Goal: Task Accomplishment & Management: Manage account settings

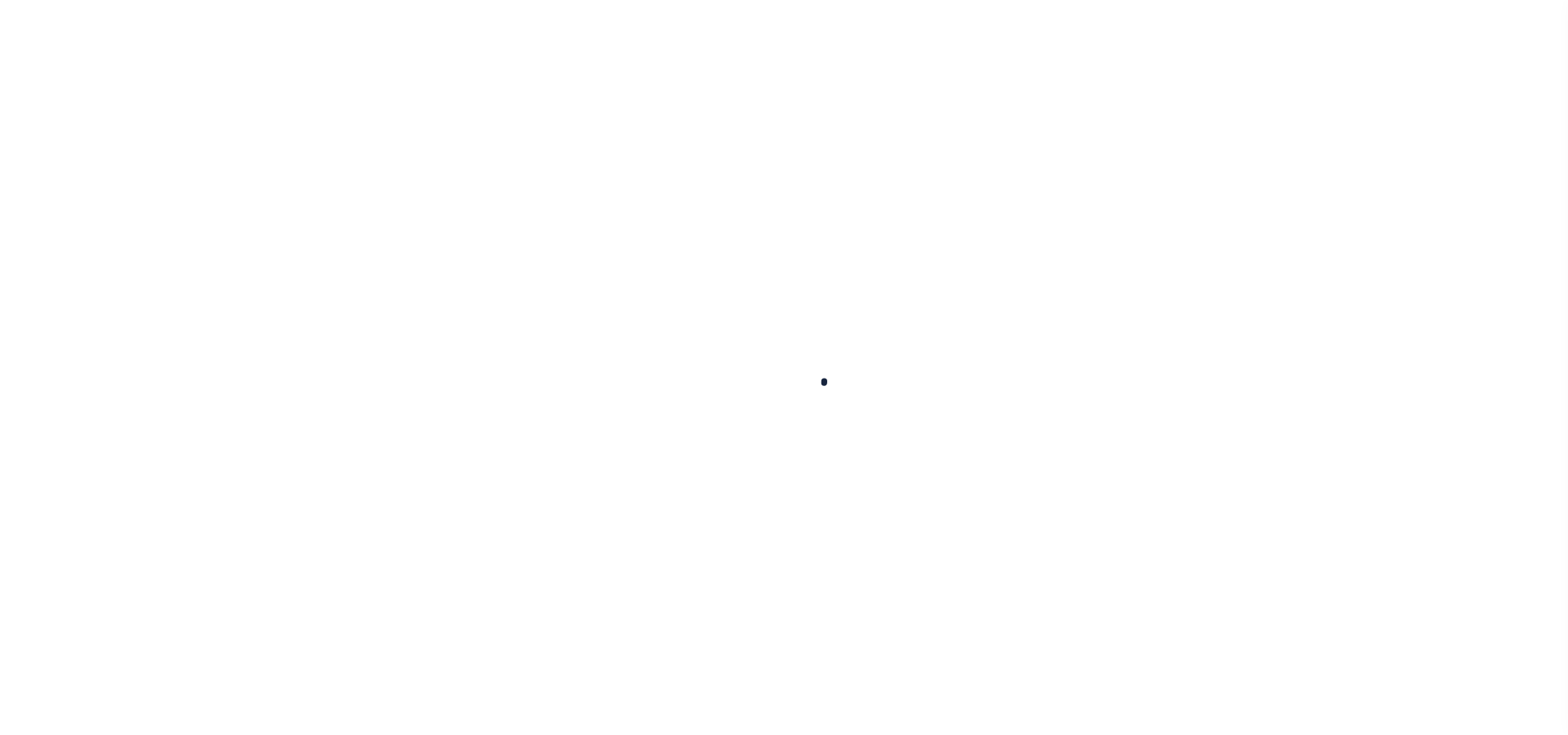
select select "100"
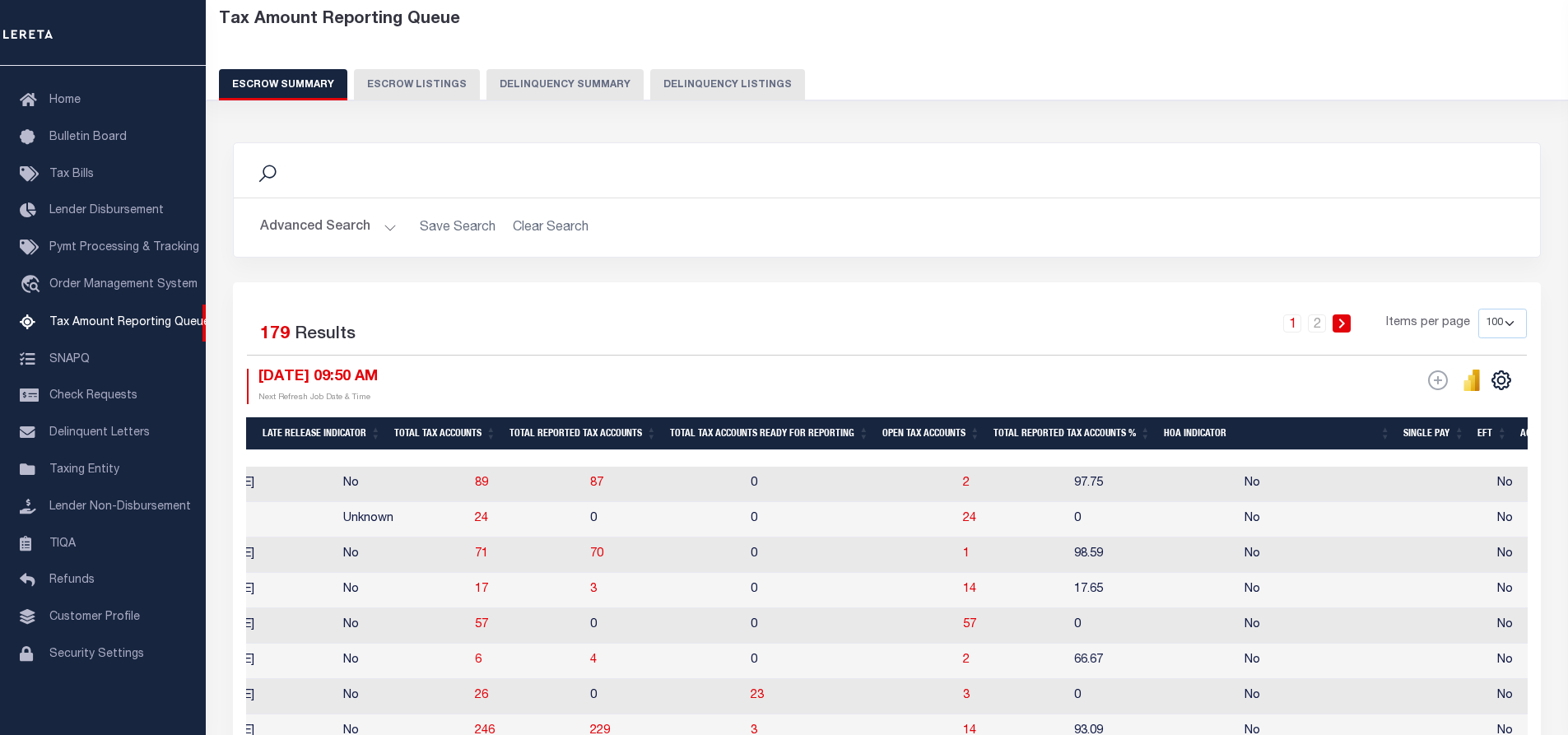
scroll to position [165, 0]
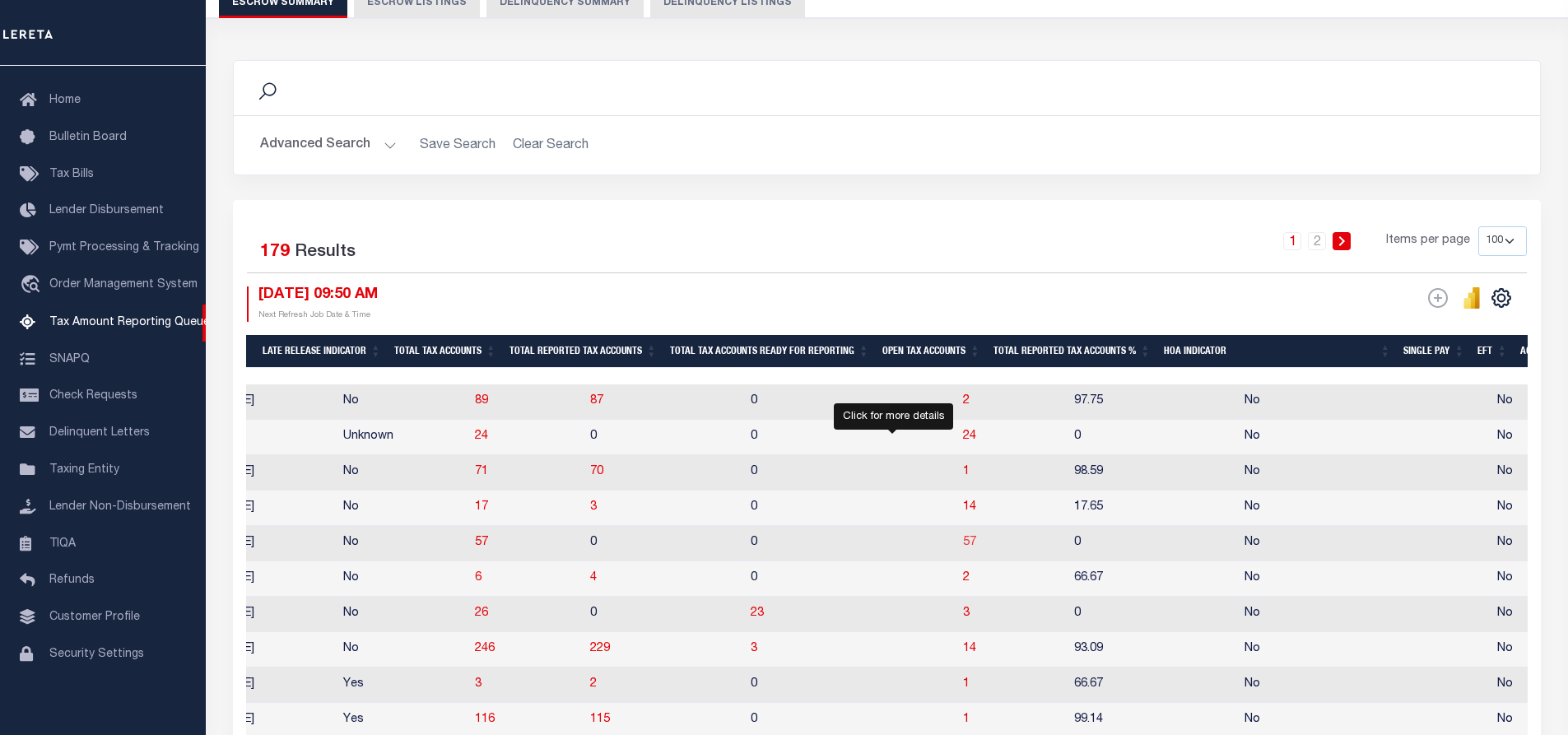
click at [963, 548] on span "57" at bounding box center [970, 542] width 14 height 12
select select "100"
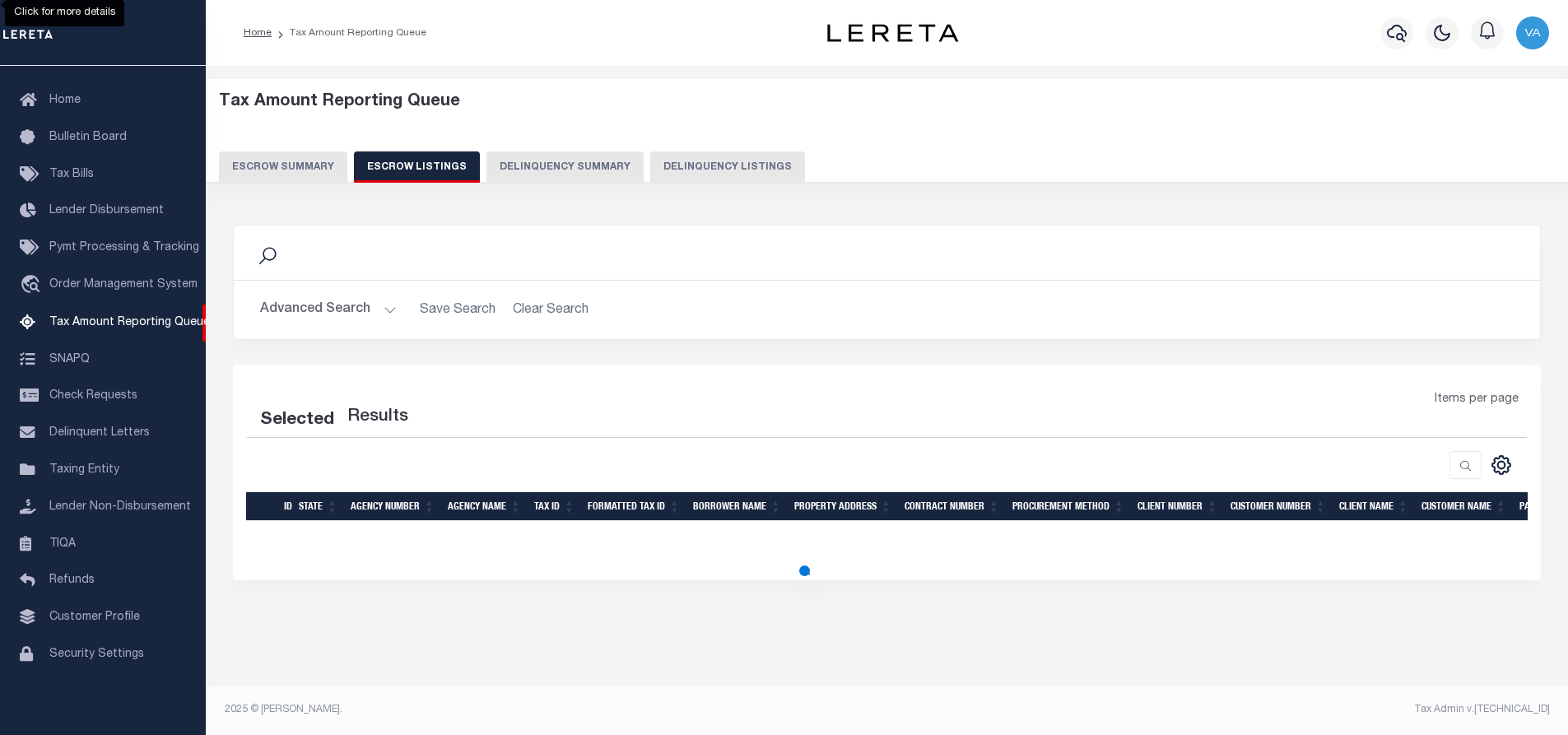
select select "100"
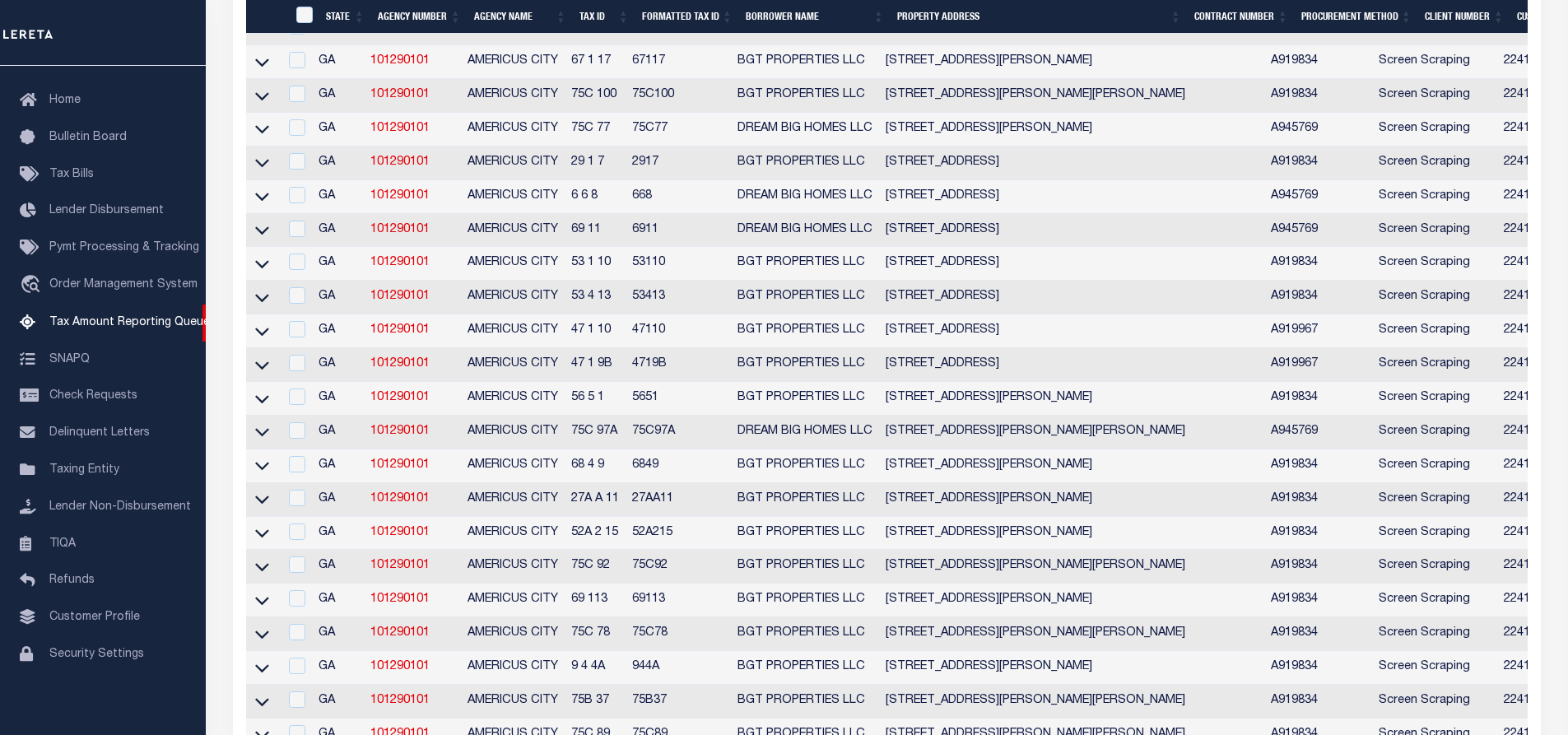
scroll to position [659, 0]
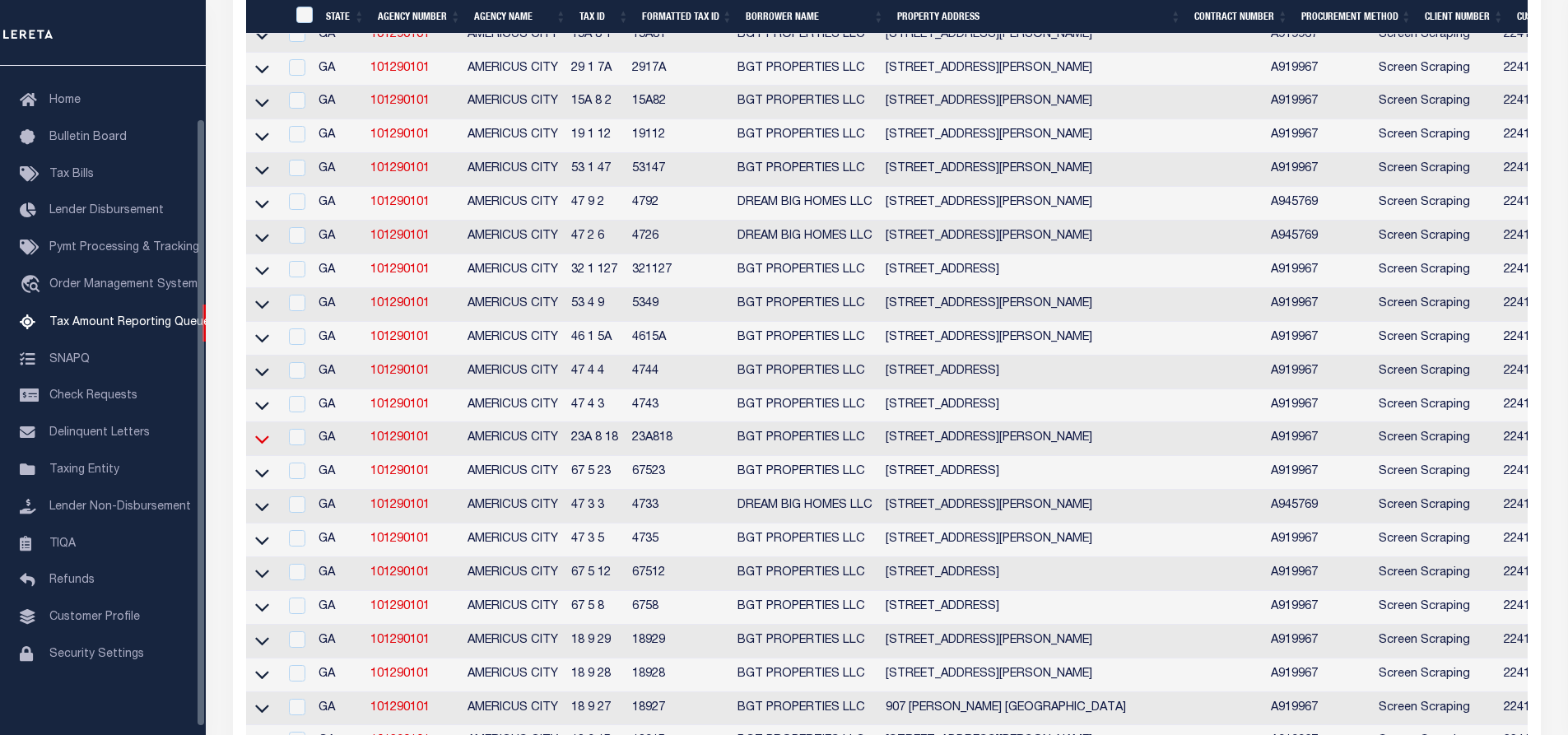
click at [266, 448] on icon at bounding box center [262, 439] width 14 height 17
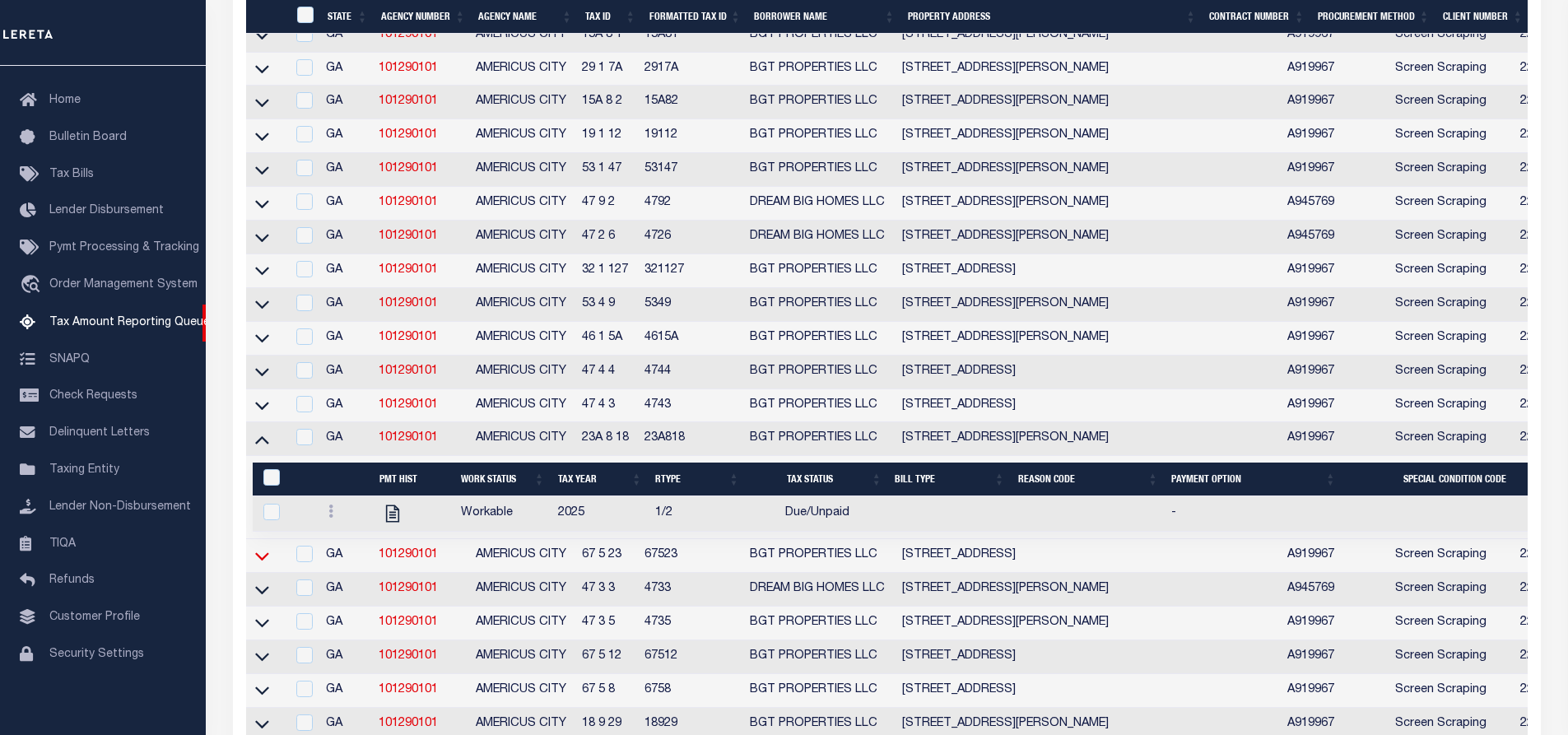
click at [261, 564] on icon at bounding box center [262, 557] width 14 height 17
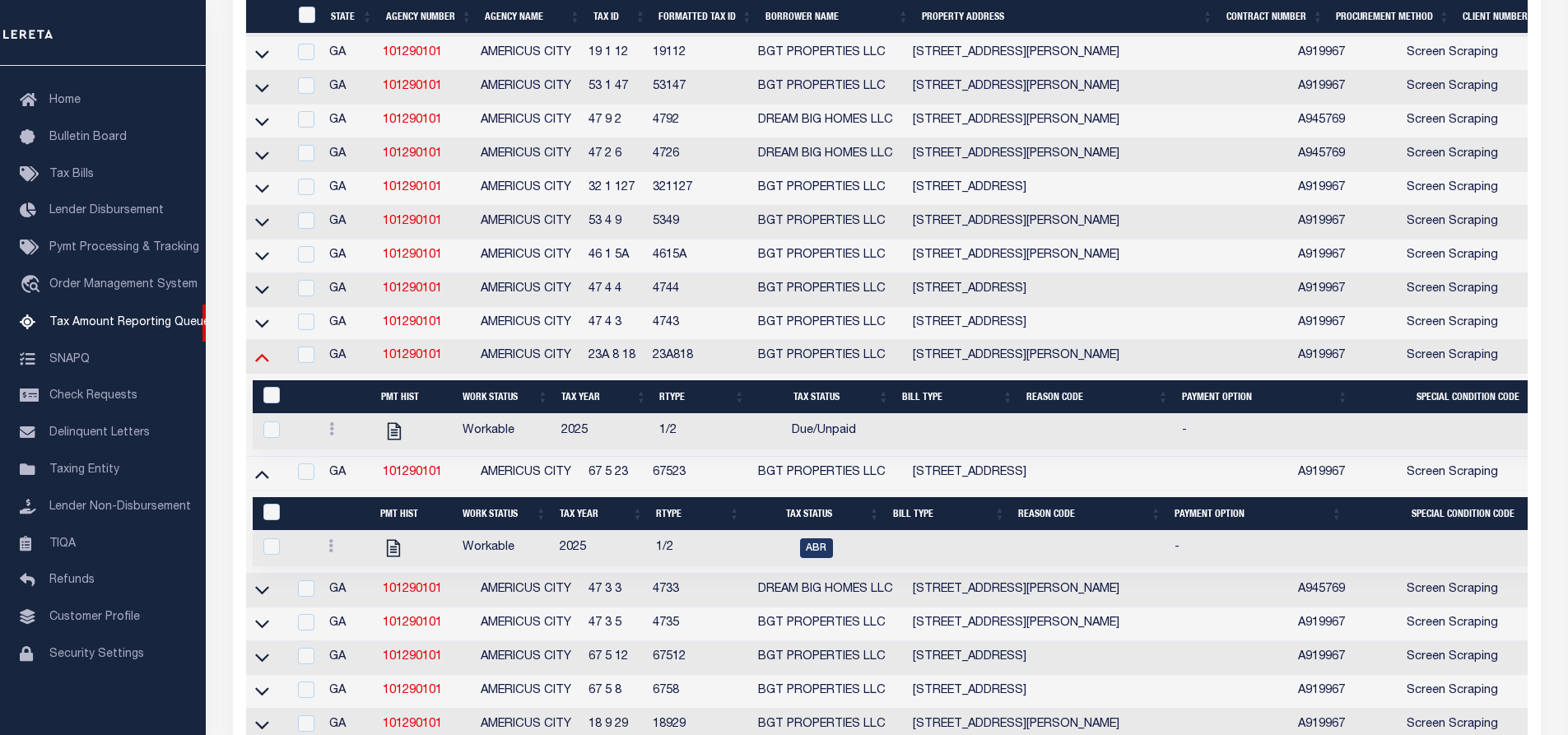
click at [268, 366] on icon at bounding box center [262, 357] width 14 height 17
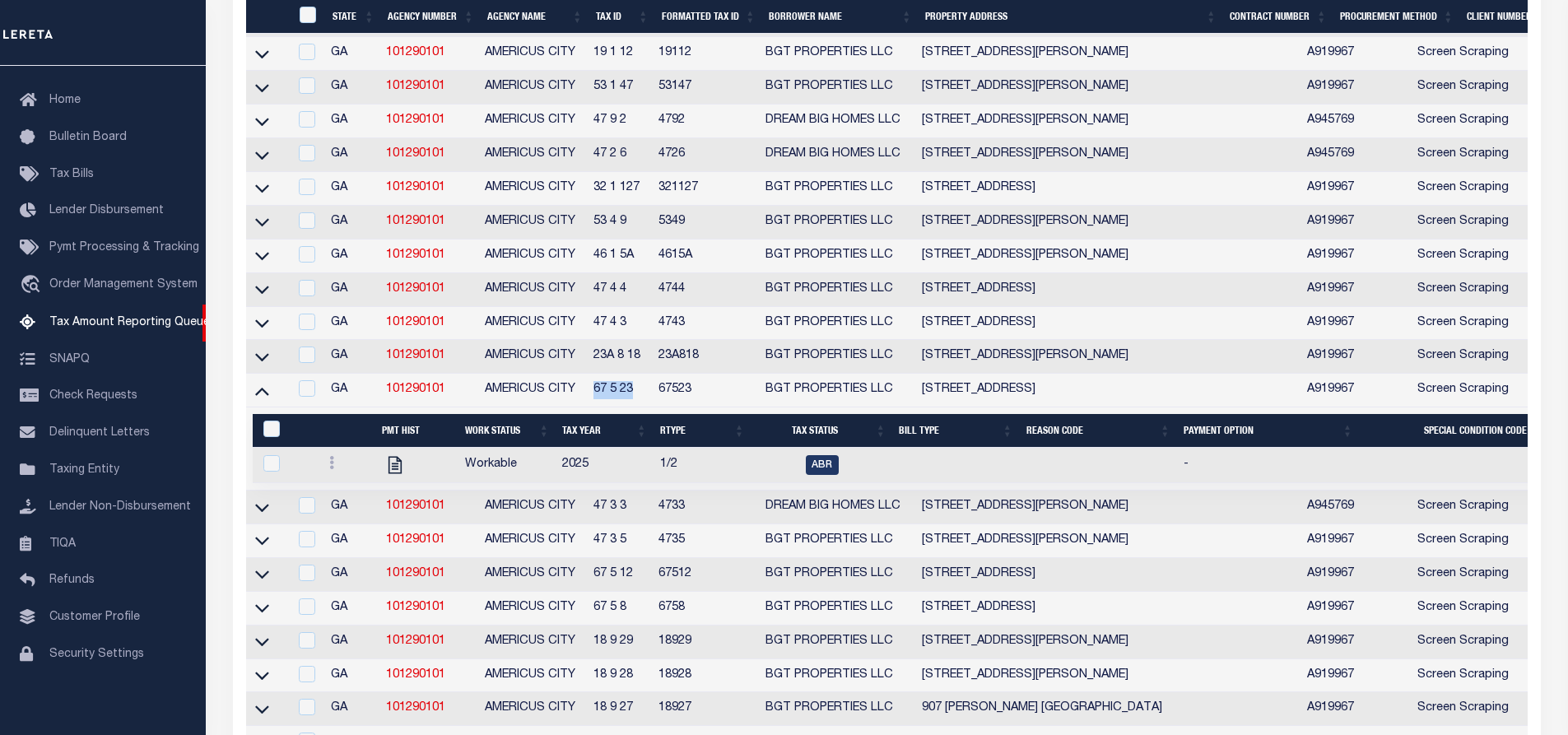
drag, startPoint x: 635, startPoint y: 423, endPoint x: 591, endPoint y: 427, distance: 44.2
click at [591, 407] on td "67 5 23" at bounding box center [619, 390] width 65 height 34
checkbox input "true"
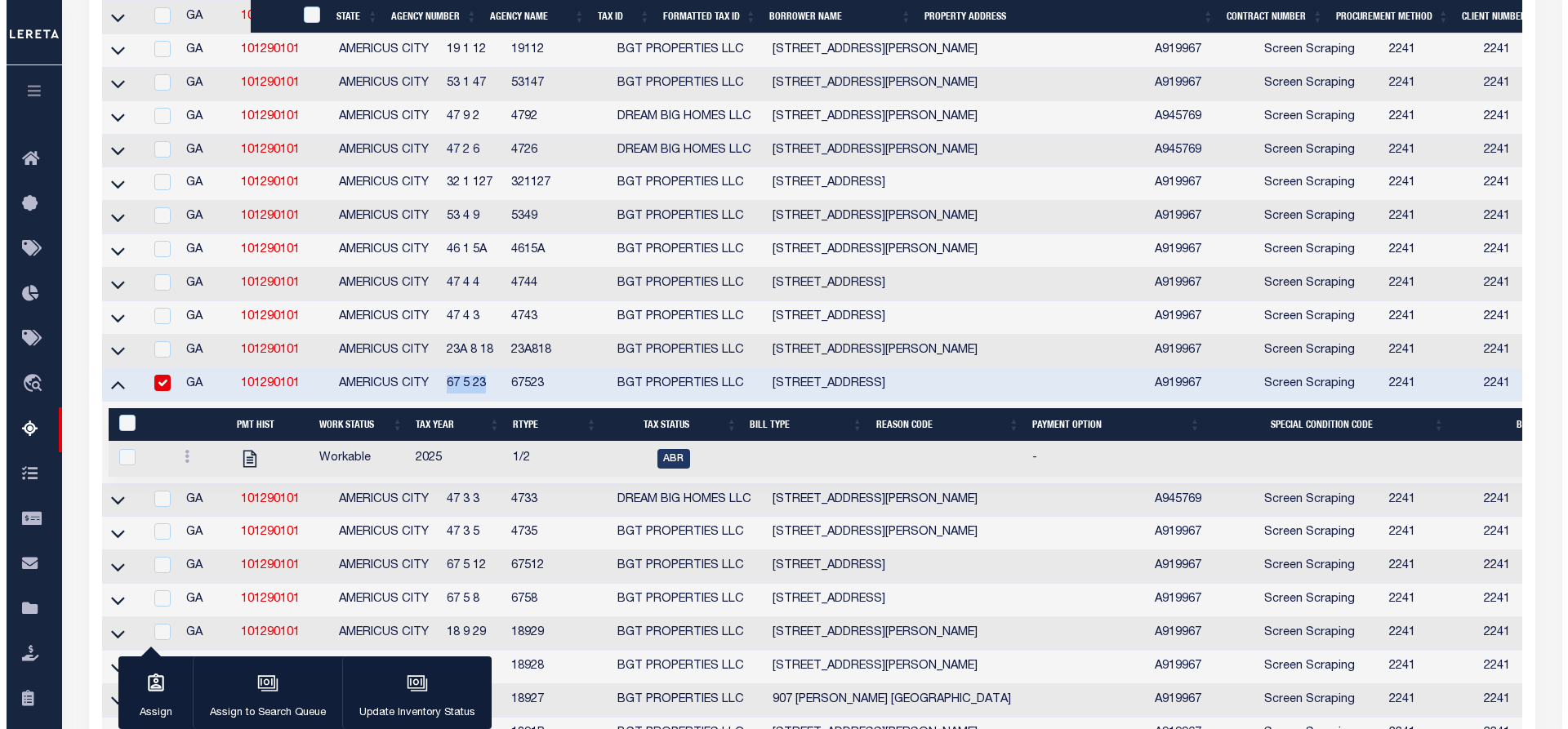
scroll to position [1712, 0]
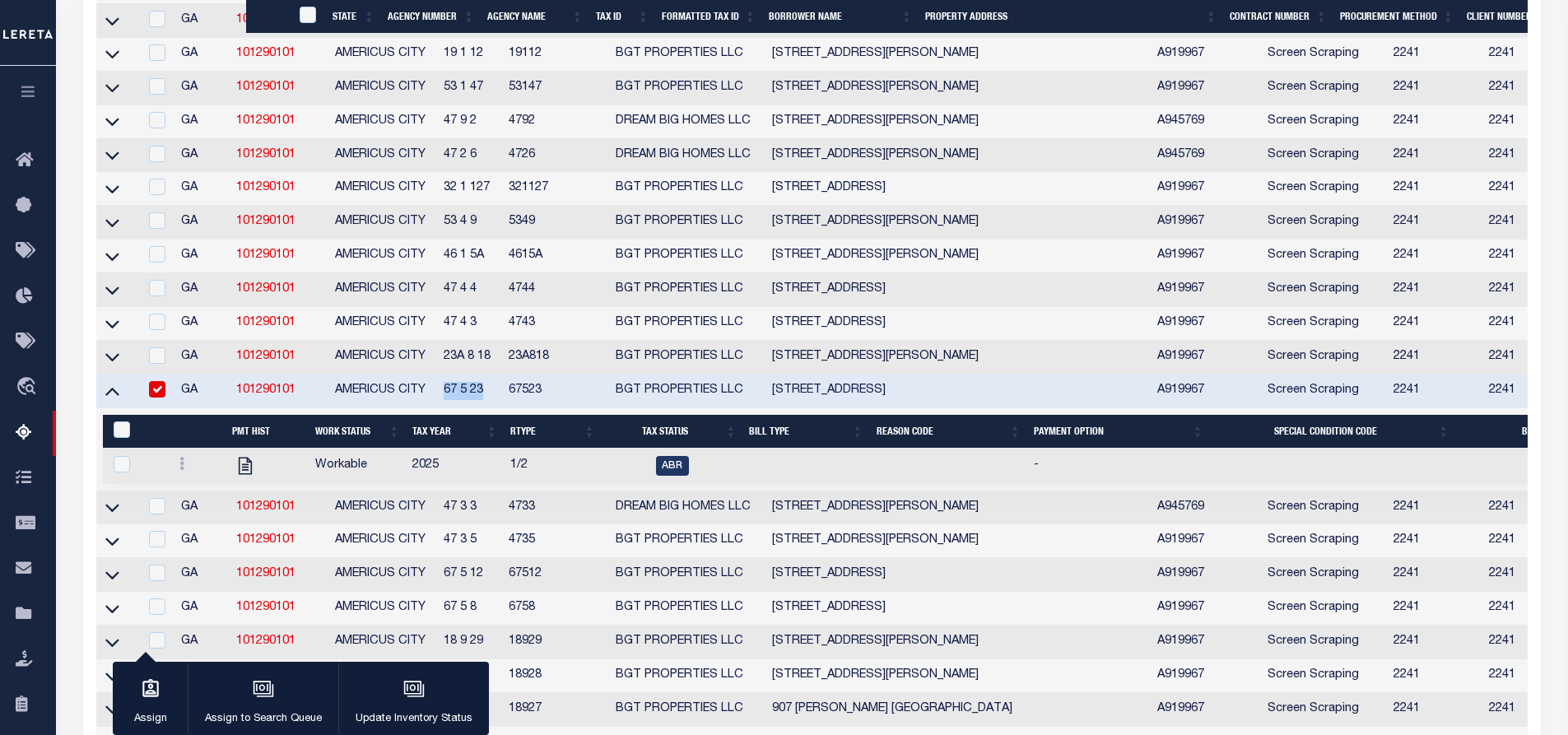
copy td "67 5 23"
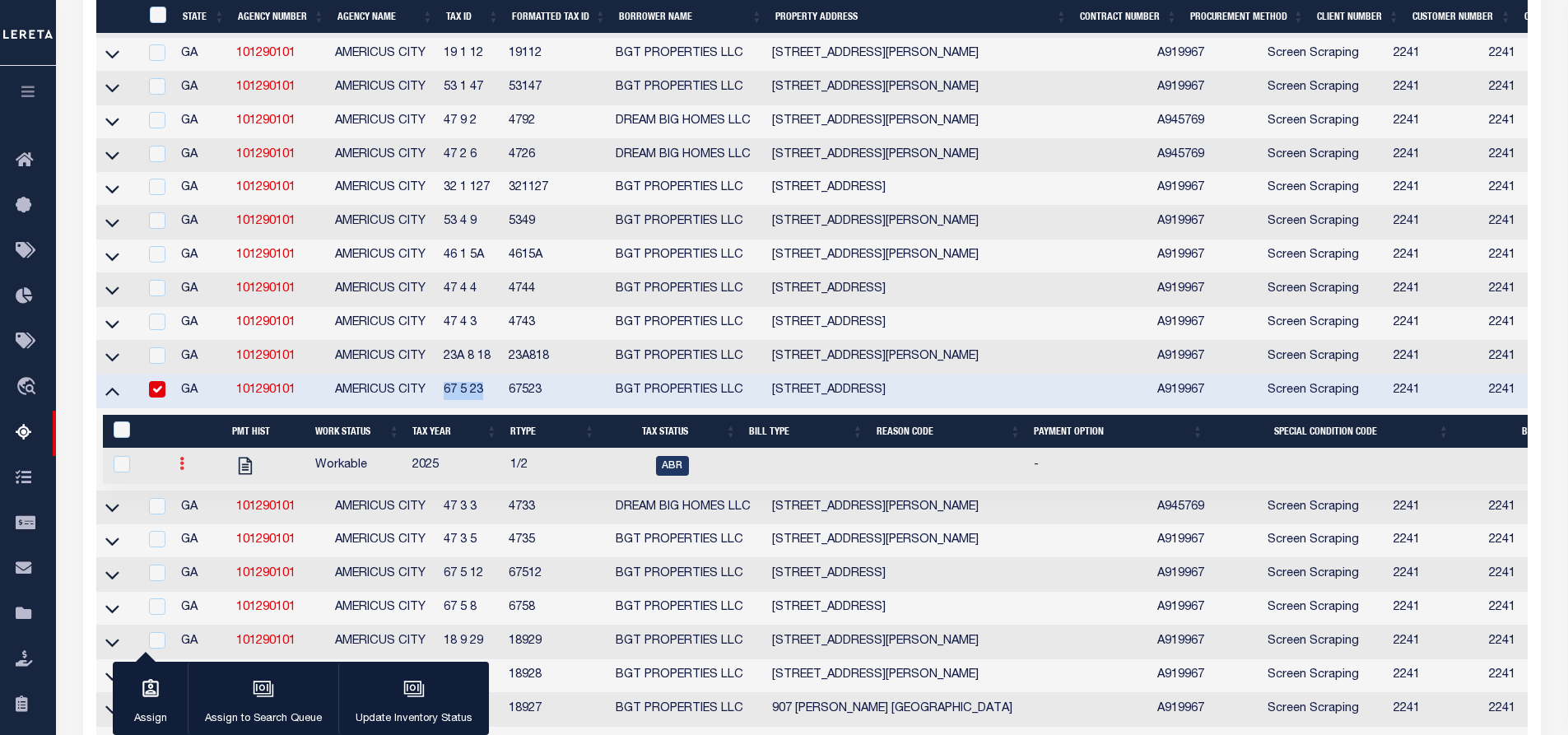
click at [182, 470] on icon at bounding box center [181, 464] width 5 height 14
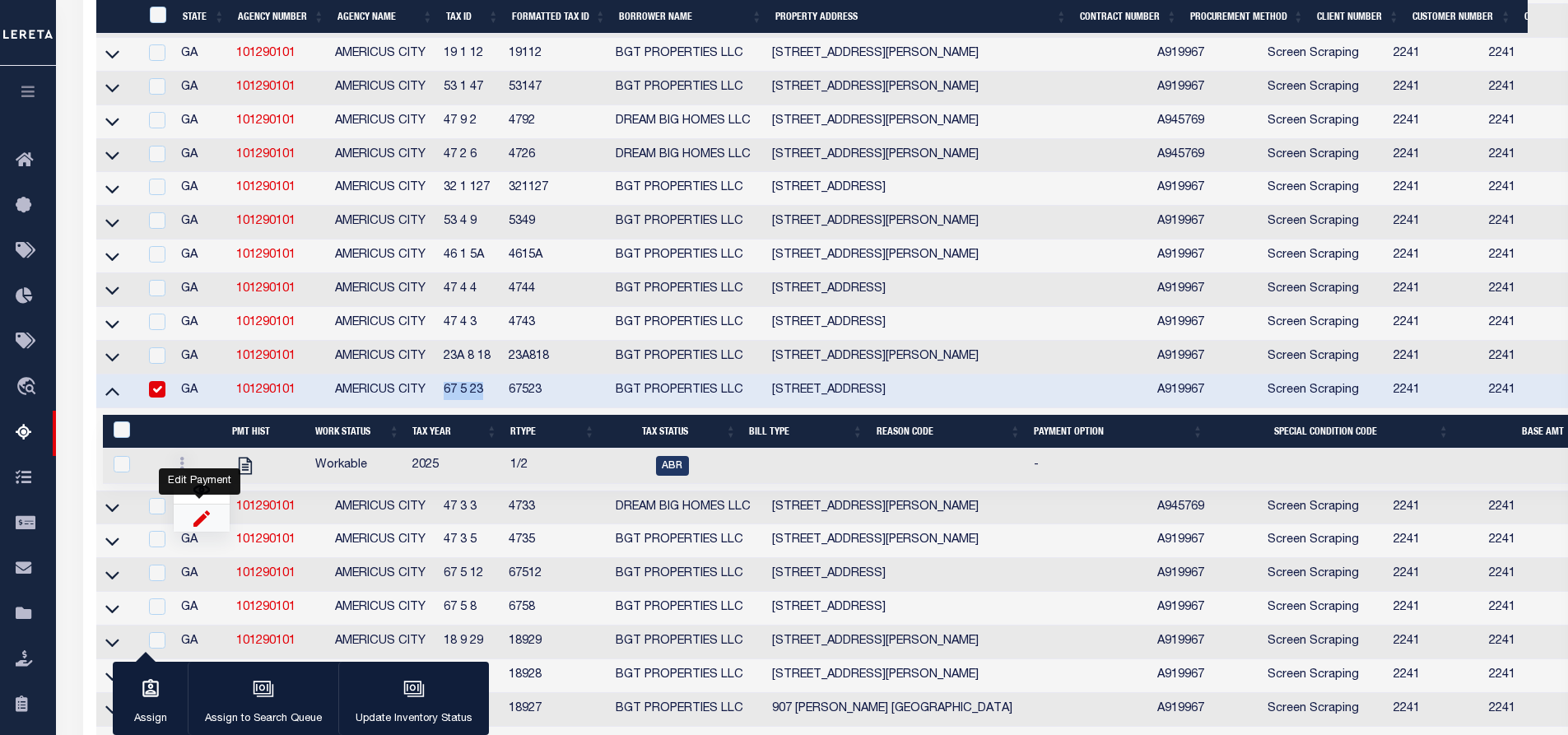
click at [194, 527] on img "" at bounding box center [202, 518] width 16 height 17
checkbox input "true"
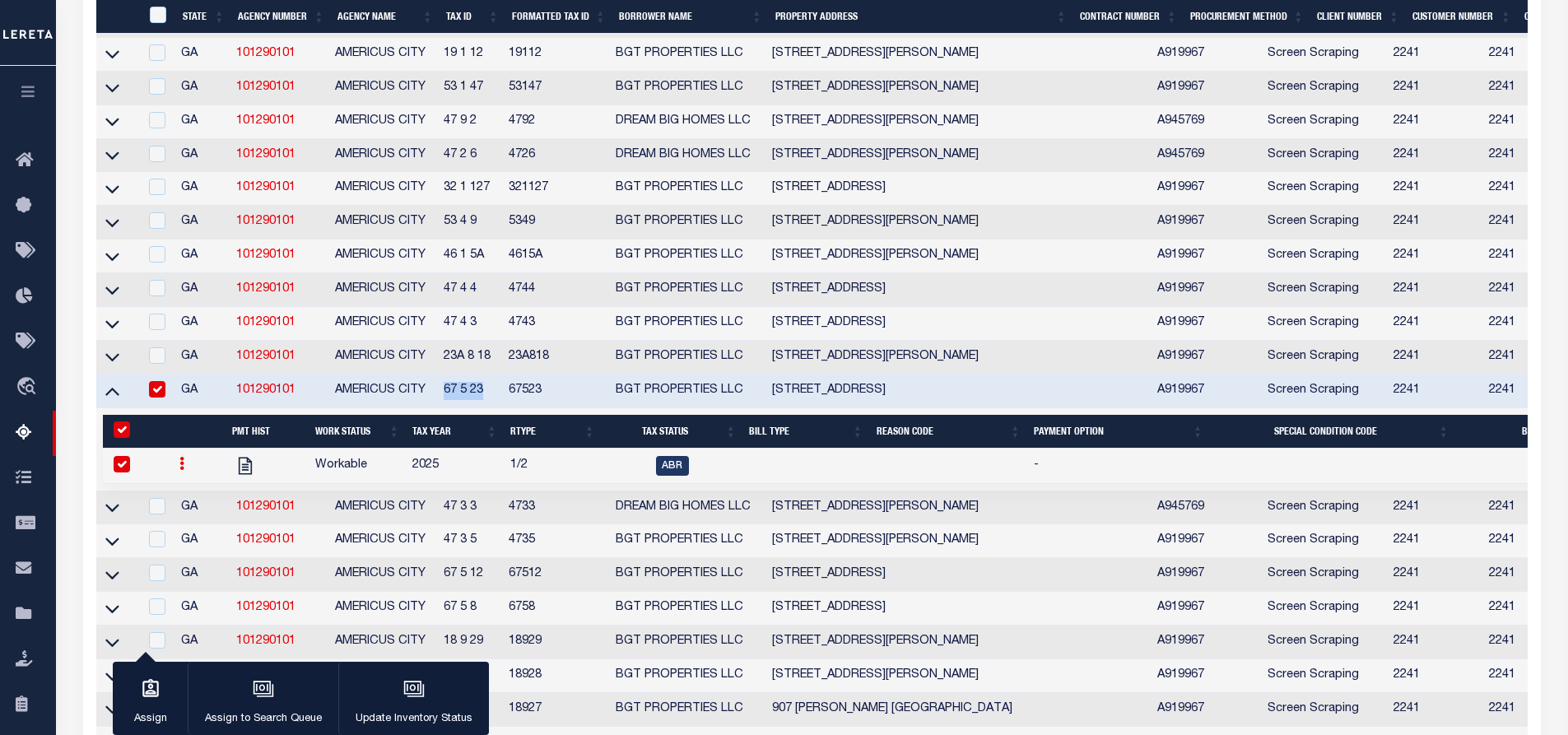
select select
type input "[DATE]"
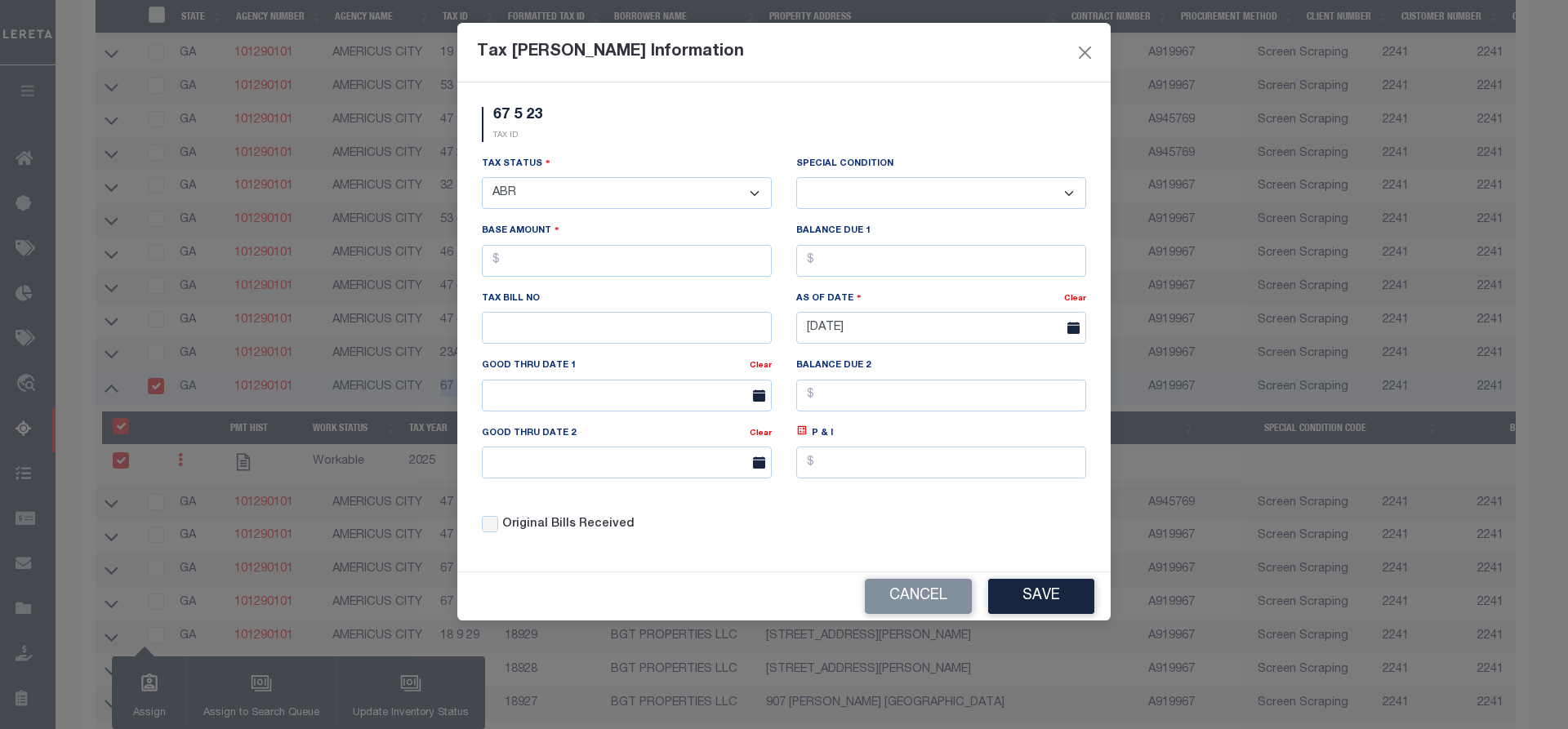
click at [658, 185] on select "- Select Status - Open Due/Unpaid Paid Incomplete No Tax Due Internal Refund Pr…" at bounding box center [627, 192] width 290 height 32
select select "DUE"
click at [482, 178] on select "- Select Status - Open Due/Unpaid Paid Incomplete No Tax Due Internal Refund Pr…" at bounding box center [627, 192] width 290 height 32
select select "0"
click at [632, 261] on input "text" at bounding box center [627, 260] width 290 height 32
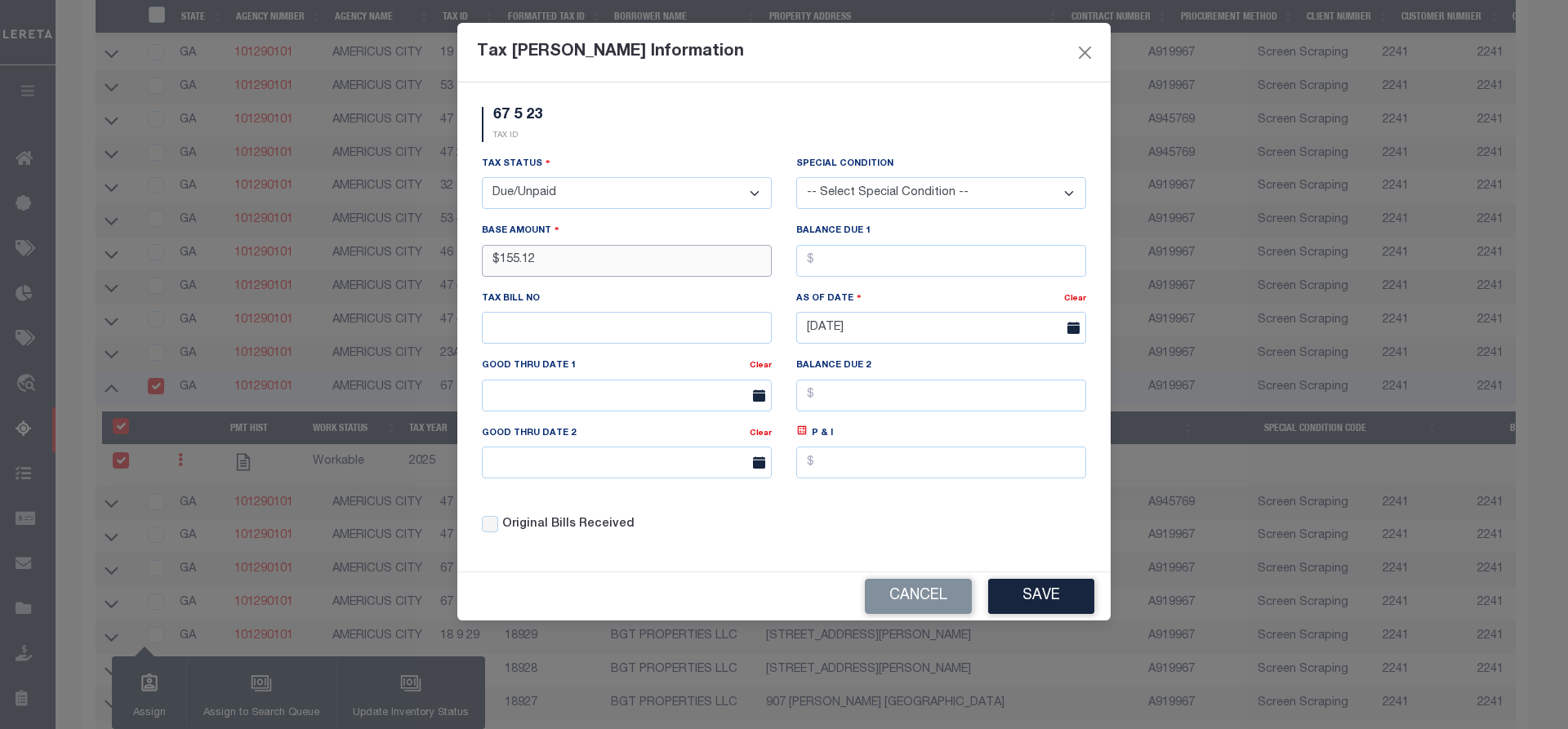
type input "$155.12"
click at [915, 254] on input "text" at bounding box center [940, 260] width 290 height 32
type input "$155.12"
click at [1064, 599] on button "Save" at bounding box center [1041, 596] width 106 height 35
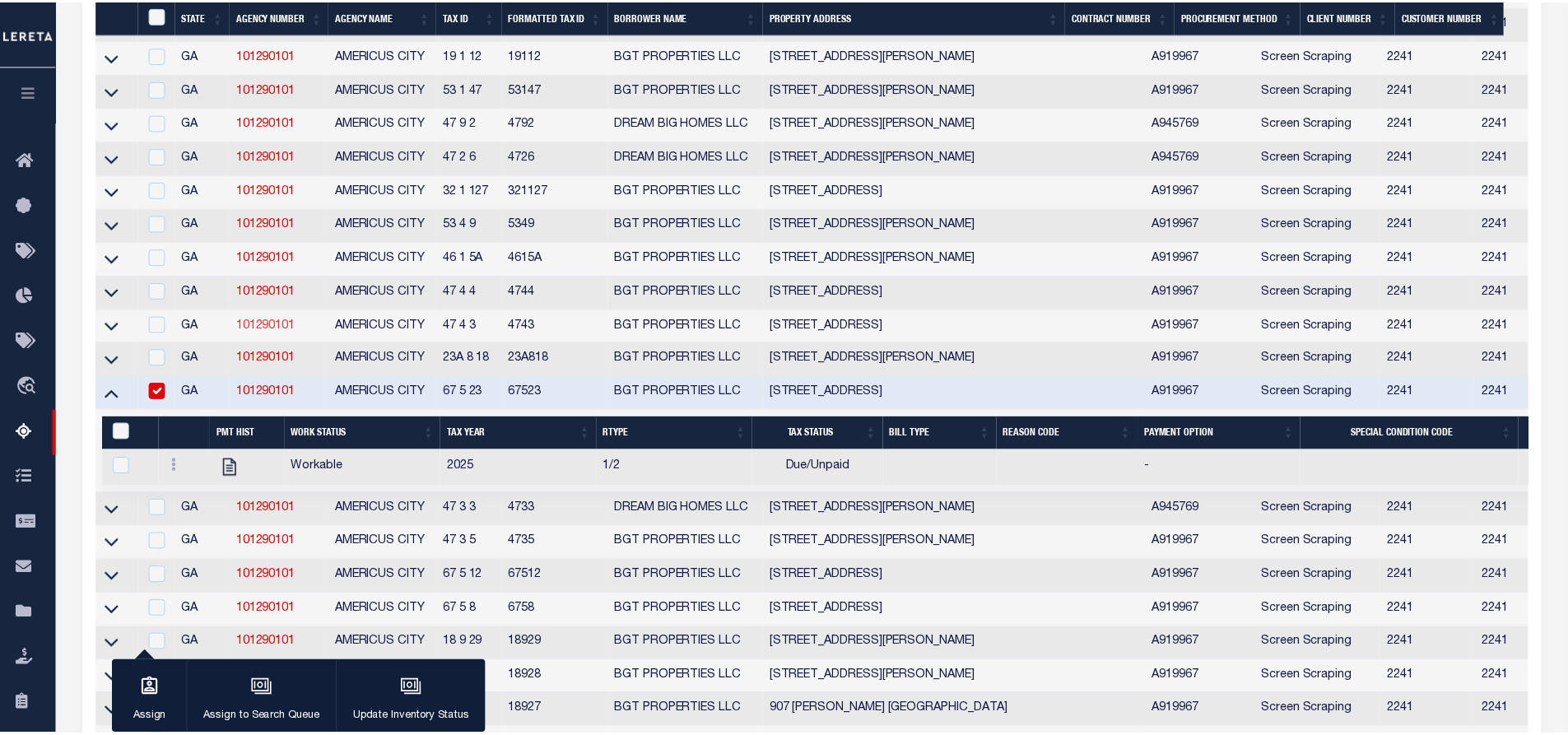
scroll to position [1728, 0]
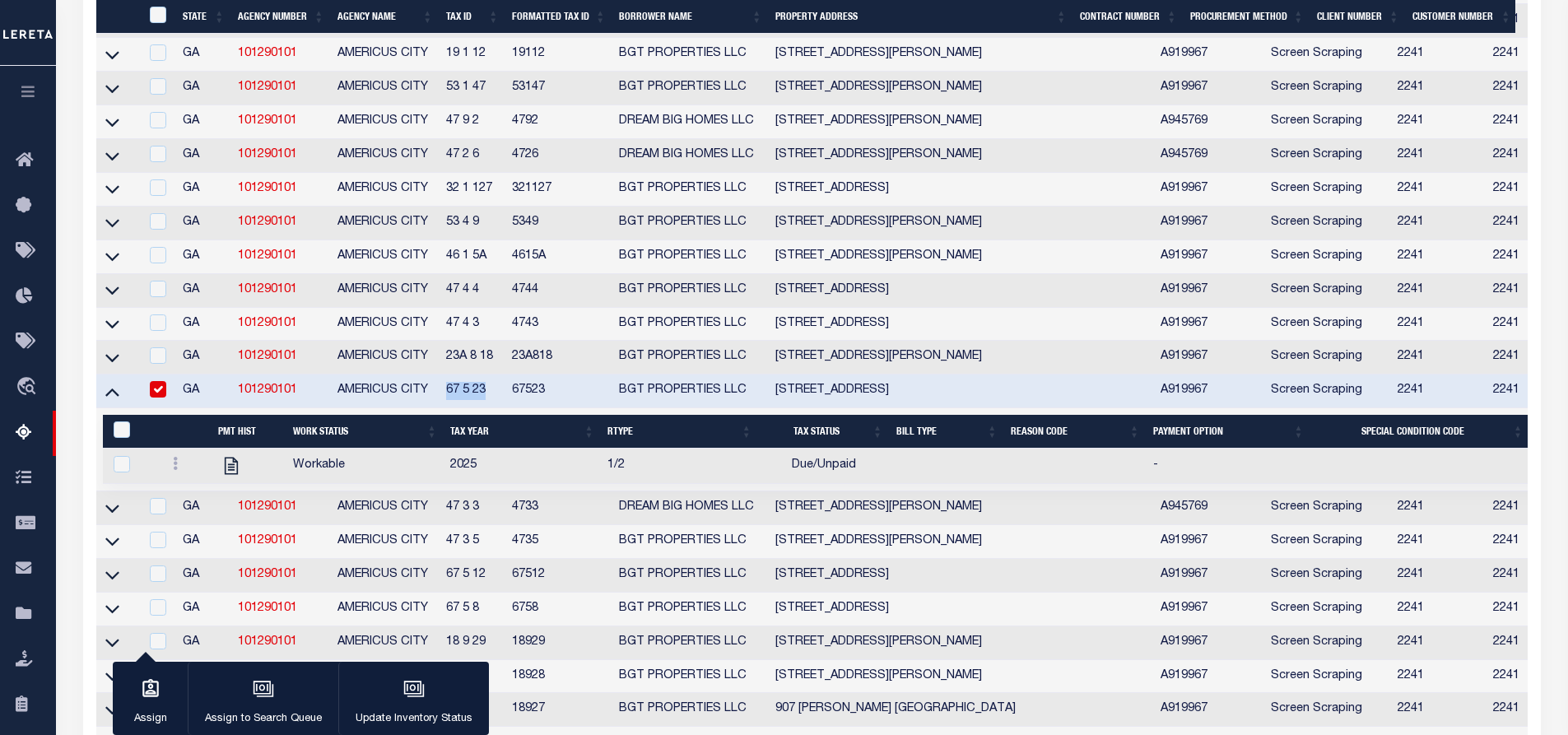
drag, startPoint x: 488, startPoint y: 424, endPoint x: 440, endPoint y: 420, distance: 48.2
click at [440, 408] on td "67 5 23" at bounding box center [473, 391] width 66 height 34
checkbox input "false"
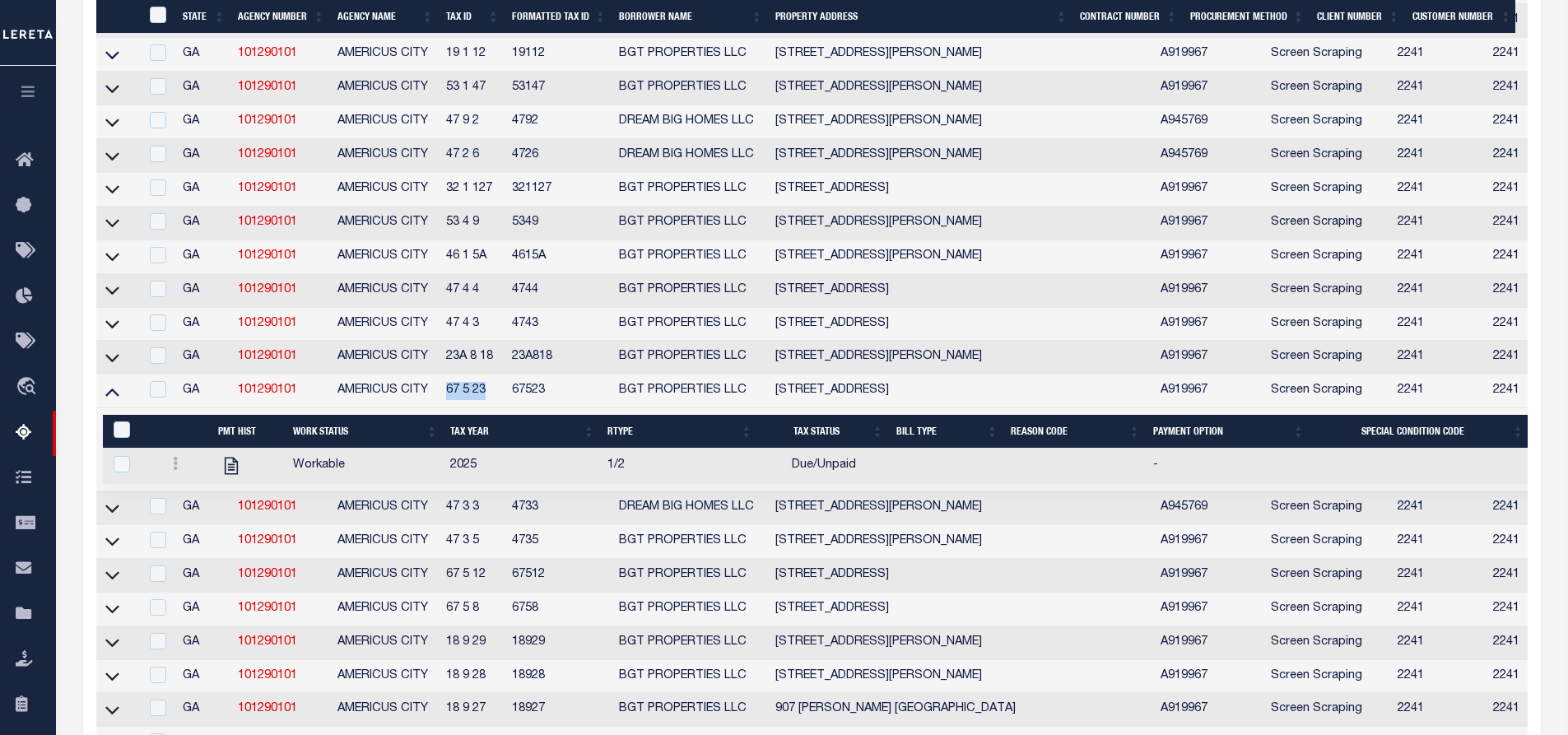
copy td "67 5 23"
click at [120, 513] on link at bounding box center [113, 507] width 19 height 12
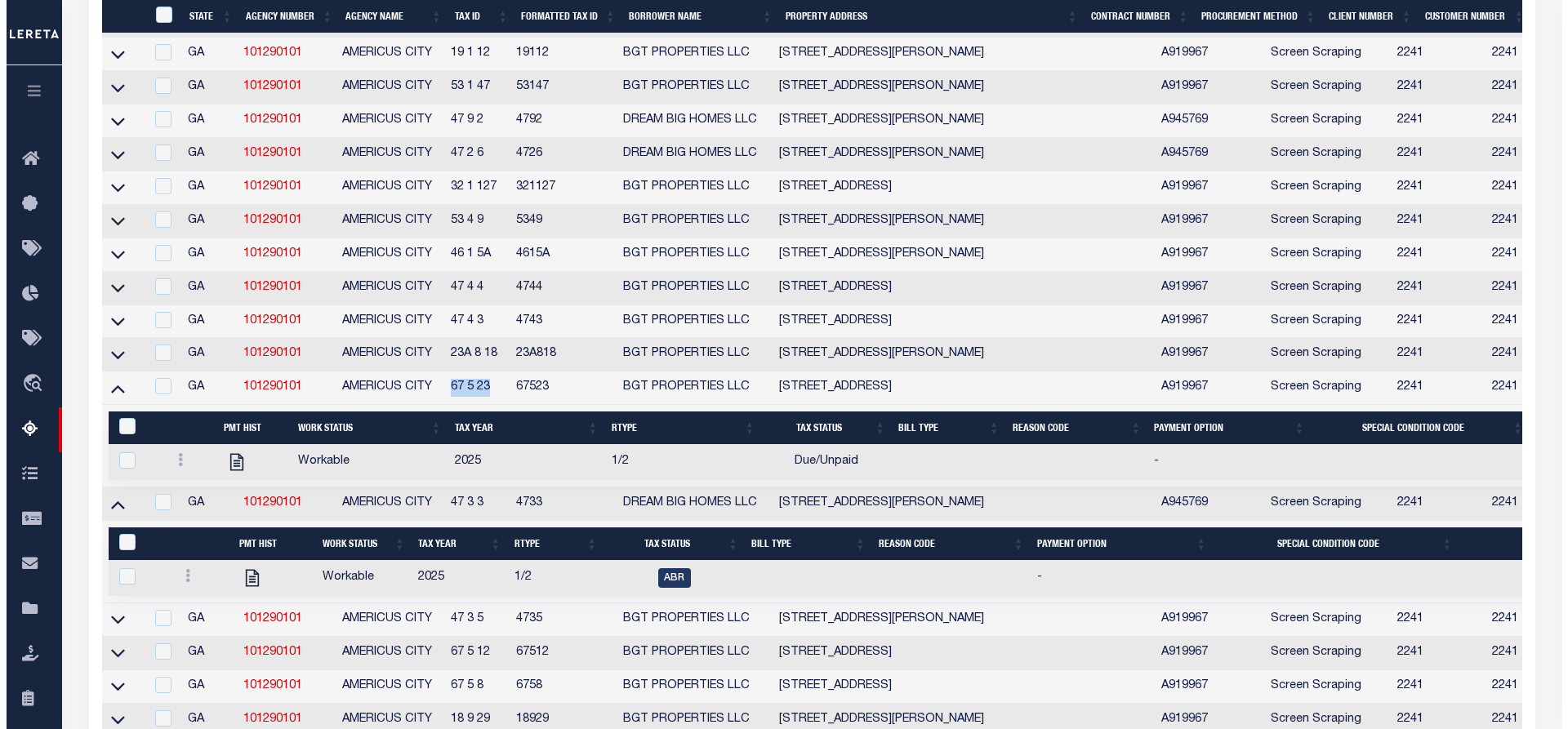
scroll to position [1877, 0]
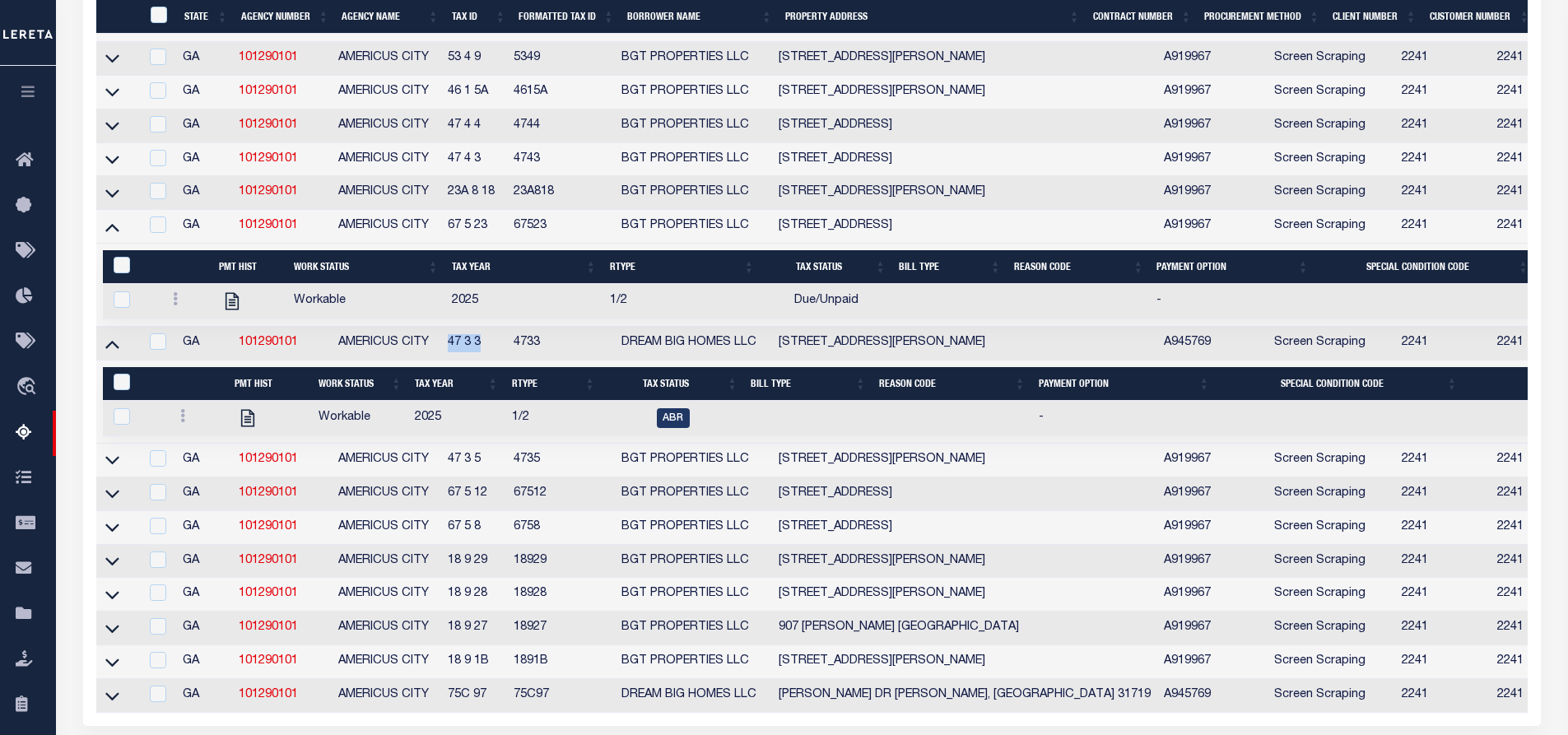
drag, startPoint x: 486, startPoint y: 379, endPoint x: 452, endPoint y: 378, distance: 34.0
click at [452, 361] on td "47 3 3" at bounding box center [473, 343] width 66 height 34
checkbox input "true"
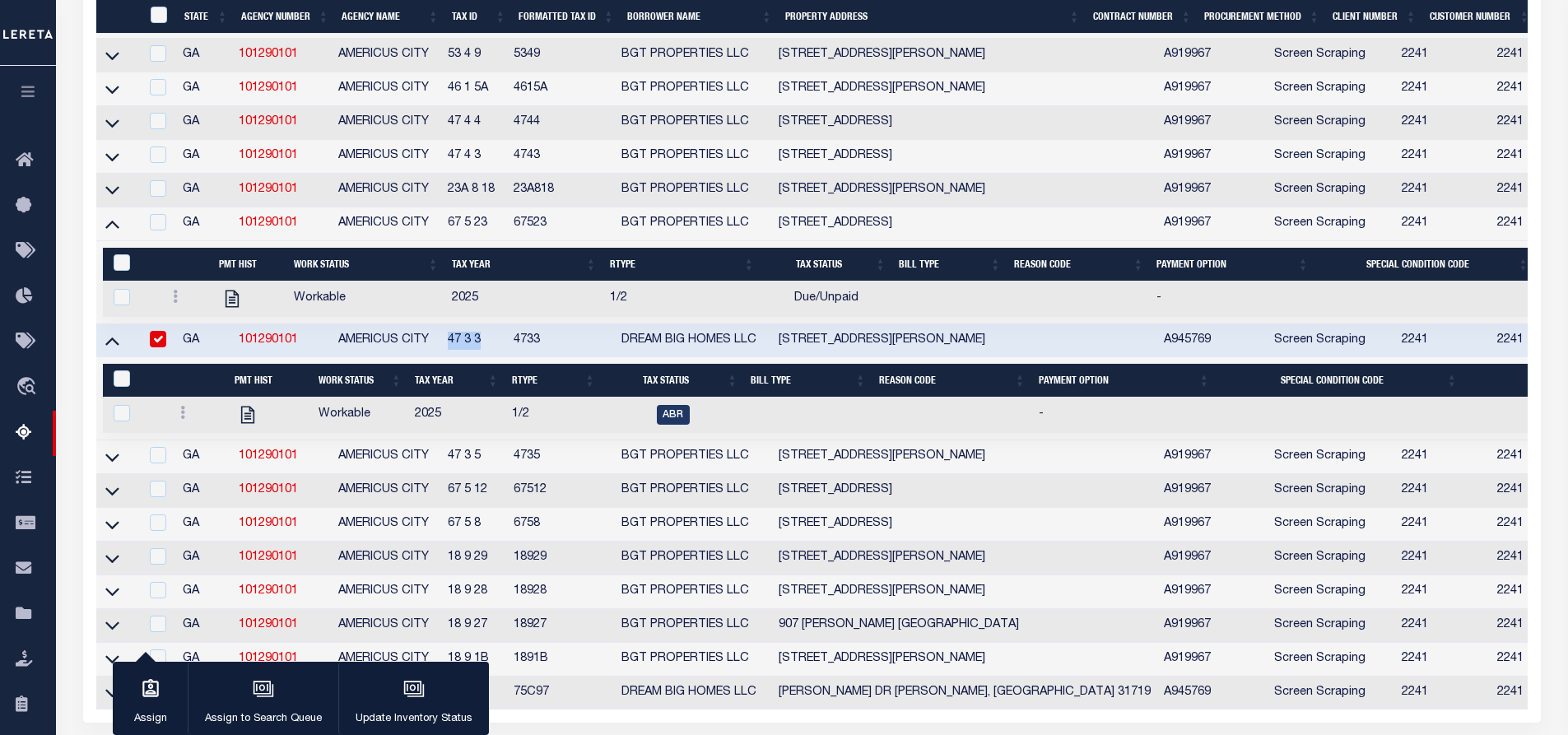
copy td "47 3 3"
click at [112, 232] on icon at bounding box center [112, 224] width 14 height 17
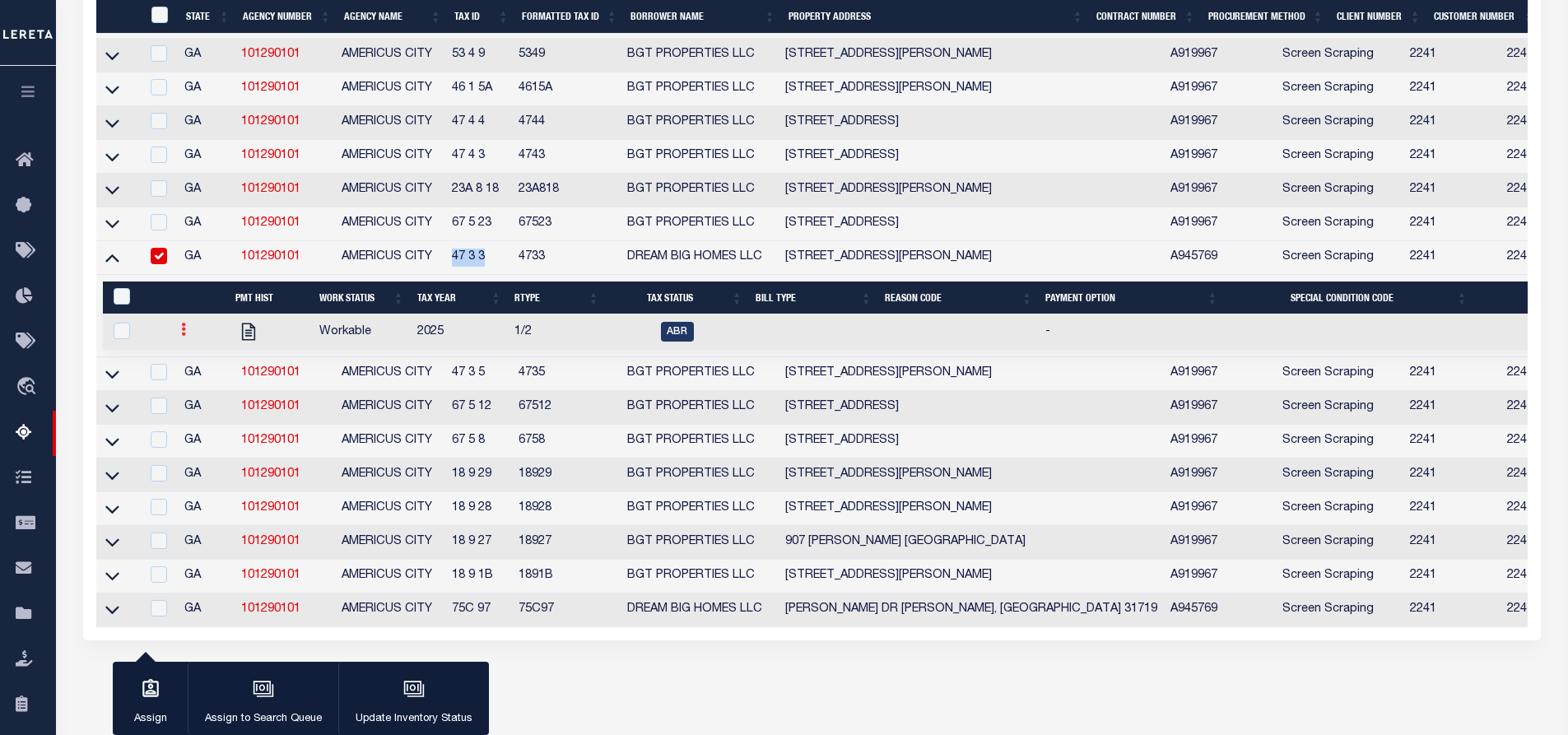
click at [188, 339] on link at bounding box center [183, 332] width 18 height 14
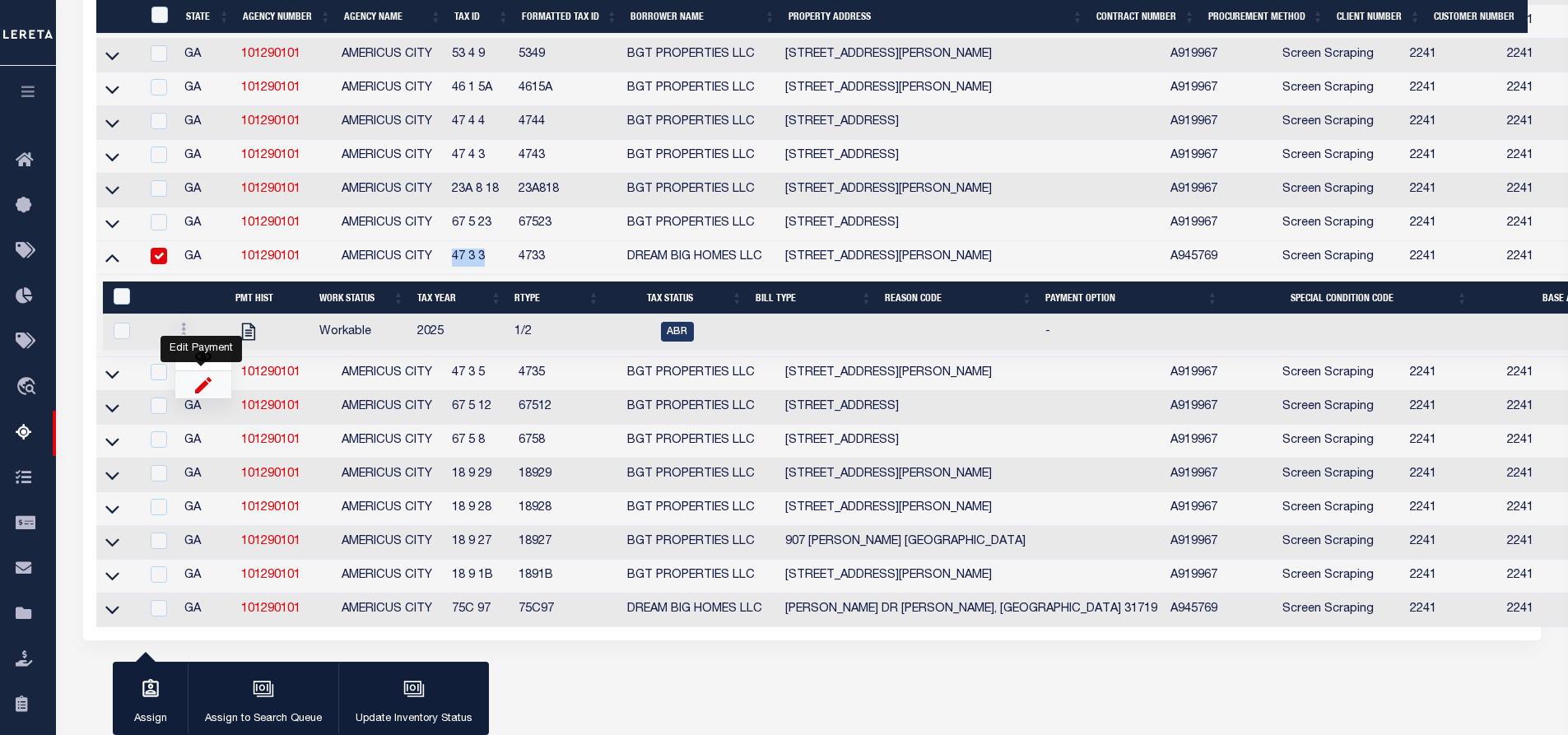
click at [201, 394] on img "" at bounding box center [203, 385] width 16 height 17
checkbox input "true"
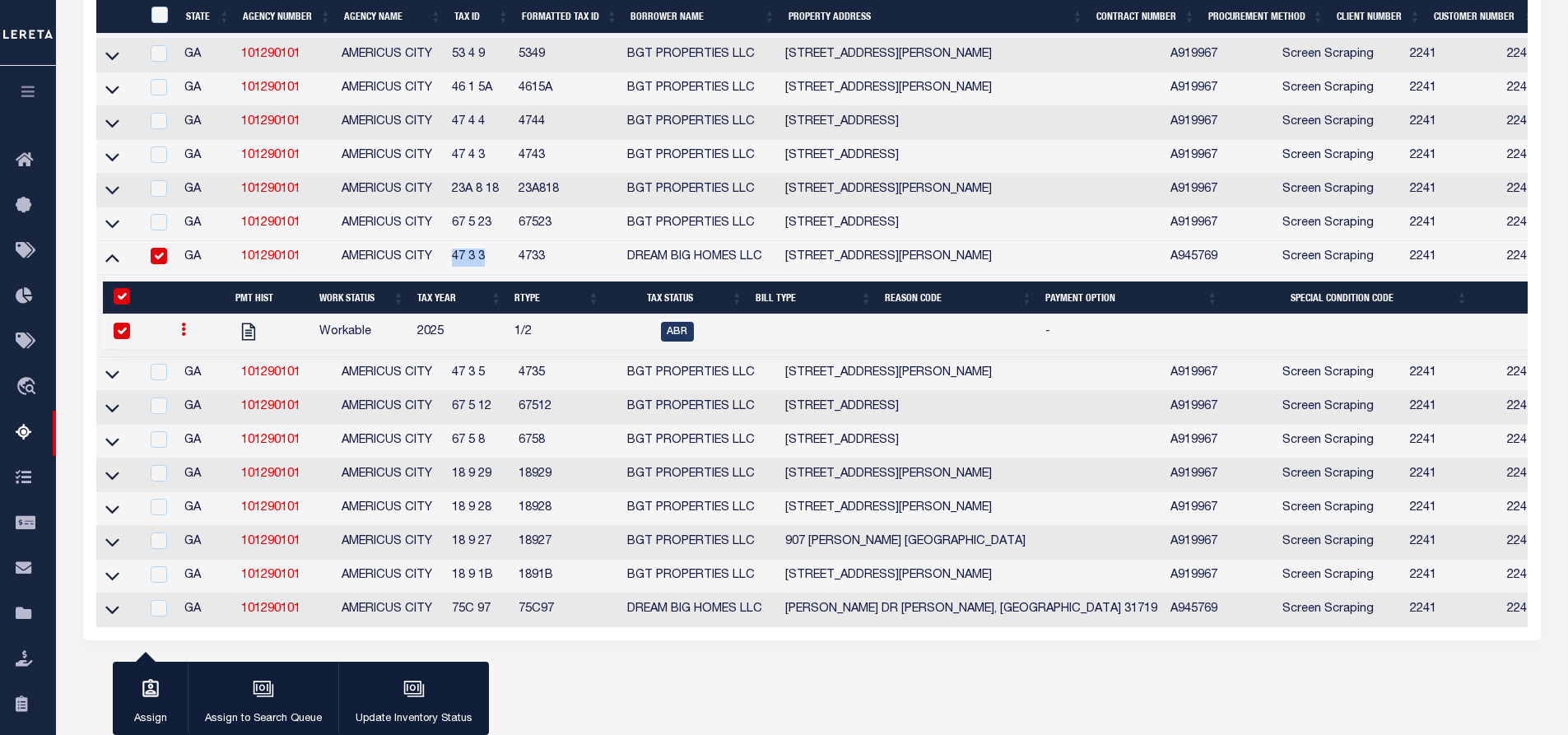
select select
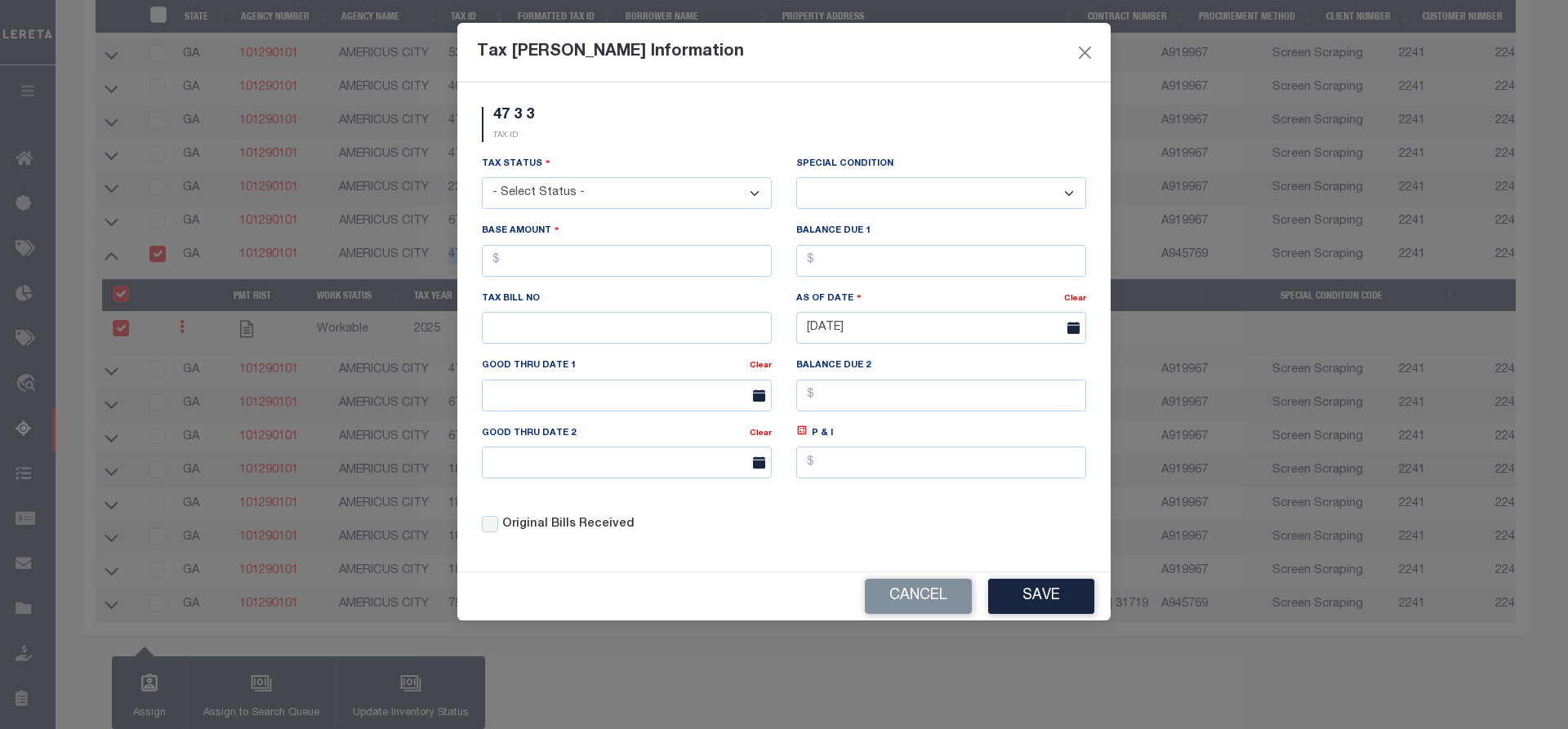
click at [621, 190] on select "- Select Status - Open Due/Unpaid Paid Incomplete No Tax Due Internal Refund Pr…" at bounding box center [627, 192] width 290 height 32
select select "DUE"
click at [482, 178] on select "- Select Status - Open Due/Unpaid Paid Incomplete No Tax Due Internal Refund Pr…" at bounding box center [627, 192] width 290 height 32
select select "0"
click at [526, 262] on input "text" at bounding box center [627, 260] width 290 height 32
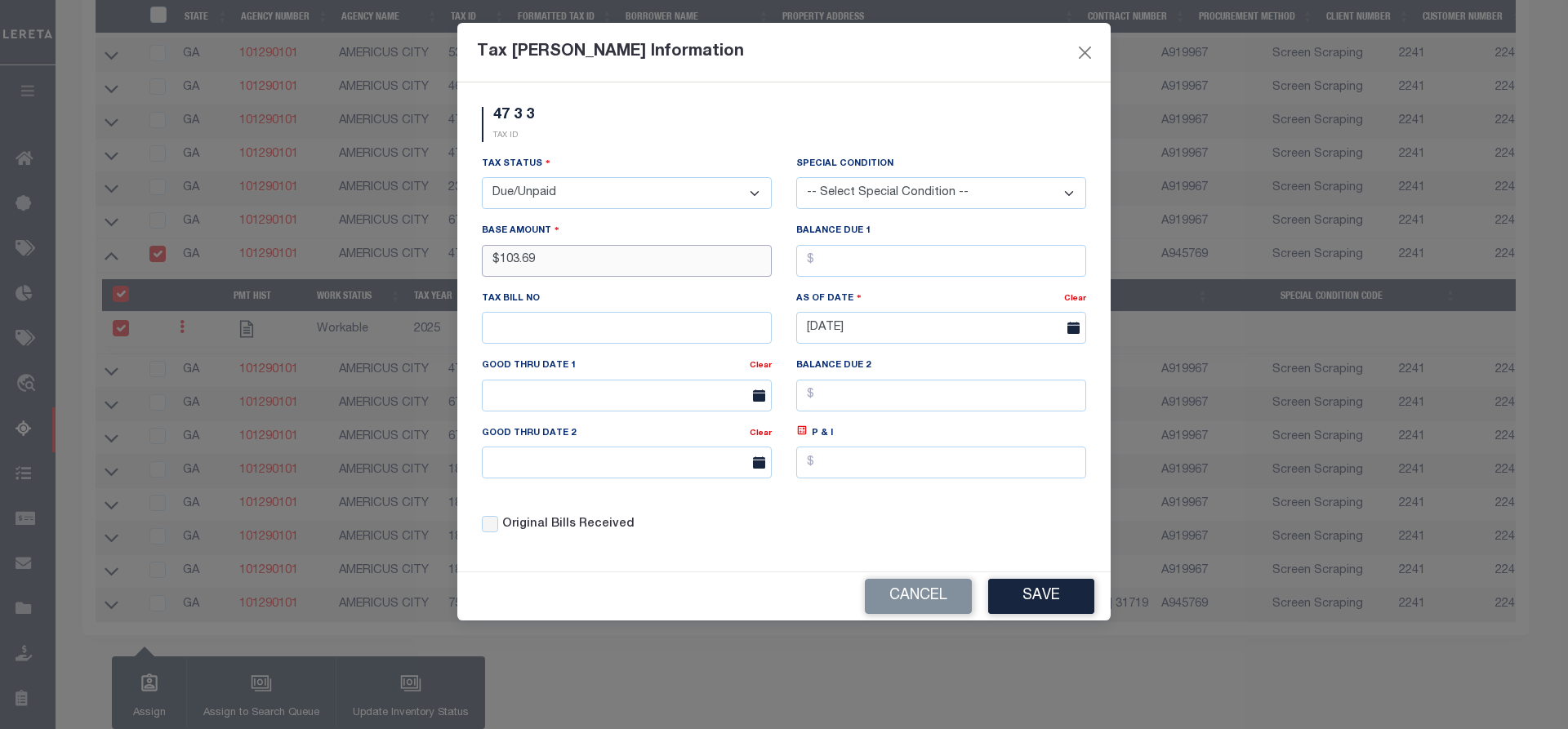
type input "$103.69"
click at [1045, 599] on button "Save" at bounding box center [1041, 596] width 106 height 35
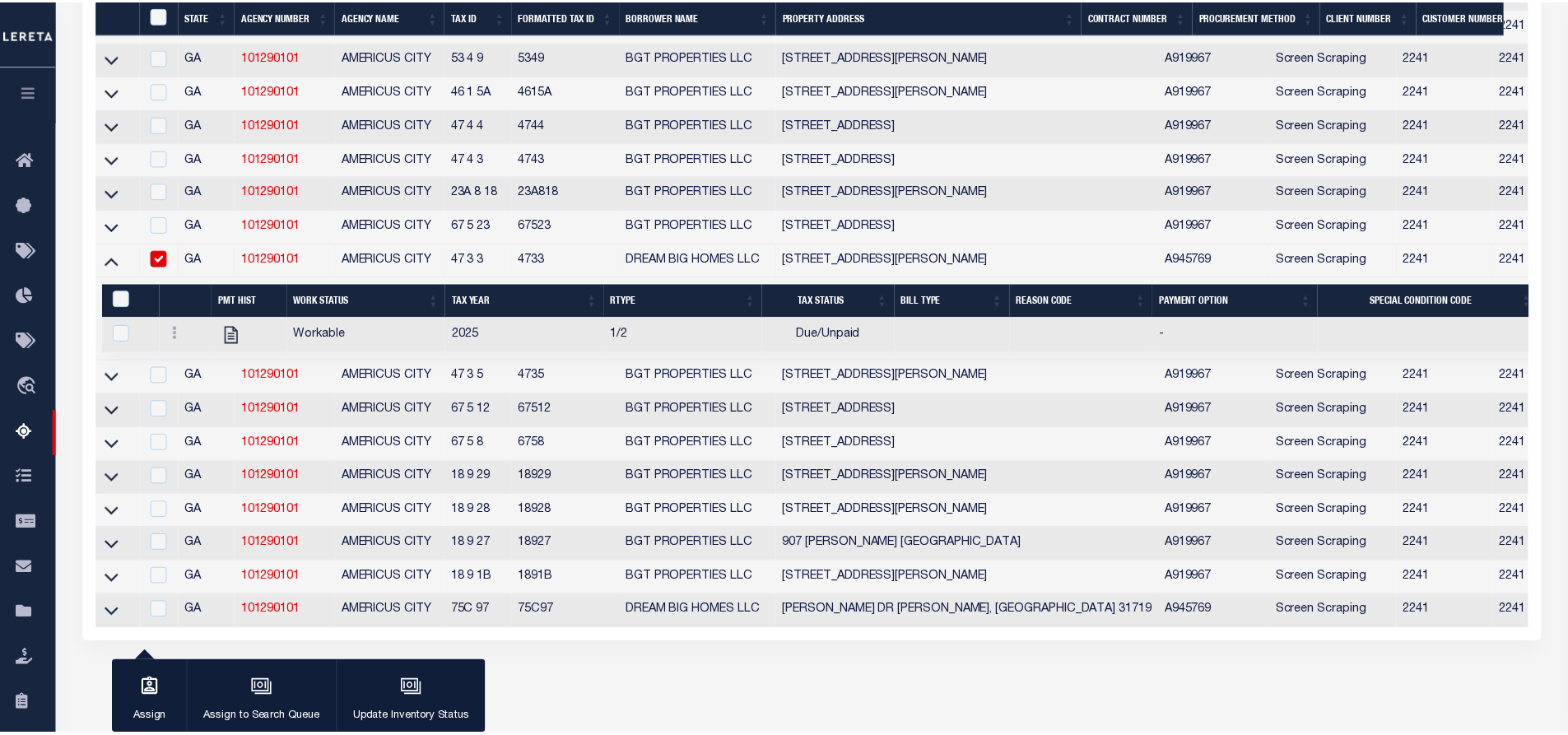
scroll to position [1895, 0]
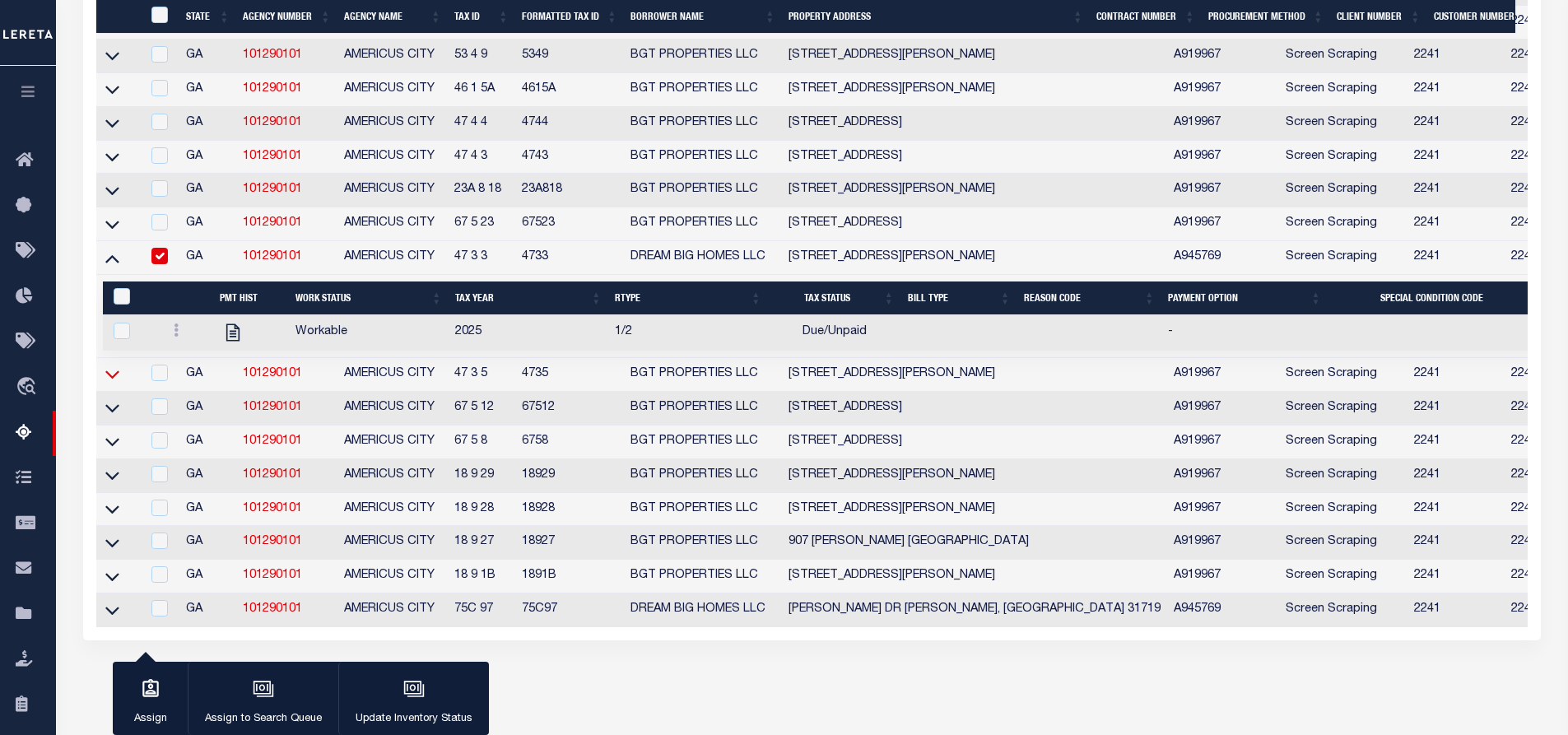
click at [115, 383] on icon at bounding box center [112, 374] width 14 height 17
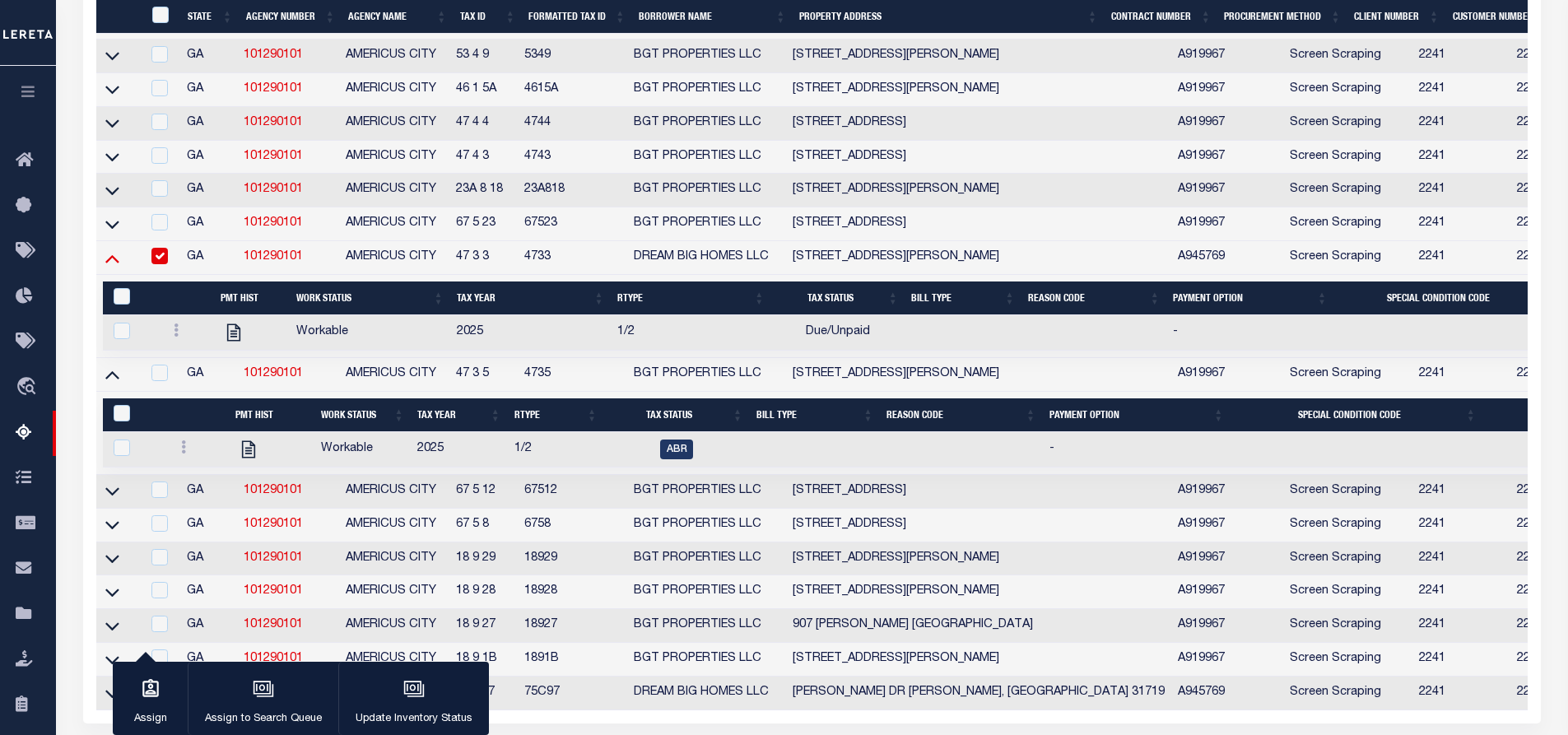
click at [115, 267] on icon at bounding box center [112, 259] width 14 height 17
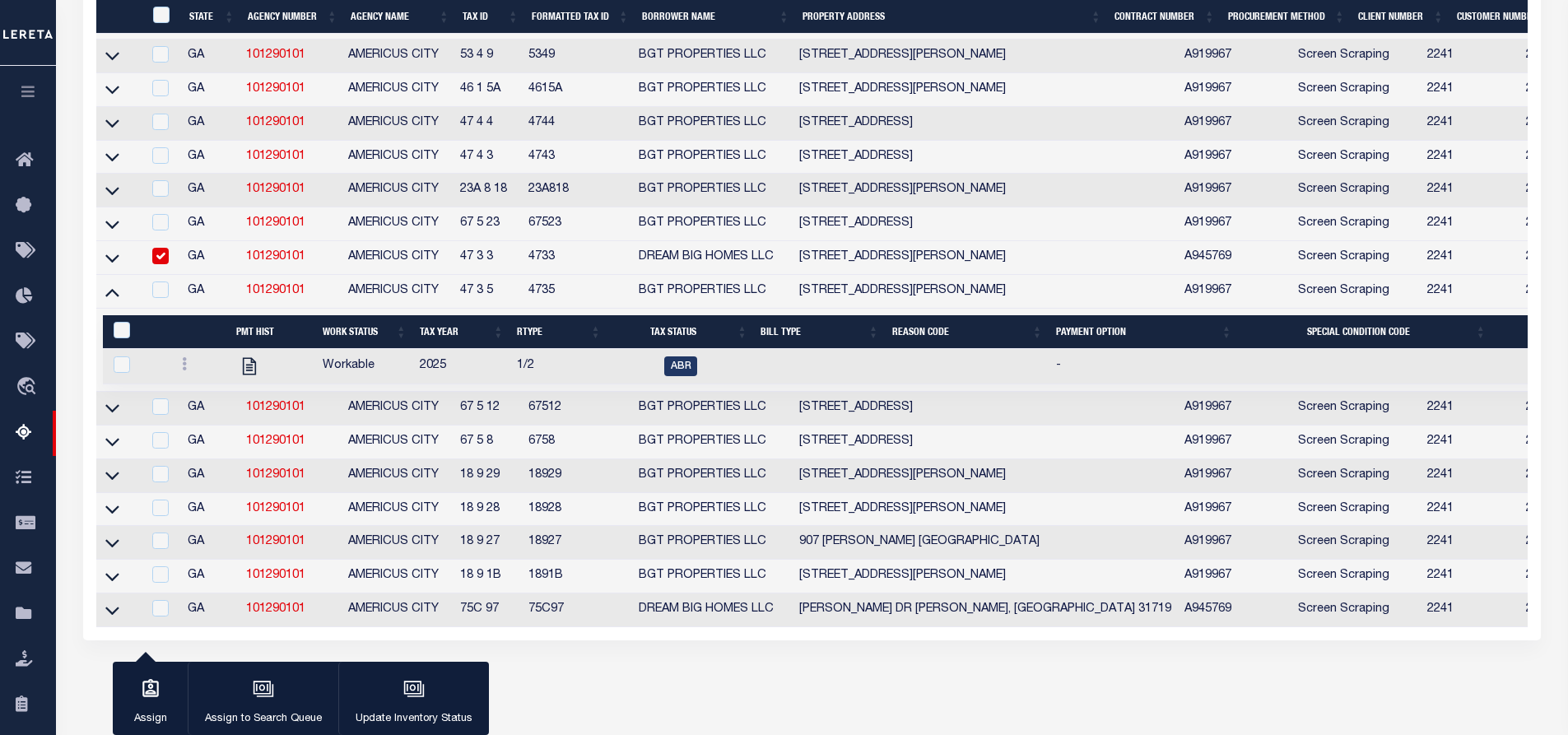
click at [160, 264] on input "checkbox" at bounding box center [160, 256] width 16 height 16
checkbox input "false"
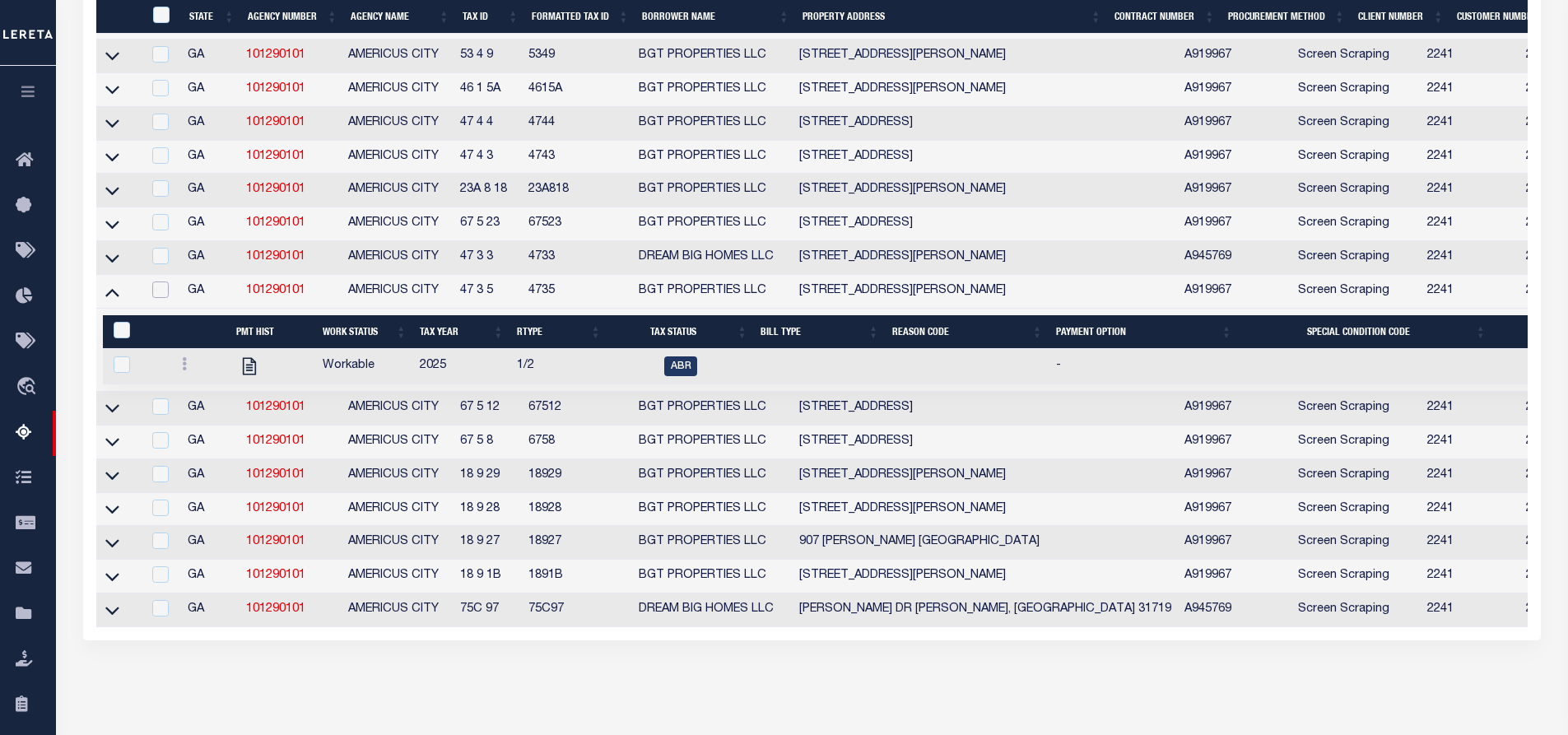
click at [157, 298] on input "checkbox" at bounding box center [160, 289] width 16 height 16
checkbox input "true"
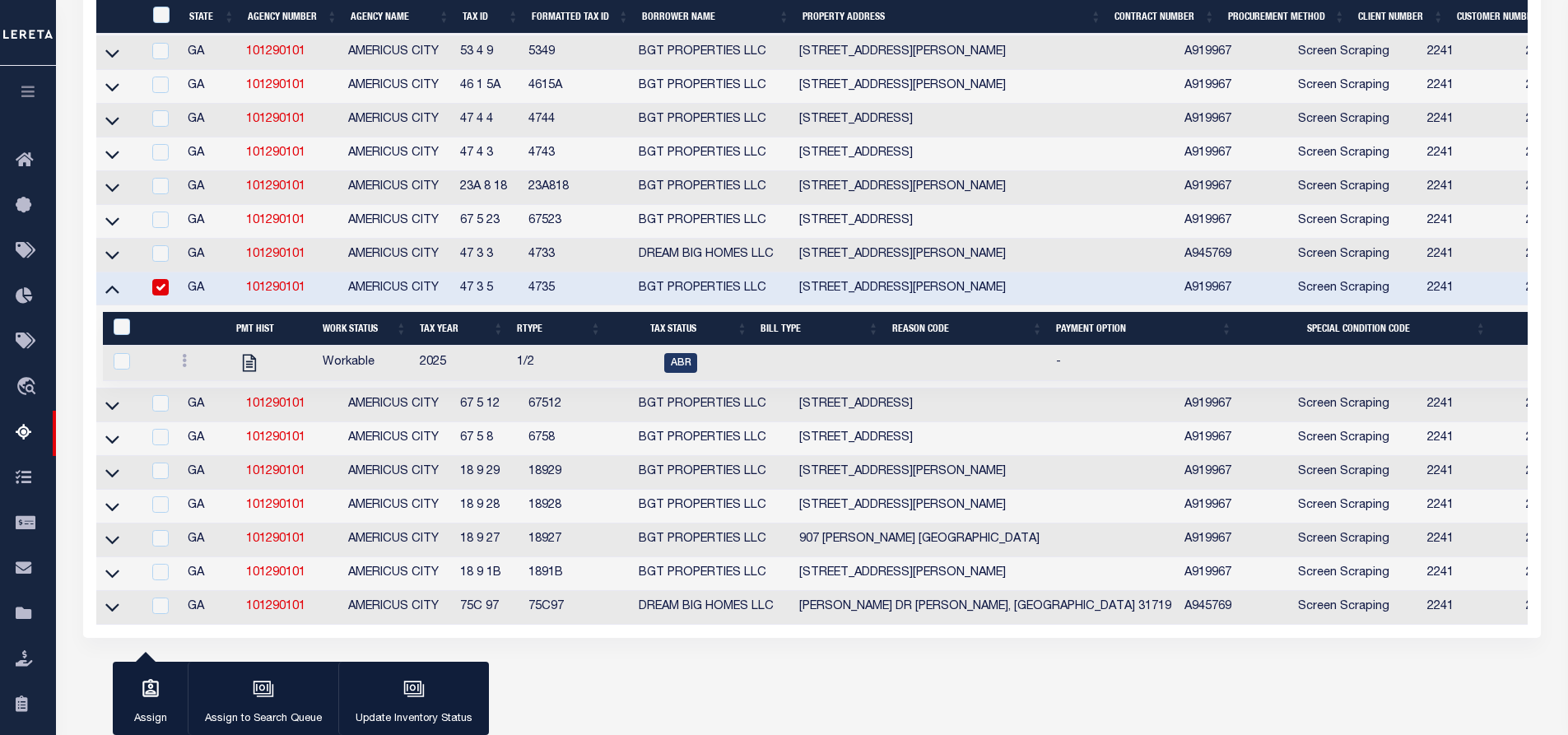
scroll to position [1892, 0]
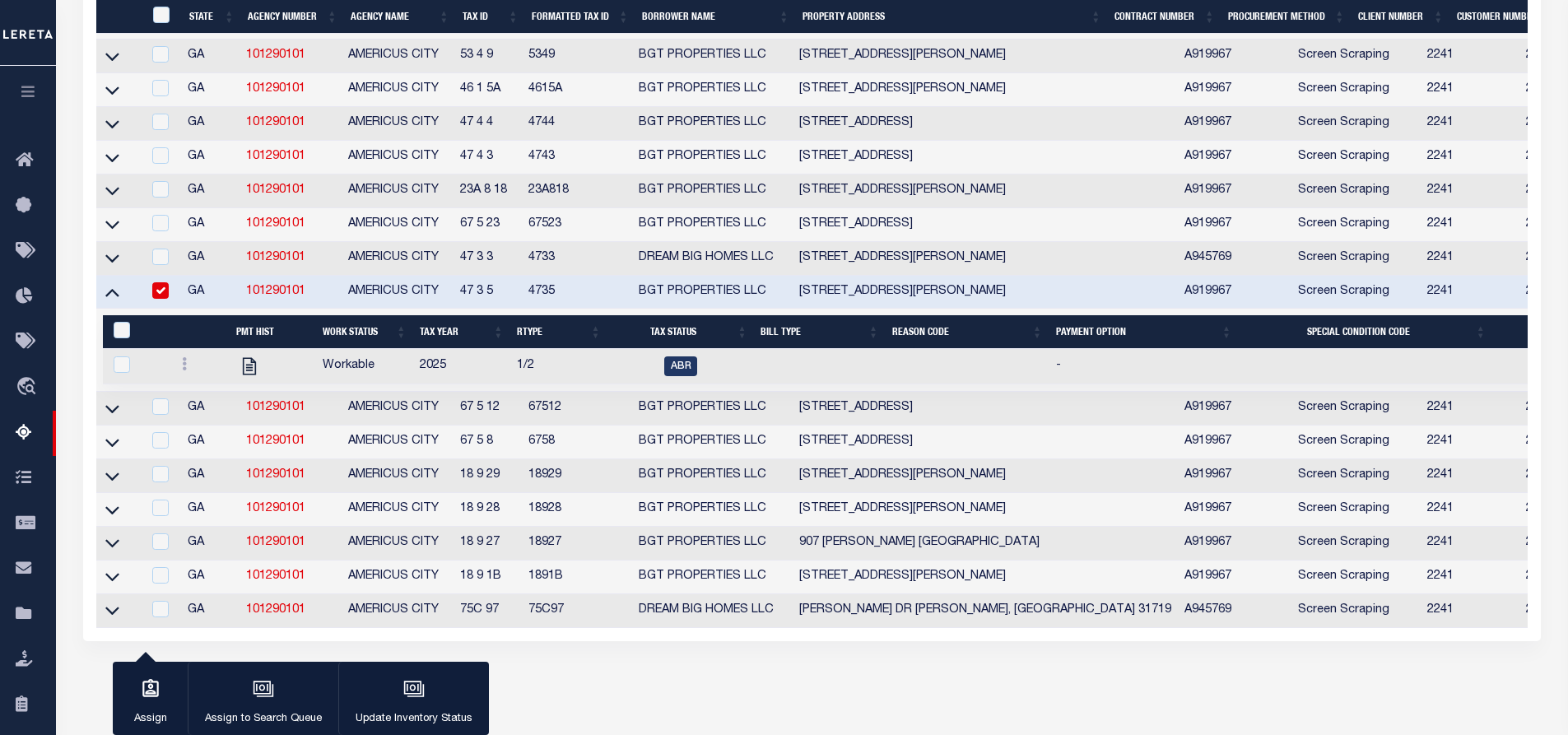
drag, startPoint x: 499, startPoint y: 326, endPoint x: 439, endPoint y: 324, distance: 60.0
click at [439, 310] on tr "GA 101290101 AMERICUS CITY 47 3 5 4735 BGT PROPERTIES LLC 806 FULTON ST A-B Ame…" at bounding box center [1162, 292] width 2131 height 34
copy tr "47 3 5"
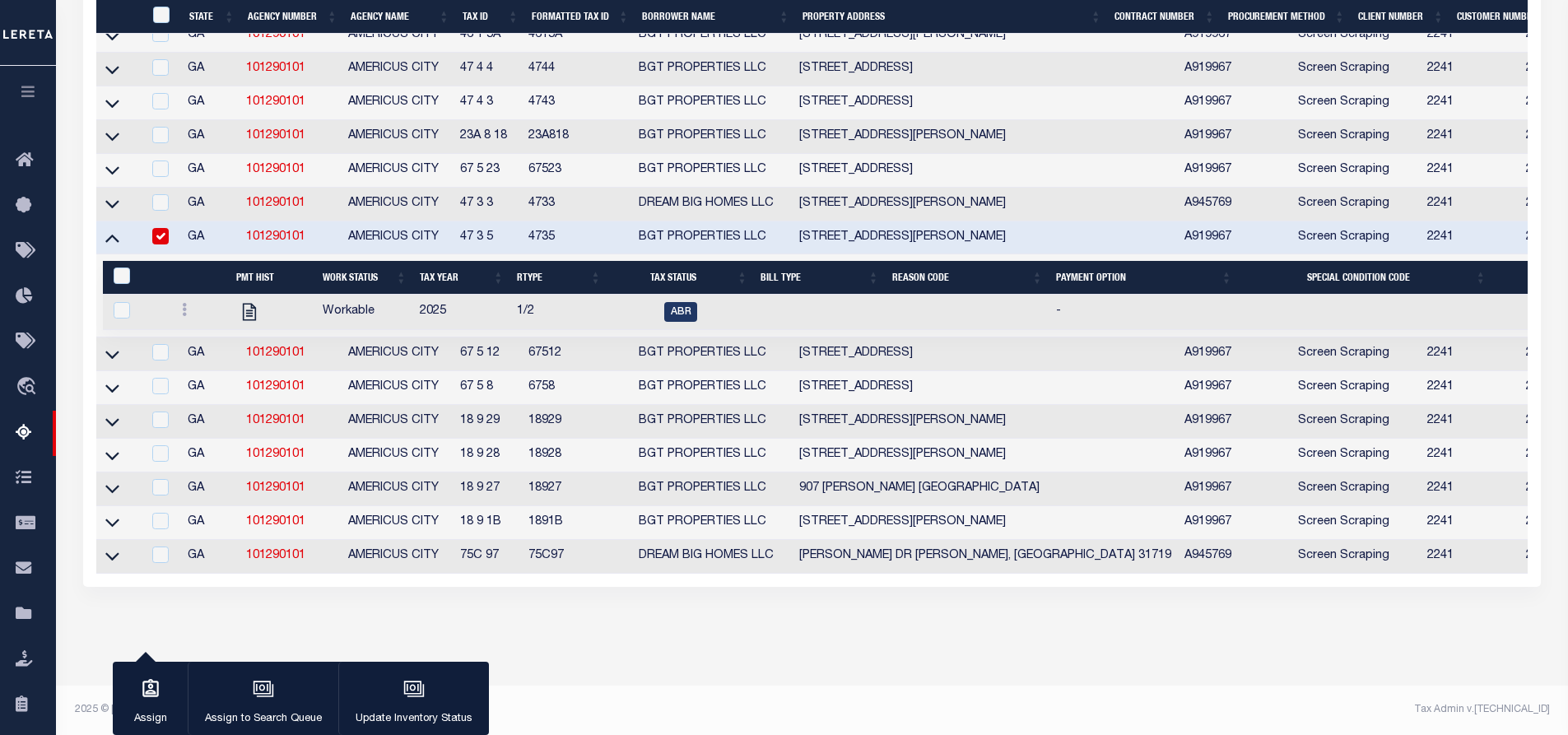
click at [182, 303] on icon at bounding box center [184, 310] width 5 height 14
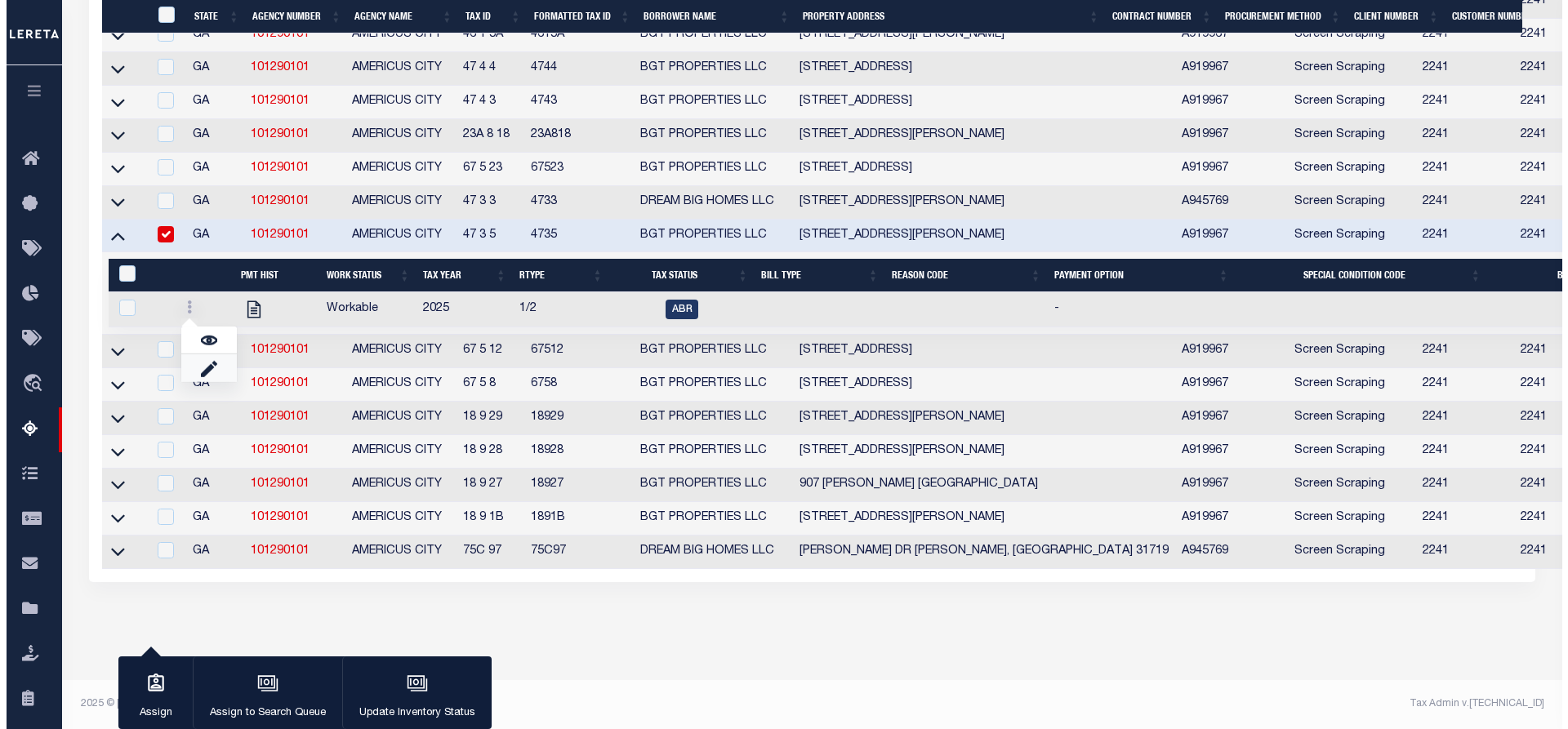
scroll to position [1975, 0]
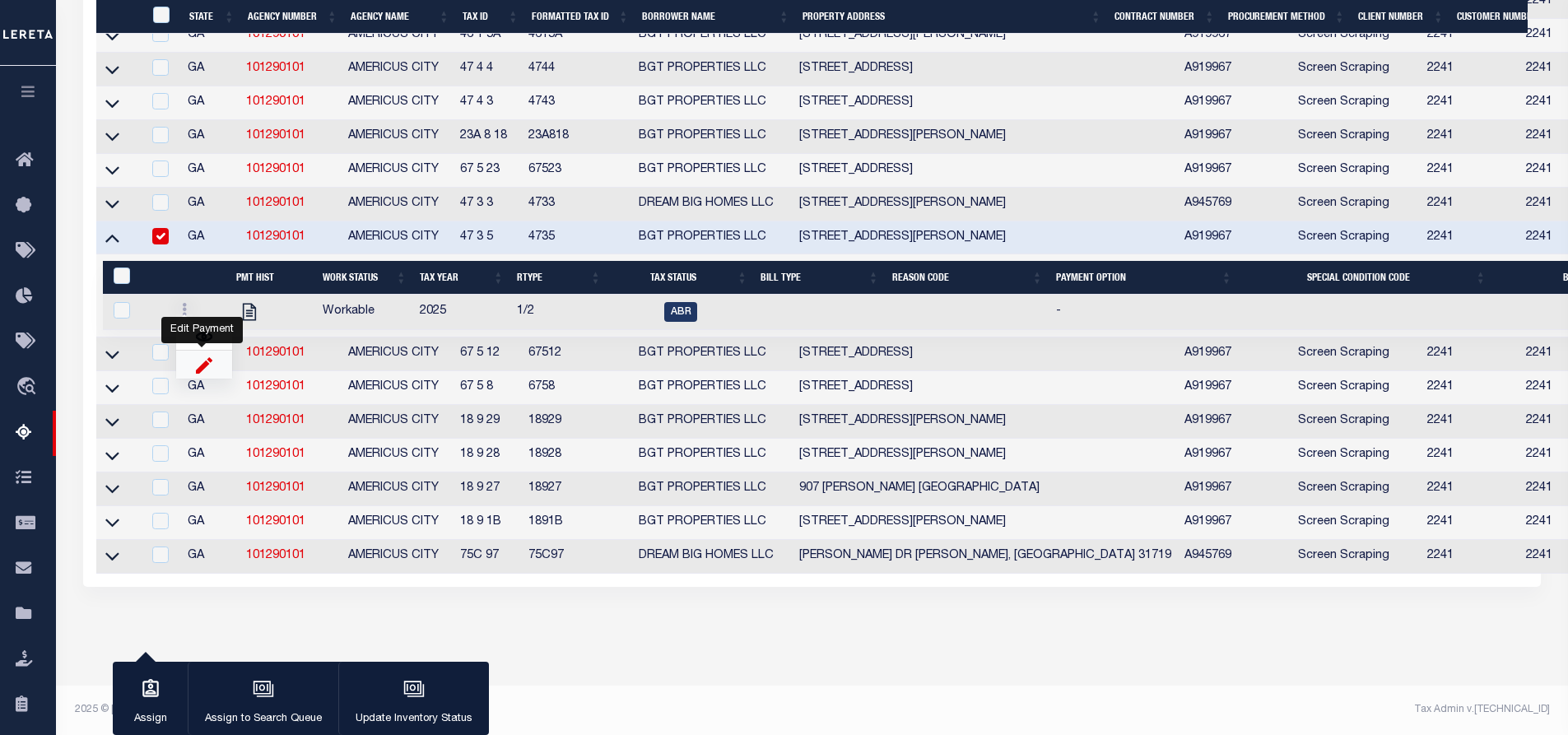
click at [206, 362] on img "" at bounding box center [203, 366] width 16 height 17
checkbox input "true"
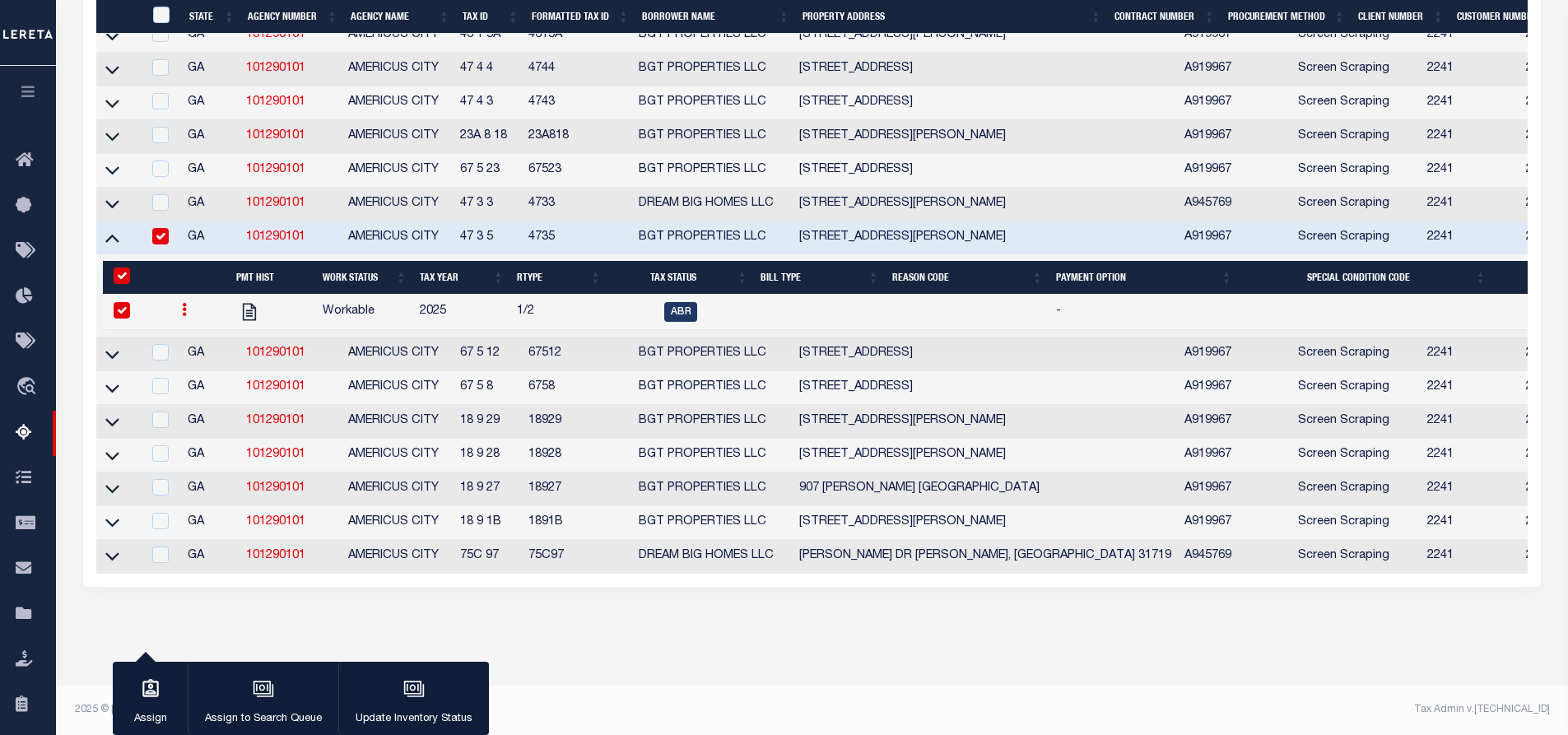
select select
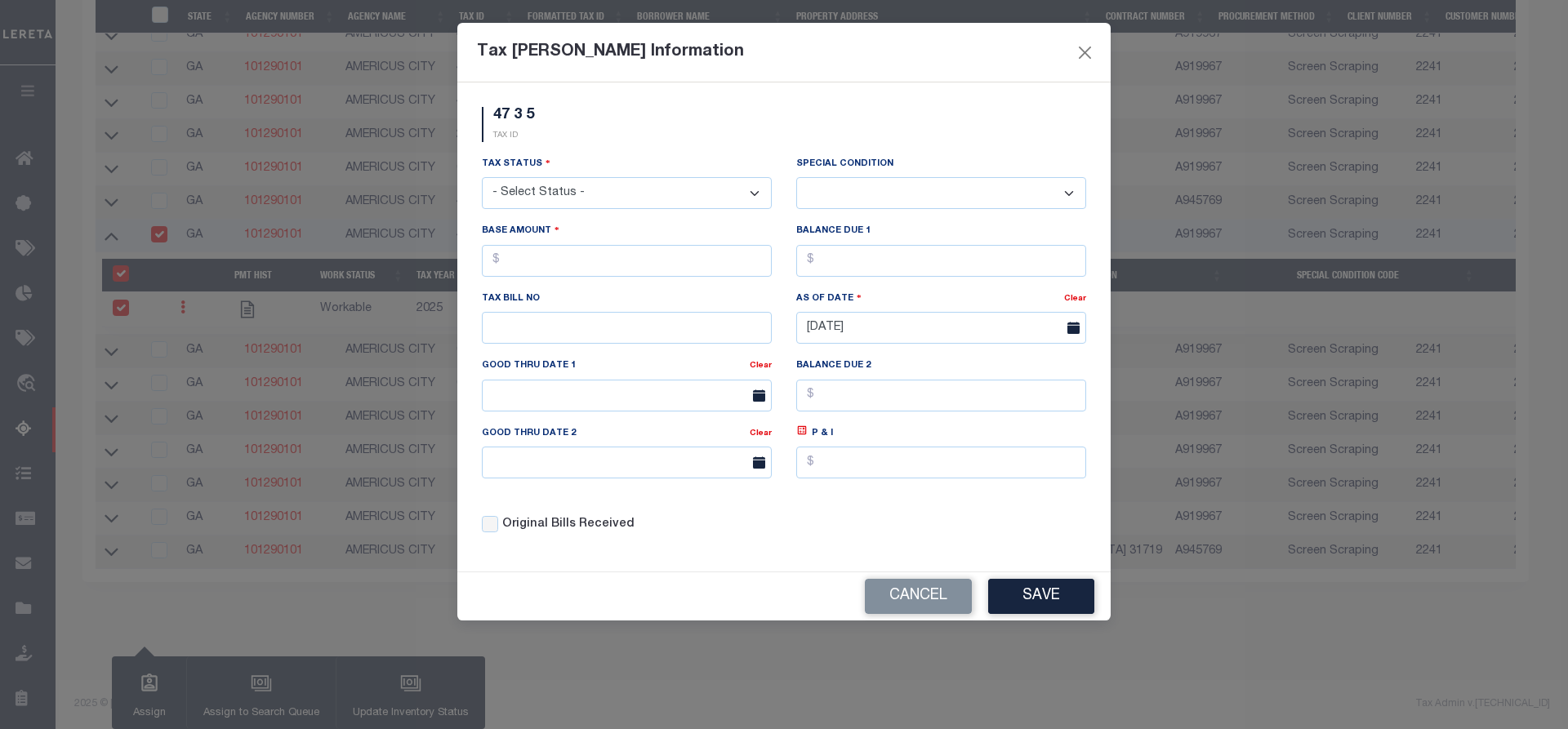
scroll to position [1953, 0]
click at [677, 198] on select "- Select Status - Open Due/Unpaid Paid Incomplete No Tax Due Internal Refund Pr…" at bounding box center [627, 192] width 290 height 32
select select "DUE"
click at [482, 178] on select "- Select Status - Open Due/Unpaid Paid Incomplete No Tax Due Internal Refund Pr…" at bounding box center [627, 192] width 290 height 32
select select "0"
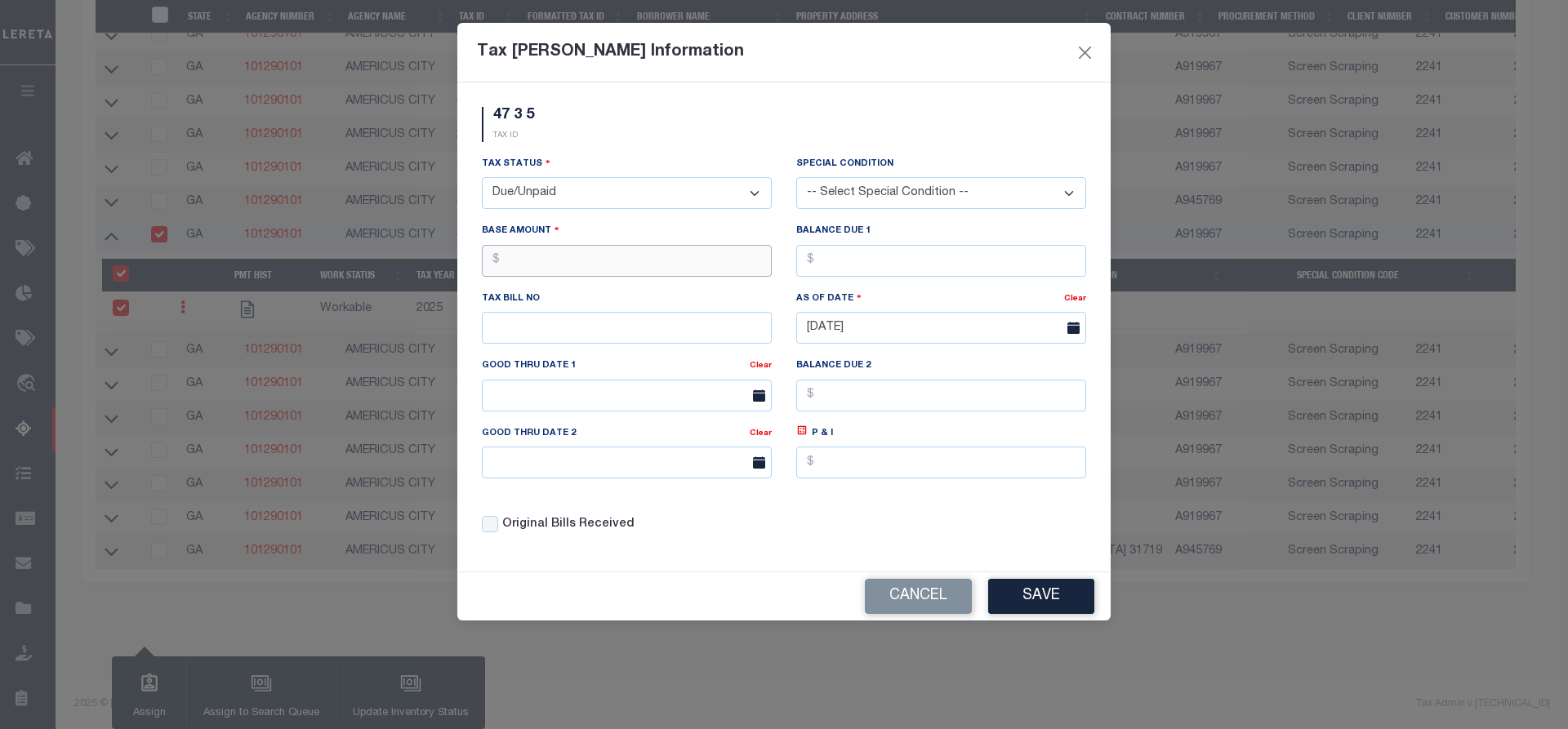
click at [603, 262] on input "text" at bounding box center [627, 260] width 290 height 32
type input "$160.96"
click at [1024, 600] on button "Save" at bounding box center [1041, 596] width 106 height 35
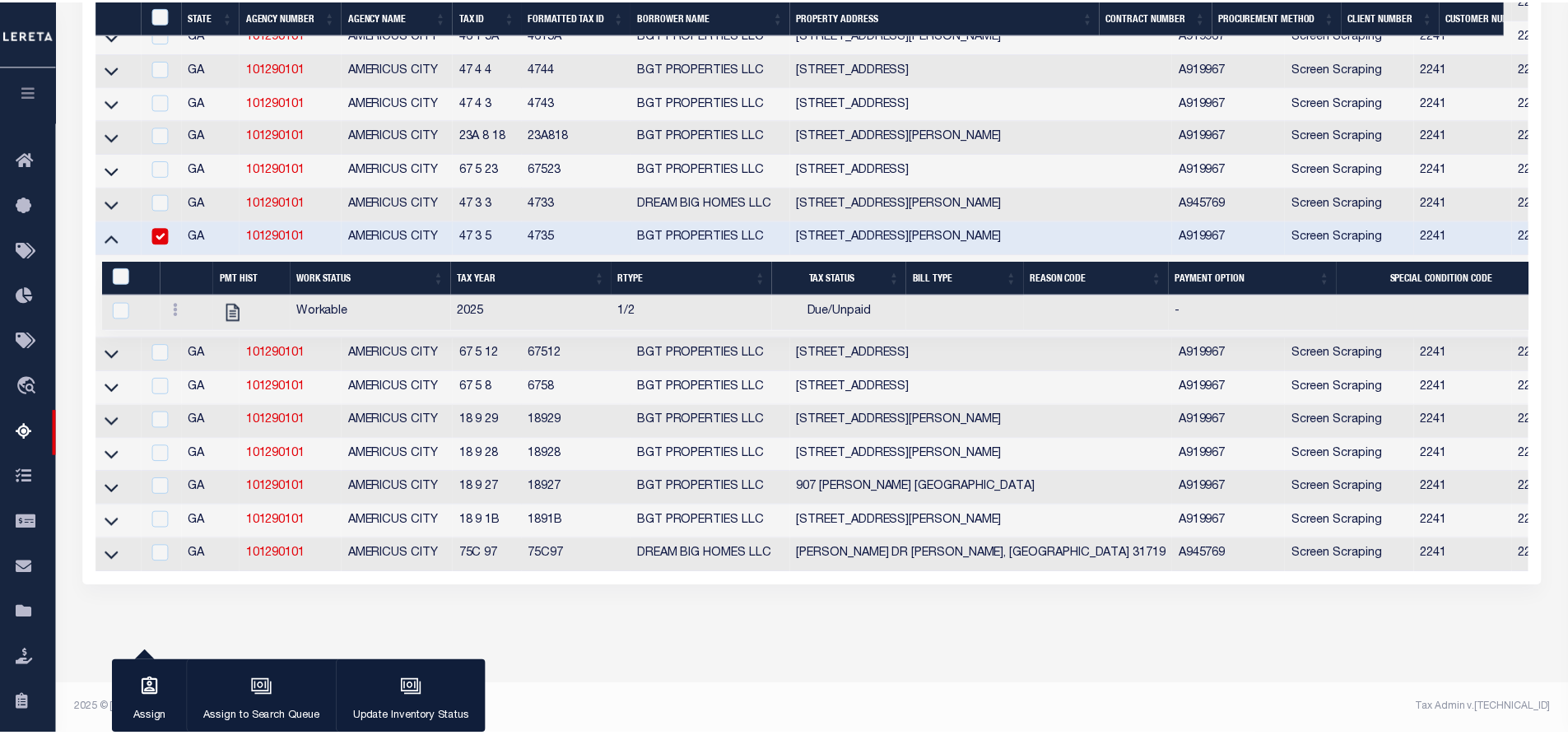
scroll to position [1971, 0]
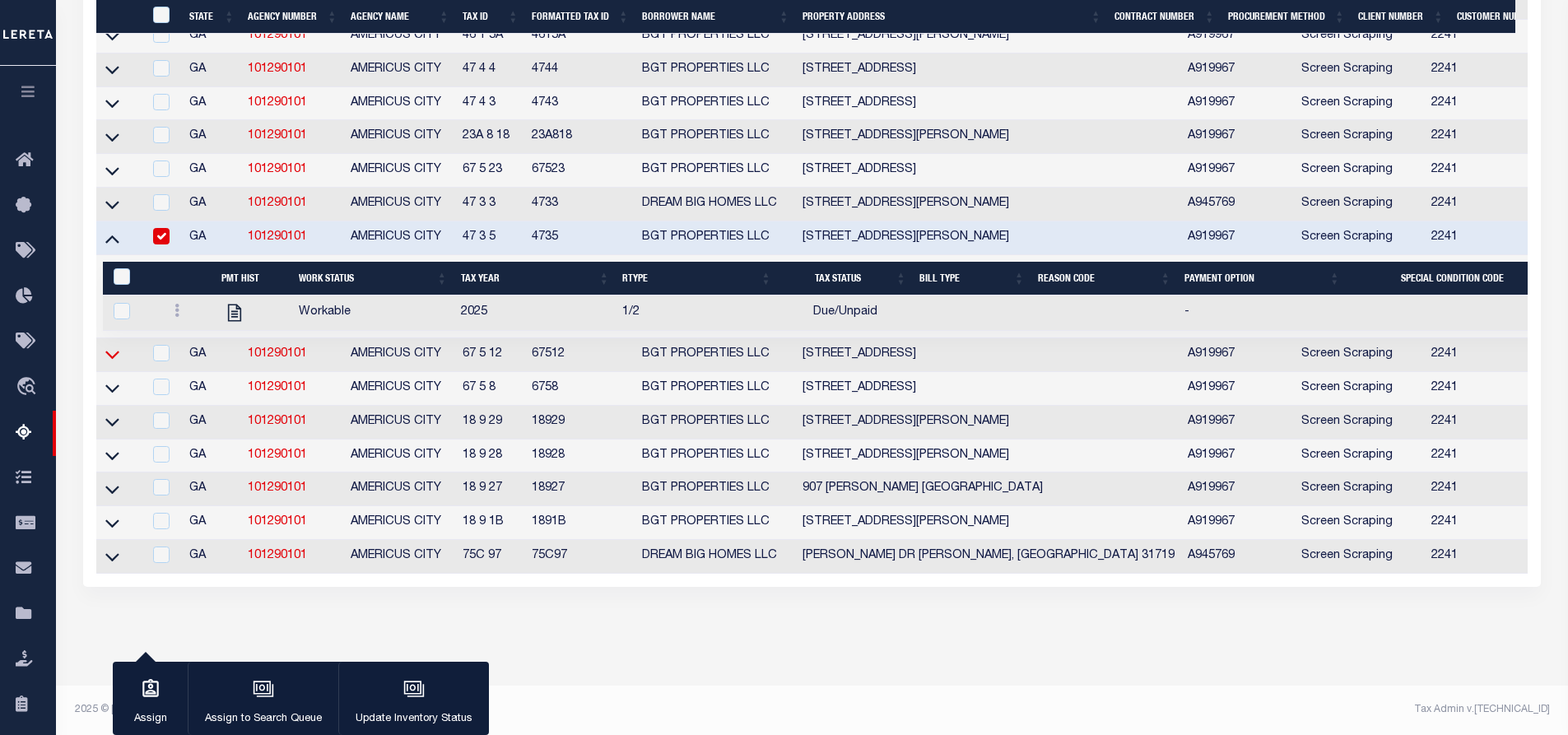
click at [110, 363] on icon at bounding box center [112, 354] width 14 height 17
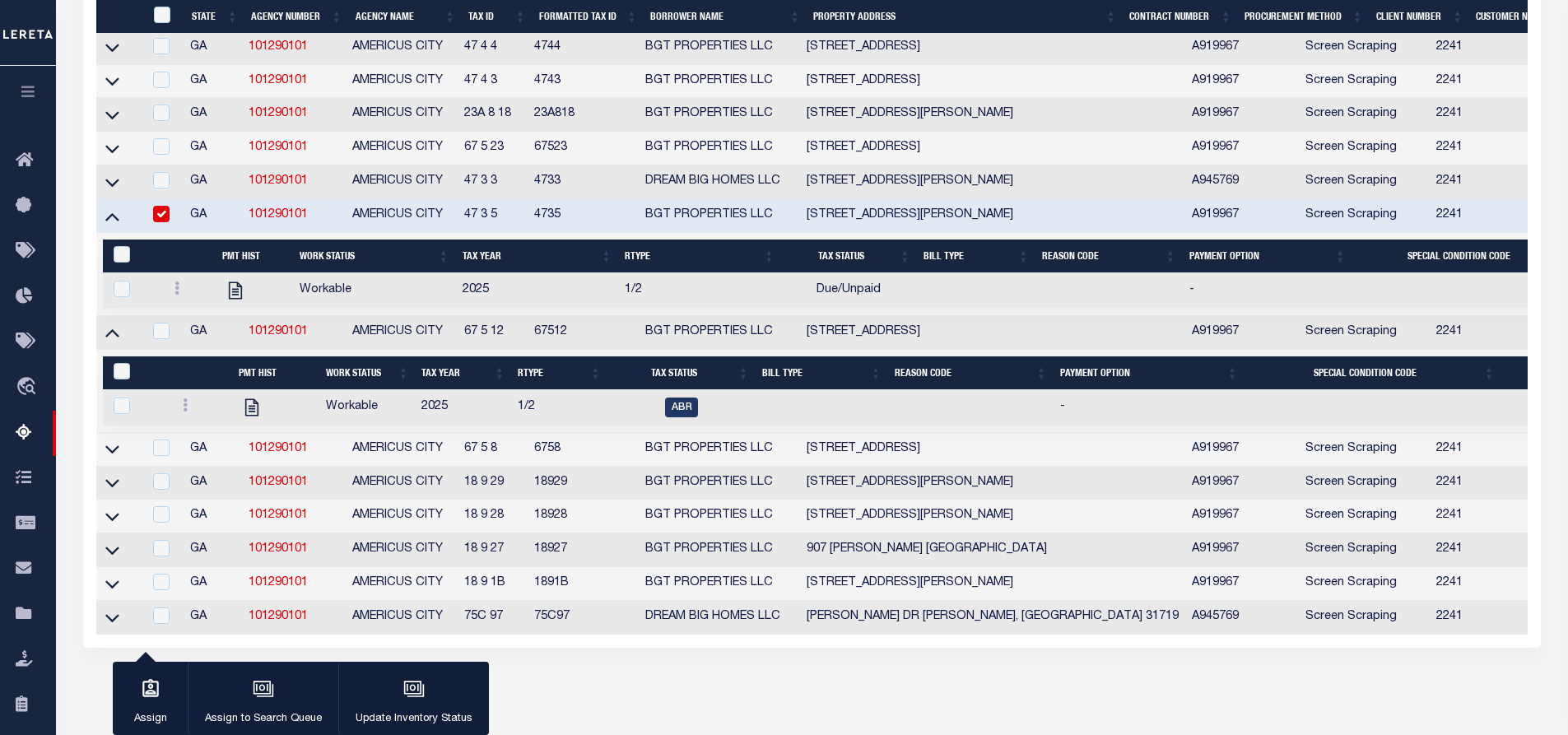
click at [161, 222] on input "checkbox" at bounding box center [161, 213] width 16 height 16
checkbox input "false"
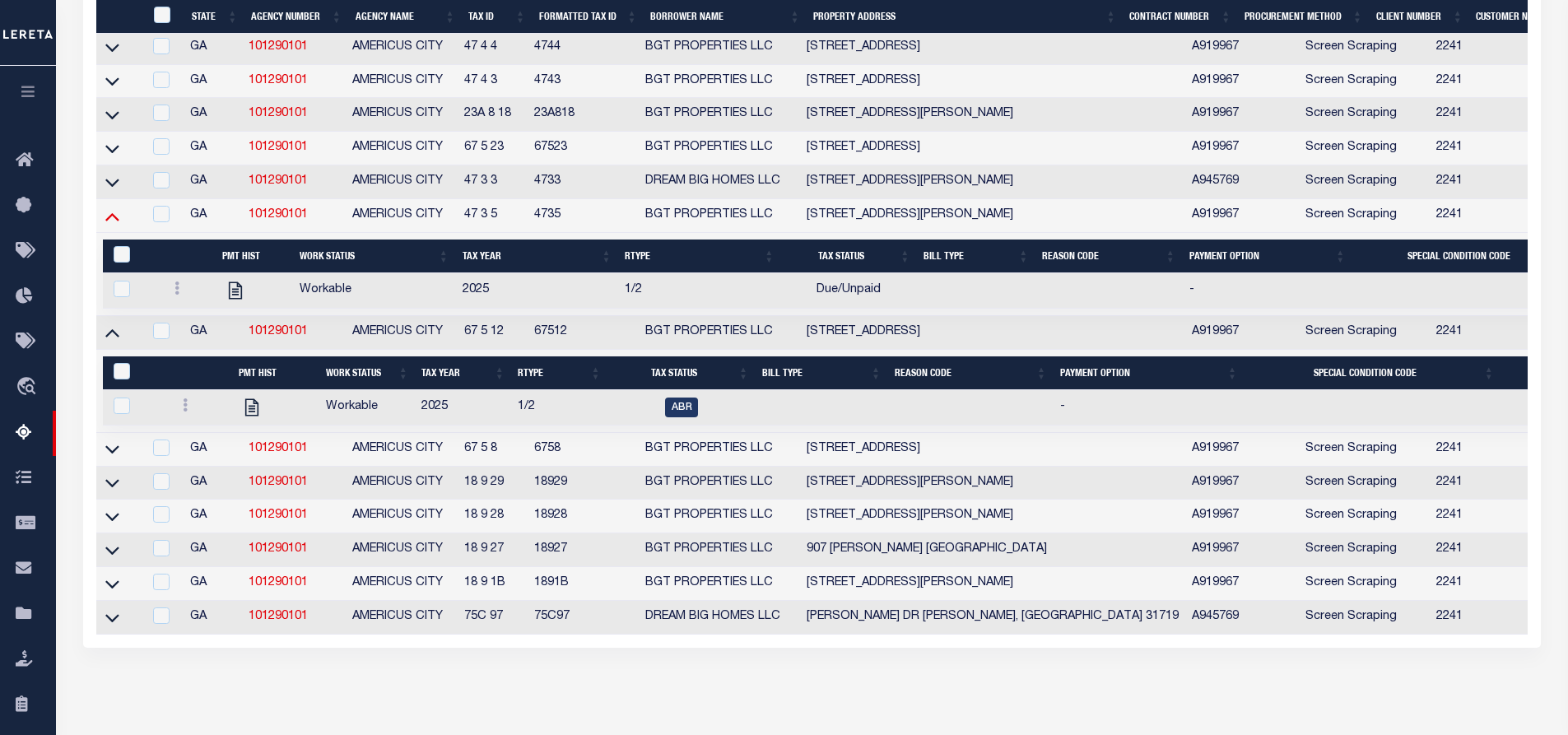
click at [109, 225] on icon at bounding box center [112, 216] width 14 height 17
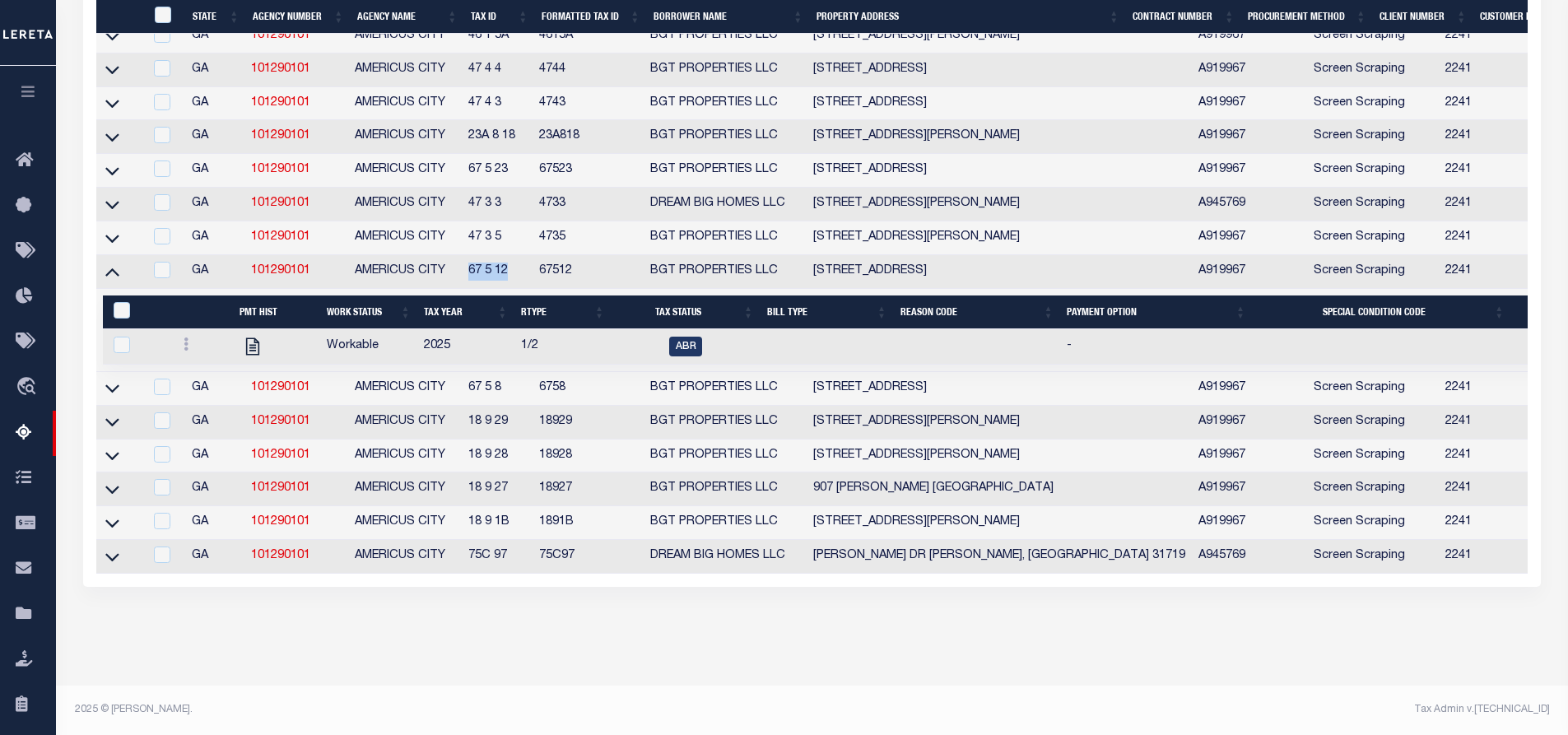
drag, startPoint x: 517, startPoint y: 286, endPoint x: 471, endPoint y: 287, distance: 46.0
click at [471, 287] on td "67 5 12" at bounding box center [497, 272] width 70 height 34
checkbox input "true"
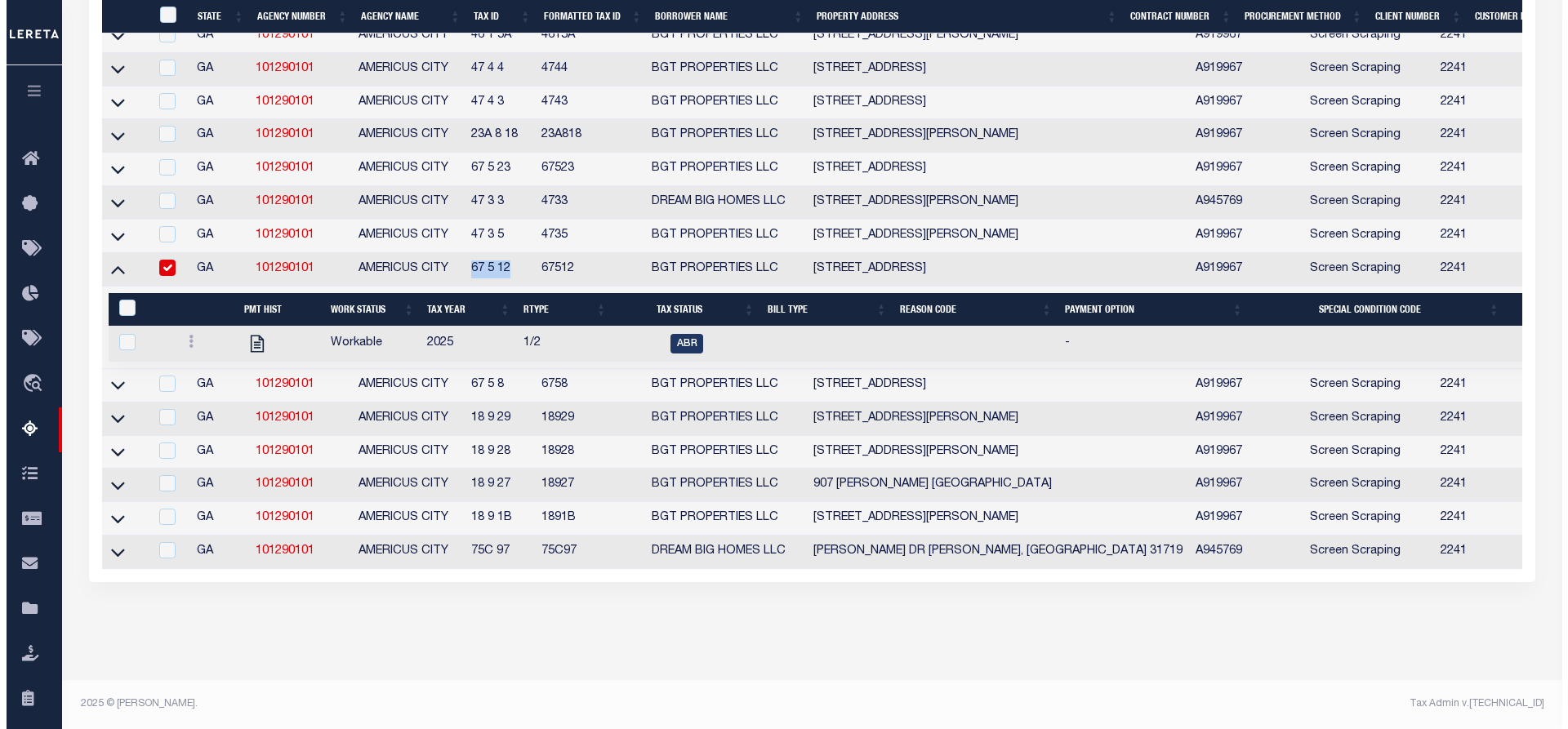
scroll to position [1952, 0]
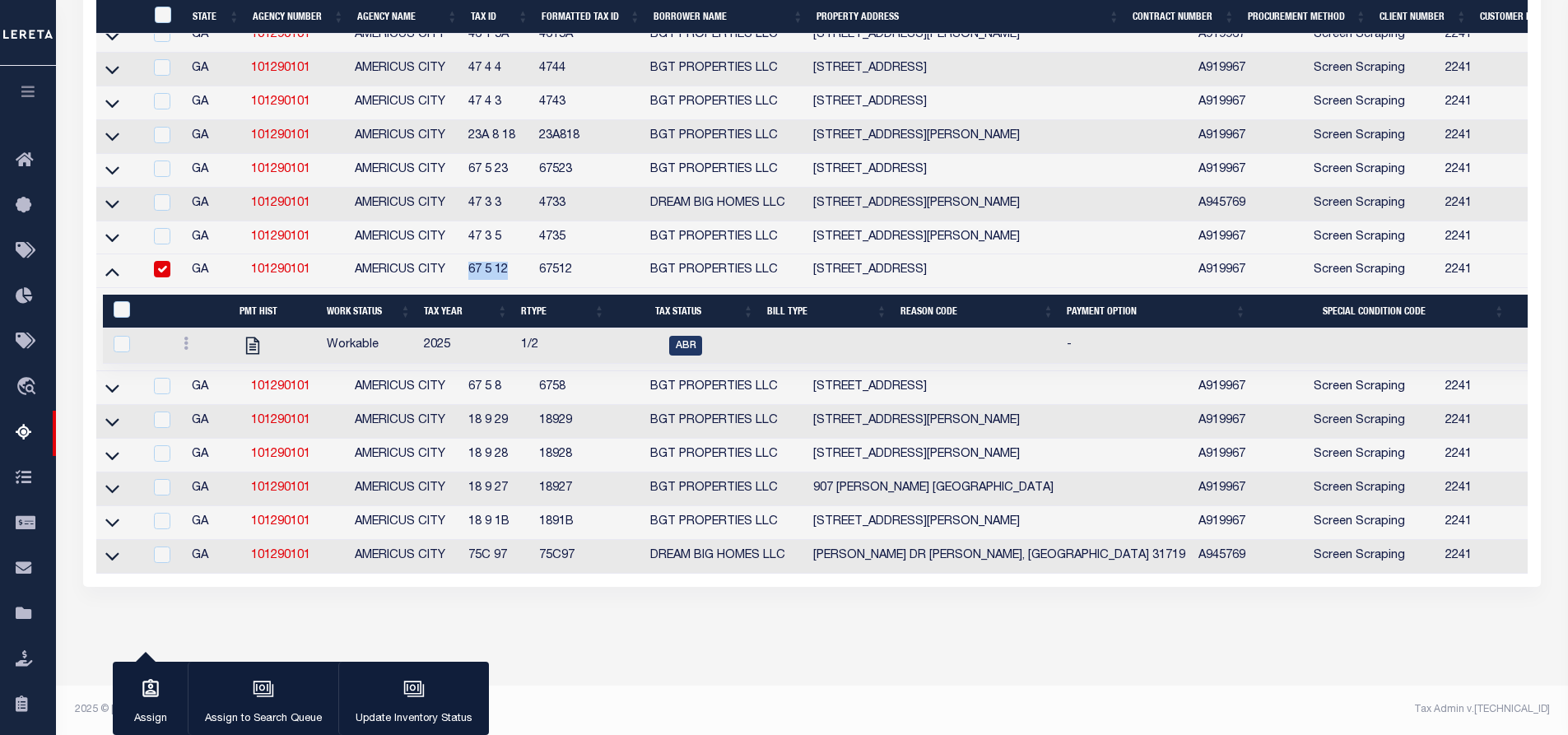
copy td "67 5 12"
click at [185, 356] on div at bounding box center [201, 345] width 49 height 19
checkbox input "true"
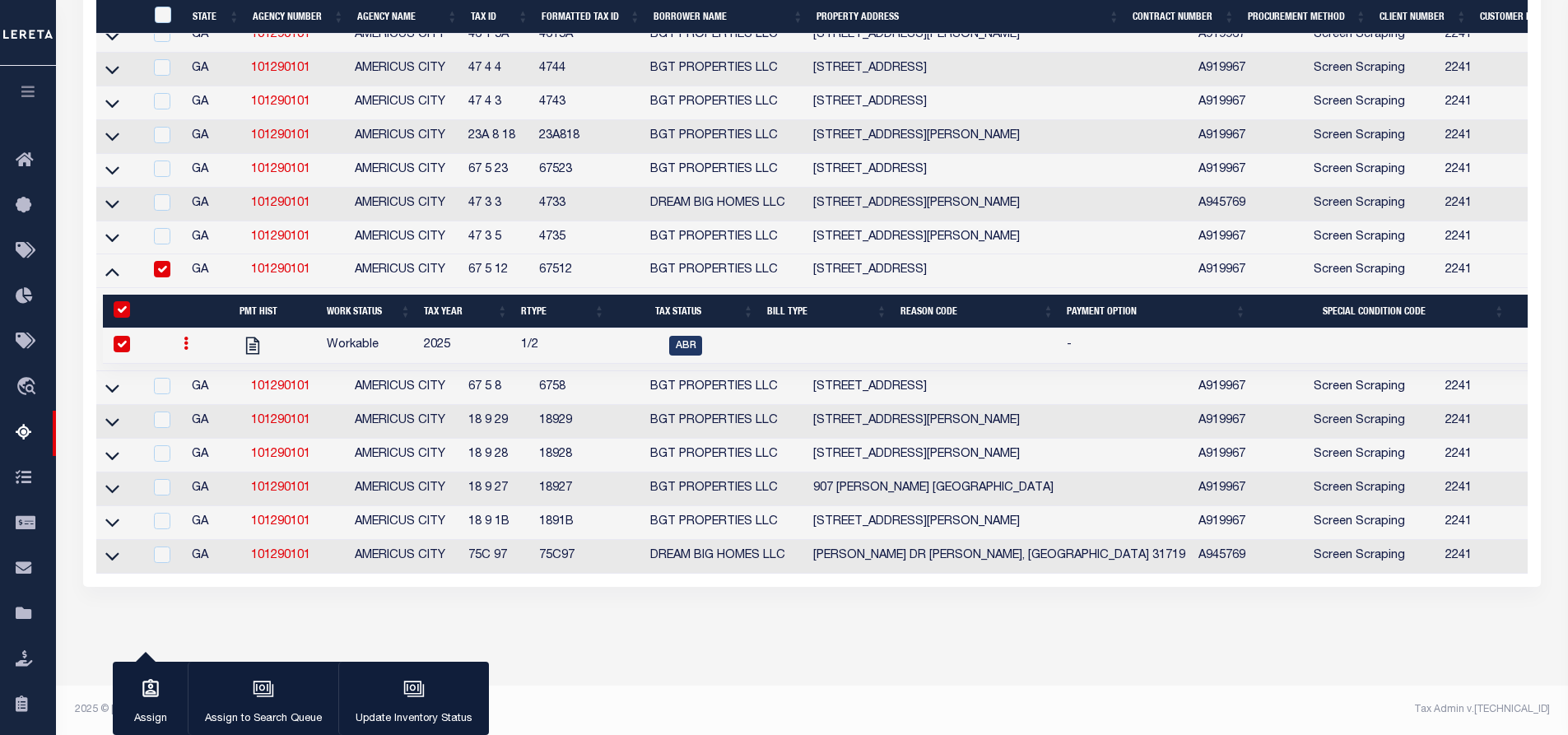
click at [185, 350] on icon at bounding box center [185, 343] width 5 height 14
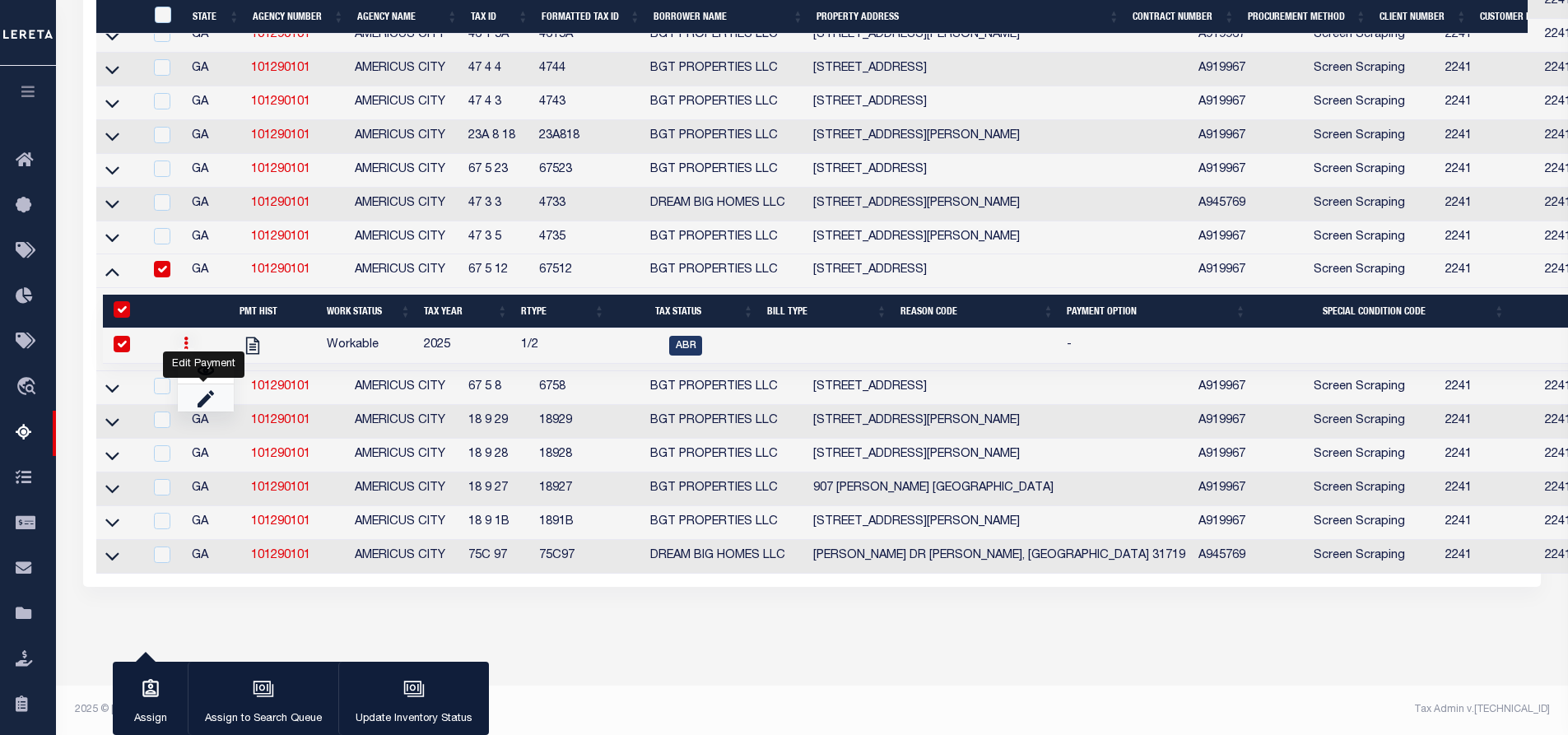
click at [194, 412] on link "" at bounding box center [205, 398] width 56 height 27
checkbox input "false"
select select
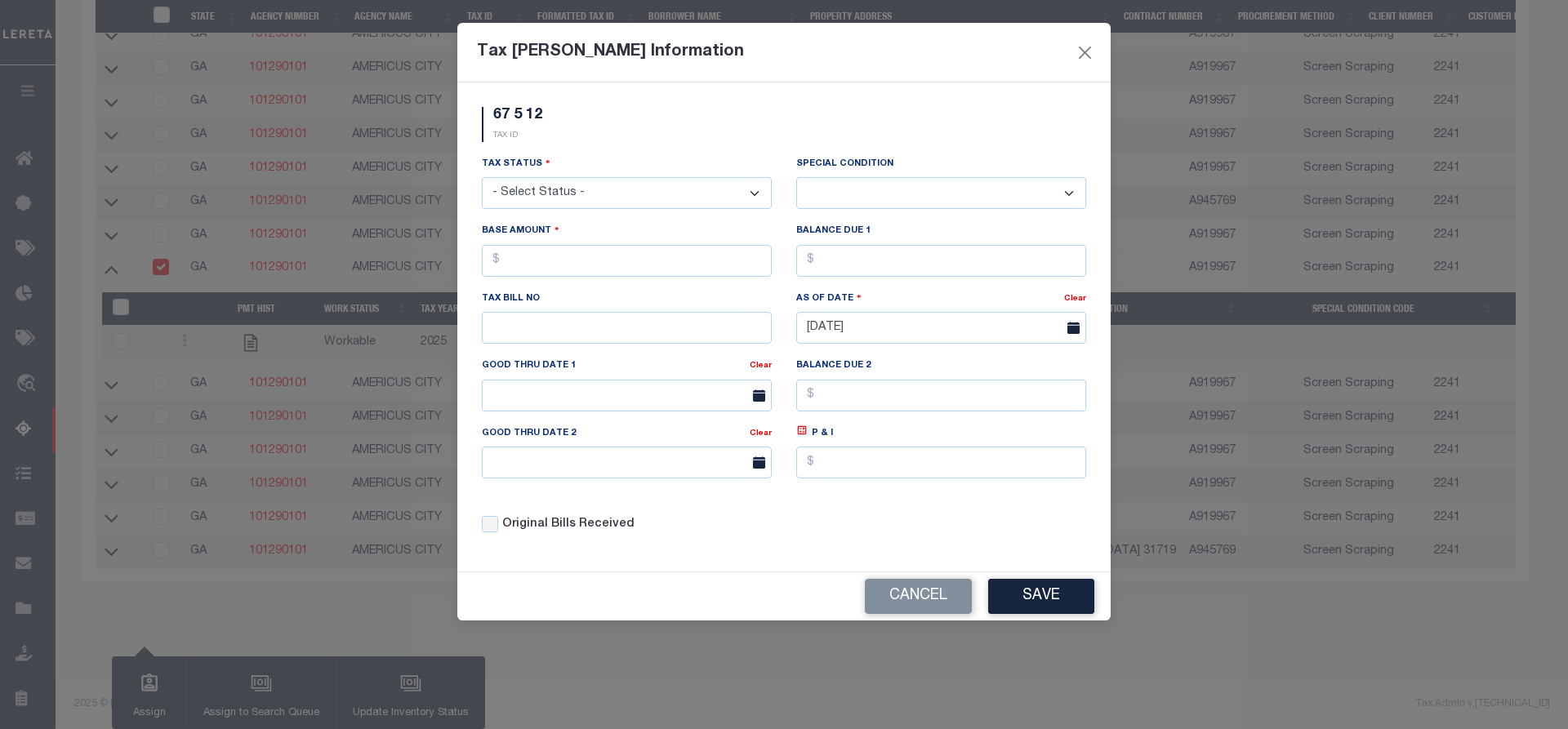
click at [1158, 661] on div "Tax Bill Amount Information 67 5 12 TAX ID Installment: TaxID: 67 5 12 Tax Stat…" at bounding box center [784, 364] width 1568 height 729
click at [1085, 51] on button "Close" at bounding box center [1085, 53] width 21 height 21
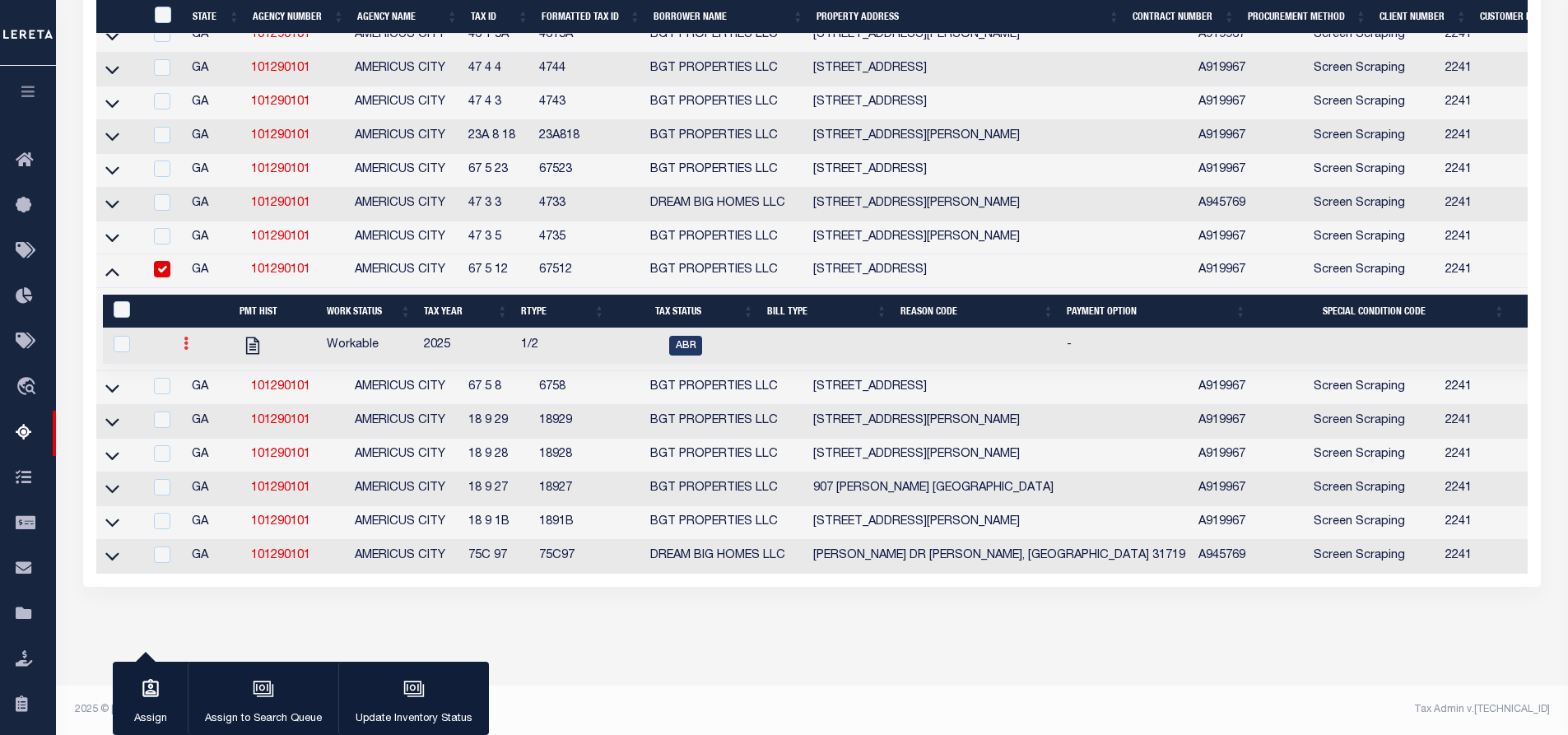
click at [183, 350] on icon at bounding box center [185, 343] width 5 height 14
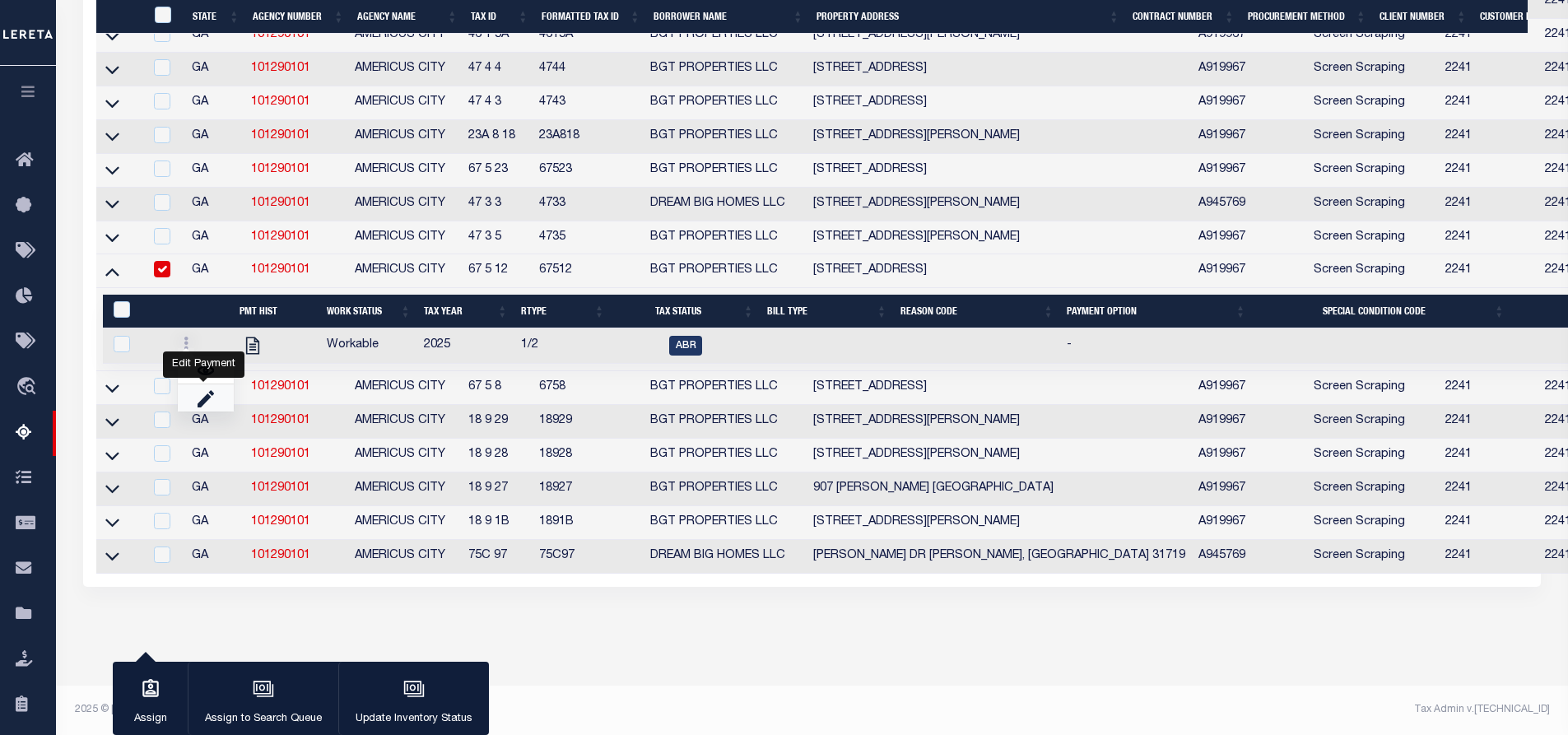
click at [194, 412] on link "" at bounding box center [205, 398] width 56 height 27
checkbox input "true"
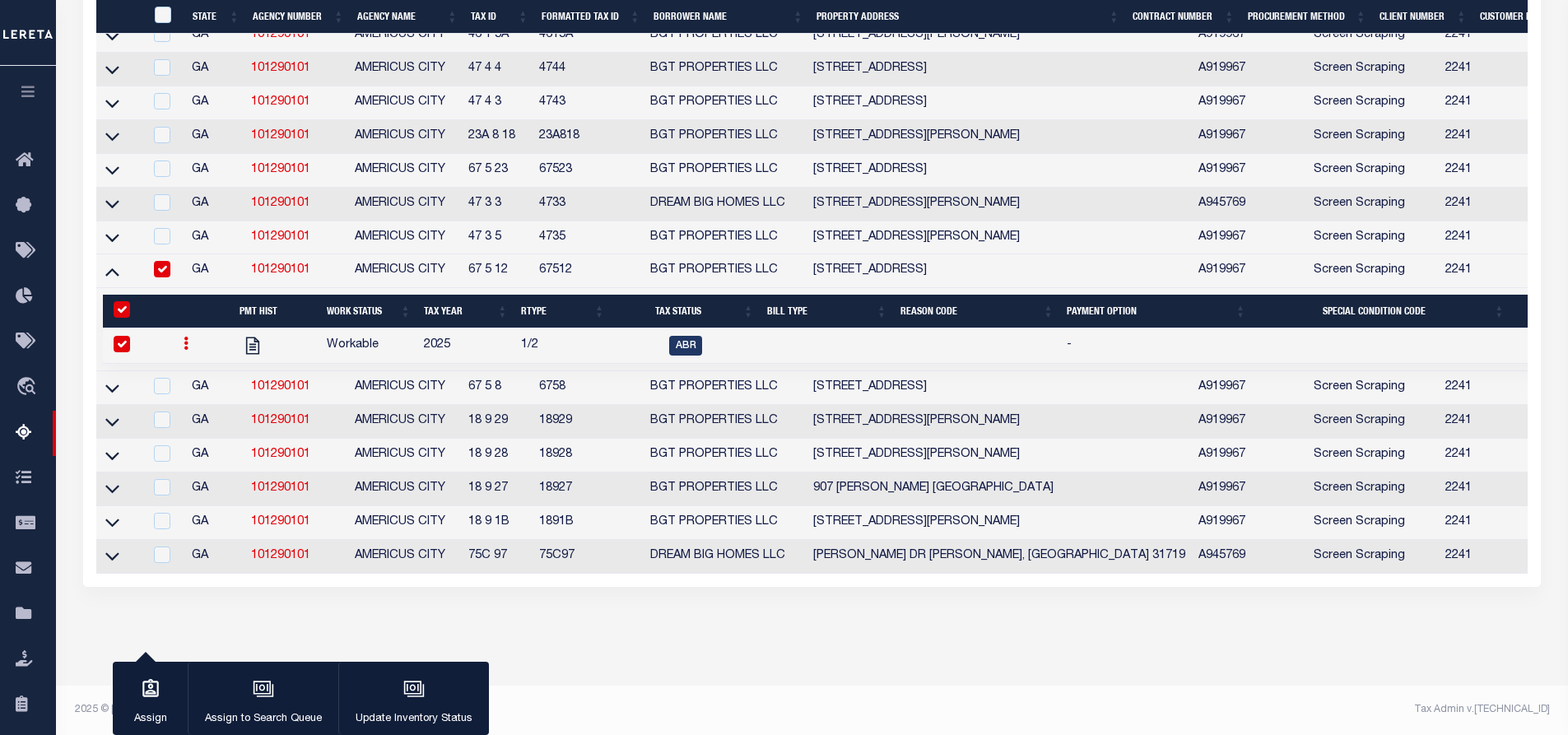
select select
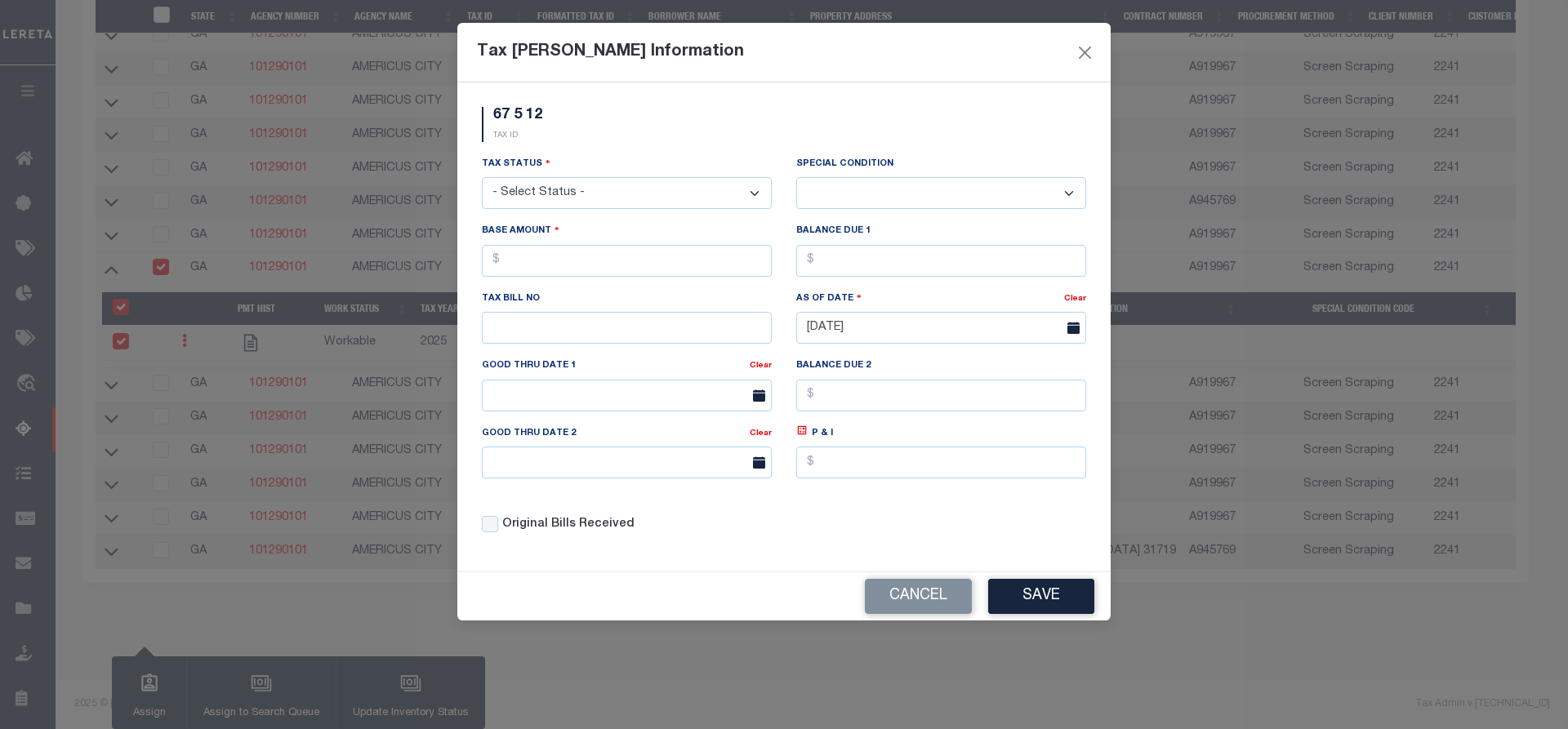
click at [584, 194] on select "- Select Status - Open Due/Unpaid Paid Incomplete No Tax Due Internal Refund Pr…" at bounding box center [627, 192] width 290 height 32
select select "DUE"
click at [482, 178] on select "- Select Status - Open Due/Unpaid Paid Incomplete No Tax Due Internal Refund Pr…" at bounding box center [627, 192] width 290 height 32
select select "0"
click at [453, 239] on div "Tax Bill Amount Information 67 5 12 TAX ID Installment: TaxID: 67 5 12 Tax Stat…" at bounding box center [784, 364] width 1568 height 729
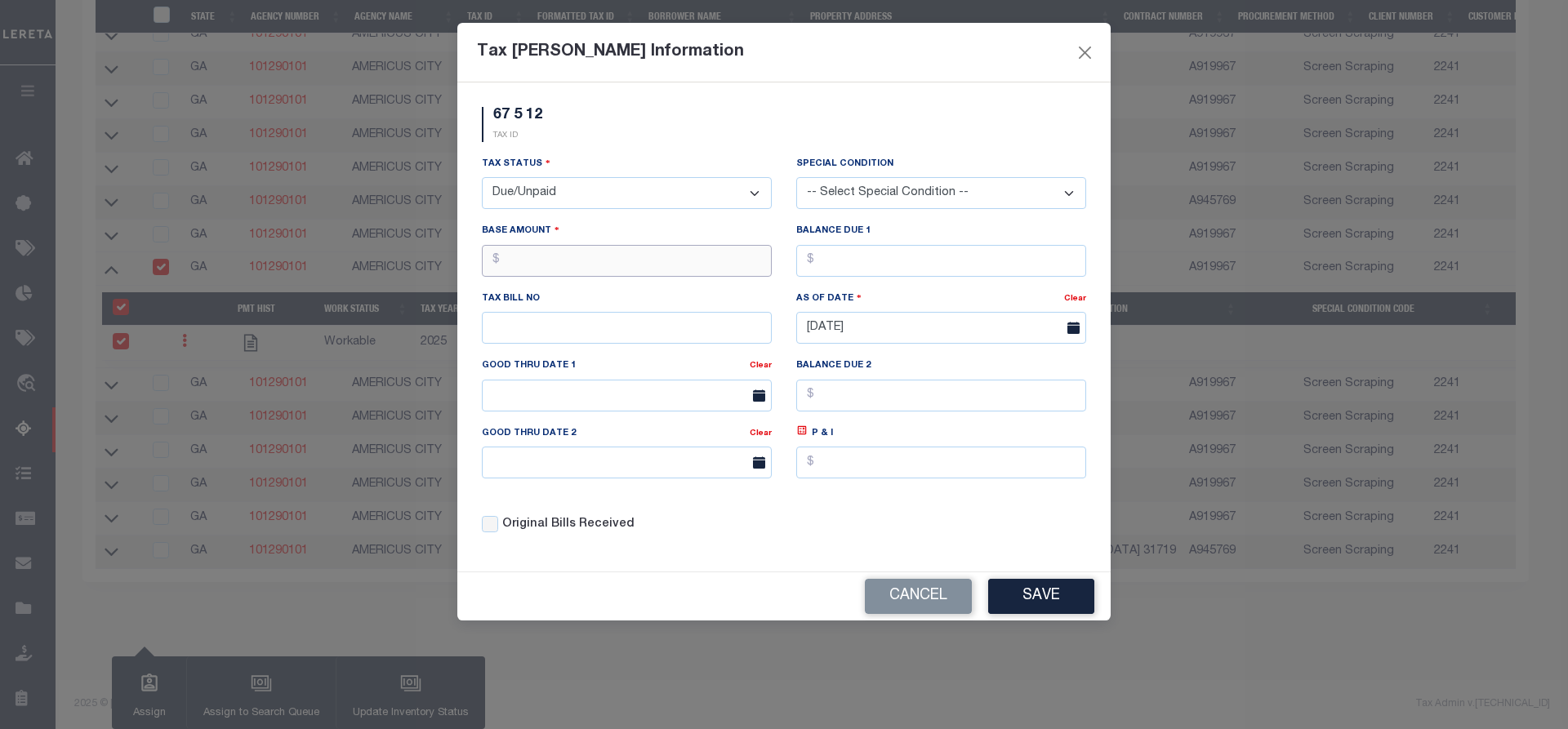
click at [524, 252] on input "text" at bounding box center [627, 260] width 290 height 32
type input "$103.14"
click at [1049, 593] on button "Save" at bounding box center [1041, 596] width 106 height 35
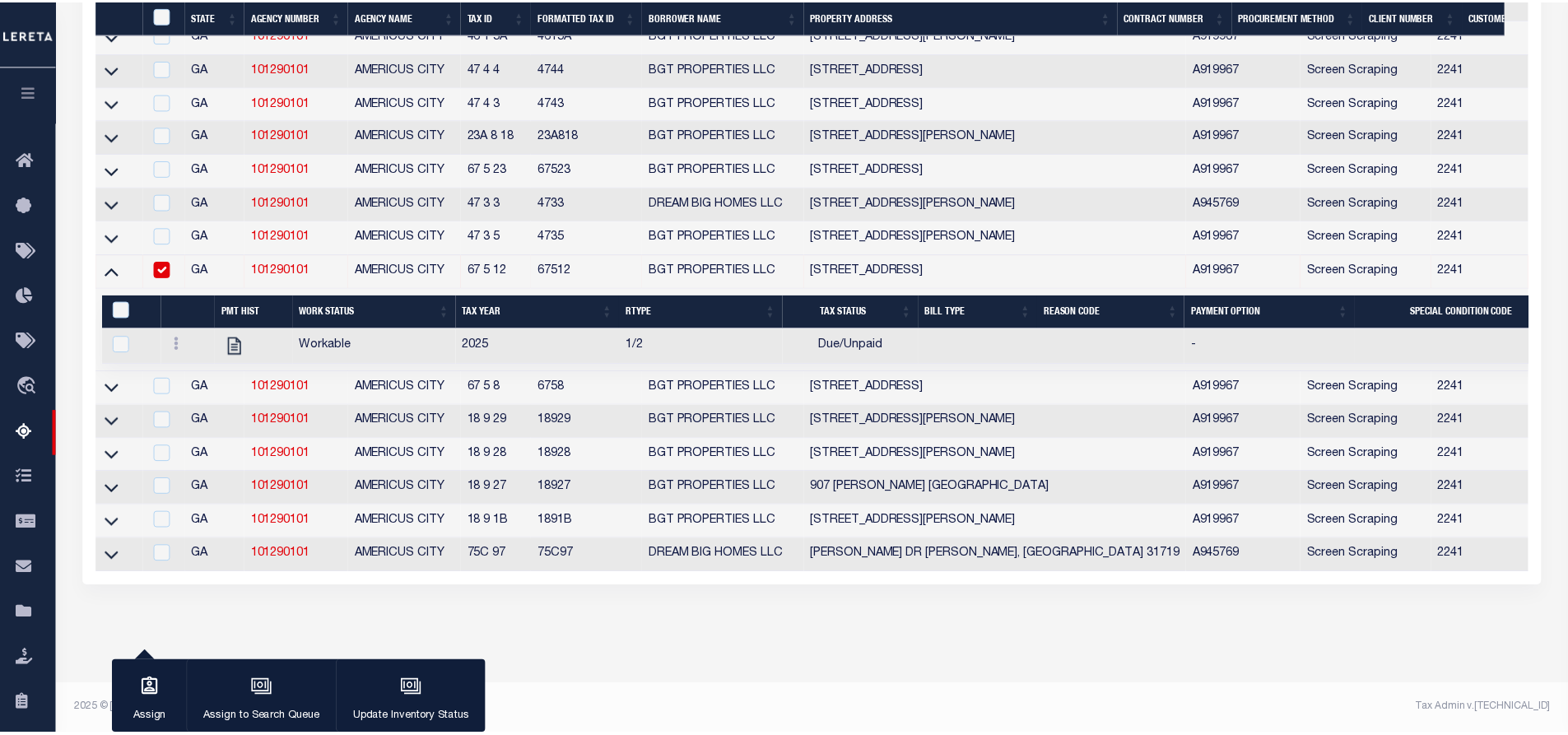
scroll to position [1970, 0]
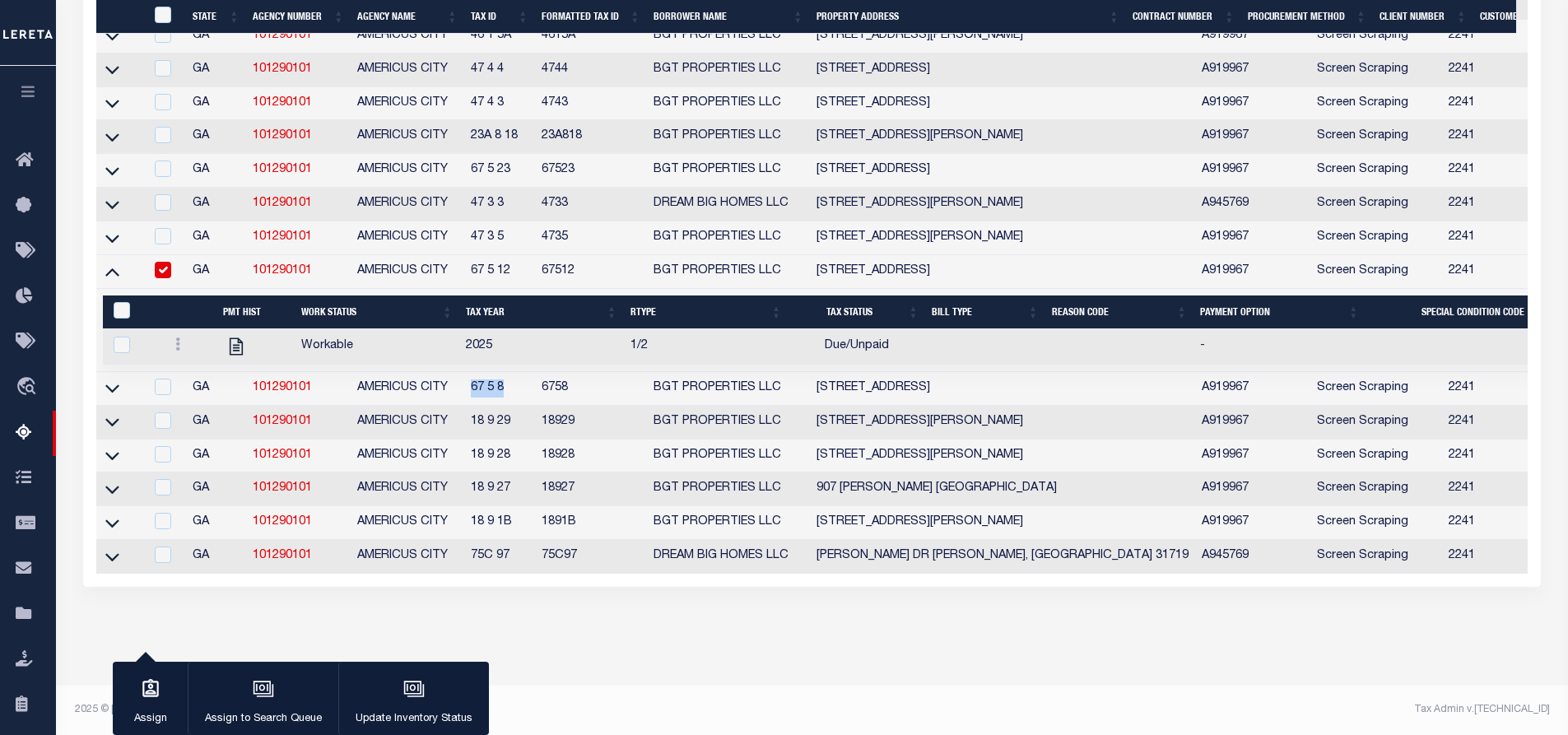
drag, startPoint x: 508, startPoint y: 412, endPoint x: 469, endPoint y: 413, distance: 39.0
click at [469, 406] on td "67 5 8" at bounding box center [499, 389] width 70 height 34
checkbox input "true"
copy td "67 5 8"
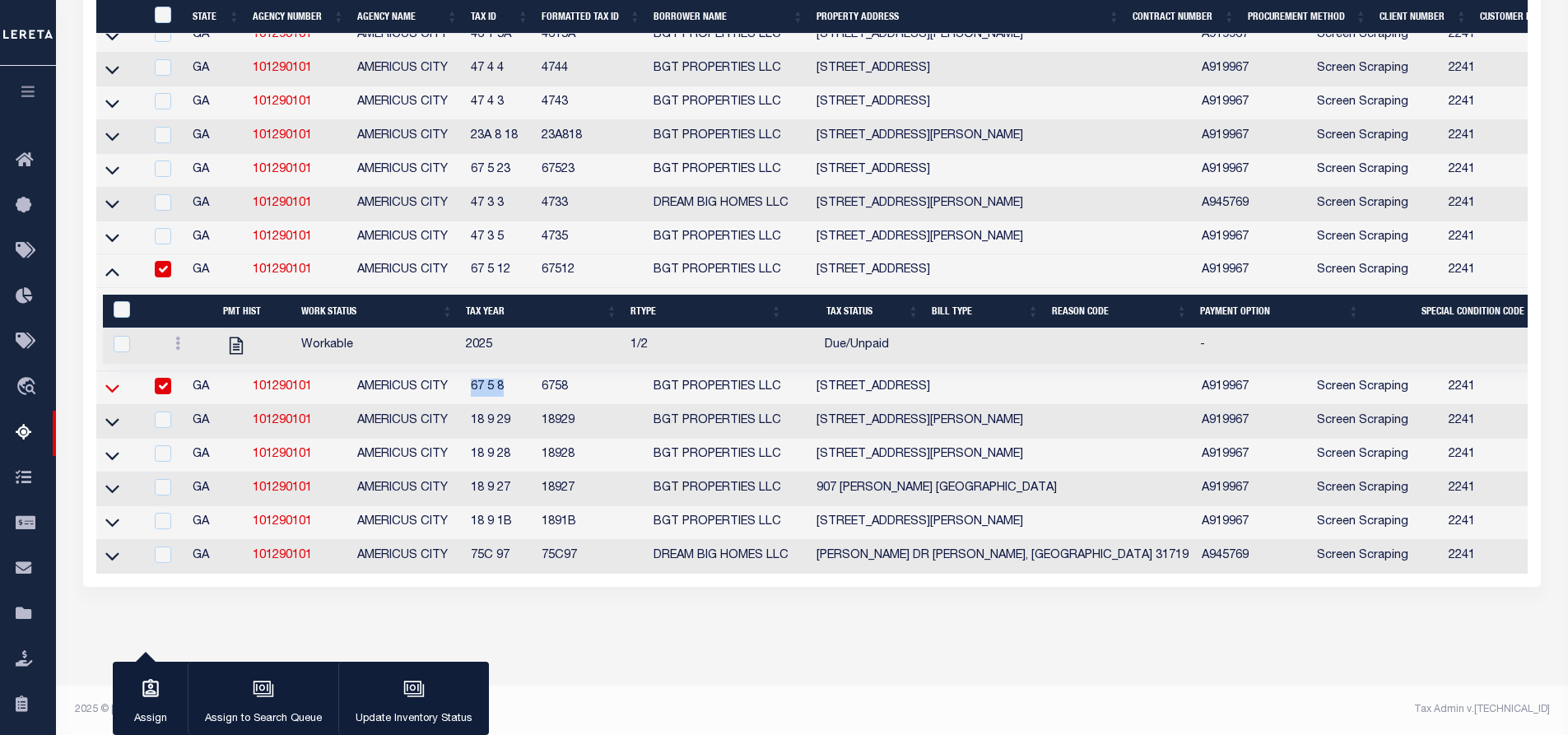
click at [110, 393] on icon at bounding box center [112, 389] width 14 height 9
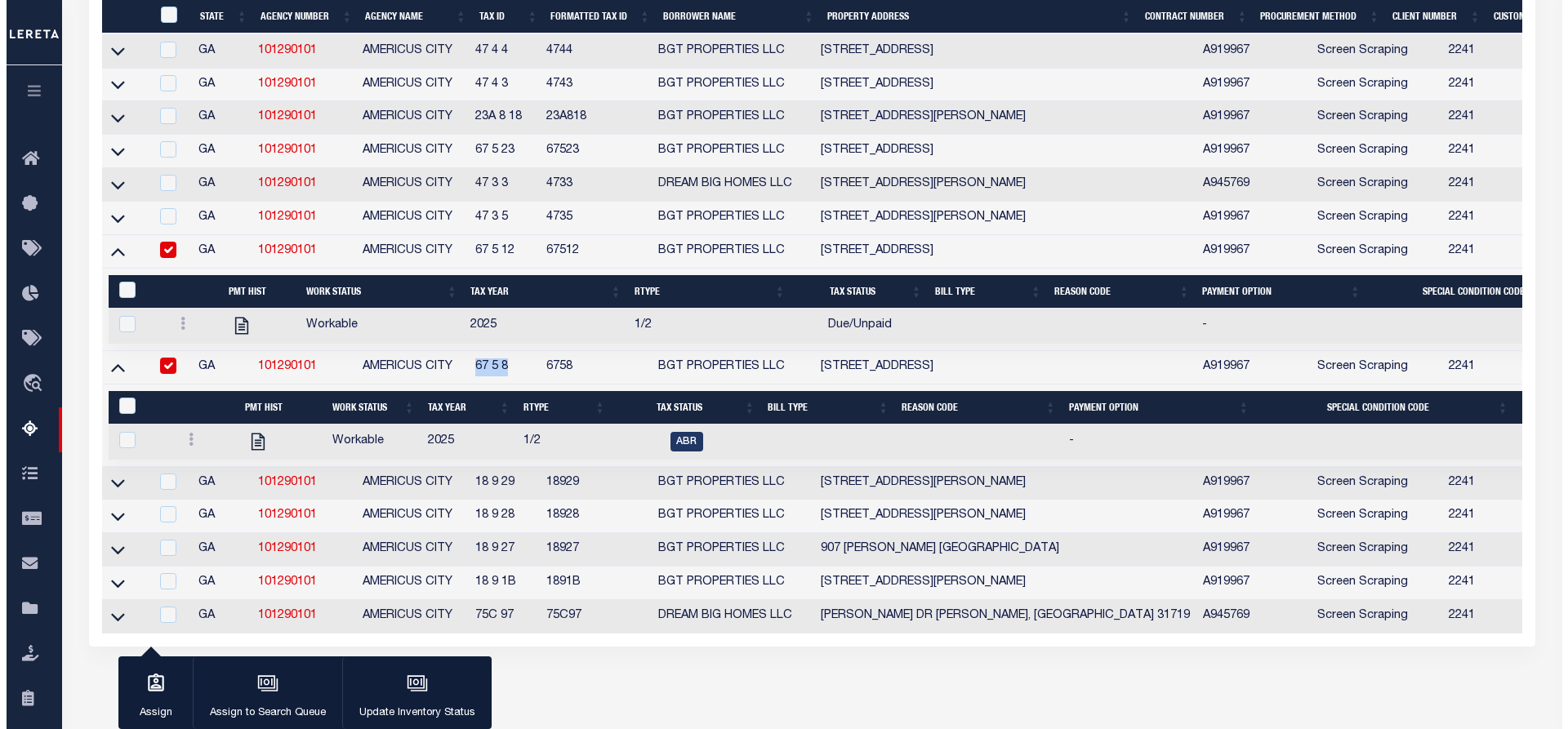
scroll to position [1954, 0]
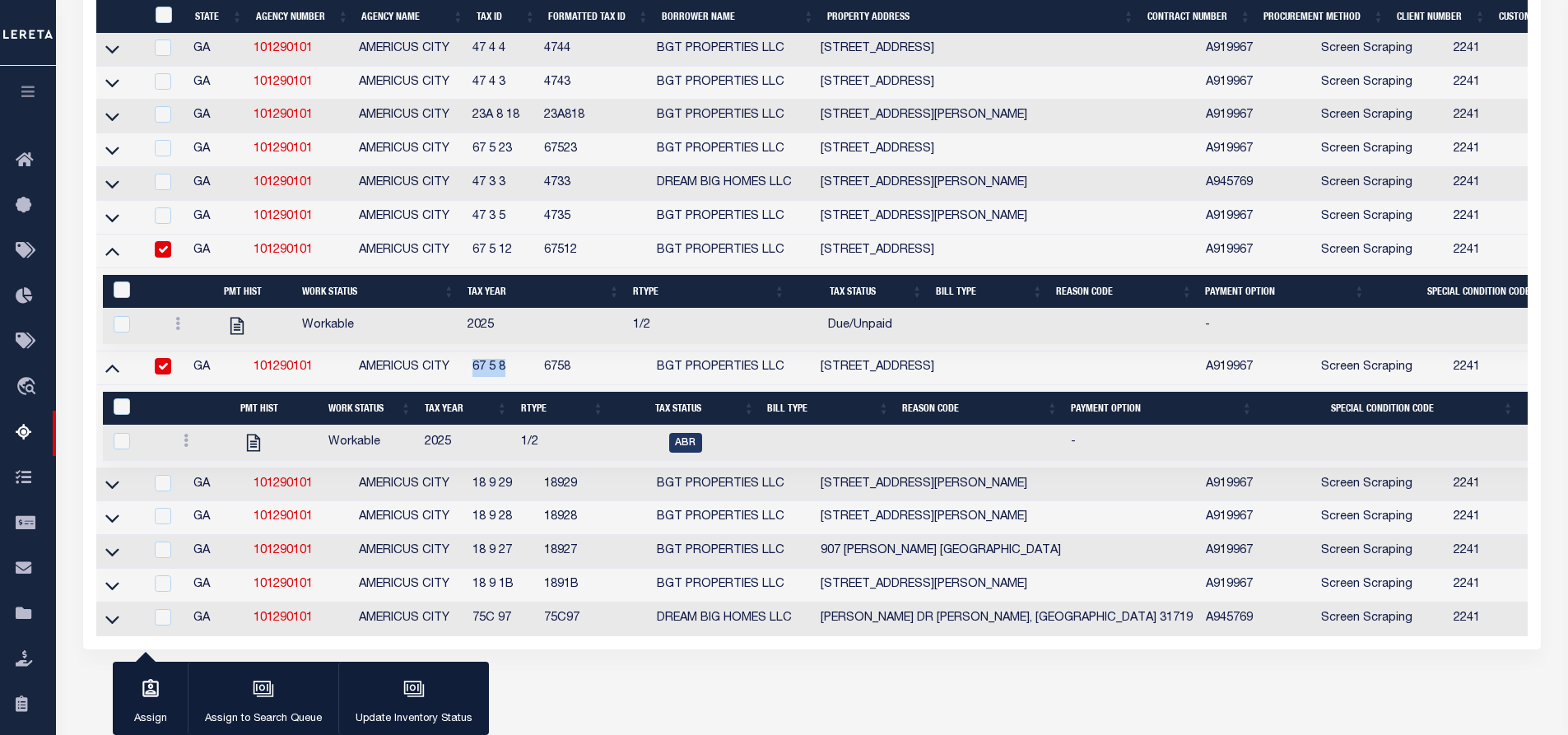
click at [164, 258] on input "checkbox" at bounding box center [162, 249] width 16 height 16
checkbox input "false"
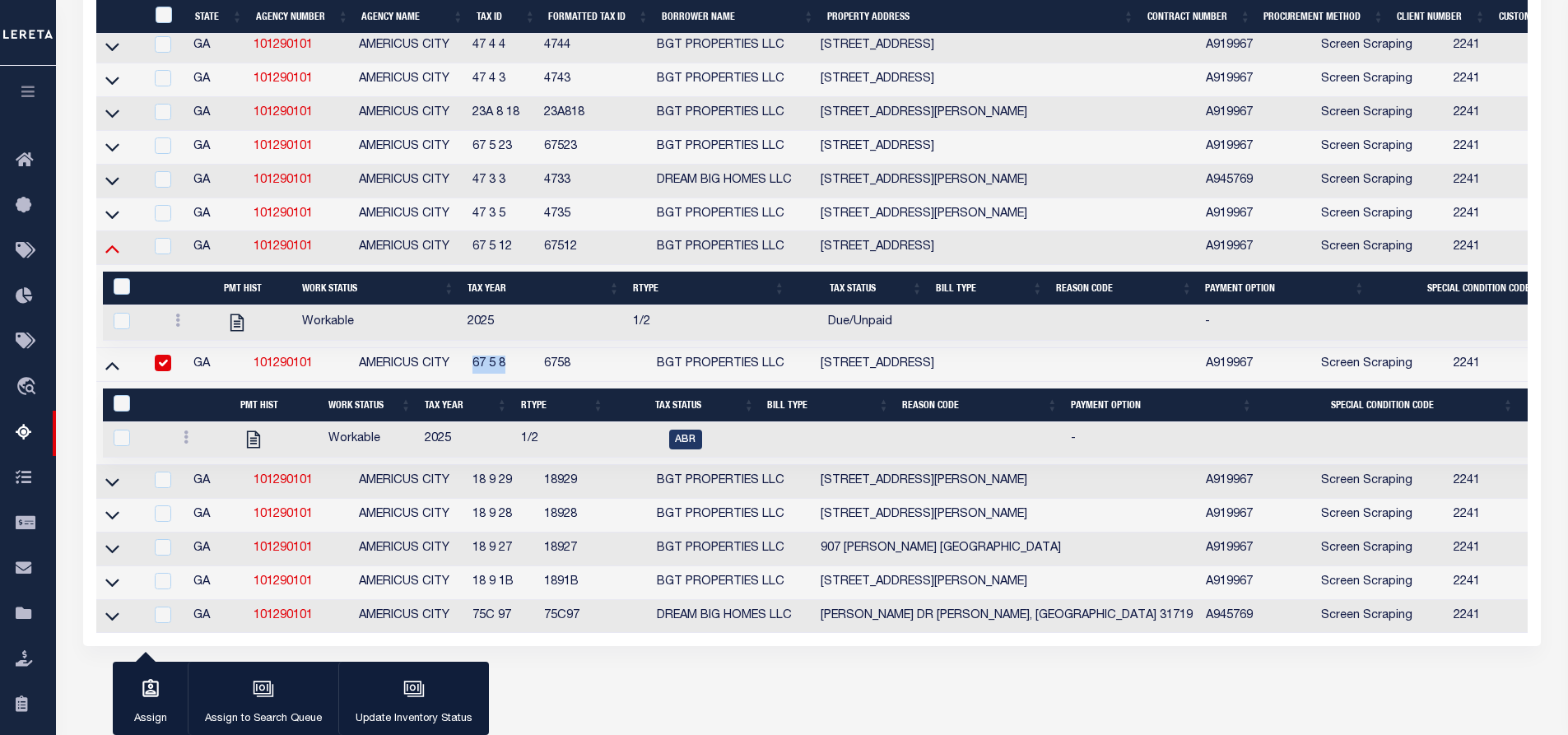
click at [111, 257] on icon at bounding box center [112, 248] width 14 height 17
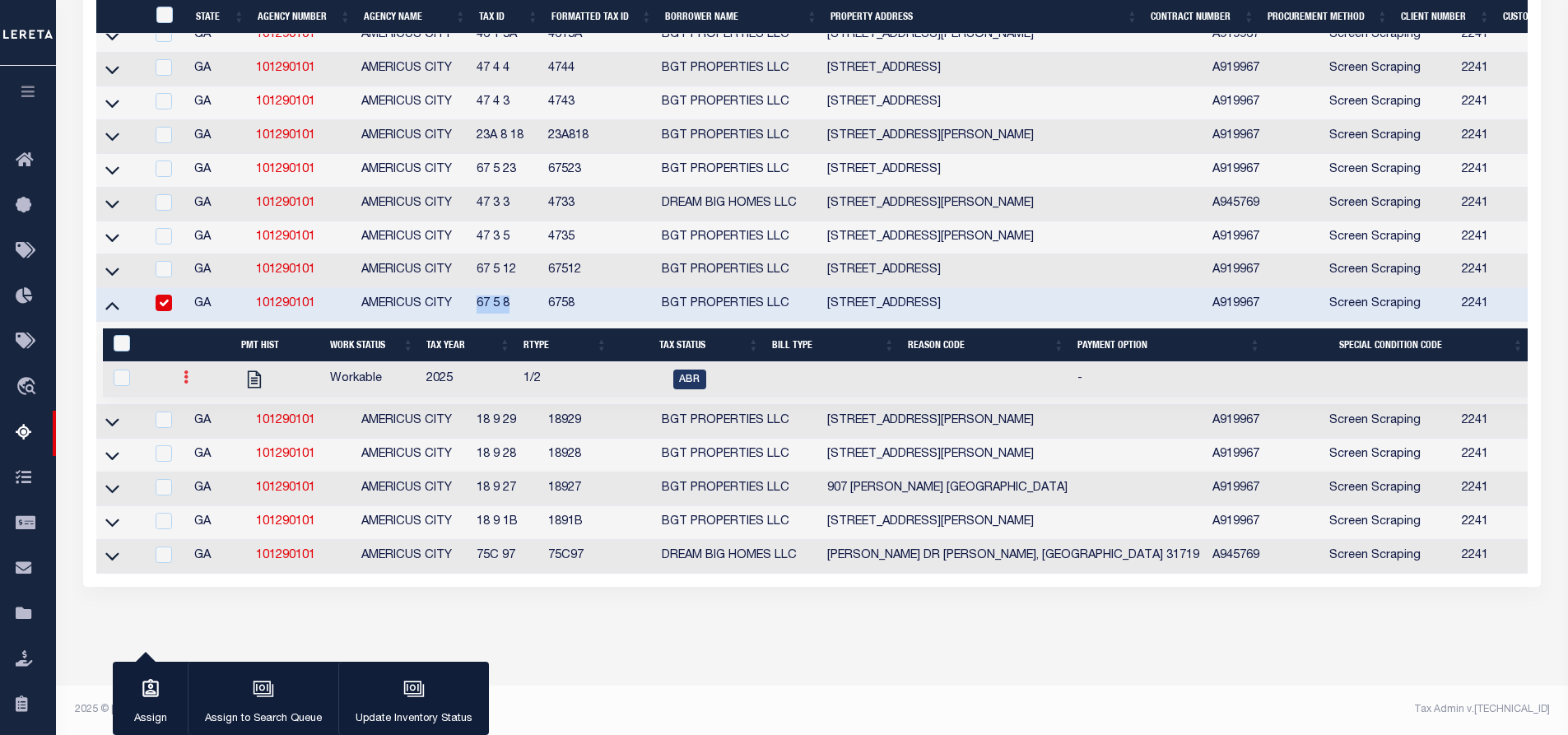
click at [188, 386] on link at bounding box center [185, 380] width 18 height 14
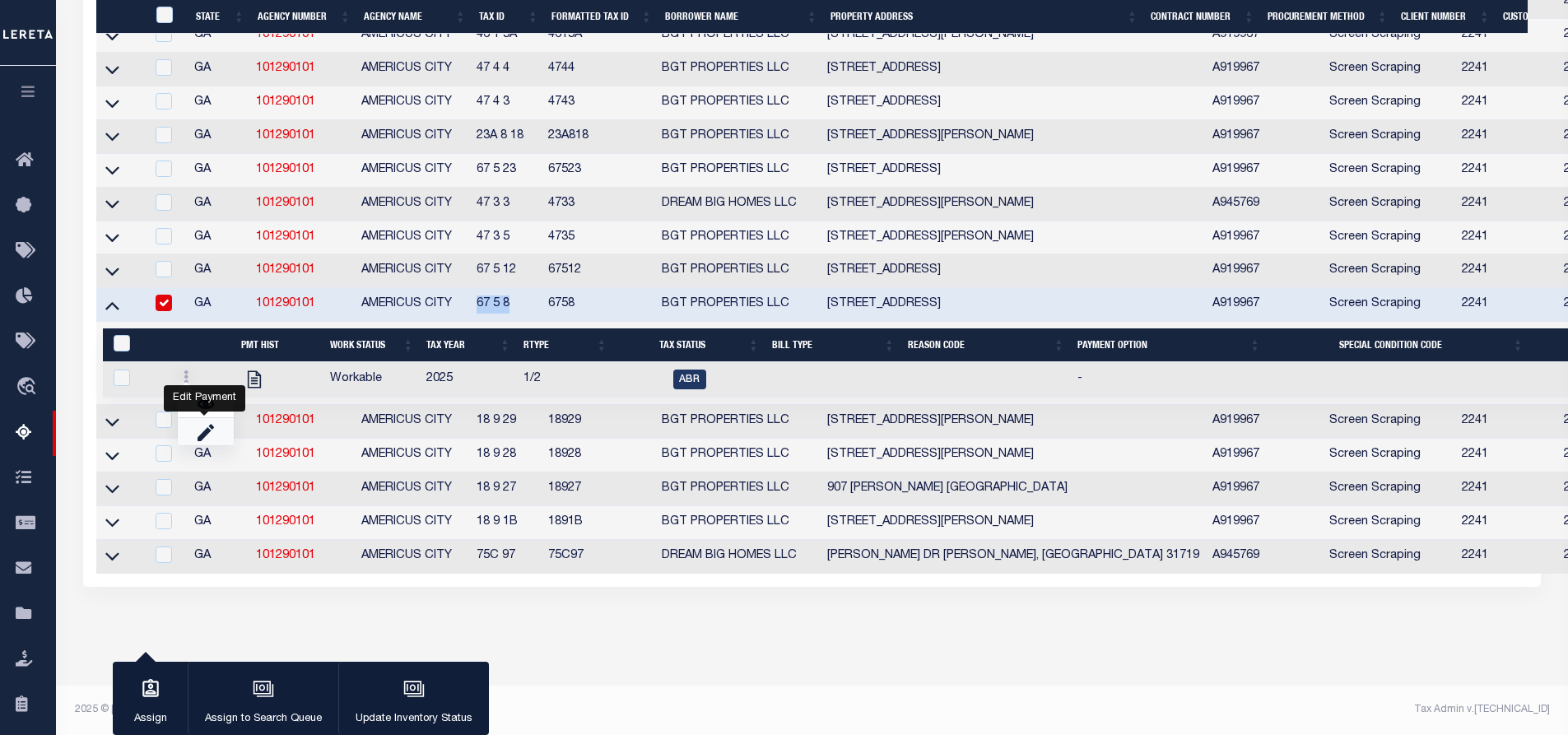
click at [193, 446] on link "" at bounding box center [205, 432] width 56 height 27
checkbox input "true"
select select
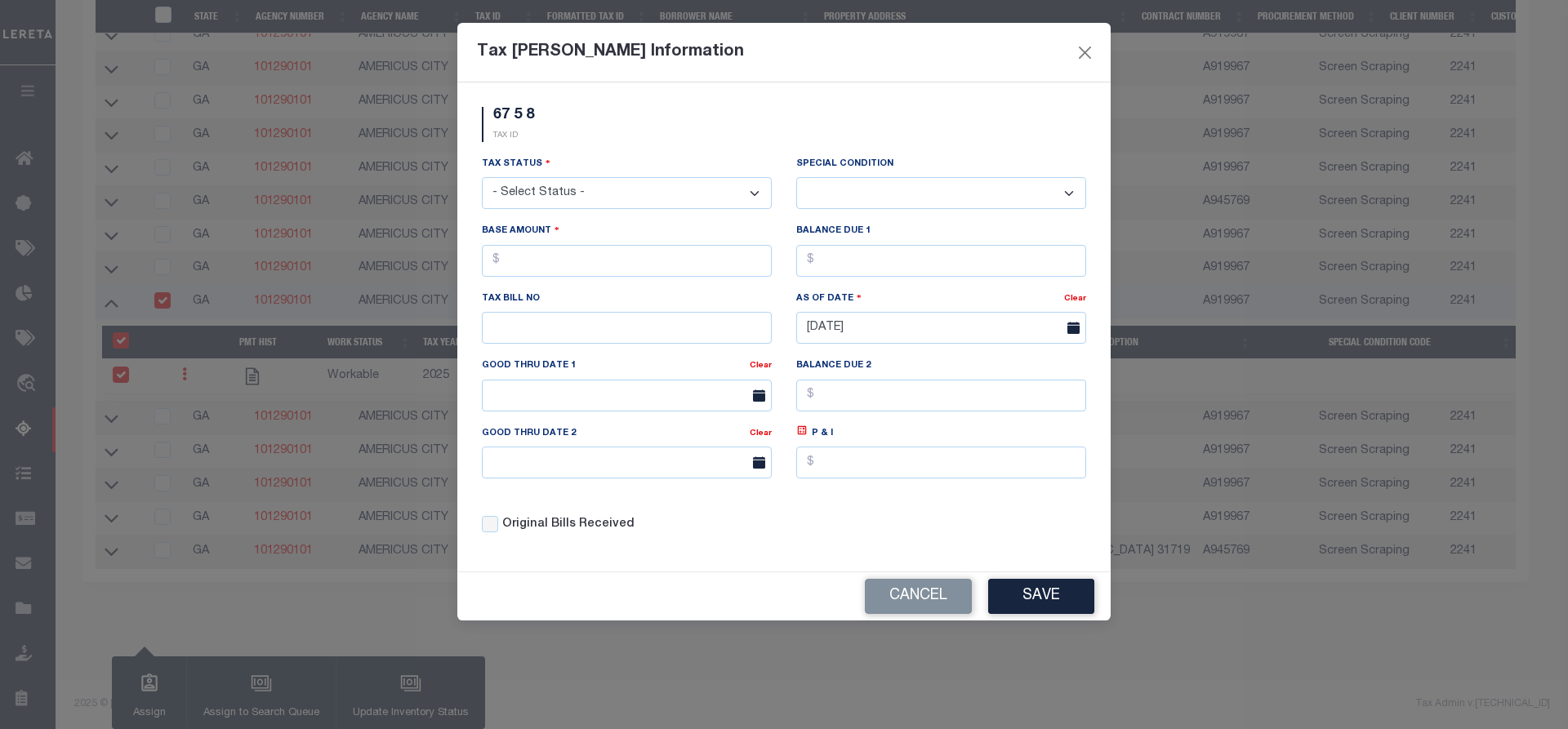
scroll to position [1953, 0]
click at [681, 196] on select "- Select Status - Open Due/Unpaid Paid Incomplete No Tax Due Internal Refund Pr…" at bounding box center [627, 192] width 290 height 32
select select "DUE"
click at [482, 178] on select "- Select Status - Open Due/Unpaid Paid Incomplete No Tax Due Internal Refund Pr…" at bounding box center [627, 192] width 290 height 32
select select "0"
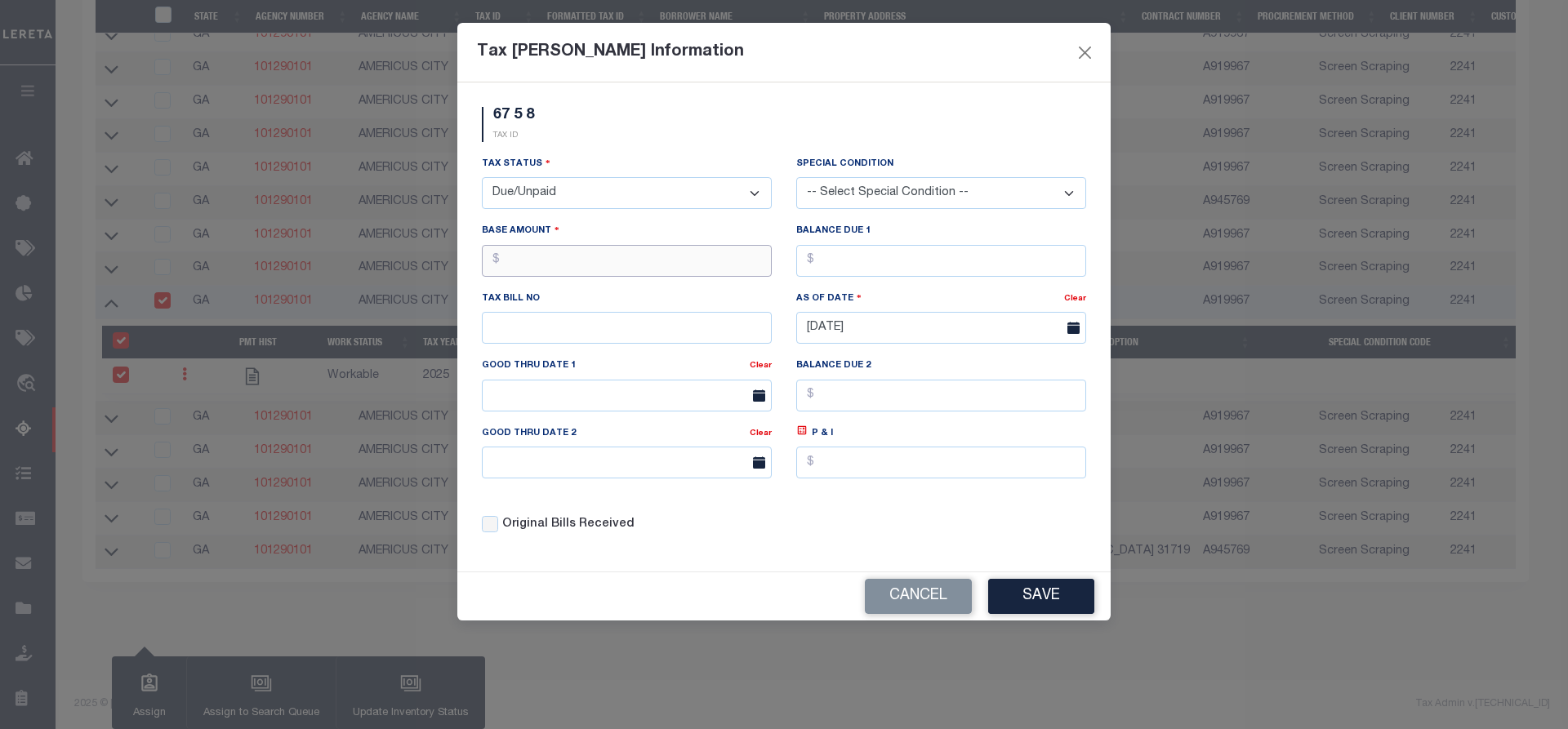
click at [555, 267] on input "text" at bounding box center [627, 260] width 290 height 32
type input "$97.02"
click at [1028, 602] on button "Save" at bounding box center [1041, 596] width 106 height 35
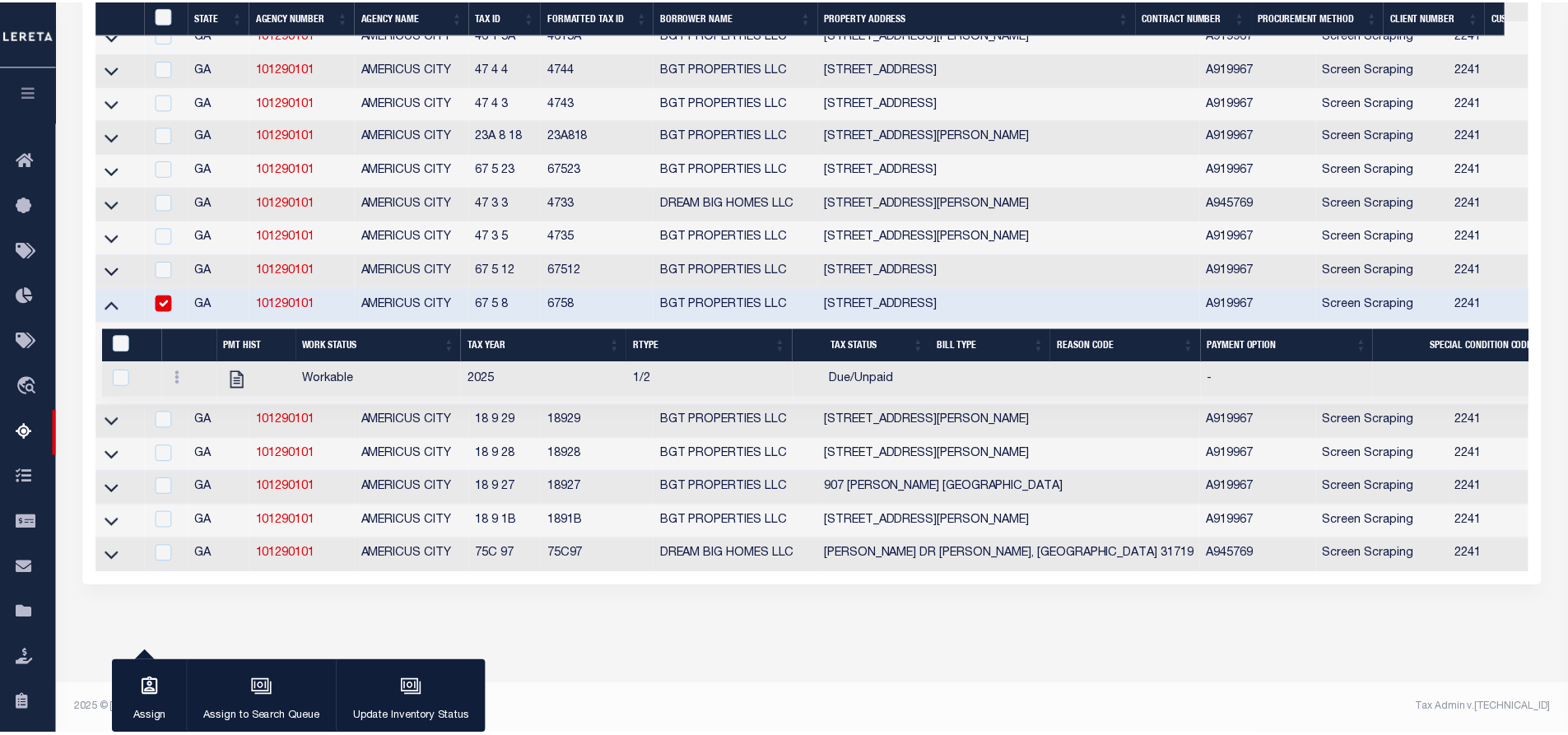
scroll to position [1971, 0]
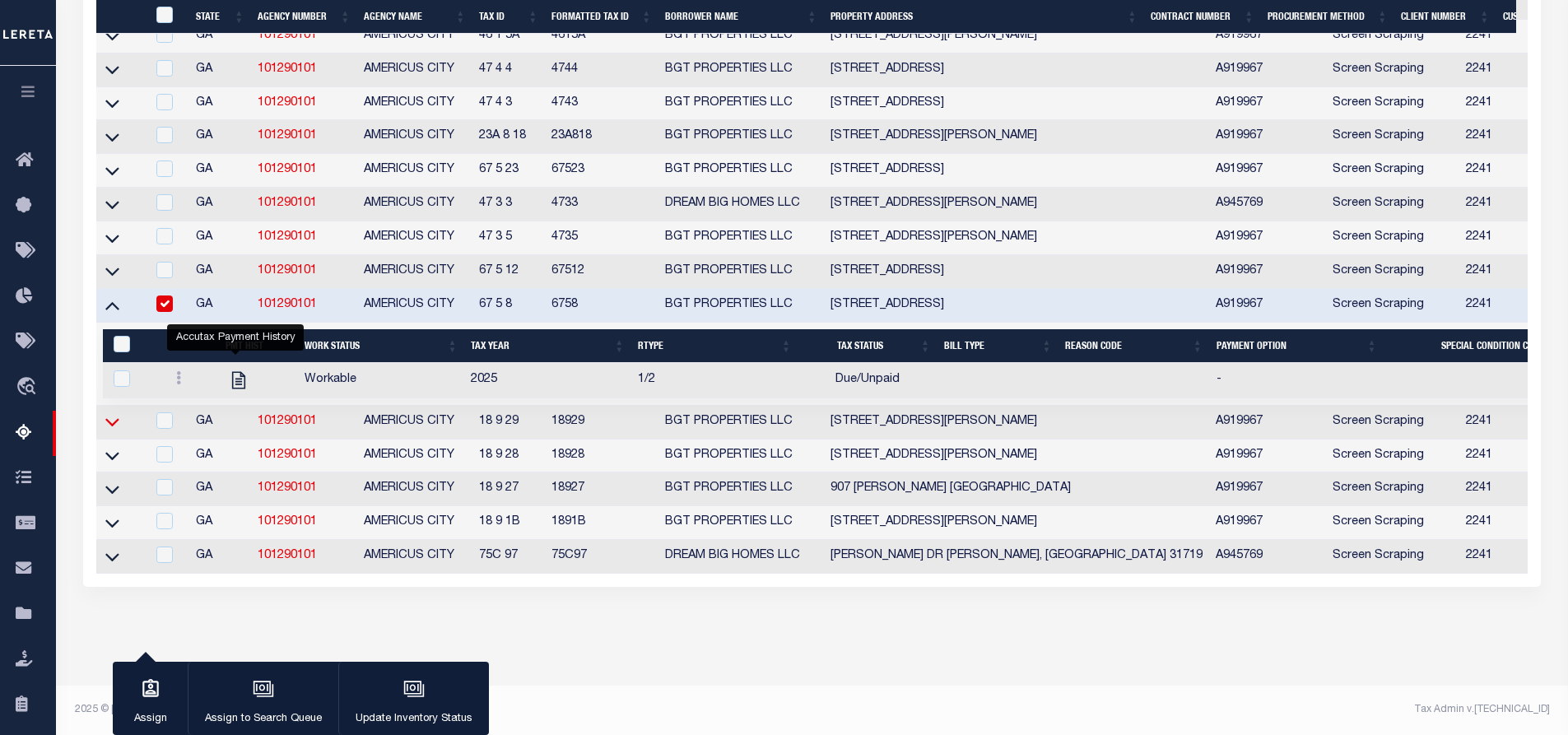
click at [119, 427] on icon at bounding box center [112, 422] width 14 height 9
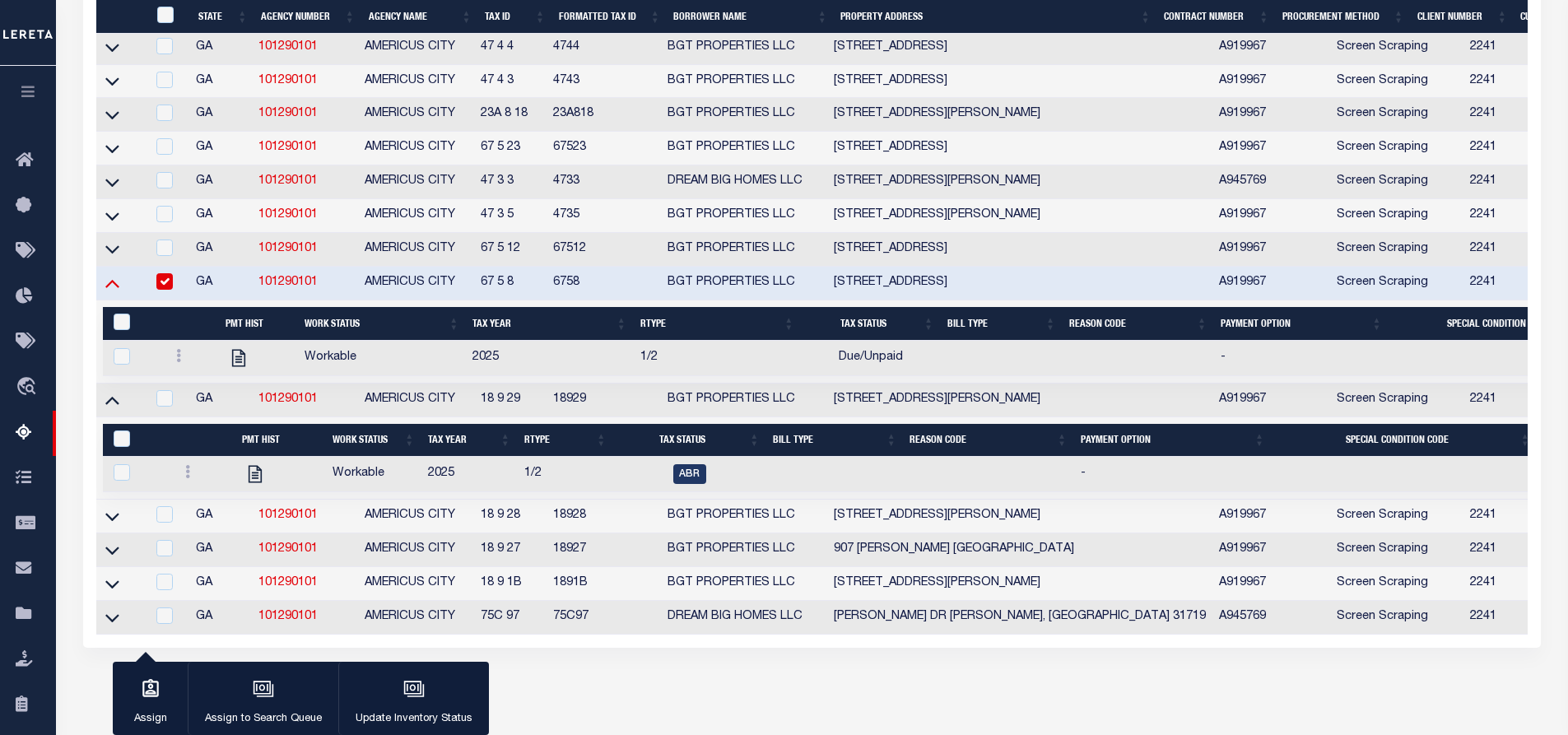
click at [113, 291] on icon at bounding box center [112, 283] width 14 height 17
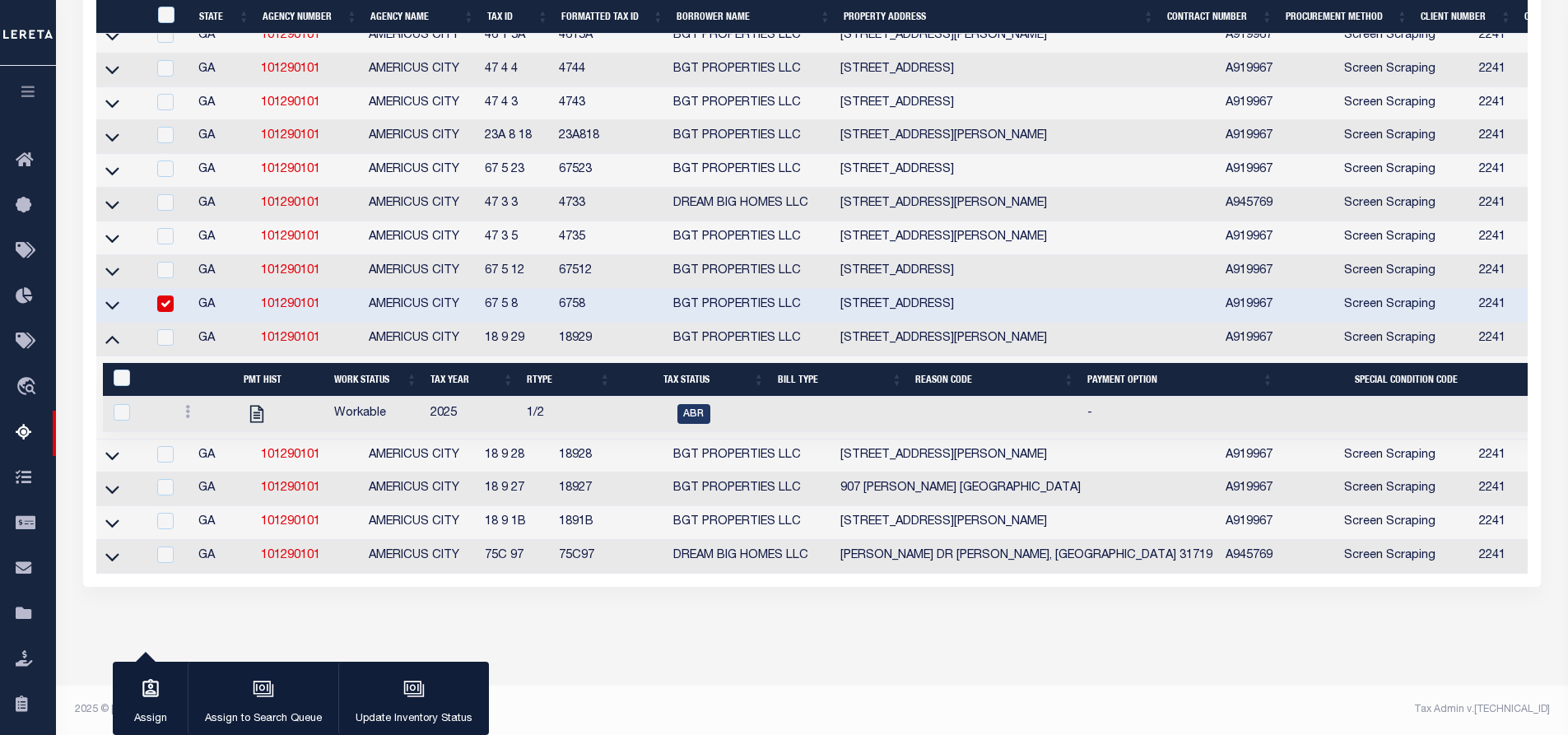
click at [162, 312] on input "checkbox" at bounding box center [165, 303] width 16 height 16
checkbox input "false"
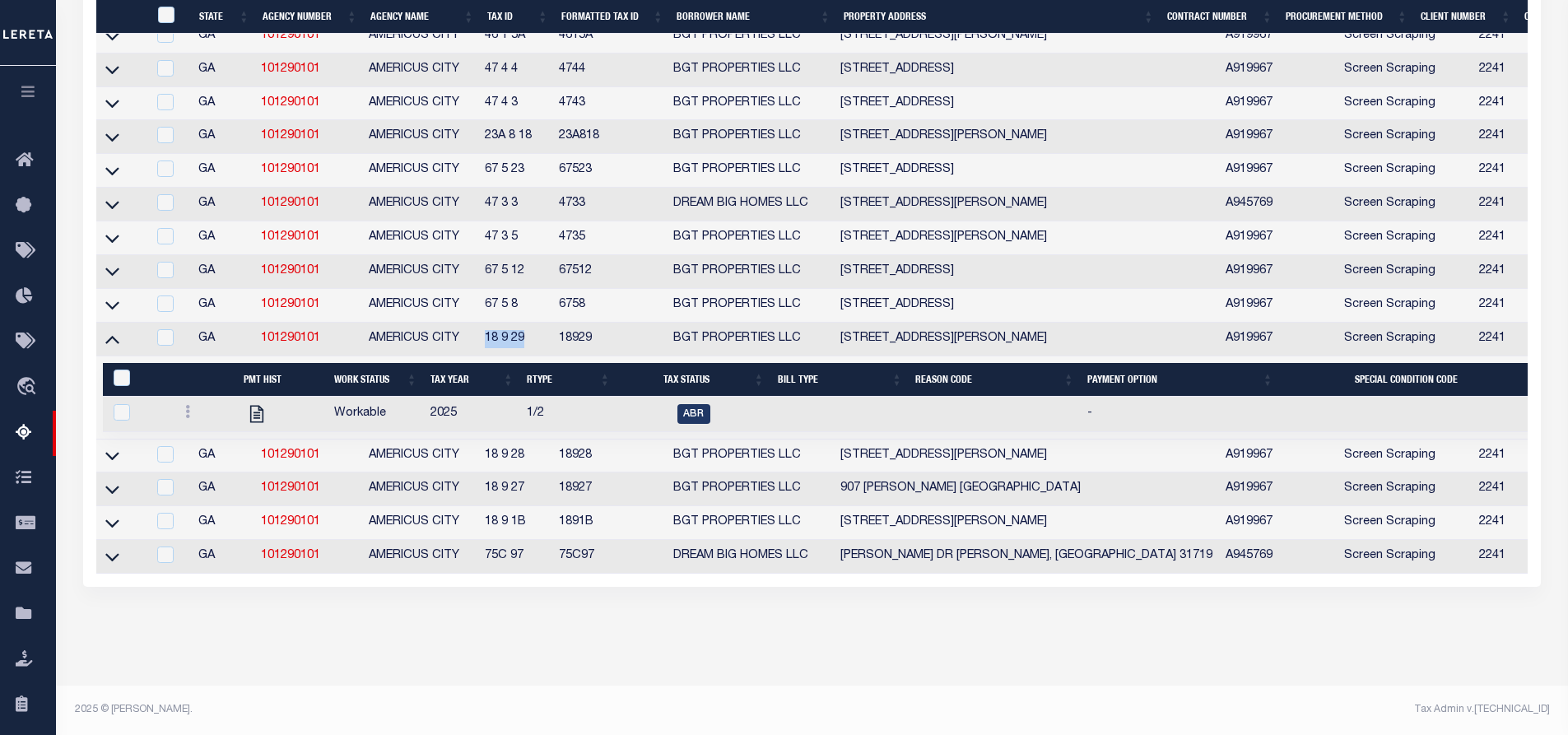
drag, startPoint x: 531, startPoint y: 356, endPoint x: 488, endPoint y: 356, distance: 43.0
click at [488, 356] on td "18 9 29" at bounding box center [515, 340] width 73 height 34
checkbox input "true"
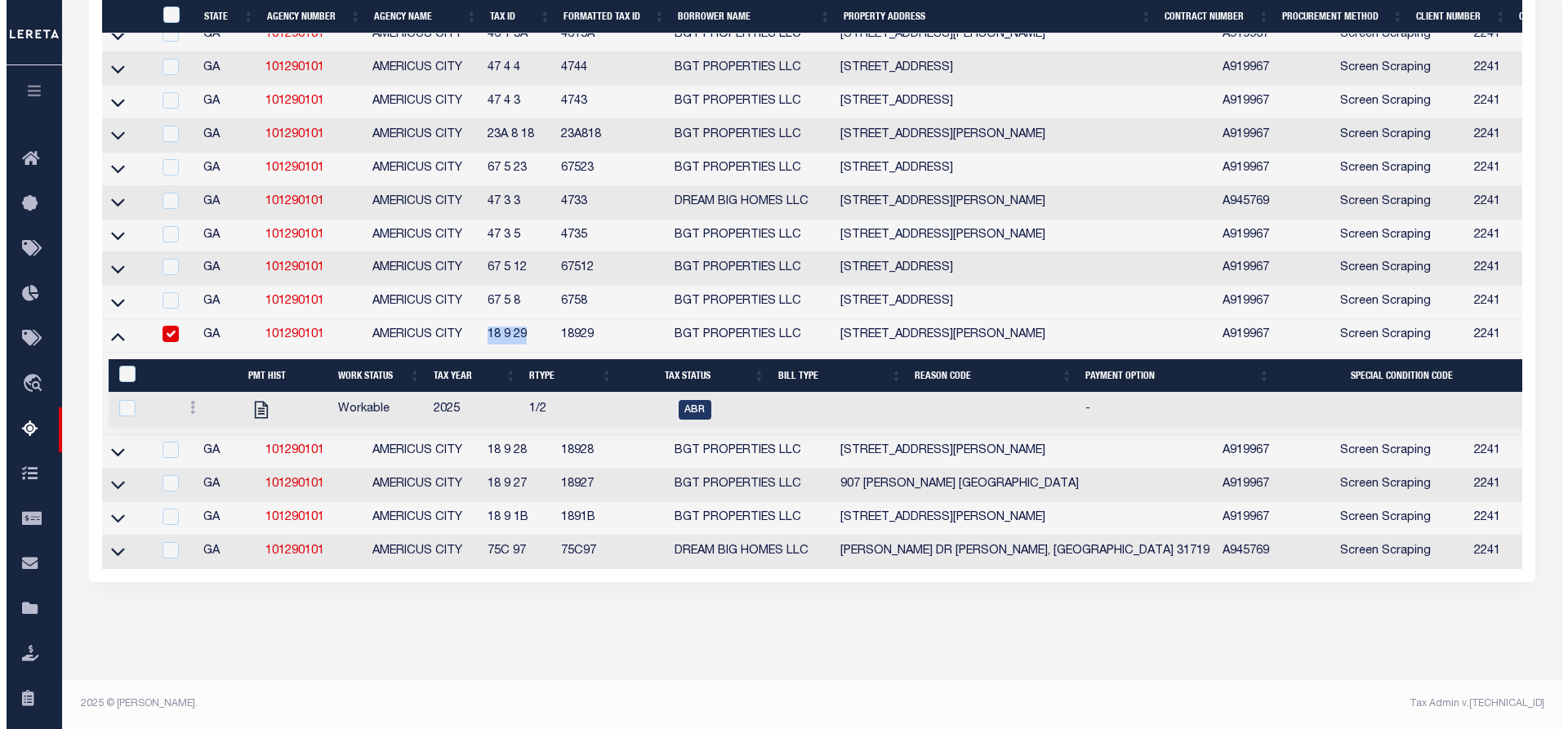
scroll to position [1952, 0]
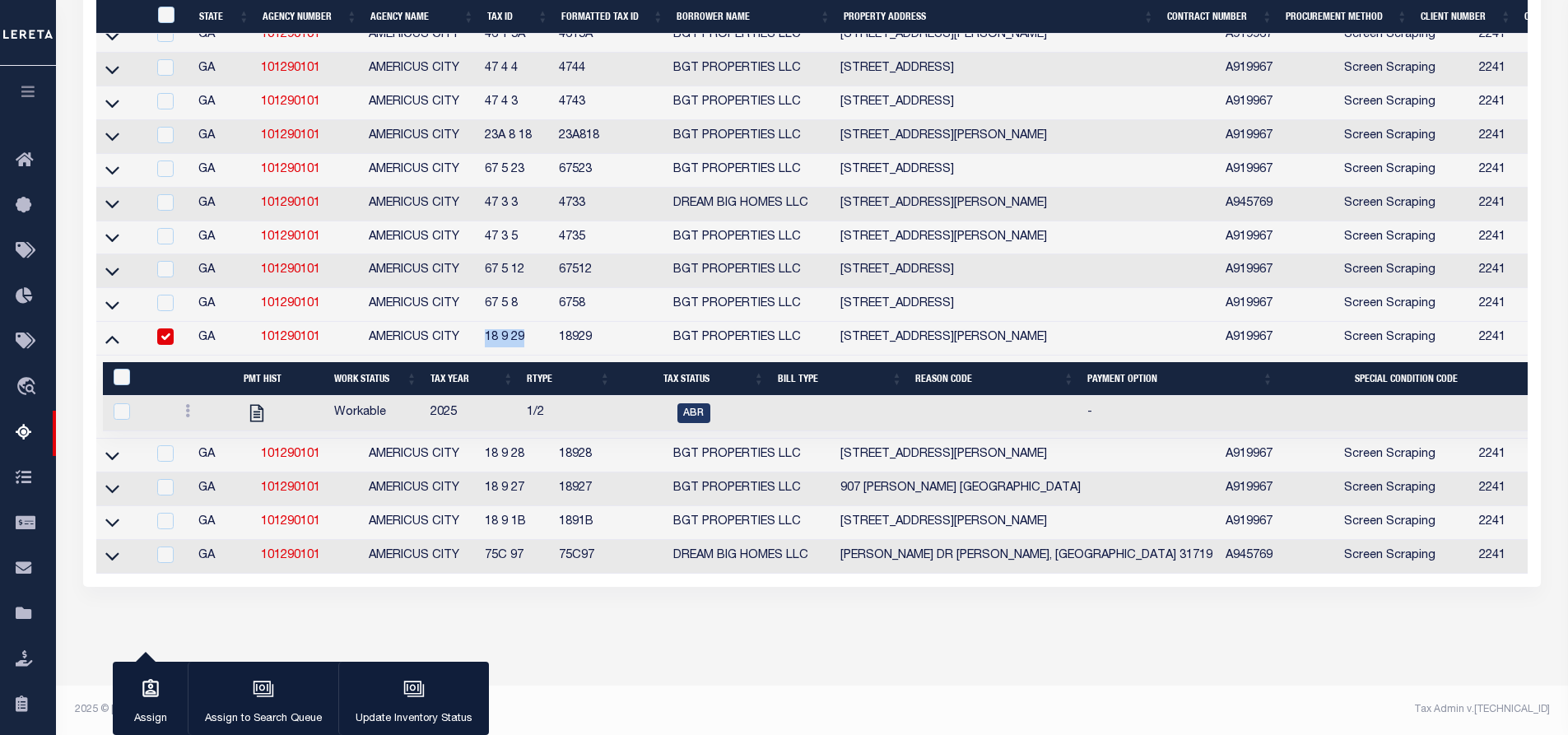
copy td "18 9 29"
click at [190, 420] on link at bounding box center [187, 414] width 18 height 14
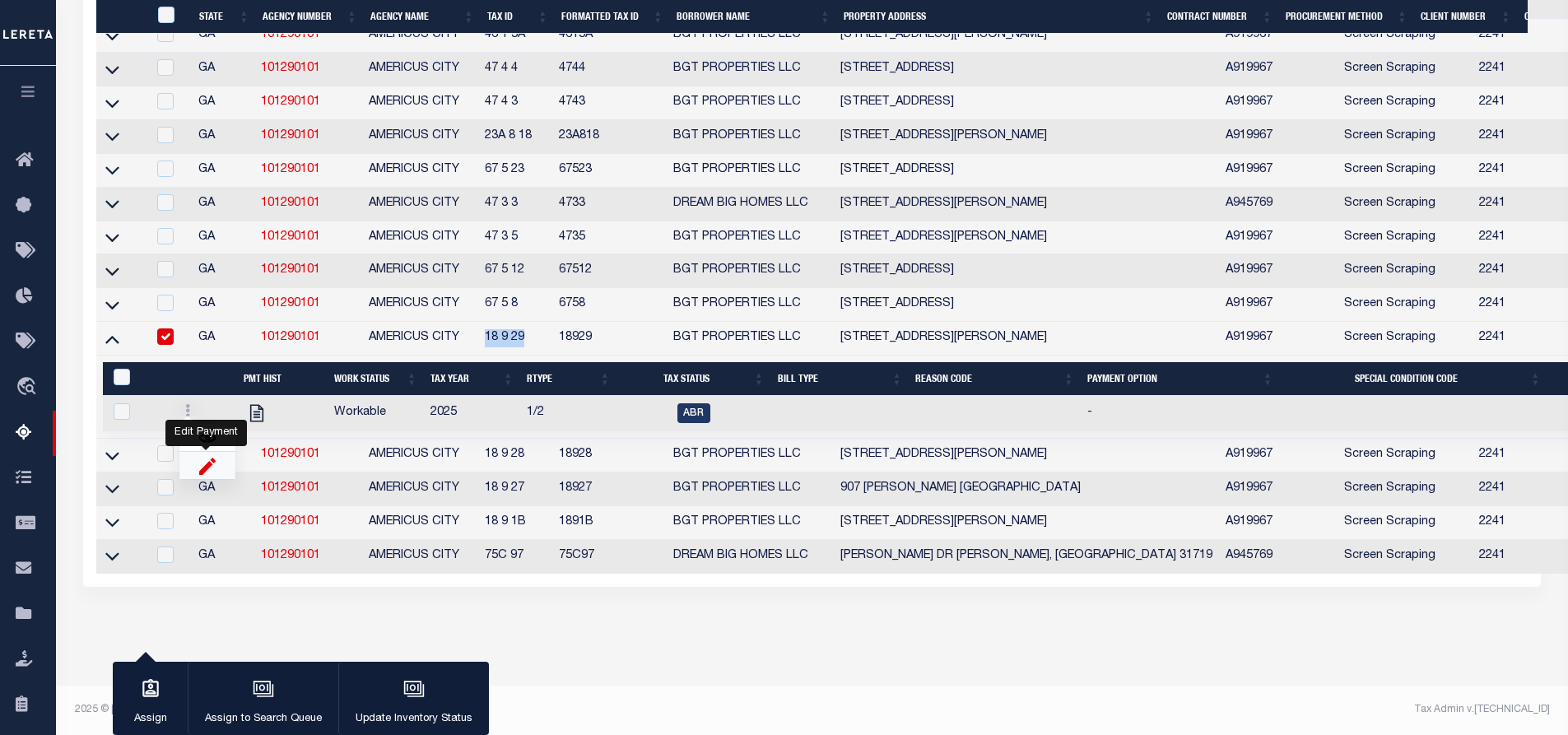
click at [203, 475] on img "" at bounding box center [207, 466] width 16 height 17
checkbox input "true"
select select
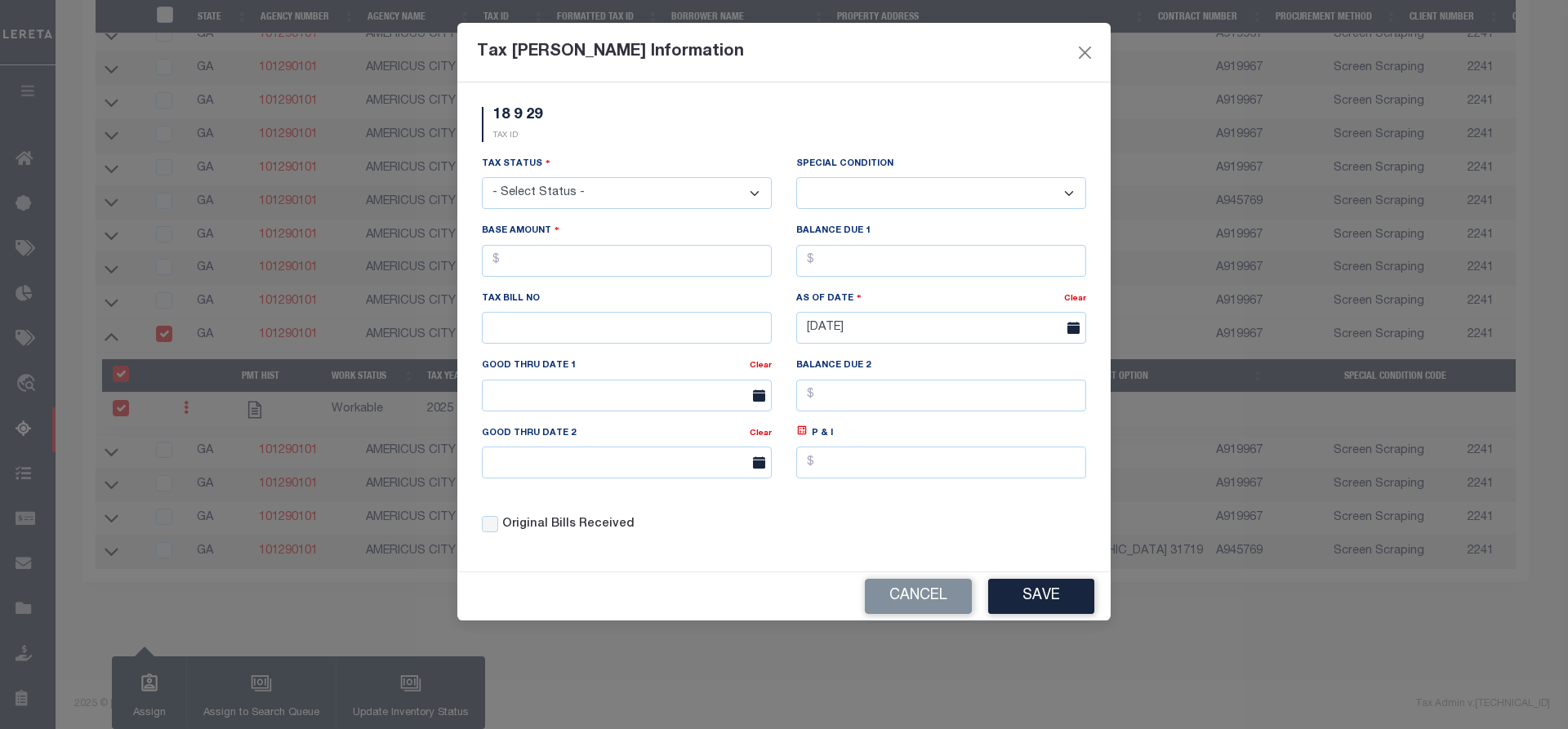
click at [613, 200] on select "- Select Status - Open Due/Unpaid Paid Incomplete No Tax Due Internal Refund Pr…" at bounding box center [627, 192] width 290 height 32
select select "DUE"
click at [482, 178] on select "- Select Status - Open Due/Unpaid Paid Incomplete No Tax Due Internal Refund Pr…" at bounding box center [627, 192] width 290 height 32
select select "0"
click at [531, 259] on input "text" at bounding box center [627, 260] width 290 height 32
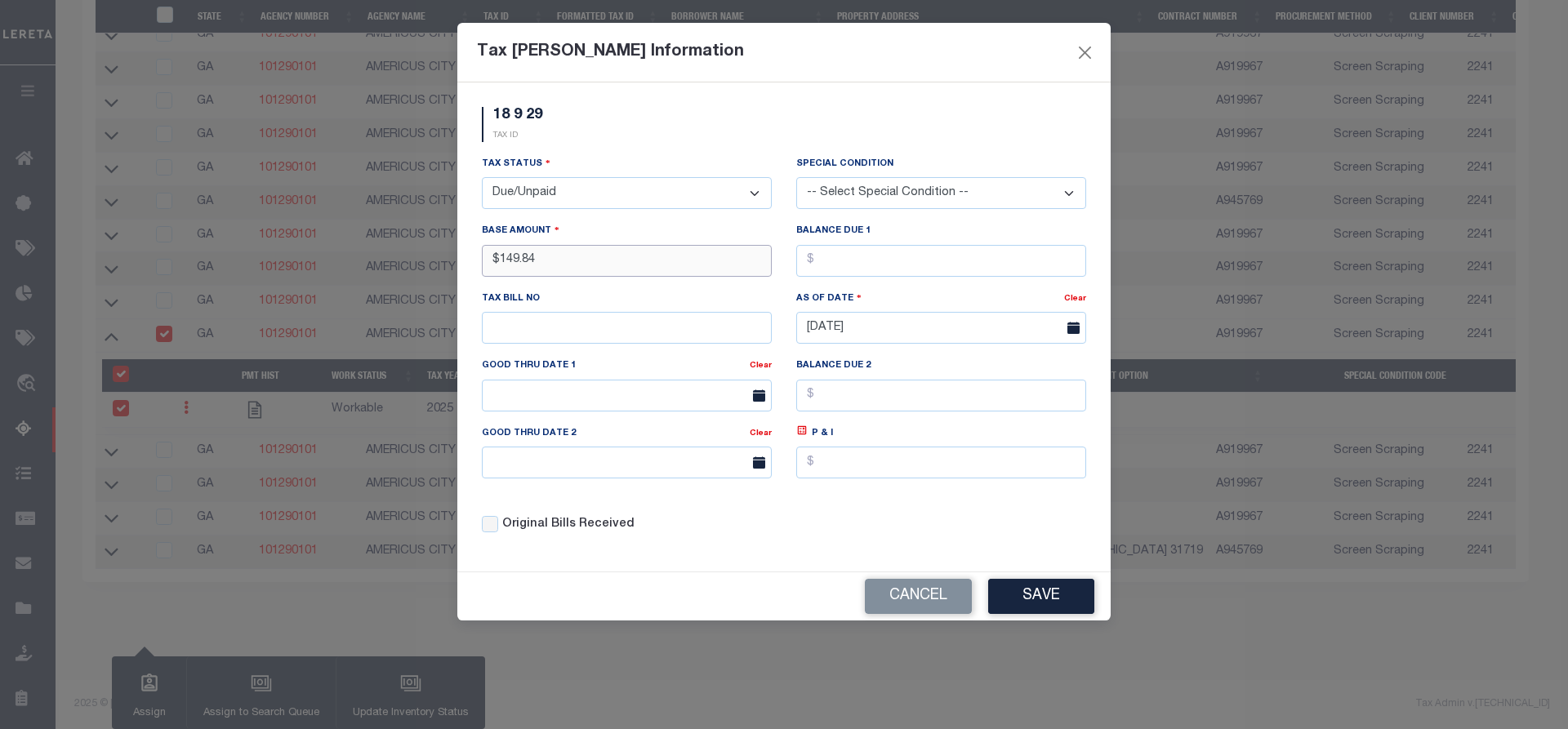
type input "$149.84"
click at [1026, 595] on button "Save" at bounding box center [1041, 596] width 106 height 35
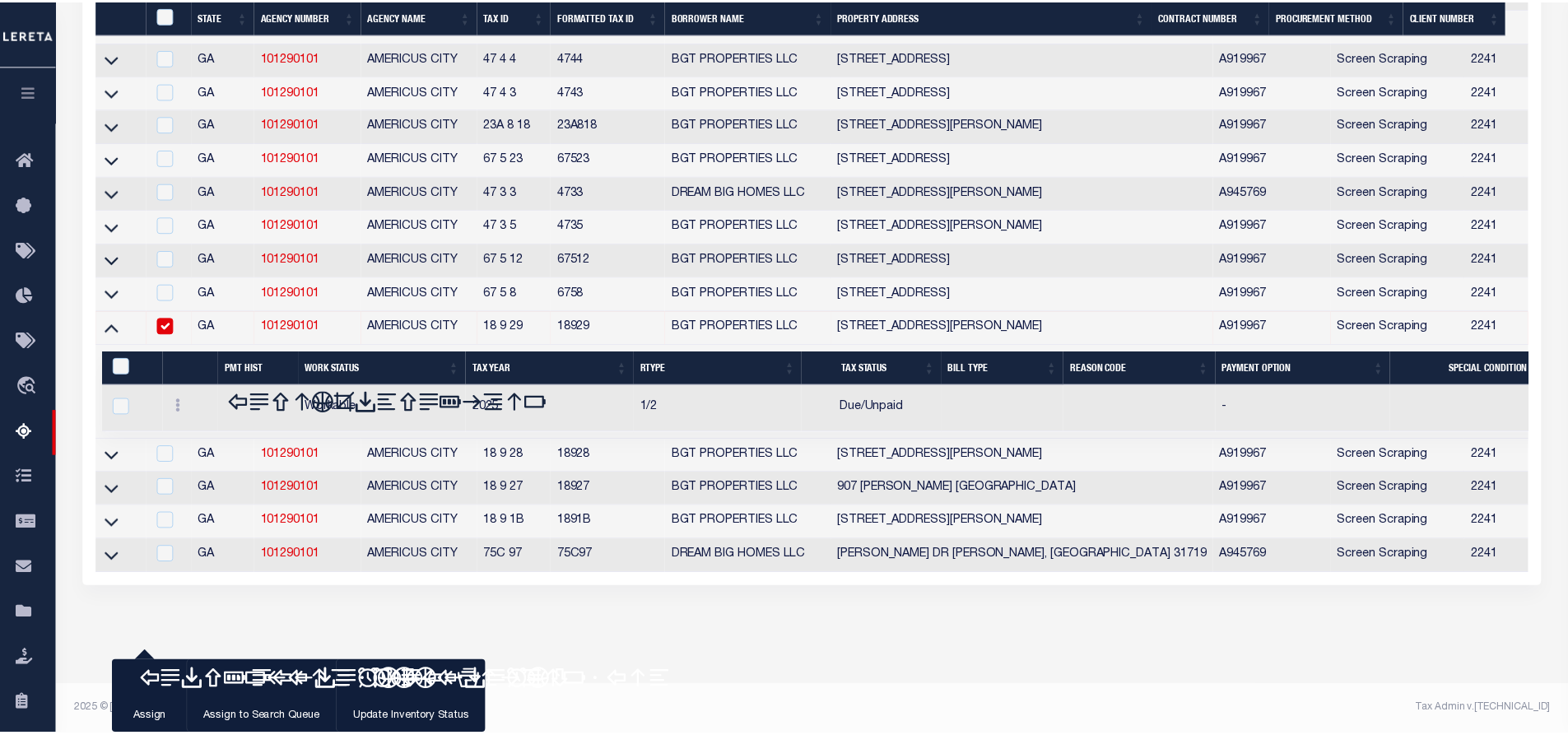
scroll to position [1970, 0]
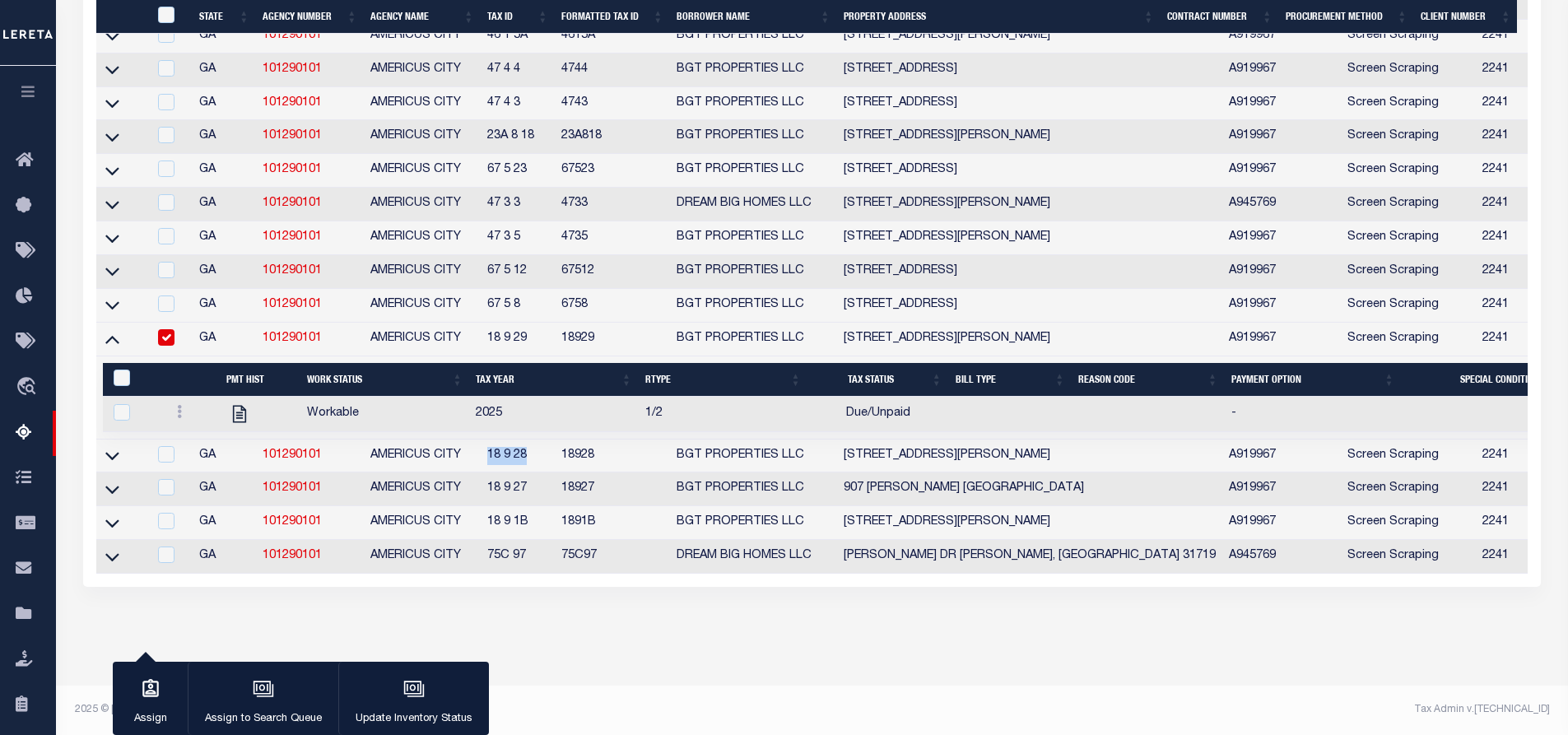
drag, startPoint x: 534, startPoint y: 476, endPoint x: 488, endPoint y: 476, distance: 46.0
click at [488, 474] on td "18 9 28" at bounding box center [517, 456] width 74 height 34
checkbox input "true"
copy td "18 9 28"
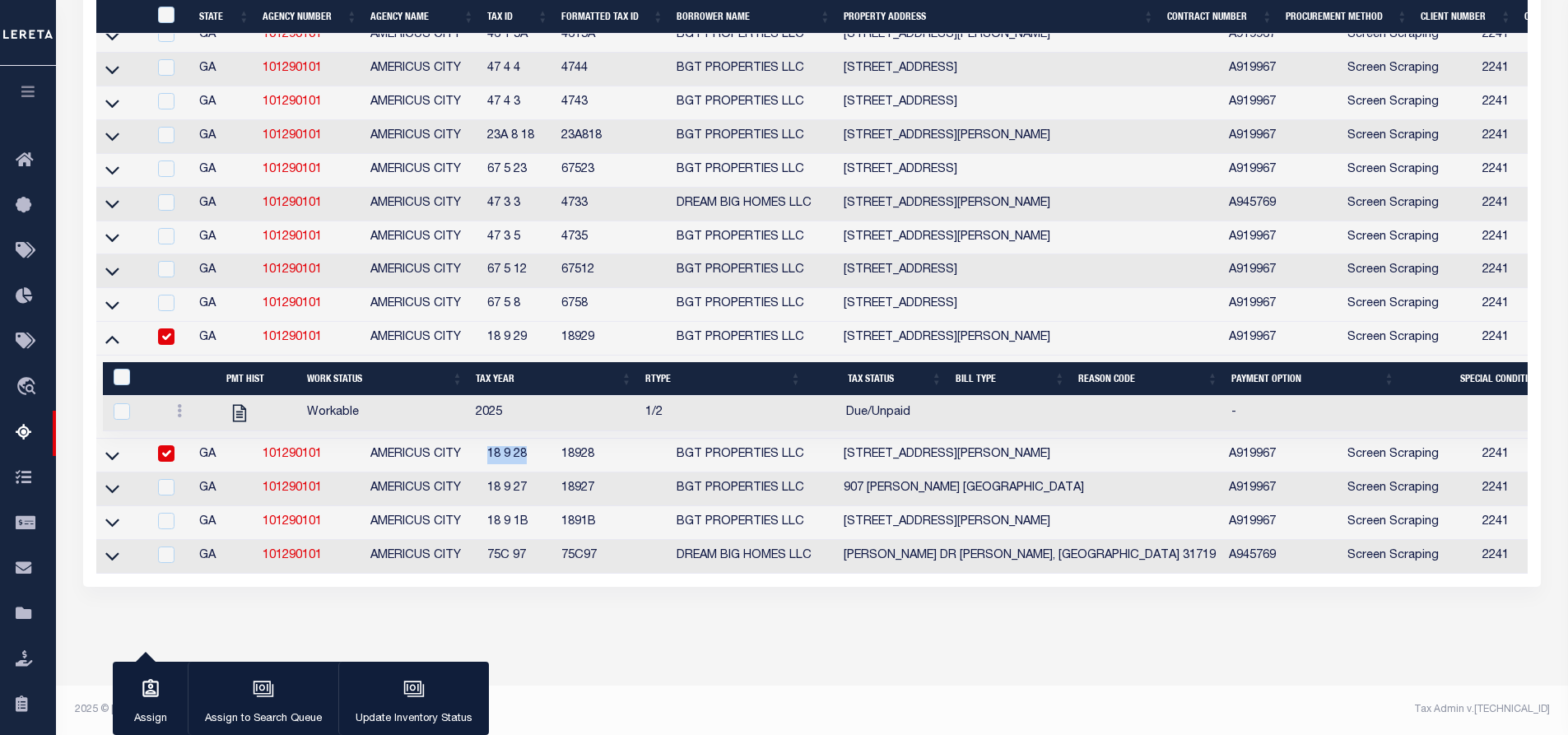
click at [163, 345] on input "checkbox" at bounding box center [166, 337] width 16 height 16
checkbox input "false"
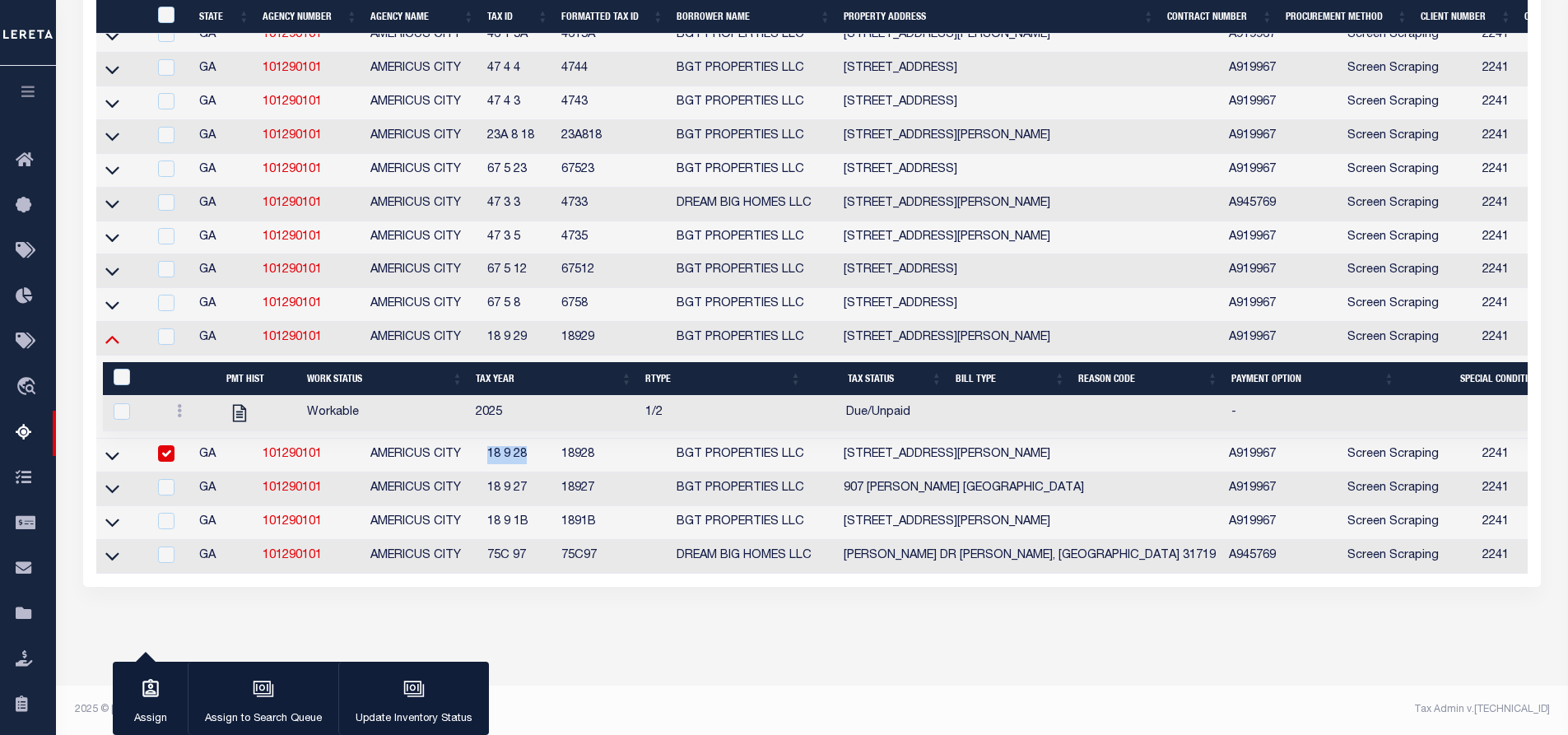
click at [112, 347] on icon at bounding box center [112, 339] width 14 height 17
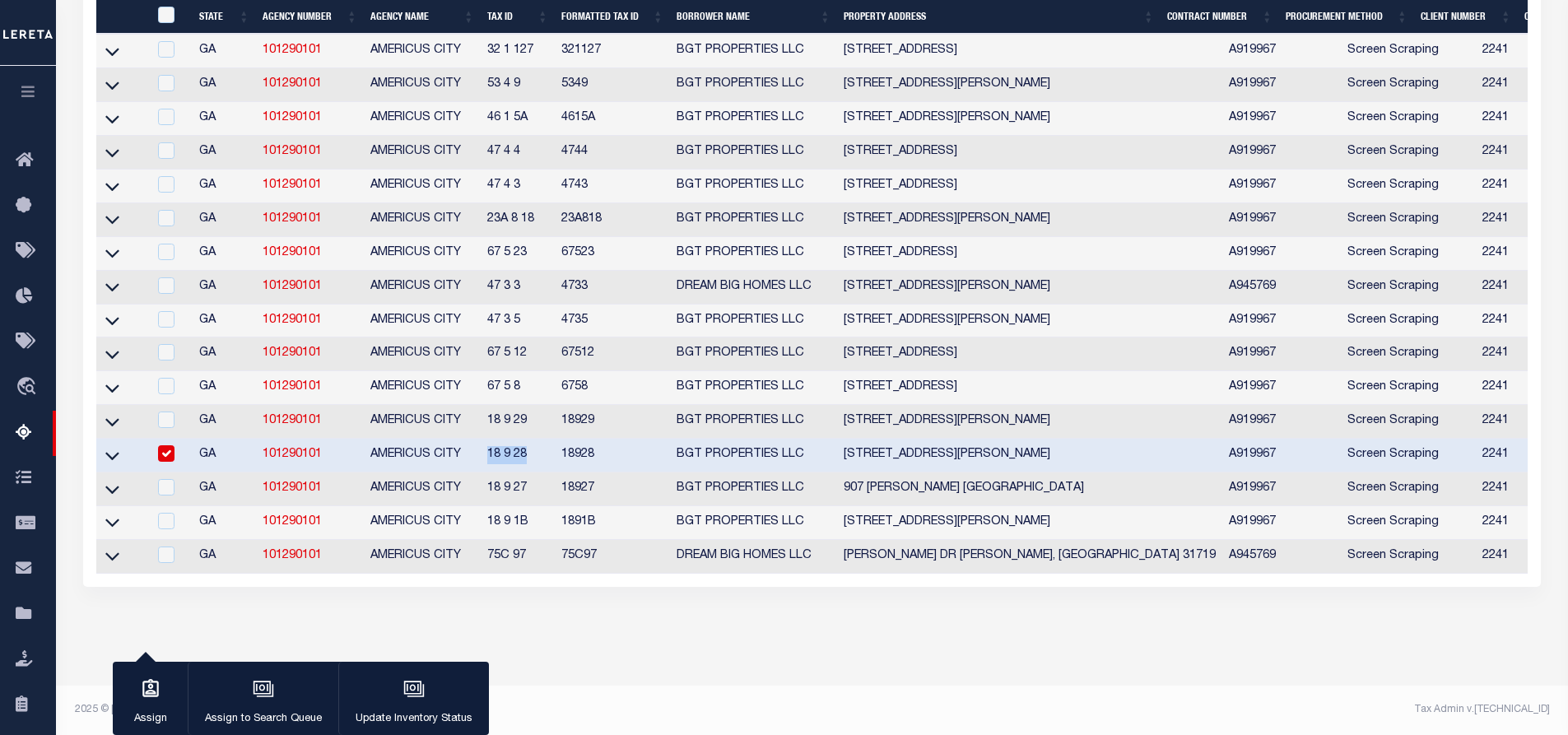
scroll to position [1896, 0]
click at [114, 464] on icon at bounding box center [112, 455] width 14 height 17
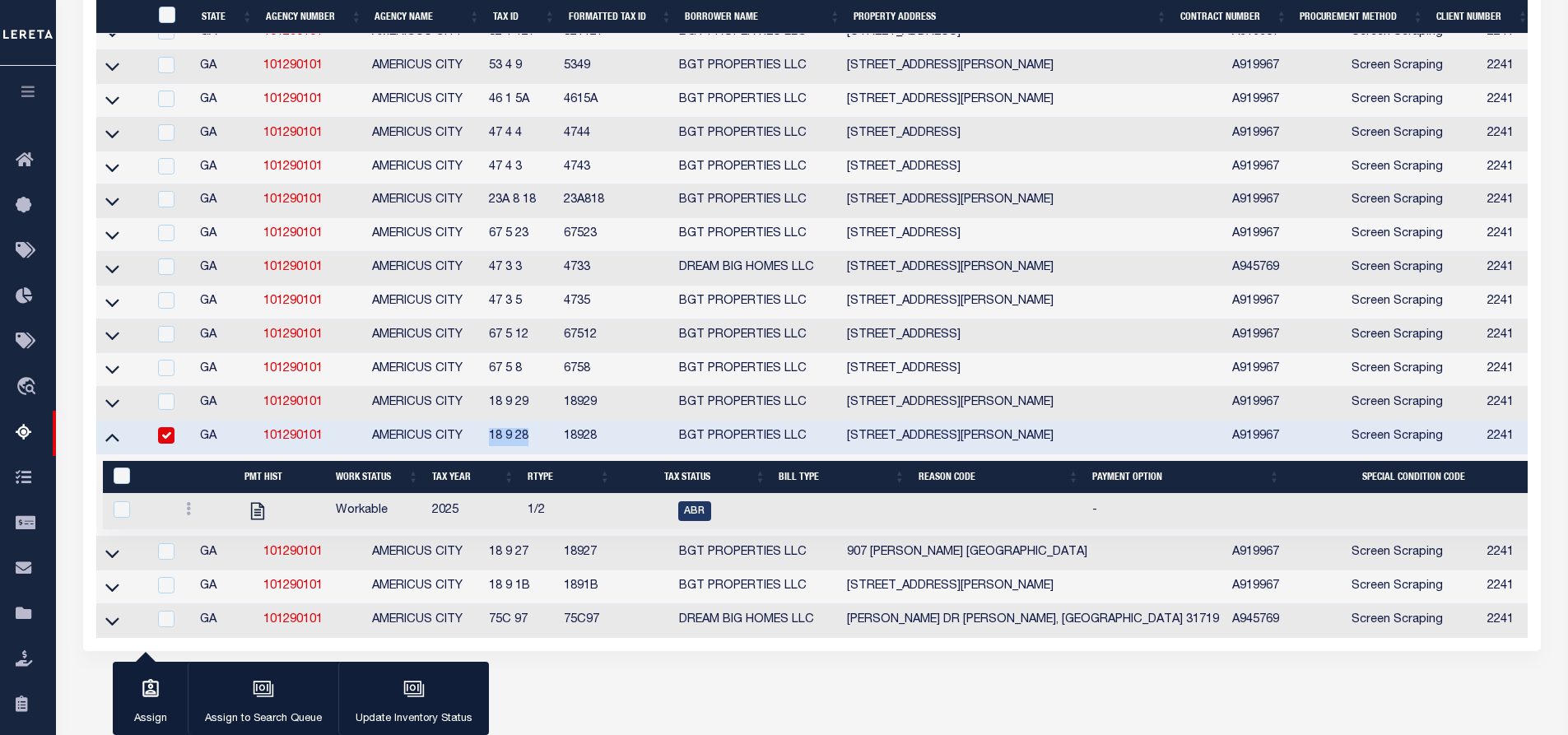
scroll to position [2004, 0]
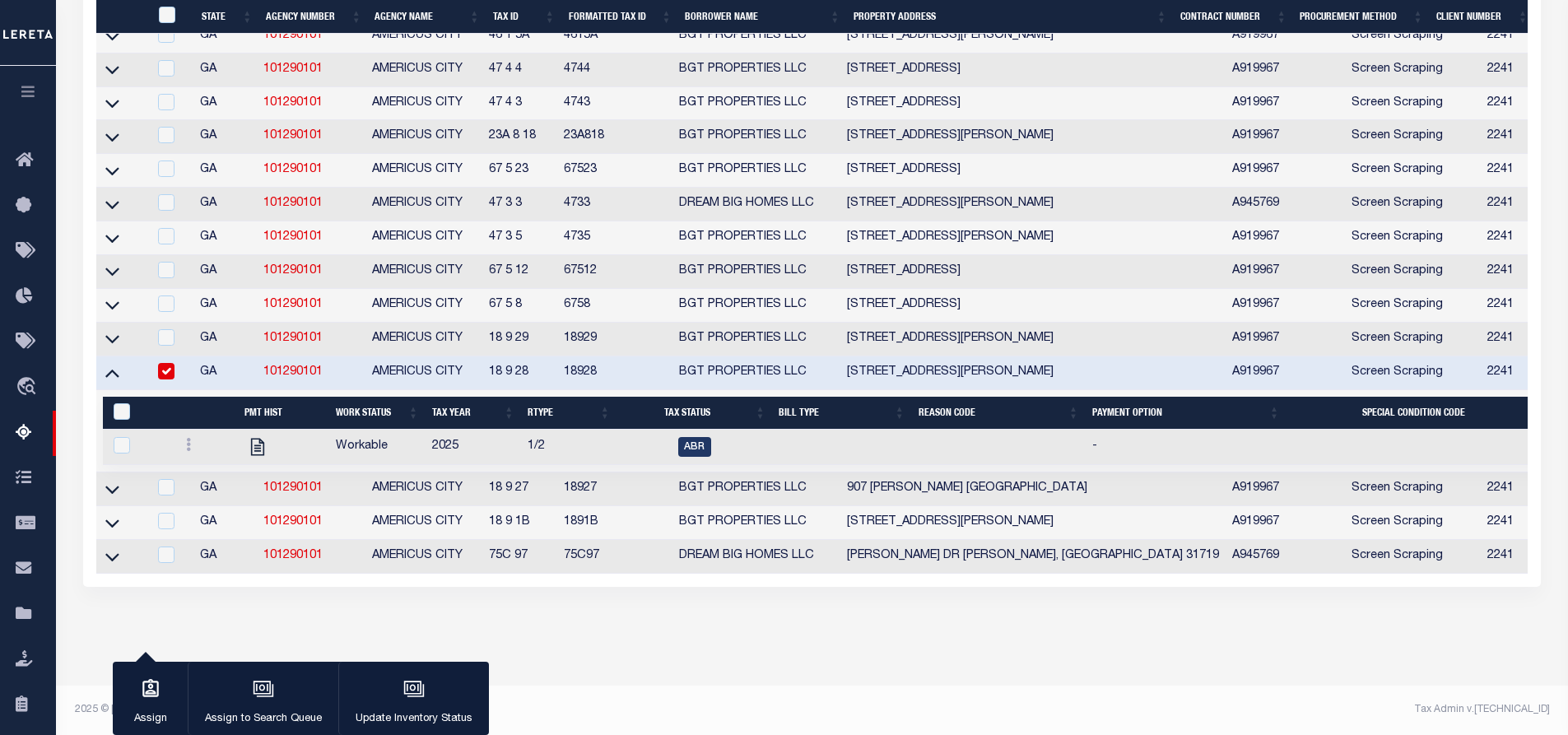
click at [182, 437] on div at bounding box center [205, 447] width 53 height 19
checkbox input "true"
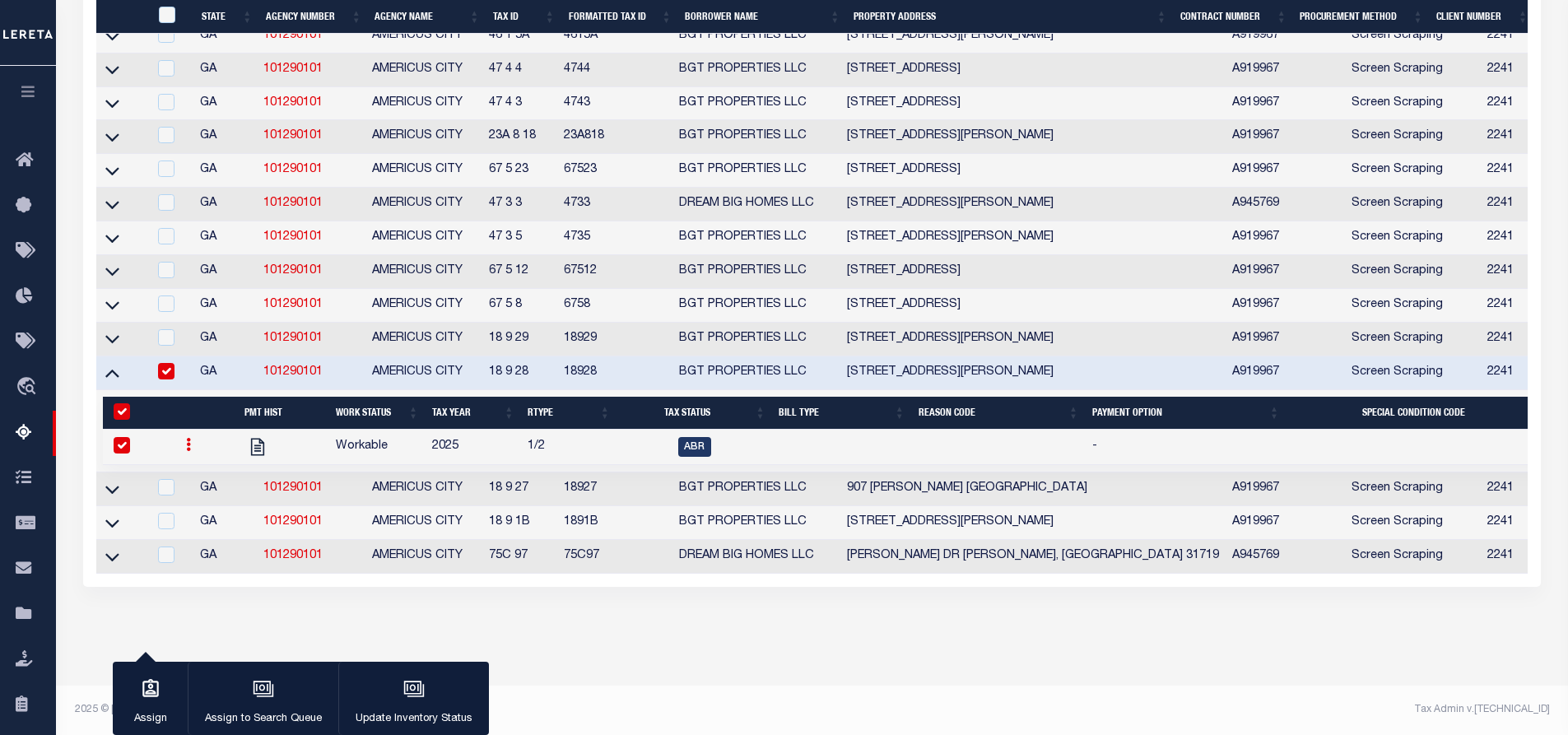
scroll to position [1971, 0]
click at [188, 451] on icon at bounding box center [188, 445] width 5 height 14
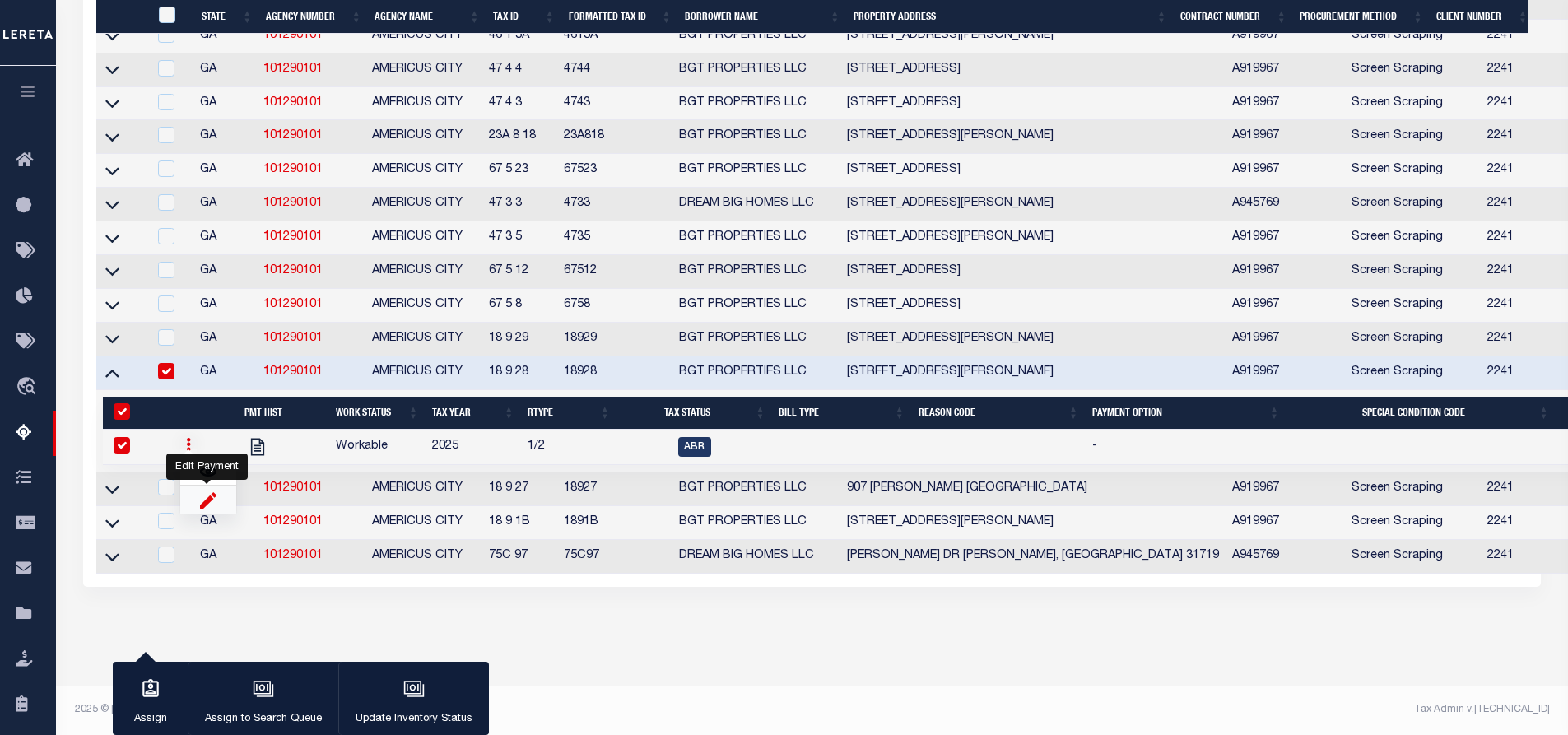
click at [213, 508] on img "" at bounding box center [207, 501] width 16 height 17
checkbox input "false"
select select
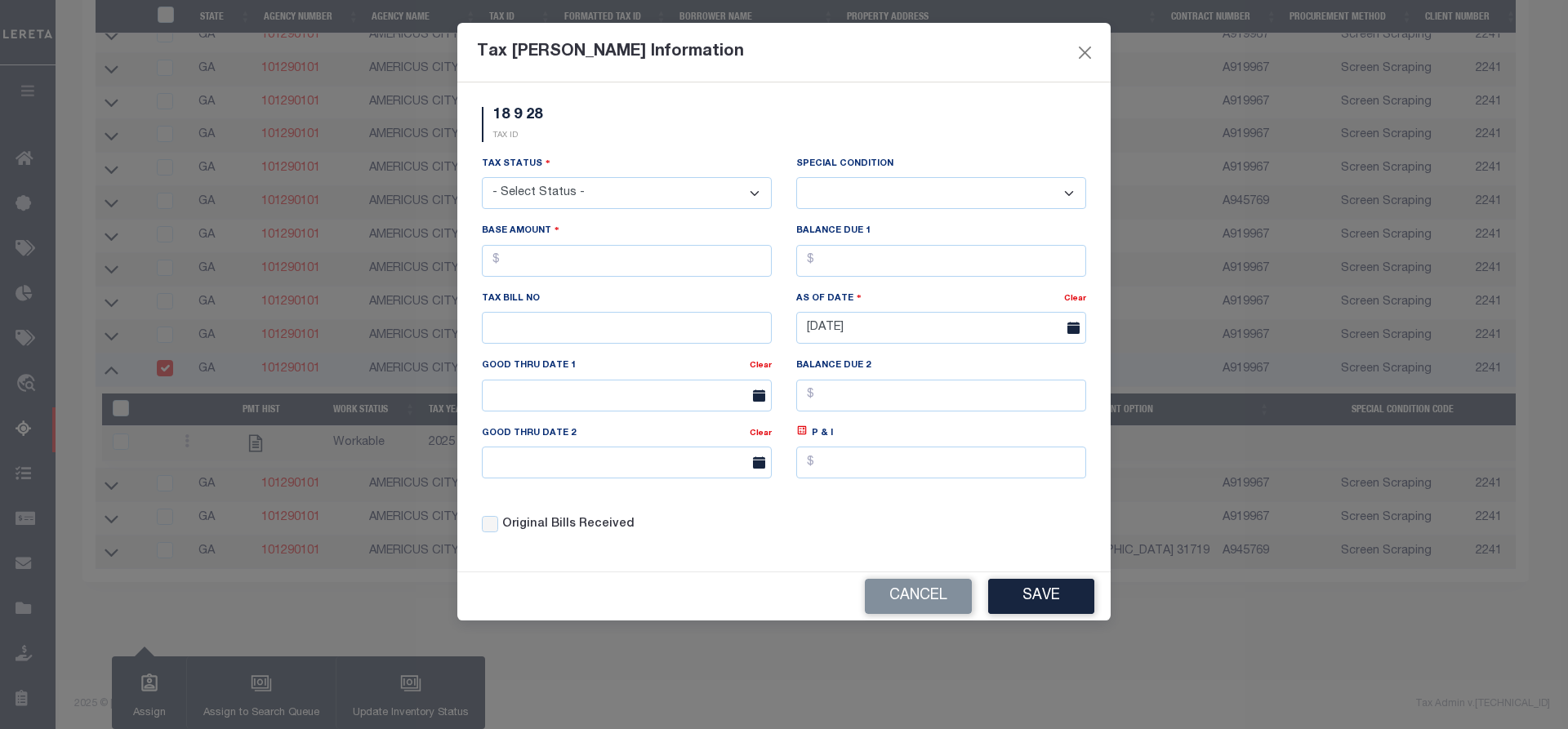
click at [540, 198] on select "- Select Status - Open Due/Unpaid Paid Incomplete No Tax Due Internal Refund Pr…" at bounding box center [627, 192] width 290 height 32
select select "DUE"
click at [482, 178] on select "- Select Status - Open Due/Unpaid Paid Incomplete No Tax Due Internal Refund Pr…" at bounding box center [627, 192] width 290 height 32
select select "0"
click at [536, 265] on input "text" at bounding box center [627, 260] width 290 height 32
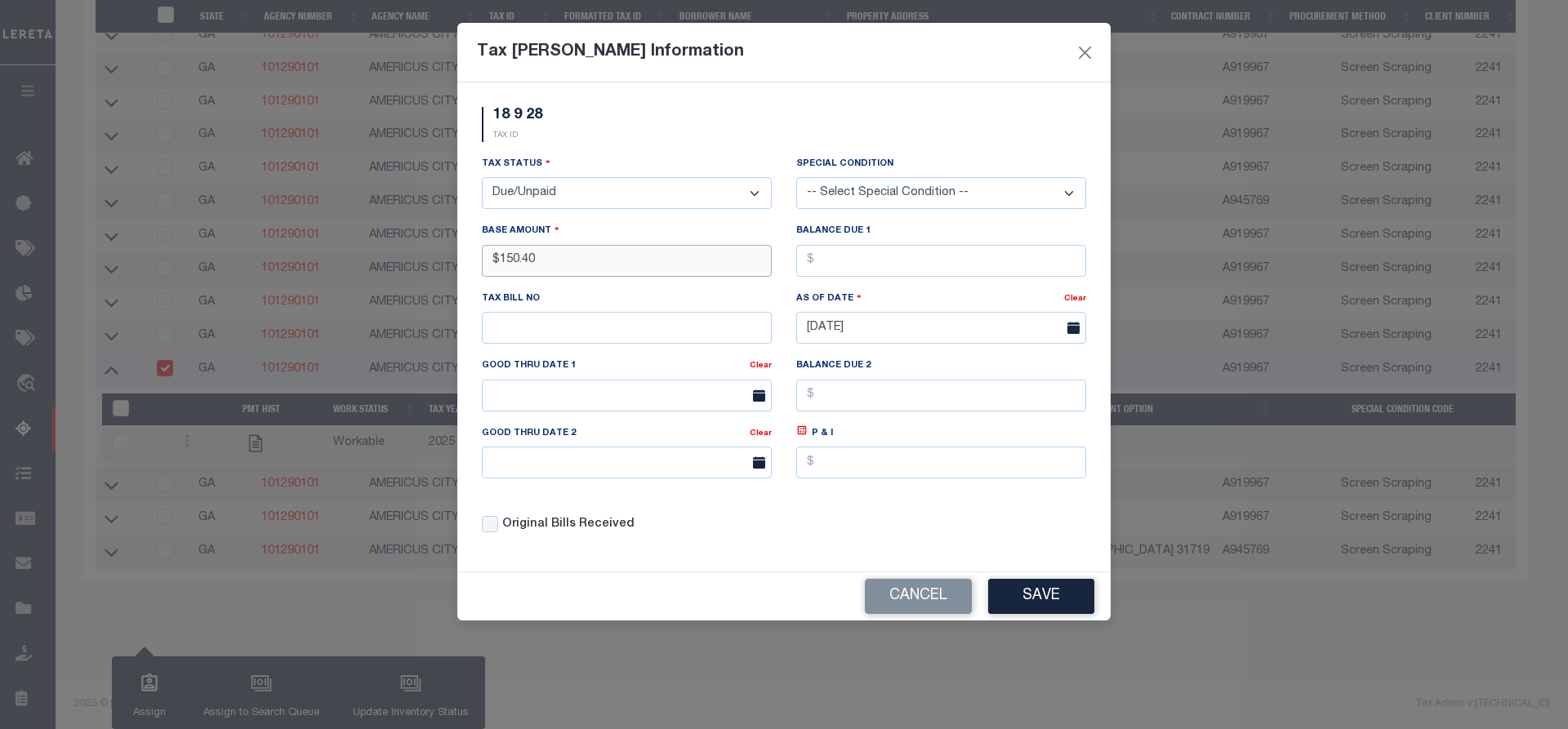
type input "$150.40"
click at [1034, 610] on button "Save" at bounding box center [1041, 596] width 106 height 35
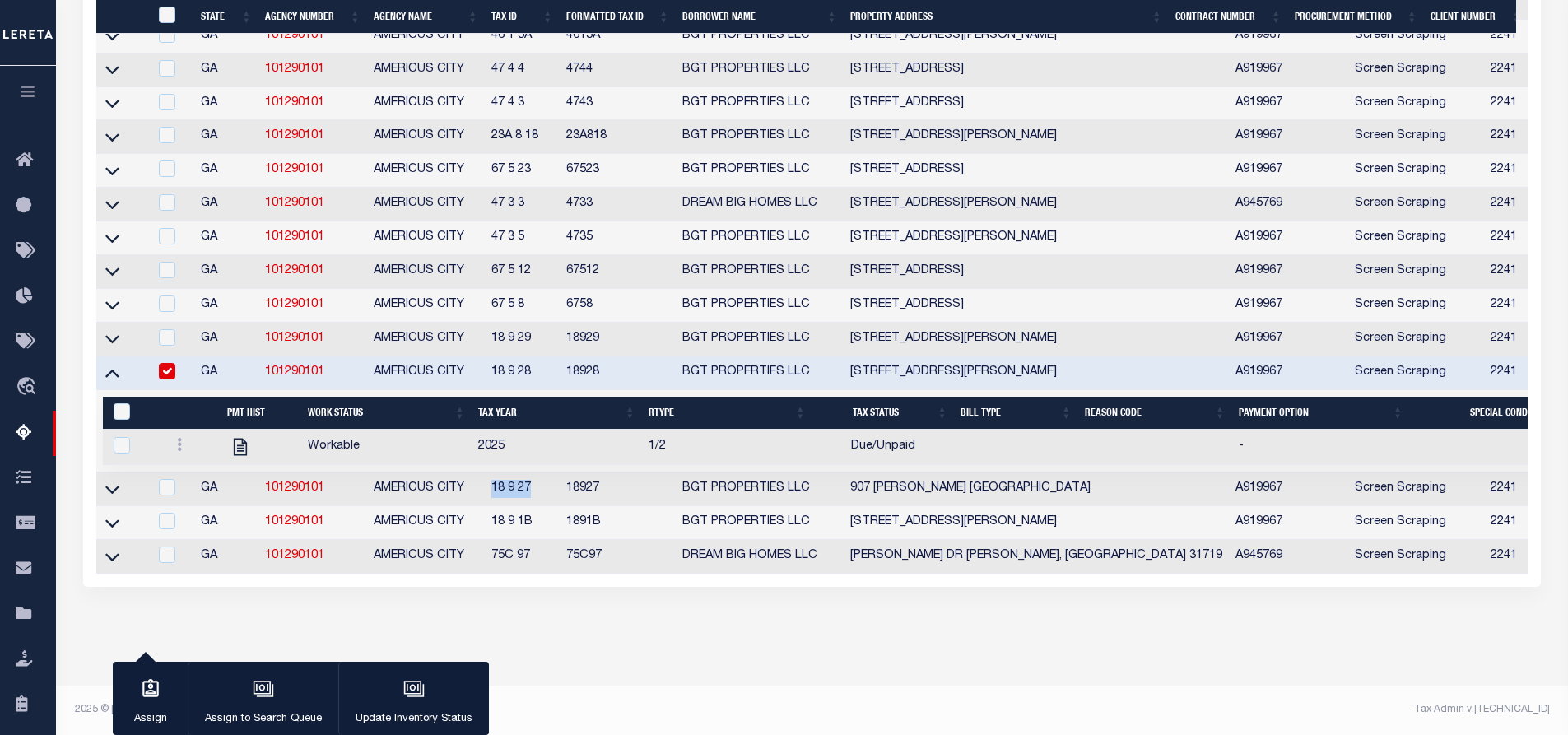
drag, startPoint x: 535, startPoint y: 505, endPoint x: 495, endPoint y: 508, distance: 40.1
click at [495, 506] on td "18 9 27" at bounding box center [523, 489] width 75 height 34
checkbox input "true"
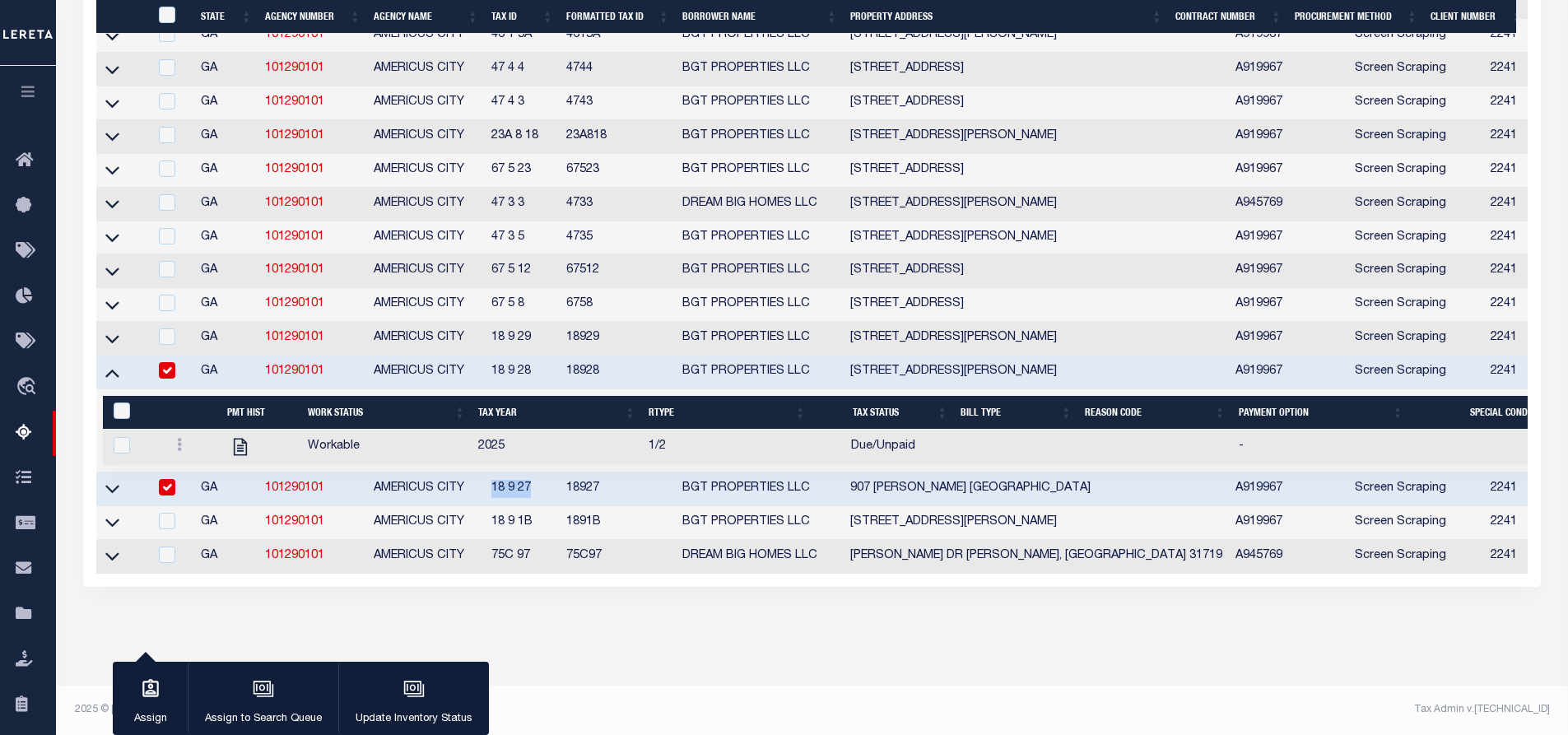
scroll to position [1968, 0]
copy td "18 9 27"
click at [120, 494] on link at bounding box center [113, 488] width 19 height 12
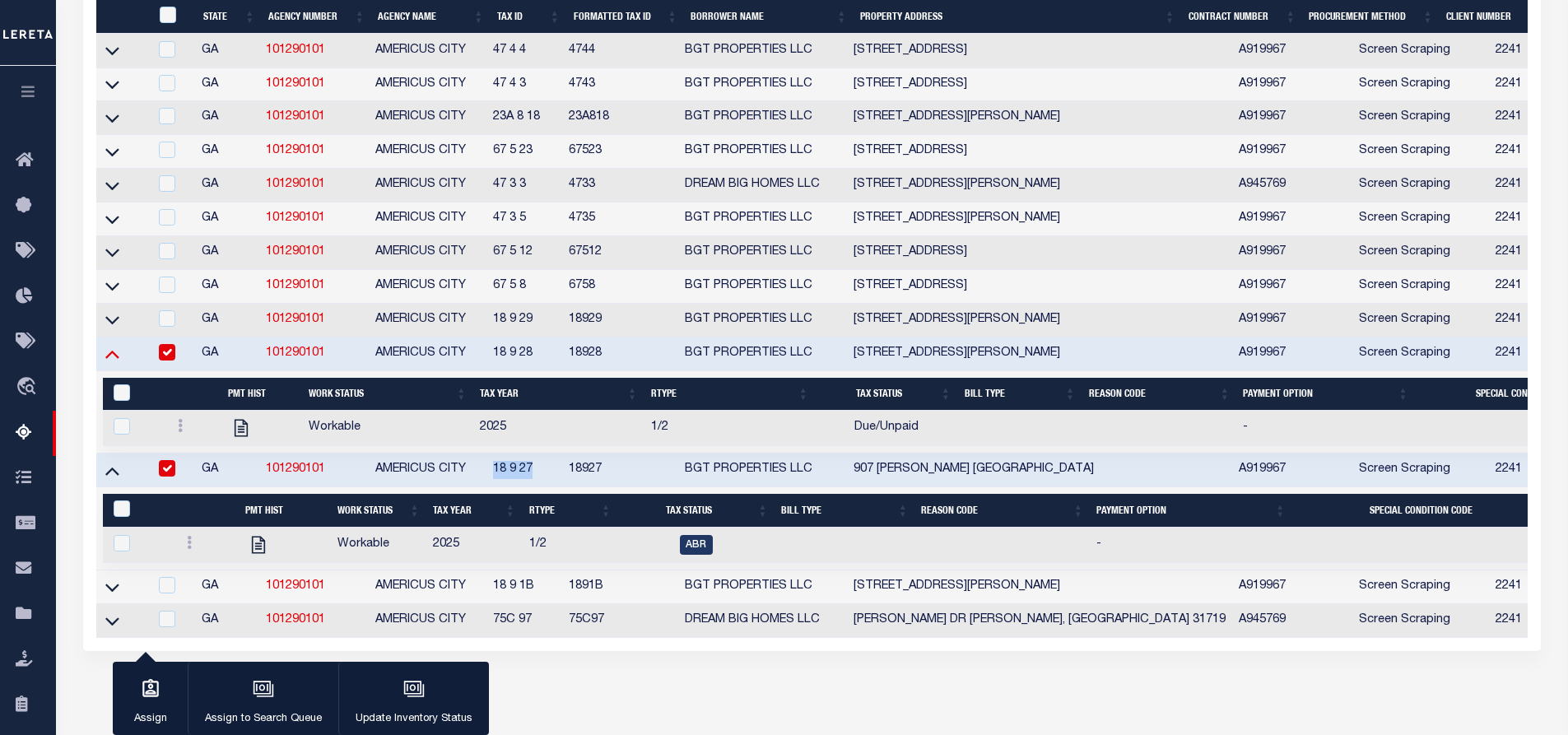
click at [114, 363] on icon at bounding box center [112, 354] width 14 height 17
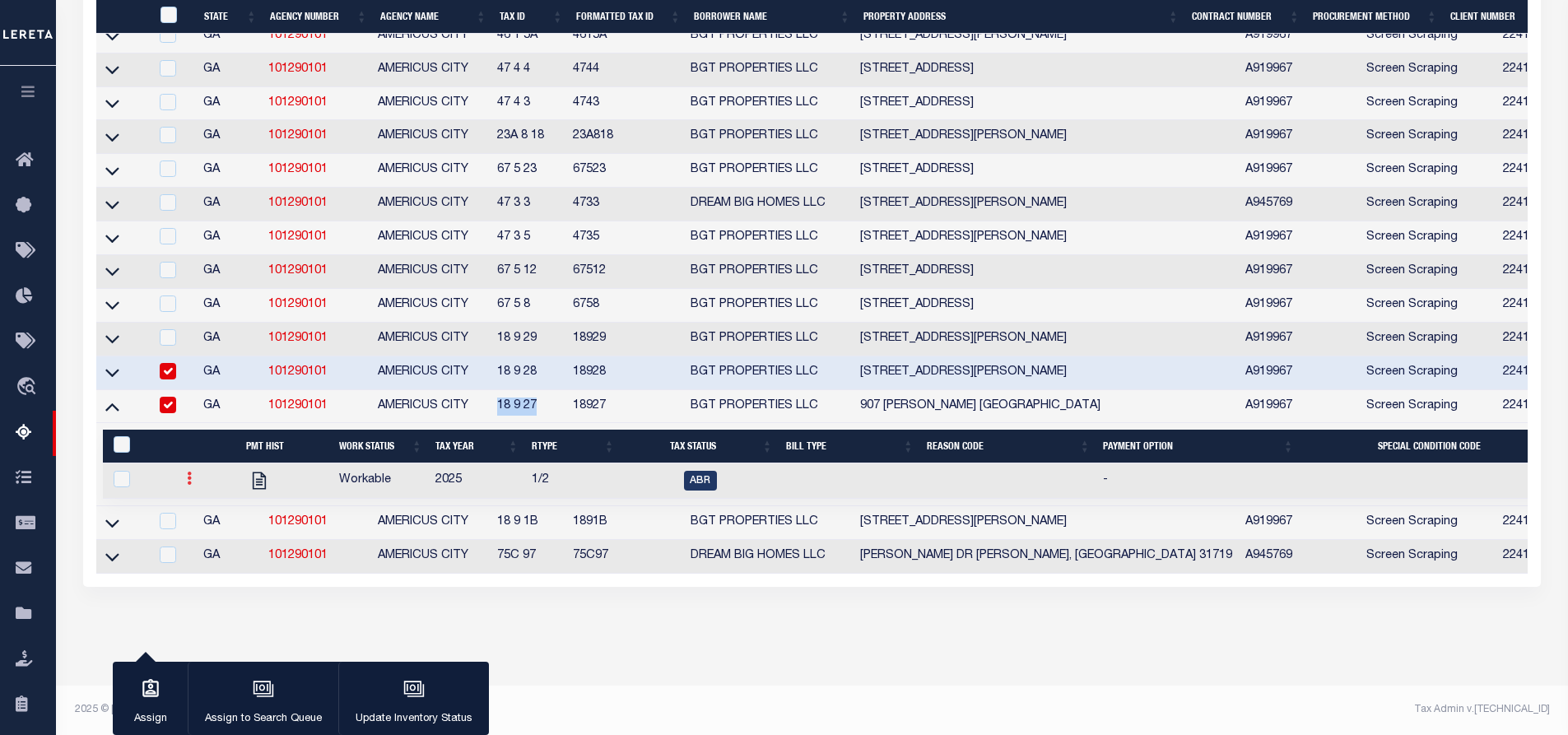
click at [193, 487] on link at bounding box center [189, 481] width 18 height 14
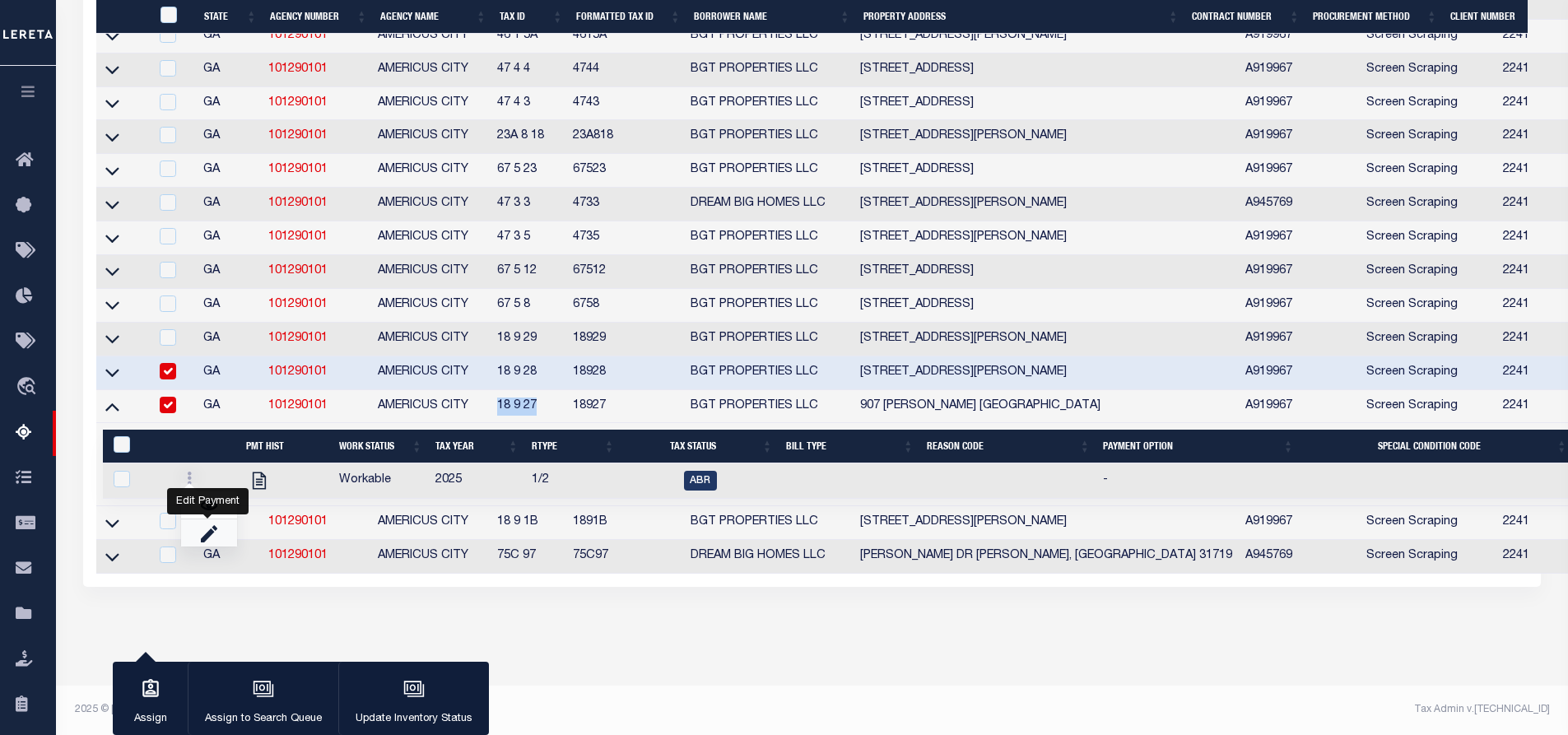
click at [212, 547] on link "" at bounding box center [209, 533] width 56 height 27
checkbox input "true"
select select
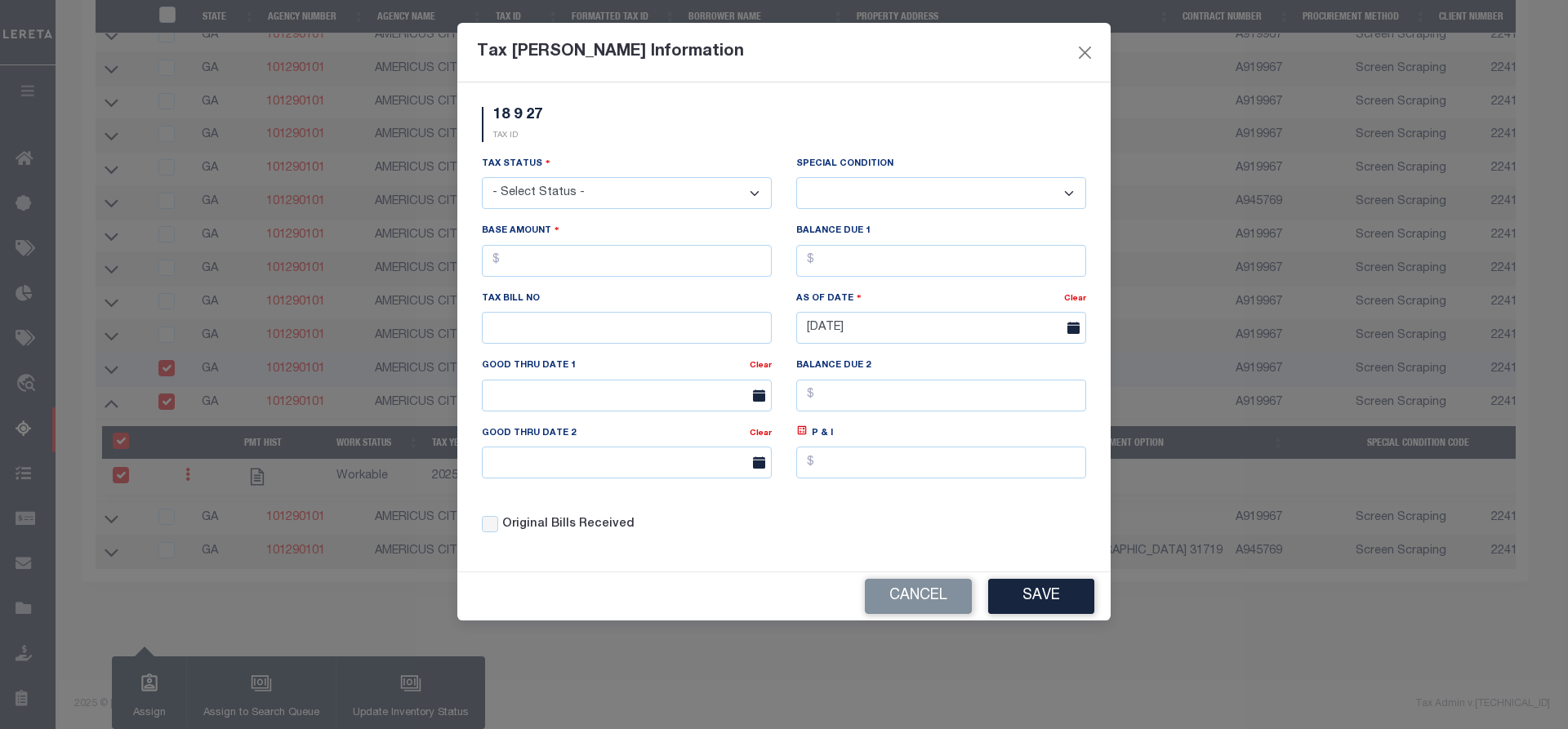
click at [563, 187] on select "- Select Status - Open Due/Unpaid Paid Incomplete No Tax Due Internal Refund Pr…" at bounding box center [627, 192] width 290 height 32
click at [548, 195] on select "- Select Status - Open Due/Unpaid Paid Incomplete No Tax Due Internal Refund Pr…" at bounding box center [627, 192] width 290 height 32
select select "DUE"
click at [482, 178] on select "- Select Status - Open Due/Unpaid Paid Incomplete No Tax Due Internal Refund Pr…" at bounding box center [627, 192] width 290 height 32
select select "0"
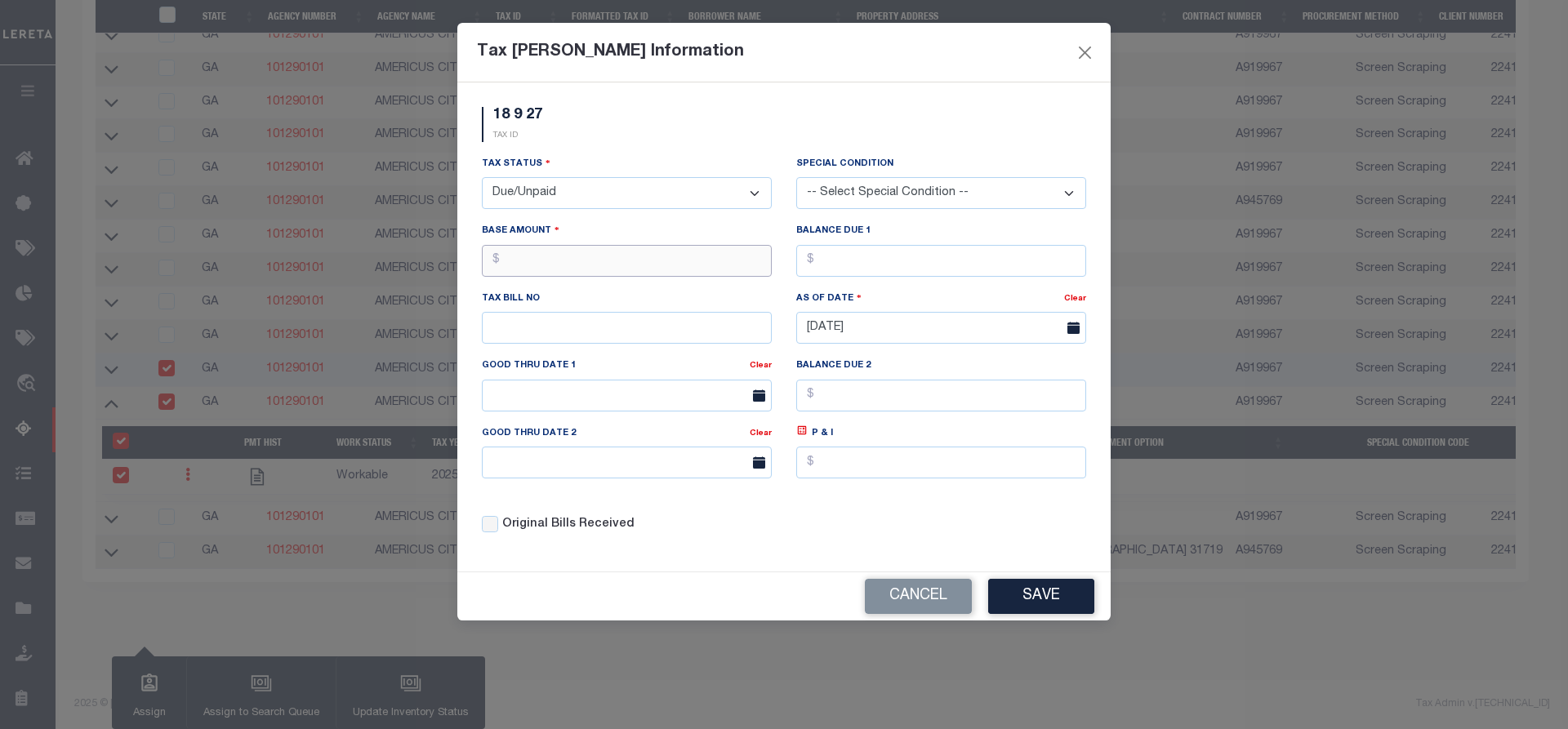
click at [553, 254] on input "text" at bounding box center [627, 260] width 290 height 32
type input "$160.96"
click at [920, 263] on input "text" at bounding box center [940, 260] width 290 height 32
type input "$160.96"
click at [1070, 596] on button "Save" at bounding box center [1041, 596] width 106 height 35
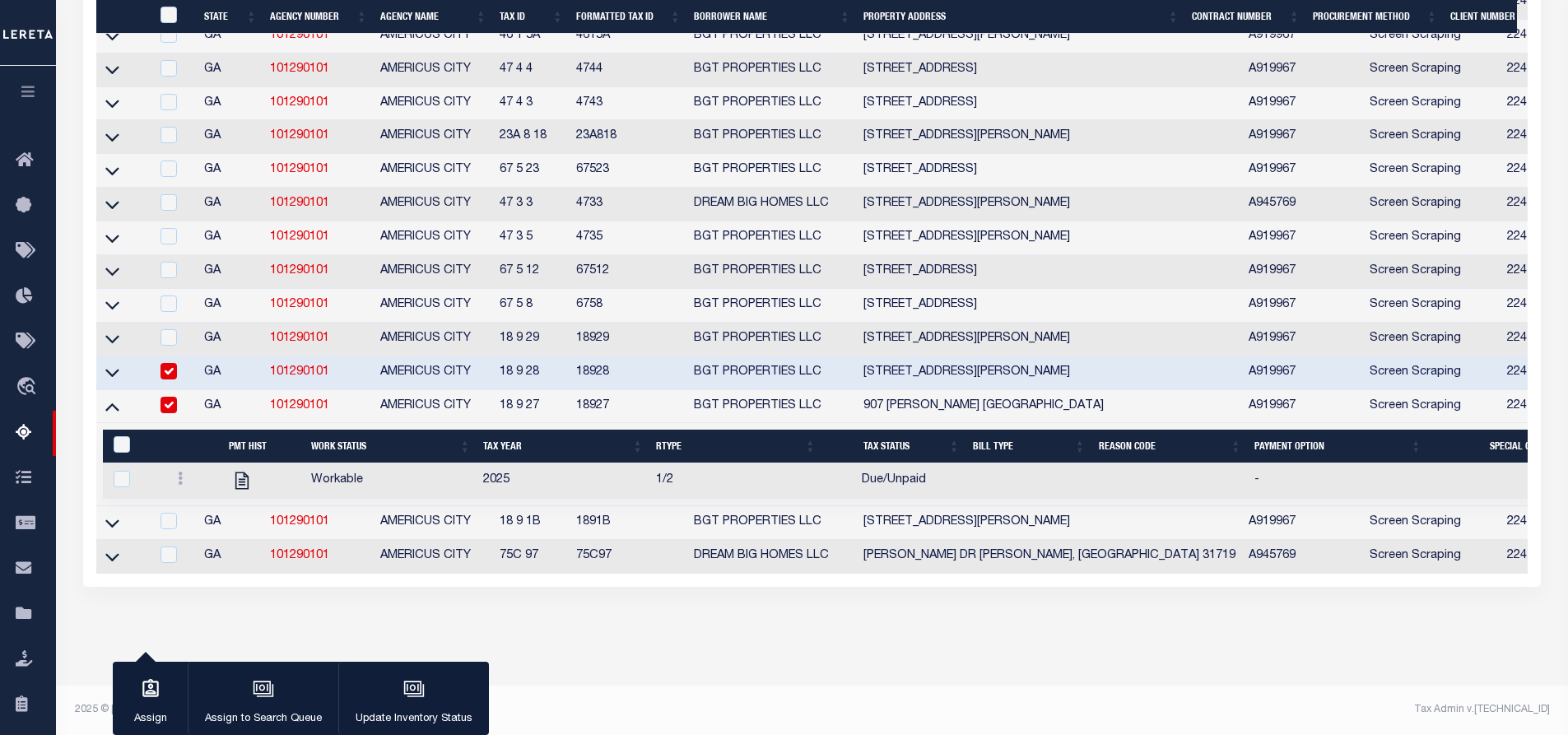
click at [171, 379] on input "checkbox" at bounding box center [168, 370] width 16 height 16
checkbox input "false"
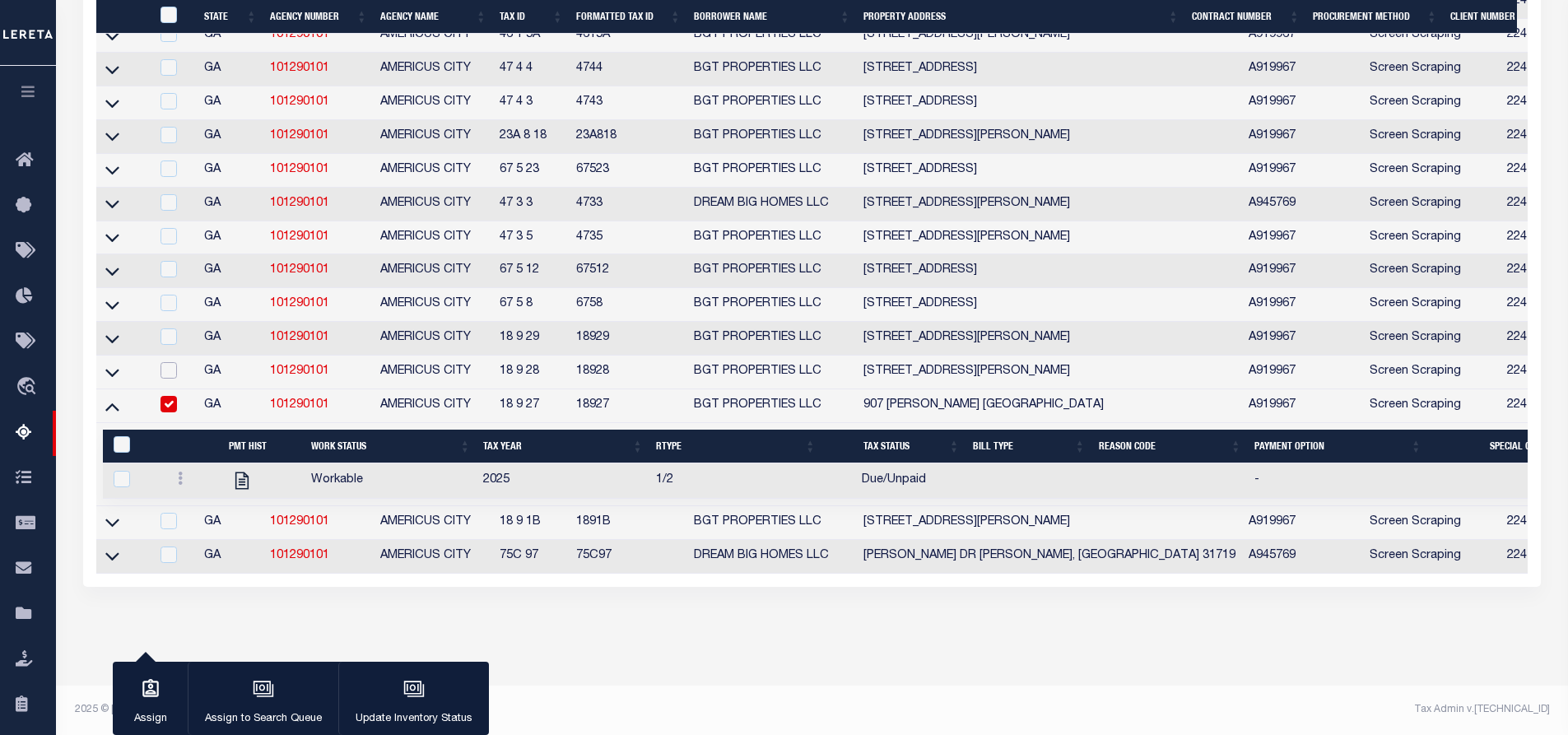
scroll to position [1964, 0]
drag, startPoint x: 317, startPoint y: 547, endPoint x: 284, endPoint y: 541, distance: 33.5
click at [284, 540] on td "101290101" at bounding box center [318, 523] width 110 height 34
checkbox input "true"
drag, startPoint x: 552, startPoint y: 548, endPoint x: 490, endPoint y: 548, distance: 62.0
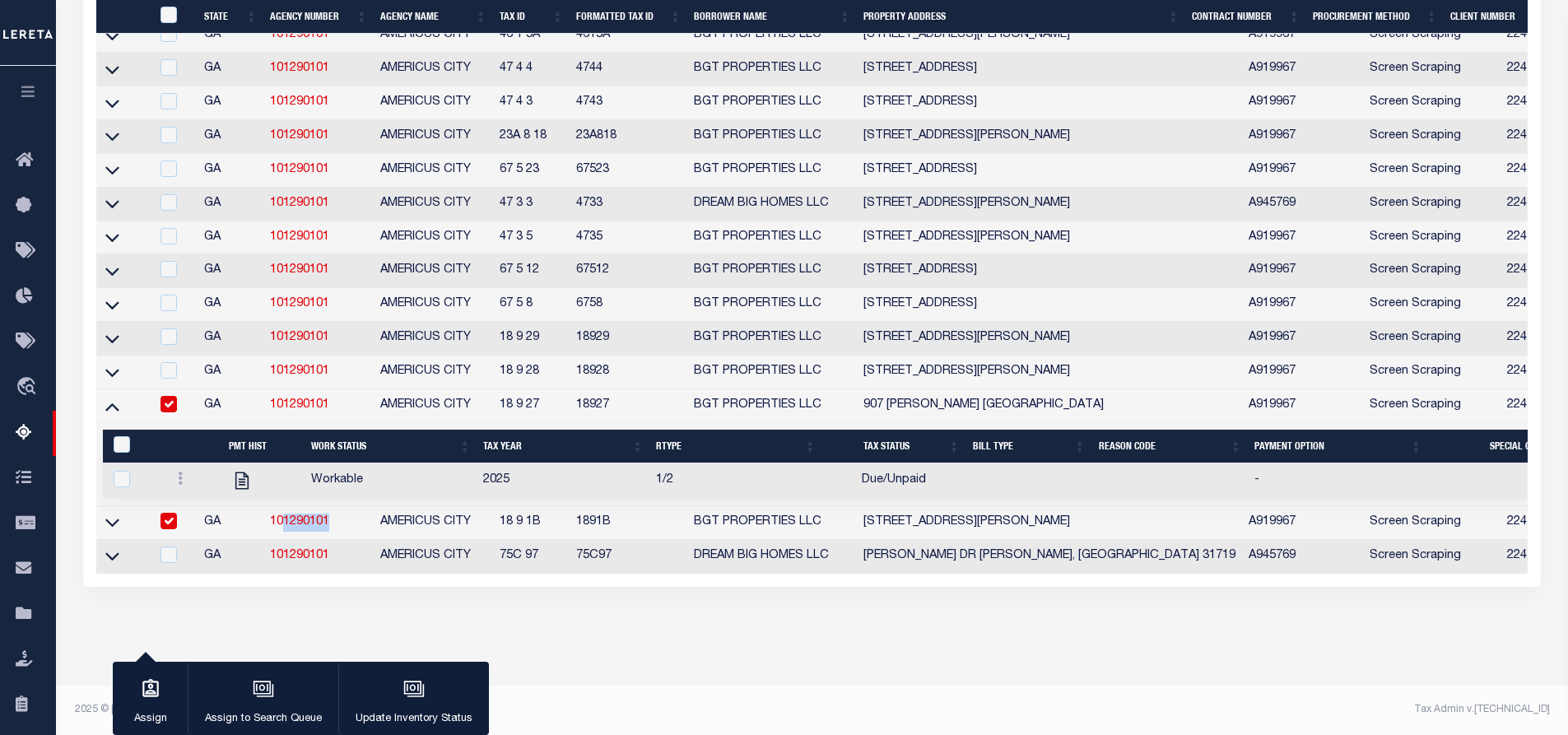
click at [490, 540] on tr "GA 101290101 AMERICUS CITY 18 9 1B 1891B BGT PROPERTIES LLC 911 Parker Street A…" at bounding box center [1235, 523] width 2278 height 34
copy tr "18 9 1B"
drag, startPoint x: 114, startPoint y: 548, endPoint x: 115, endPoint y: 418, distance: 130.0
click at [114, 531] on icon at bounding box center [112, 523] width 14 height 17
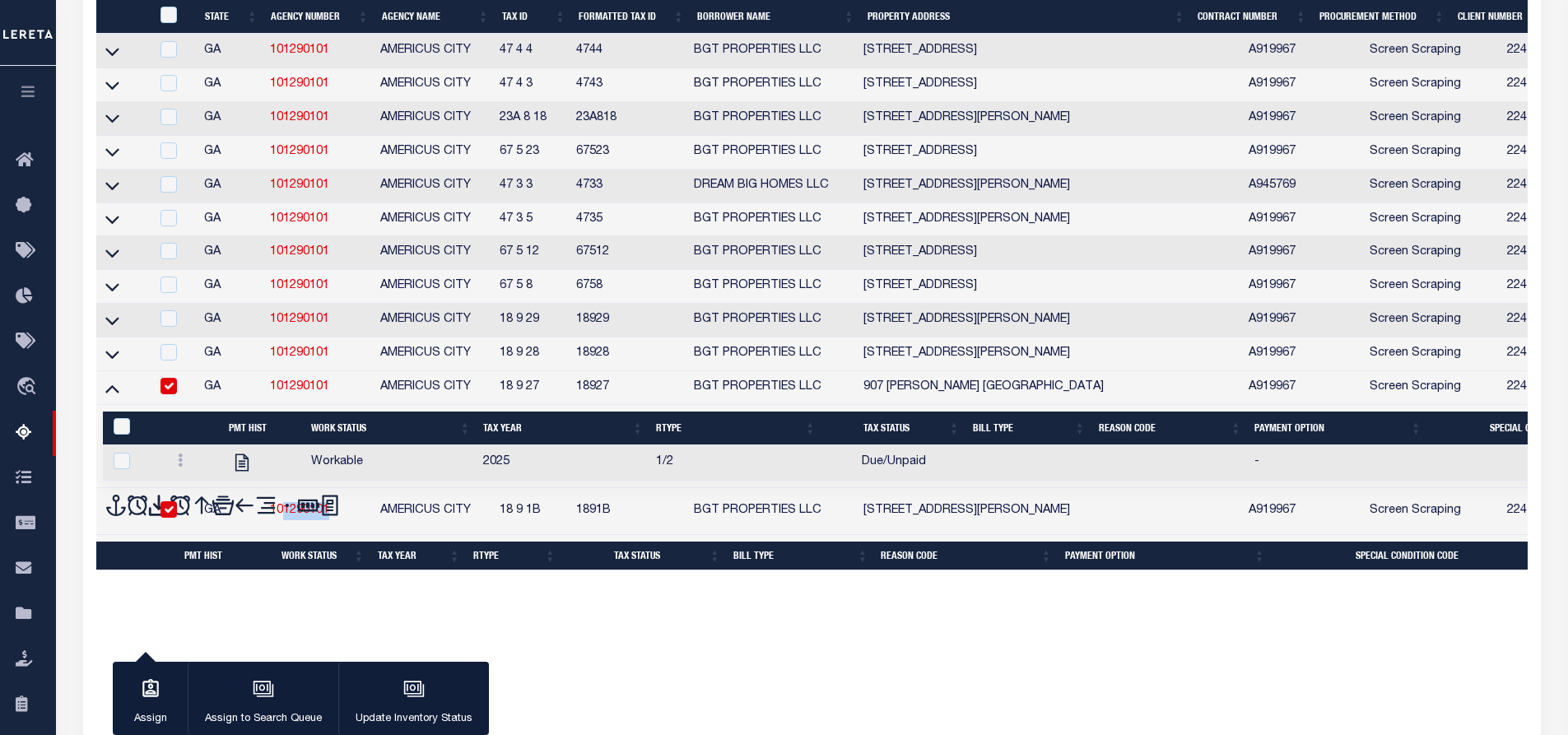
click at [166, 395] on input "checkbox" at bounding box center [168, 386] width 16 height 16
checkbox input "false"
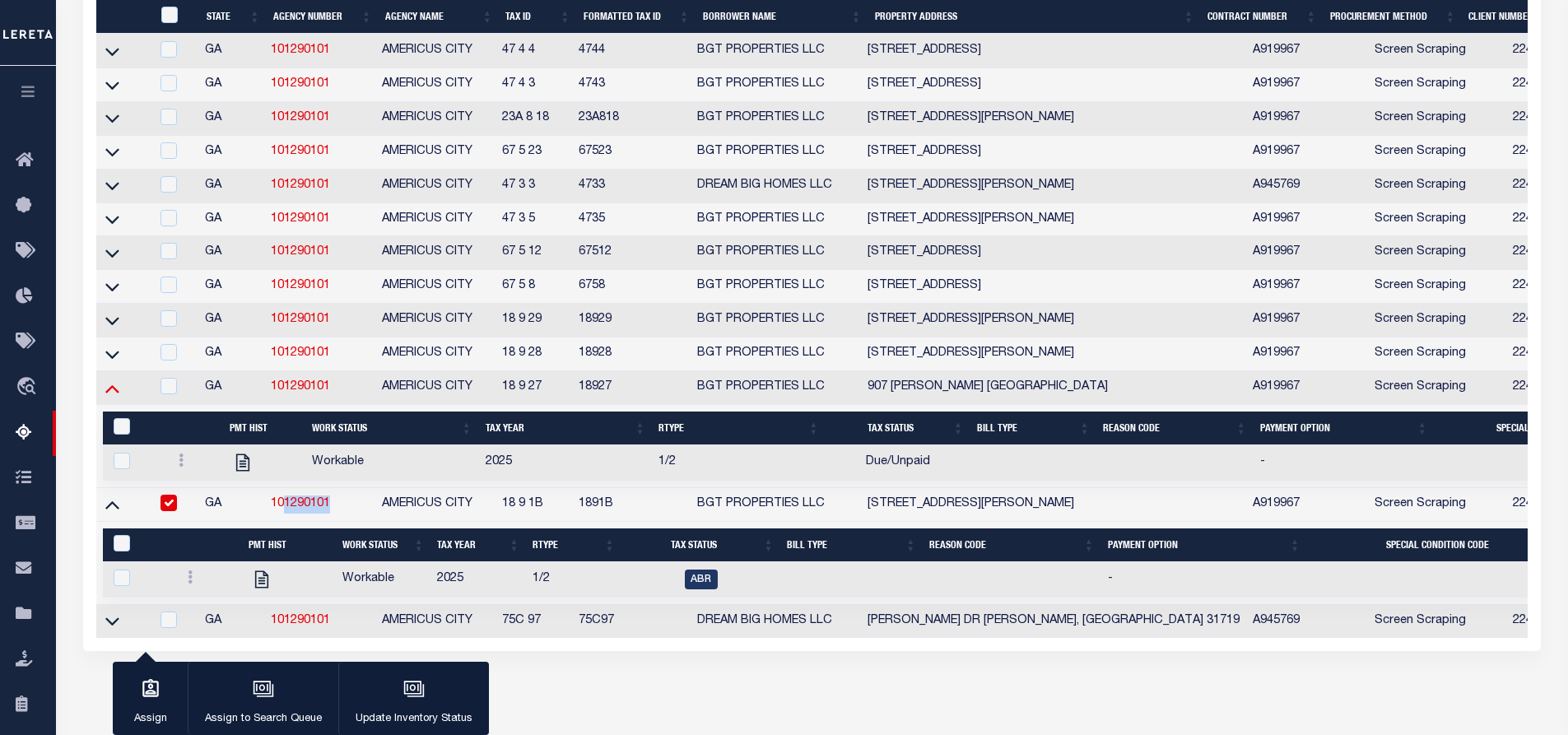
click at [115, 394] on icon at bounding box center [112, 389] width 14 height 9
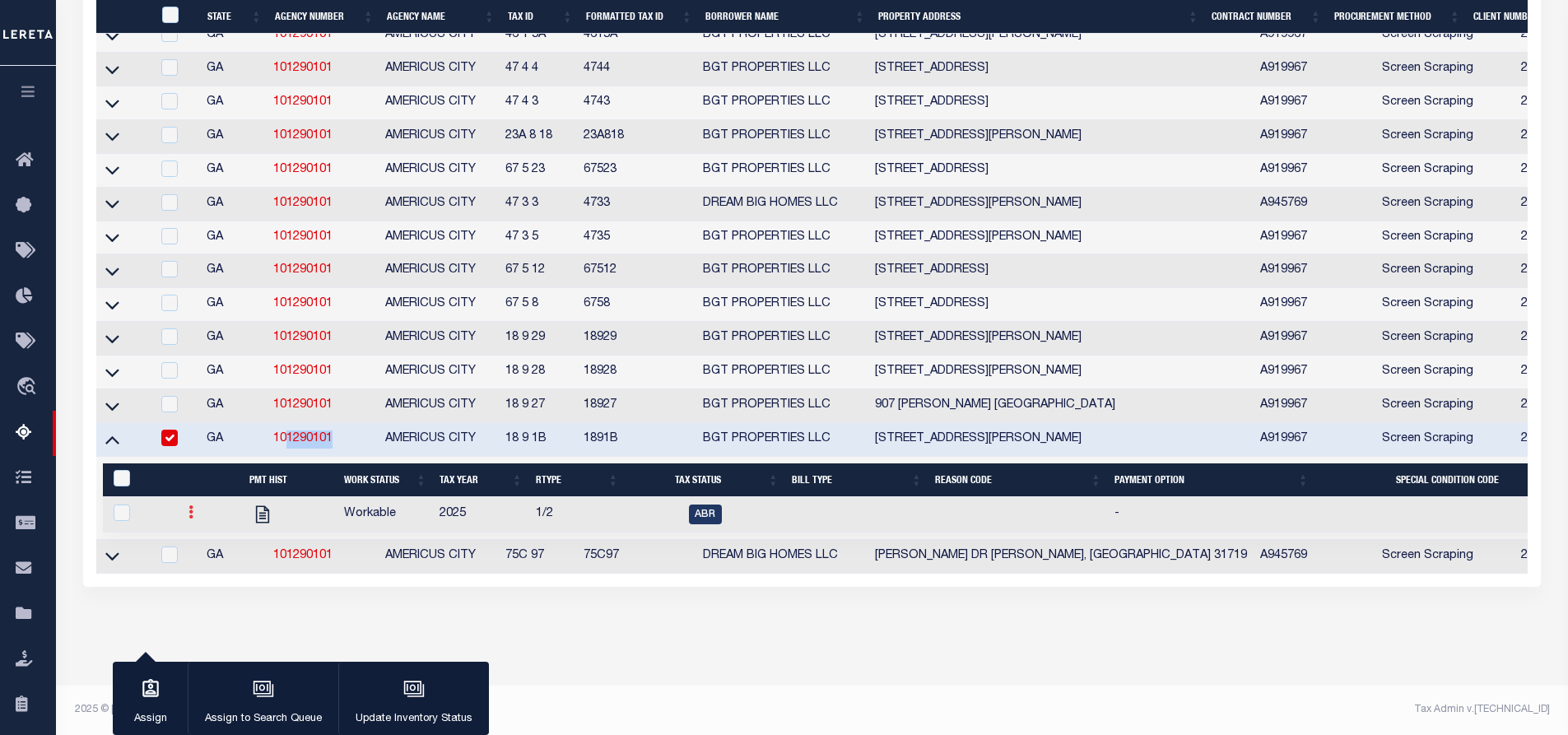
click at [192, 519] on icon at bounding box center [190, 512] width 5 height 14
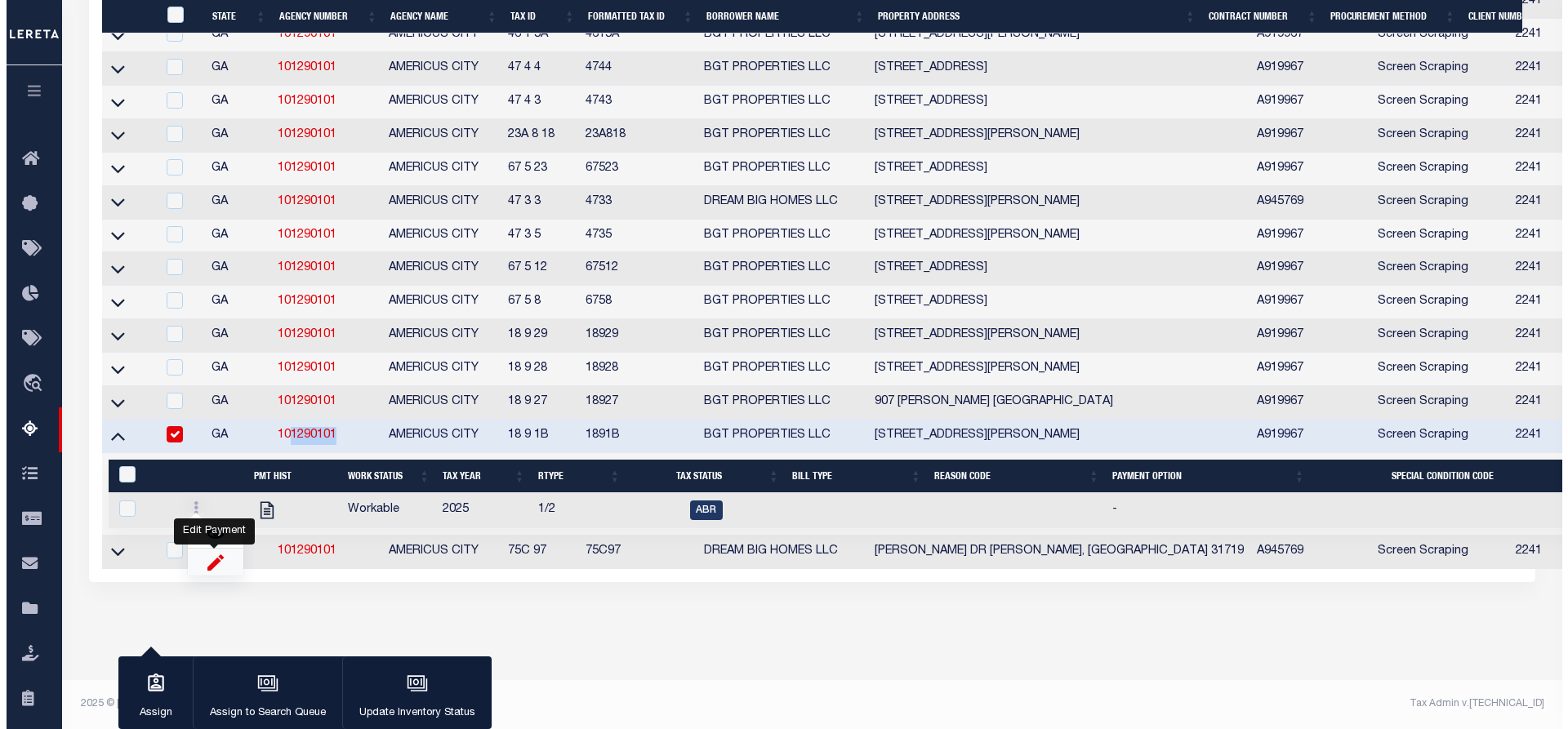
scroll to position [1975, 0]
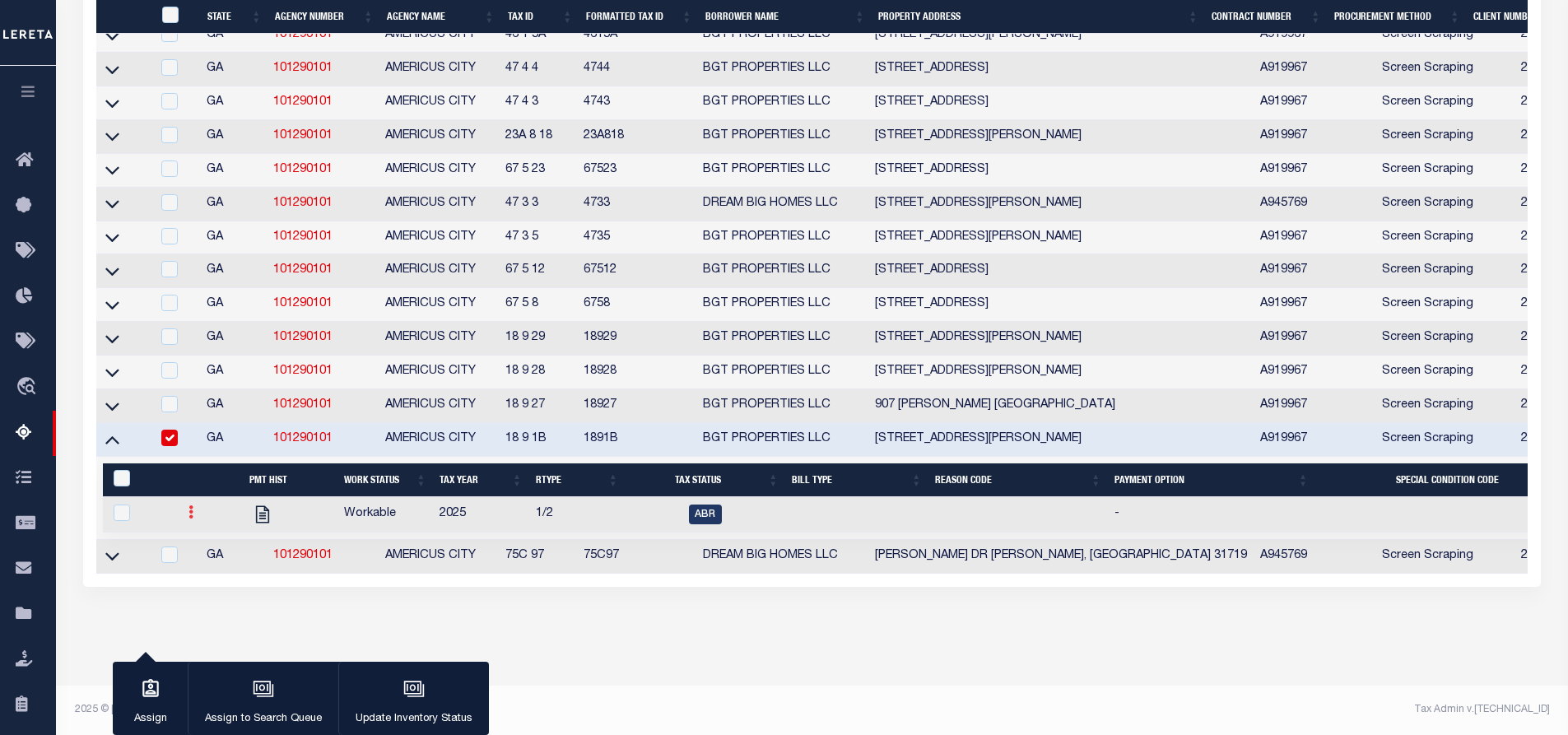
click at [188, 515] on icon at bounding box center [190, 512] width 5 height 14
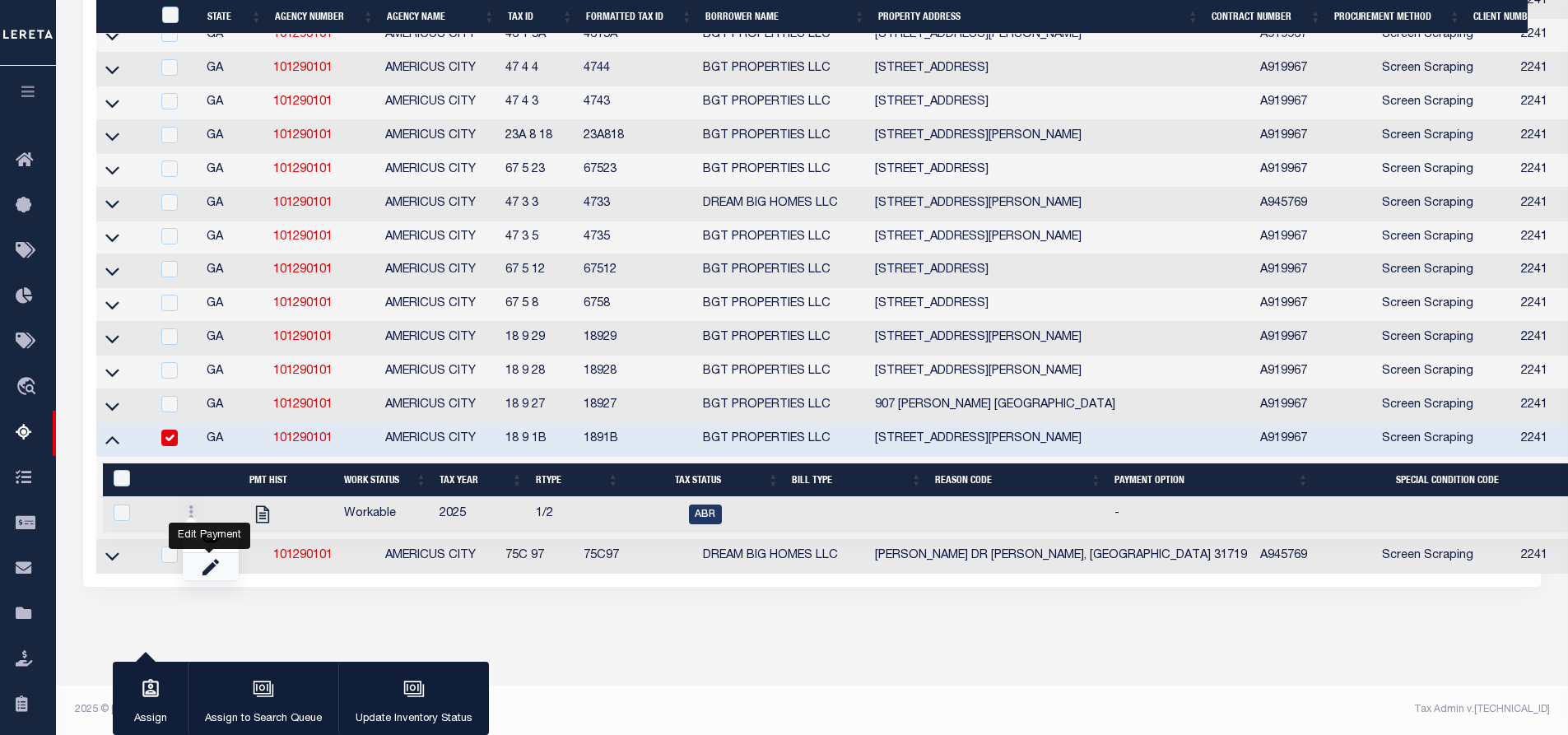
click at [205, 571] on img "" at bounding box center [210, 567] width 16 height 17
checkbox input "true"
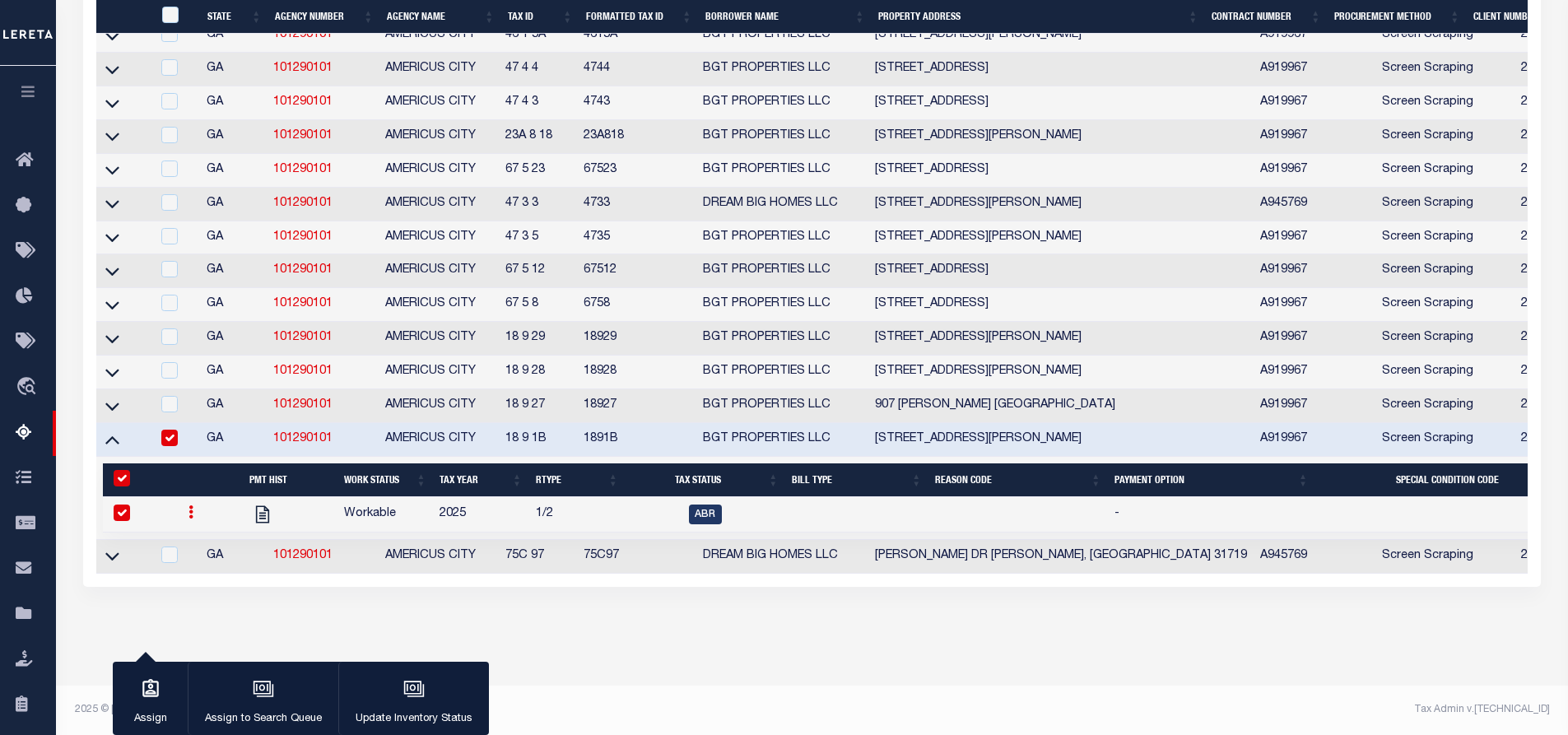
select select
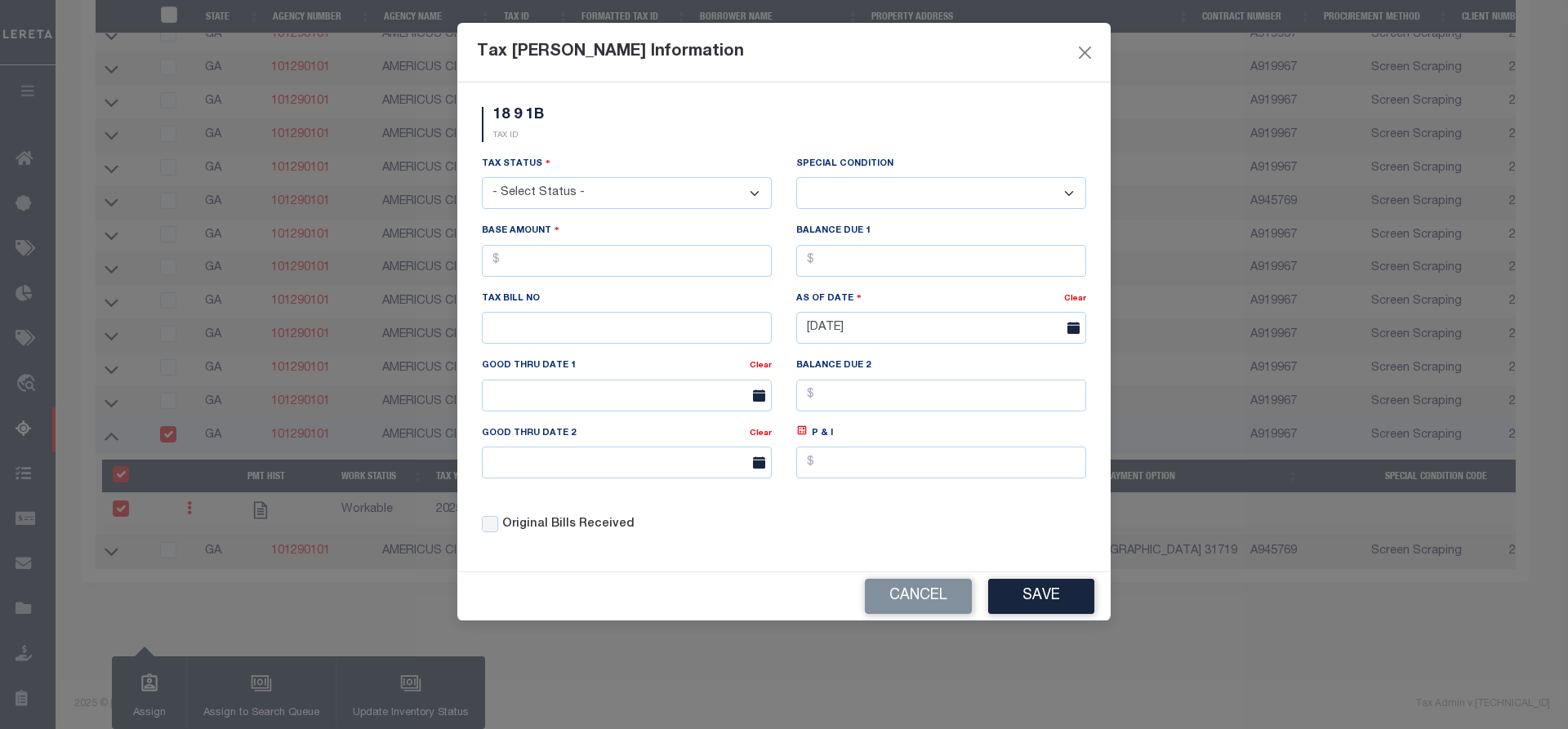
scroll to position [1953, 0]
click at [582, 194] on select "- Select Status - Open Due/Unpaid Paid Incomplete No Tax Due Internal Refund Pr…" at bounding box center [627, 192] width 290 height 32
select select "DUE"
click at [482, 178] on select "- Select Status - Open Due/Unpaid Paid Incomplete No Tax Due Internal Refund Pr…" at bounding box center [627, 192] width 290 height 32
select select "0"
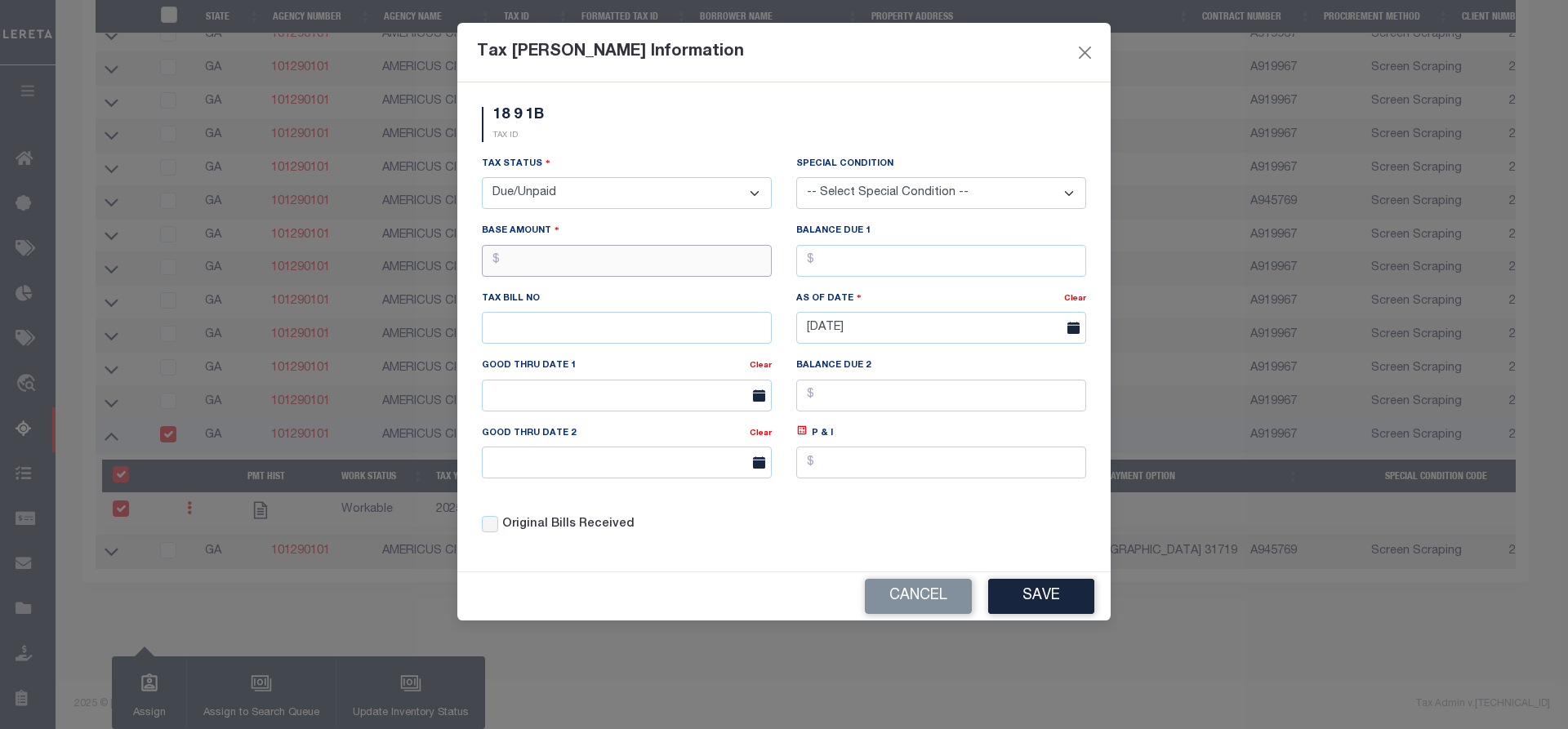
click at [562, 273] on input "text" at bounding box center [627, 260] width 290 height 32
type input "$96.19"
click at [1061, 608] on button "Save" at bounding box center [1041, 596] width 106 height 35
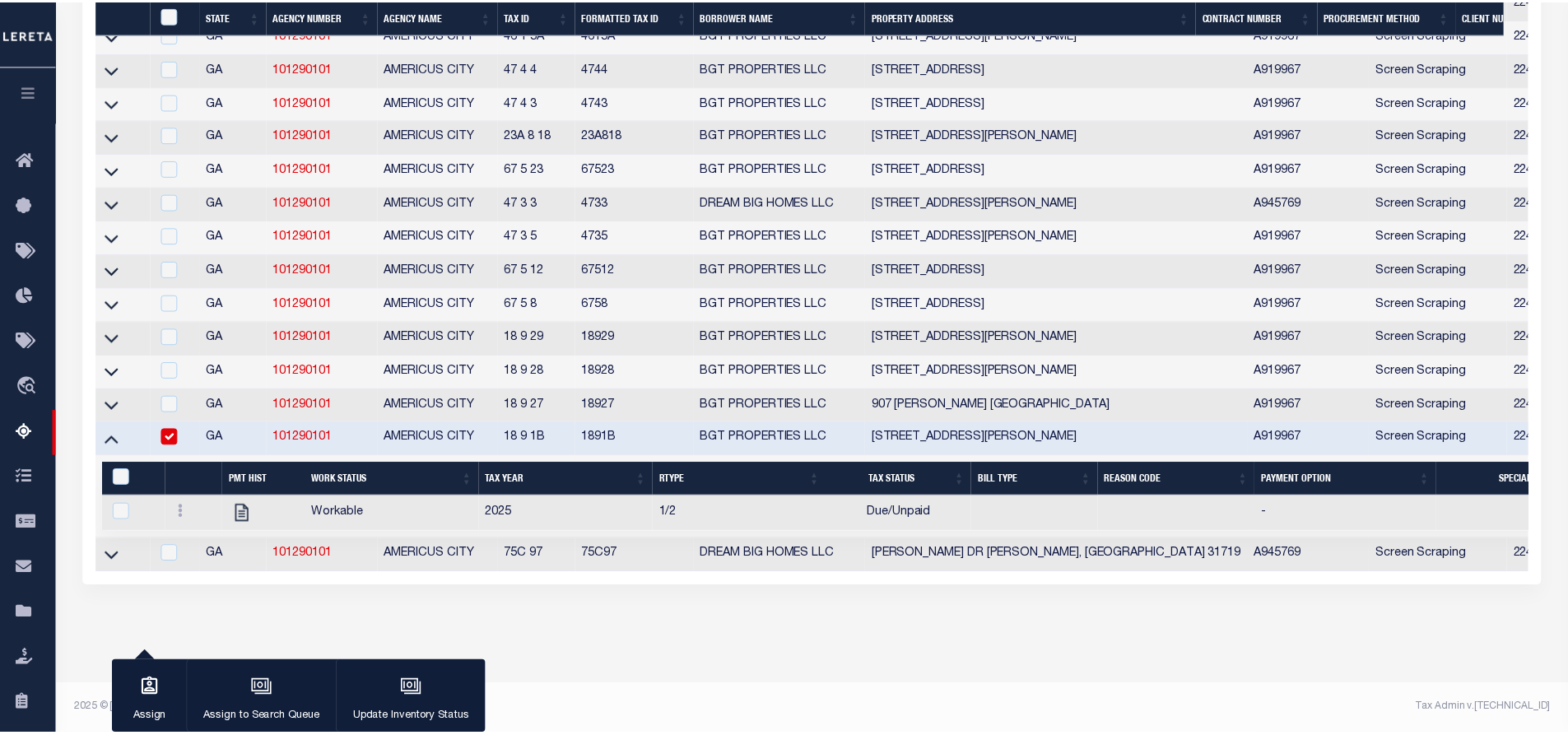
scroll to position [1971, 0]
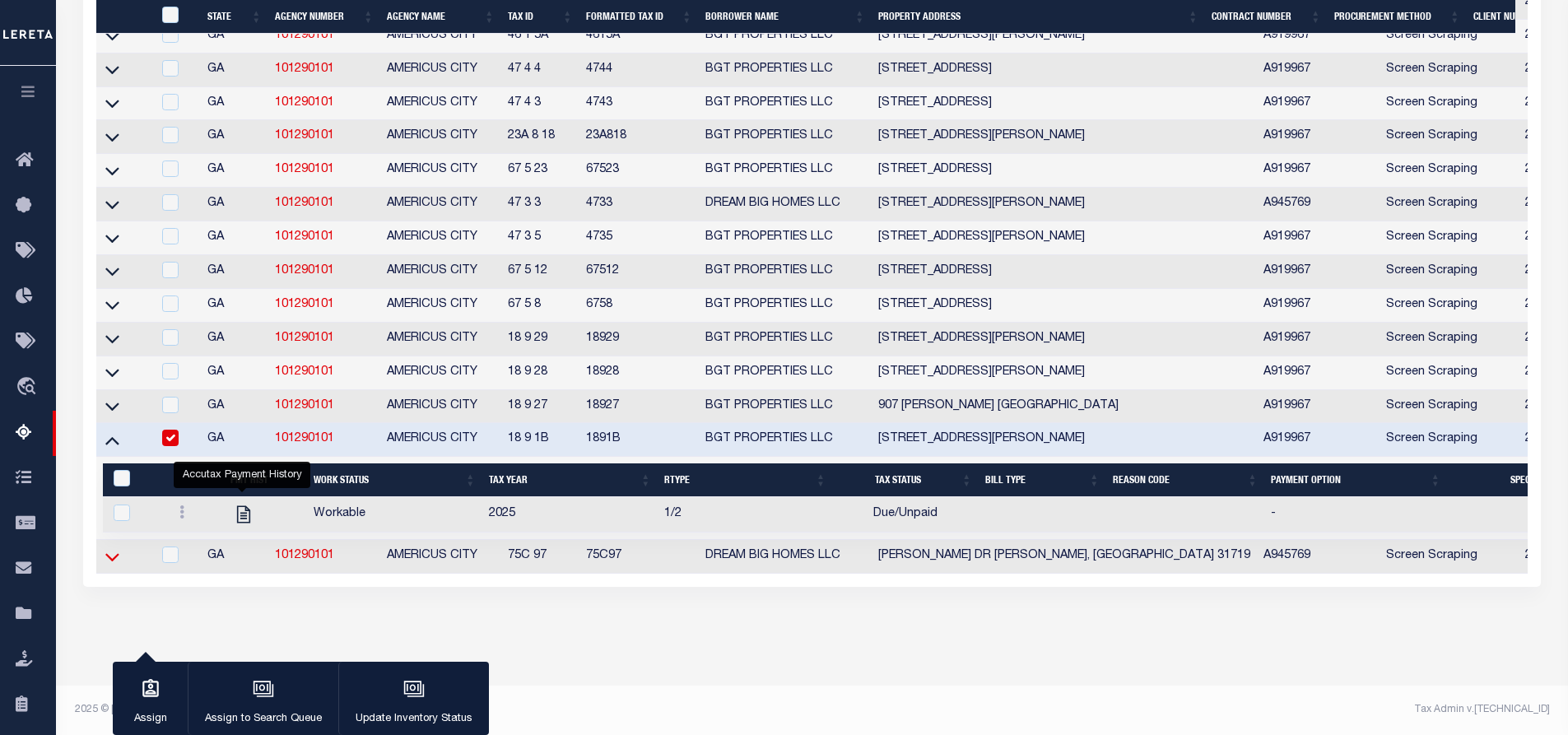
click at [110, 565] on icon at bounding box center [112, 557] width 14 height 17
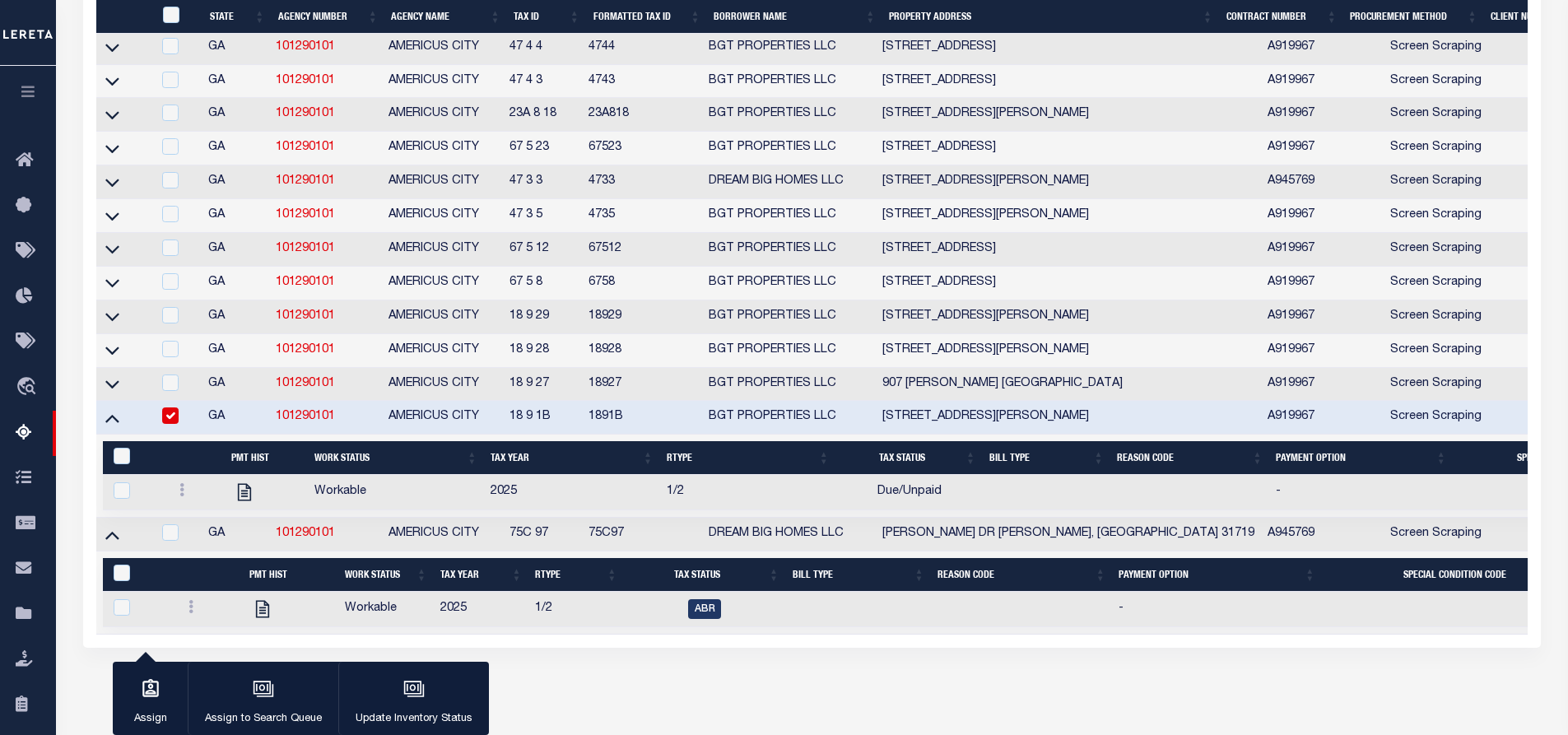
scroll to position [2088, 0]
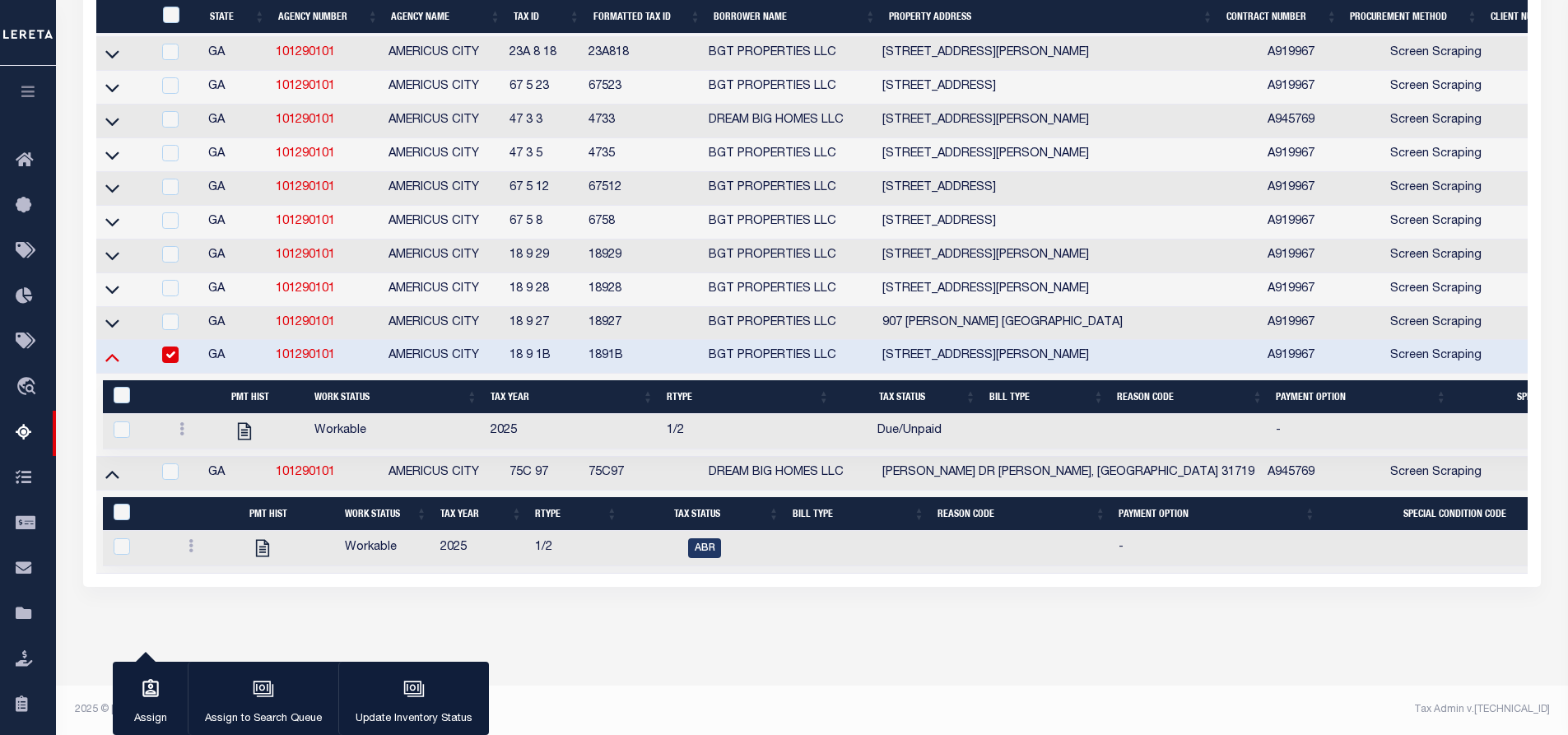
click at [113, 354] on icon at bounding box center [112, 358] width 14 height 9
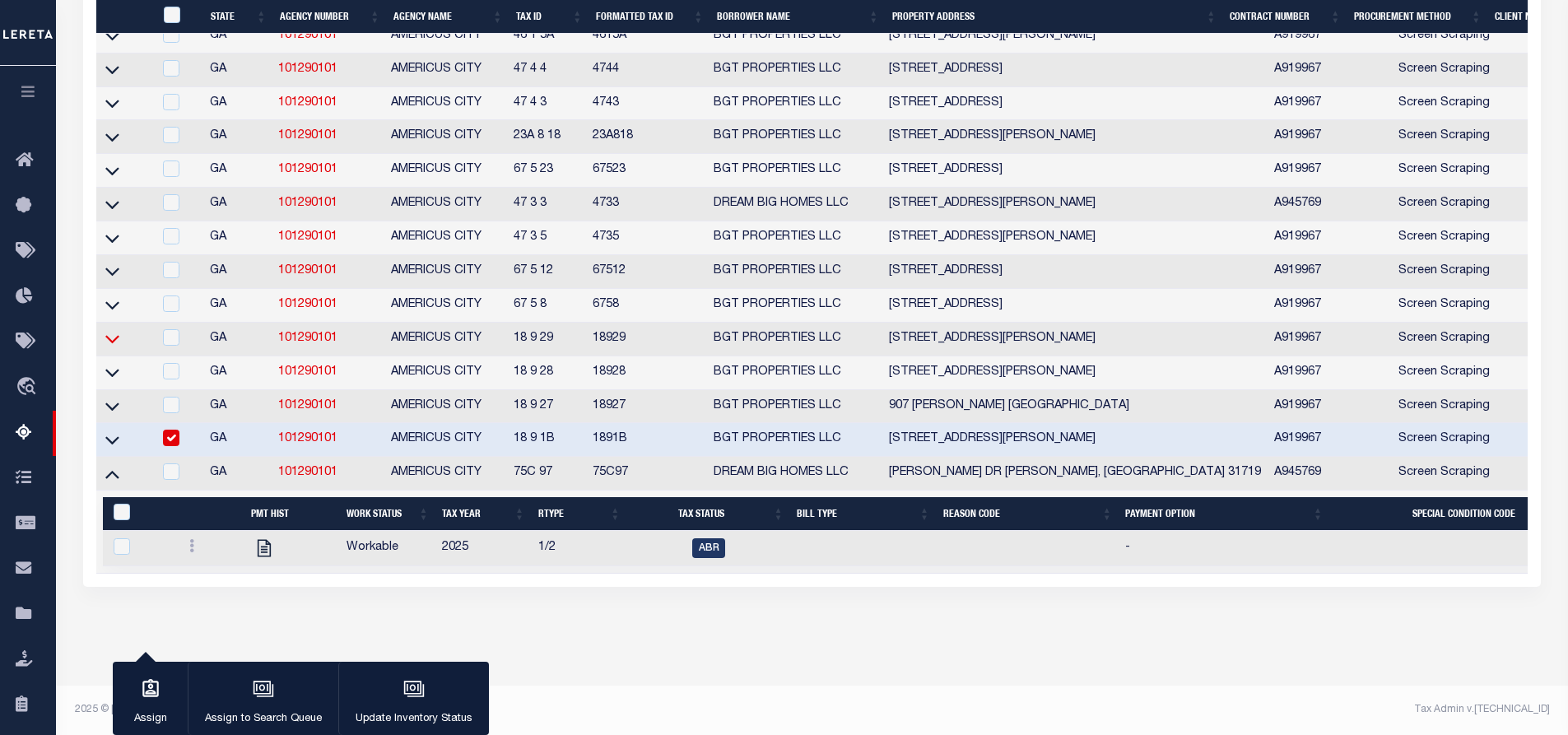
scroll to position [1982, 0]
click at [176, 447] on input "checkbox" at bounding box center [171, 438] width 16 height 16
checkbox input "false"
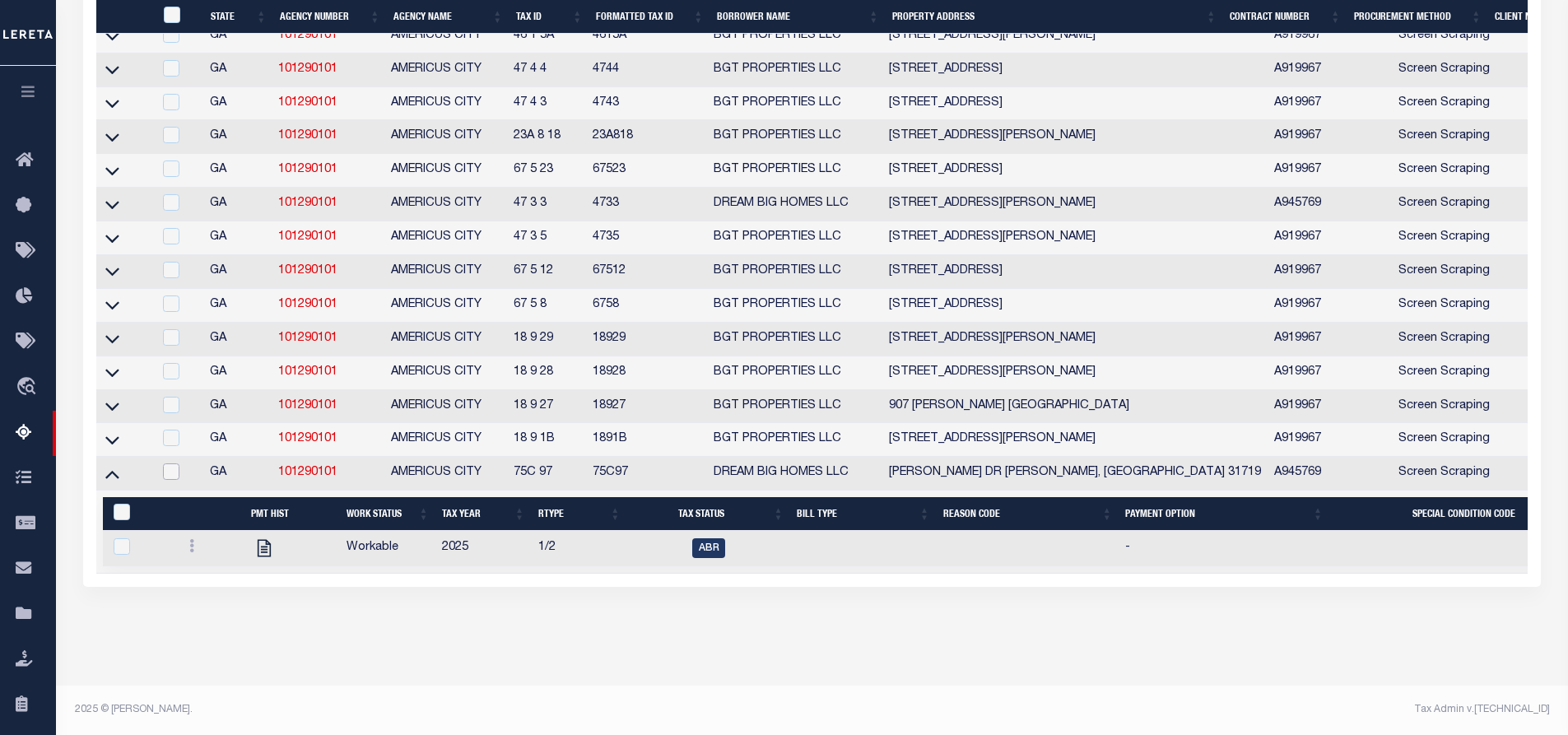
click at [174, 480] on input "checkbox" at bounding box center [171, 472] width 16 height 16
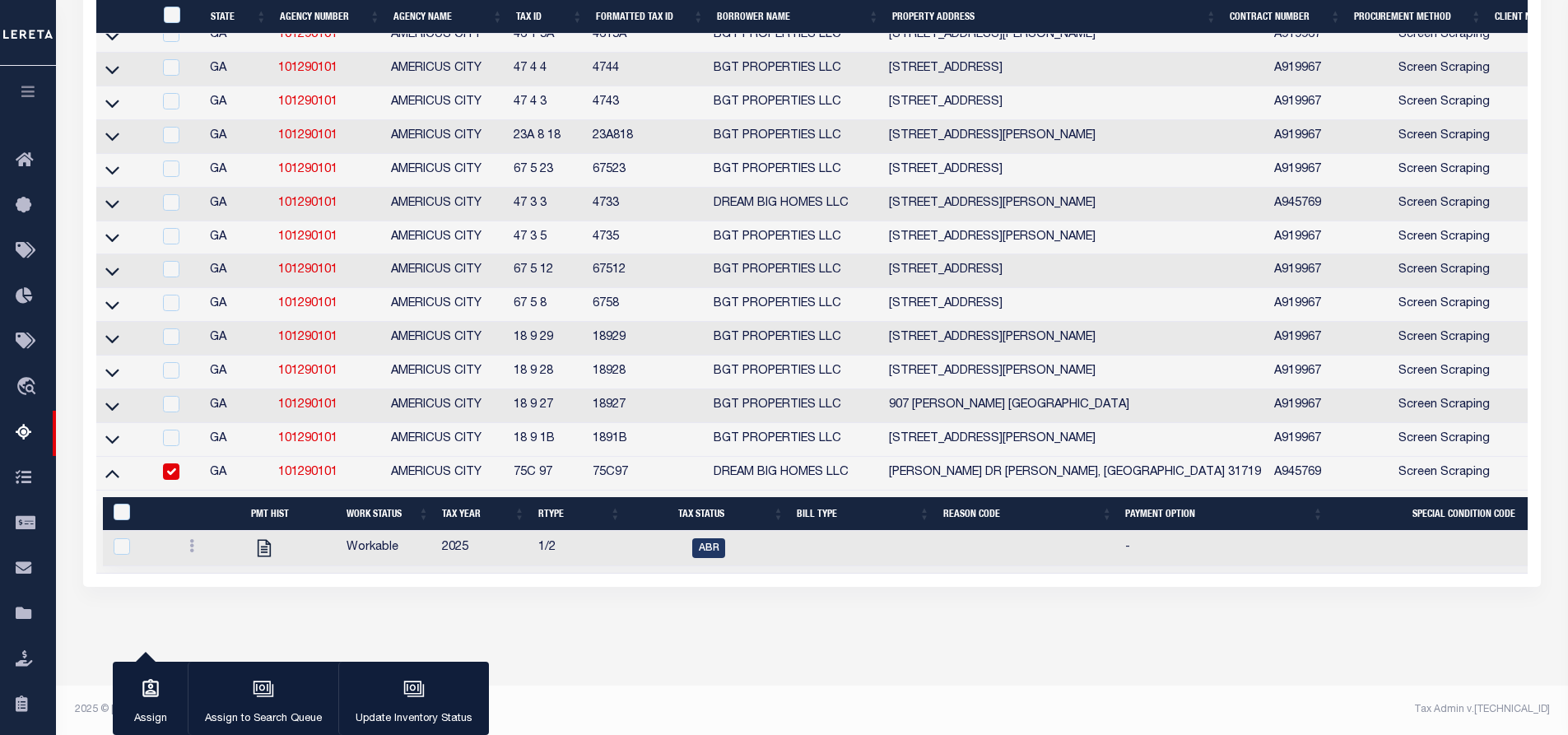
scroll to position [1969, 0]
drag, startPoint x: 555, startPoint y: 492, endPoint x: 510, endPoint y: 494, distance: 45.0
click at [510, 491] on td "75C 97" at bounding box center [547, 474] width 79 height 34
checkbox input "false"
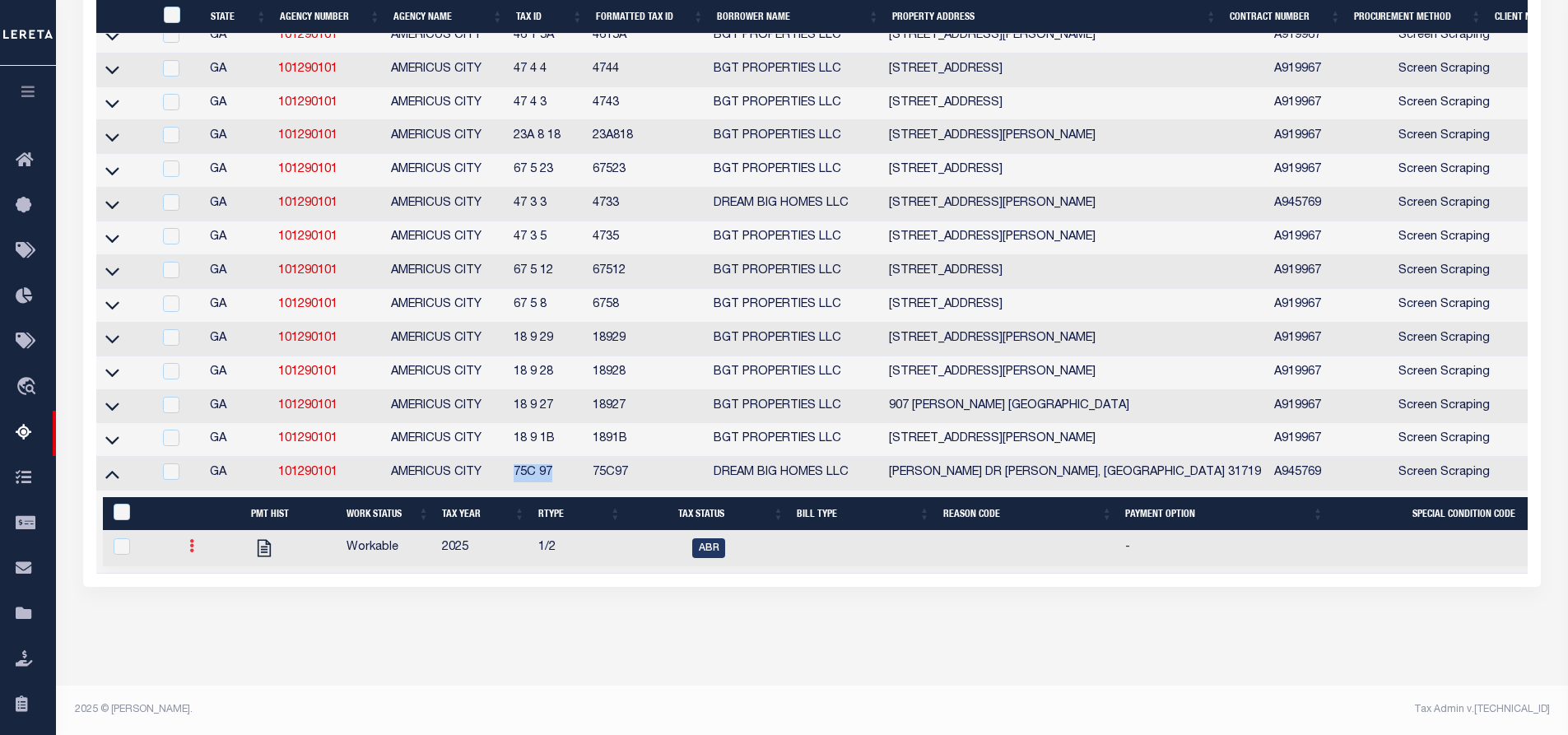
click at [190, 553] on icon at bounding box center [191, 546] width 5 height 14
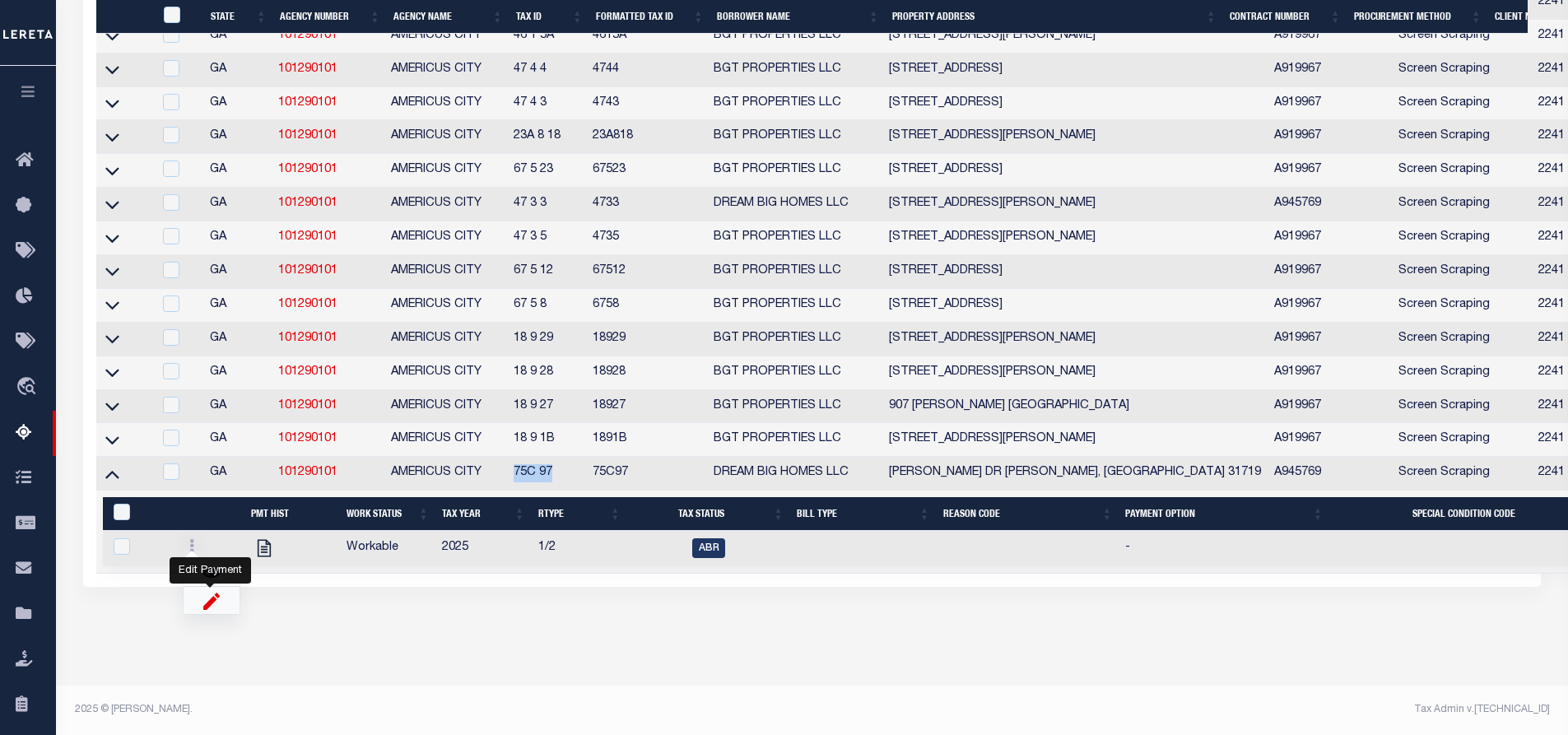
click at [215, 610] on img "" at bounding box center [211, 601] width 16 height 17
checkbox input "true"
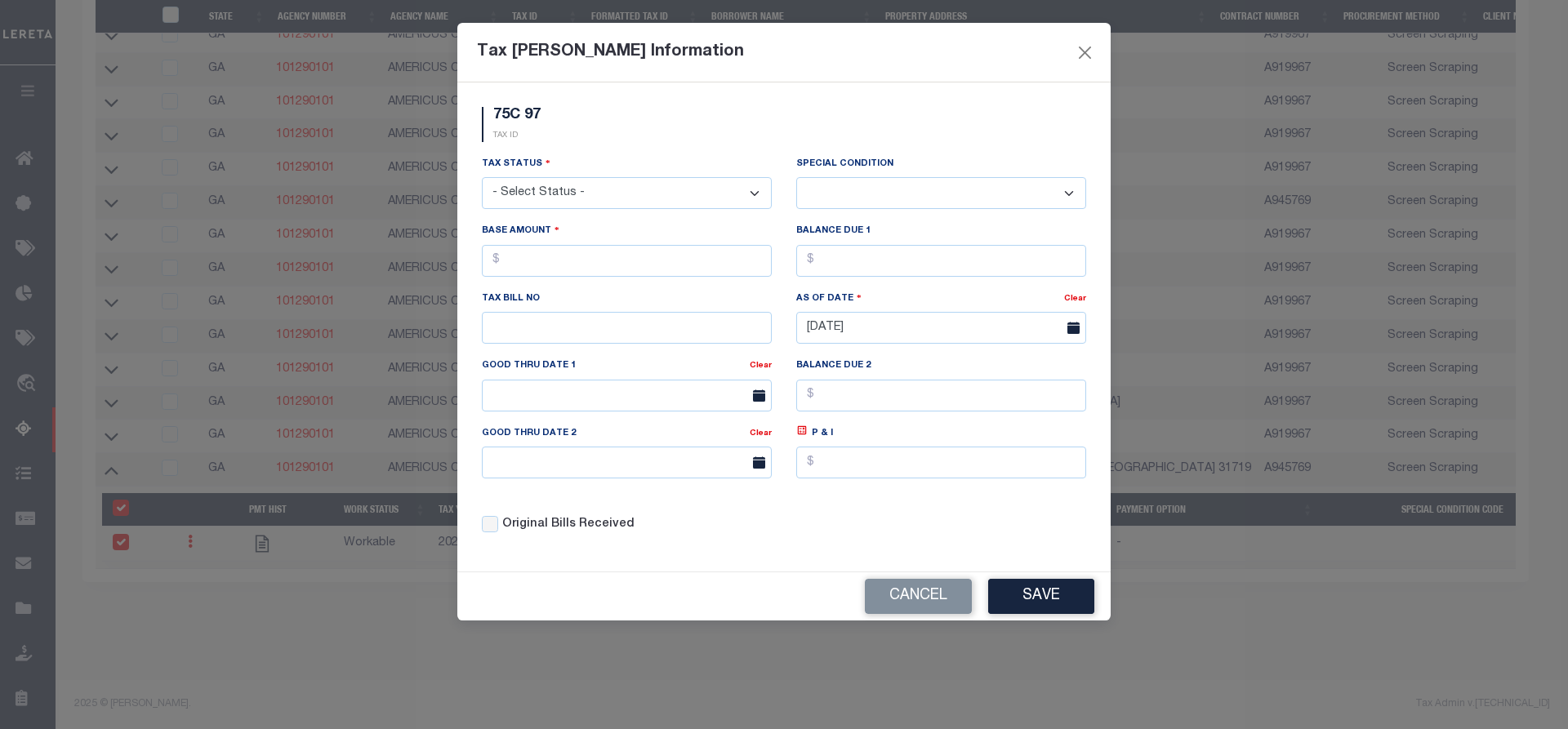
click at [629, 187] on select "- Select Status - Open Due/Unpaid Paid Incomplete No Tax Due Internal Refund Pr…" at bounding box center [627, 192] width 290 height 32
select select "OP2"
click at [482, 178] on select "- Select Status - Open Due/Unpaid Paid Incomplete No Tax Due Internal Refund Pr…" at bounding box center [627, 192] width 290 height 32
select select "0"
click at [638, 192] on select "- Select Status - Open Due/Unpaid Paid Incomplete No Tax Due Internal Refund Pr…" at bounding box center [627, 192] width 290 height 32
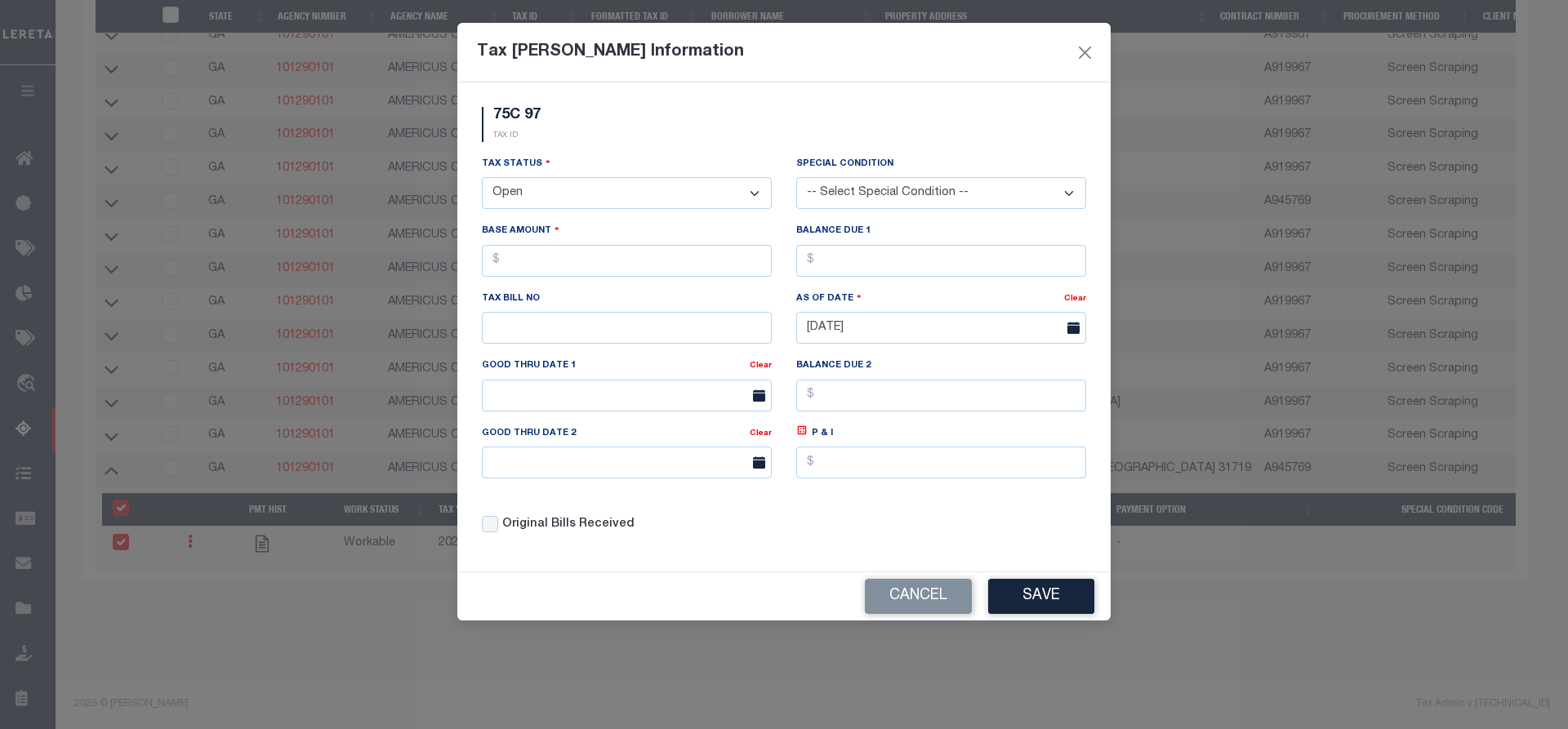
select select "DUE"
click at [482, 178] on select "- Select Status - Open Due/Unpaid Paid Incomplete No Tax Due Internal Refund Pr…" at bounding box center [627, 192] width 290 height 32
click at [498, 268] on input "text" at bounding box center [627, 260] width 290 height 32
type input "$67.83"
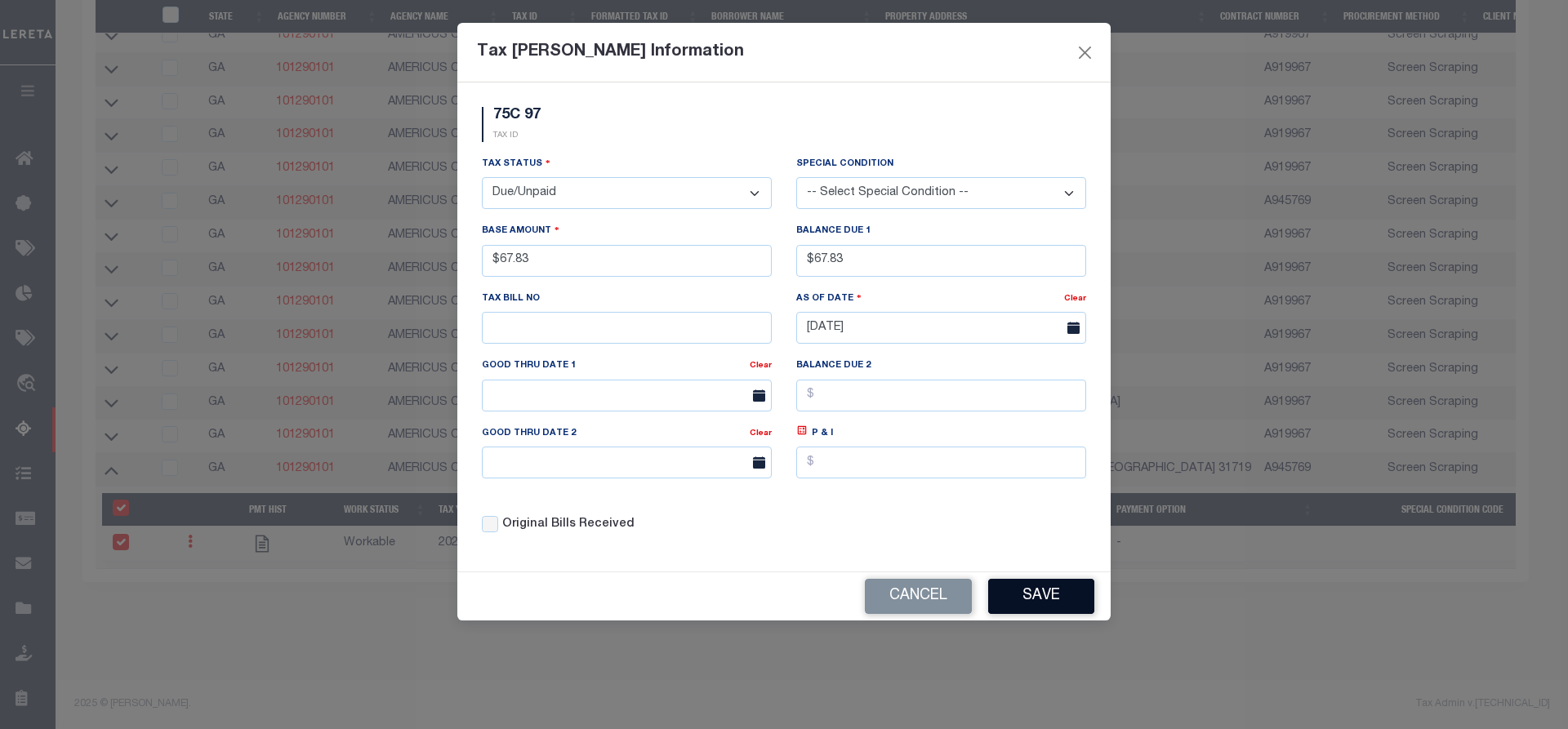
click at [1056, 605] on button "Save" at bounding box center [1041, 596] width 106 height 35
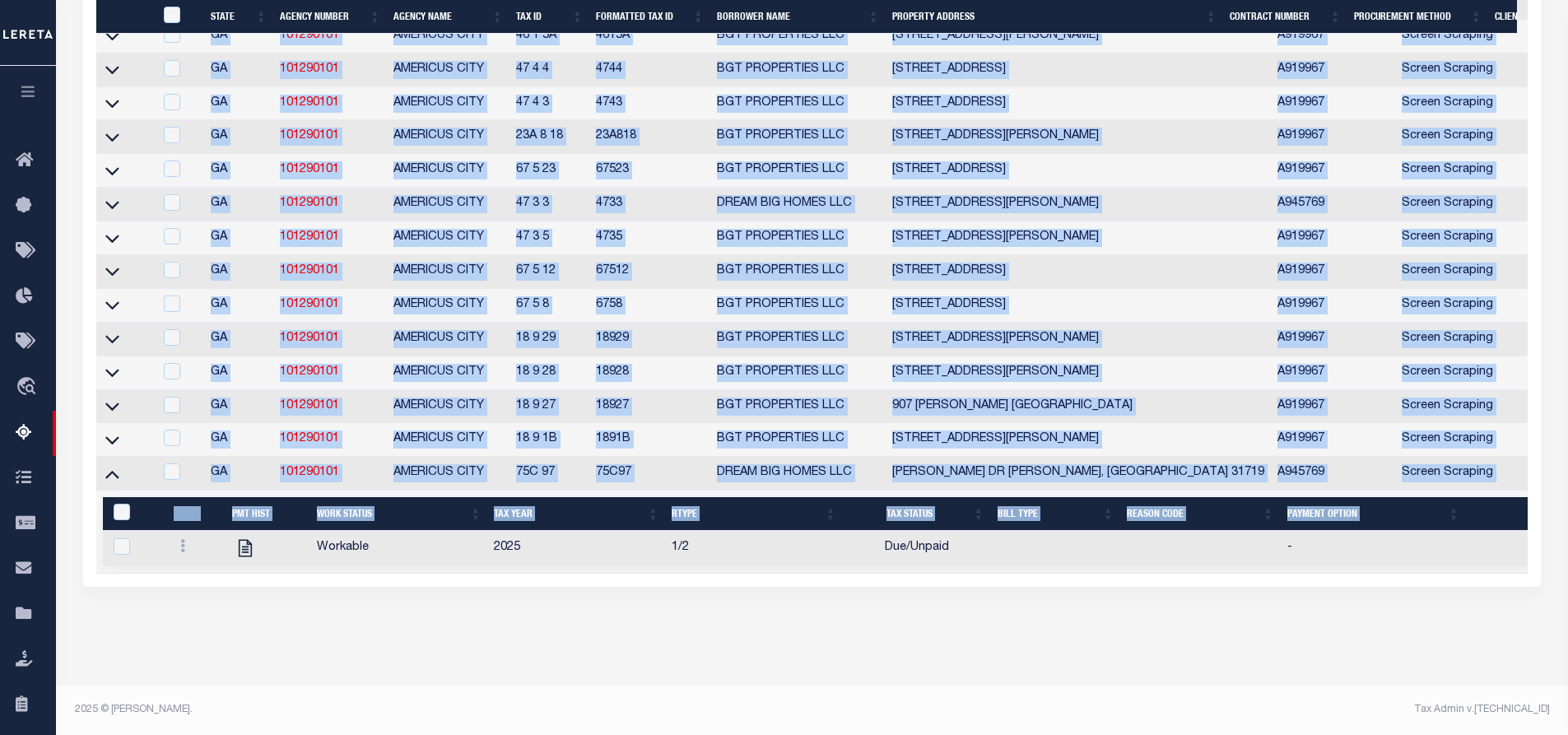
drag, startPoint x: 953, startPoint y: 598, endPoint x: 1429, endPoint y: 637, distance: 477.6
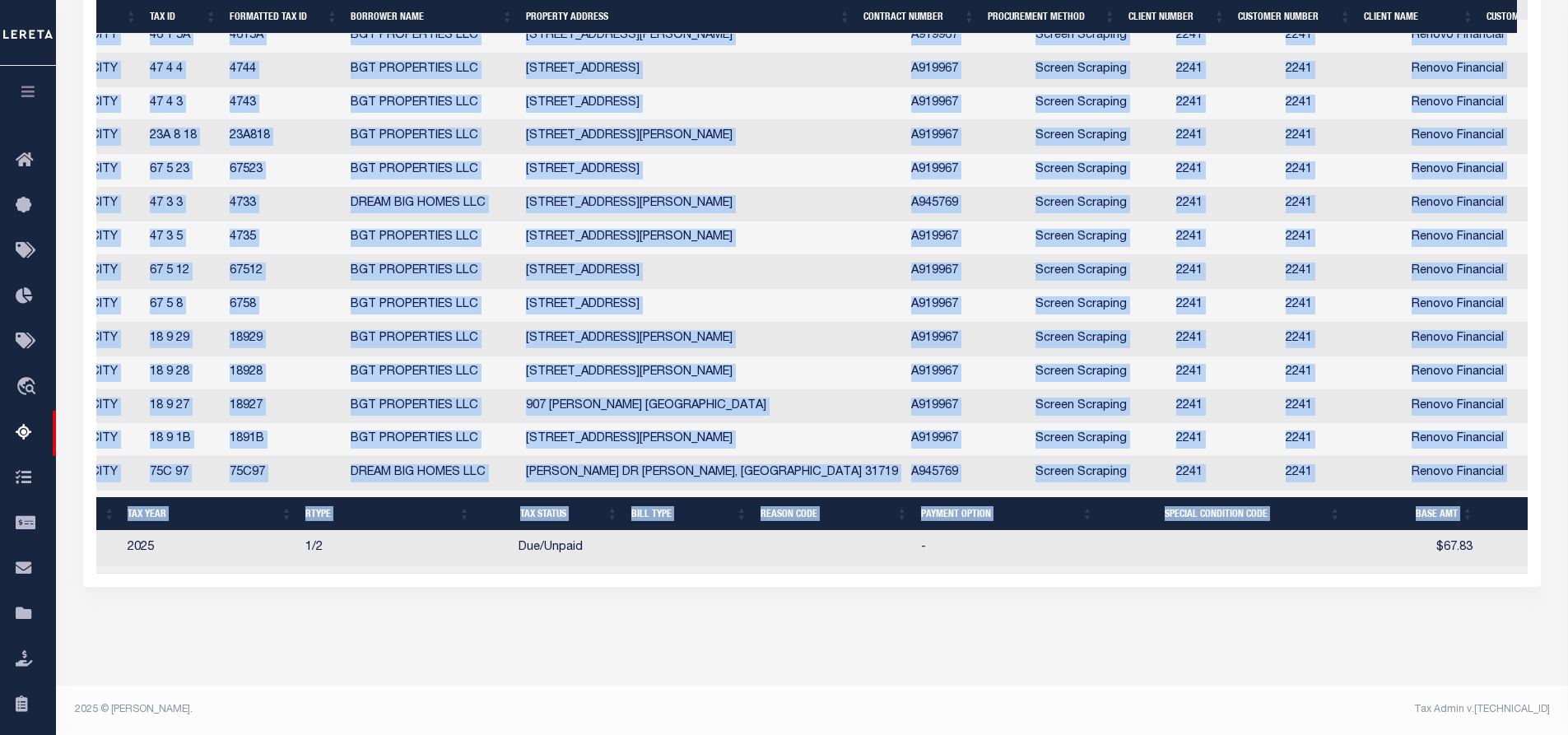
scroll to position [0, 534]
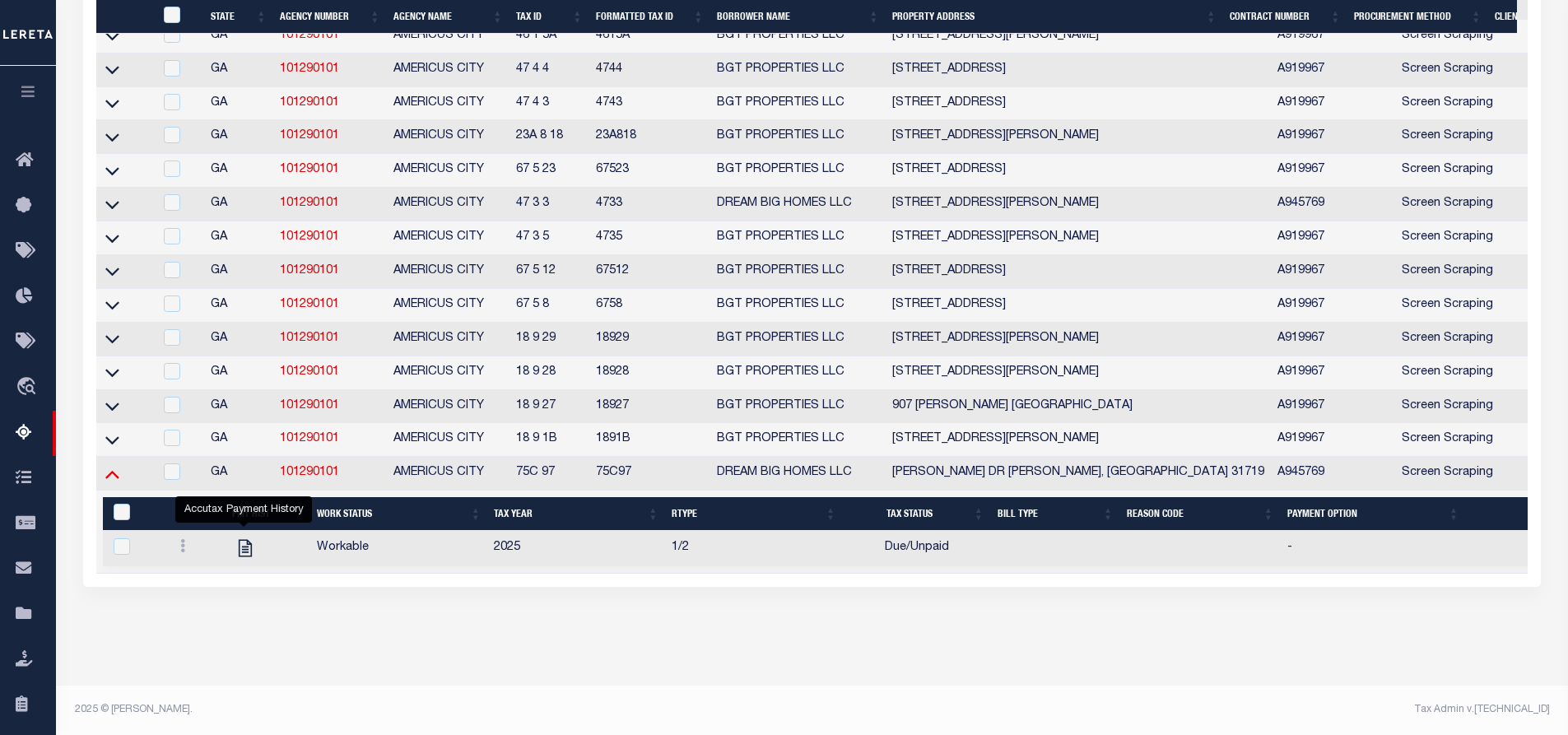
click at [106, 482] on icon at bounding box center [112, 474] width 14 height 17
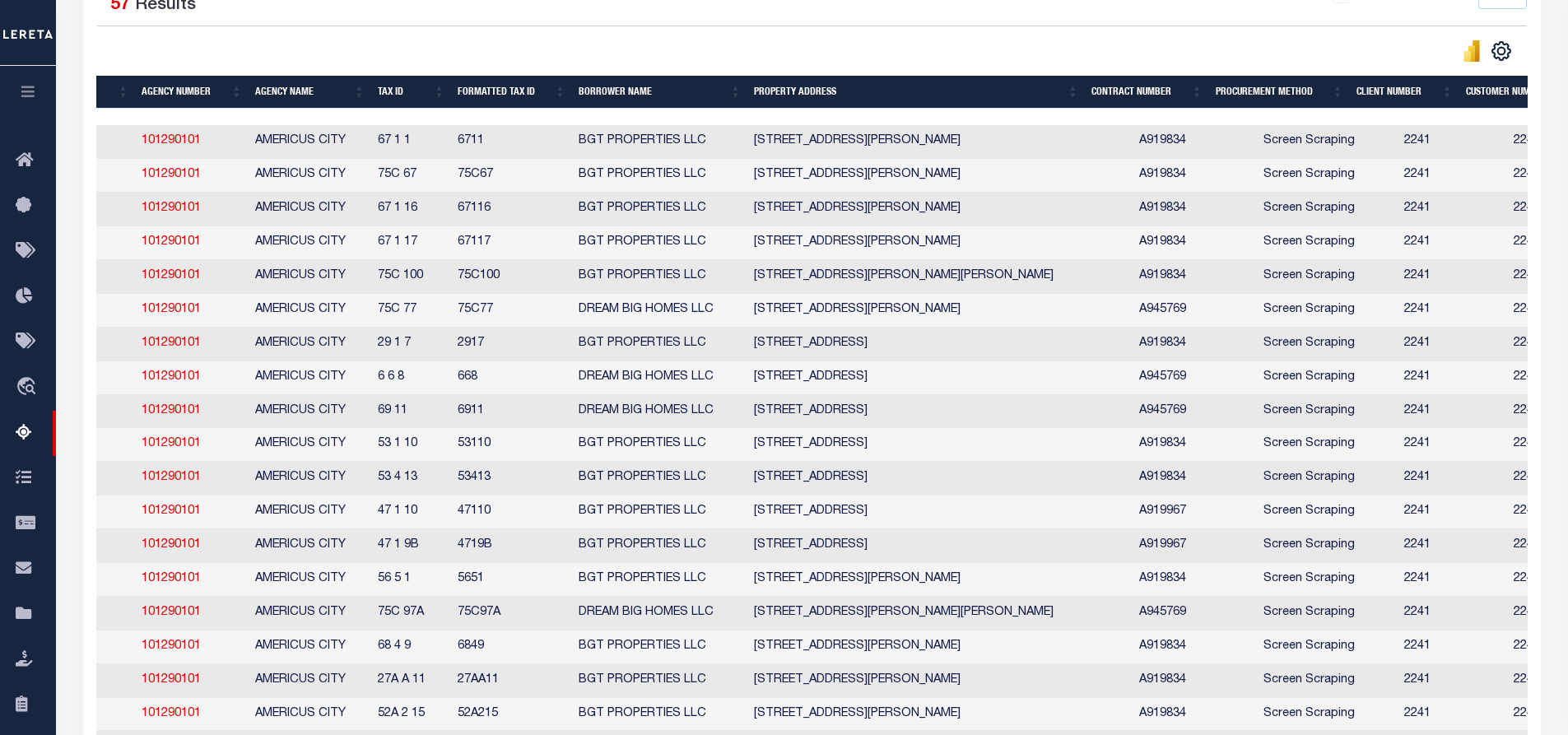
scroll to position [0, 7]
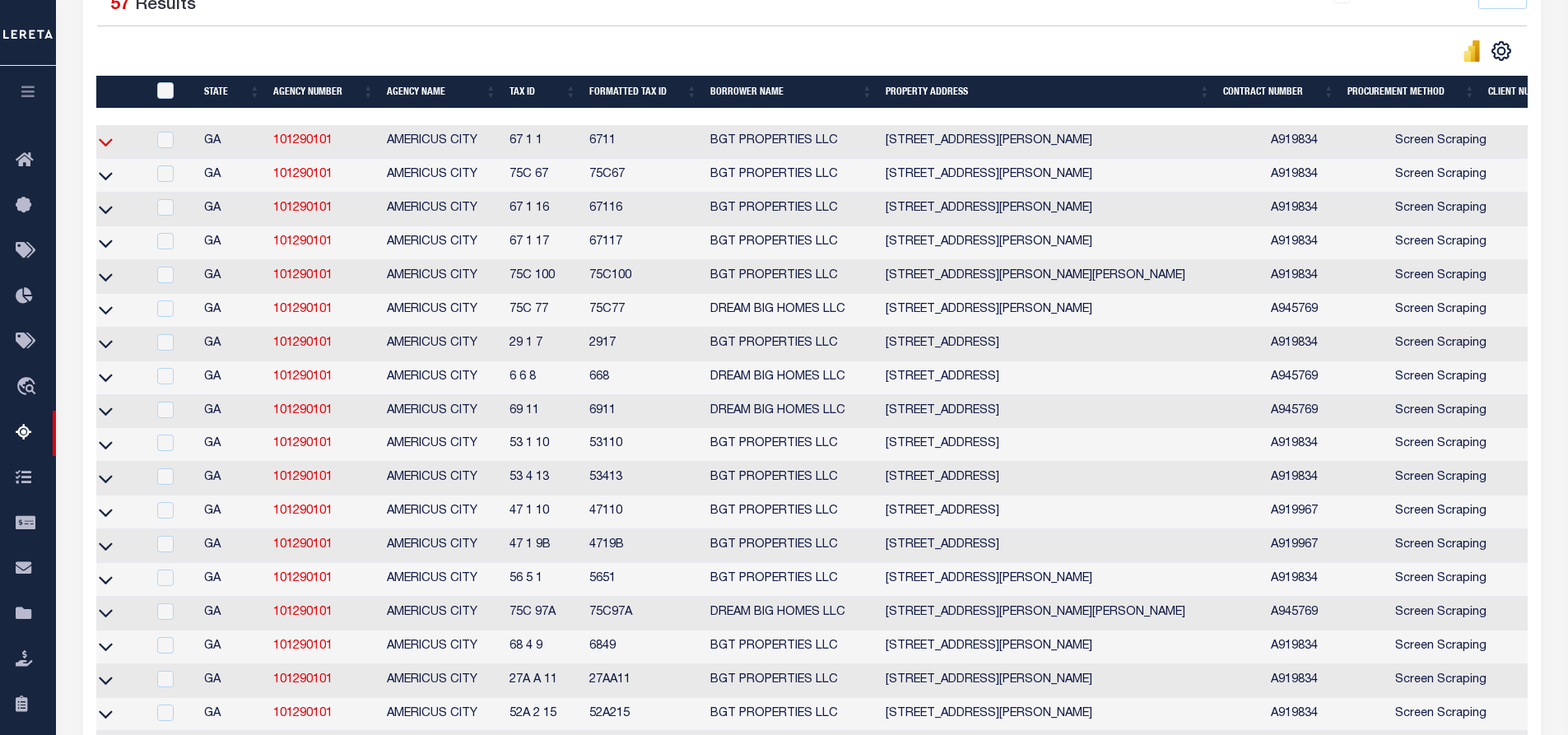
click at [108, 144] on icon at bounding box center [105, 142] width 14 height 17
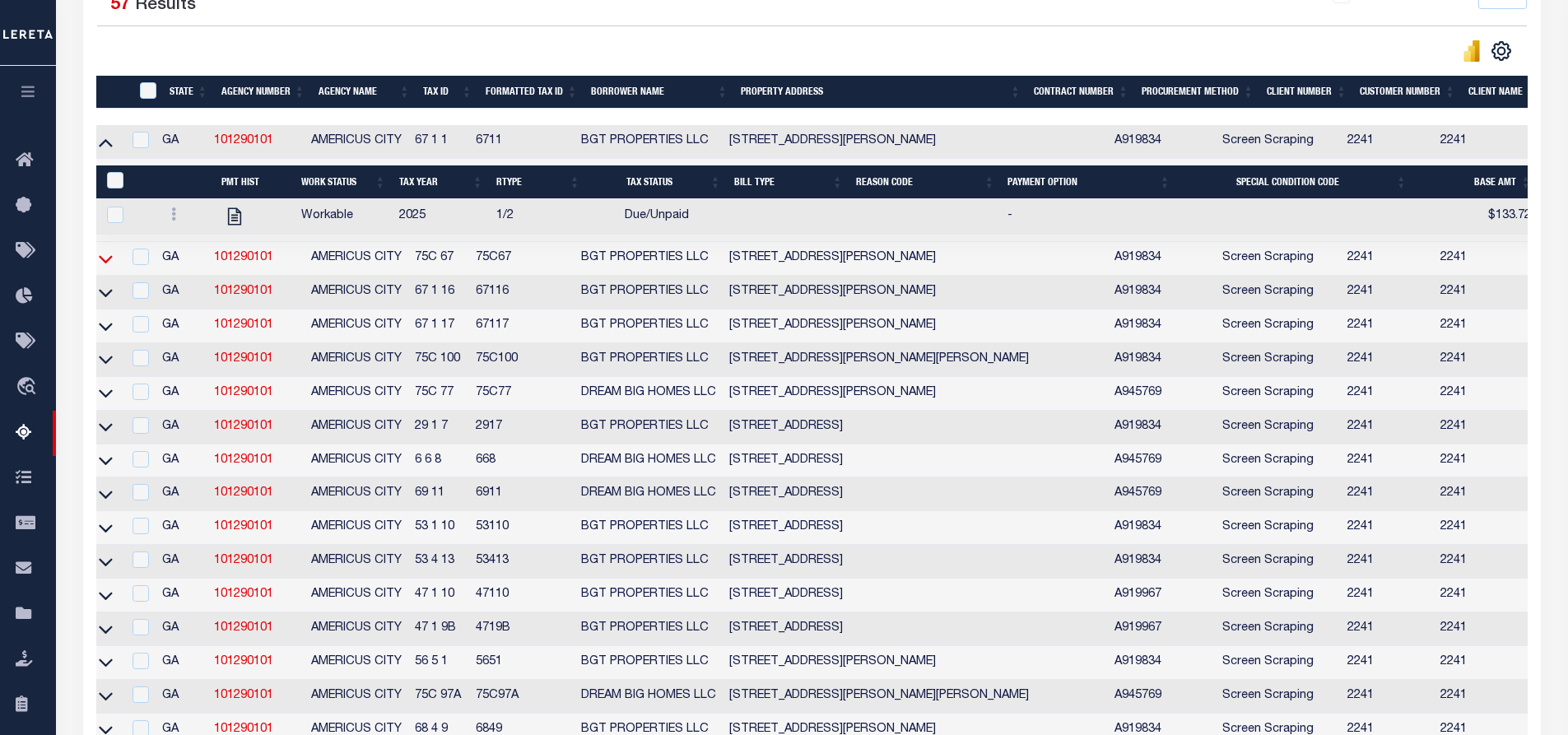
click at [110, 260] on icon at bounding box center [105, 259] width 14 height 17
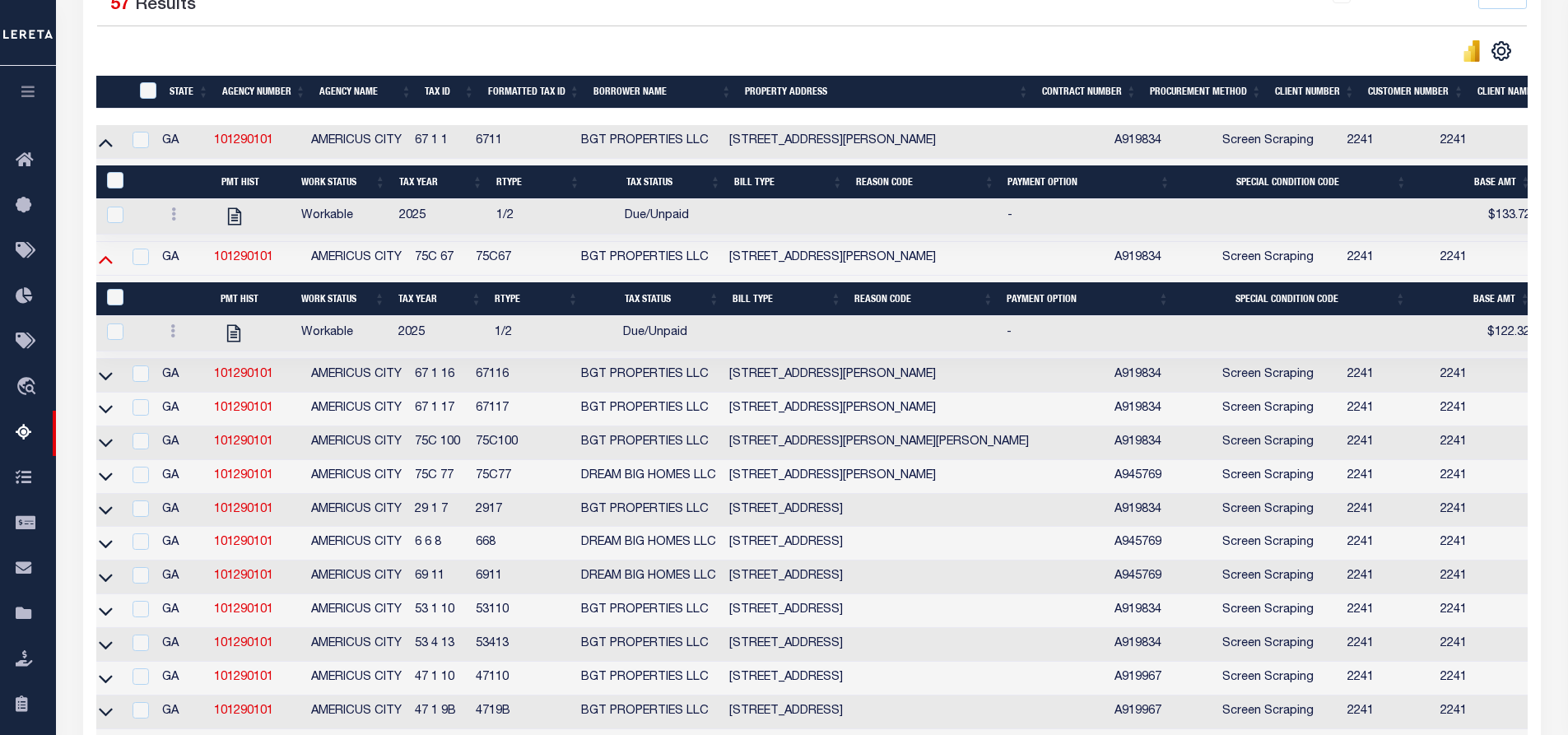
click at [108, 264] on icon at bounding box center [105, 259] width 14 height 9
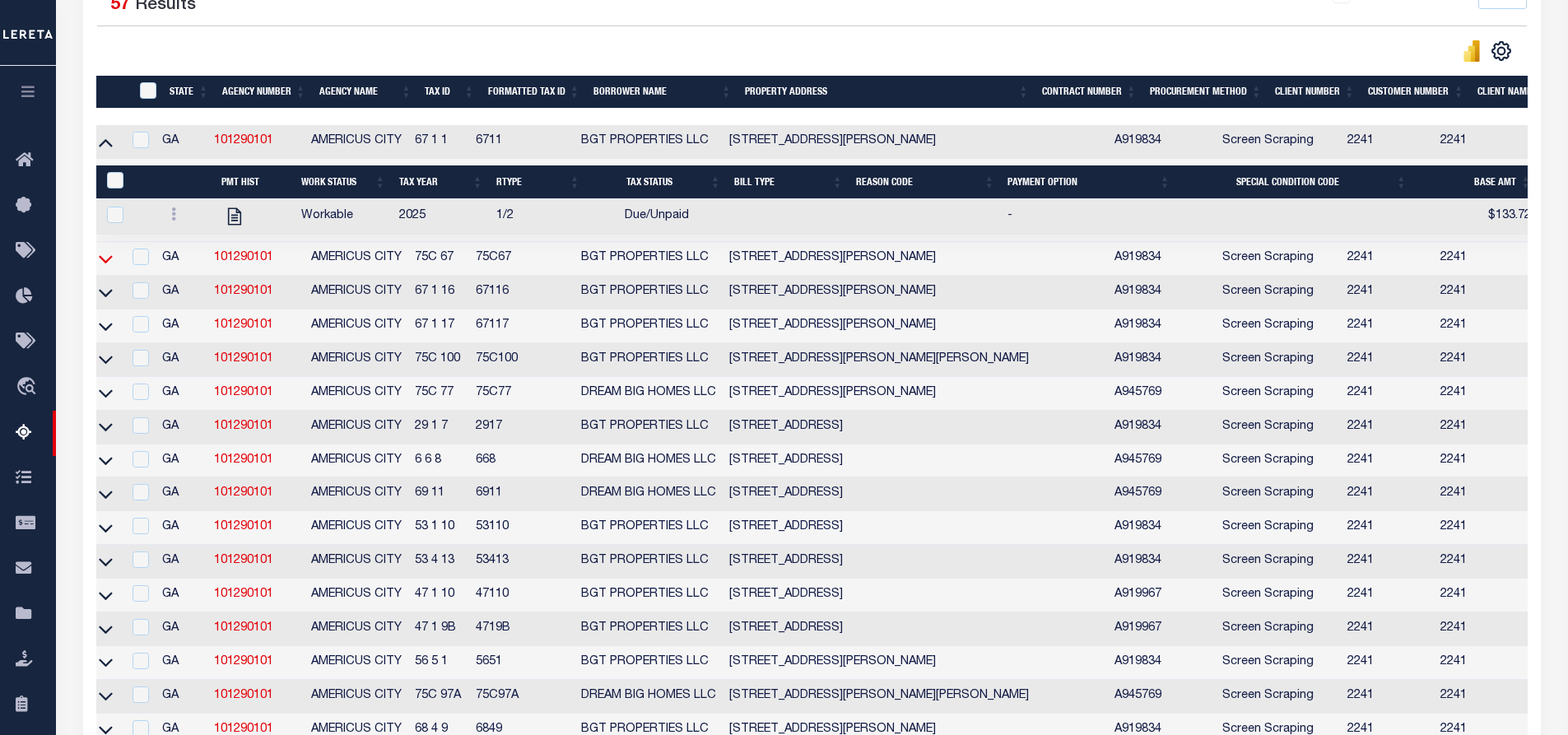
click at [100, 267] on icon at bounding box center [105, 259] width 14 height 17
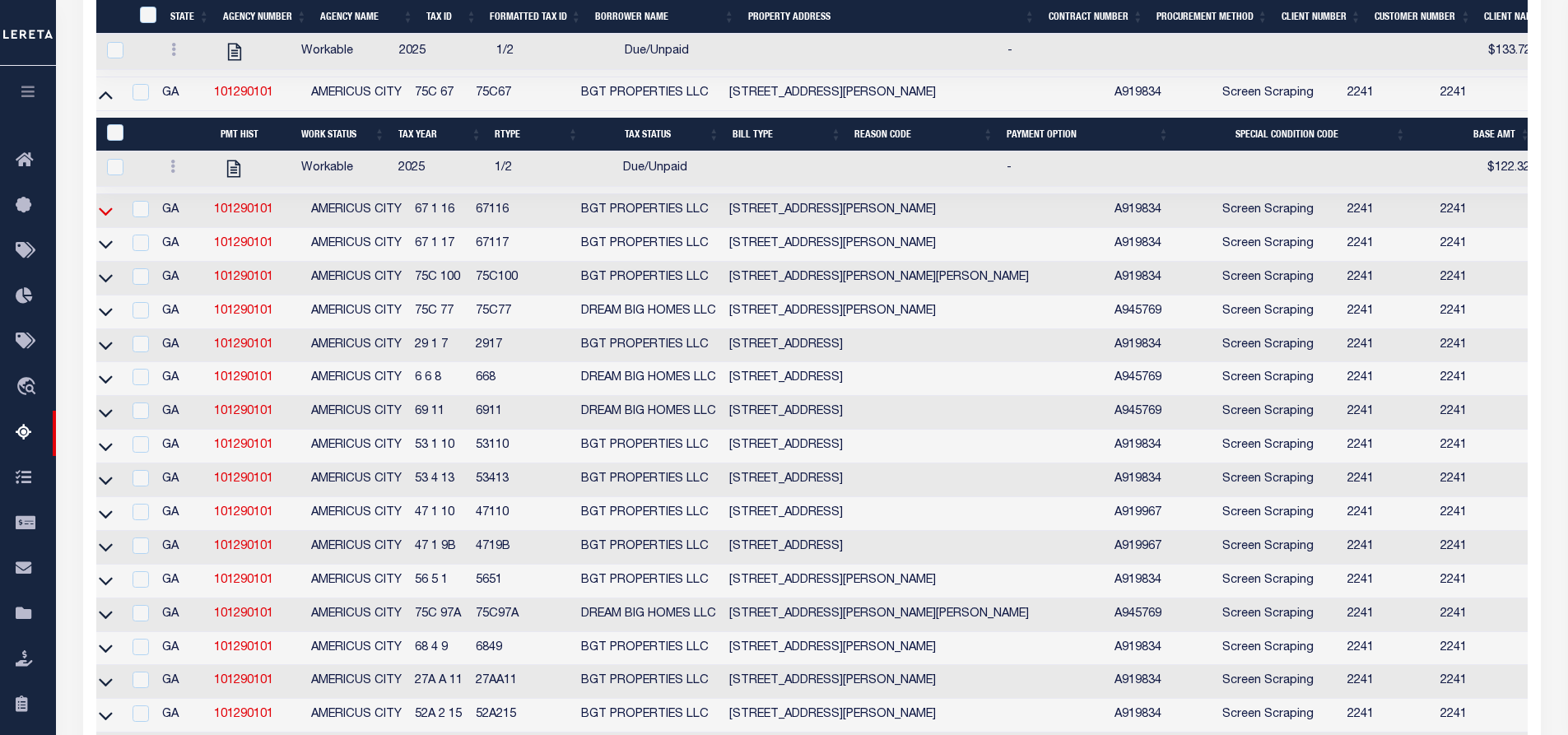
click at [108, 215] on icon at bounding box center [105, 211] width 14 height 17
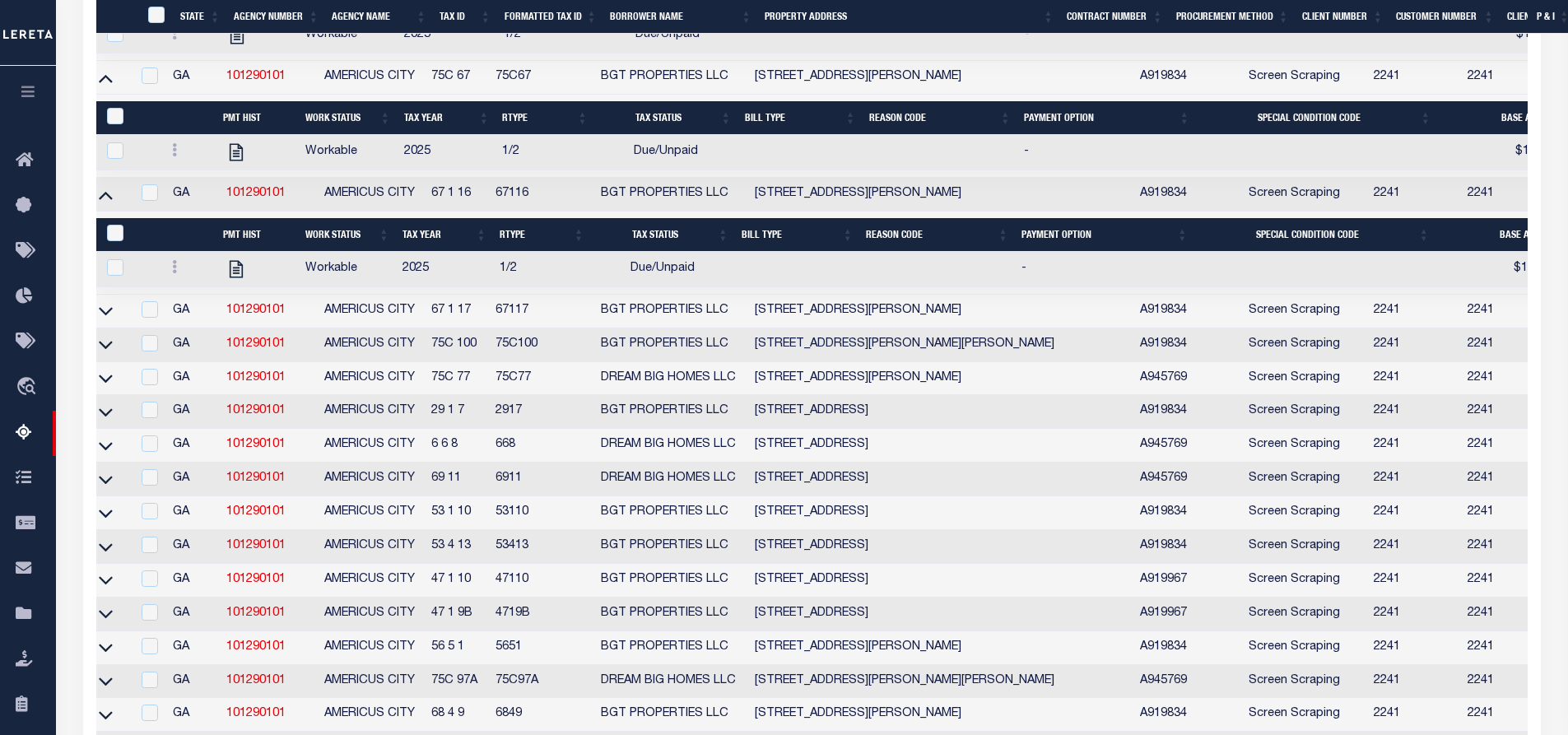
scroll to position [0, 0]
click at [110, 315] on icon at bounding box center [105, 311] width 14 height 17
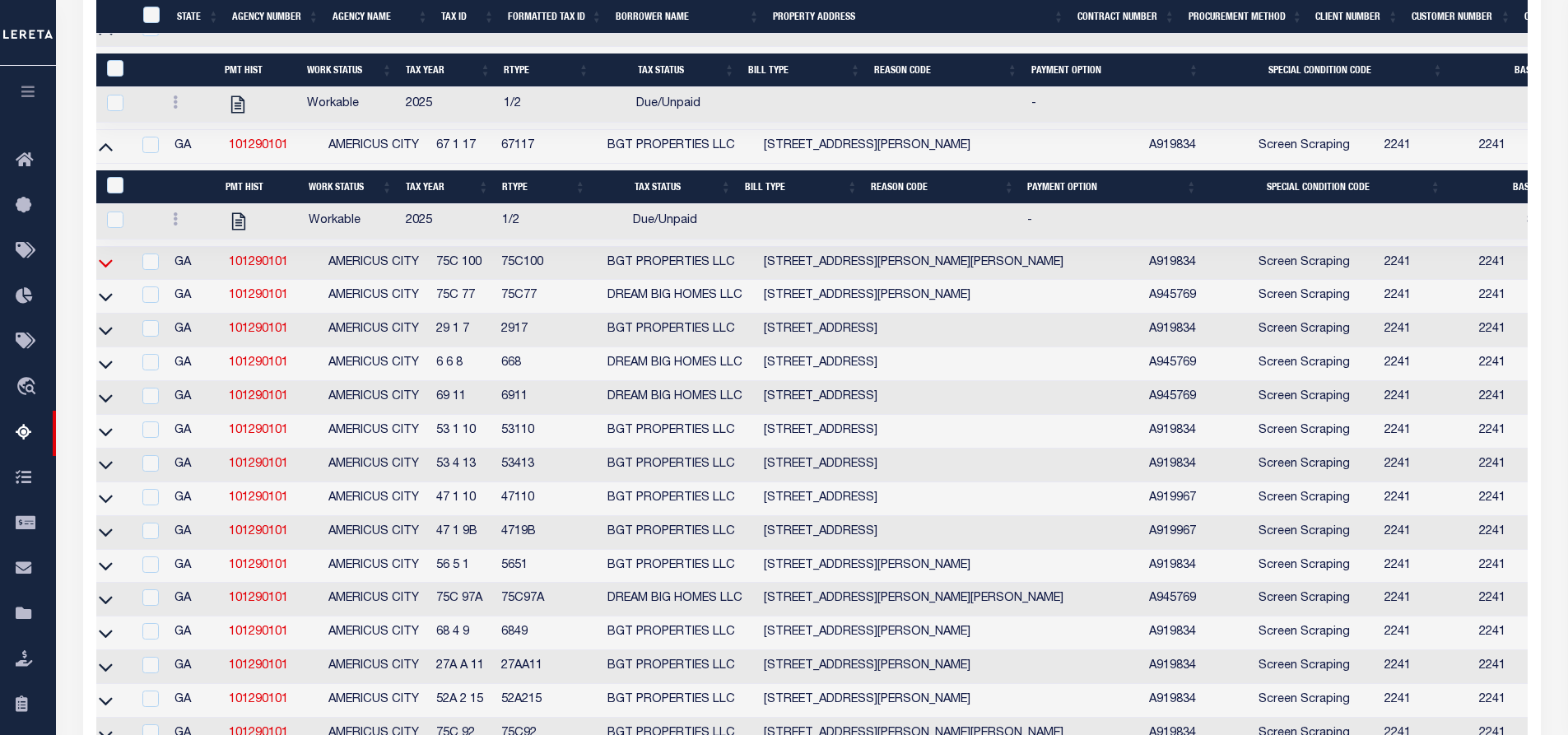
click at [110, 268] on icon at bounding box center [105, 264] width 14 height 9
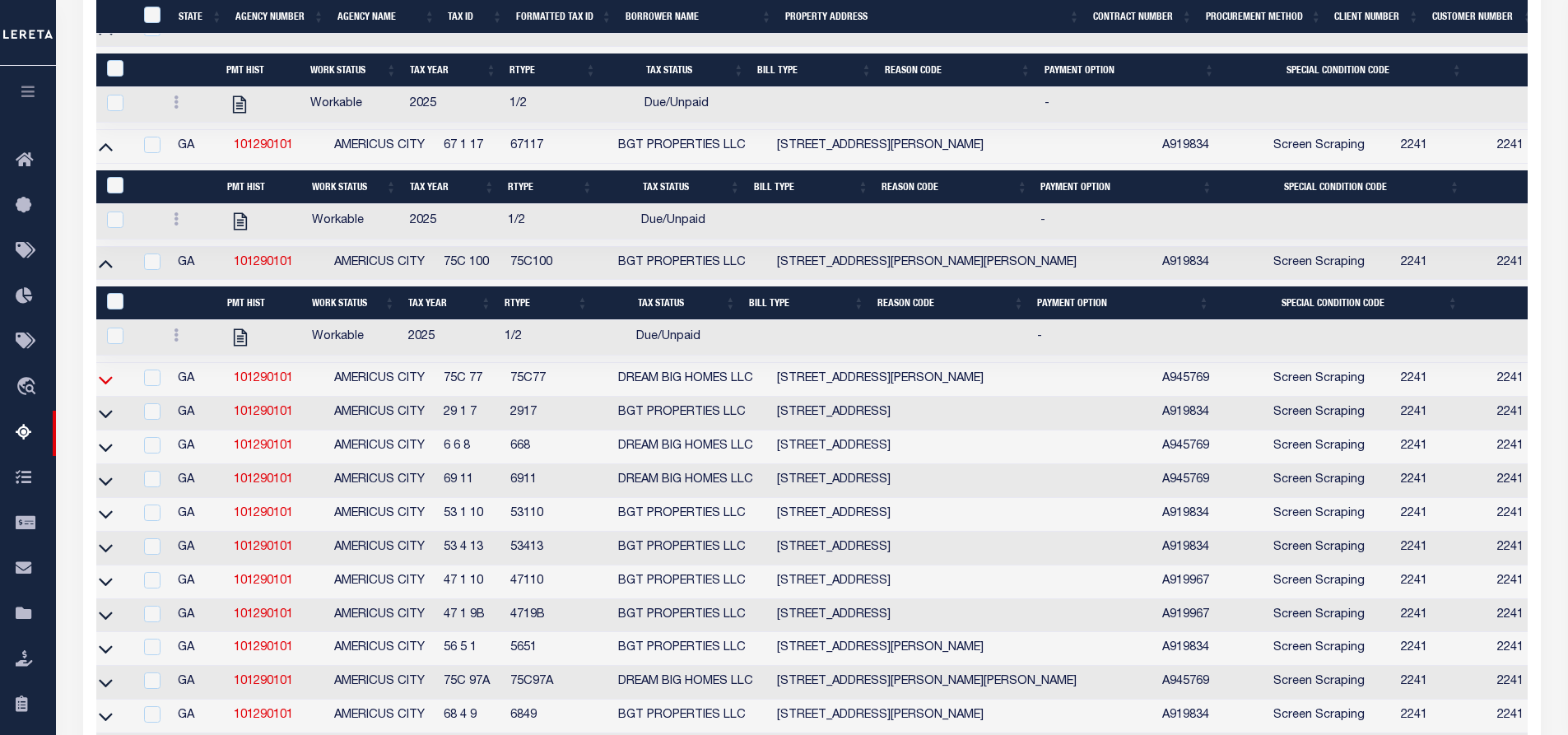
click at [102, 388] on icon at bounding box center [105, 380] width 14 height 17
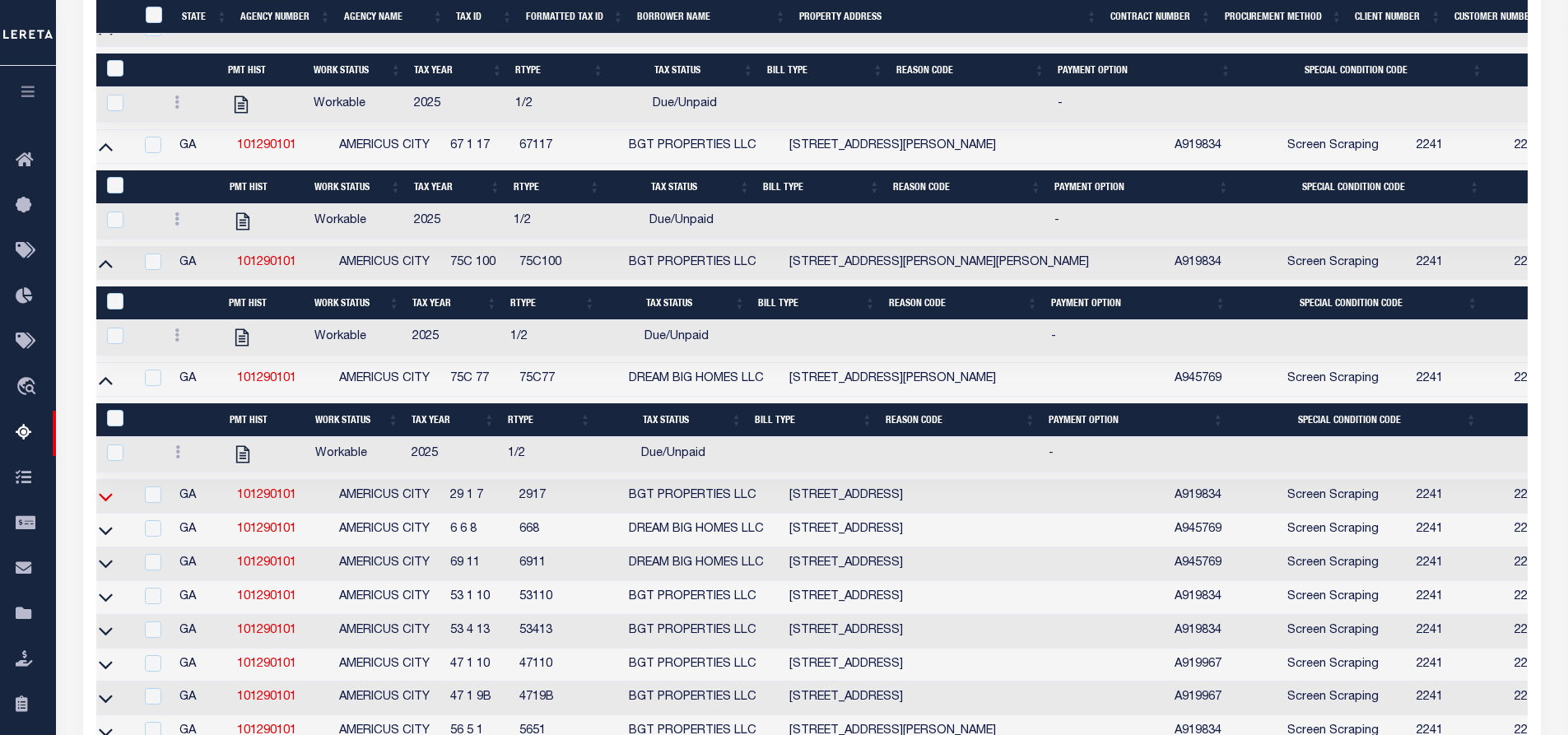
click at [109, 505] on icon at bounding box center [105, 497] width 14 height 17
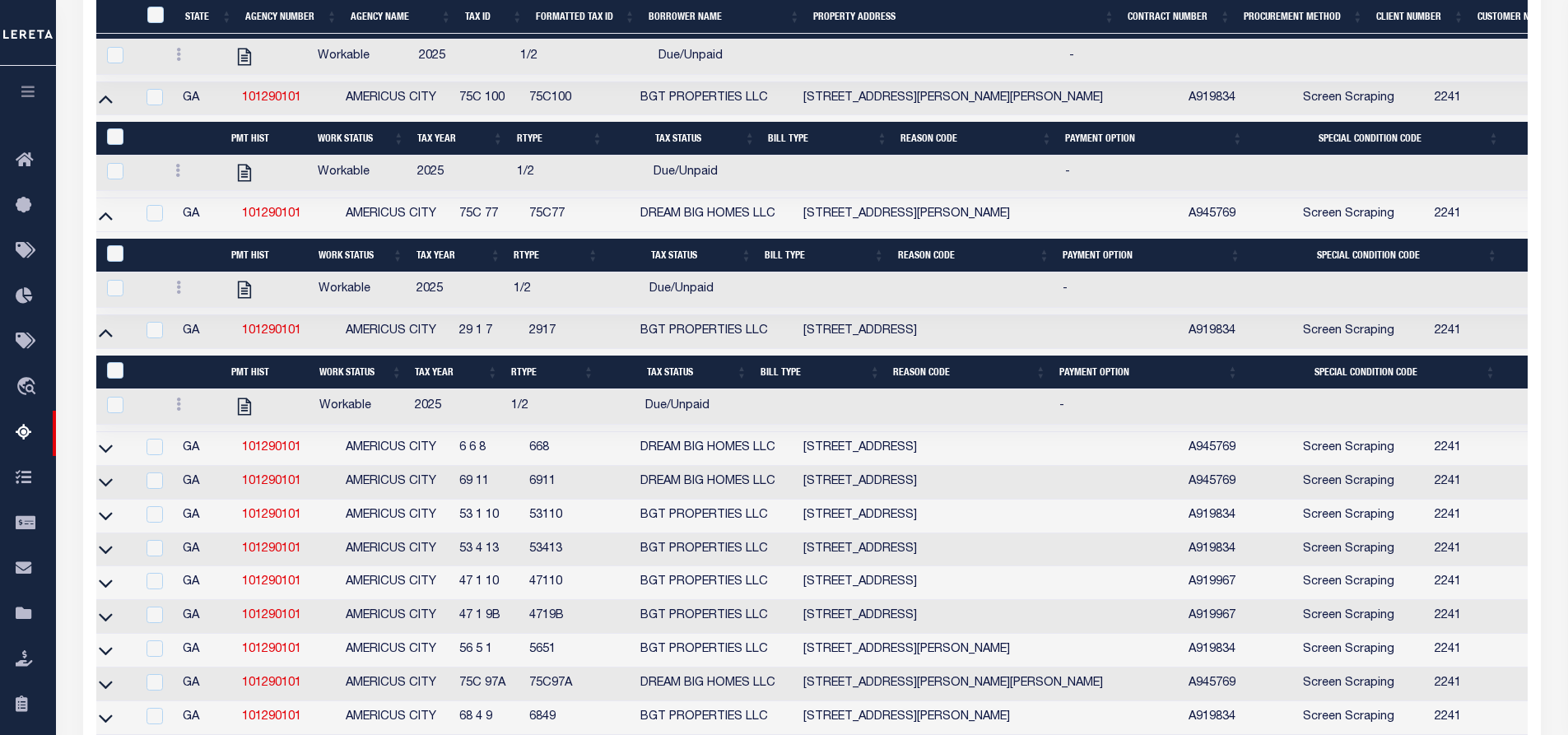
click at [98, 453] on link at bounding box center [106, 448] width 19 height 12
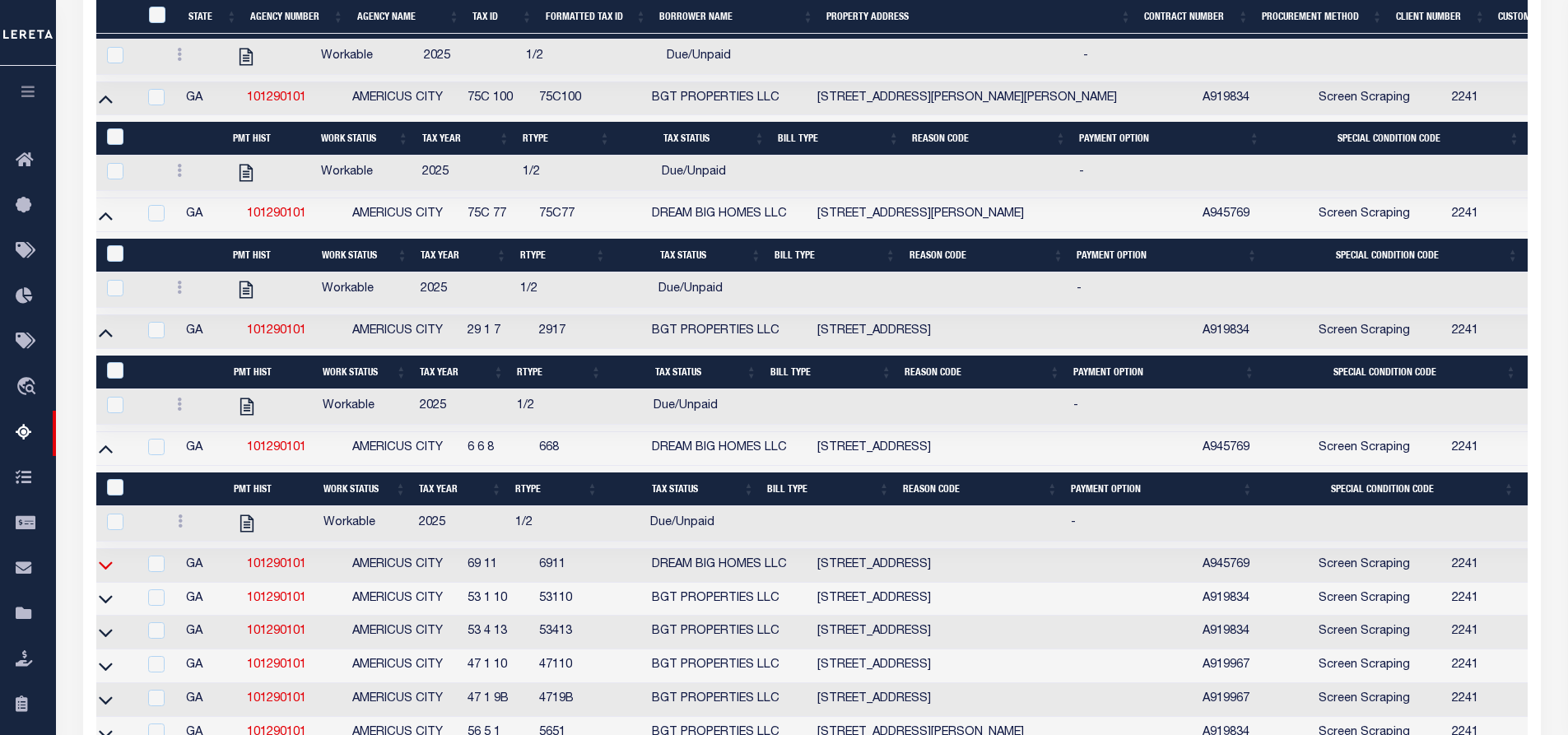
click at [104, 574] on icon at bounding box center [105, 565] width 14 height 17
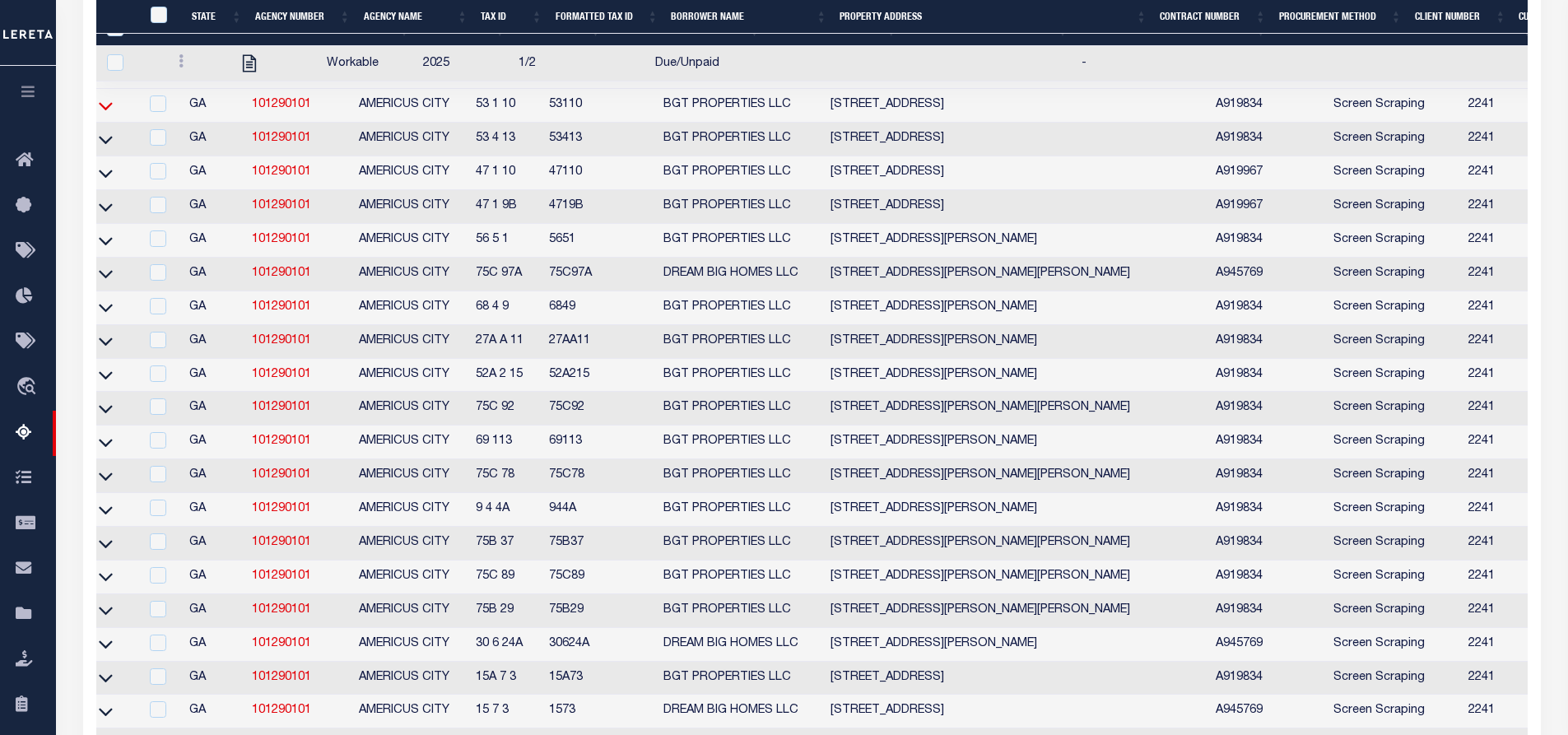
click at [110, 115] on icon at bounding box center [105, 106] width 14 height 17
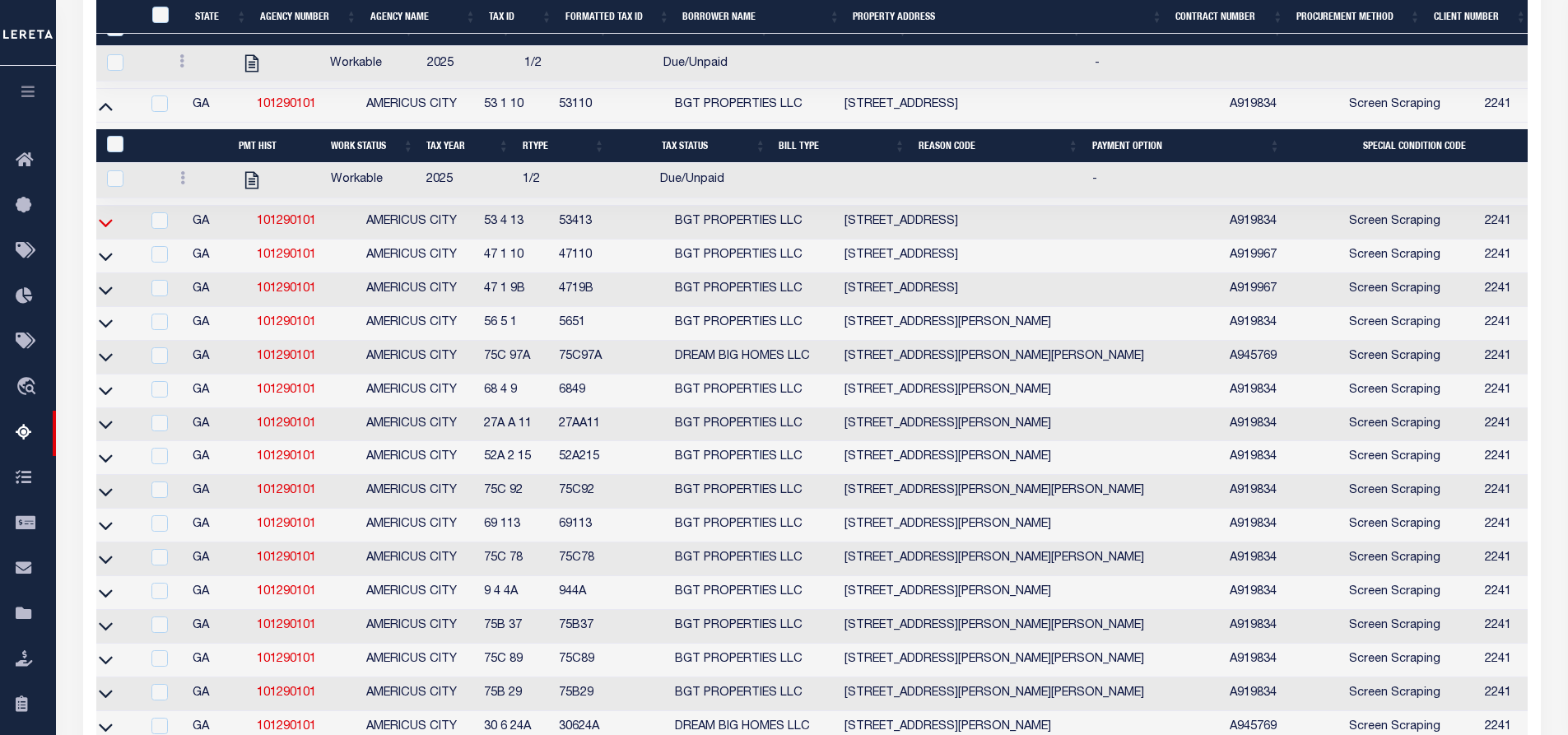
click at [104, 231] on icon at bounding box center [105, 223] width 14 height 17
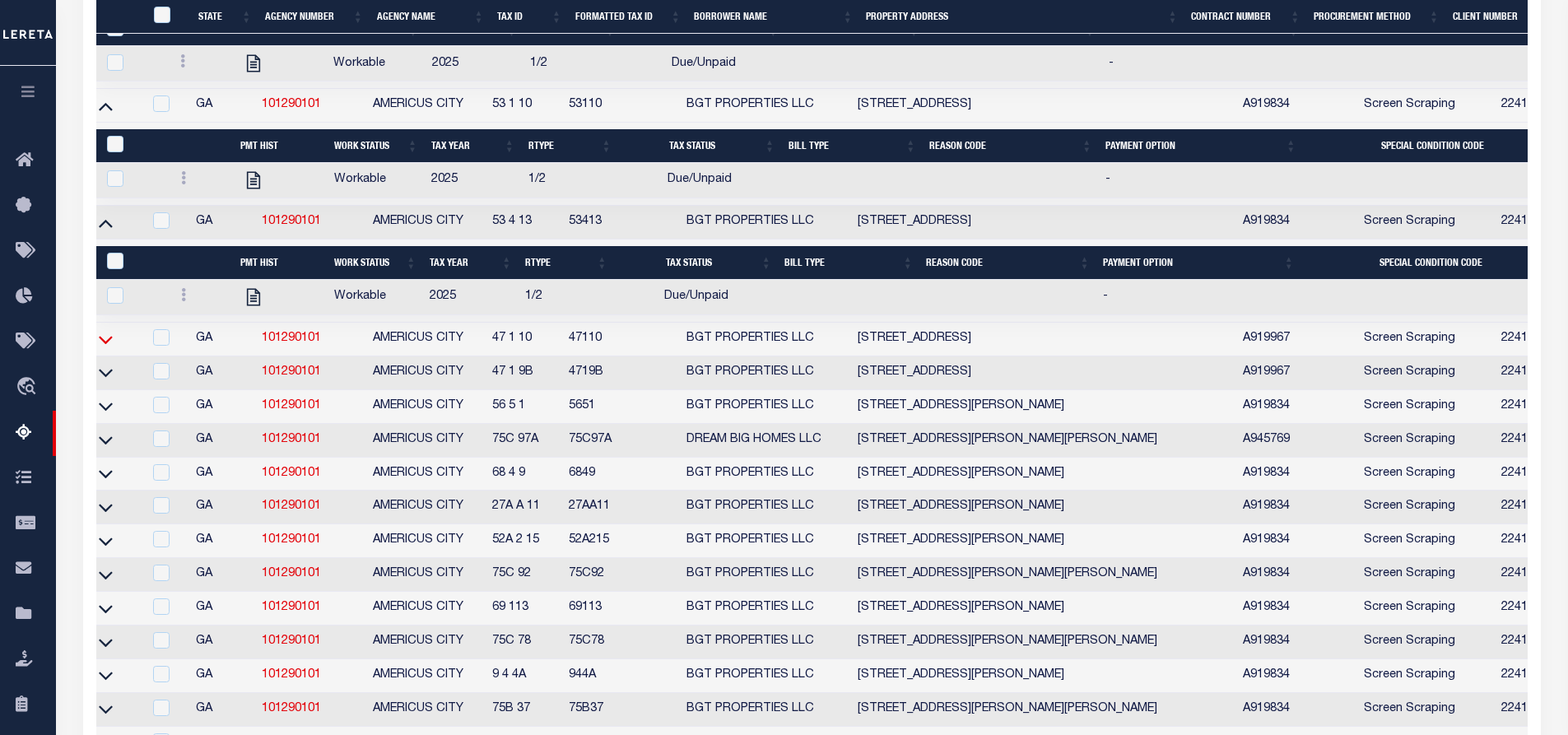
click at [105, 348] on icon at bounding box center [105, 340] width 14 height 17
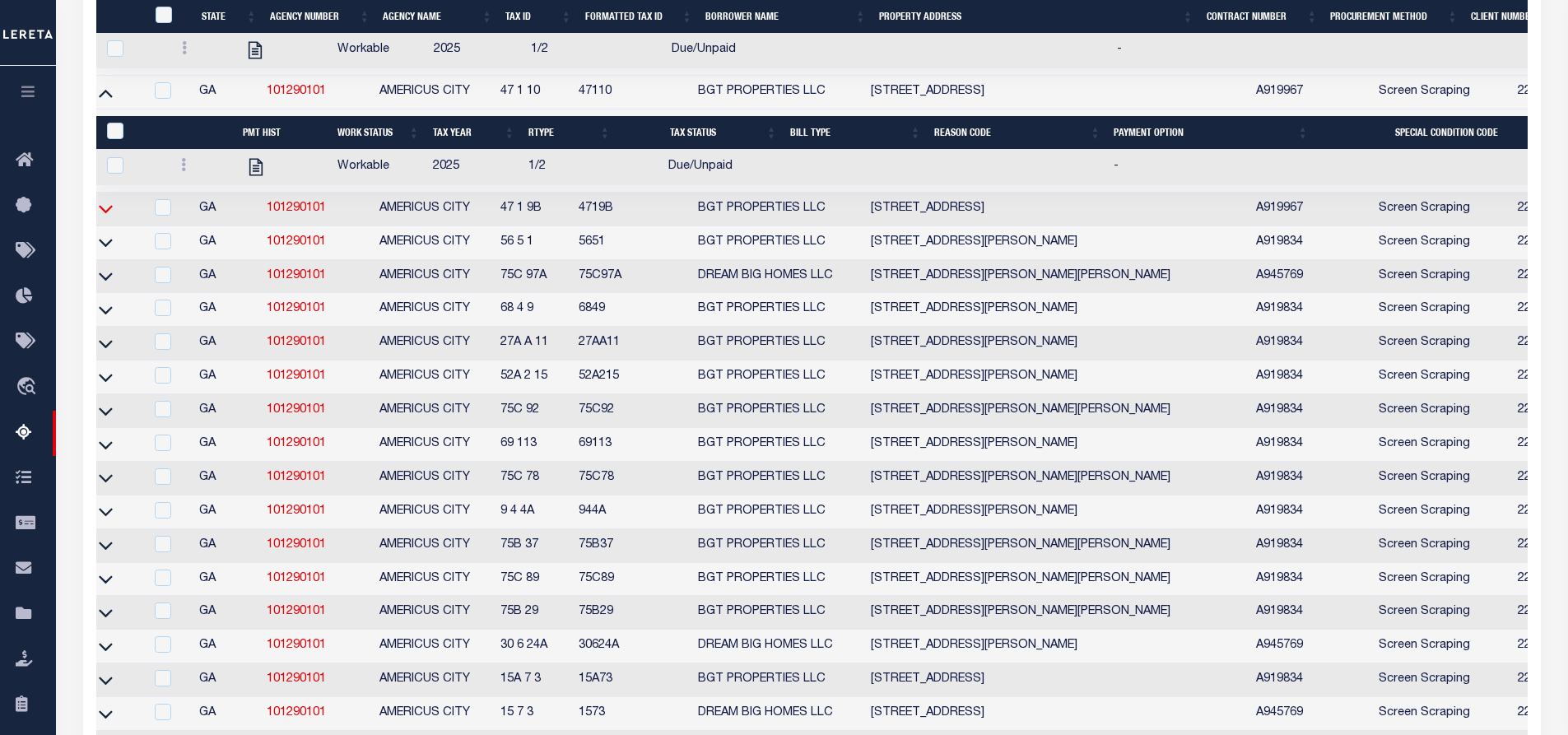
click at [104, 214] on icon at bounding box center [105, 209] width 14 height 9
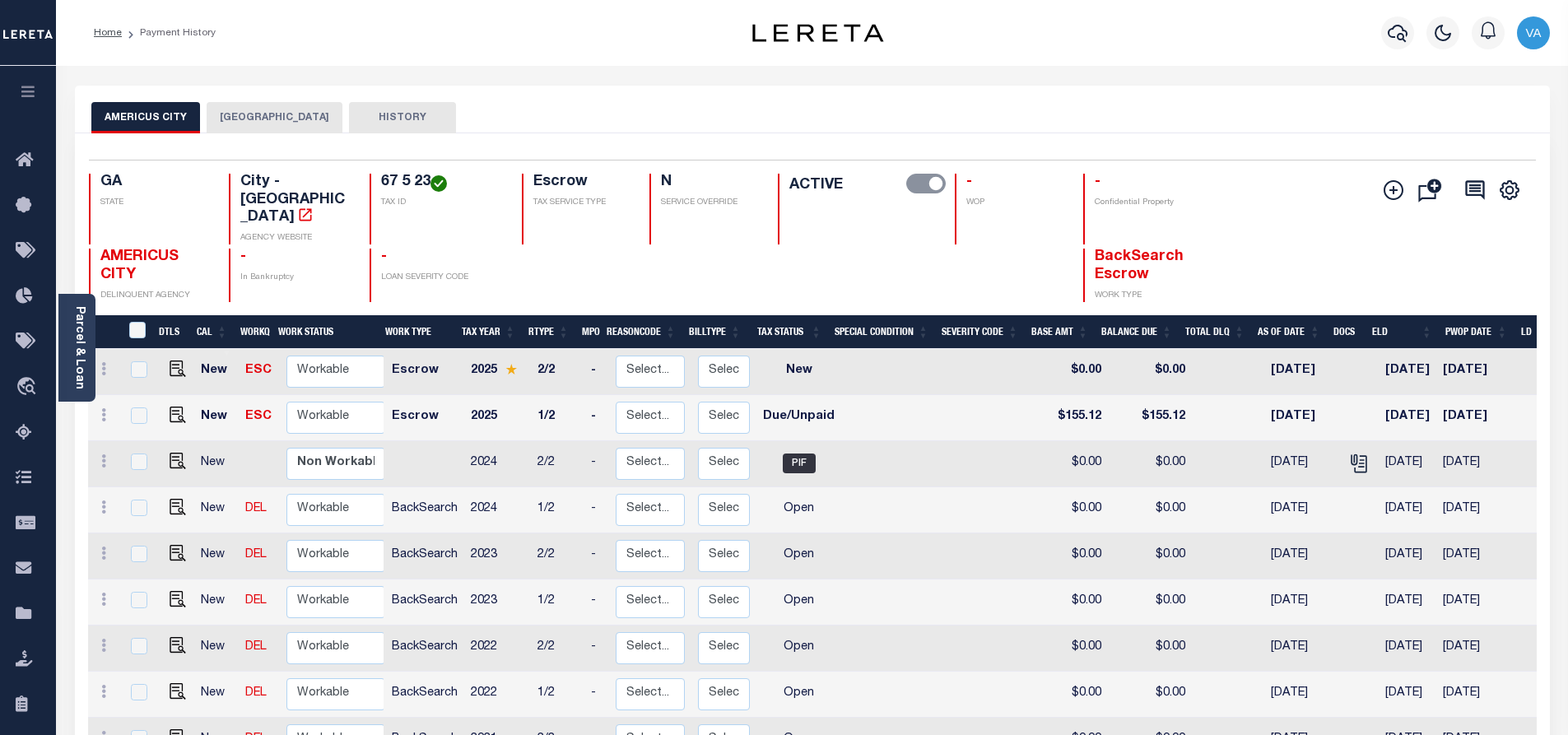
click at [184, 395] on td at bounding box center [174, 419] width 40 height 46
checkbox input "true"
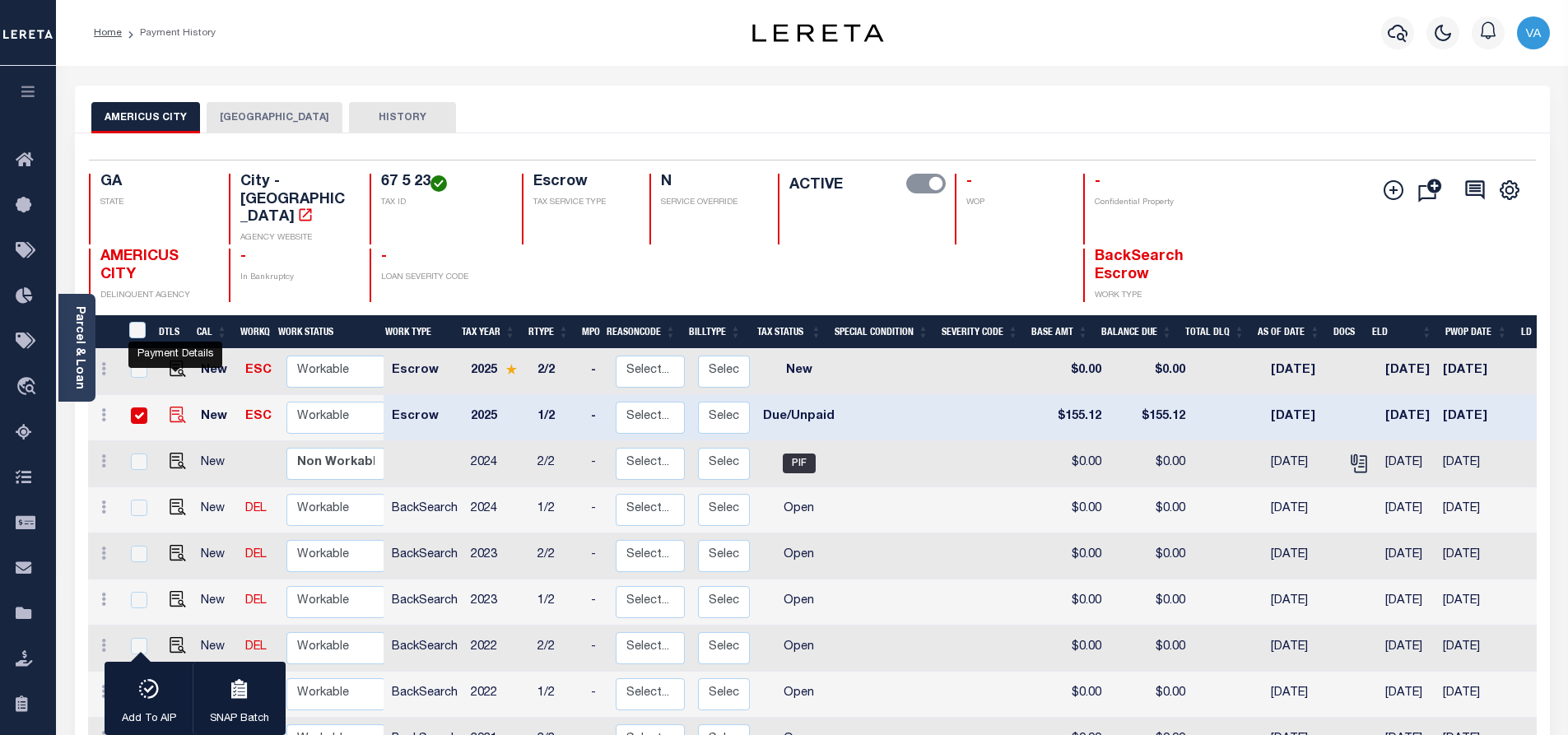
click at [177, 407] on img "" at bounding box center [177, 415] width 16 height 16
checkbox input "false"
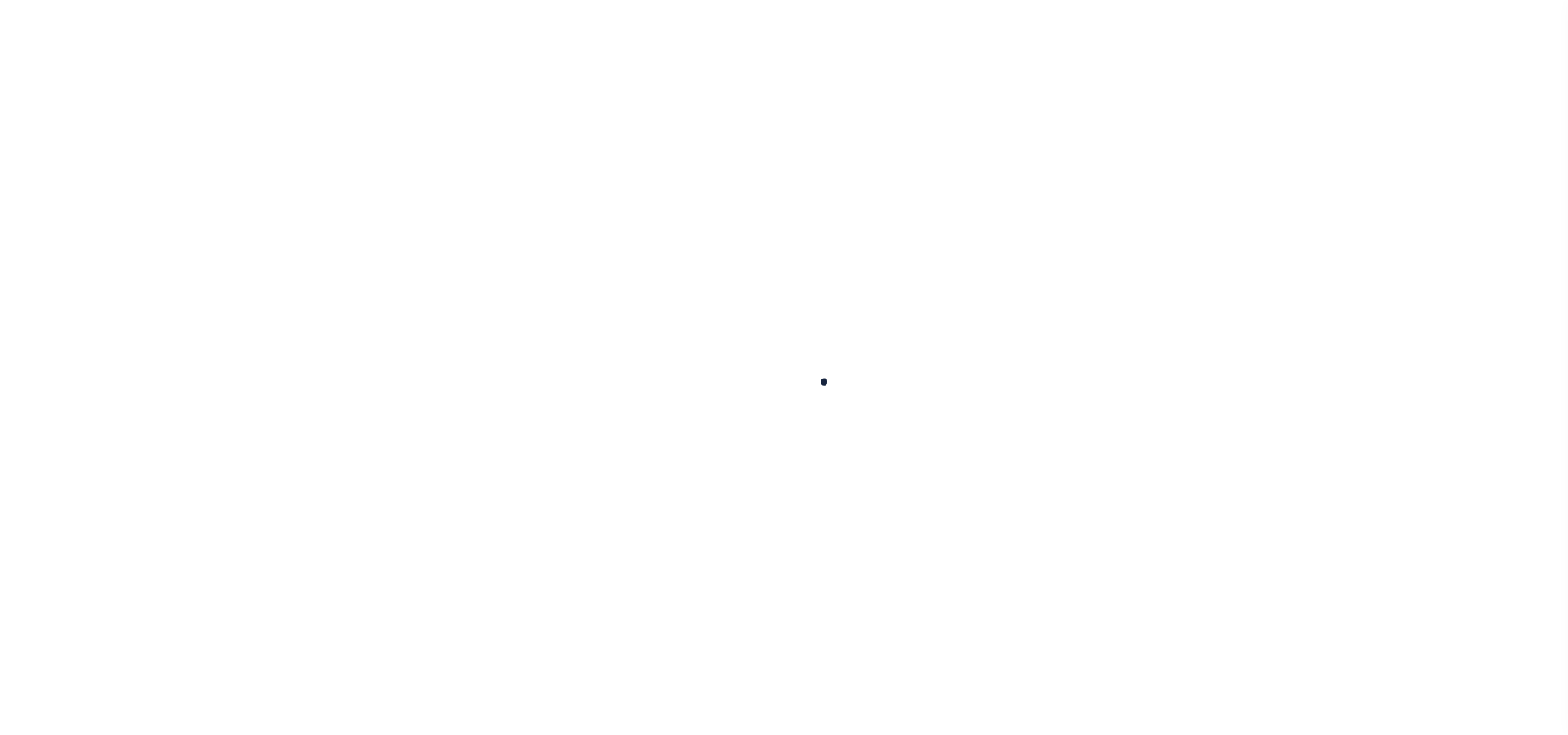
checkbox input "false"
type input "[DATE]"
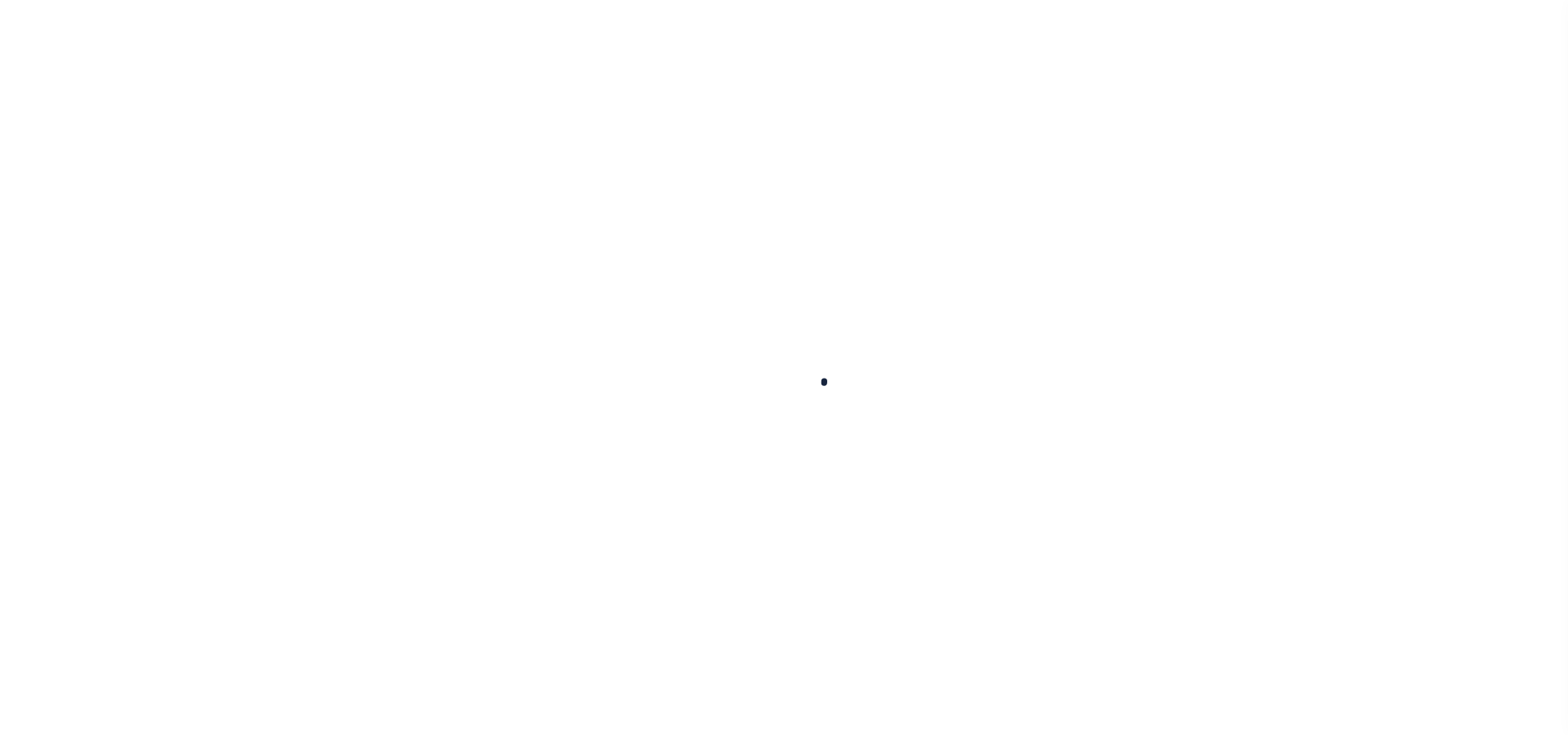
select select "DUE"
type input "$155.12"
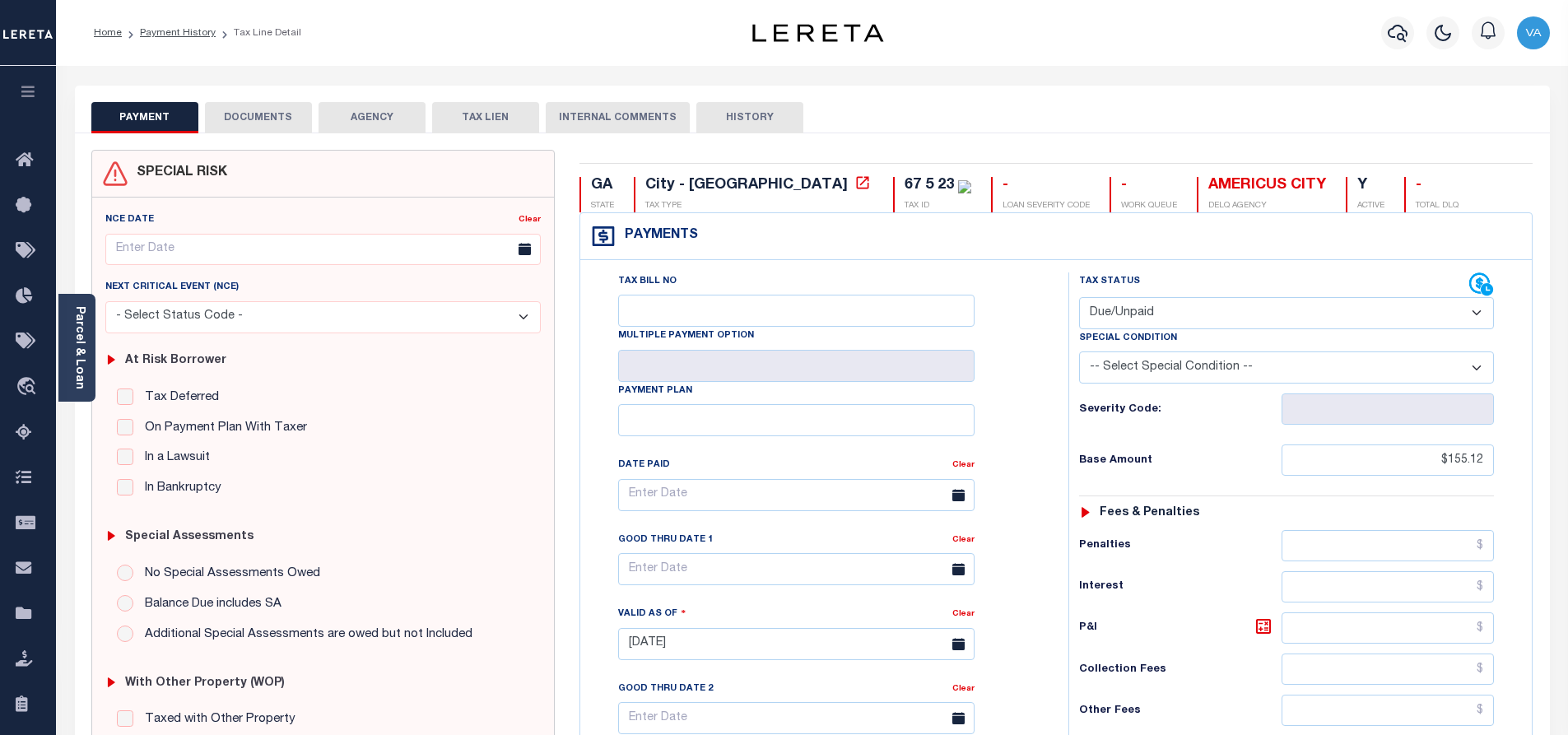
click at [269, 116] on button "DOCUMENTS" at bounding box center [258, 118] width 107 height 31
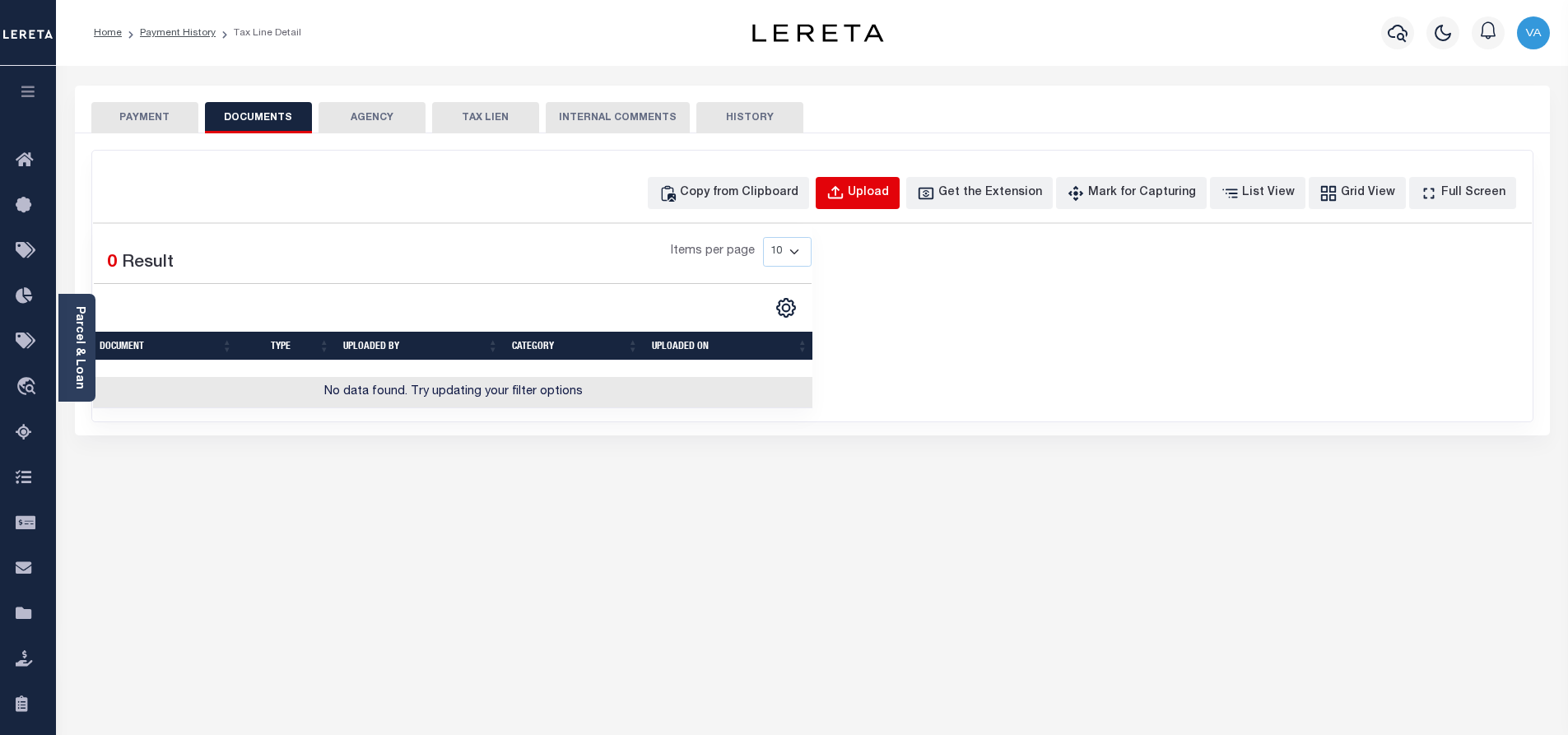
click at [900, 182] on button "Upload" at bounding box center [857, 192] width 84 height 32
select select "POP"
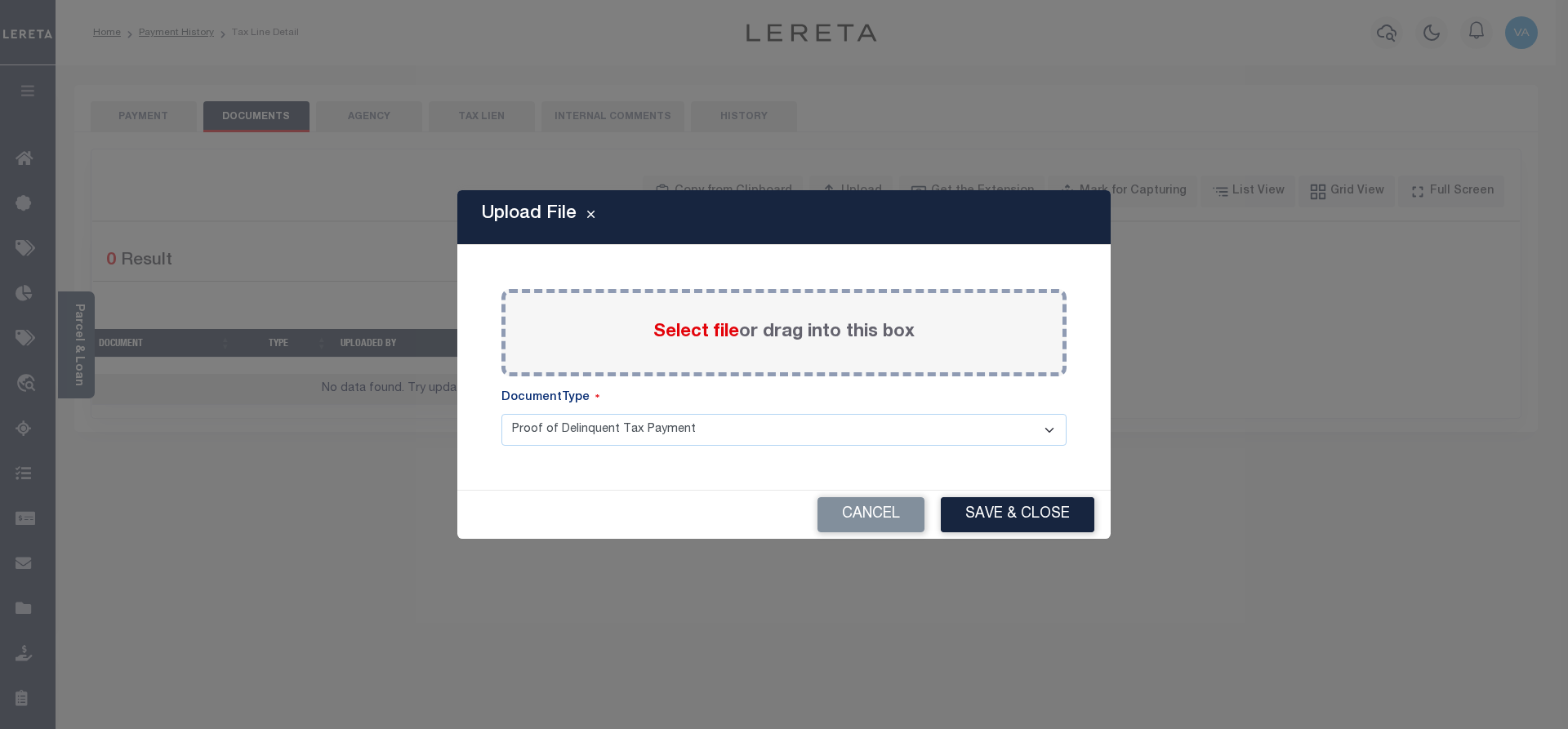
click at [761, 333] on label "Select file or drag into this box" at bounding box center [784, 333] width 261 height 27
click at [0, 0] on input "Select file or drag into this box" at bounding box center [0, 0] width 0 height 0
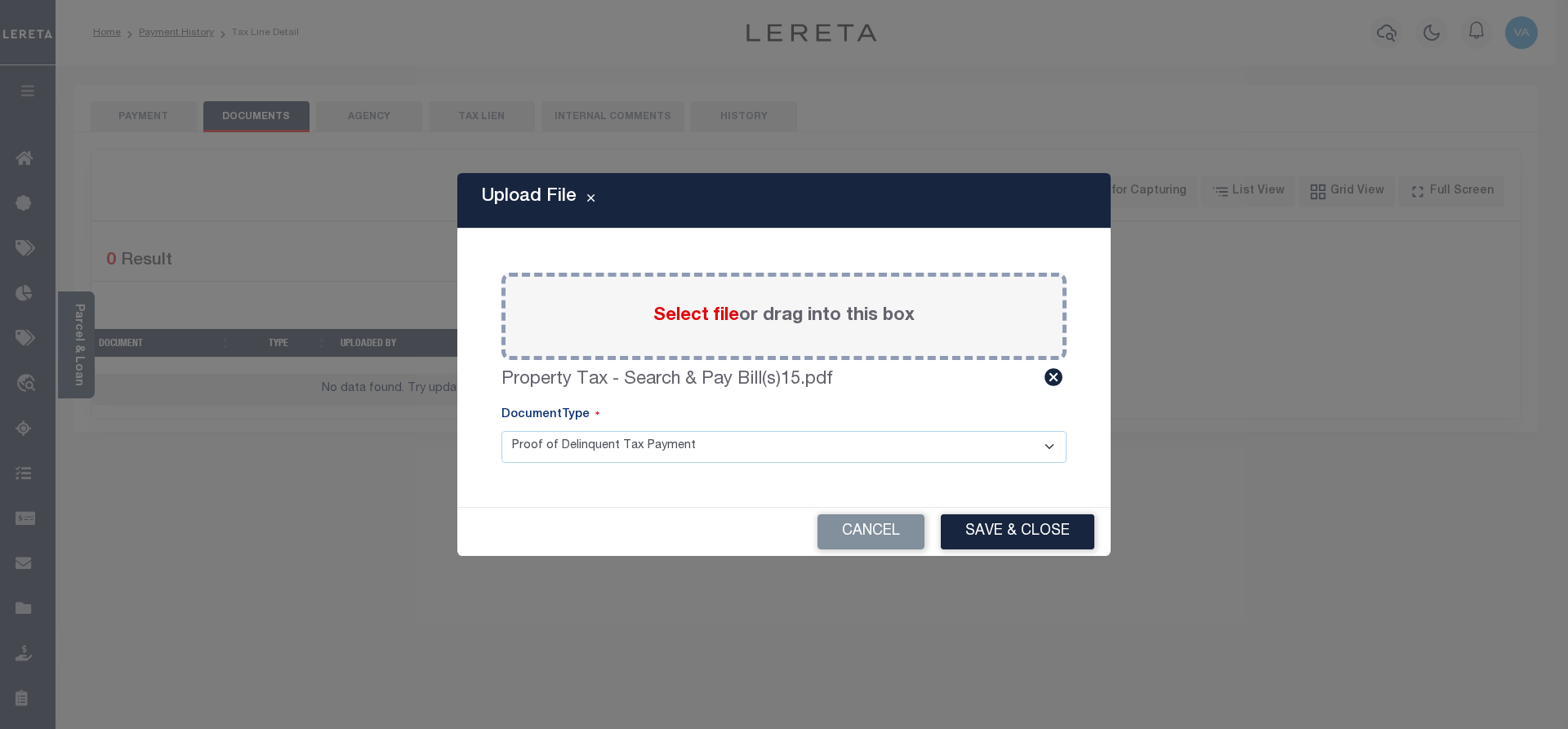
click at [716, 314] on span "Select file" at bounding box center [696, 316] width 86 height 18
click at [0, 0] on input "Select file or drag into this box" at bounding box center [0, 0] width 0 height 0
click at [973, 527] on button "Save & Close" at bounding box center [1017, 532] width 153 height 35
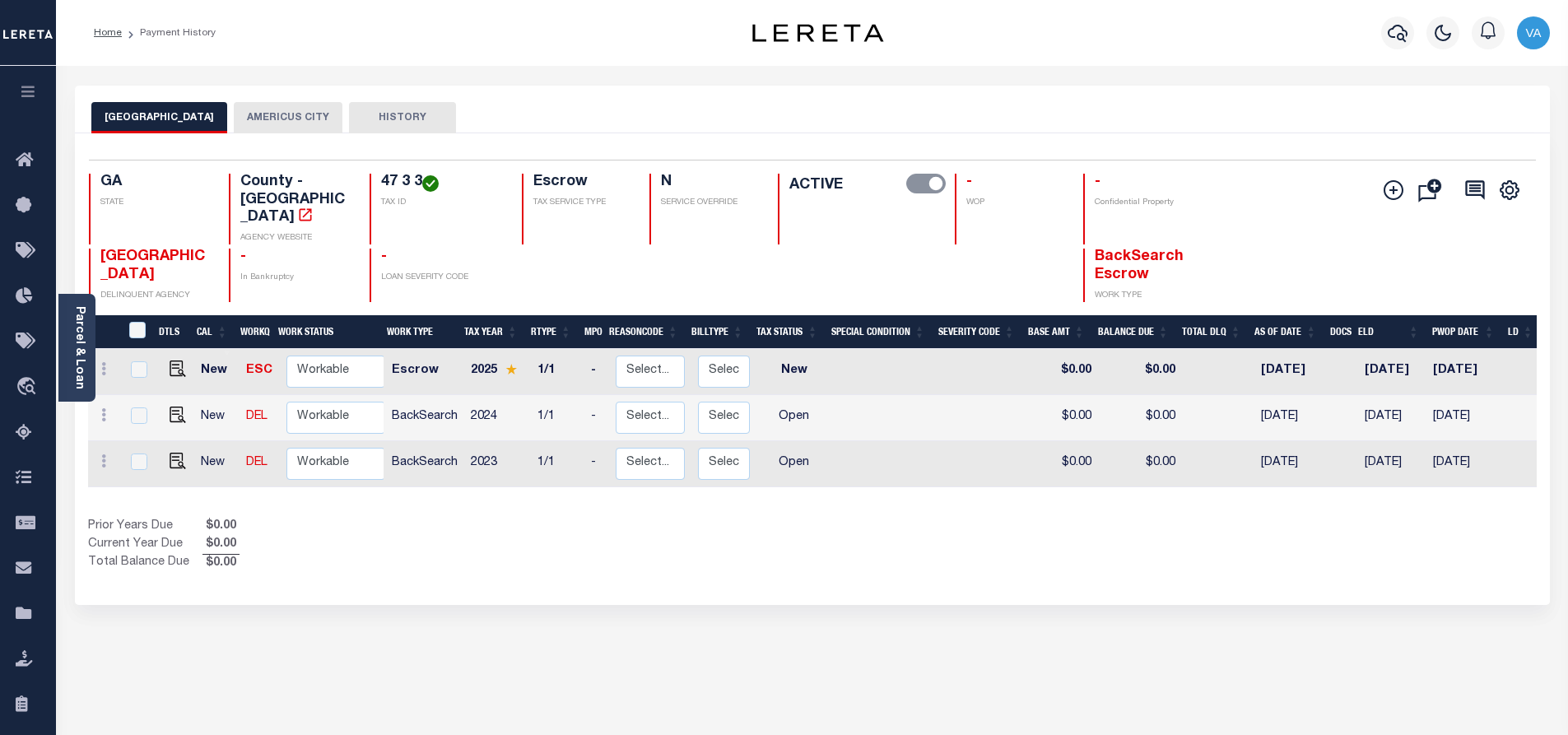
click at [268, 102] on button "AMERICUS CITY" at bounding box center [287, 118] width 109 height 31
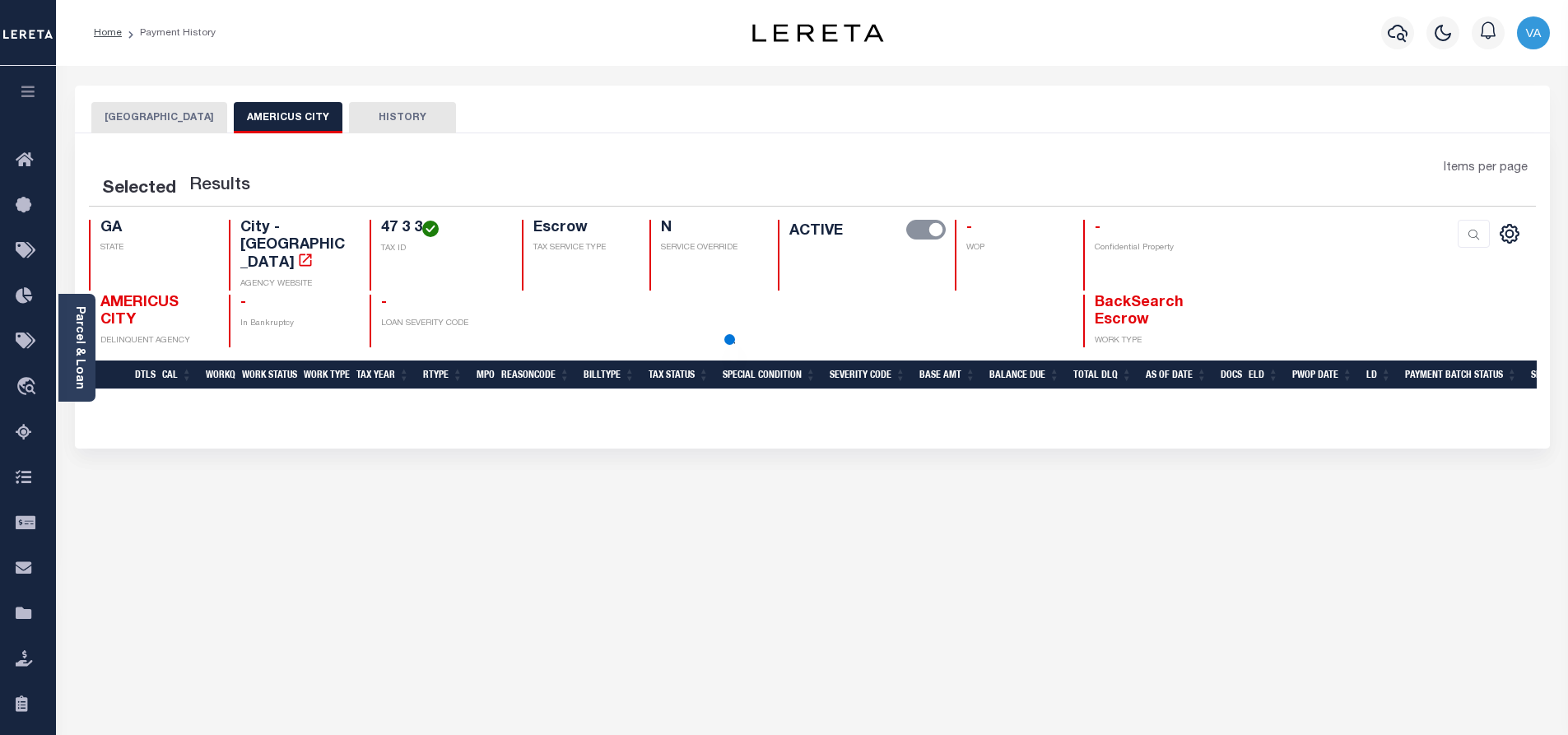
click at [258, 117] on button "AMERICUS CITY" at bounding box center [287, 118] width 109 height 31
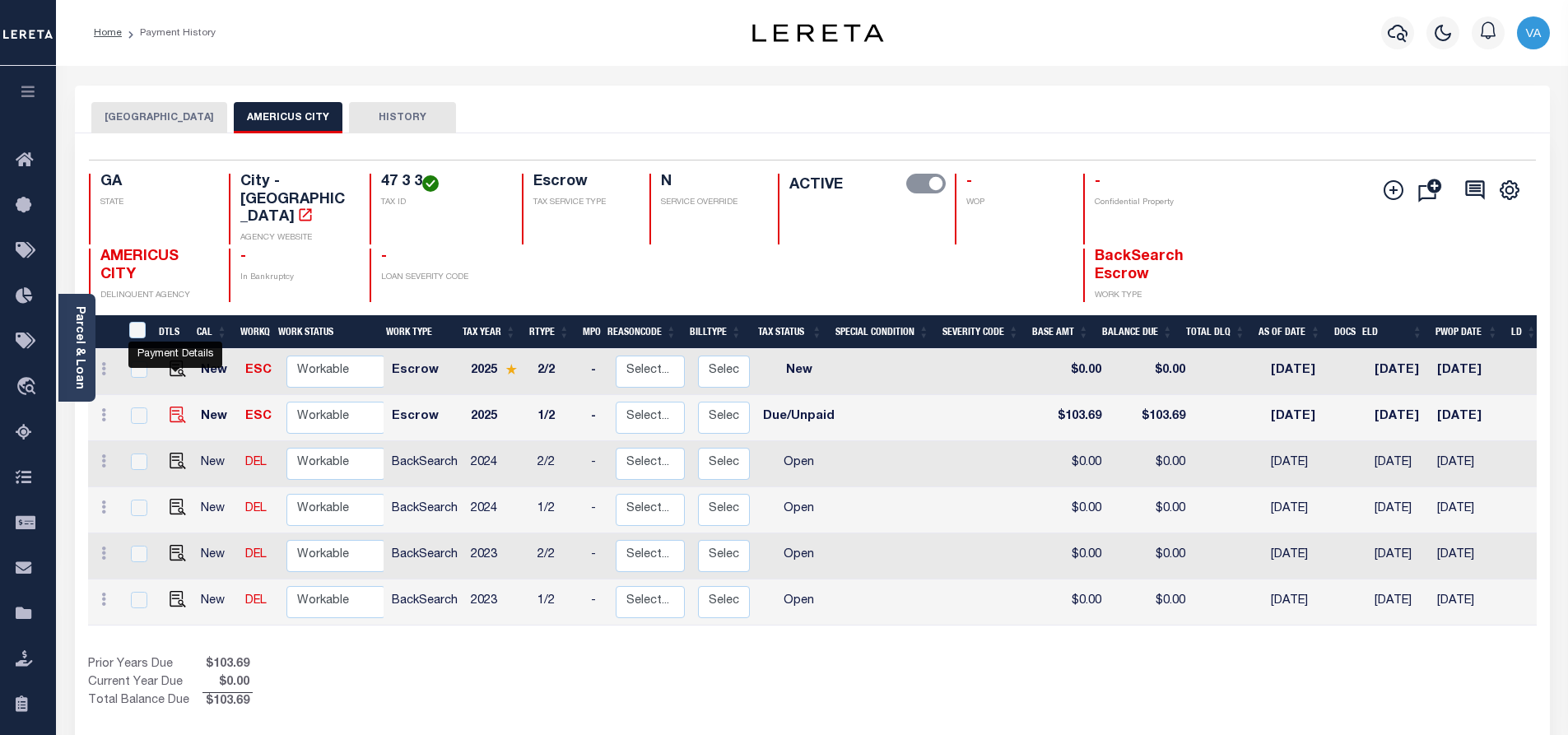
click at [175, 407] on img "" at bounding box center [177, 415] width 16 height 16
checkbox input "true"
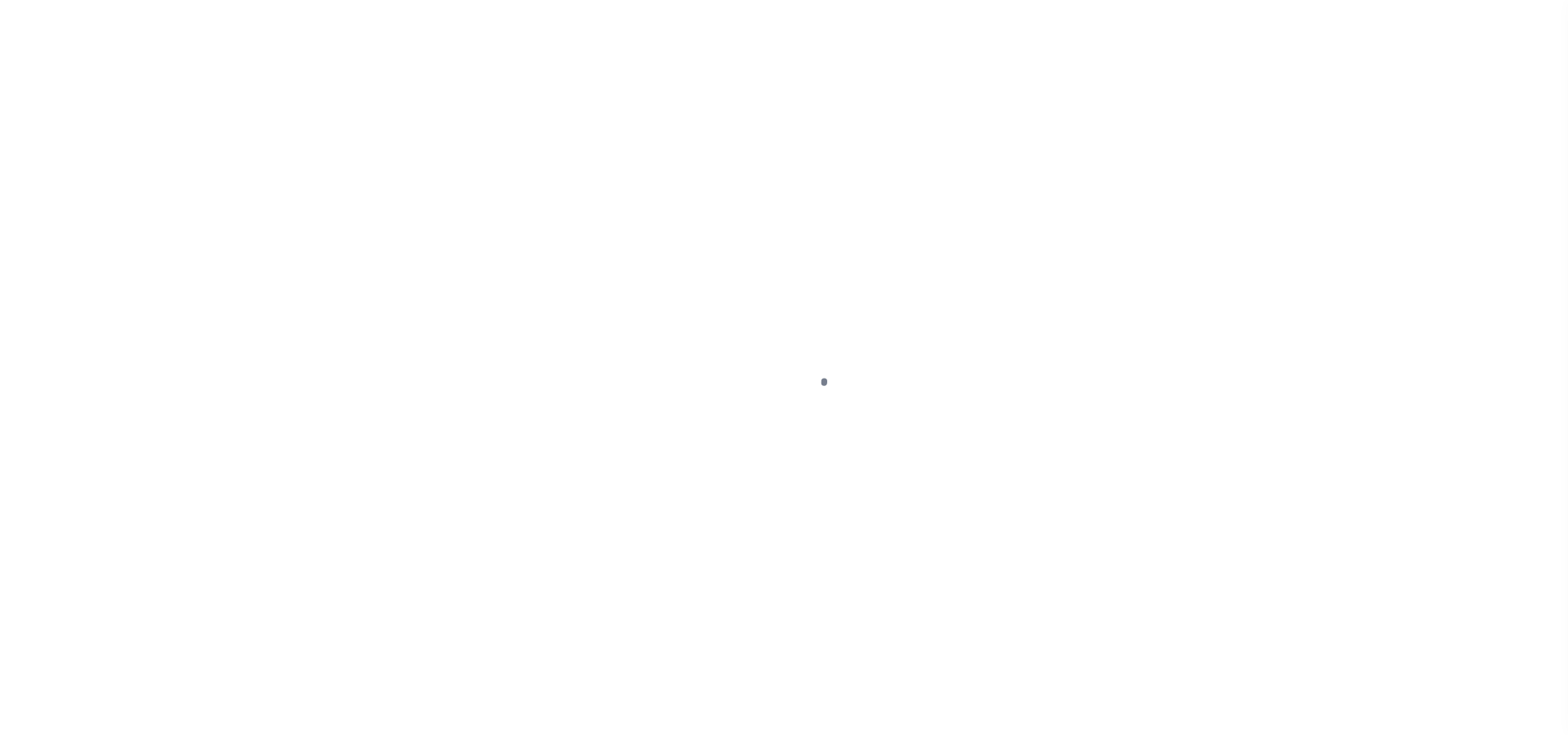
select select "DUE"
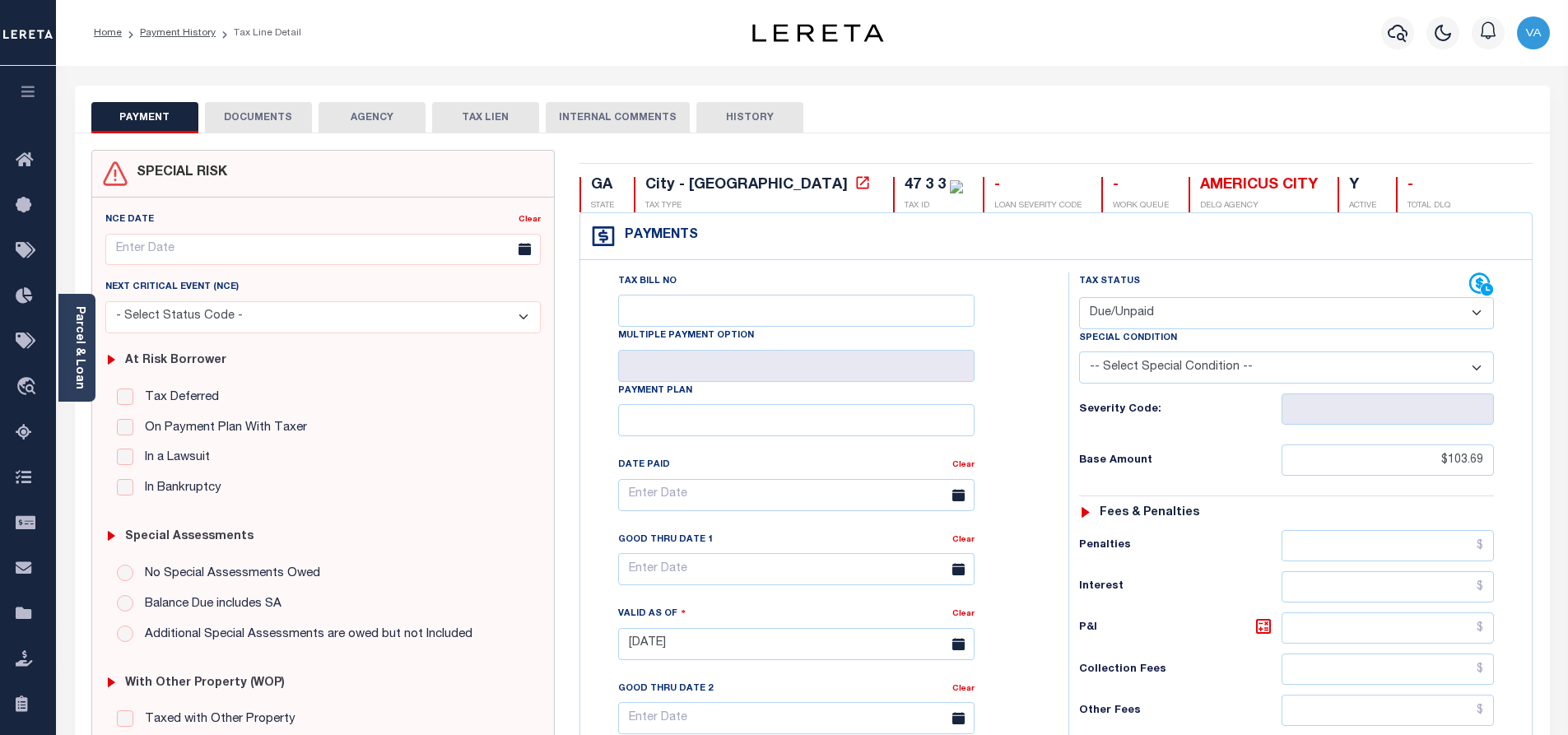
click at [266, 115] on button "DOCUMENTS" at bounding box center [258, 118] width 107 height 31
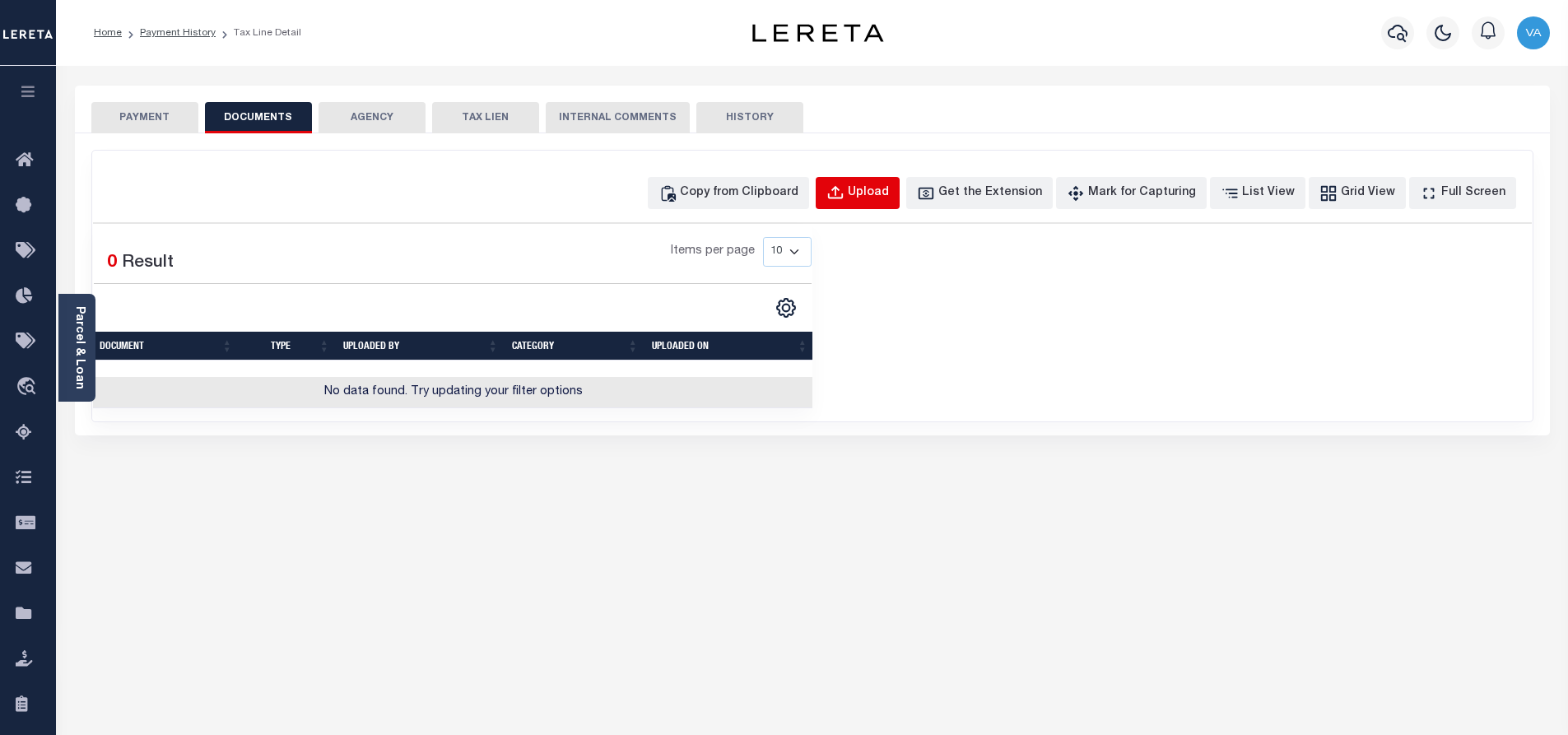
click at [889, 185] on div "Upload" at bounding box center [868, 193] width 41 height 18
select select "POP"
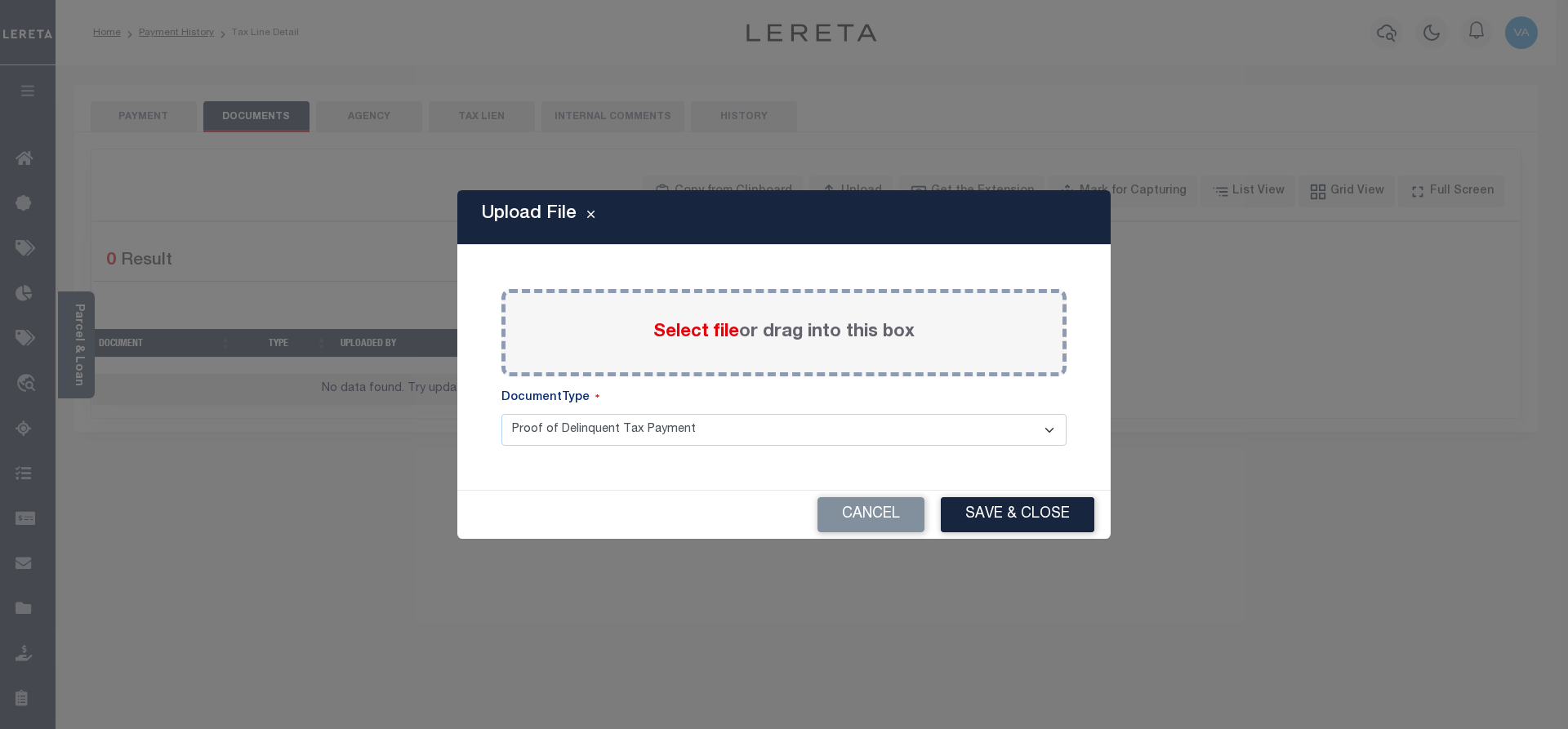
click at [758, 335] on label "Select file or drag into this box" at bounding box center [784, 333] width 261 height 27
click at [0, 0] on input "Select file or drag into this box" at bounding box center [0, 0] width 0 height 0
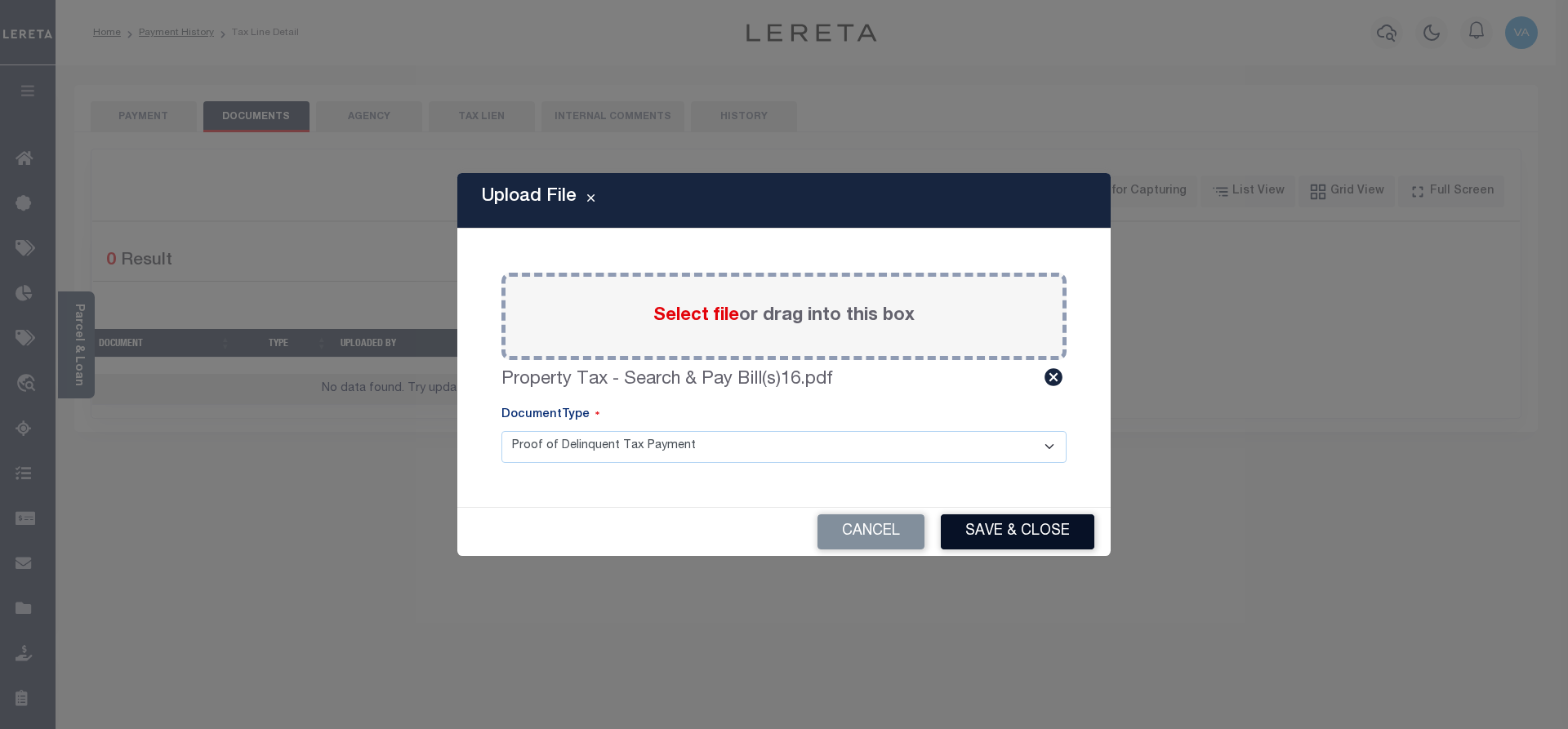
click at [1001, 538] on button "Save & Close" at bounding box center [1017, 532] width 153 height 35
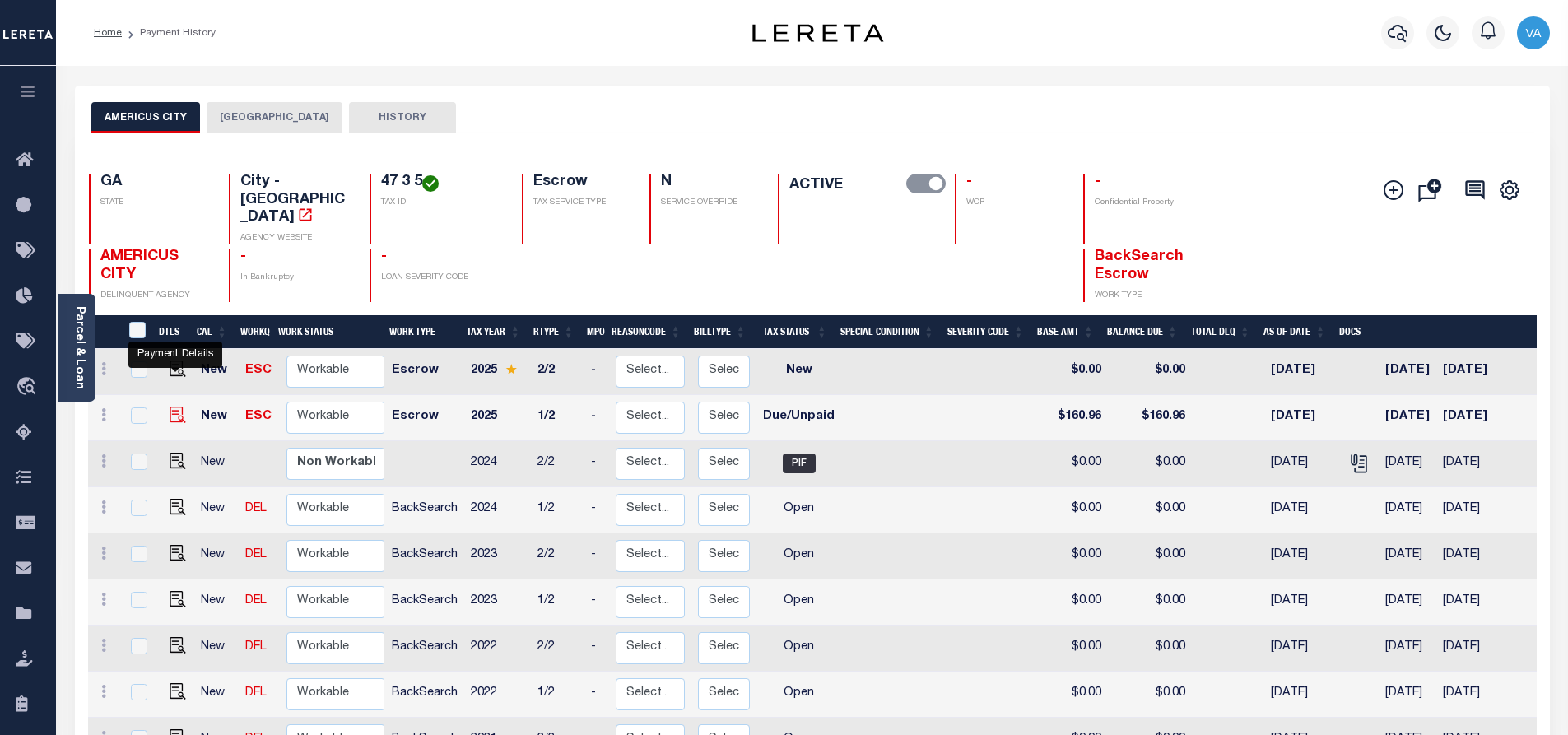
click at [173, 407] on img "" at bounding box center [177, 415] width 16 height 16
checkbox input "true"
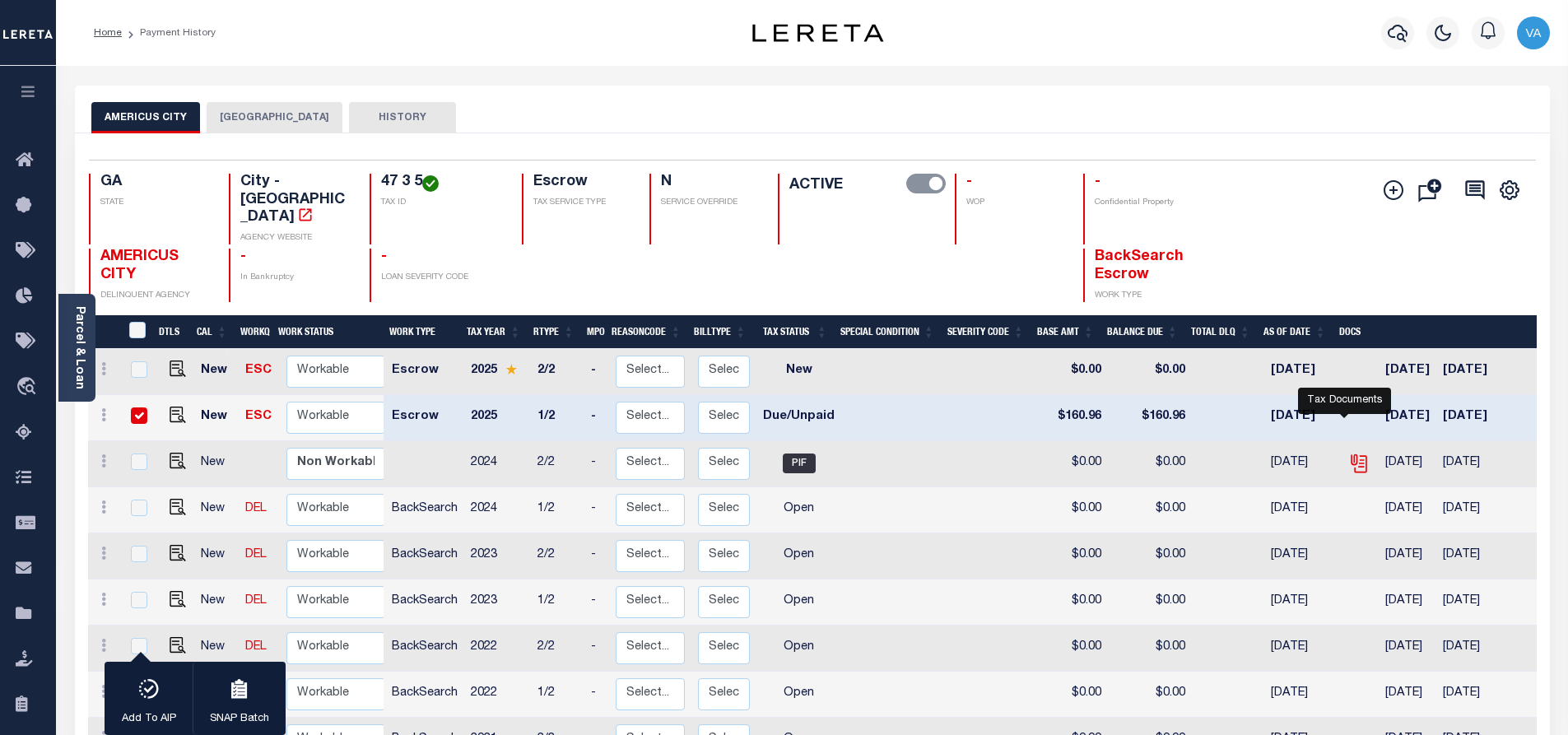
click at [1353, 452] on icon "" at bounding box center [1359, 463] width 21 height 21
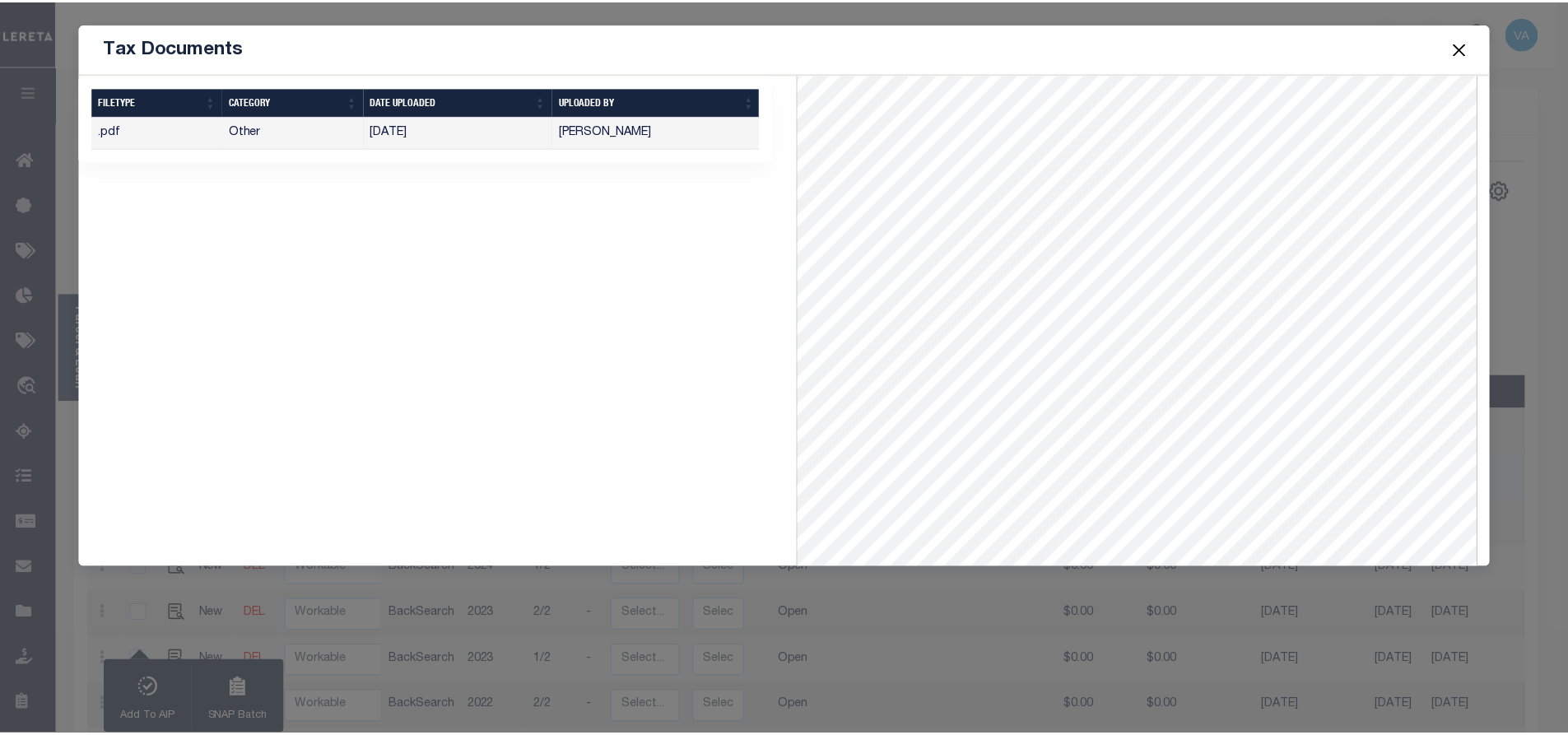
scroll to position [200, 0]
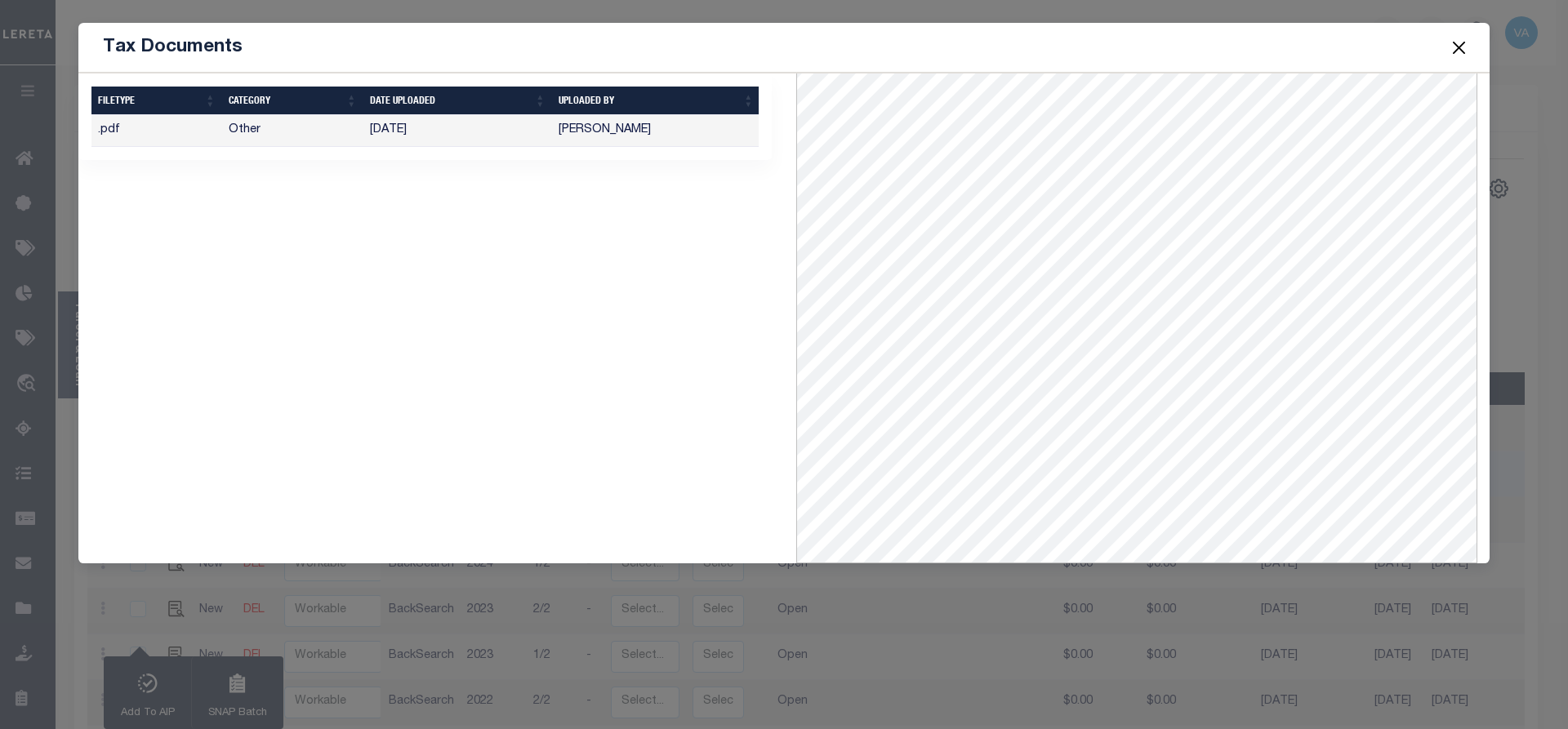
click at [1459, 38] on button "Close" at bounding box center [1459, 47] width 21 height 21
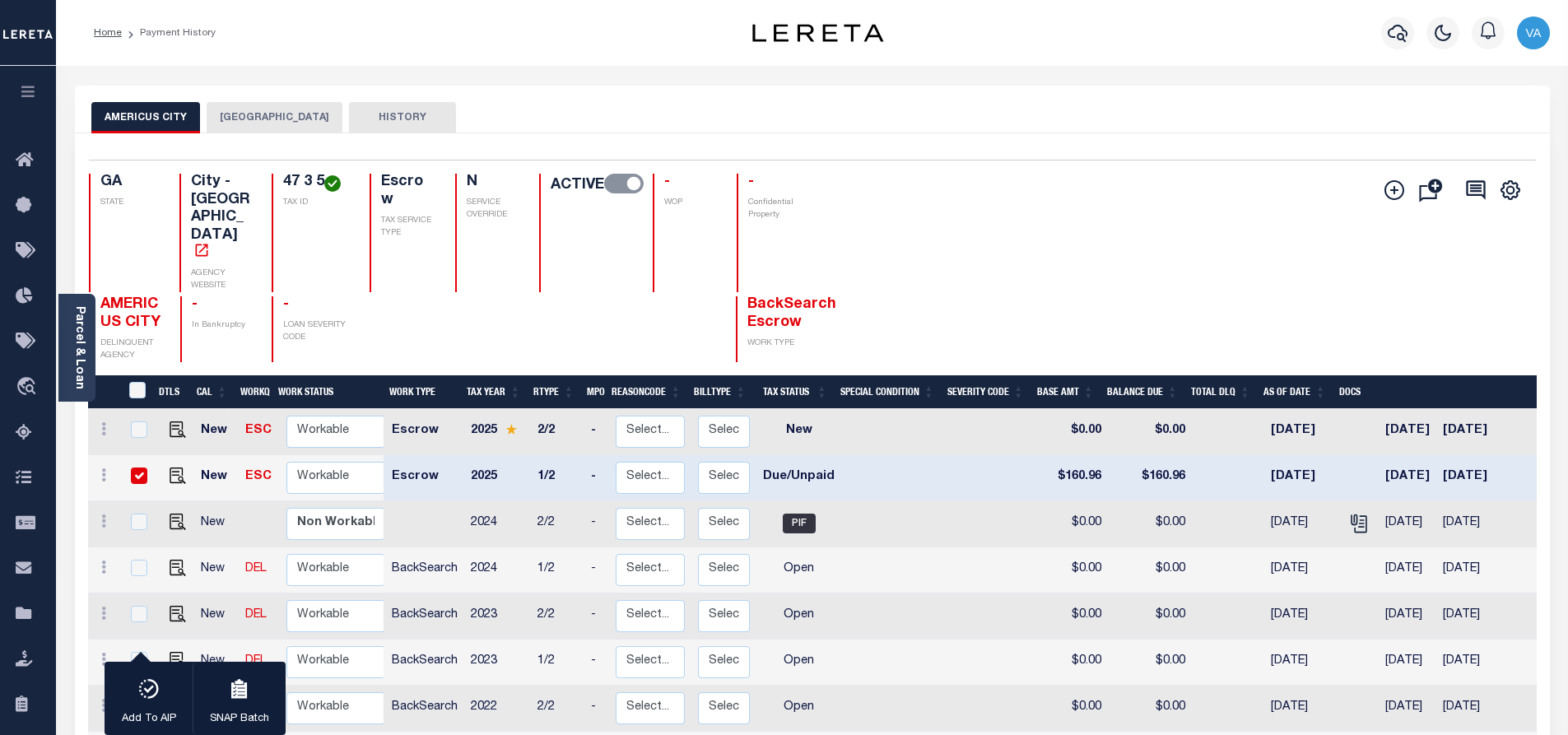
click at [1339, 455] on td at bounding box center [1359, 478] width 40 height 46
checkbox input "false"
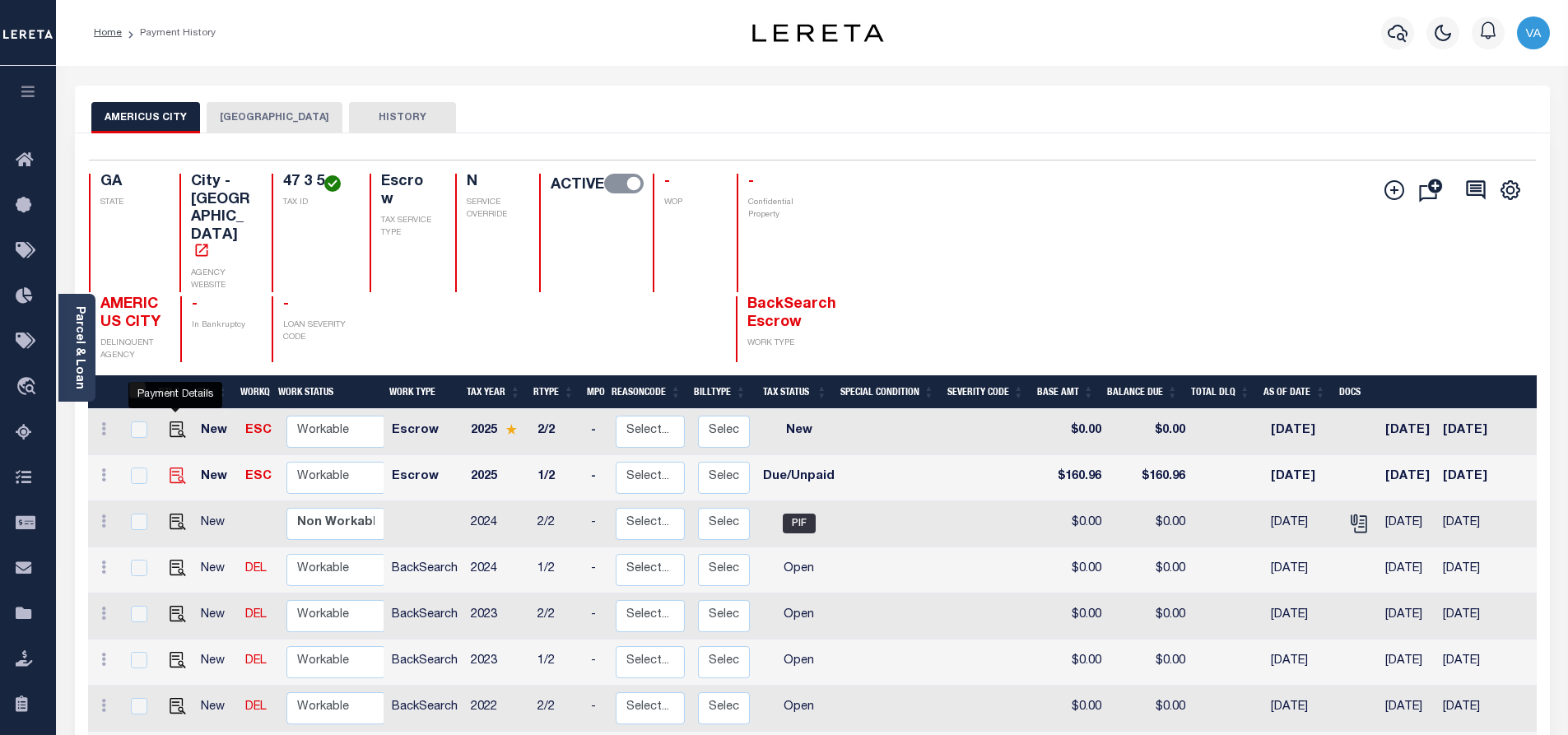
click at [178, 468] on img "" at bounding box center [177, 476] width 16 height 16
checkbox input "true"
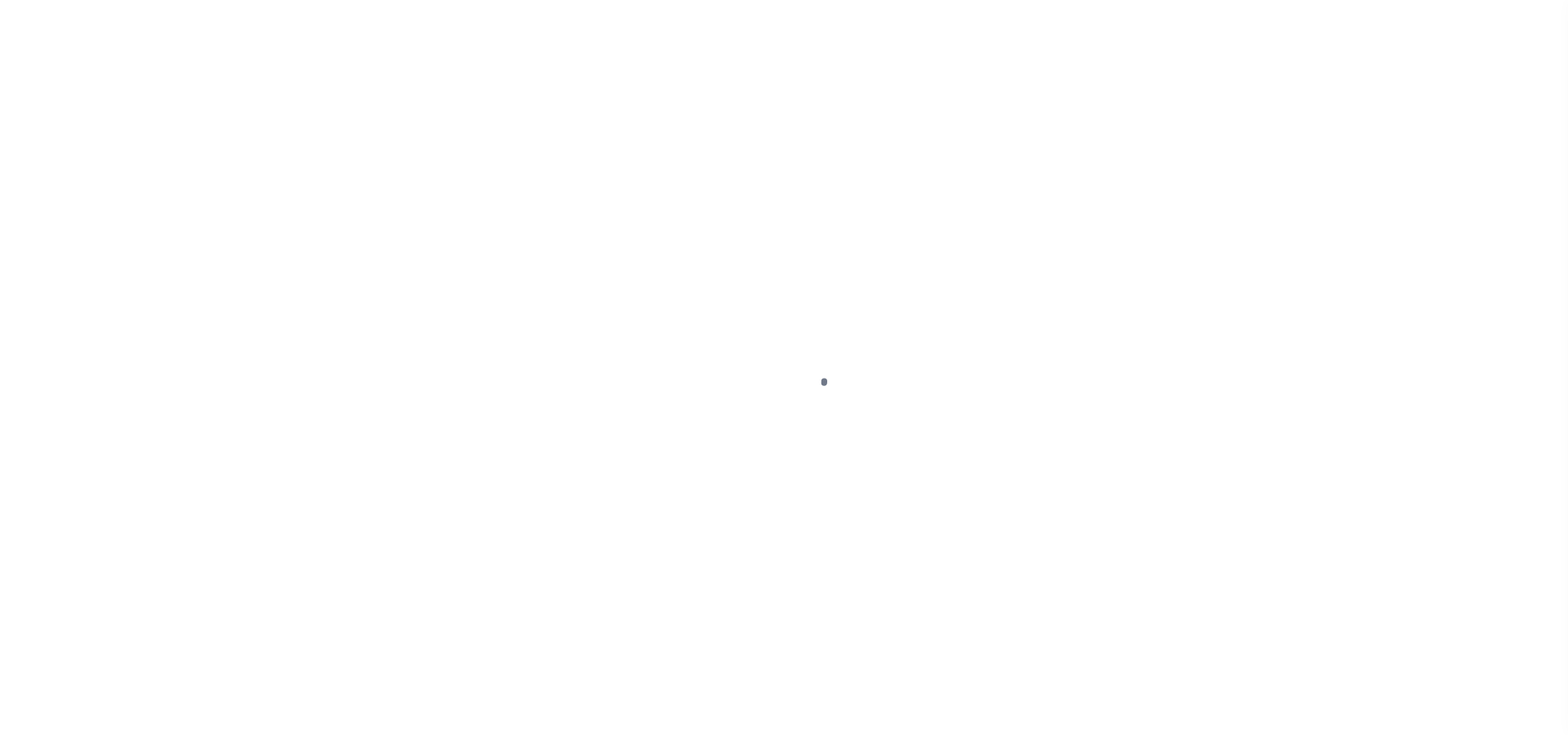
select select "DUE"
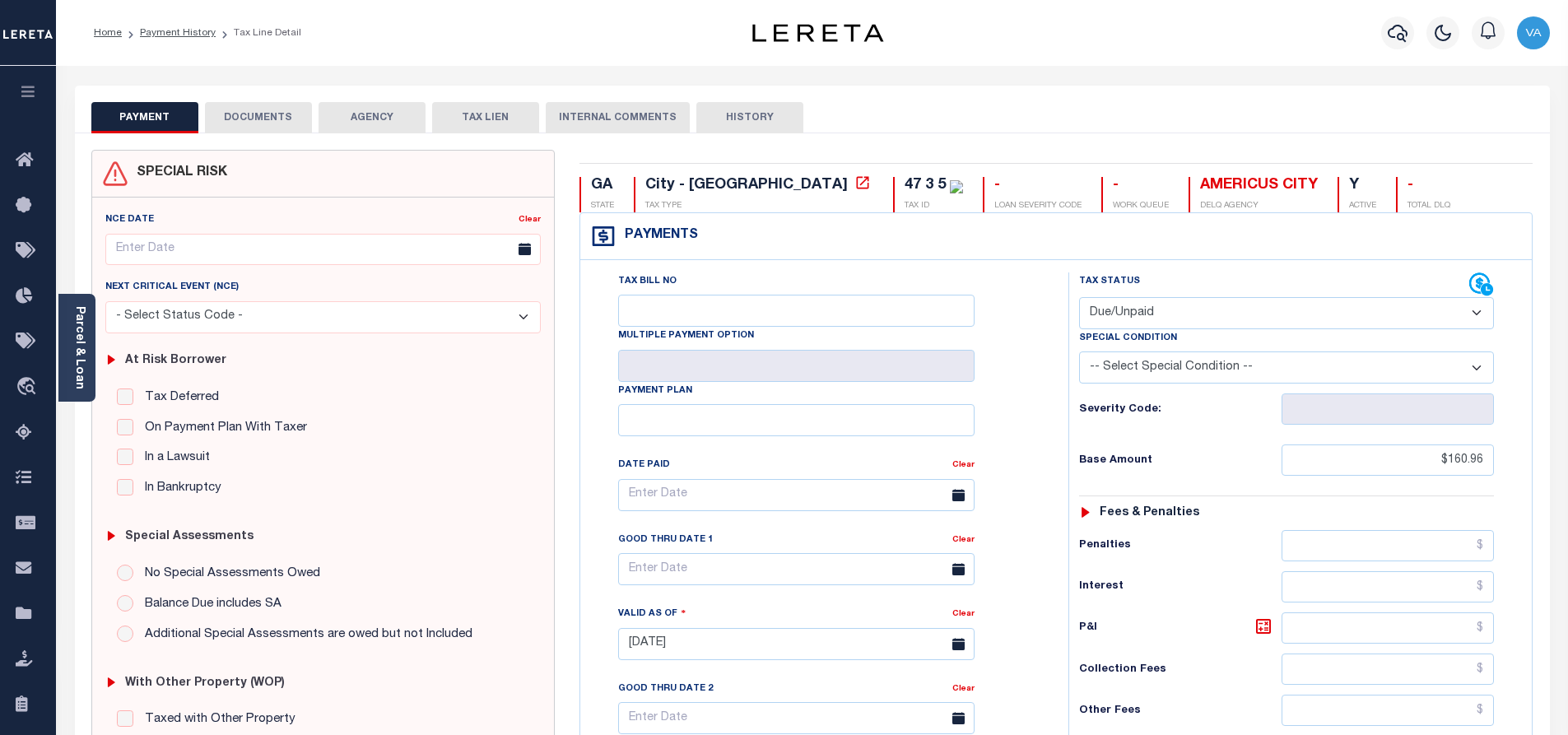
click at [291, 113] on button "DOCUMENTS" at bounding box center [258, 118] width 107 height 31
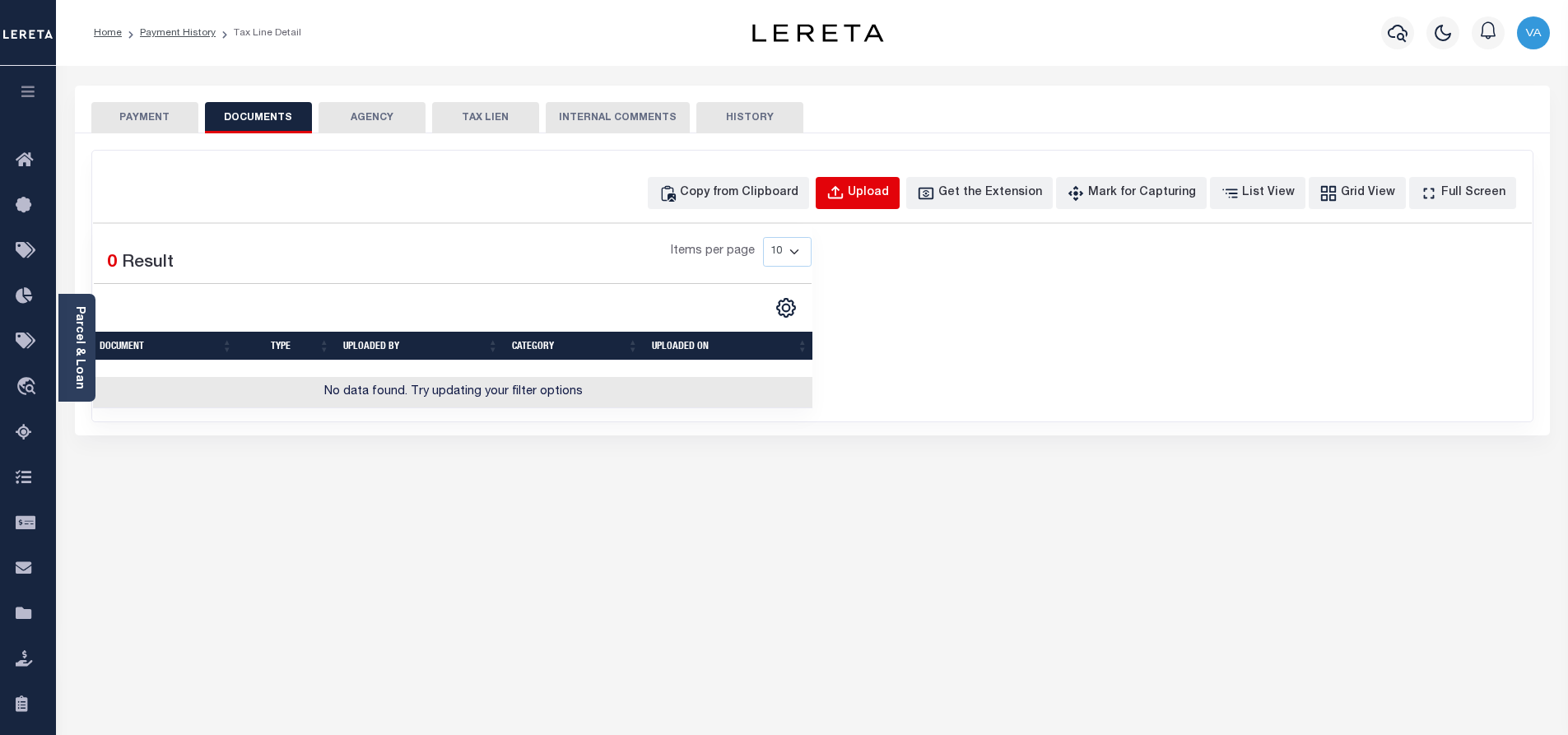
click at [889, 191] on div "Upload" at bounding box center [868, 193] width 41 height 18
select select "POP"
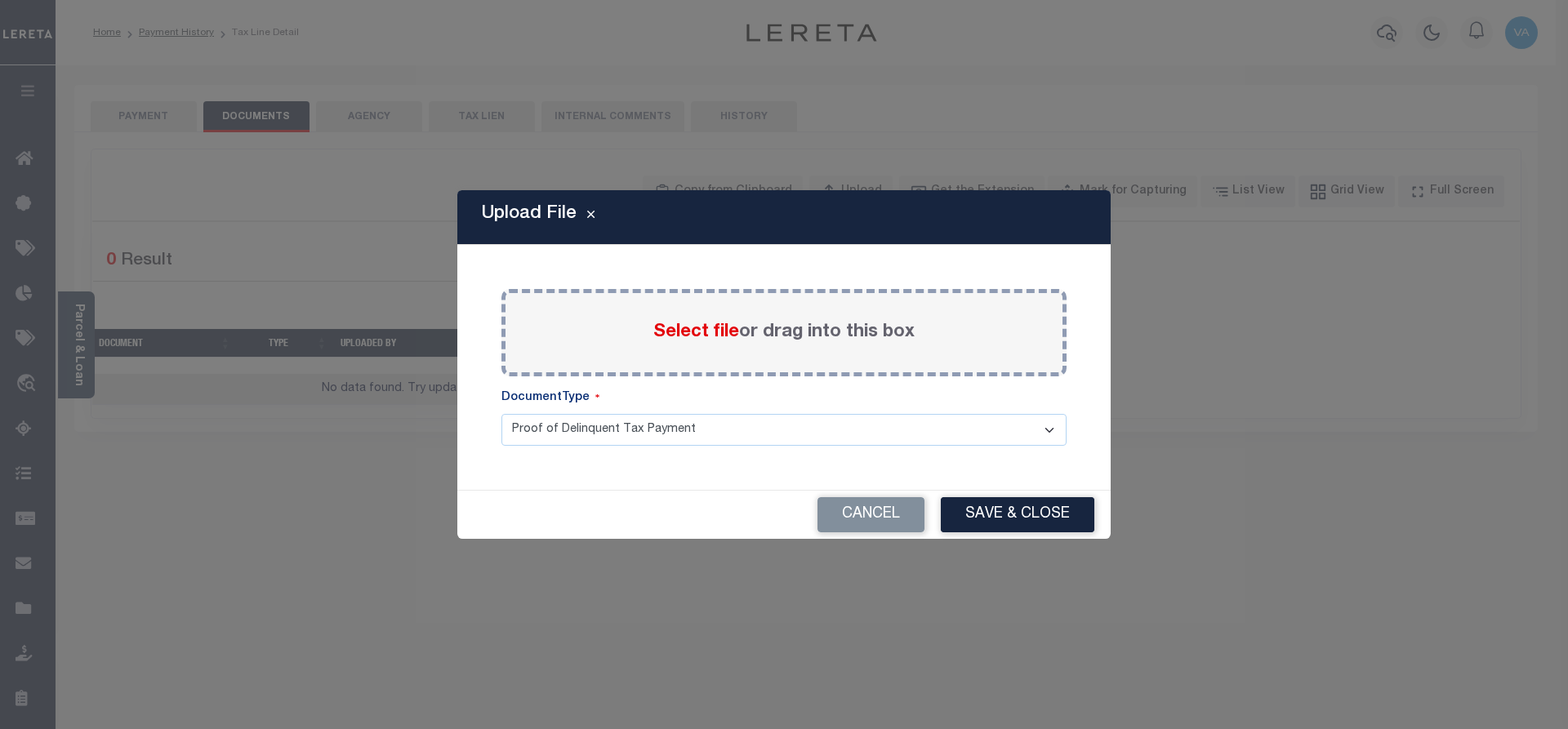
click at [799, 324] on label "Select file or drag into this box" at bounding box center [784, 333] width 261 height 27
click at [0, 0] on input "Select file or drag into this box" at bounding box center [0, 0] width 0 height 0
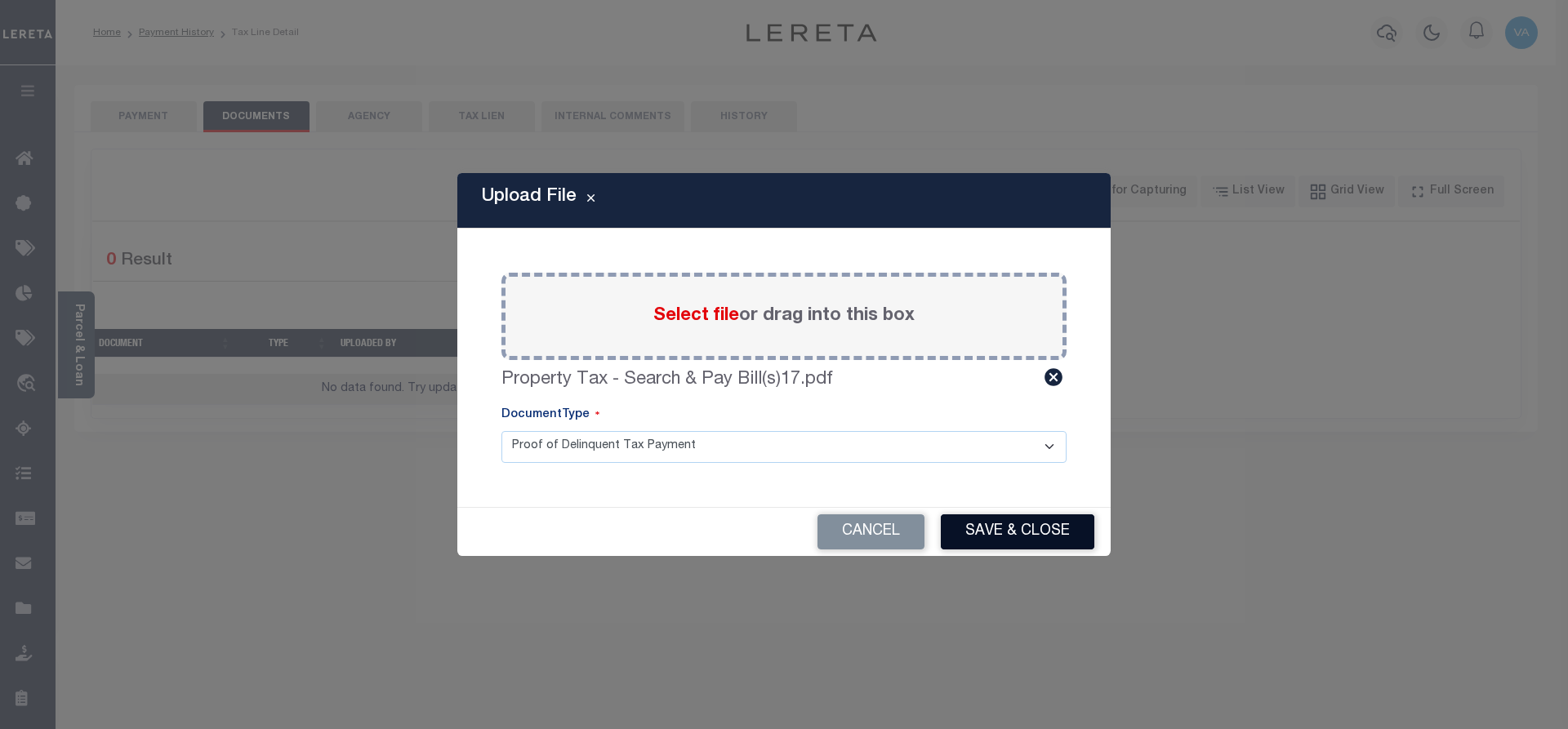
click at [1006, 530] on button "Save & Close" at bounding box center [1017, 532] width 153 height 35
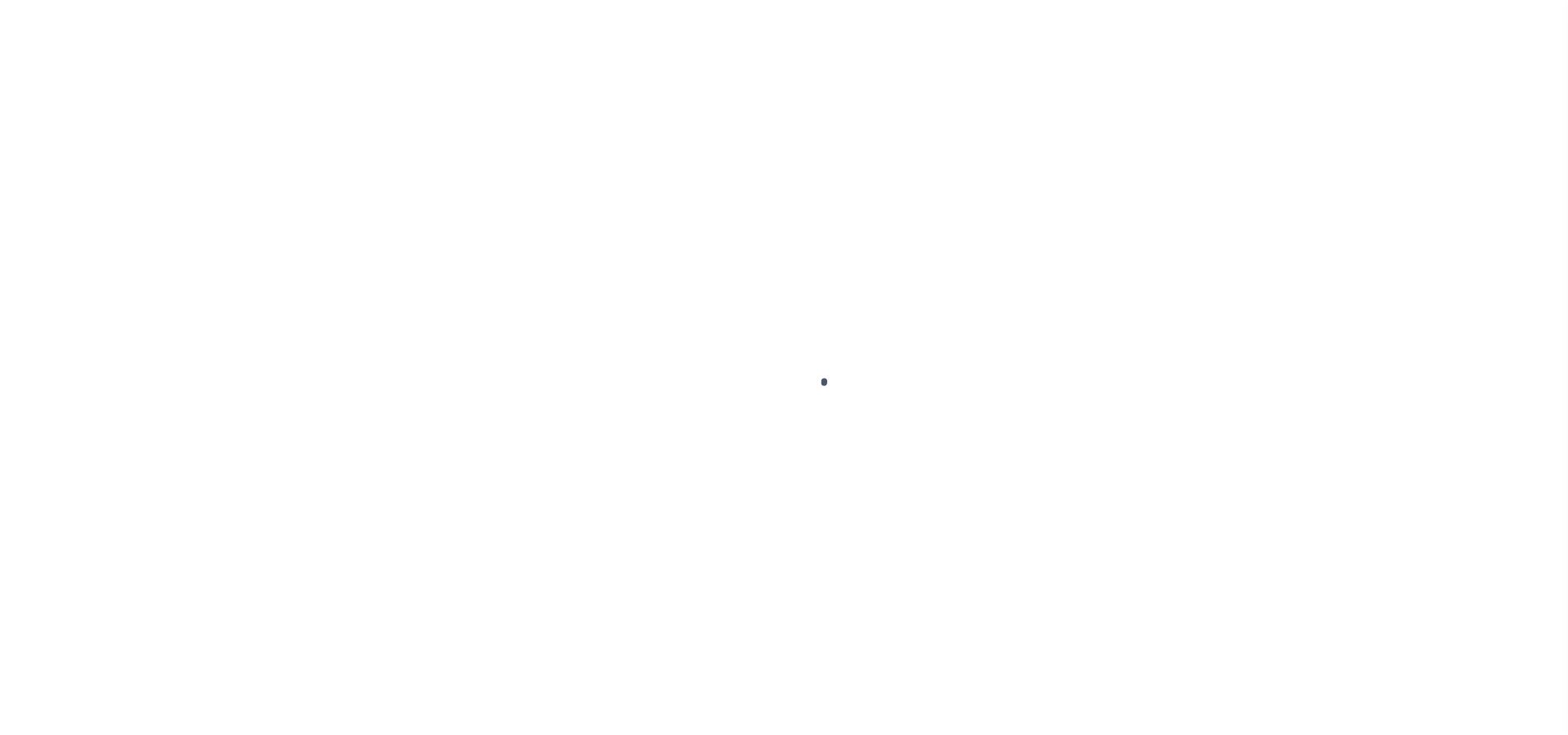
select select "DUE"
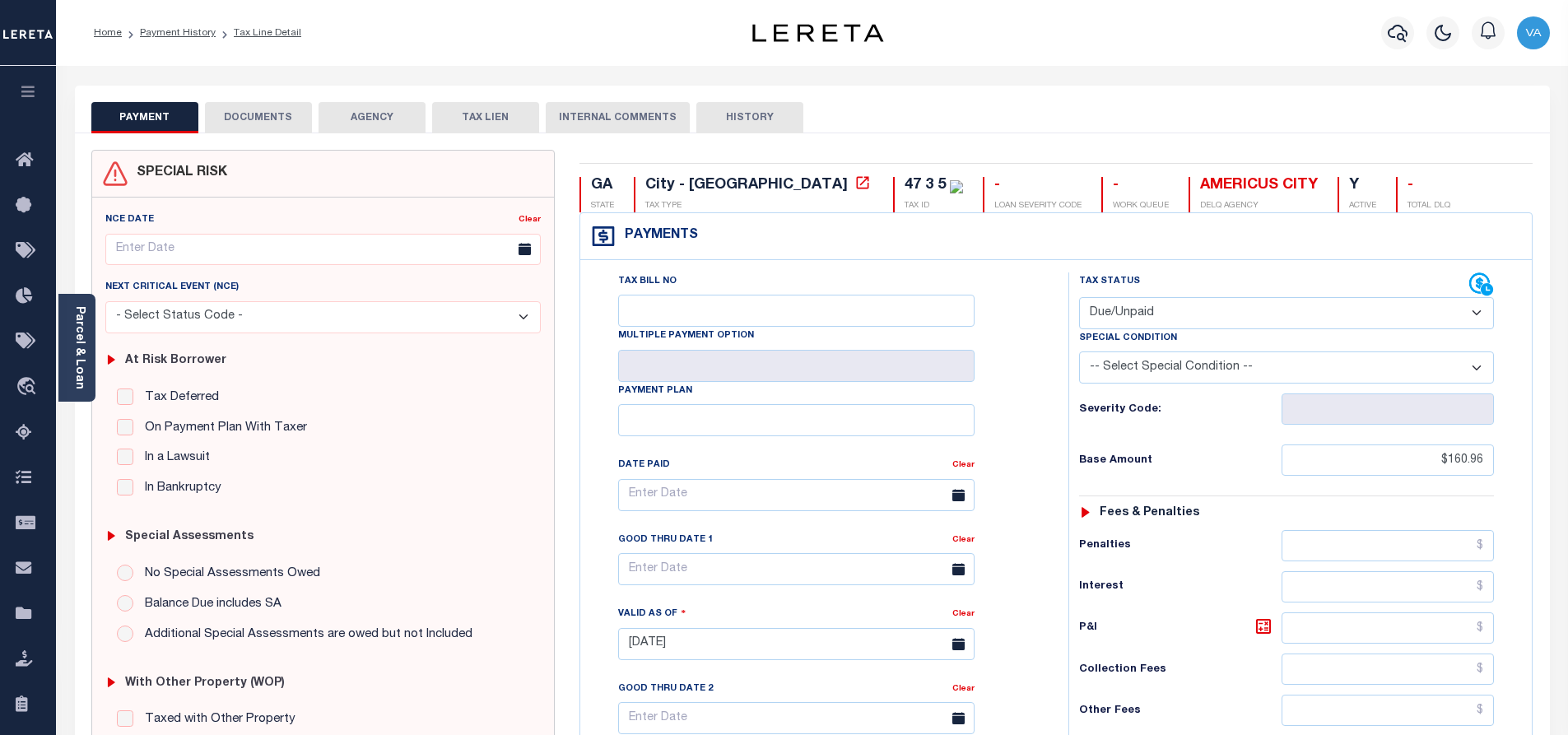
click at [271, 112] on button "DOCUMENTS" at bounding box center [258, 118] width 107 height 31
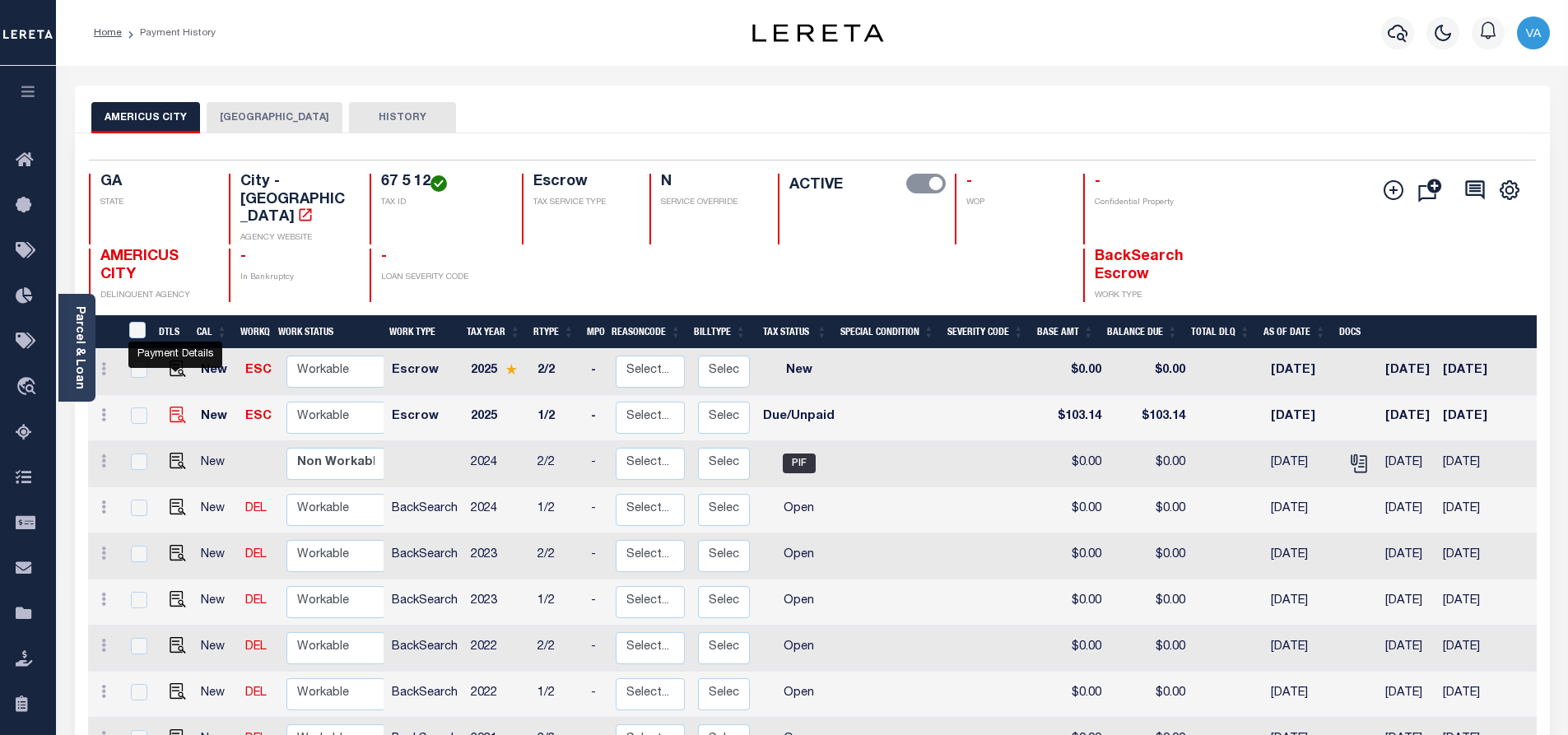
click at [172, 407] on img "" at bounding box center [177, 415] width 16 height 16
checkbox input "true"
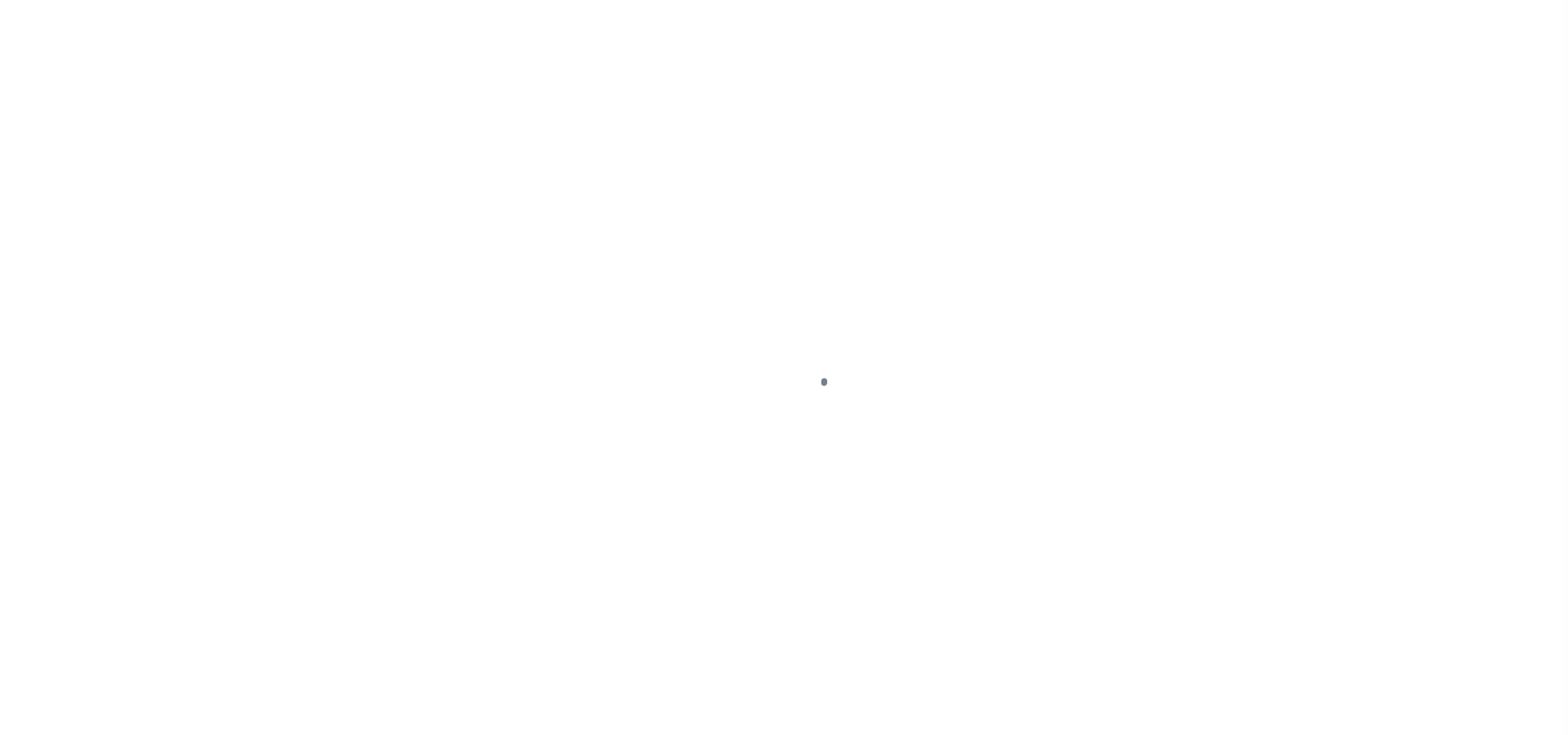
select select "DUE"
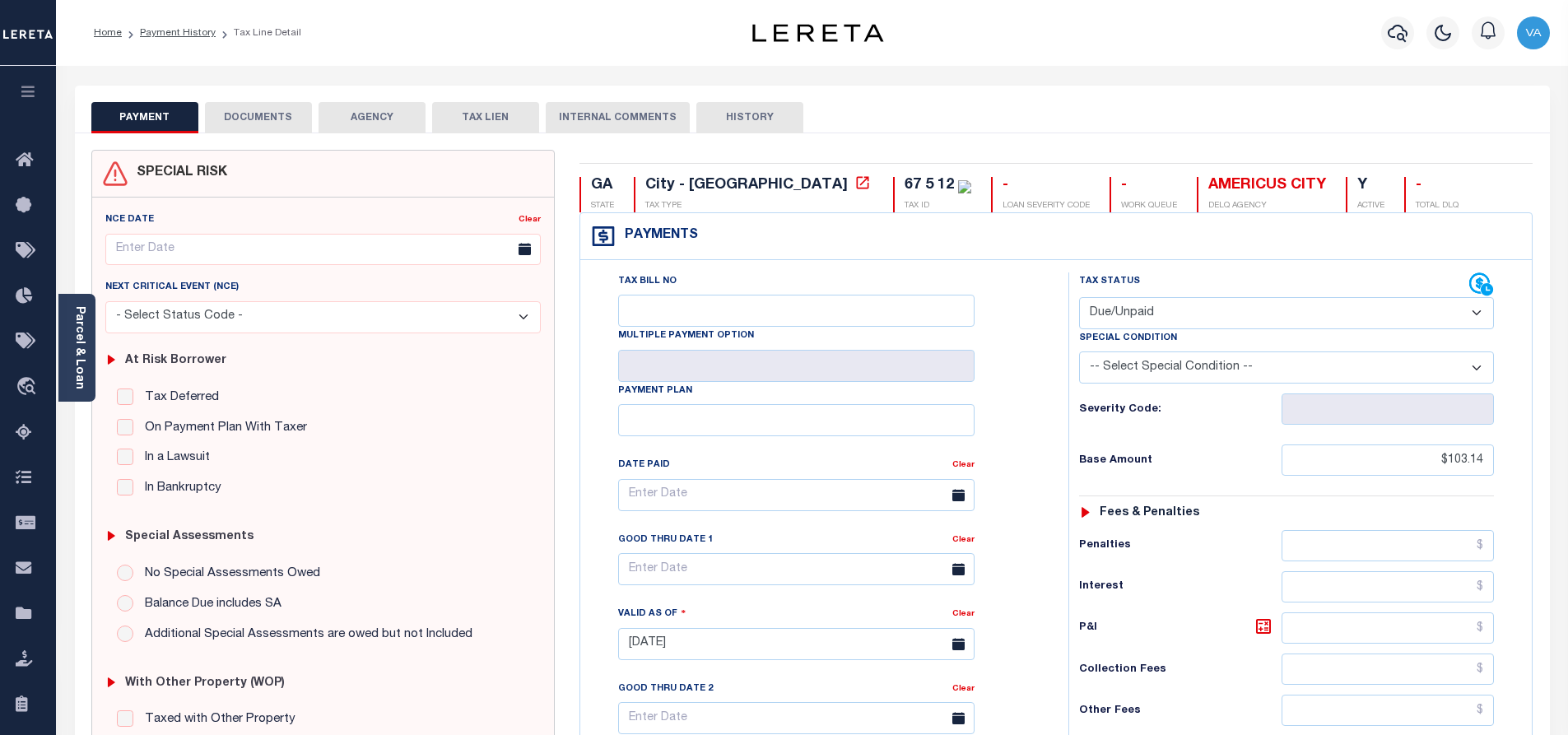
click at [253, 119] on button "DOCUMENTS" at bounding box center [258, 118] width 107 height 31
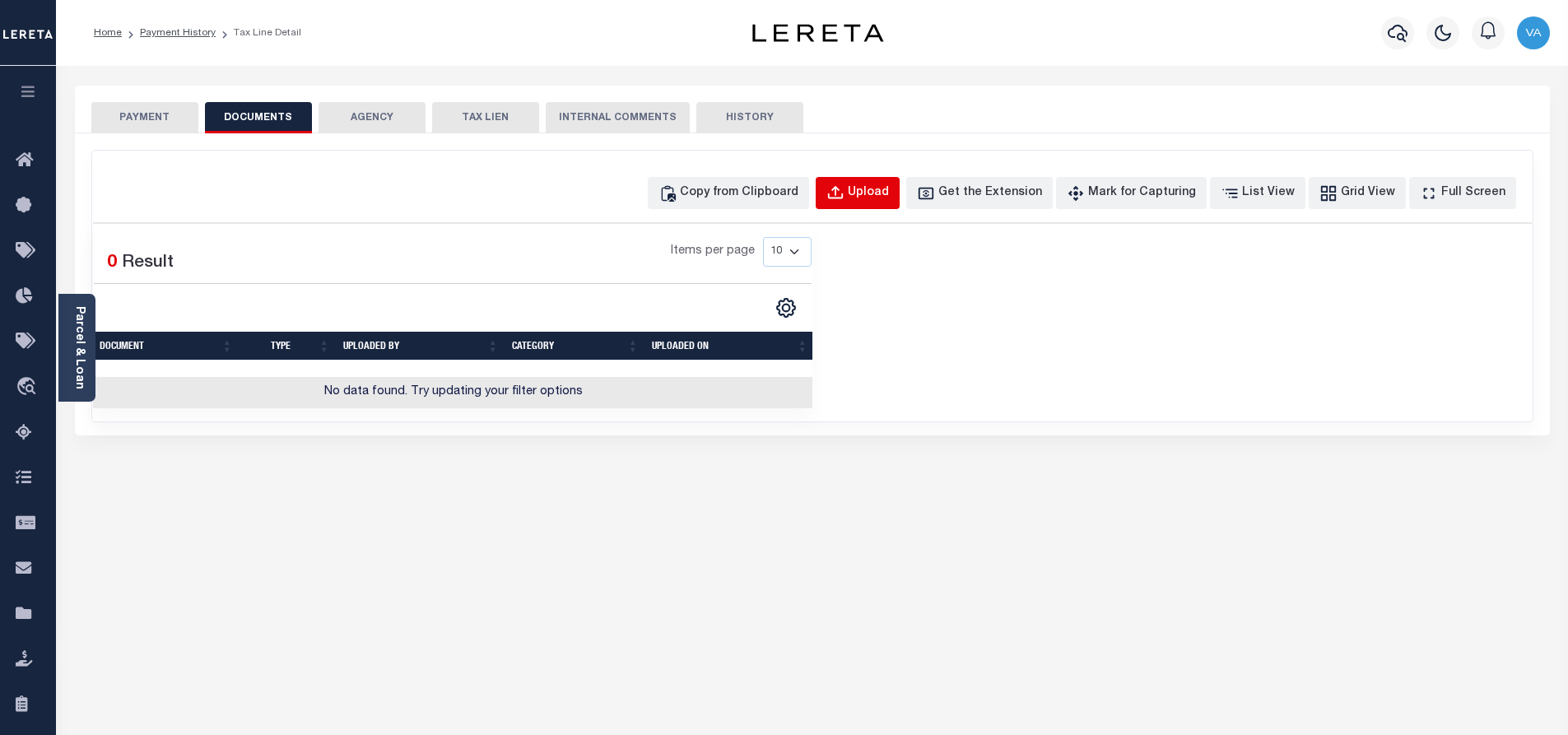
click at [889, 197] on div "Upload" at bounding box center [868, 193] width 41 height 18
select select "POP"
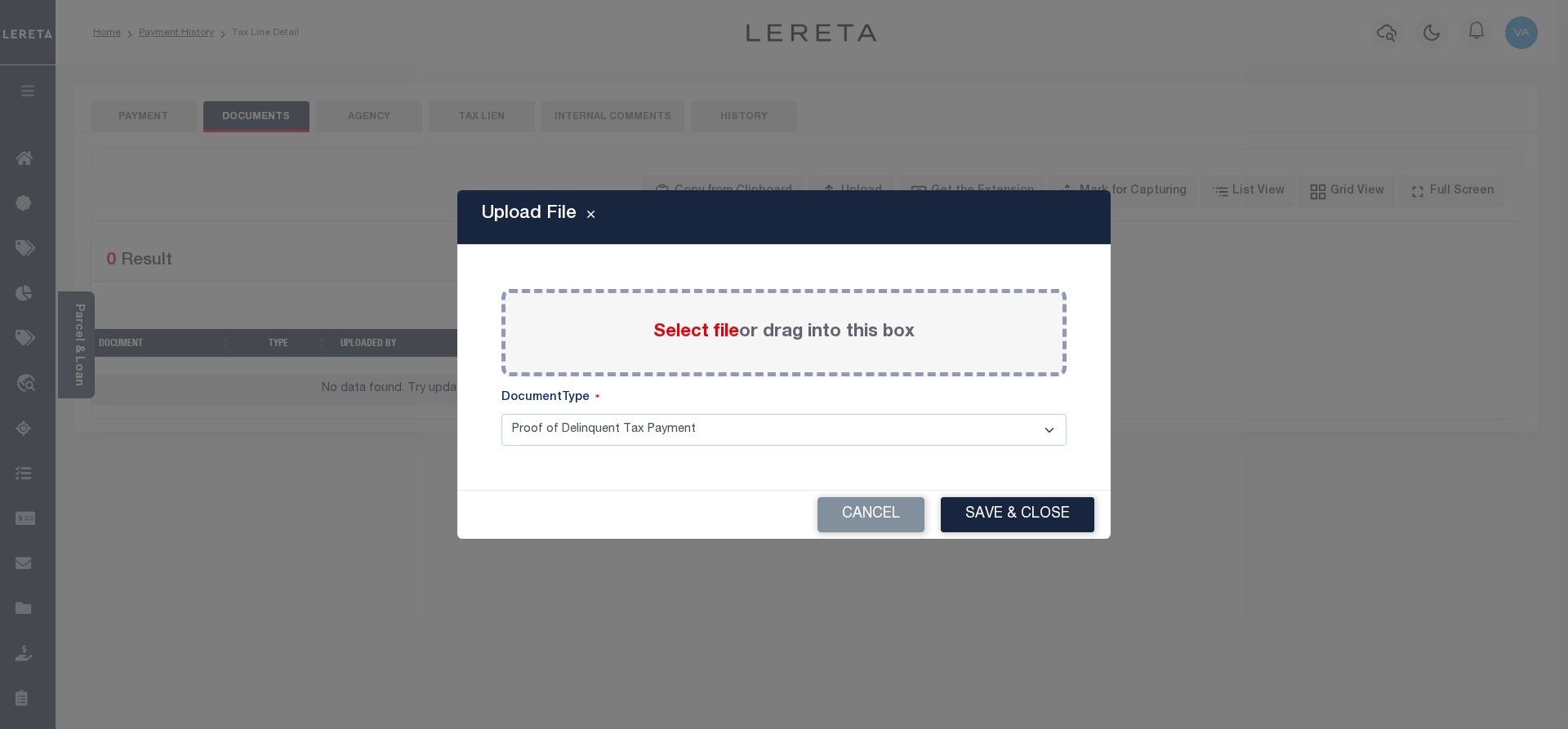
click at [683, 326] on span "Select file" at bounding box center [696, 332] width 86 height 18
click at [0, 0] on input "Select file or drag into this box" at bounding box center [0, 0] width 0 height 0
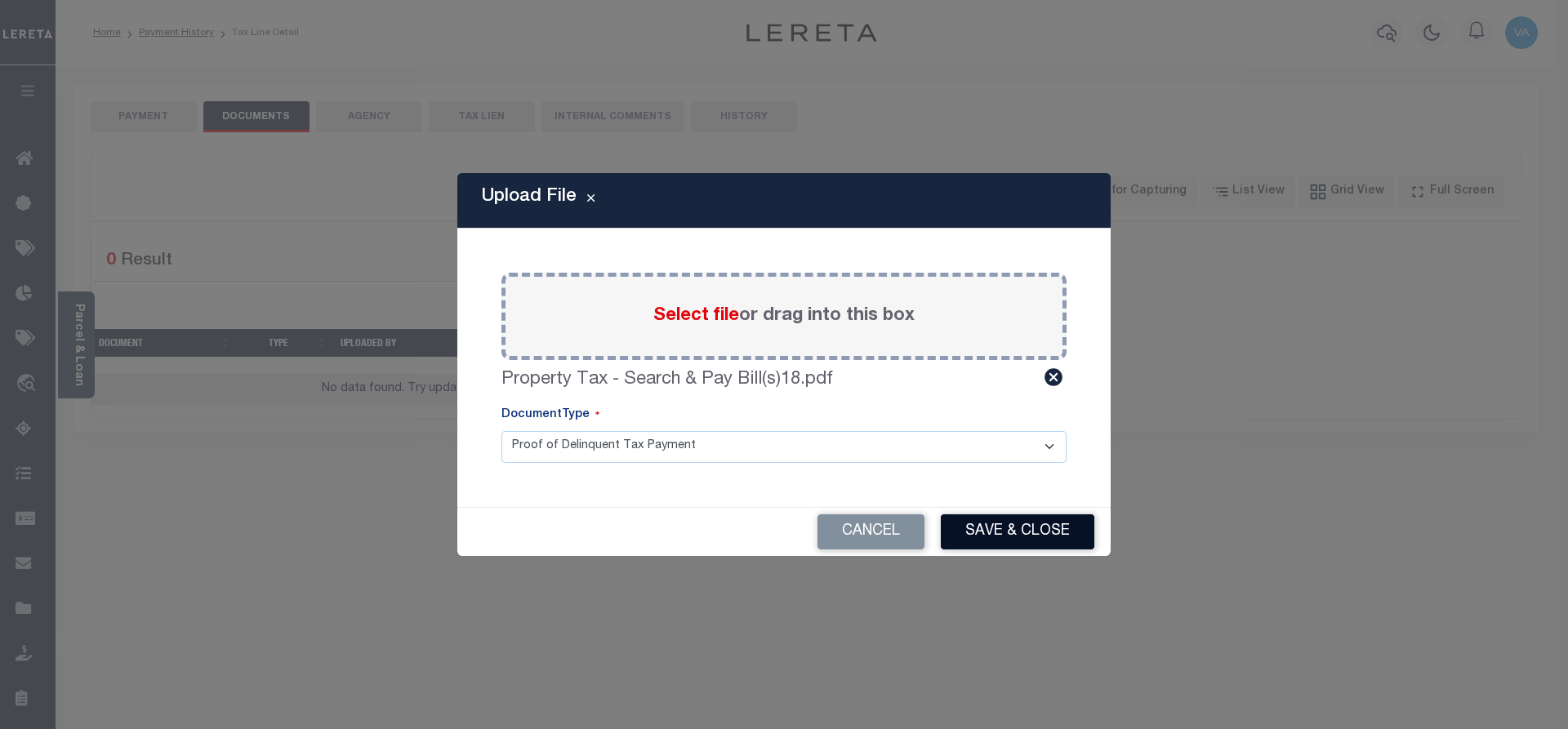
click at [1025, 530] on button "Save & Close" at bounding box center [1017, 532] width 153 height 35
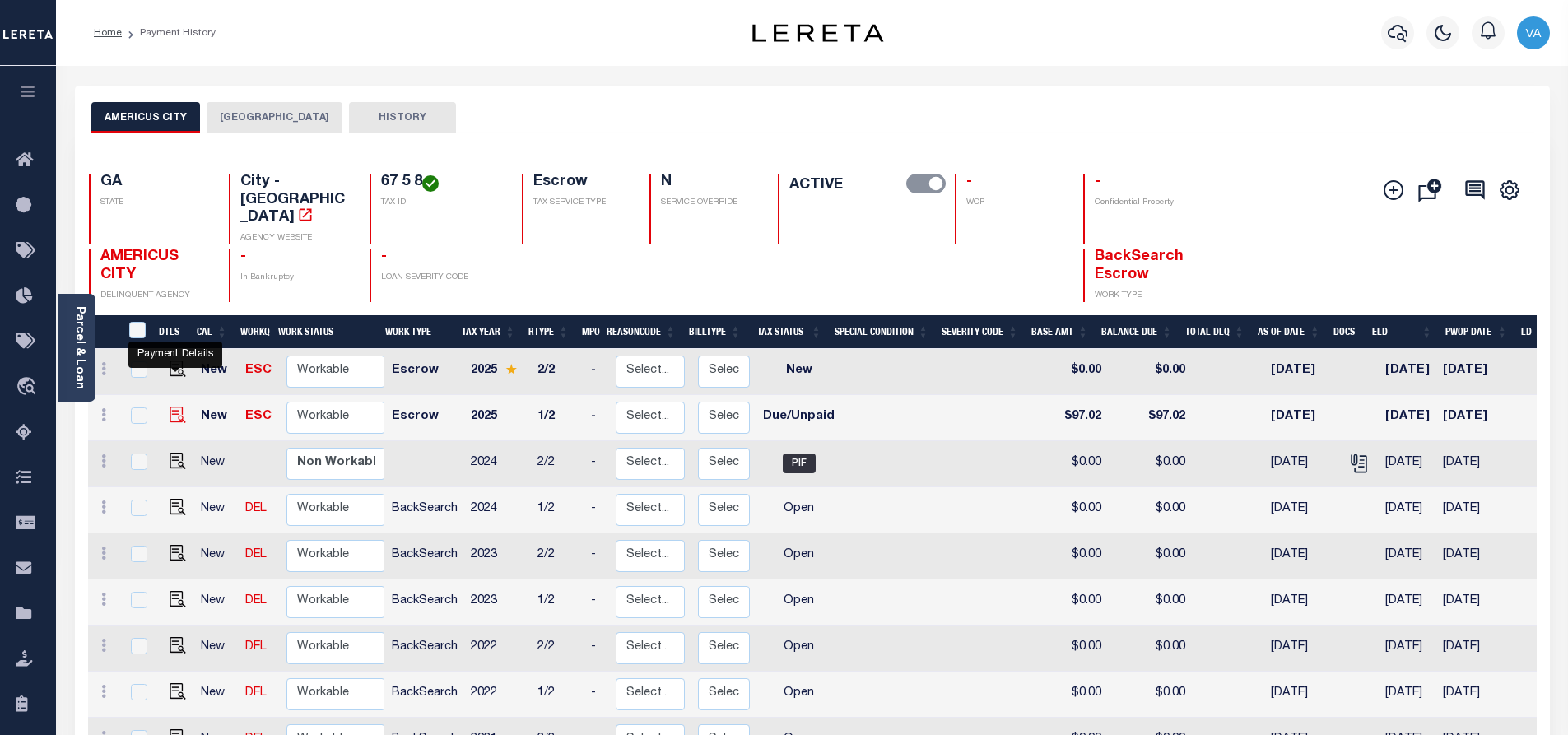
click at [175, 407] on img "" at bounding box center [177, 415] width 16 height 16
checkbox input "true"
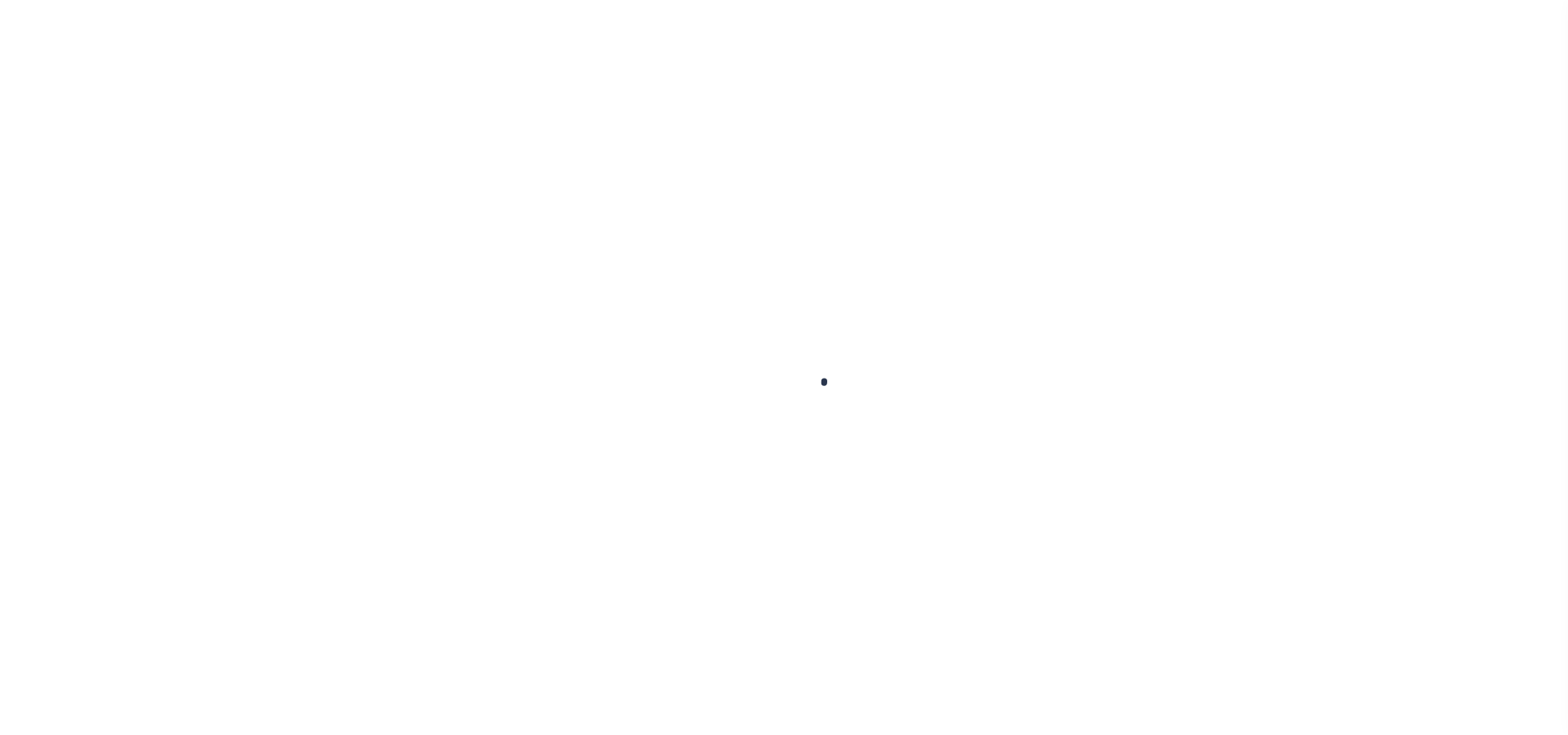
checkbox input "false"
type input "[DATE]"
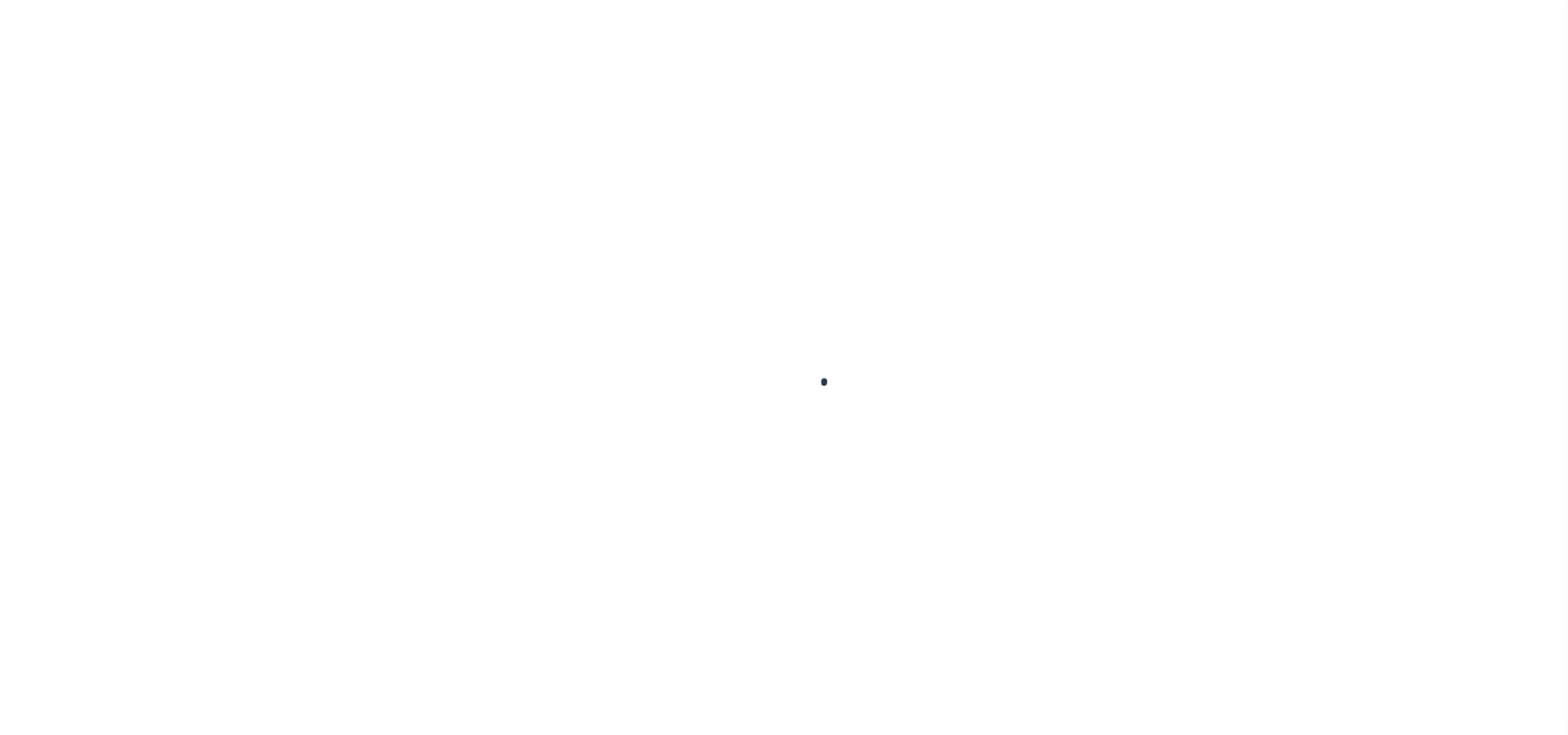
select select "DUE"
type input "$97.02"
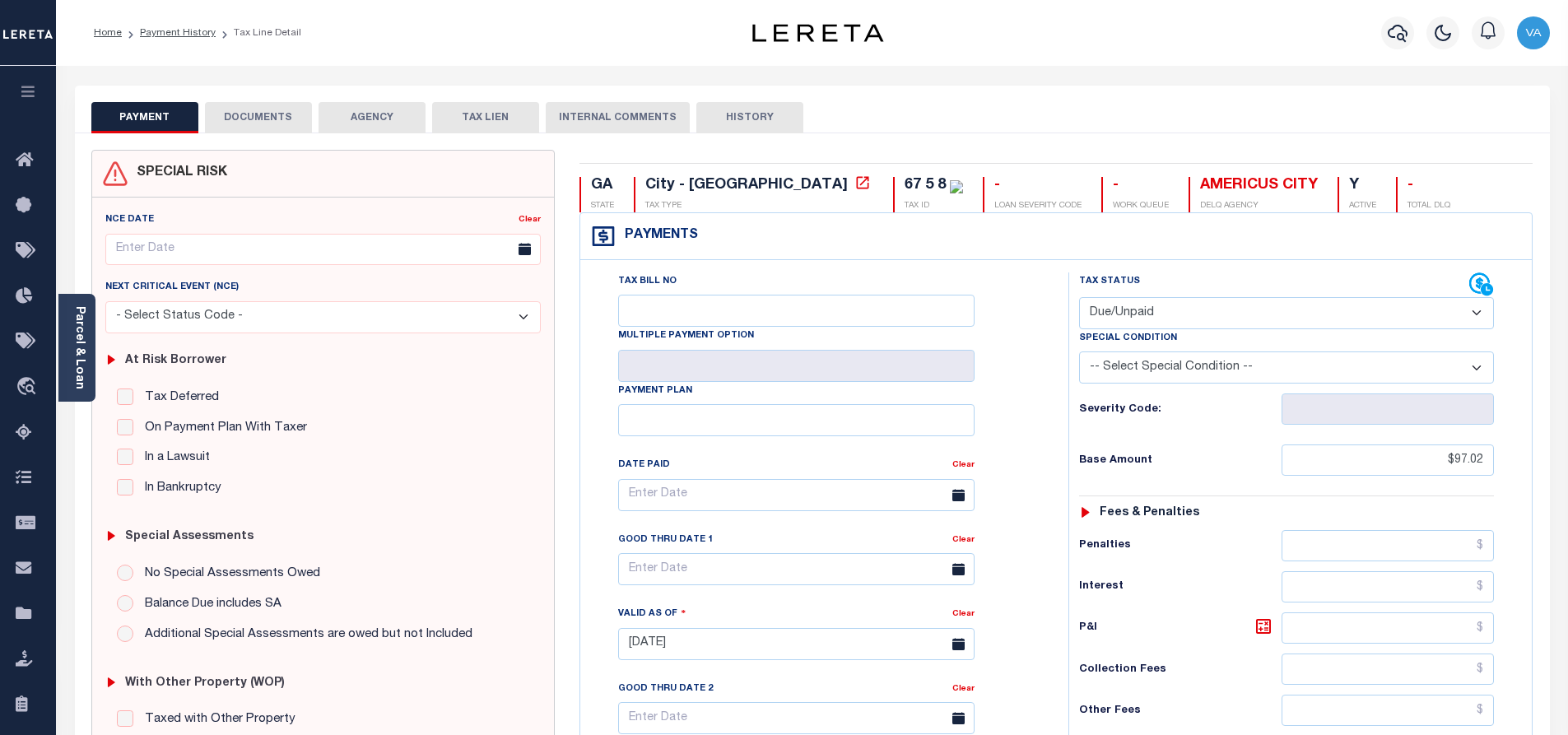
click at [268, 115] on button "DOCUMENTS" at bounding box center [258, 118] width 107 height 31
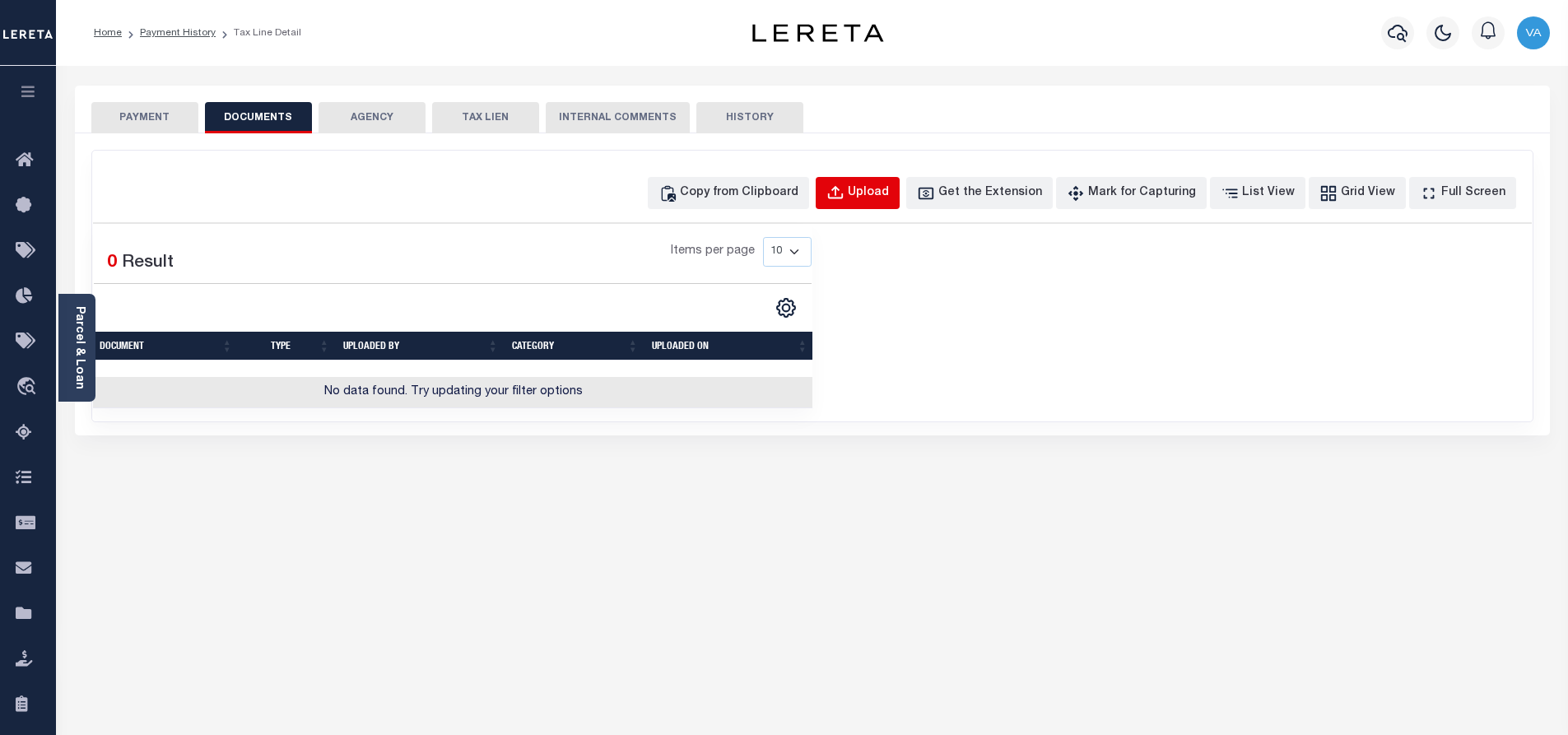
click at [890, 179] on button "Upload" at bounding box center [857, 192] width 84 height 32
select select "POP"
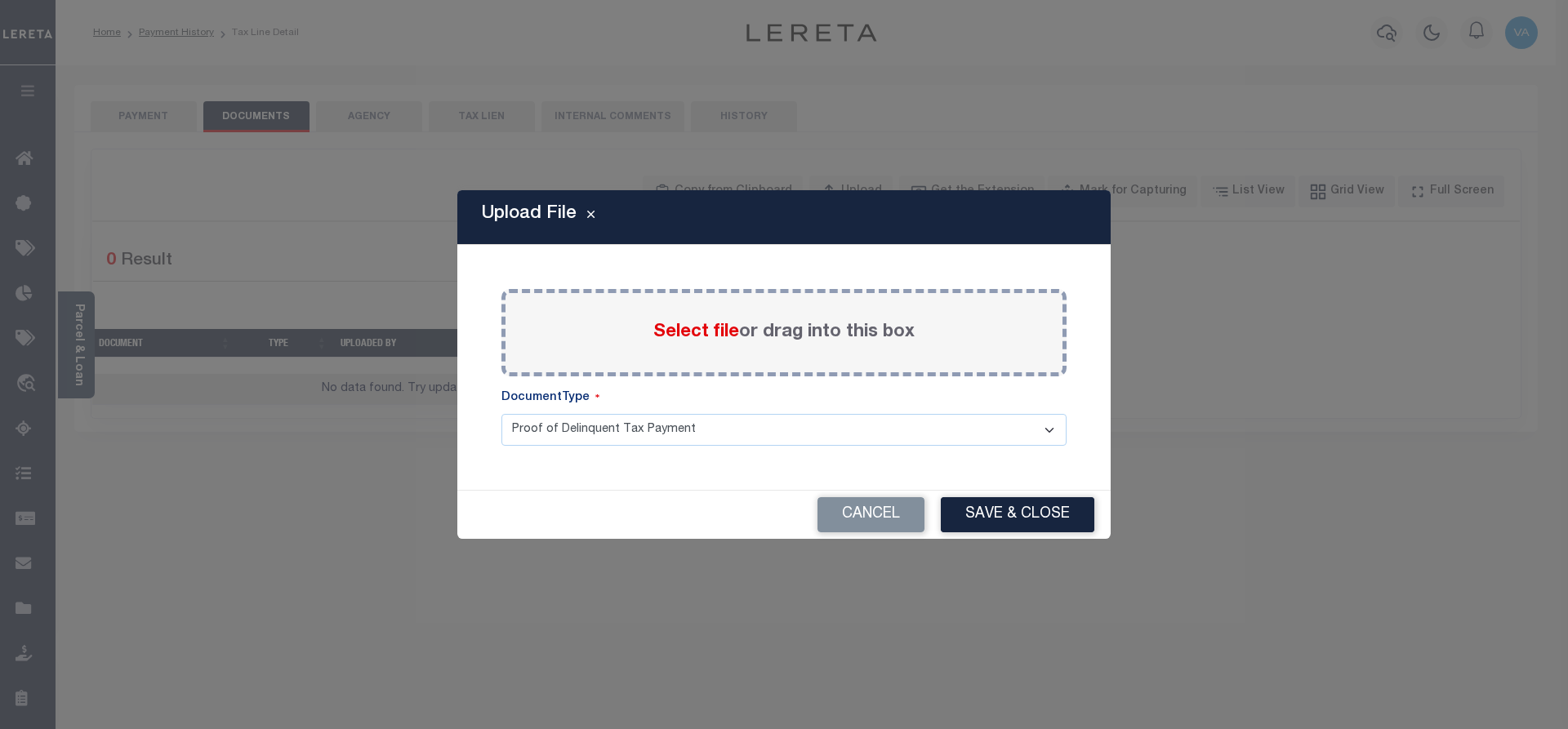
click at [766, 315] on div "Select file or drag into this box" at bounding box center [784, 332] width 565 height 87
click at [708, 329] on span "Select file" at bounding box center [696, 332] width 86 height 18
click at [0, 0] on input "Select file or drag into this box" at bounding box center [0, 0] width 0 height 0
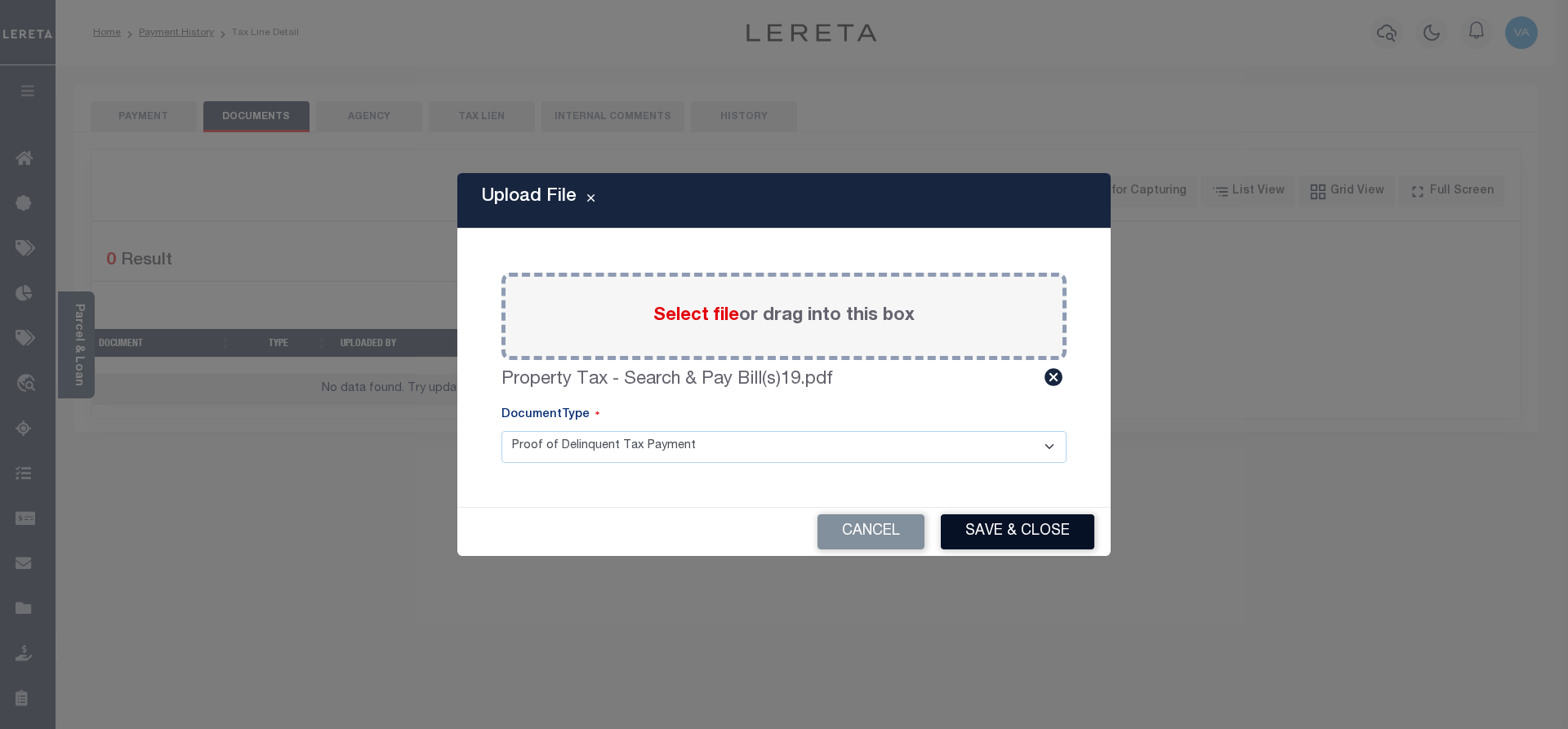
click at [1045, 526] on button "Save & Close" at bounding box center [1017, 532] width 153 height 35
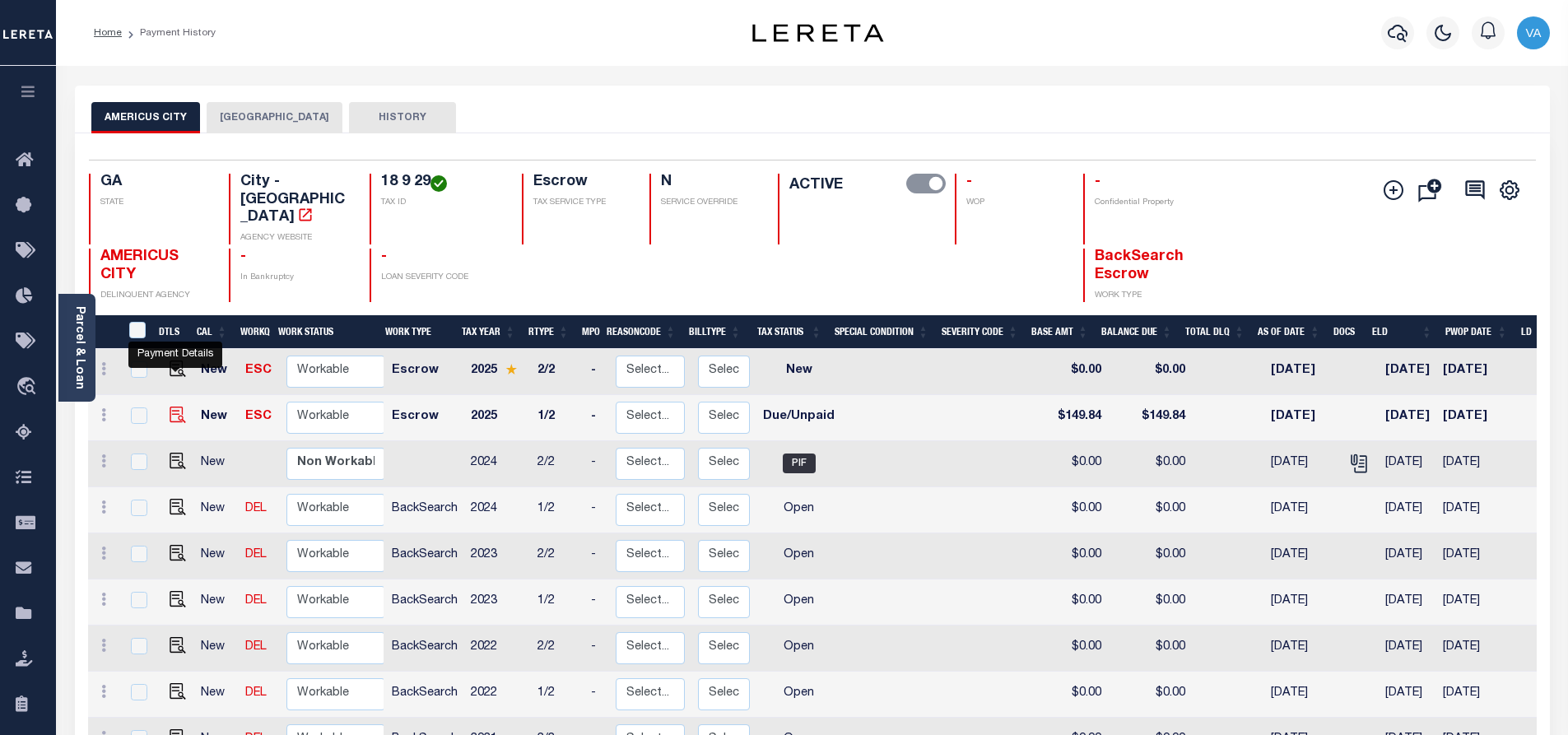
click at [170, 407] on img "" at bounding box center [177, 415] width 16 height 16
checkbox input "true"
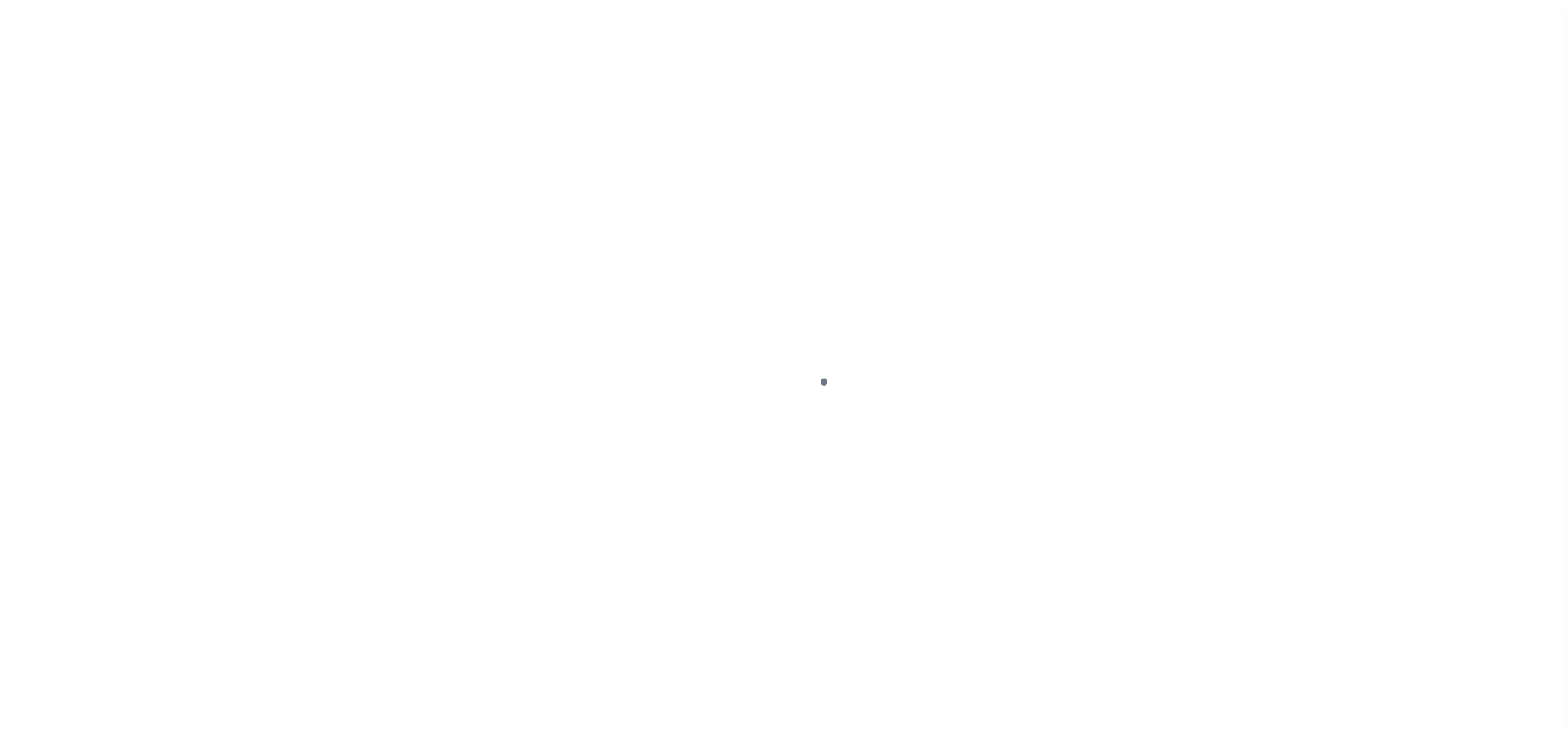
select select "DUE"
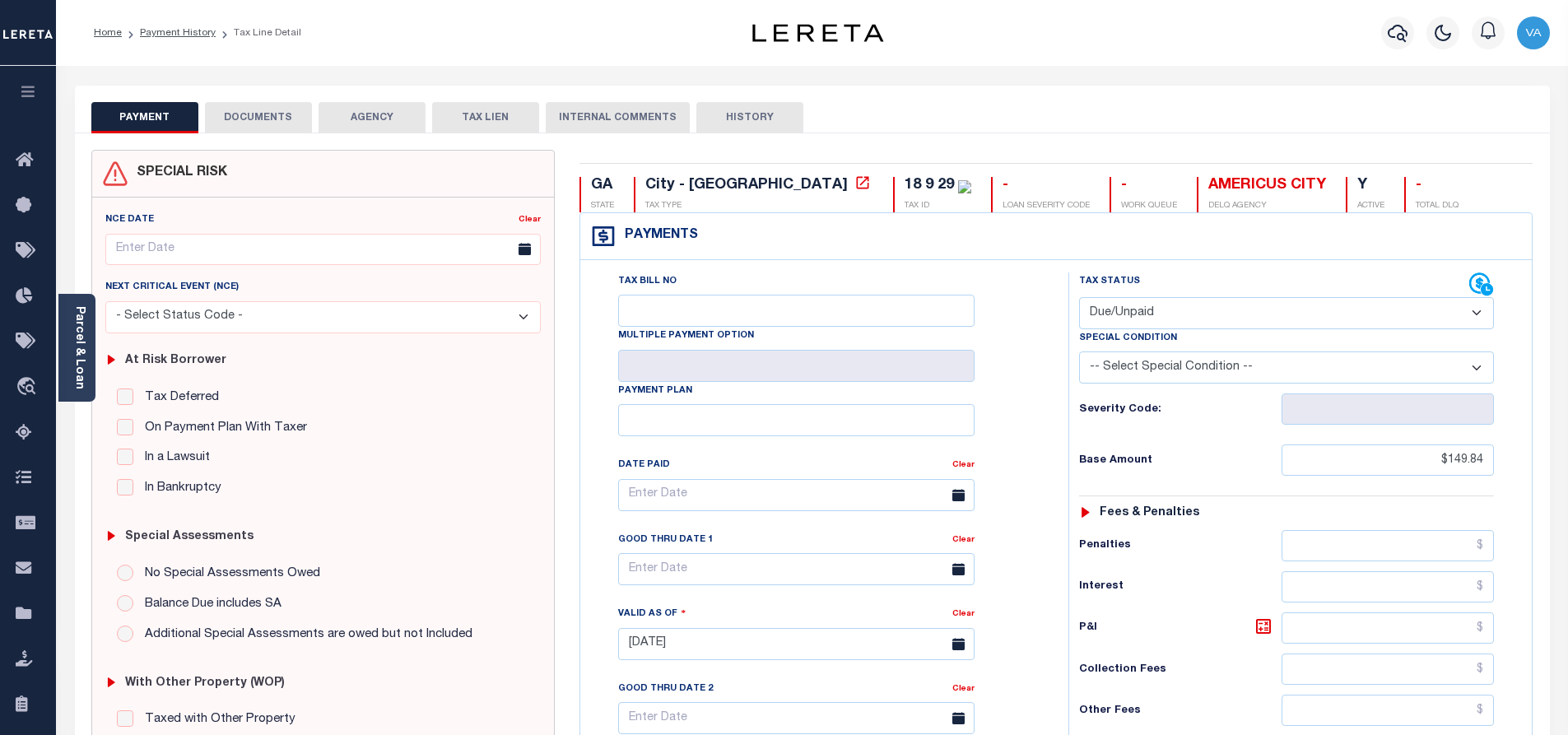
click at [277, 116] on button "DOCUMENTS" at bounding box center [258, 118] width 107 height 31
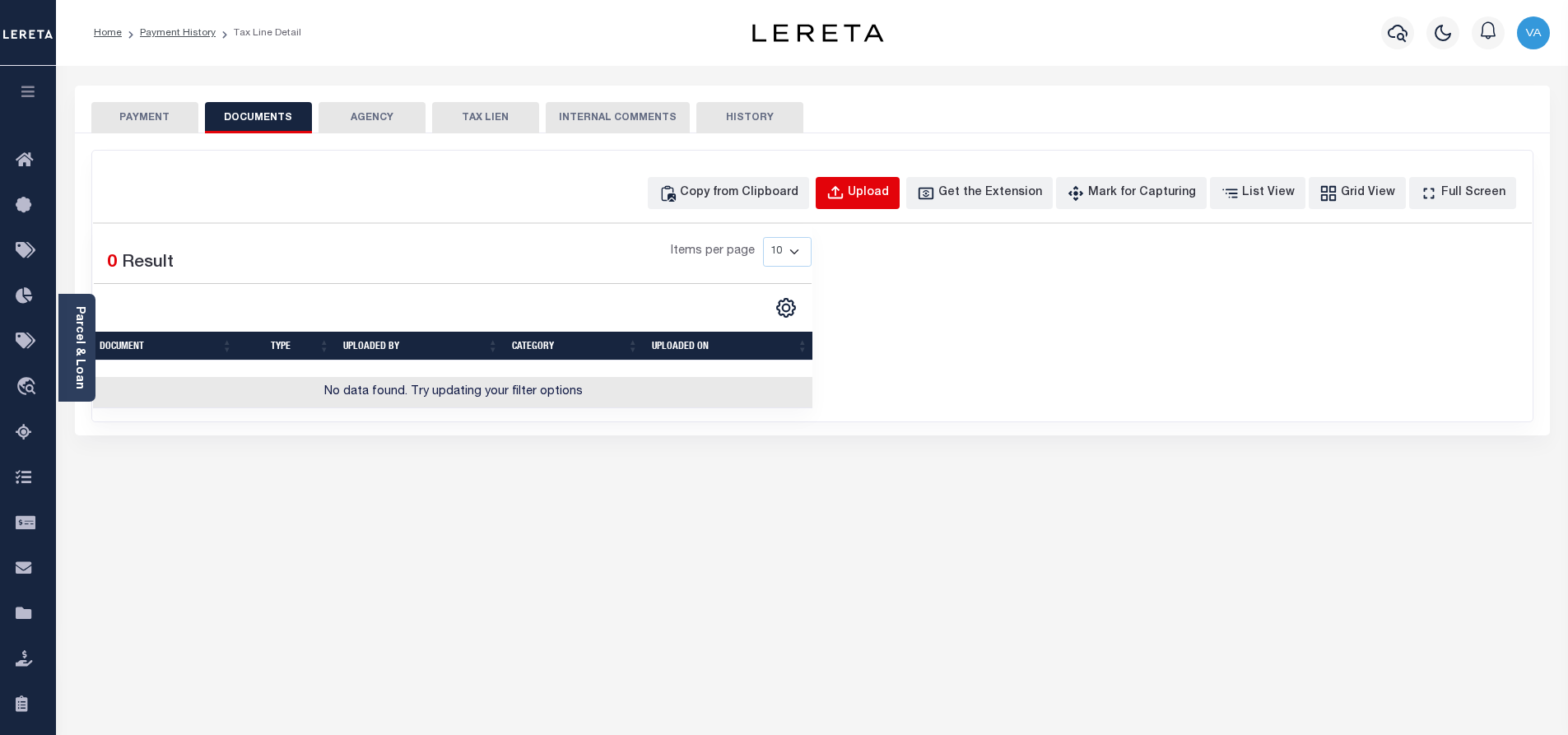
click at [889, 197] on div "Upload" at bounding box center [868, 193] width 41 height 18
select select "POP"
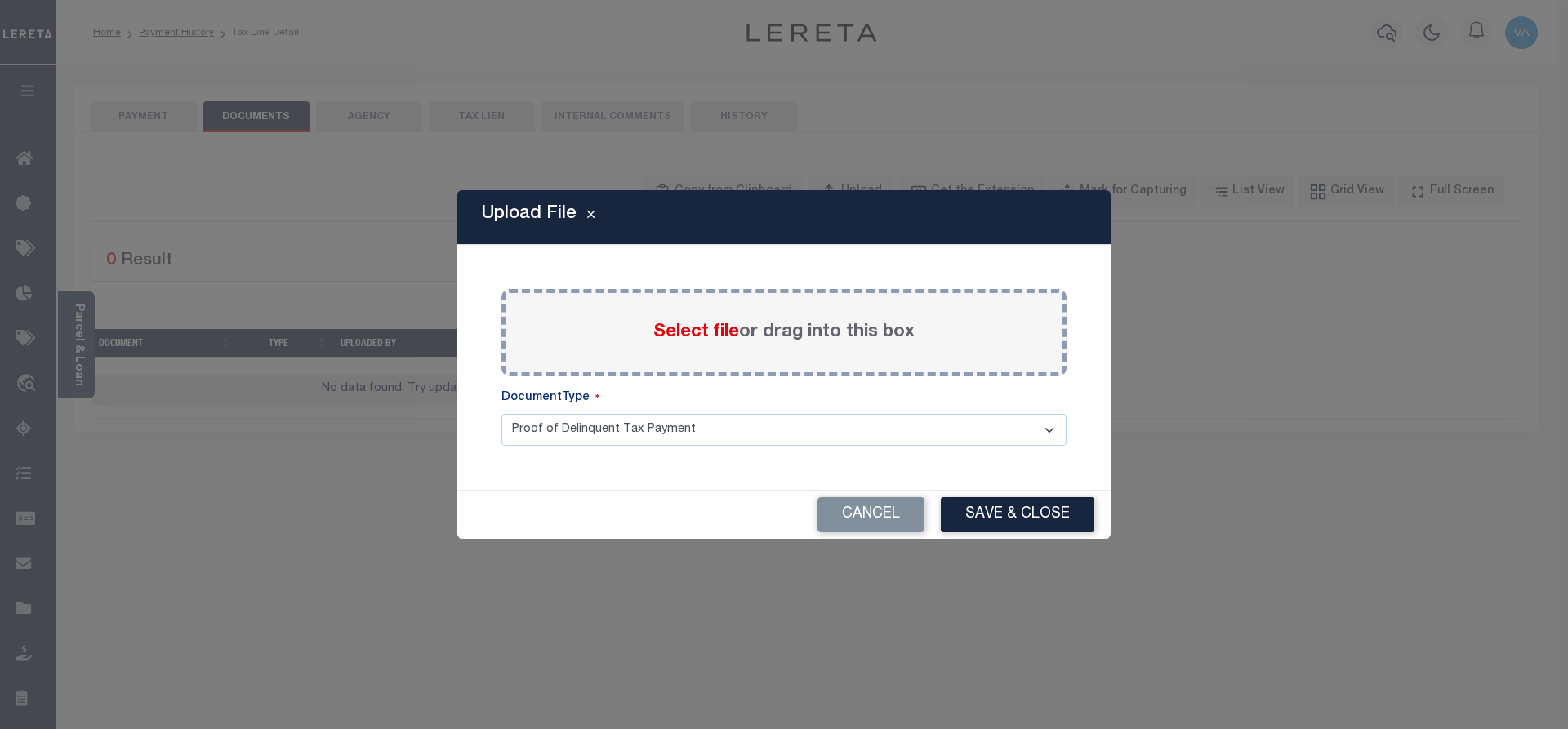
click at [739, 323] on label "Select file or drag into this box" at bounding box center [784, 333] width 261 height 27
click at [0, 0] on input "Select file or drag into this box" at bounding box center [0, 0] width 0 height 0
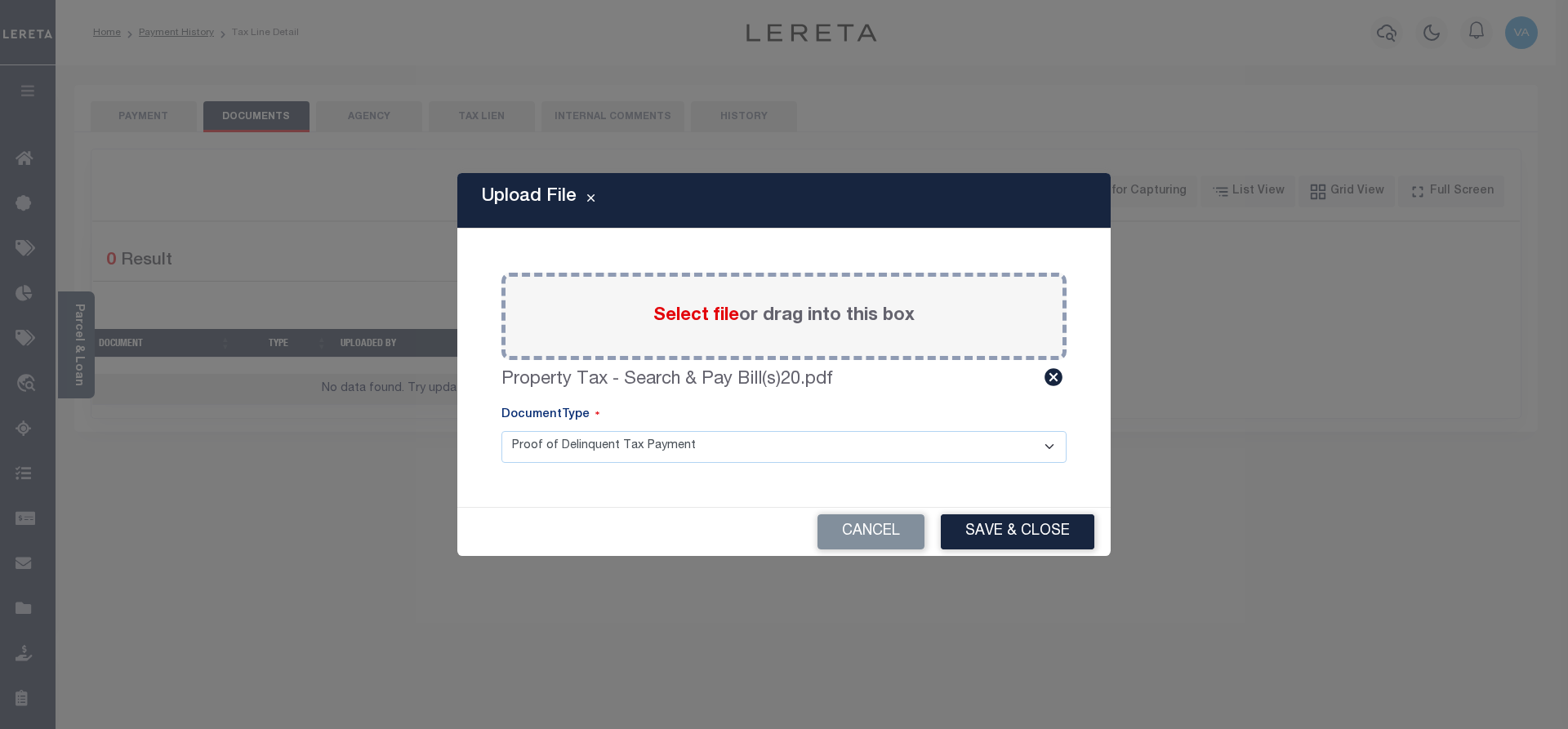
click at [1012, 539] on button "Save & Close" at bounding box center [1017, 532] width 153 height 35
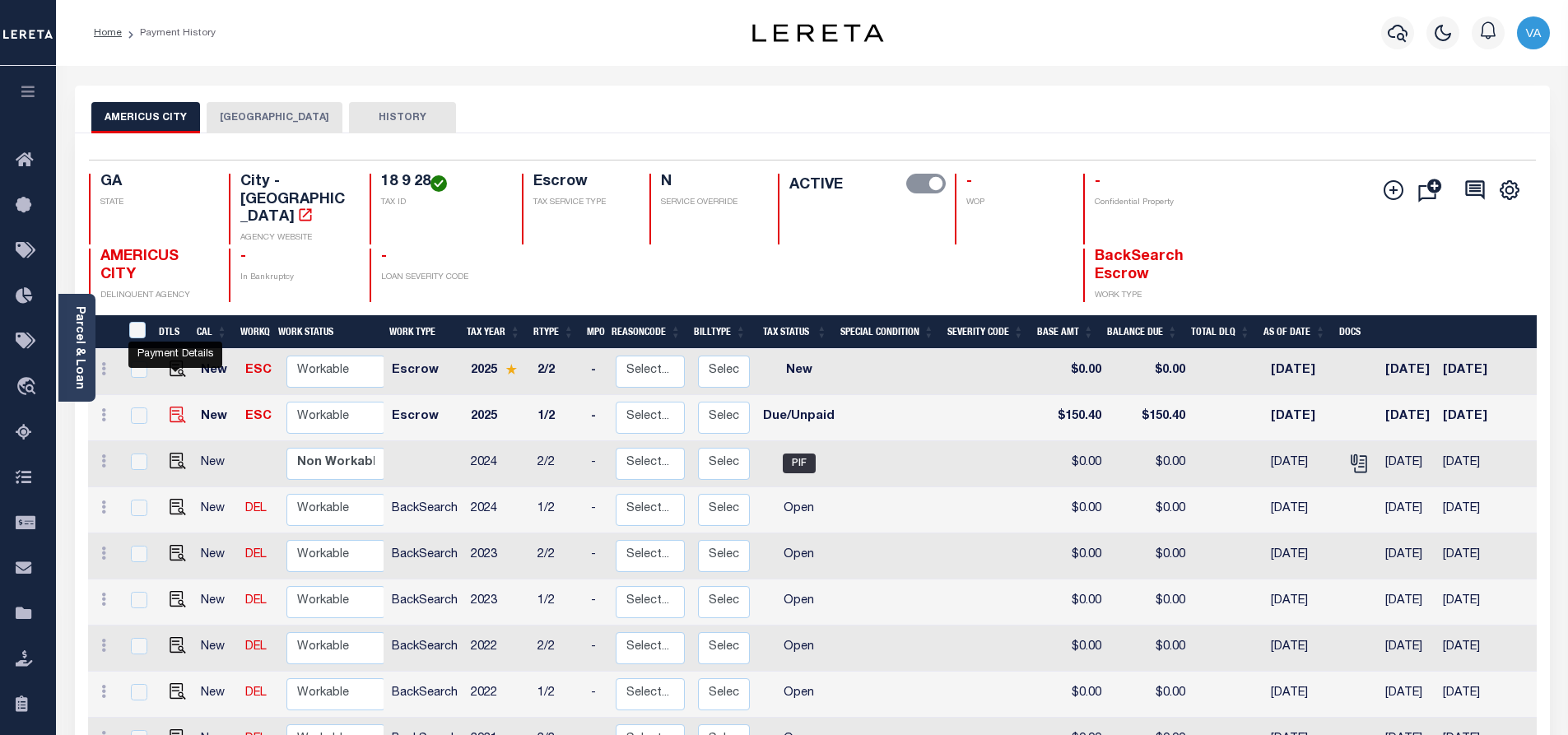
click at [170, 407] on img "" at bounding box center [177, 415] width 16 height 16
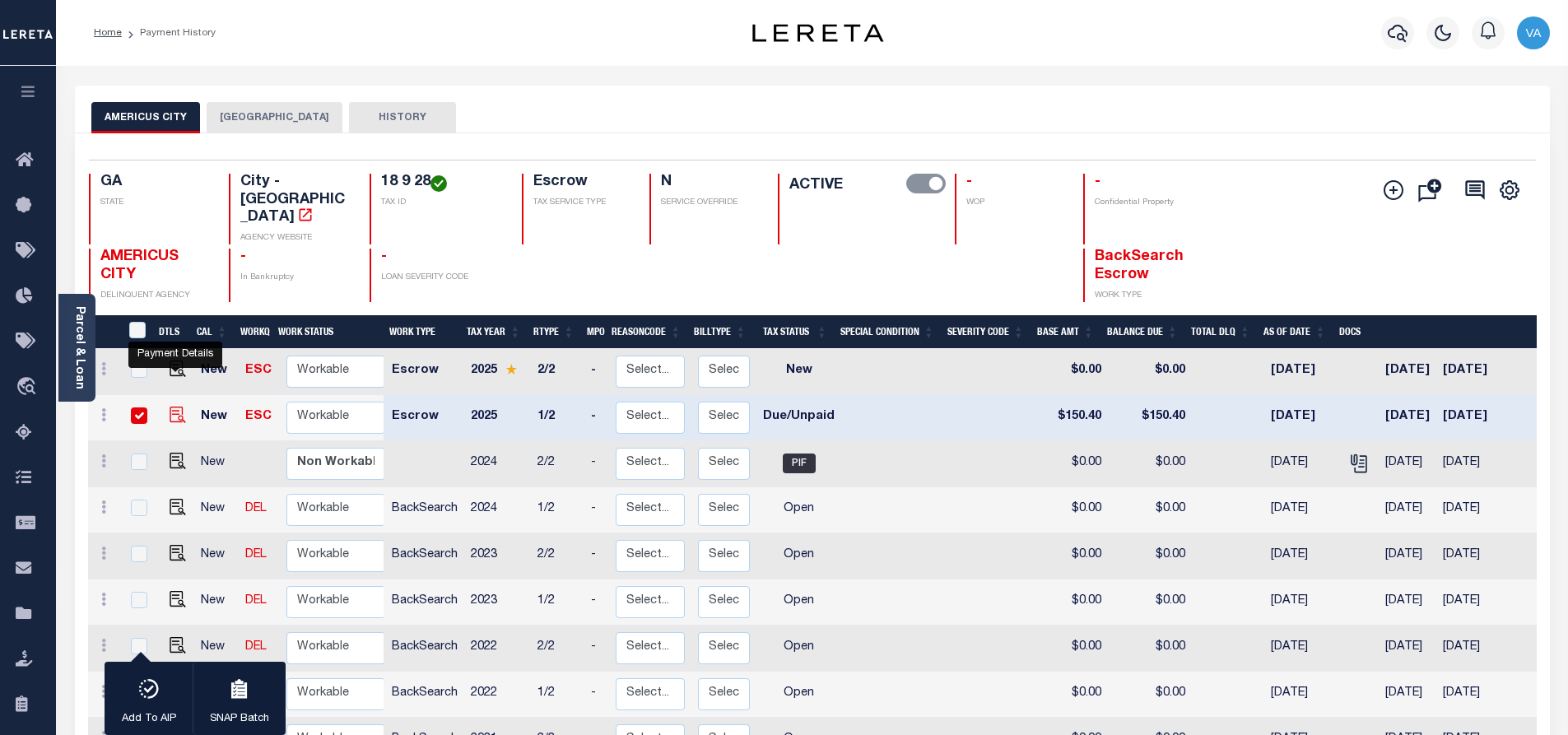
checkbox input "true"
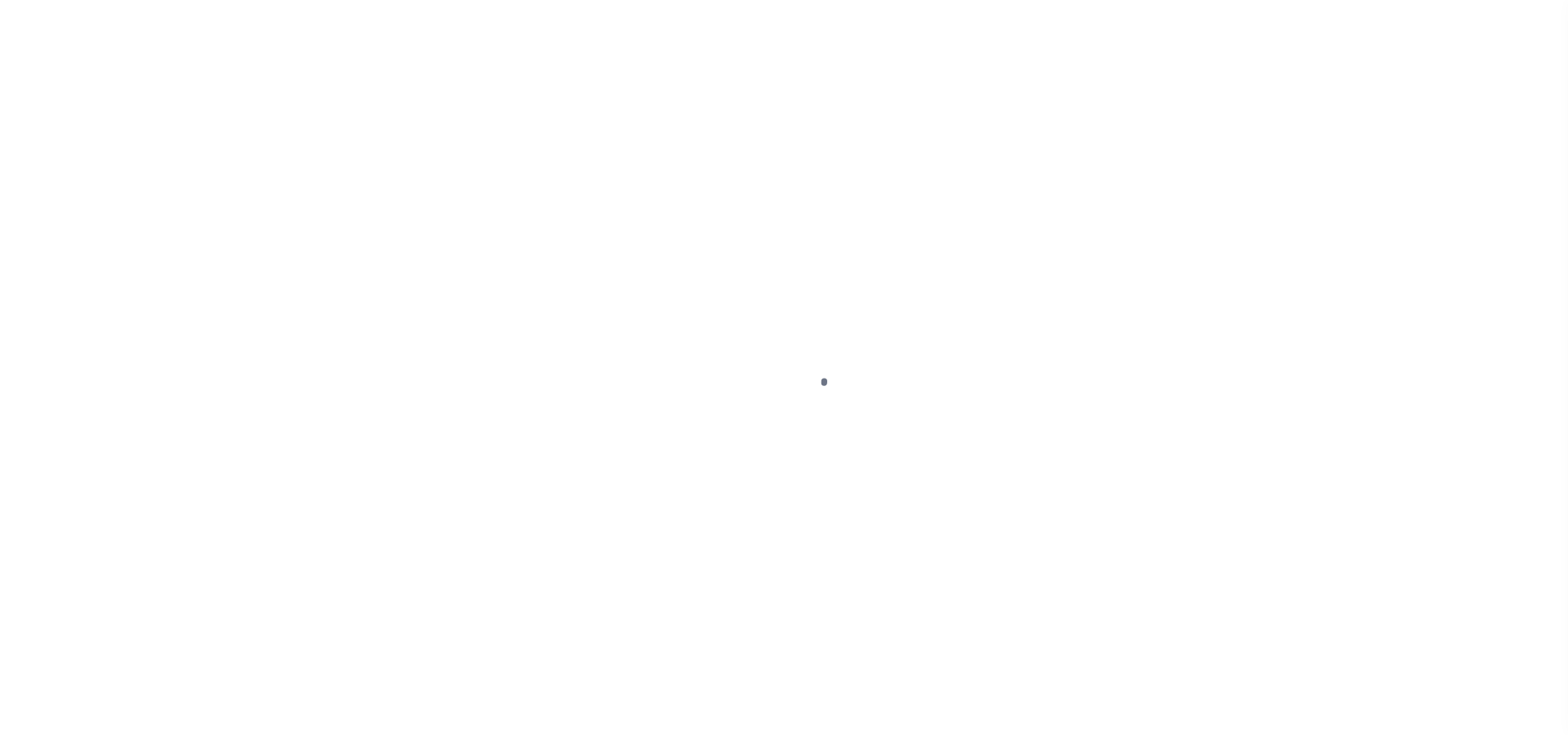
select select "DUE"
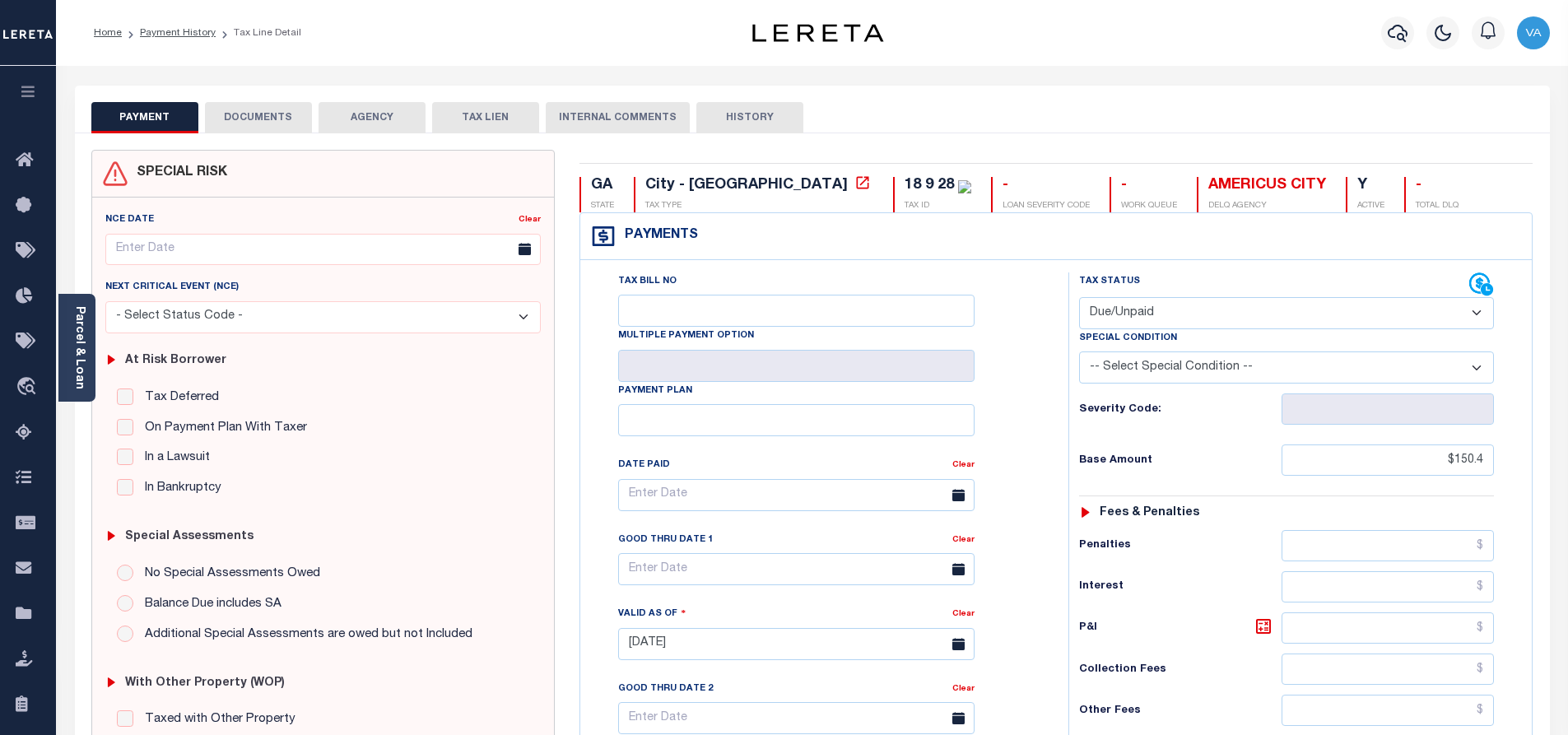
click at [261, 121] on button "DOCUMENTS" at bounding box center [258, 118] width 107 height 31
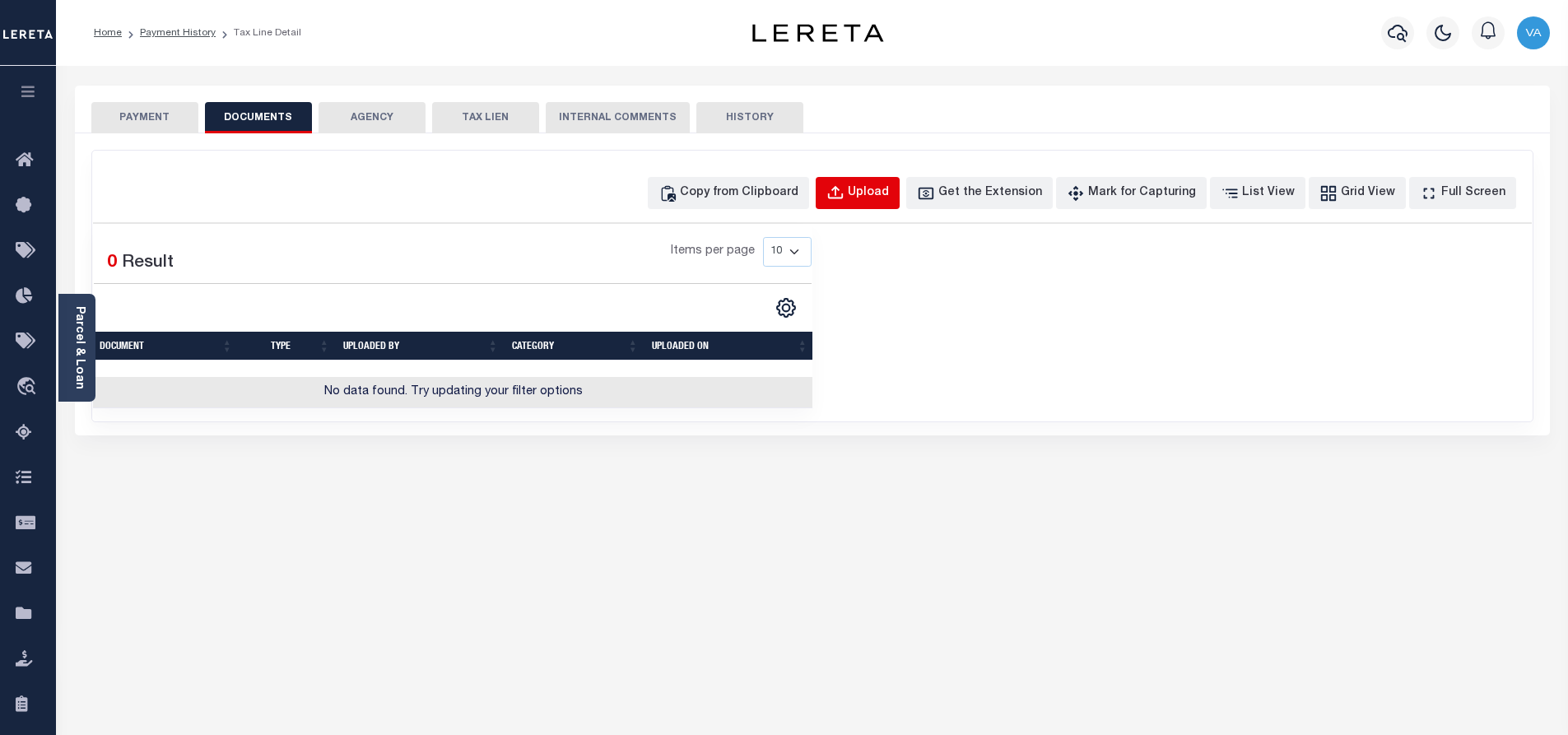
click at [878, 204] on button "Upload" at bounding box center [857, 192] width 84 height 32
select select "POP"
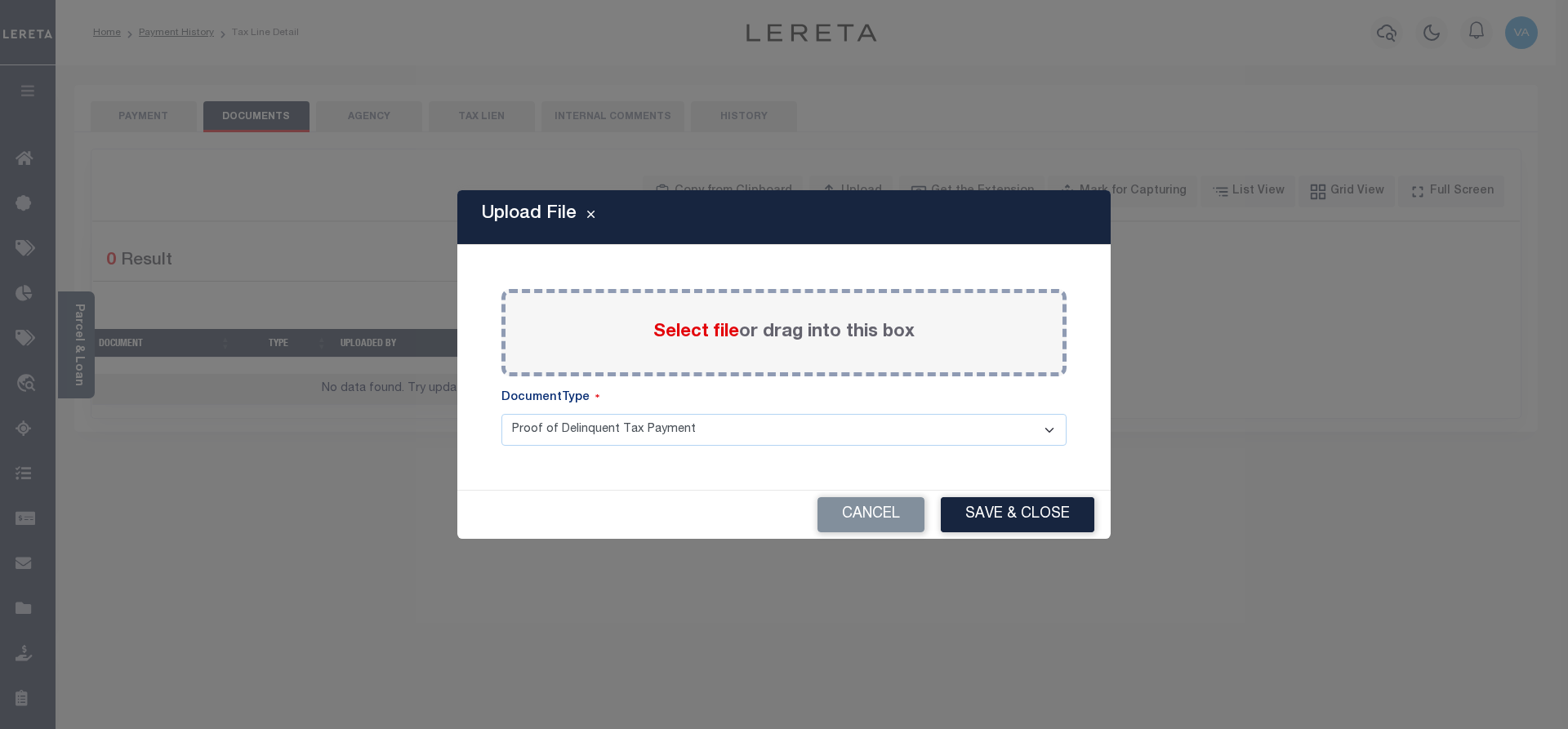
click at [765, 335] on label "Select file or drag into this box" at bounding box center [784, 333] width 261 height 27
click at [0, 0] on input "Select file or drag into this box" at bounding box center [0, 0] width 0 height 0
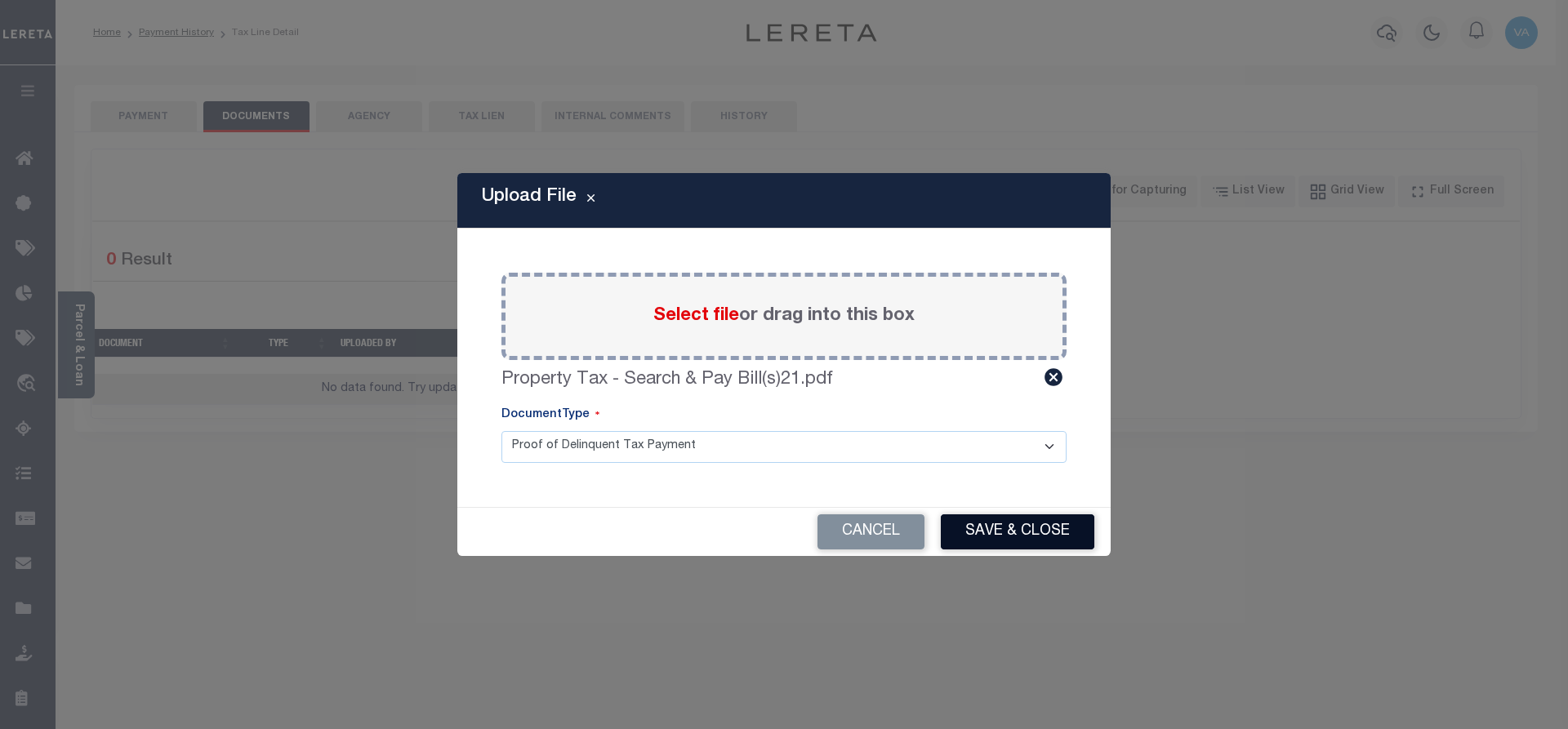
click at [1033, 532] on button "Save & Close" at bounding box center [1017, 532] width 153 height 35
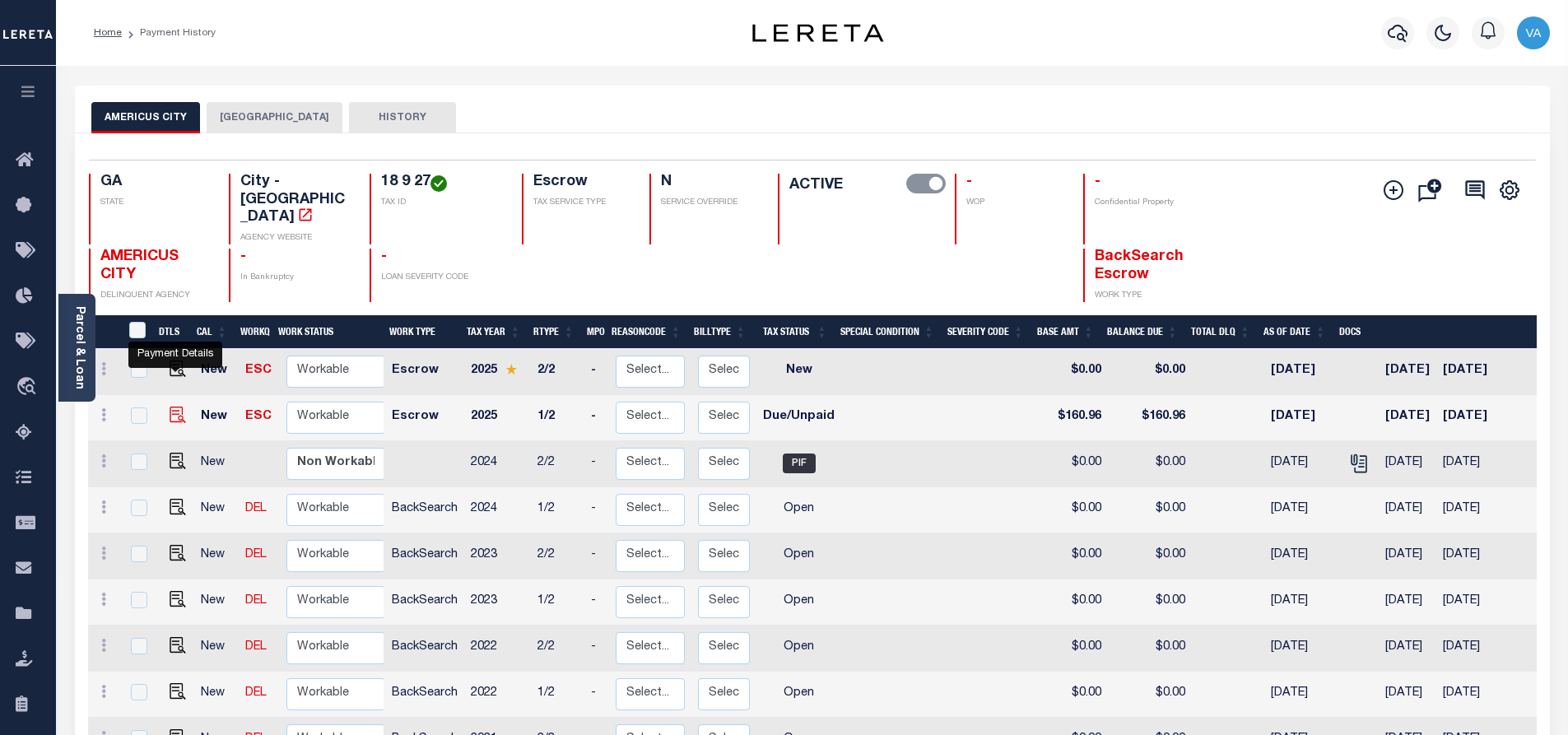
click at [172, 407] on img "" at bounding box center [177, 415] width 16 height 16
checkbox input "true"
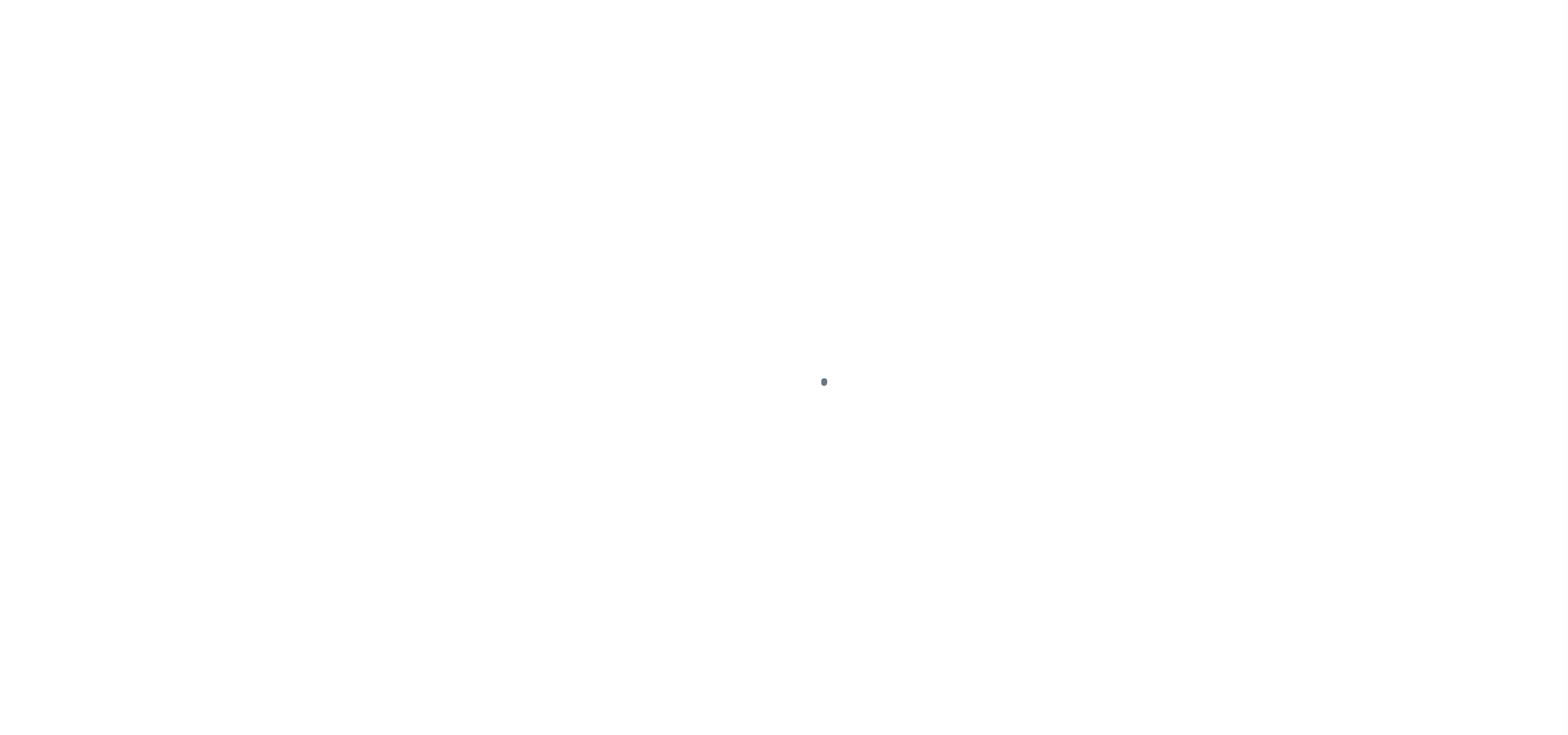
select select "DUE"
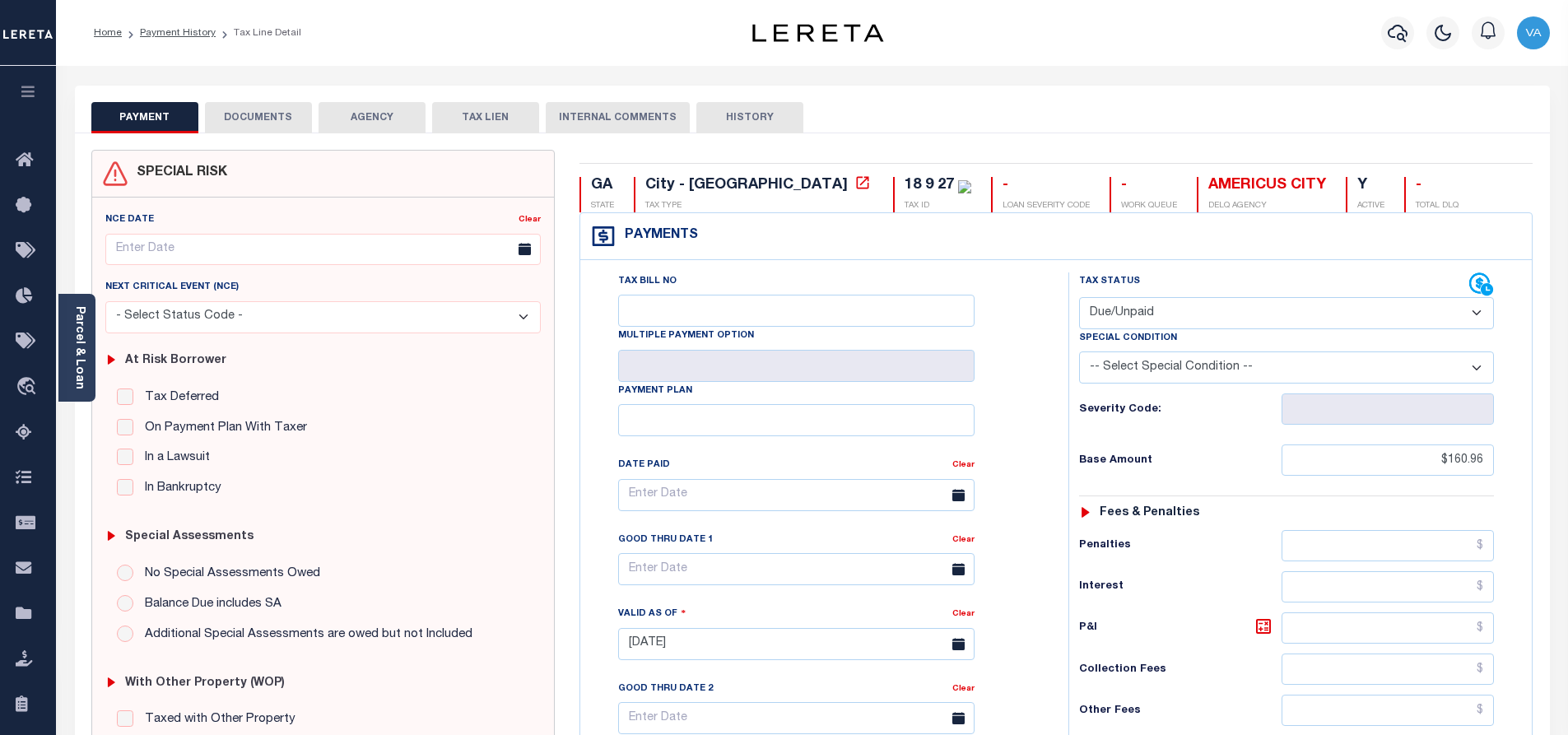
click at [275, 118] on button "DOCUMENTS" at bounding box center [258, 118] width 107 height 31
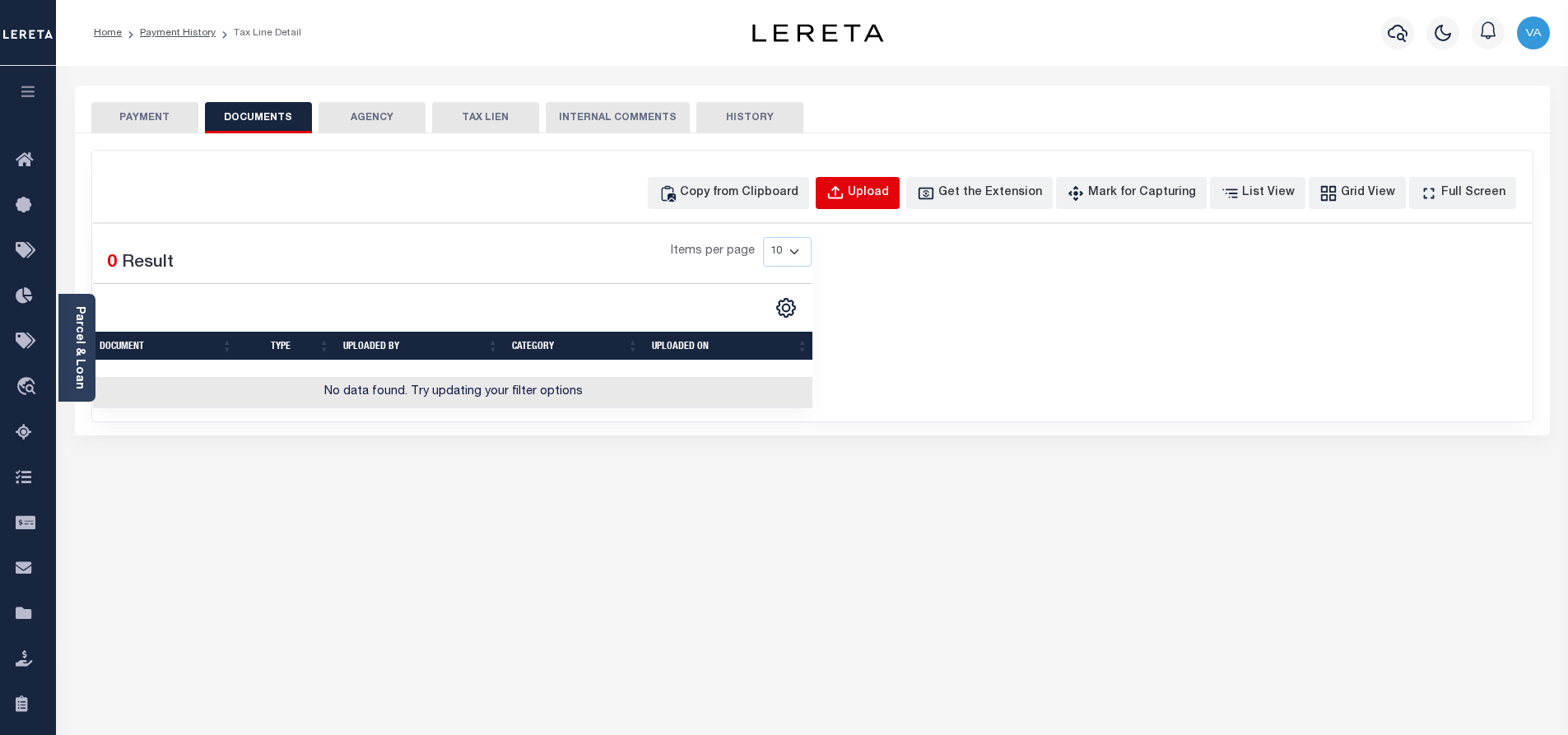
click at [889, 200] on div "Upload" at bounding box center [868, 193] width 41 height 18
select select "POP"
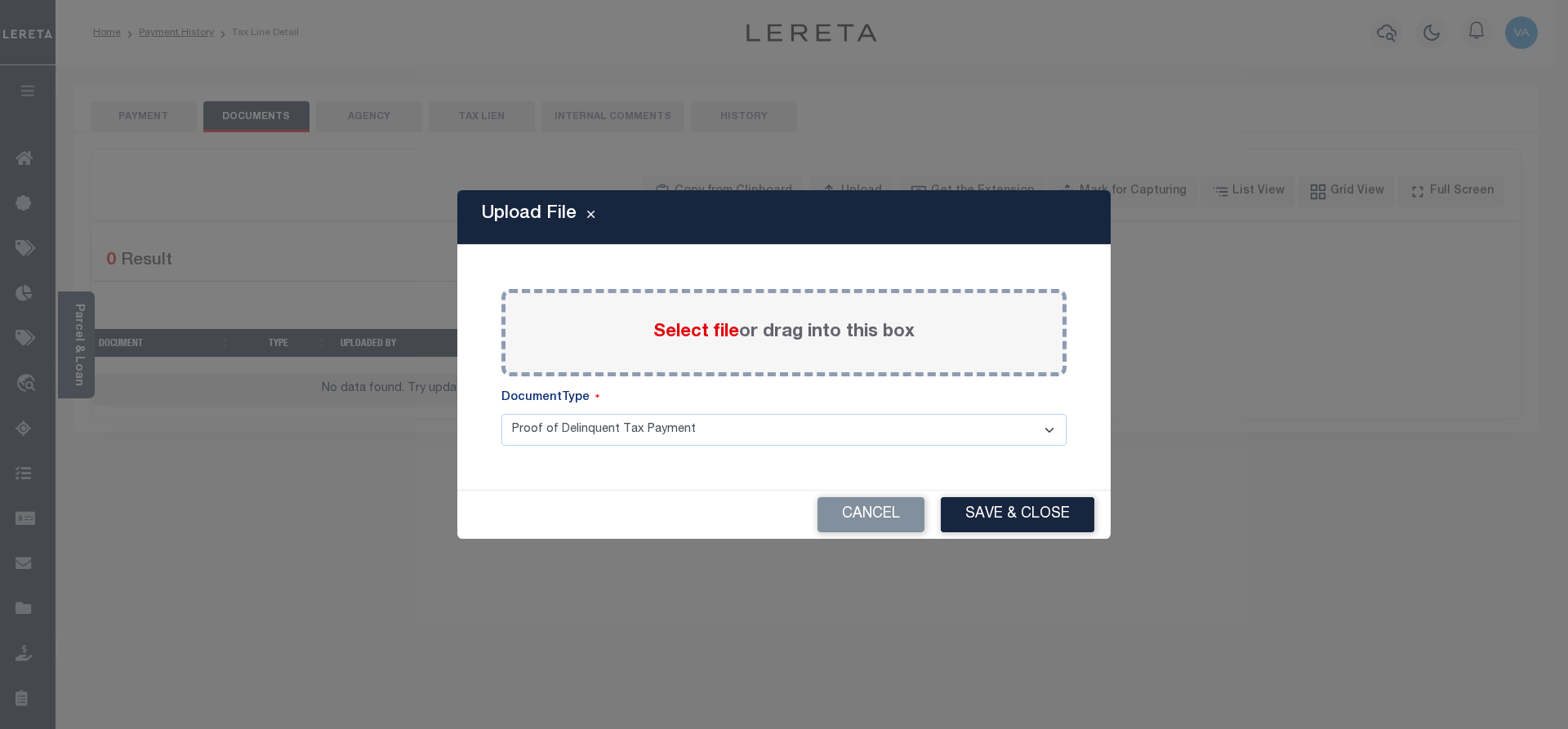
click at [671, 331] on span "Select file" at bounding box center [696, 332] width 86 height 18
click at [0, 0] on input "Select file or drag into this box" at bounding box center [0, 0] width 0 height 0
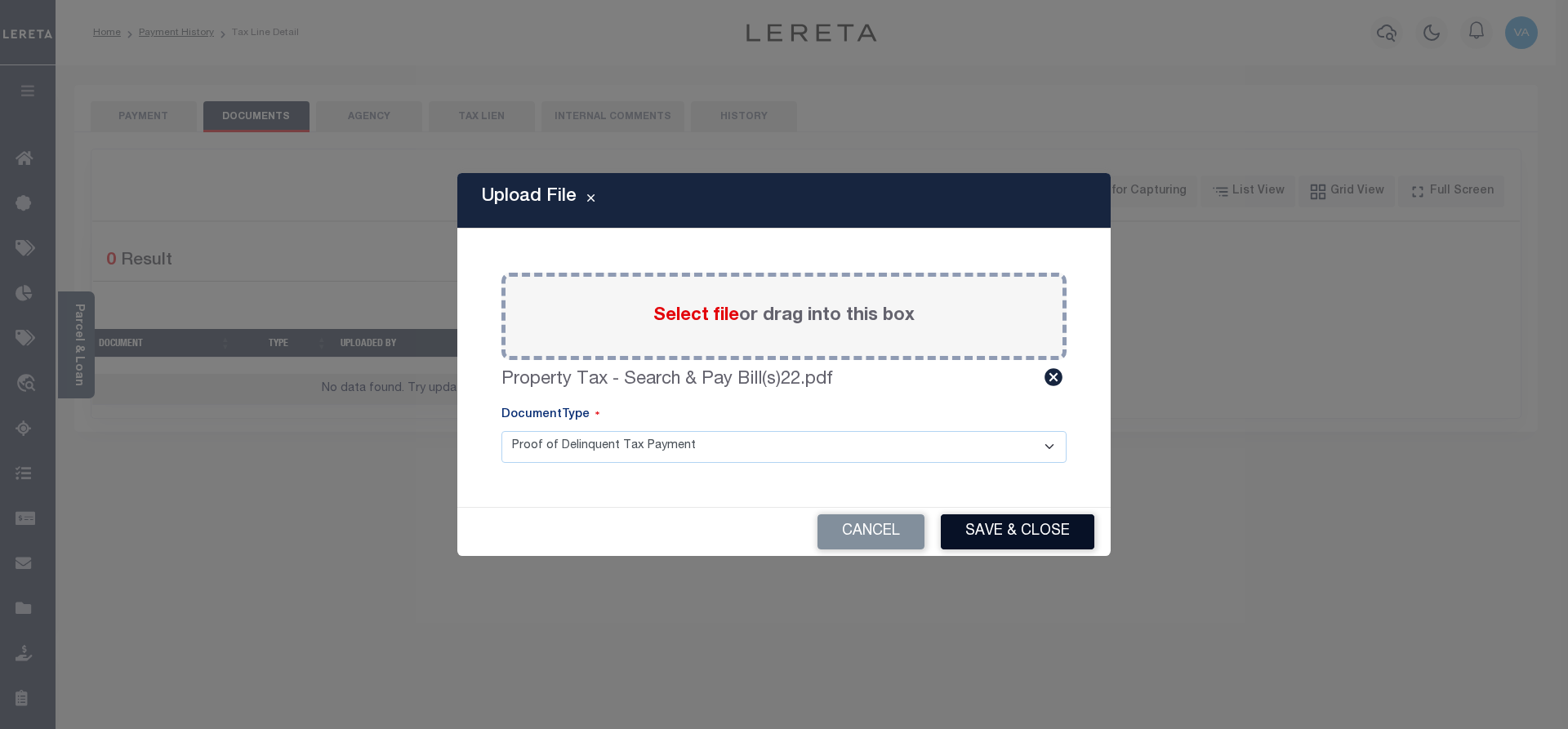
click at [1021, 536] on button "Save & Close" at bounding box center [1017, 532] width 153 height 35
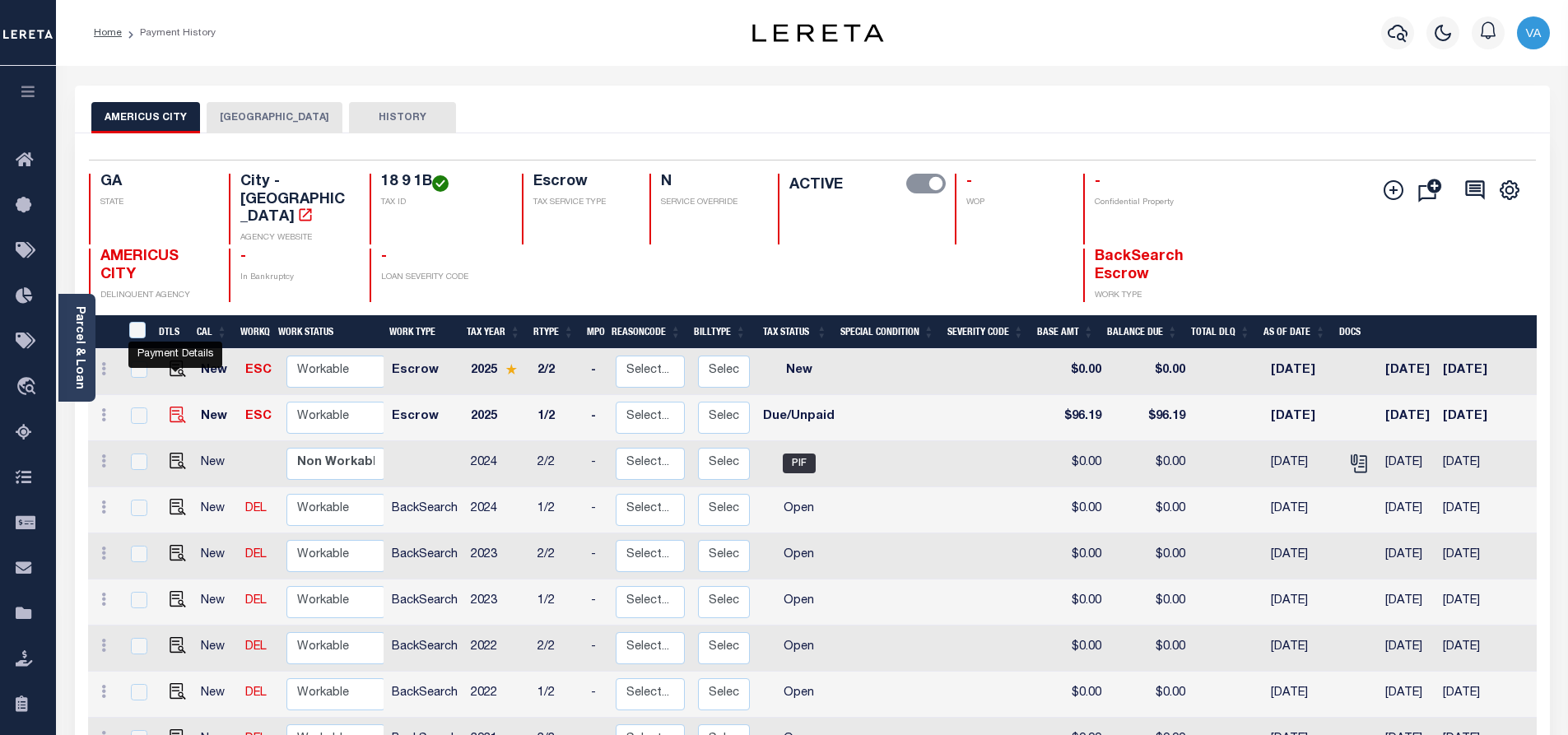
click at [170, 407] on img "" at bounding box center [177, 415] width 16 height 16
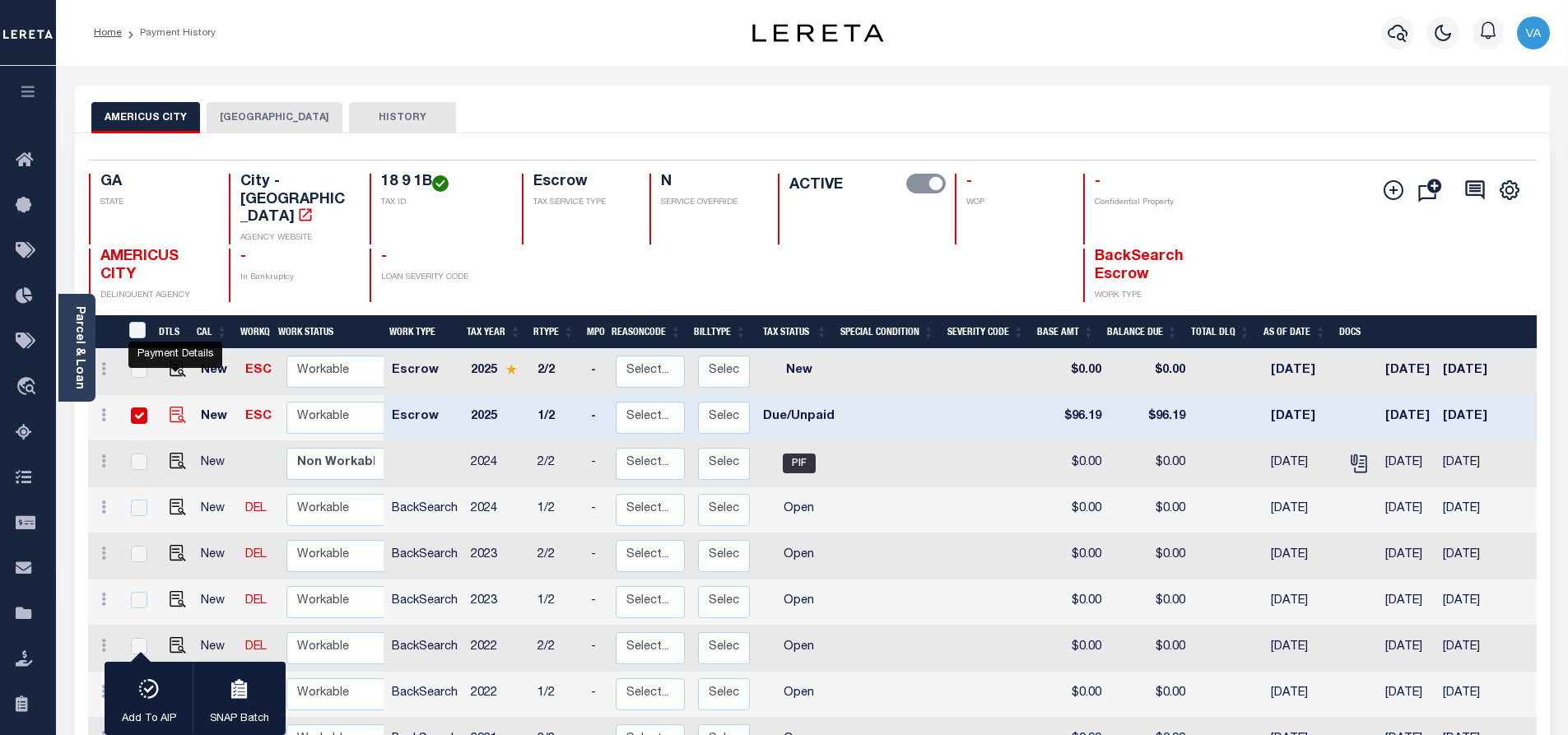
checkbox input "true"
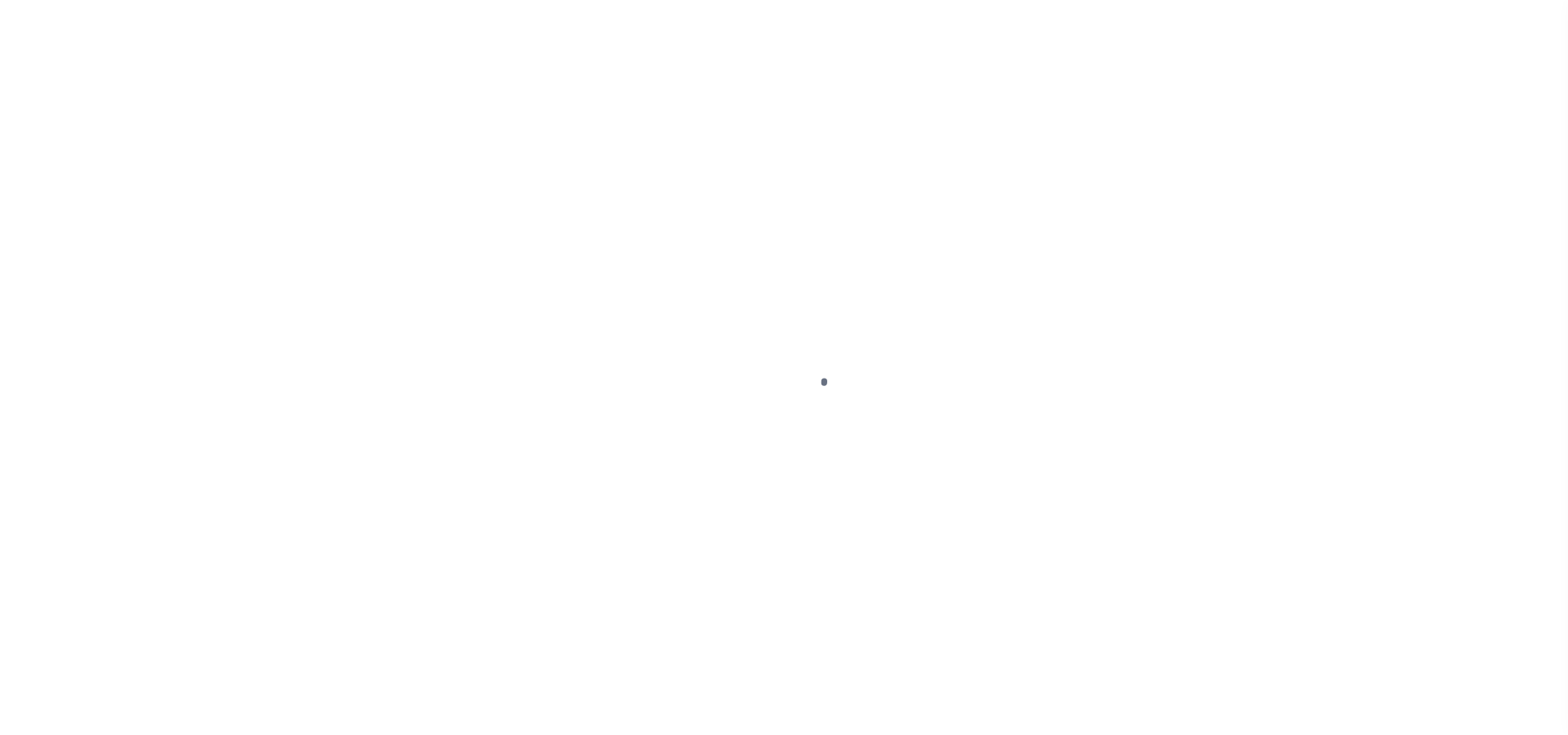
select select "DUE"
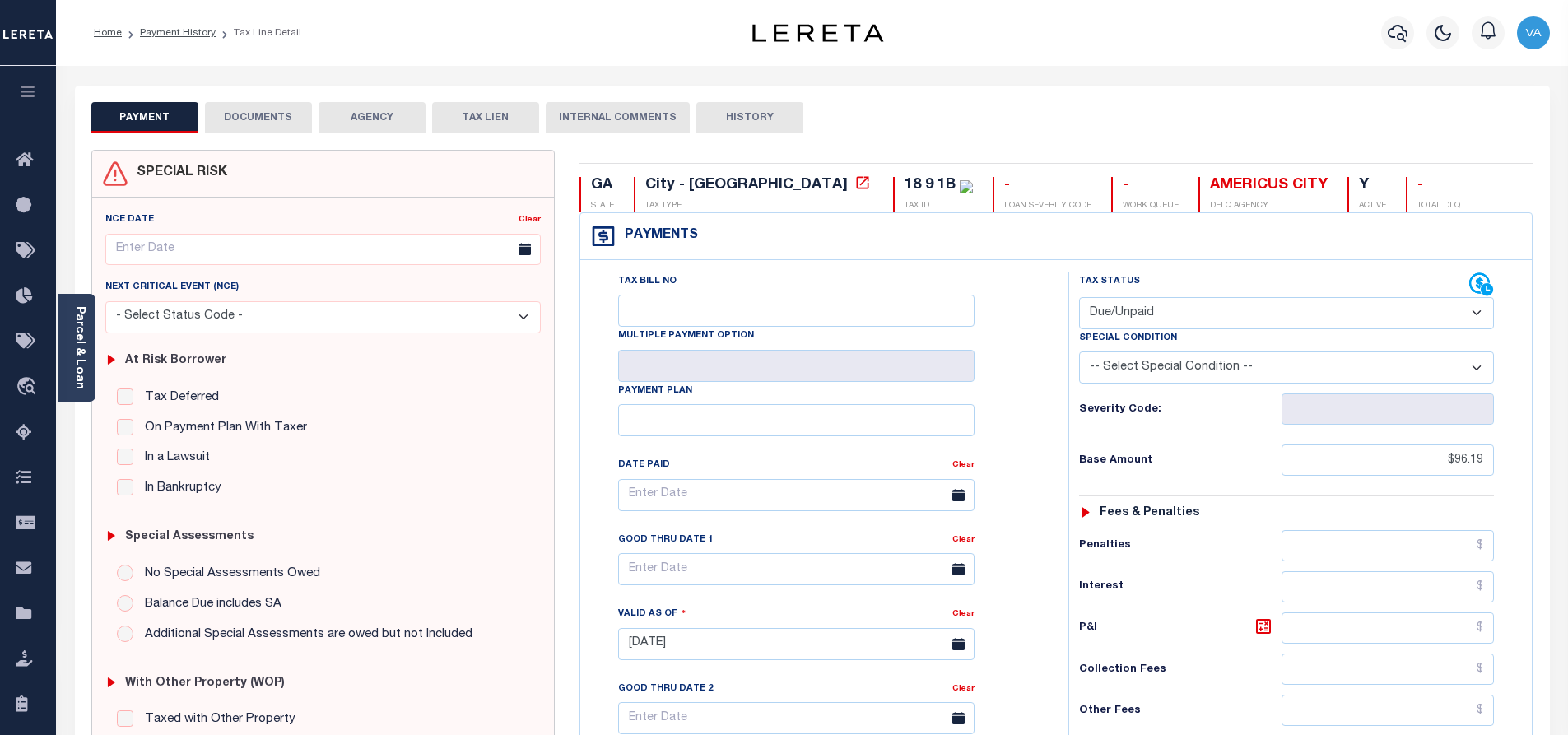
click at [281, 114] on button "DOCUMENTS" at bounding box center [258, 118] width 107 height 31
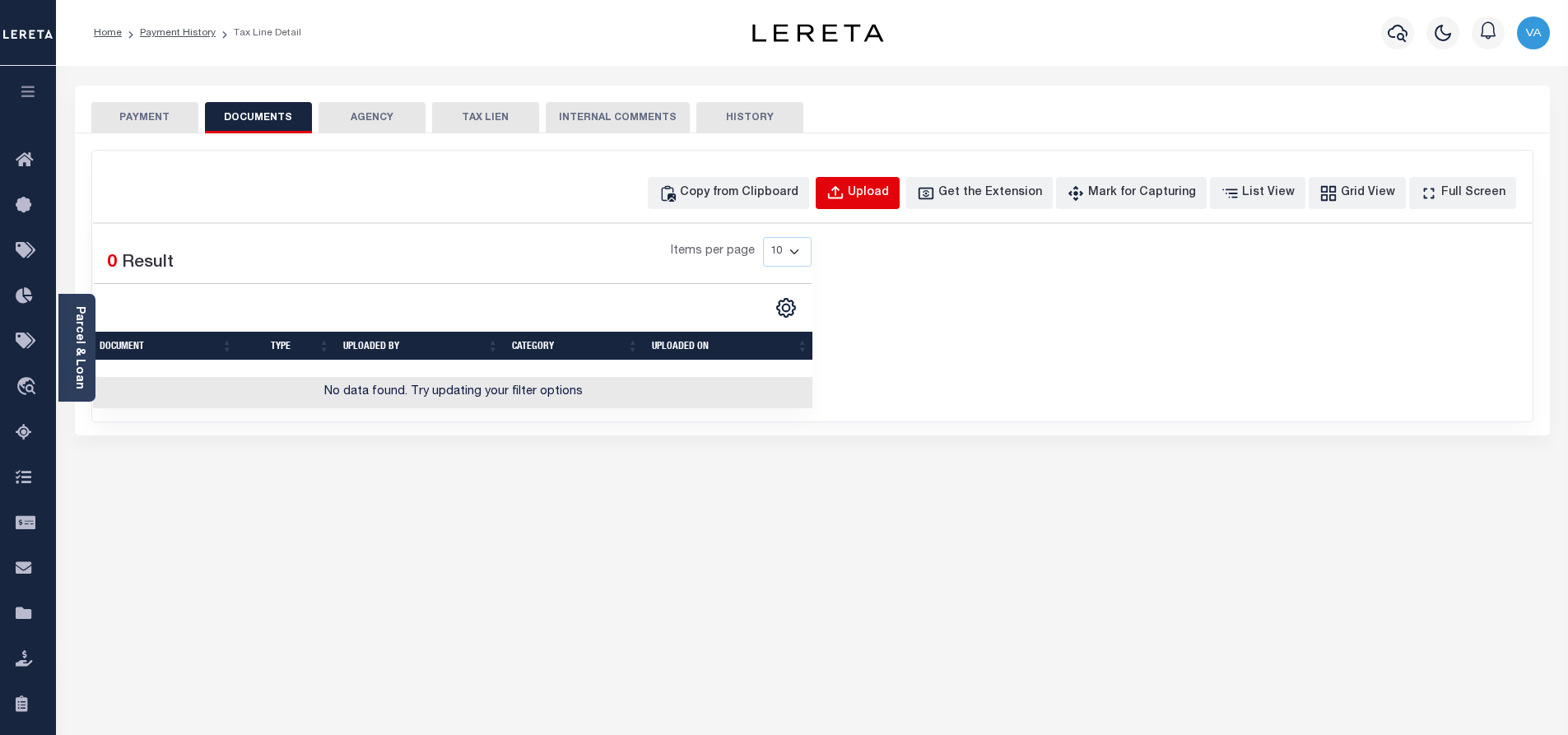
click at [888, 192] on div "Upload" at bounding box center [868, 193] width 41 height 18
select select "POP"
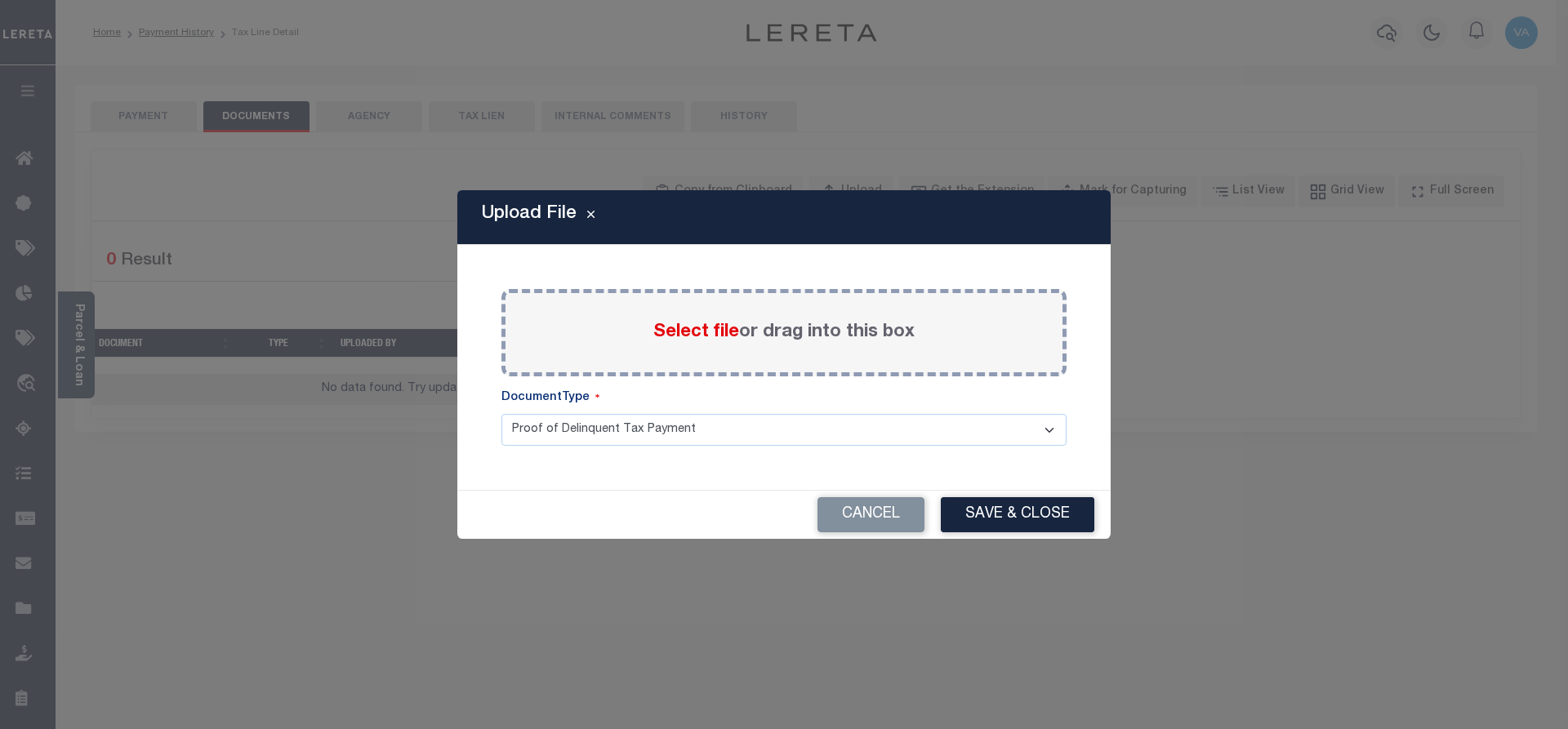
click at [807, 335] on label "Select file or drag into this box" at bounding box center [784, 333] width 261 height 27
click at [0, 0] on input "Select file or drag into this box" at bounding box center [0, 0] width 0 height 0
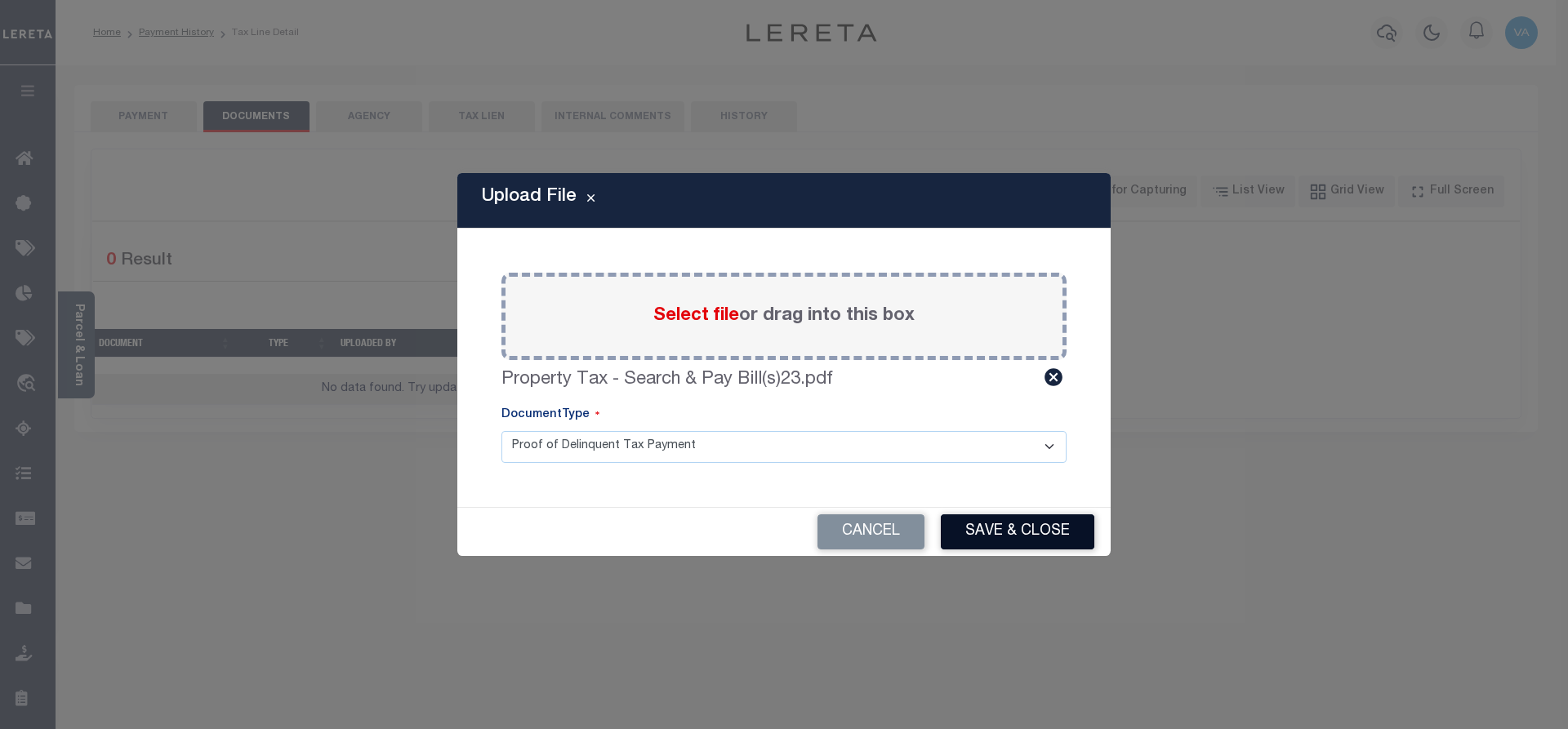
click at [1020, 538] on button "Save & Close" at bounding box center [1017, 532] width 153 height 35
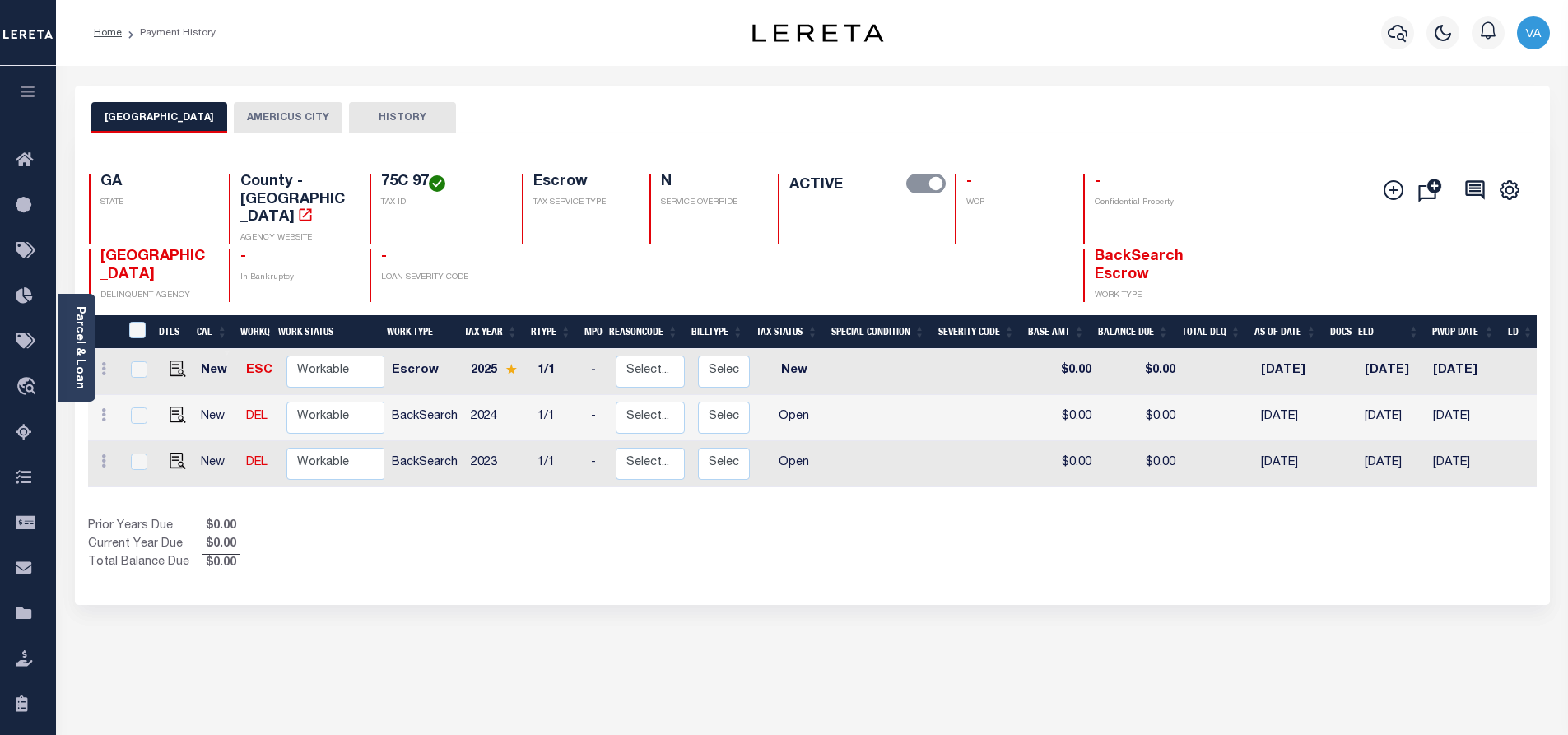
click at [276, 117] on button "AMERICUS CITY" at bounding box center [287, 118] width 109 height 31
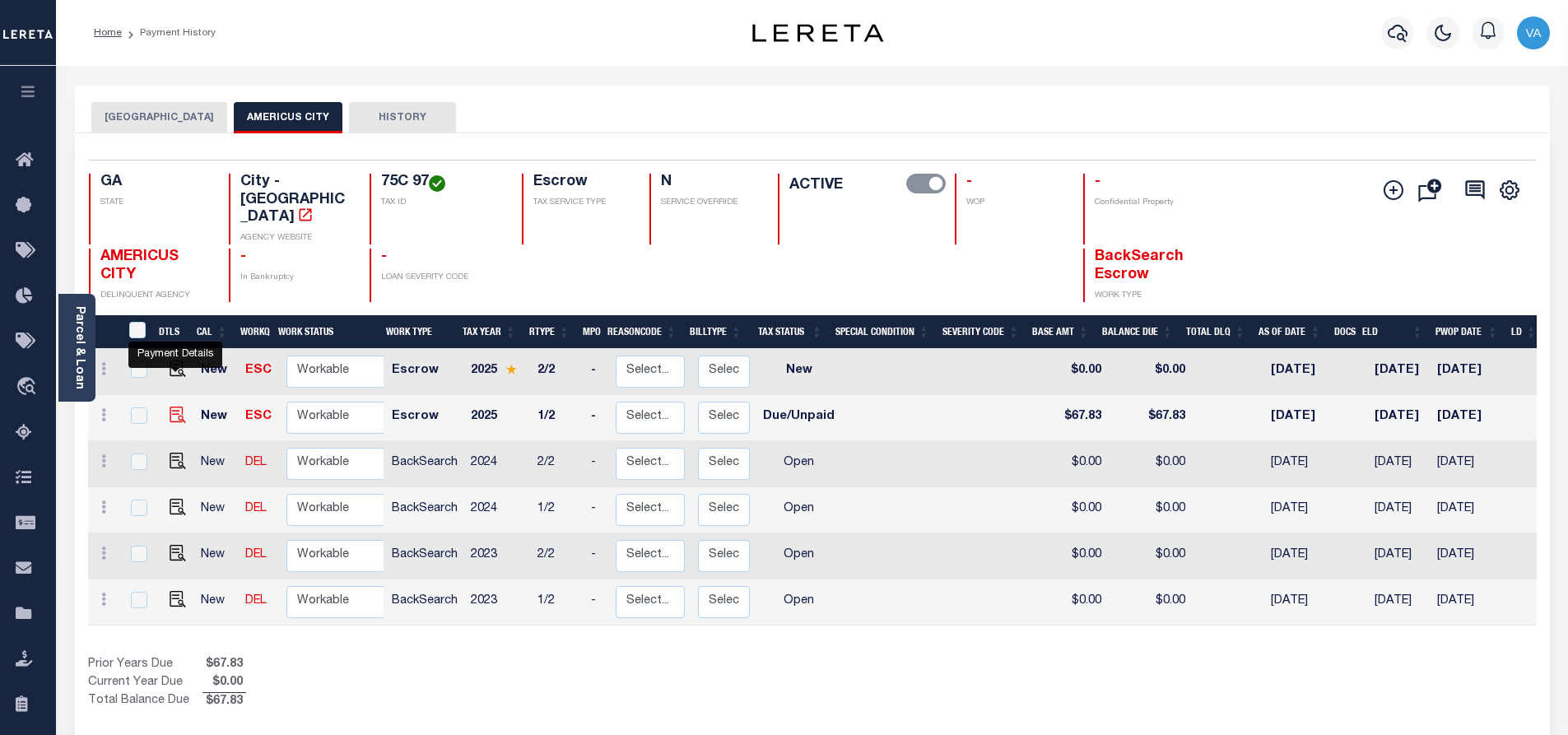
click at [173, 407] on img "" at bounding box center [177, 415] width 16 height 16
checkbox input "true"
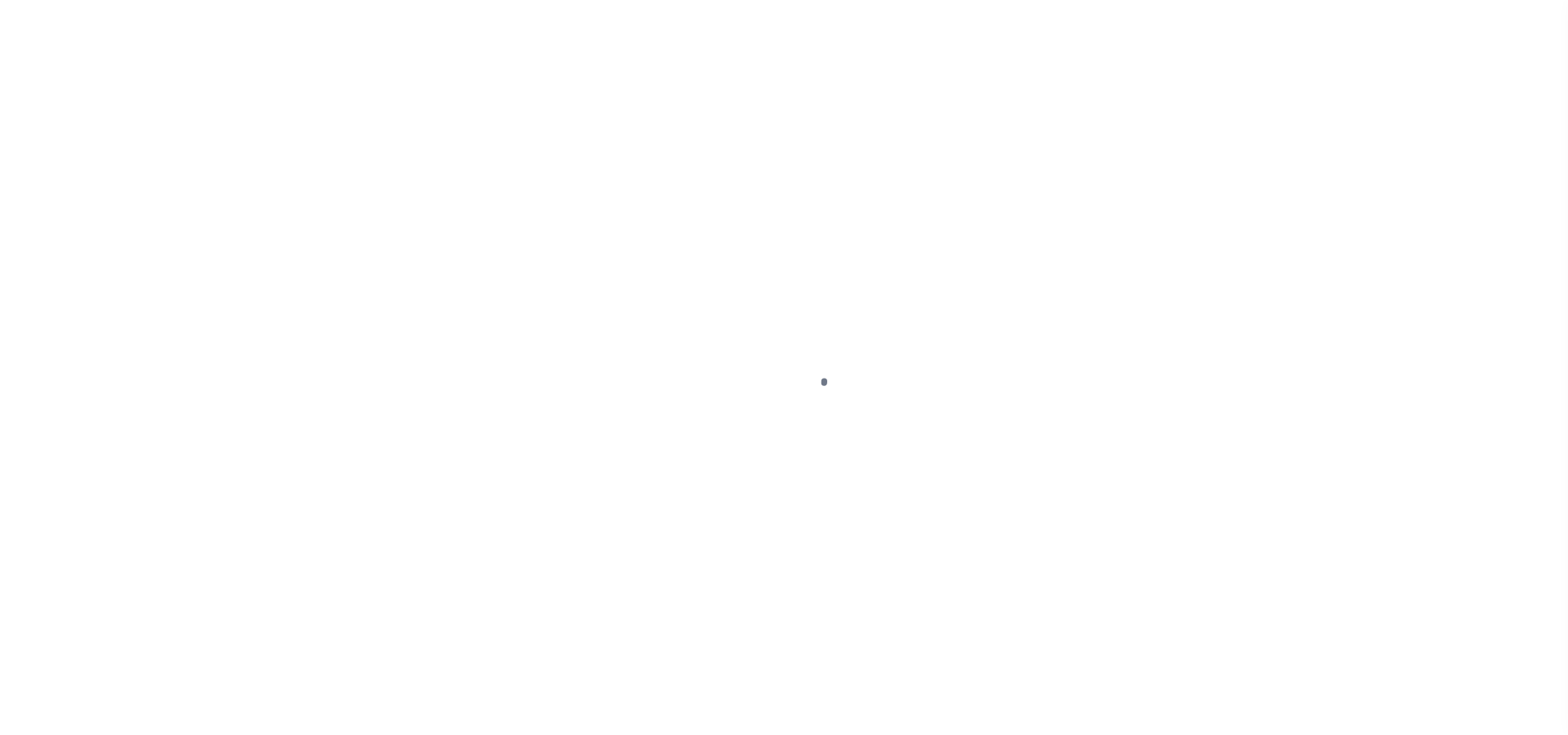
select select "DUE"
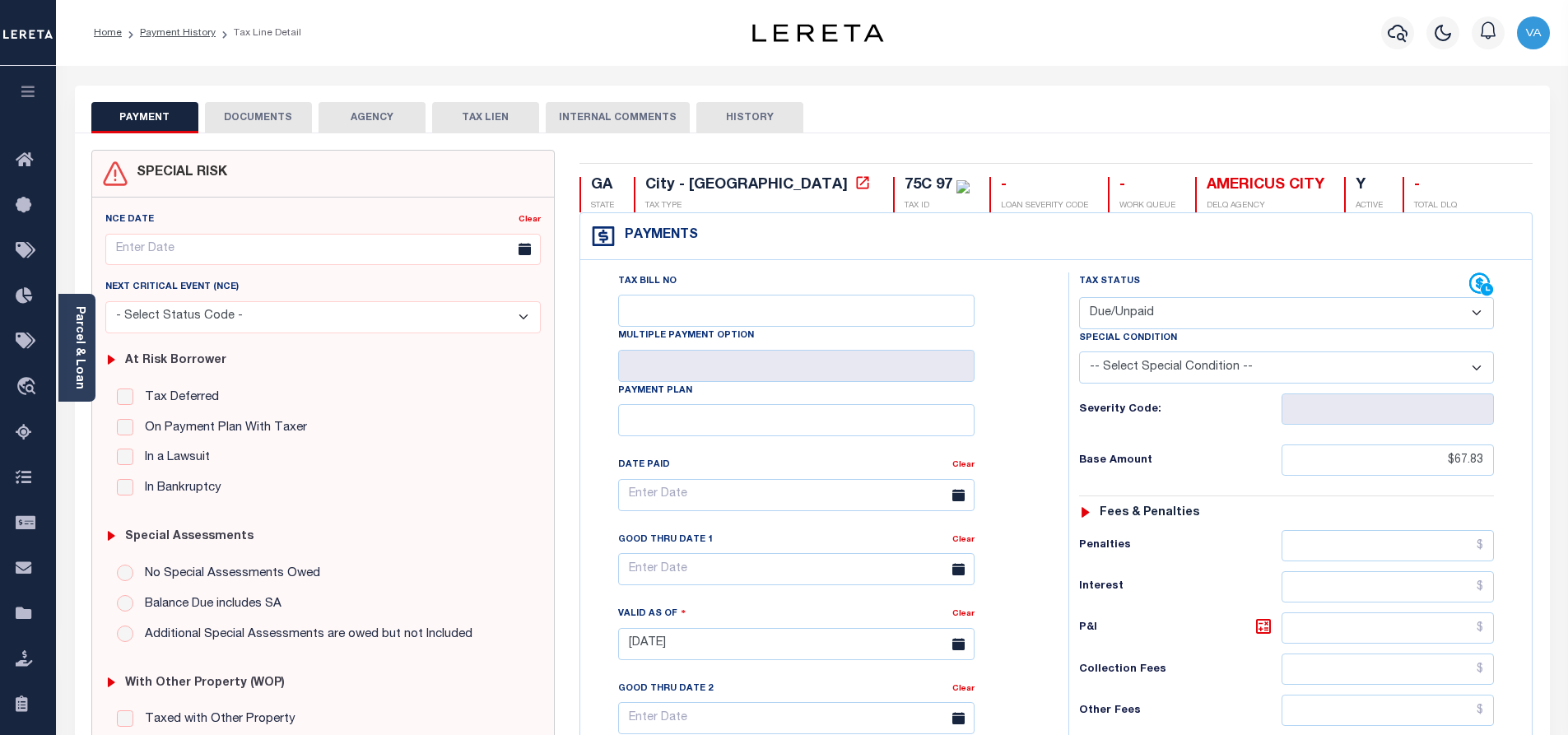
click at [278, 121] on button "DOCUMENTS" at bounding box center [258, 118] width 107 height 31
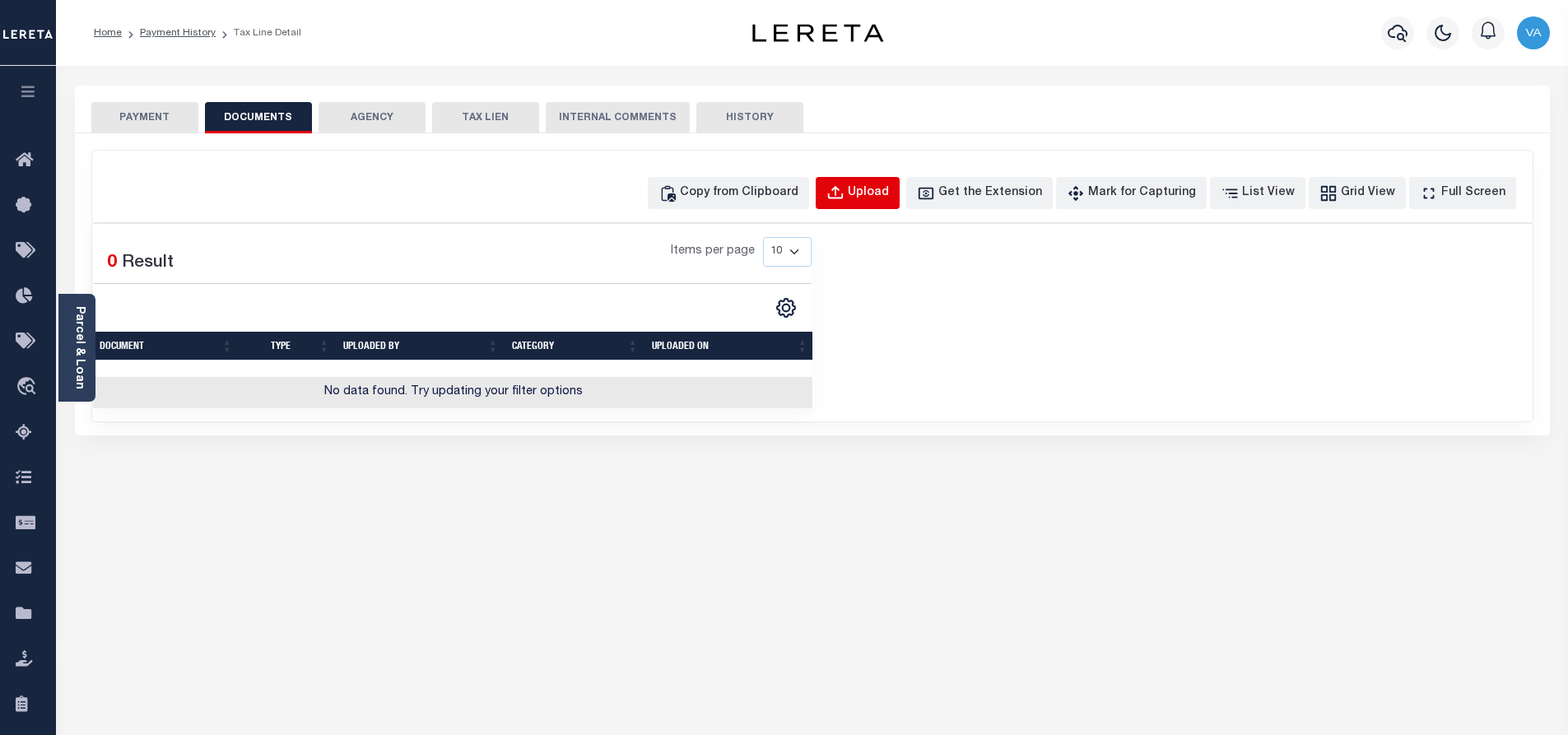
click at [889, 195] on div "Upload" at bounding box center [868, 193] width 41 height 18
select select "POP"
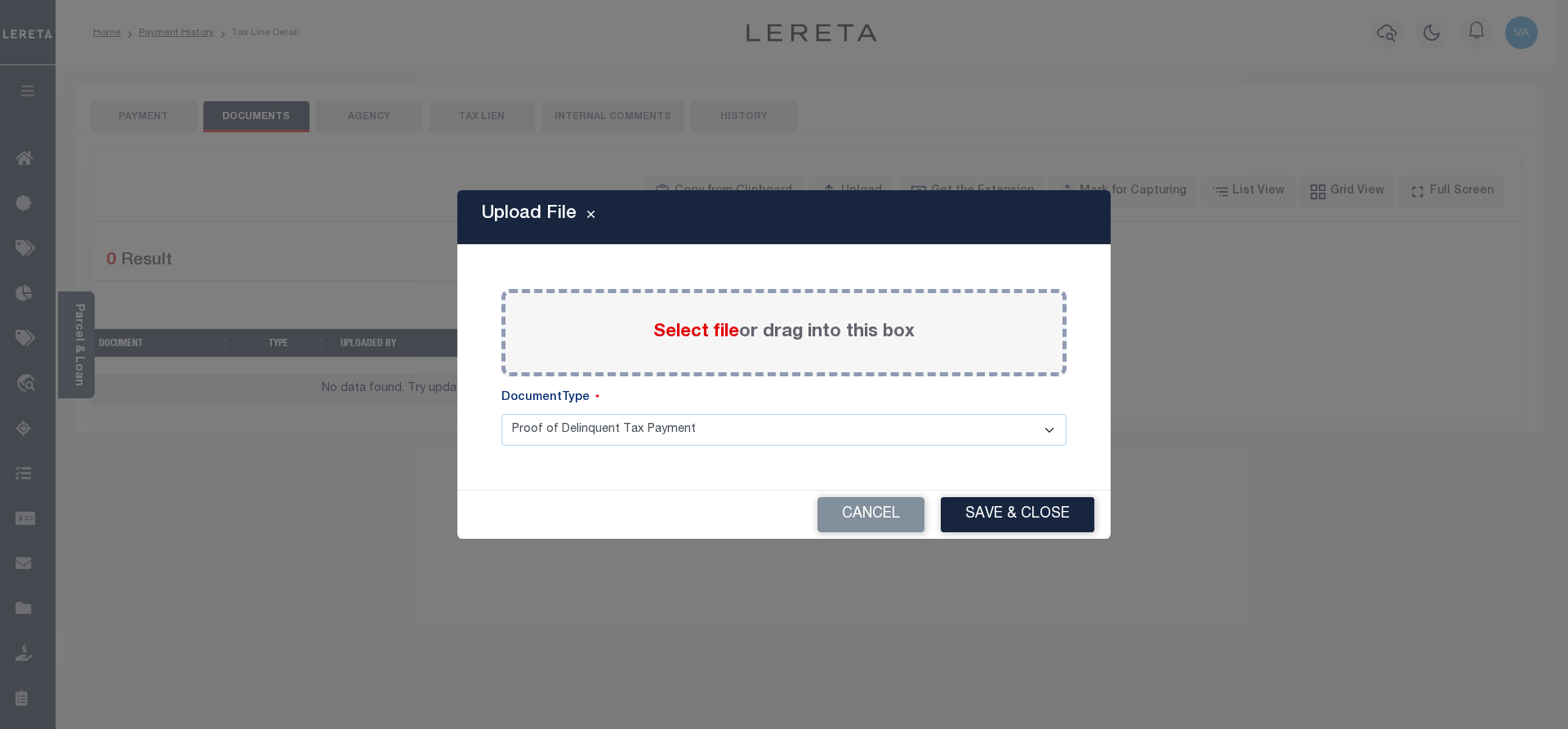
click at [778, 318] on div "Select file or drag into this box" at bounding box center [784, 332] width 565 height 87
click at [709, 331] on span "Select file" at bounding box center [696, 332] width 86 height 18
click at [0, 0] on input "Select file or drag into this box" at bounding box center [0, 0] width 0 height 0
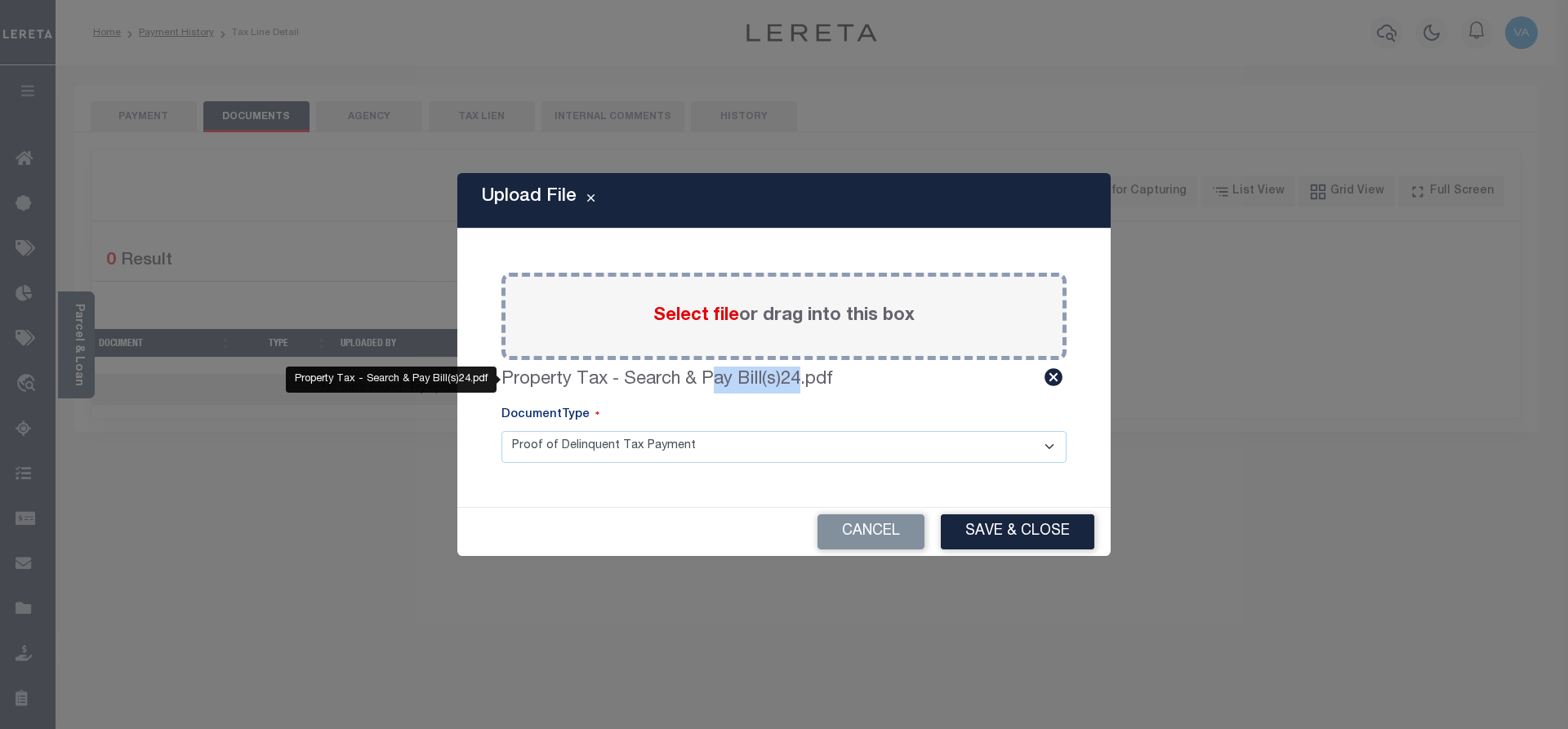
drag, startPoint x: 800, startPoint y: 377, endPoint x: 709, endPoint y: 384, distance: 91.3
click at [714, 382] on label "Property Tax - Search & Pay Bill(s)24.pdf" at bounding box center [667, 380] width 332 height 27
click at [741, 431] on select "Proof of Delinquent Tax Payment" at bounding box center [784, 447] width 565 height 32
click at [884, 429] on div "DocumentType" at bounding box center [784, 419] width 565 height 25
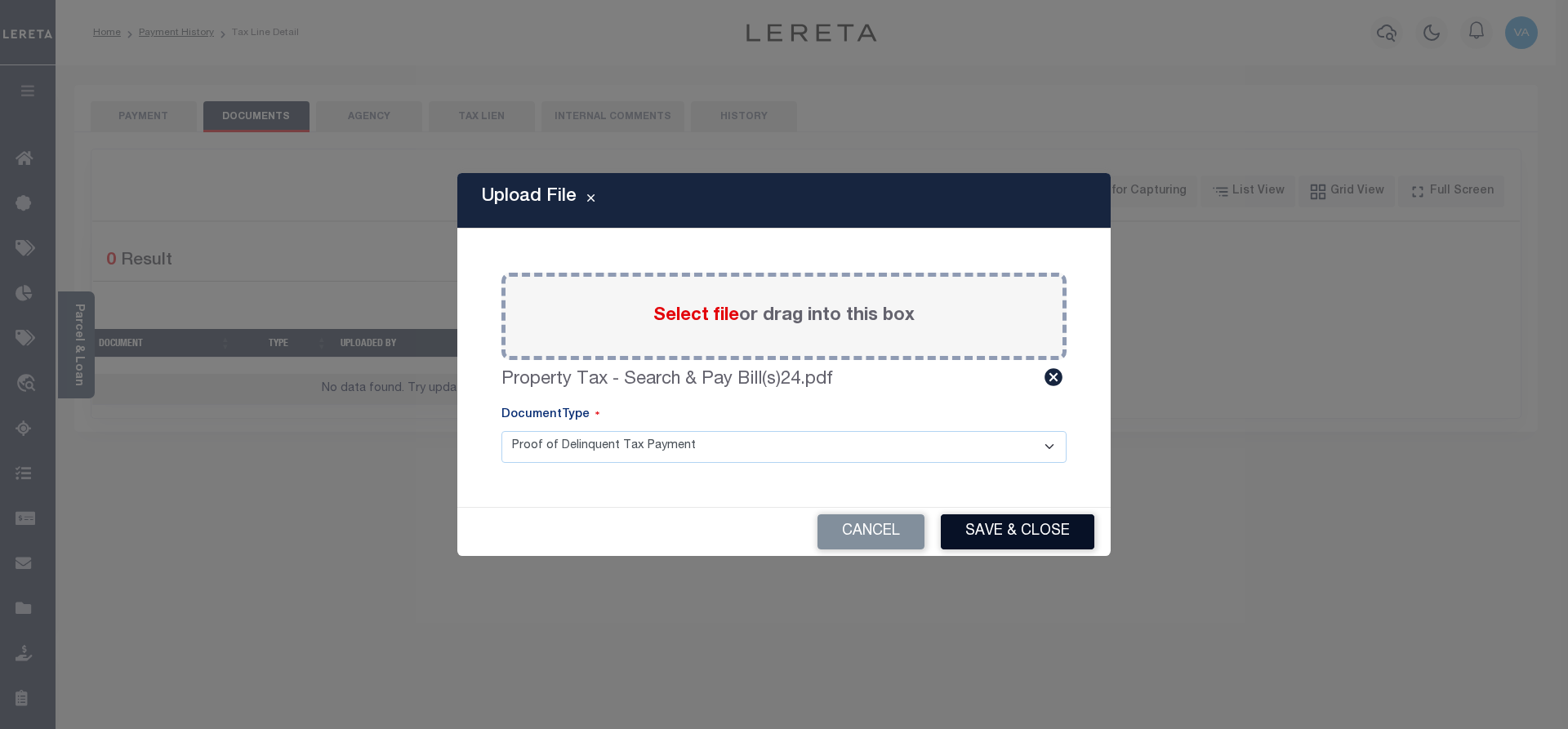
click at [983, 532] on button "Save & Close" at bounding box center [1017, 532] width 153 height 35
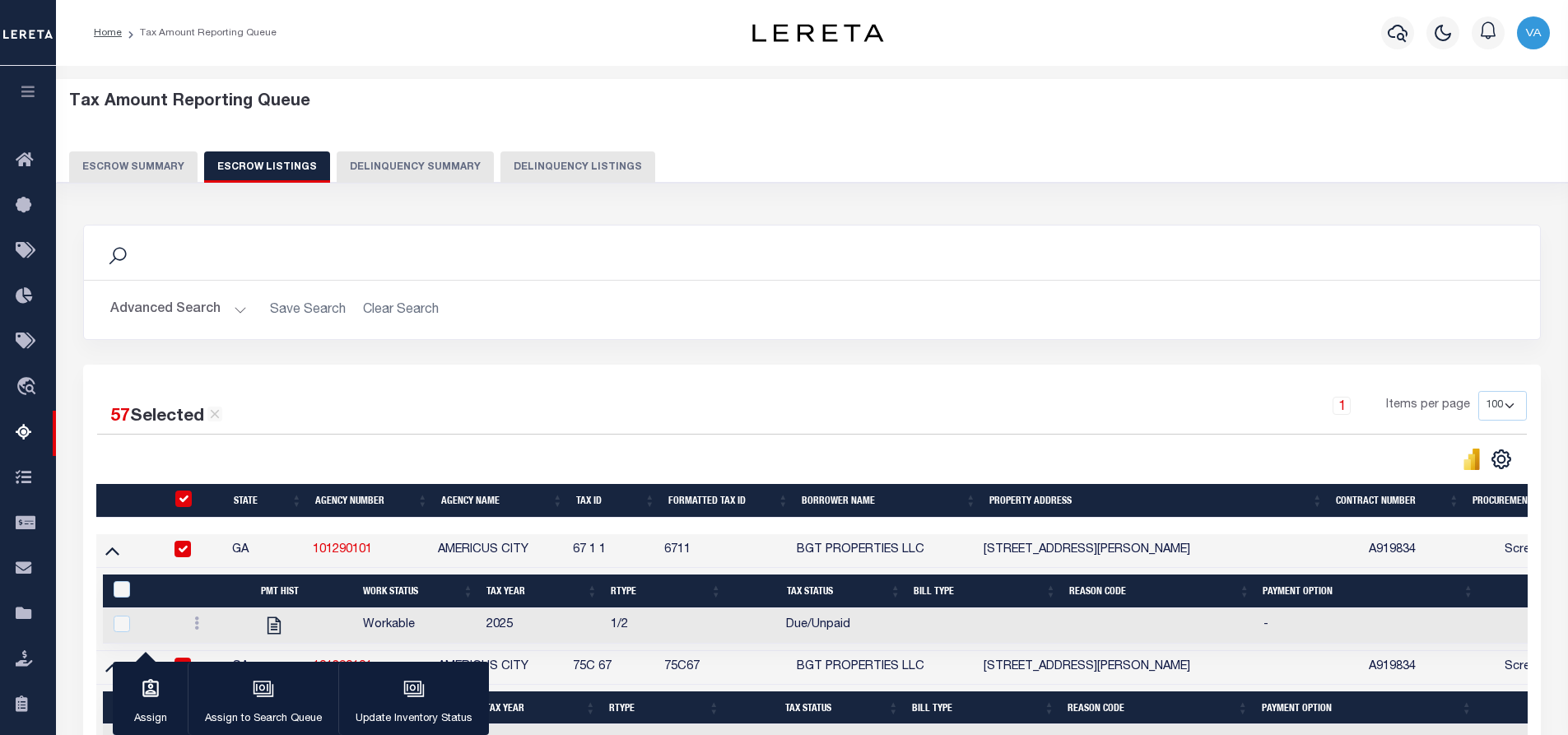
select select "100"
click at [407, 696] on icon "button" at bounding box center [415, 690] width 16 height 13
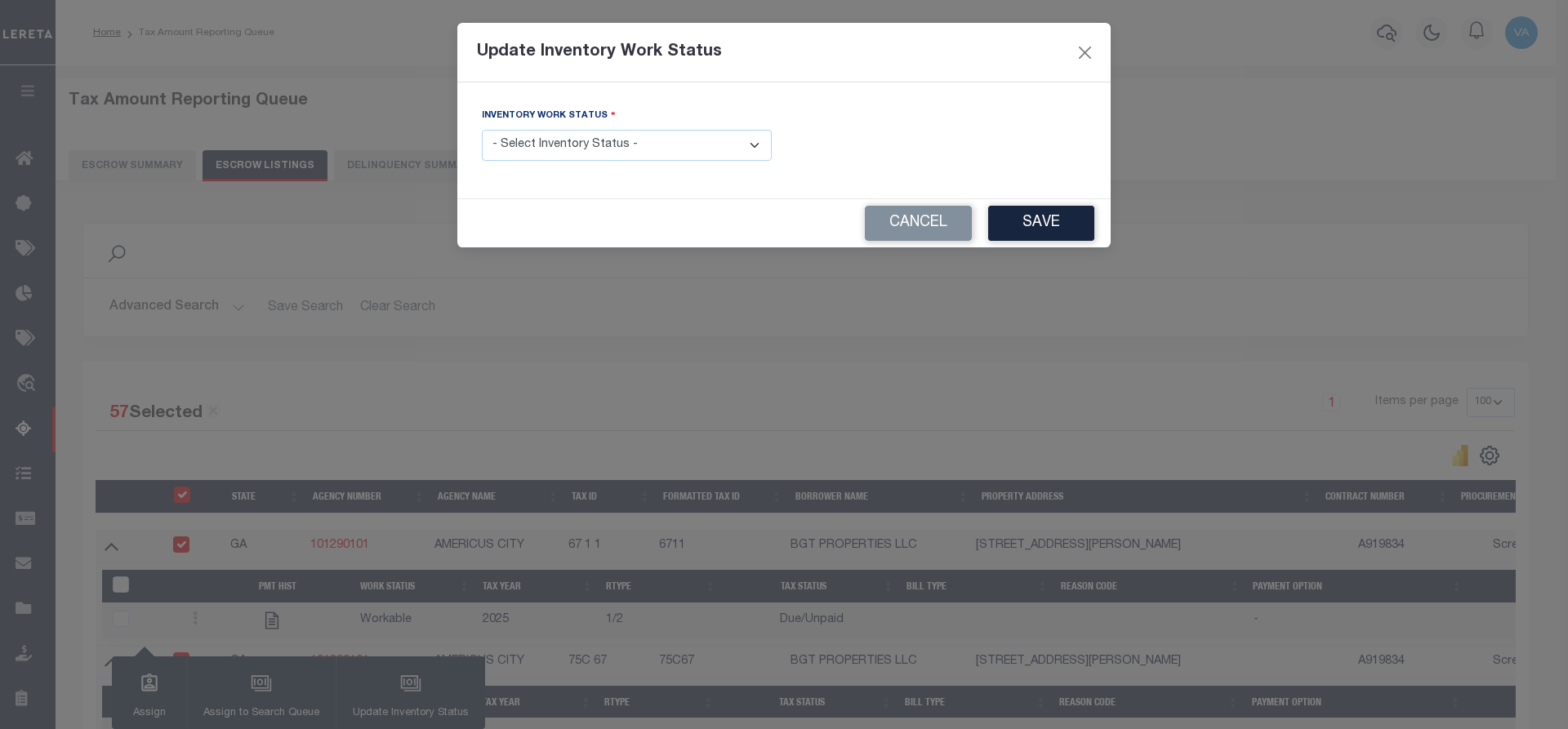
click at [666, 149] on select "- Select Inventory Status - Manual - Exception Pended - Awaiting Search Late Ad…" at bounding box center [627, 145] width 290 height 32
select select "4"
click at [482, 130] on select "- Select Inventory Status - Manual - Exception Pended - Awaiting Search Late Ad…" at bounding box center [627, 145] width 290 height 32
click at [1061, 222] on button "Save" at bounding box center [1041, 223] width 106 height 35
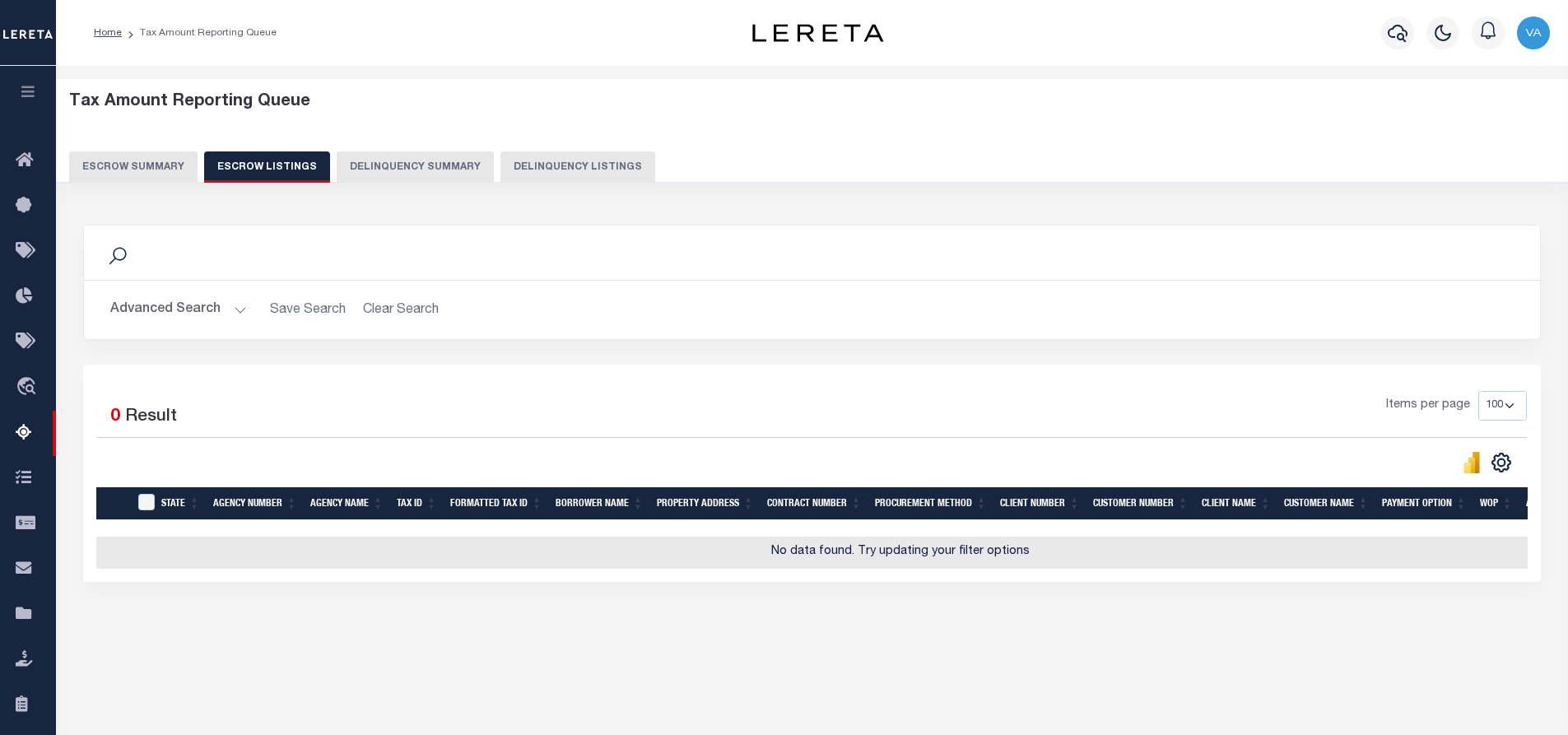
click at [217, 313] on button "Advanced Search" at bounding box center [178, 310] width 137 height 32
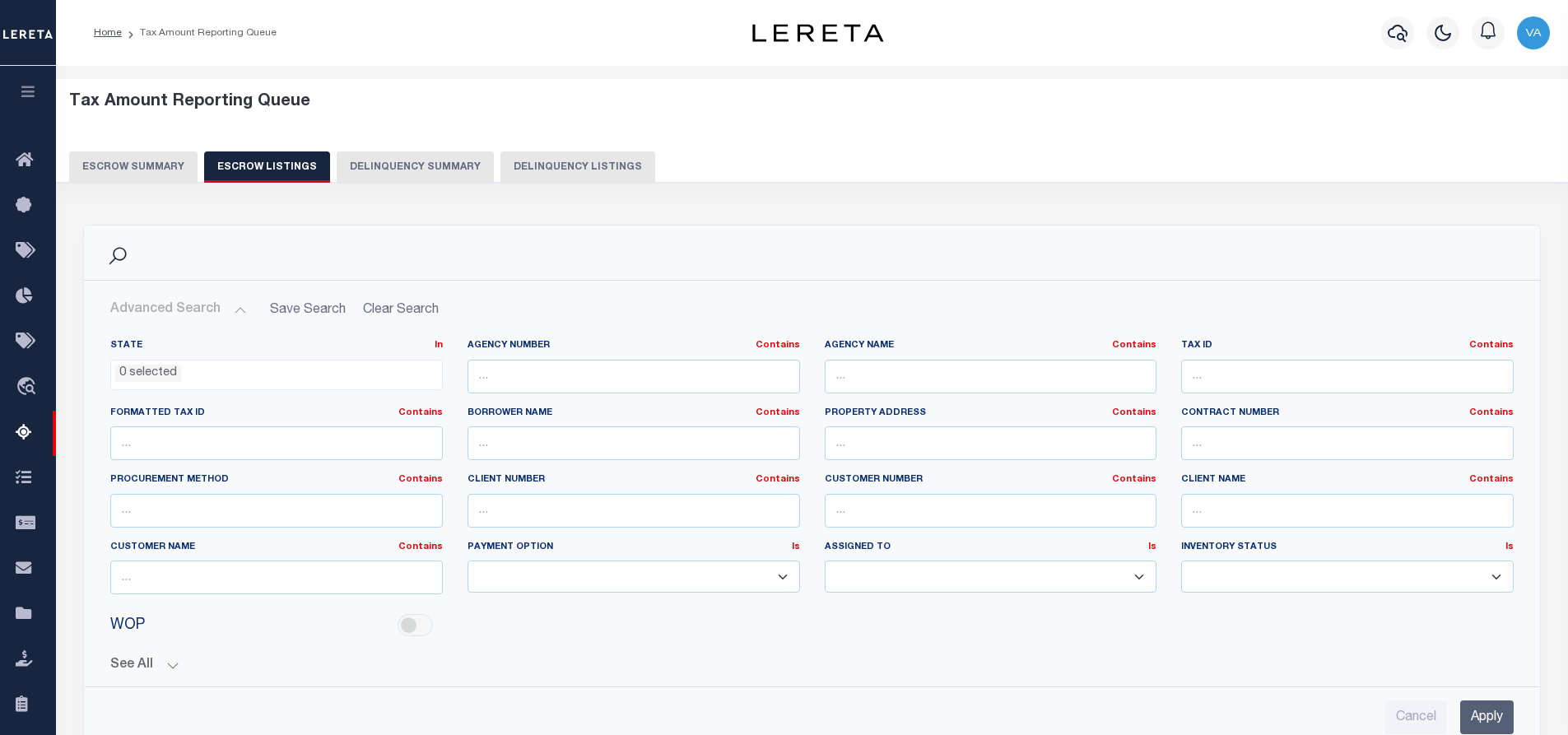
scroll to position [82, 0]
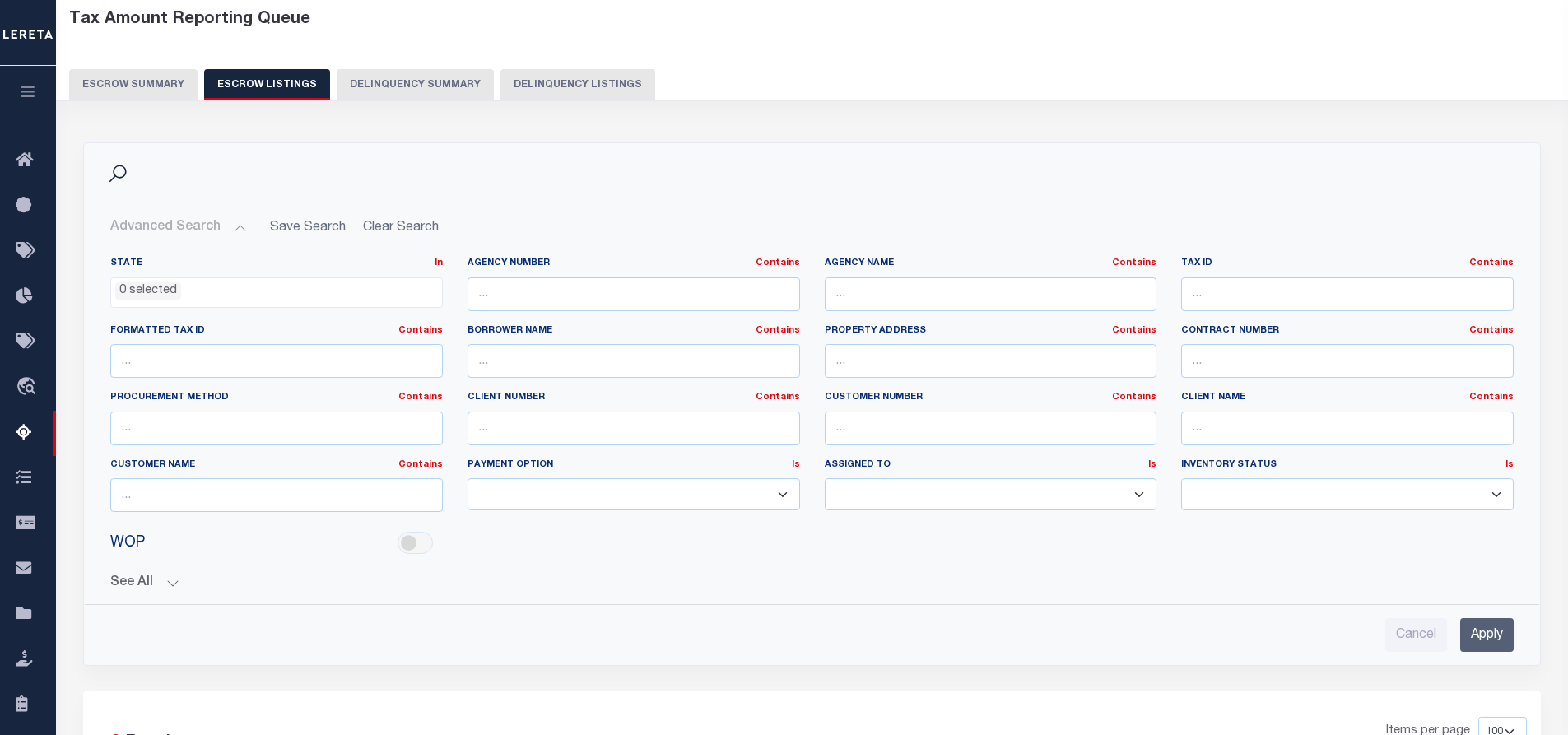
click at [128, 78] on button "Escrow Summary" at bounding box center [133, 85] width 128 height 31
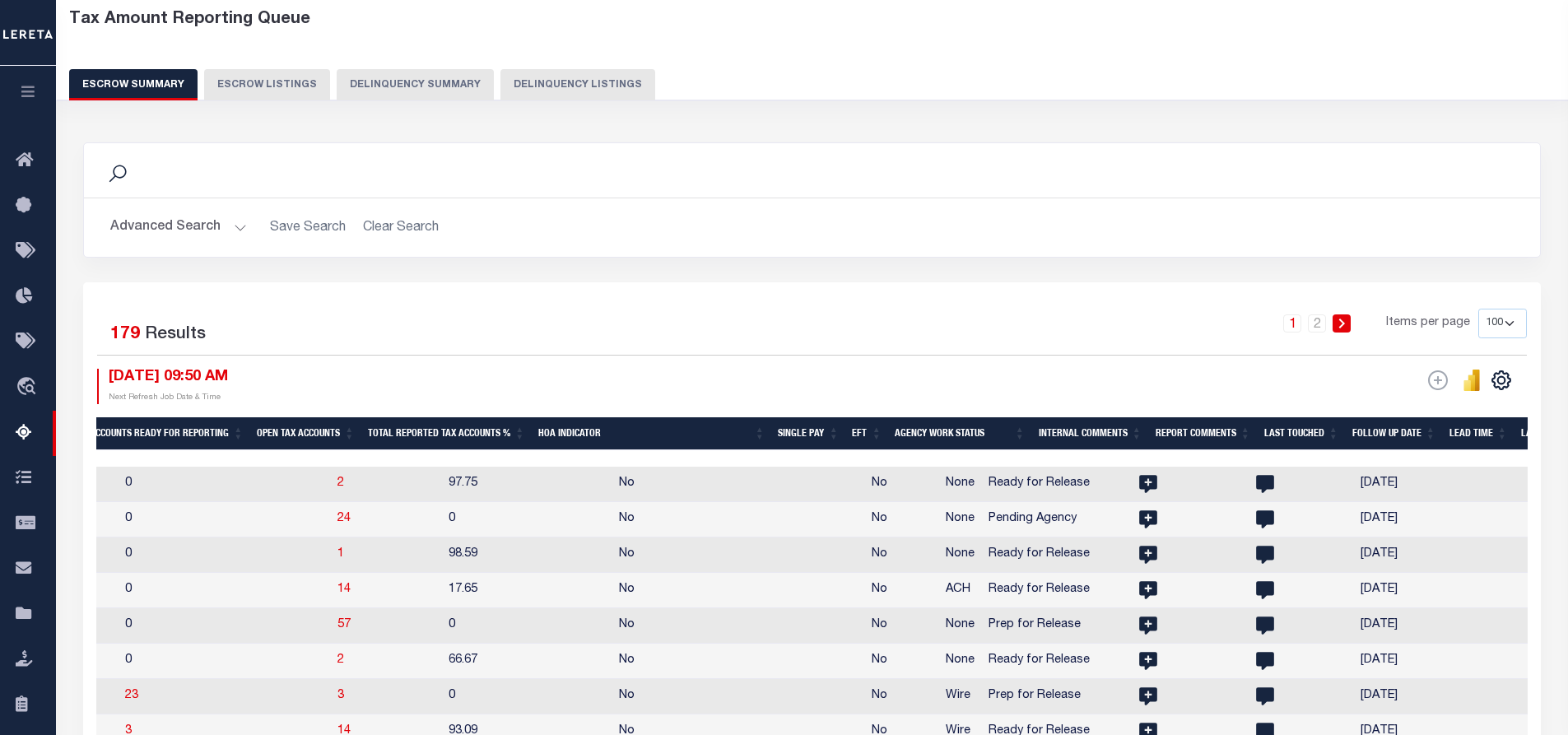
scroll to position [0, 1972]
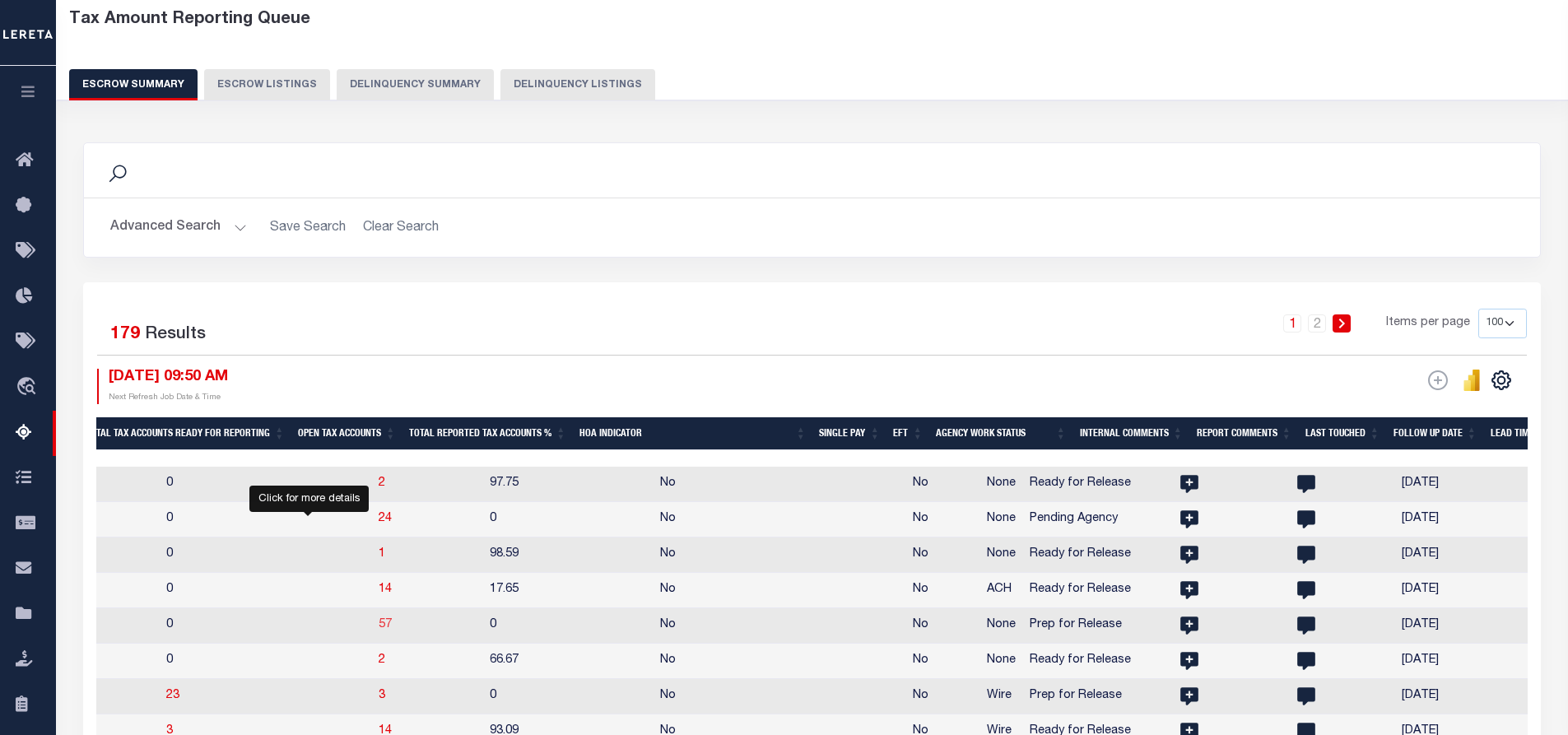
click at [379, 631] on span "57" at bounding box center [386, 625] width 14 height 12
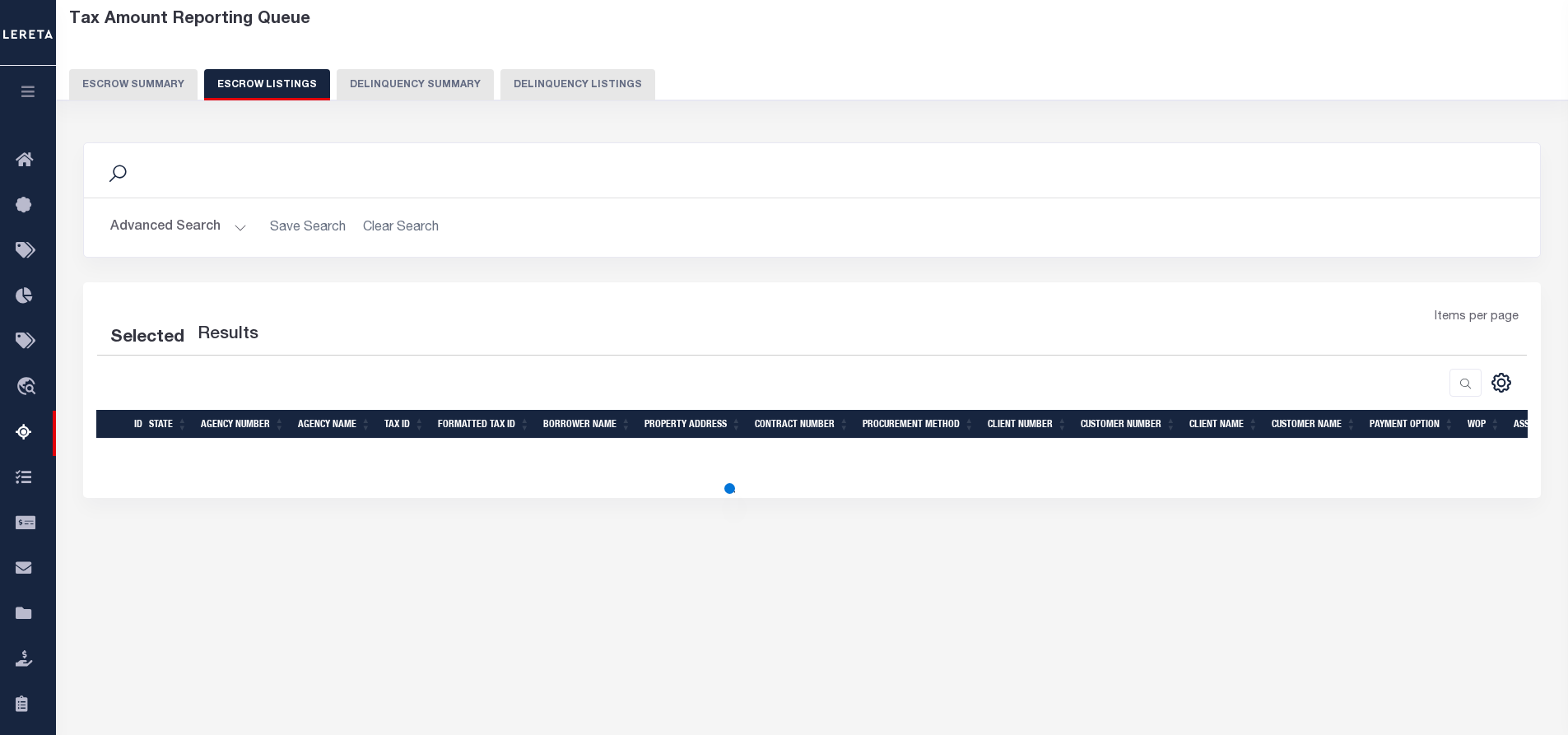
select select "100"
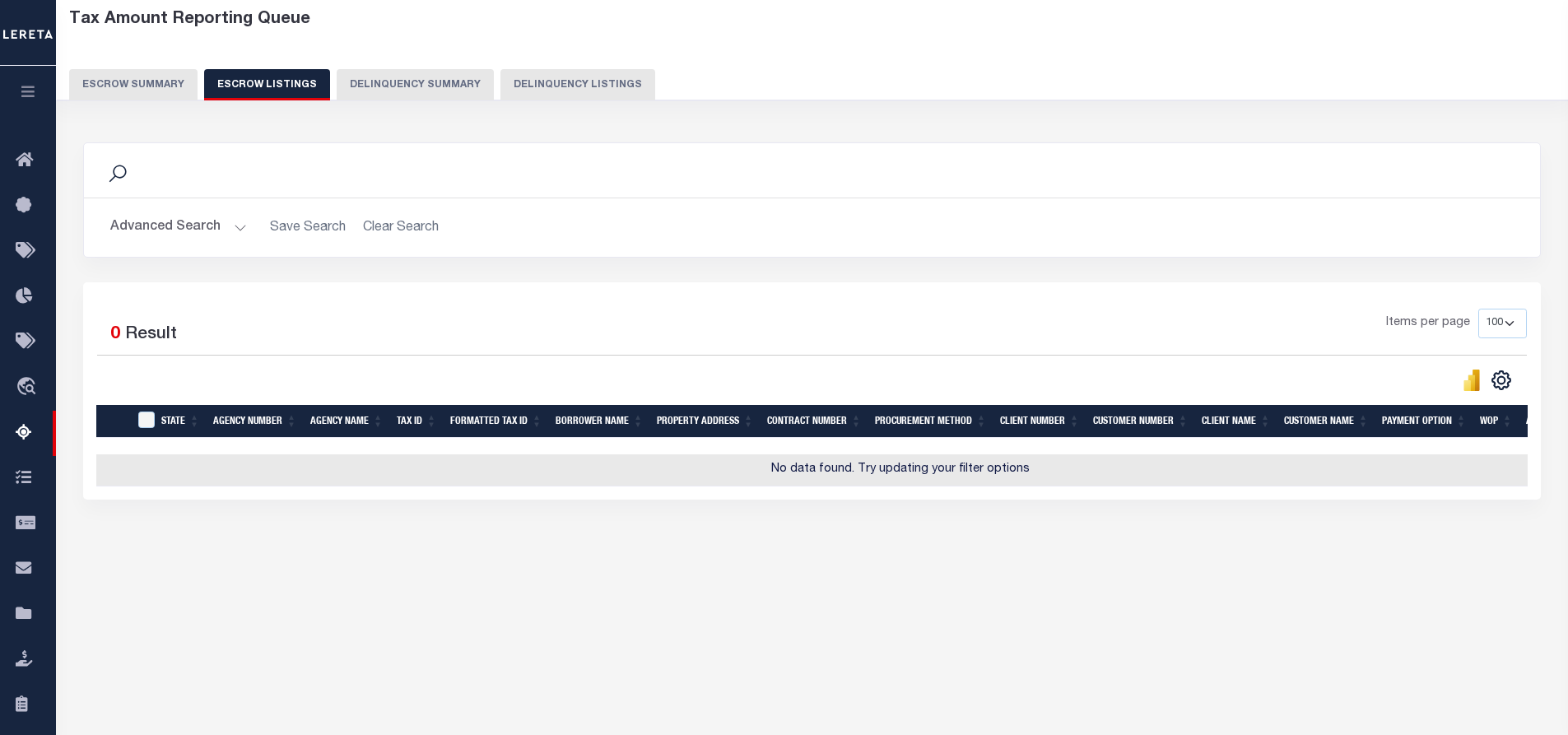
click at [149, 78] on button "Escrow Summary" at bounding box center [133, 85] width 128 height 31
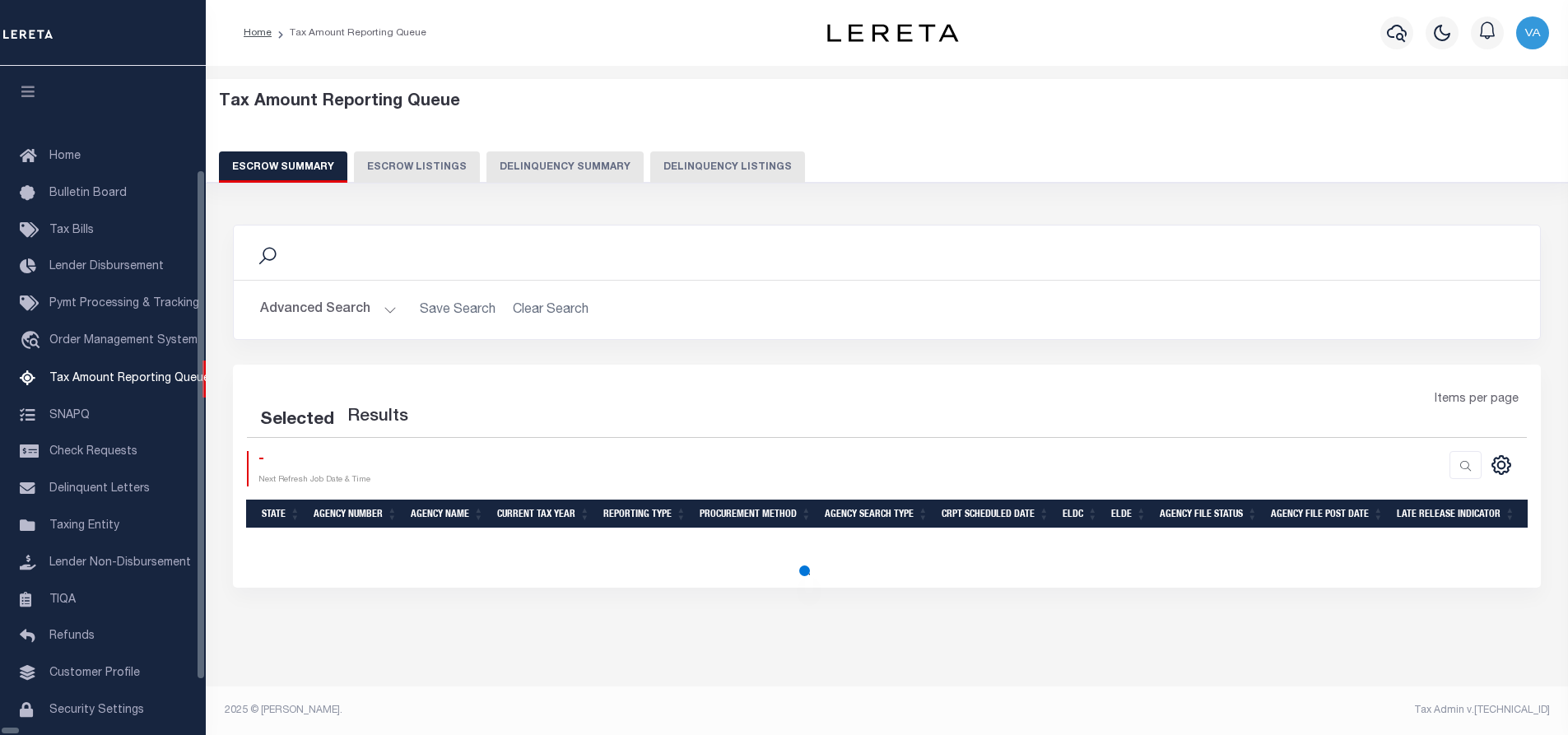
select select "100"
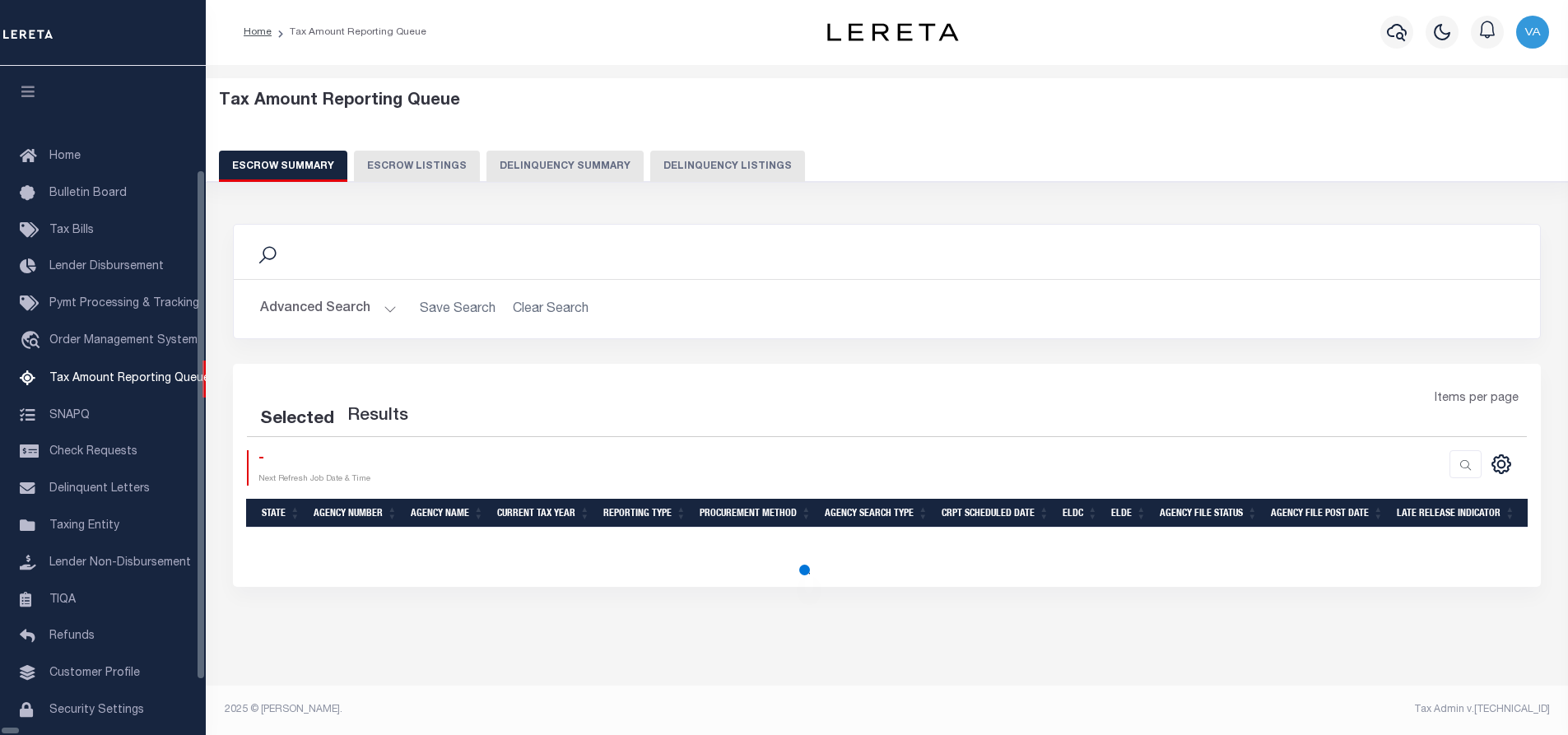
select select "100"
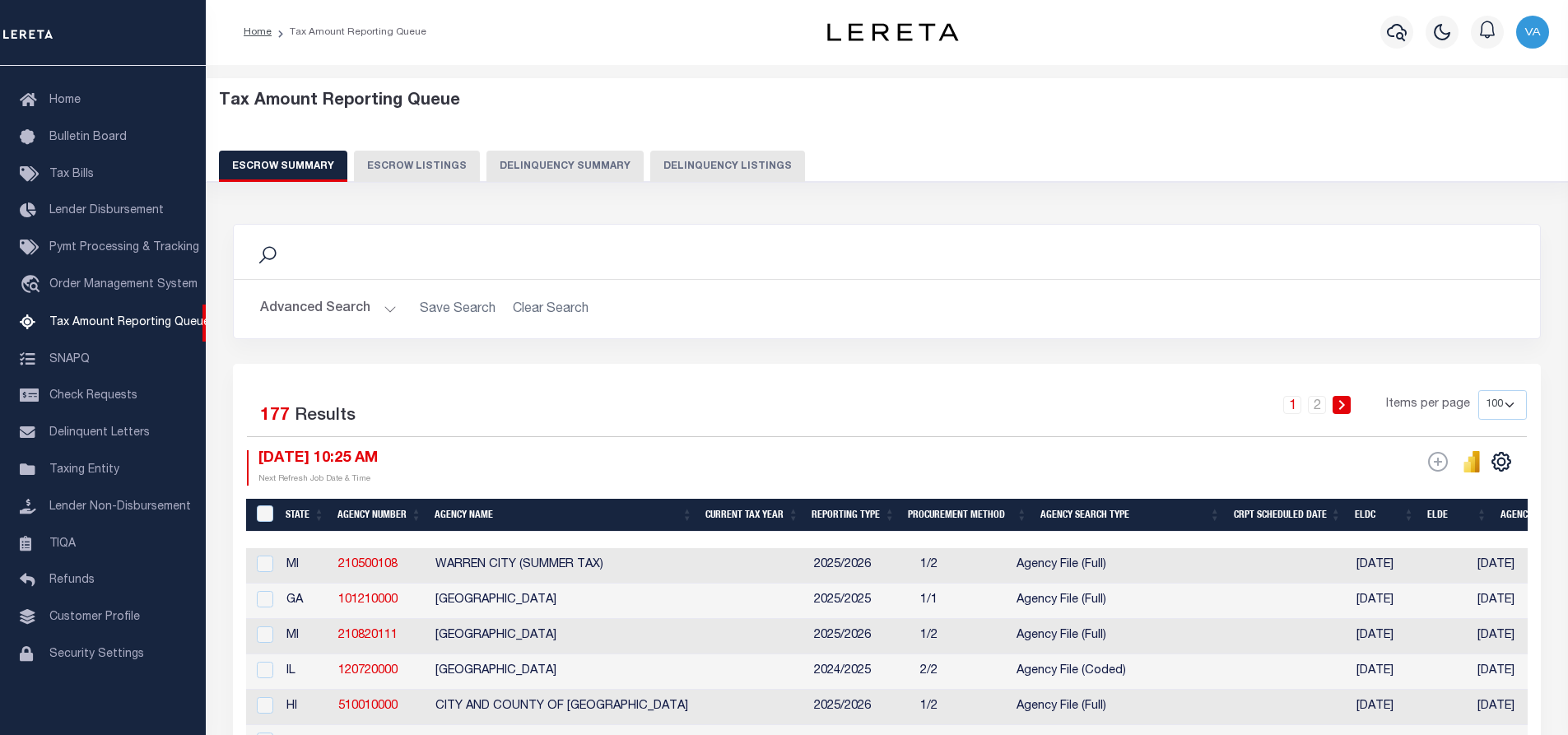
scroll to position [0, 890]
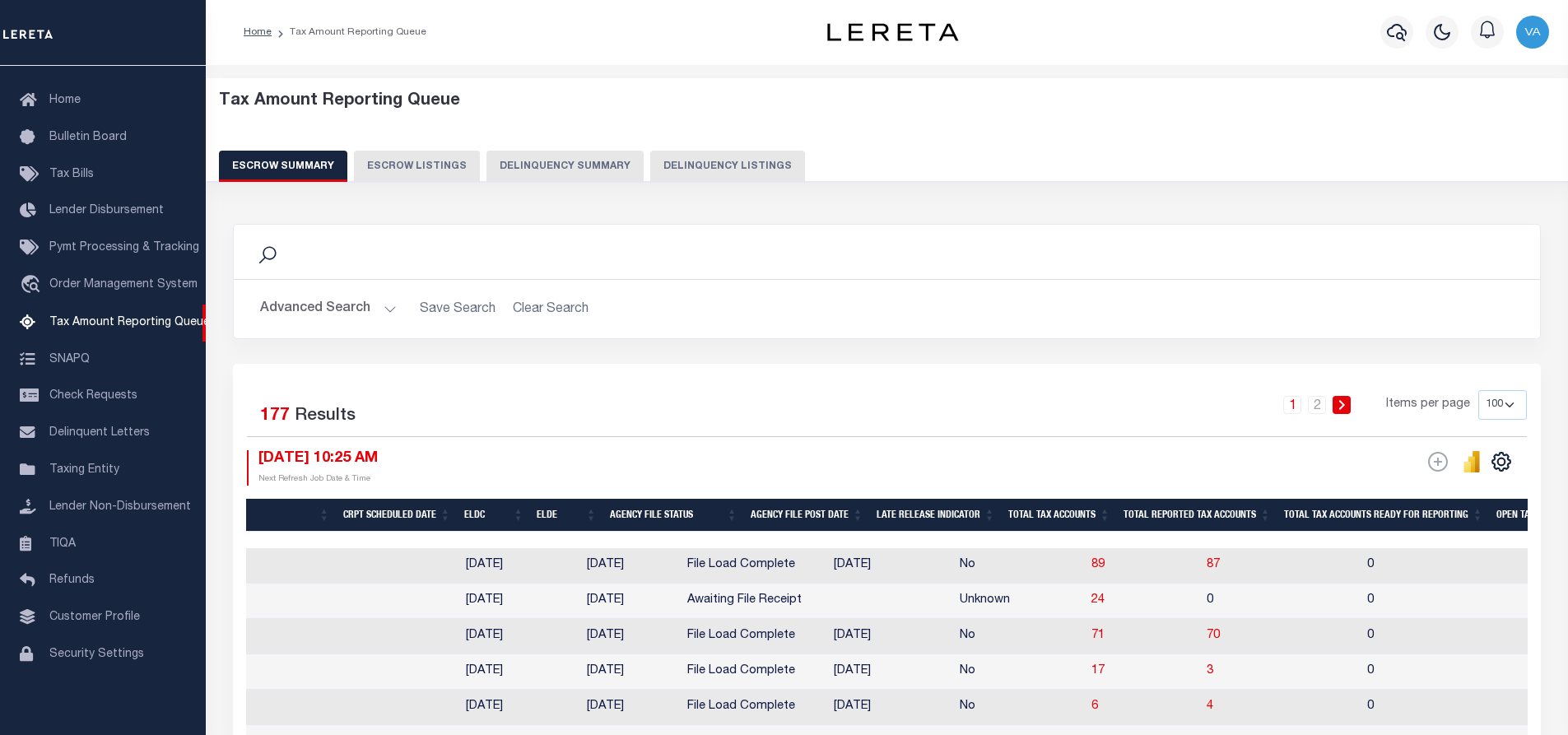
drag, startPoint x: 958, startPoint y: 536, endPoint x: 1372, endPoint y: 532, distance: 414.0
click at [1372, 532] on div at bounding box center [1276, 539] width 3840 height 16
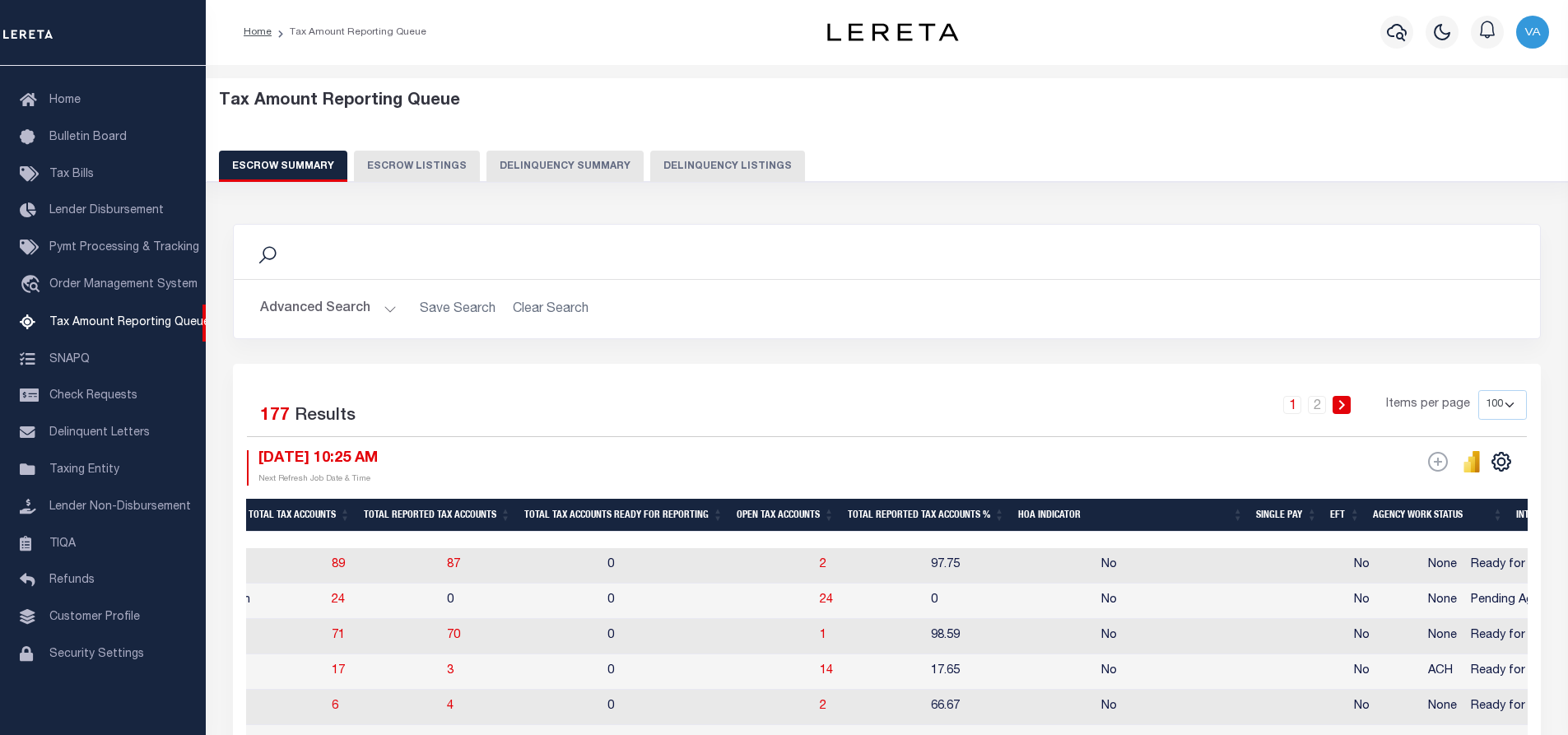
scroll to position [0, 0]
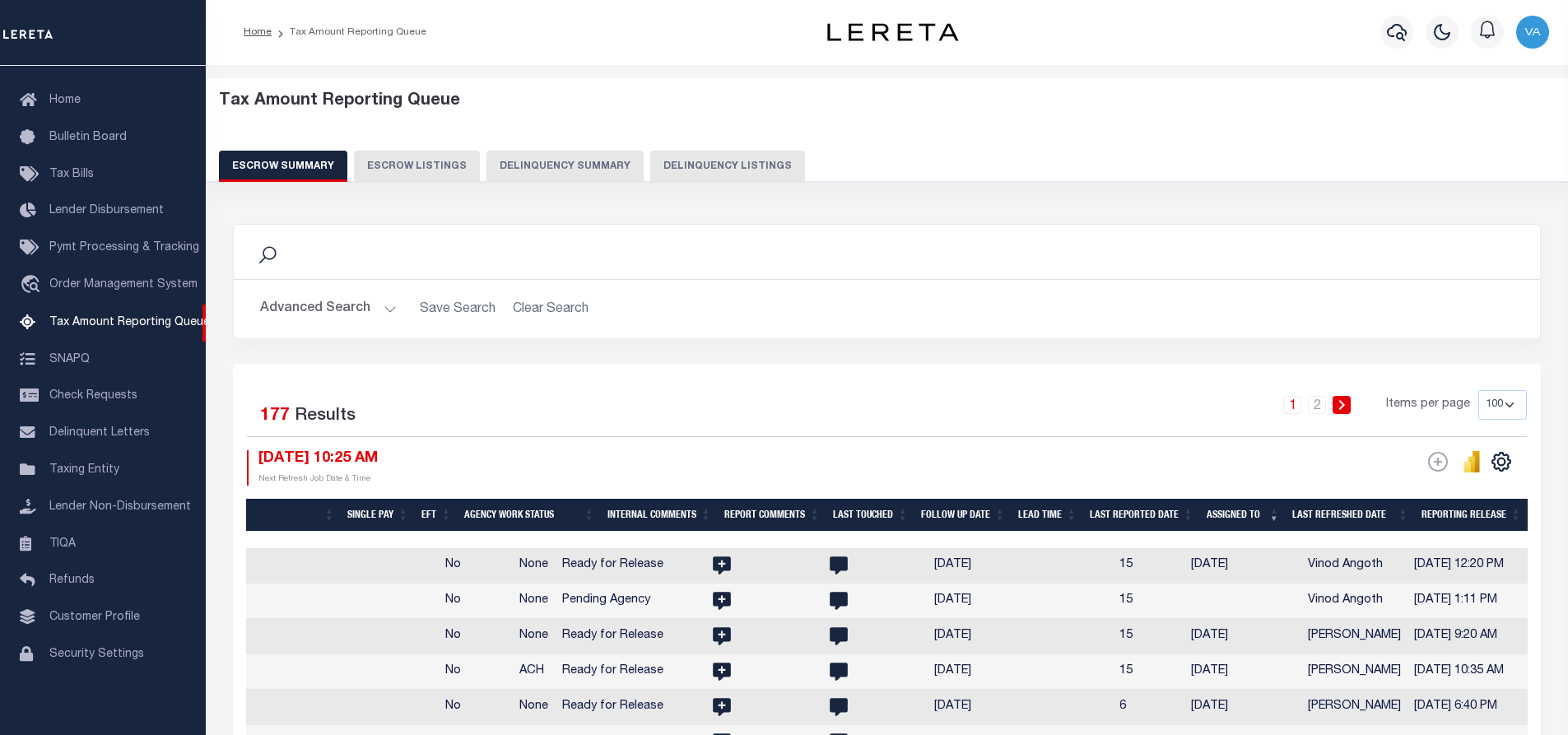
drag, startPoint x: 1108, startPoint y: 536, endPoint x: 825, endPoint y: 539, distance: 283.0
click at [825, 539] on div at bounding box center [886, 539] width 1282 height 16
click at [1257, 310] on h2 "Advanced Search Save Search Clear Search EscrowSummaryGridWrapper_dynamictable_…" at bounding box center [886, 309] width 1280 height 32
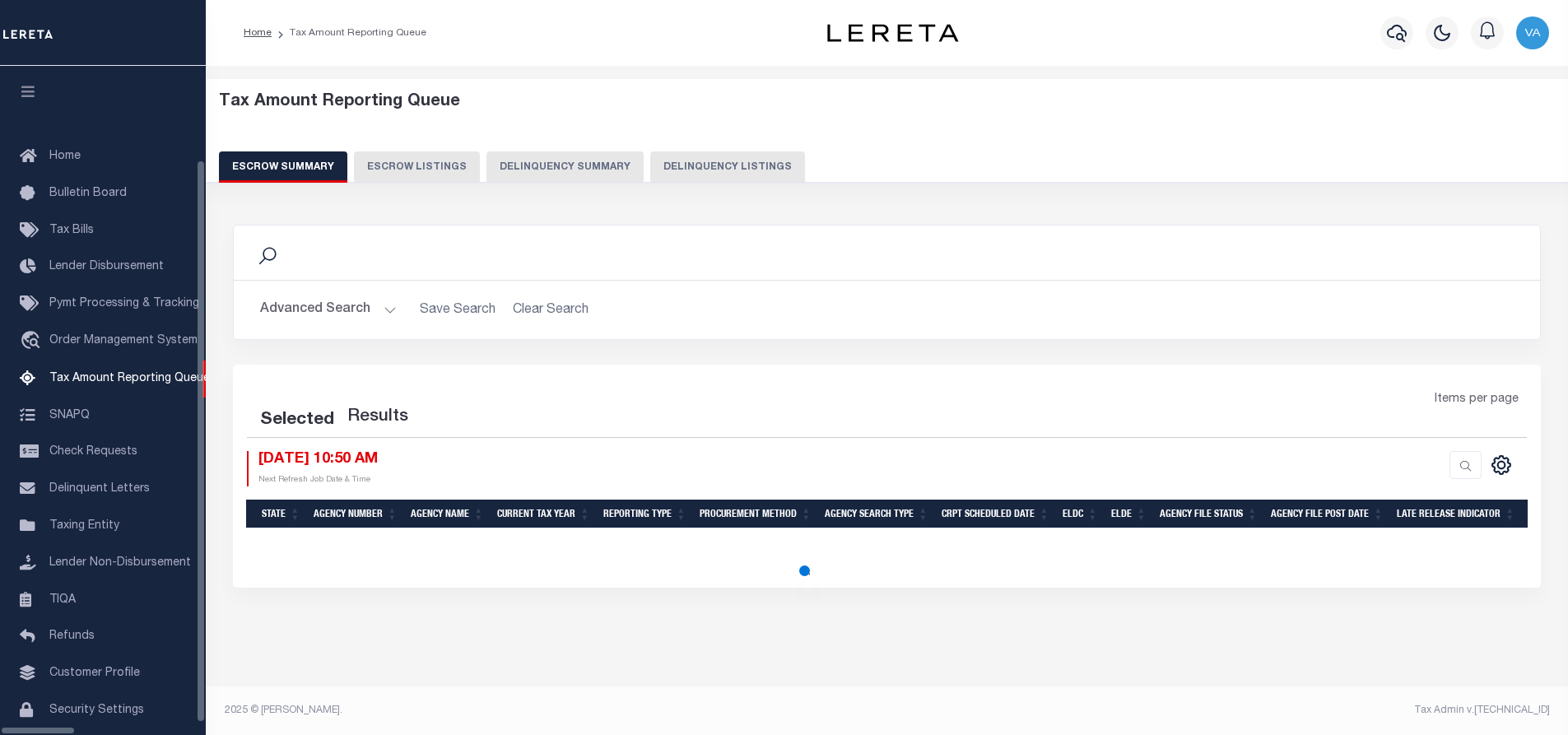
select select "100"
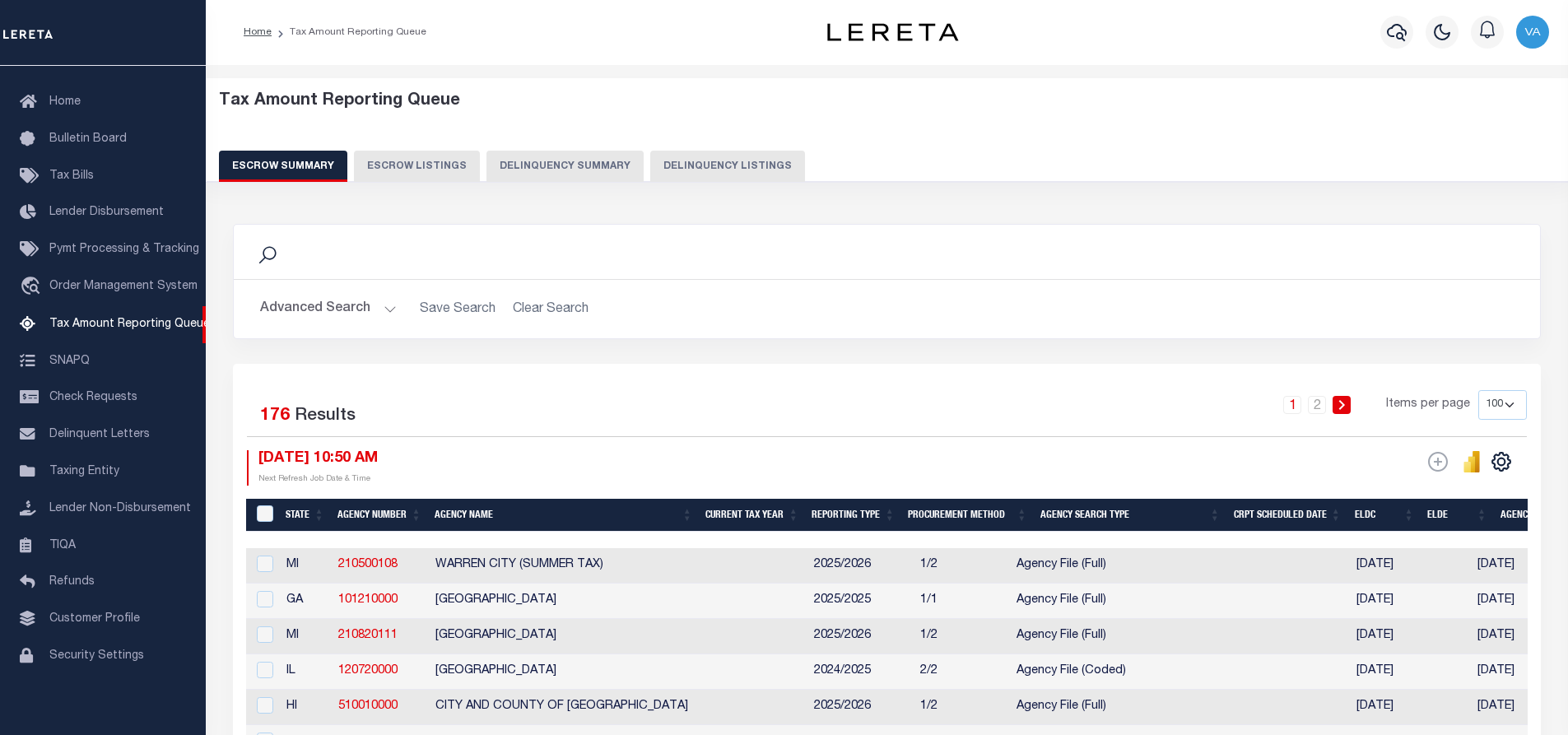
scroll to position [330, 0]
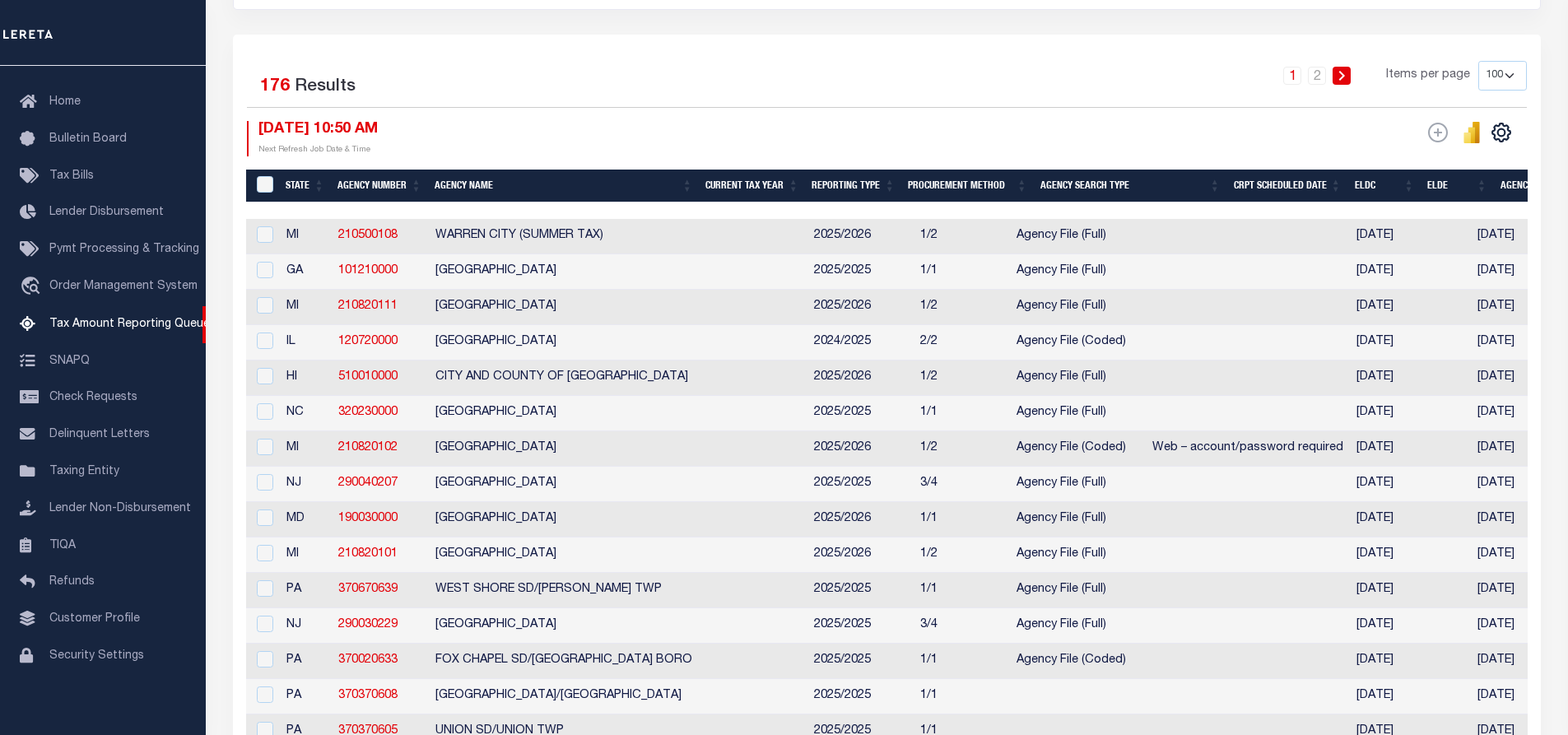
drag, startPoint x: 649, startPoint y: 206, endPoint x: 1257, endPoint y: 210, distance: 608.0
click at [1257, 210] on div at bounding box center [886, 210] width 1282 height 16
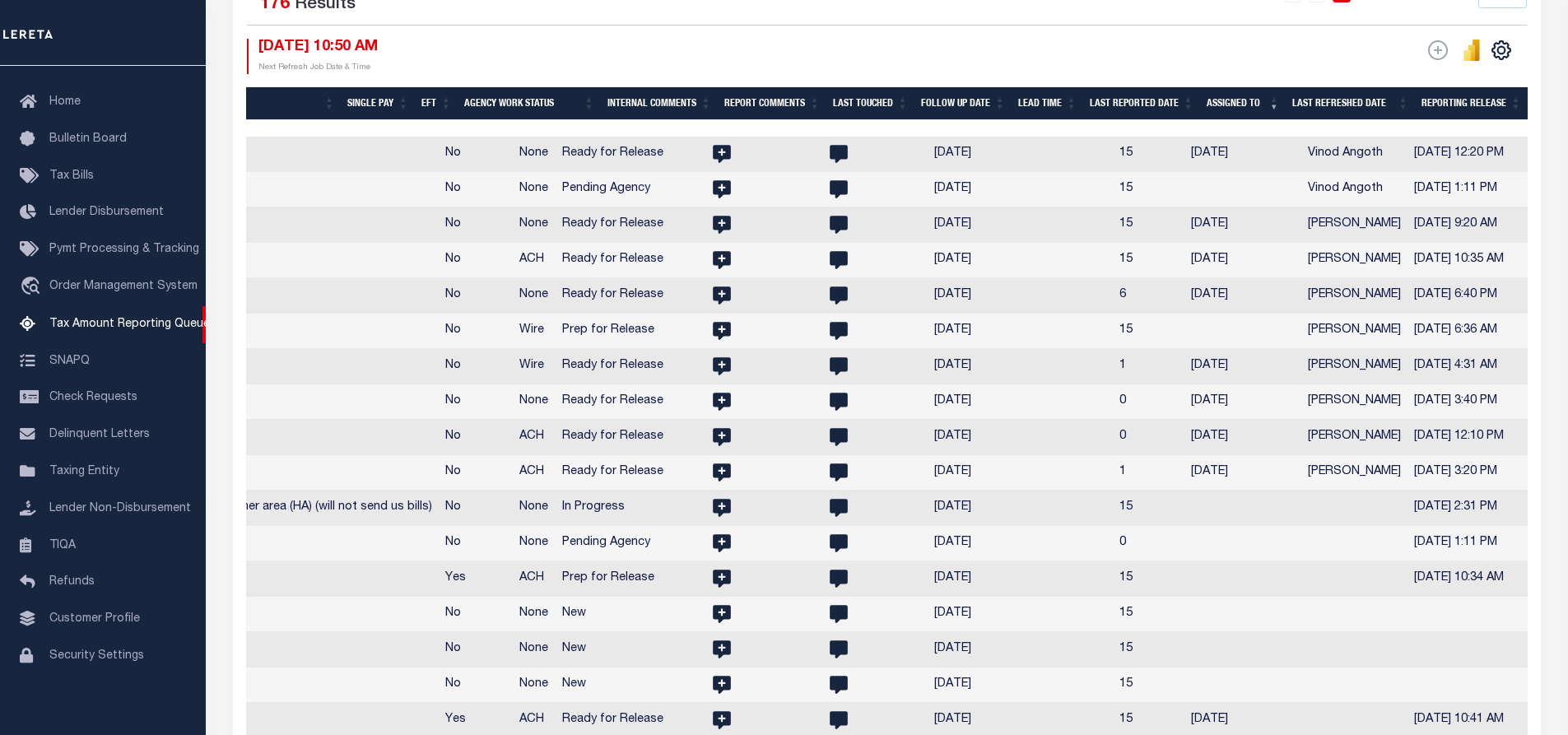
scroll to position [248, 0]
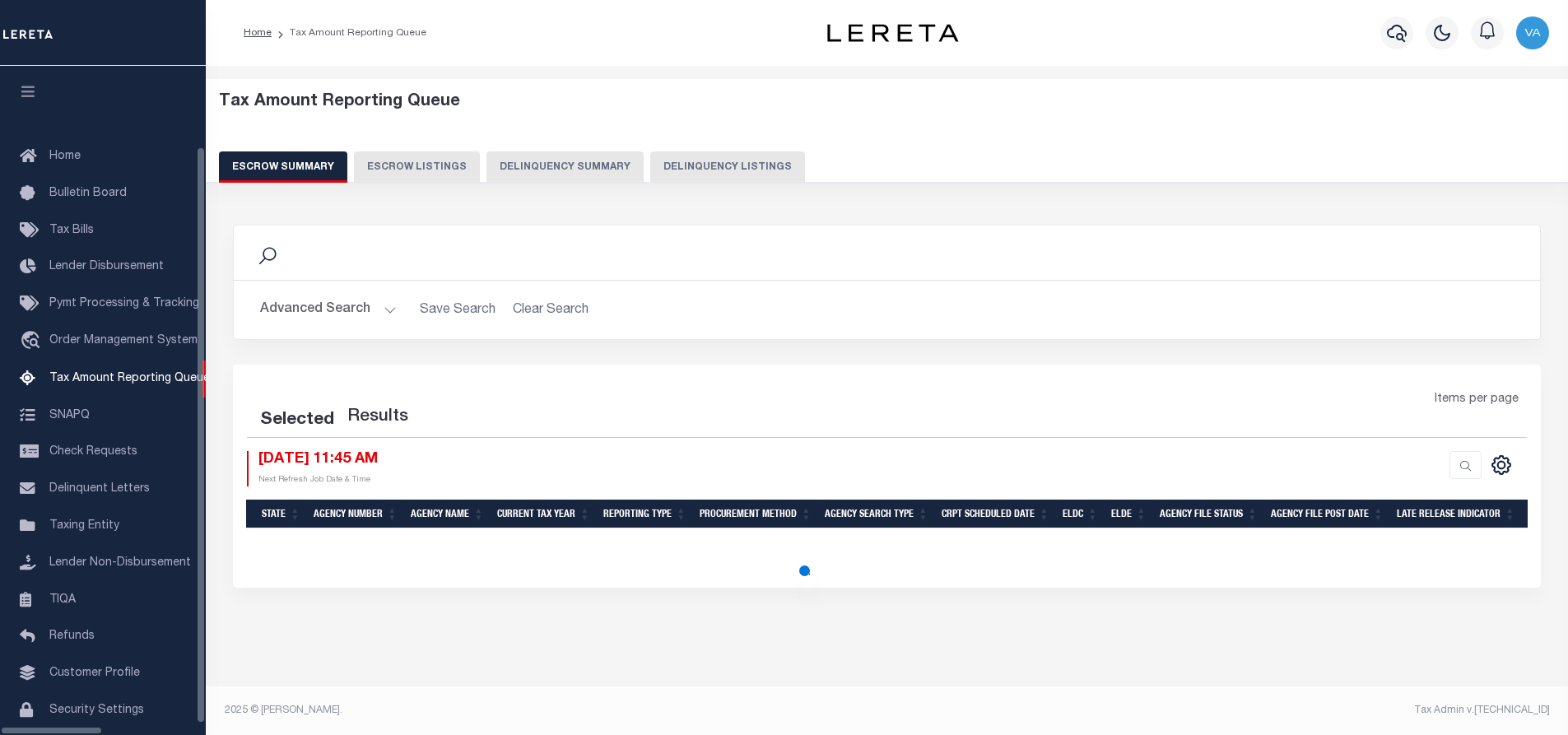
select select "100"
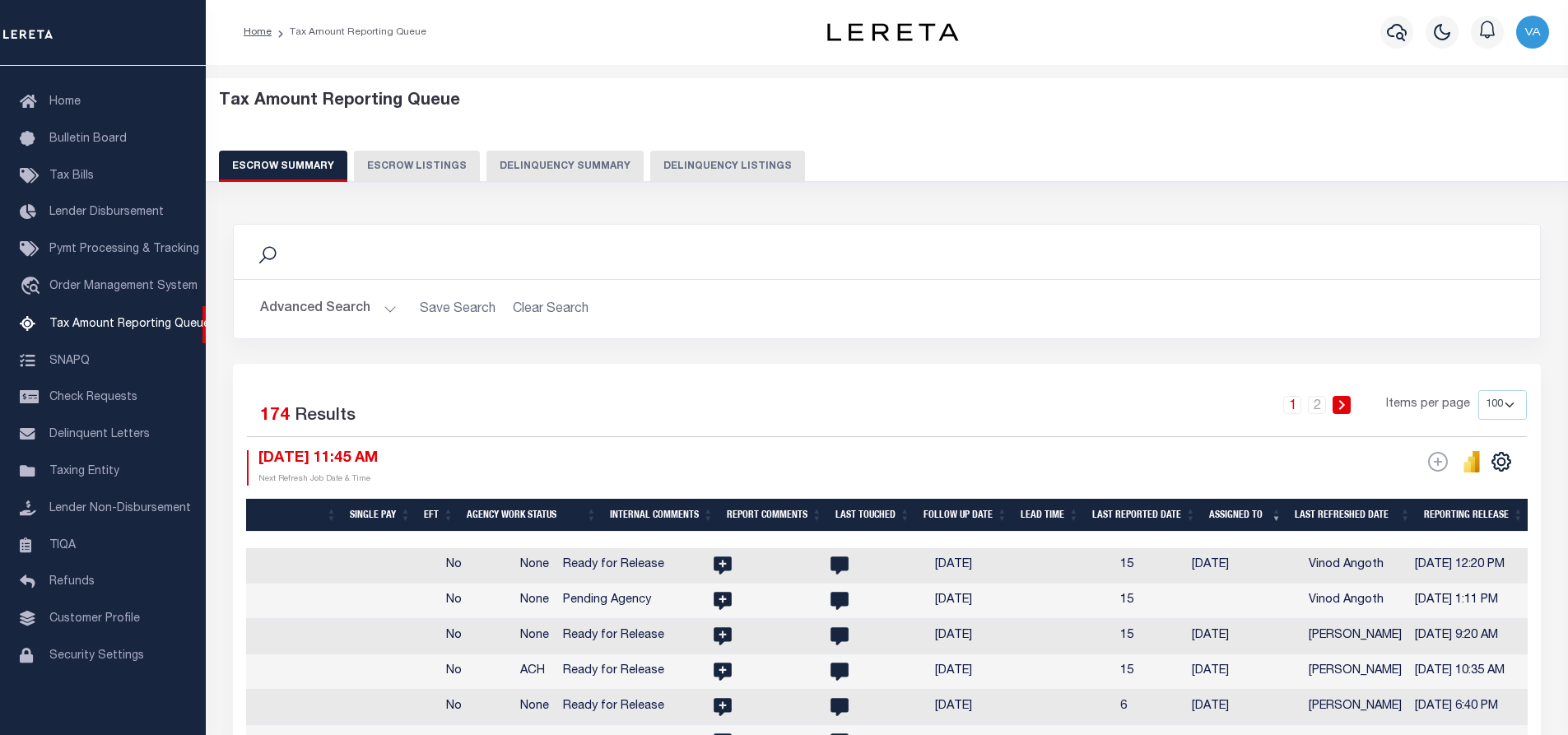
scroll to position [166, 0]
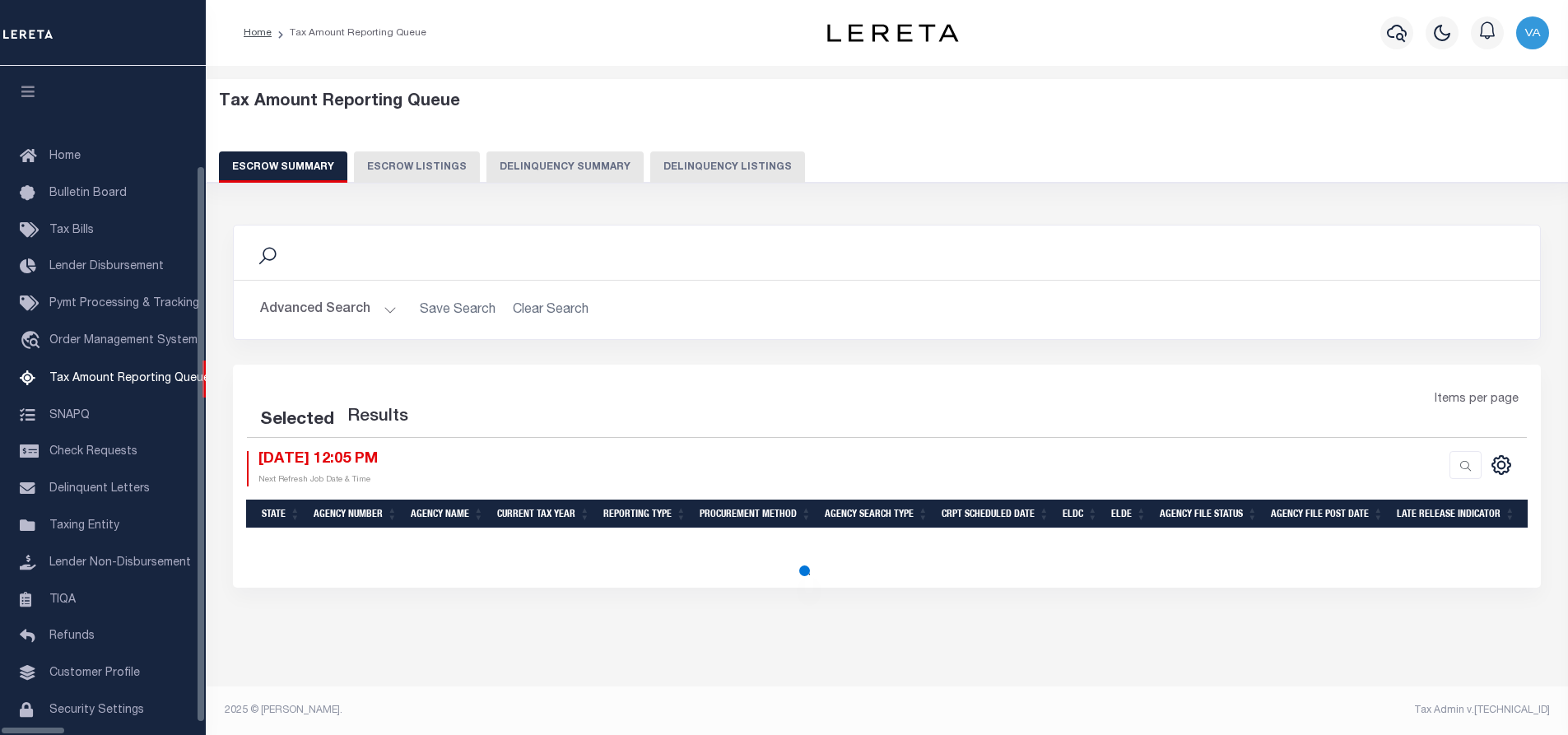
select select "100"
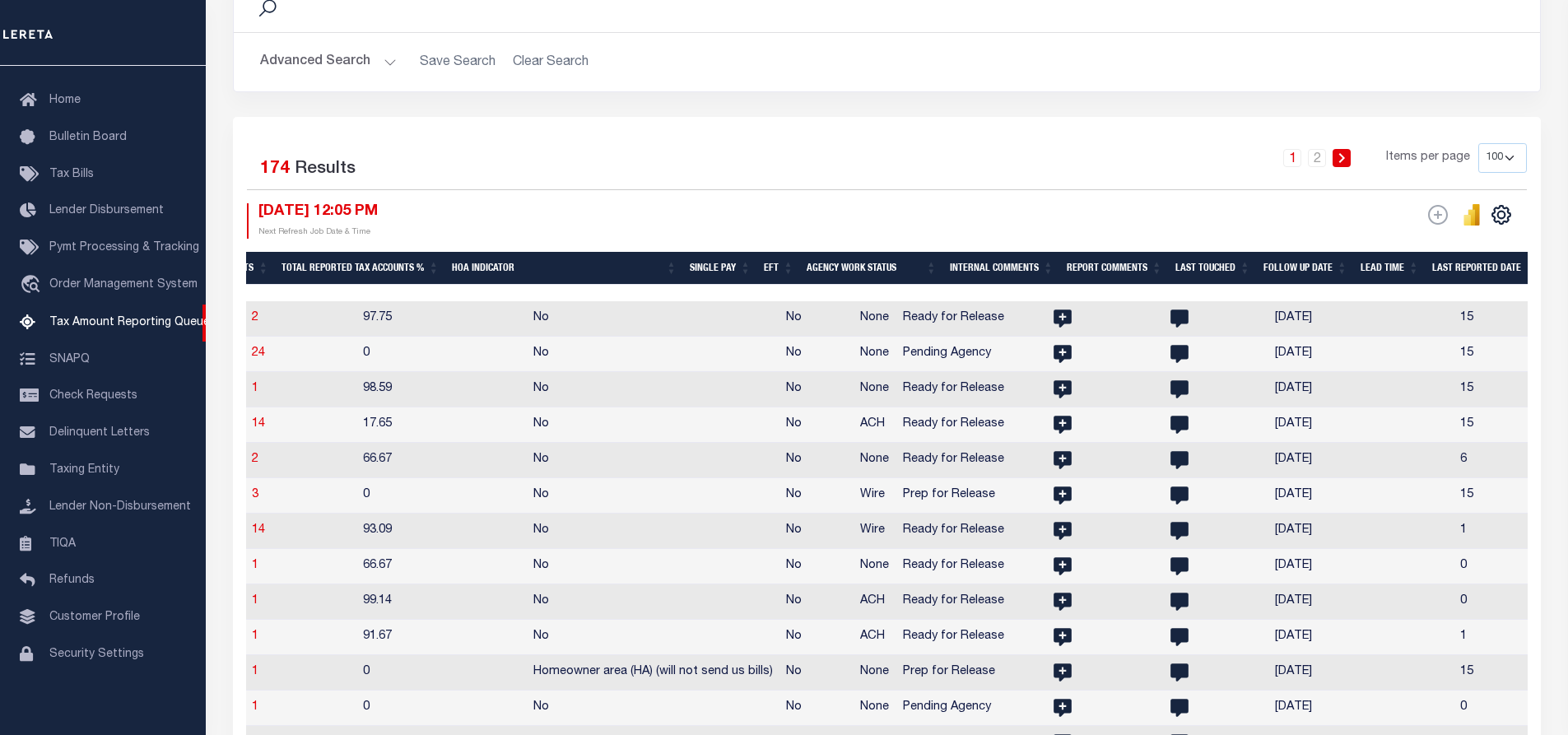
scroll to position [0, 2539]
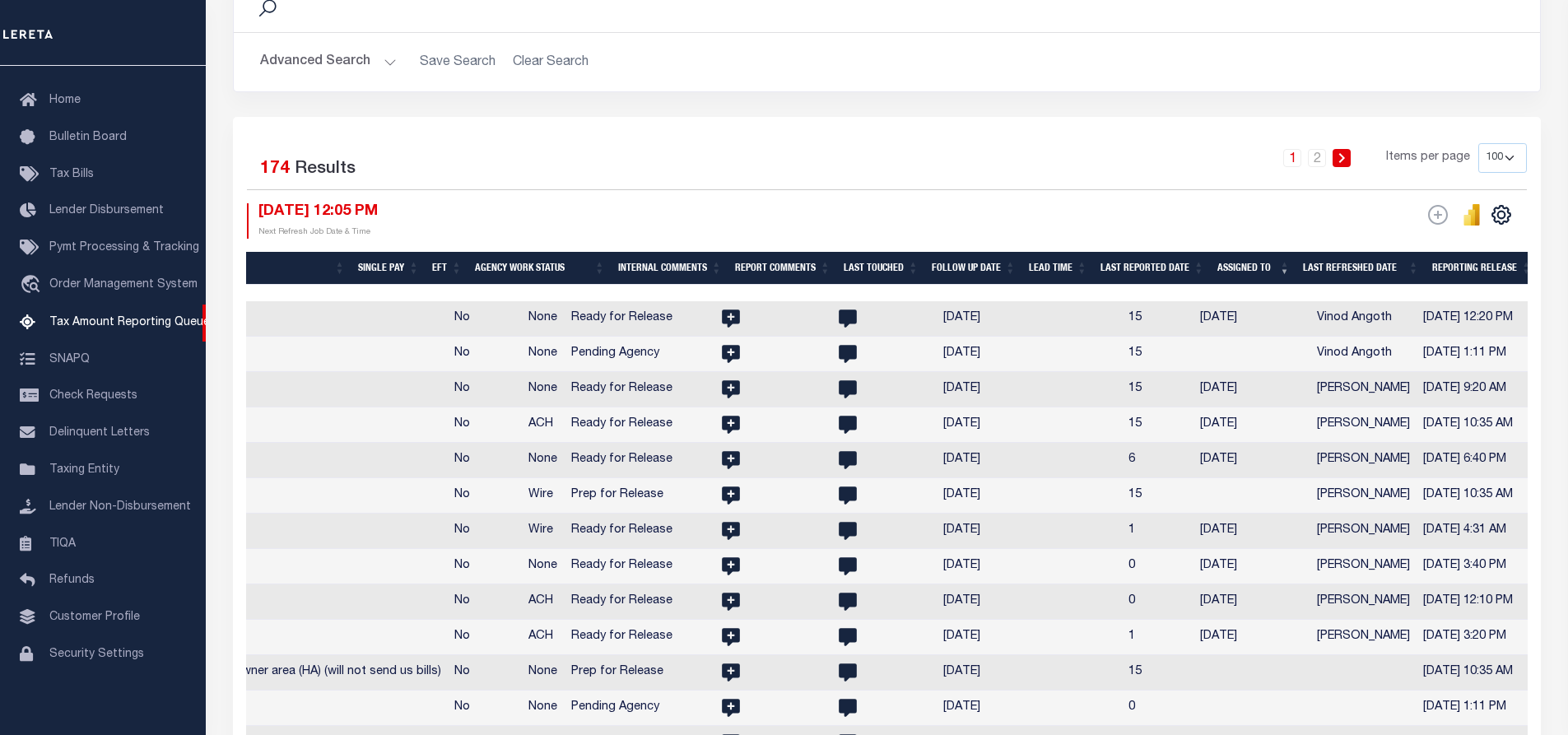
drag, startPoint x: 1421, startPoint y: 285, endPoint x: 1550, endPoint y: 286, distance: 129.0
drag, startPoint x: 1104, startPoint y: 289, endPoint x: 961, endPoint y: 289, distance: 143.0
click at [918, 160] on div "1 2 Items per page 10 25 50 100 500" at bounding box center [1049, 165] width 954 height 42
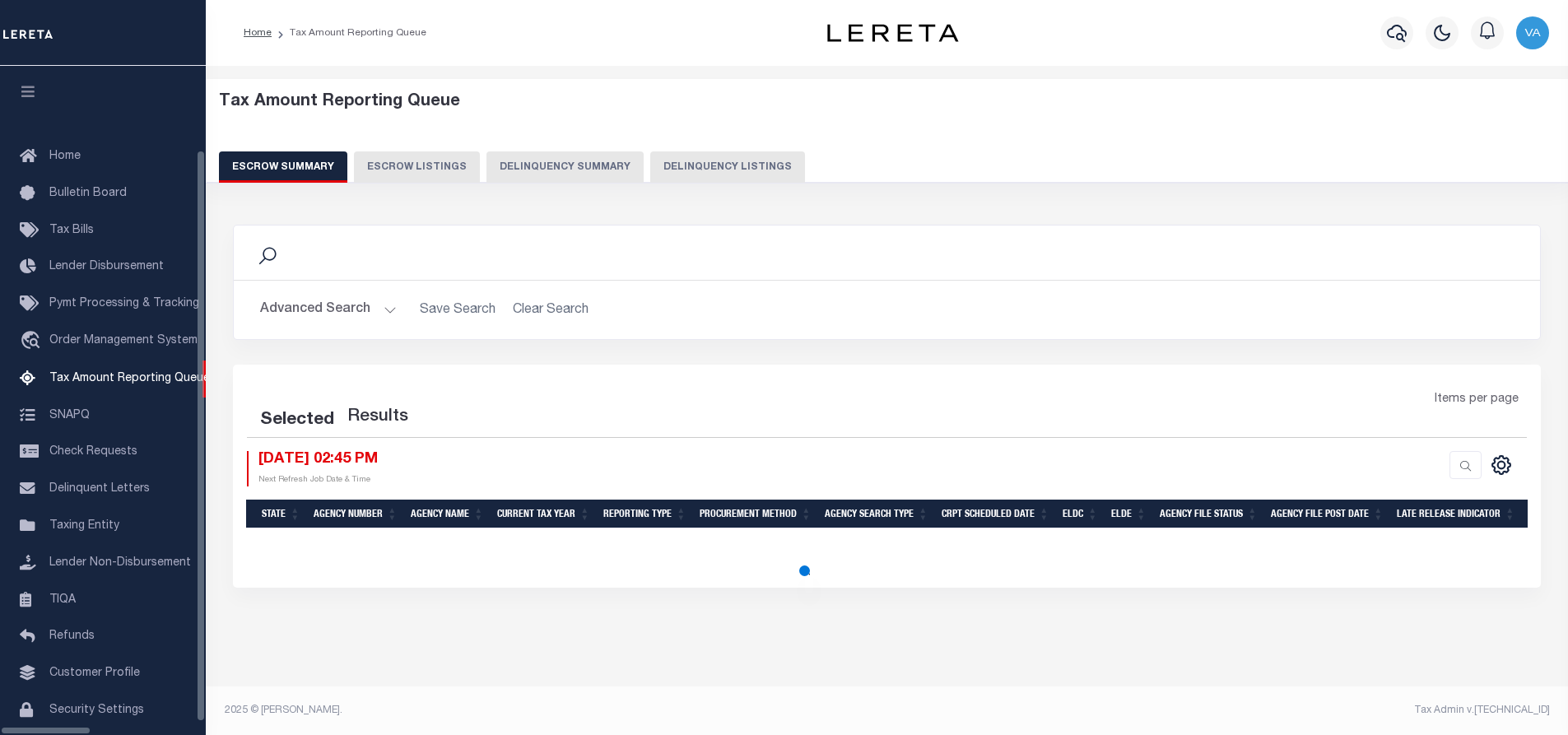
select select "100"
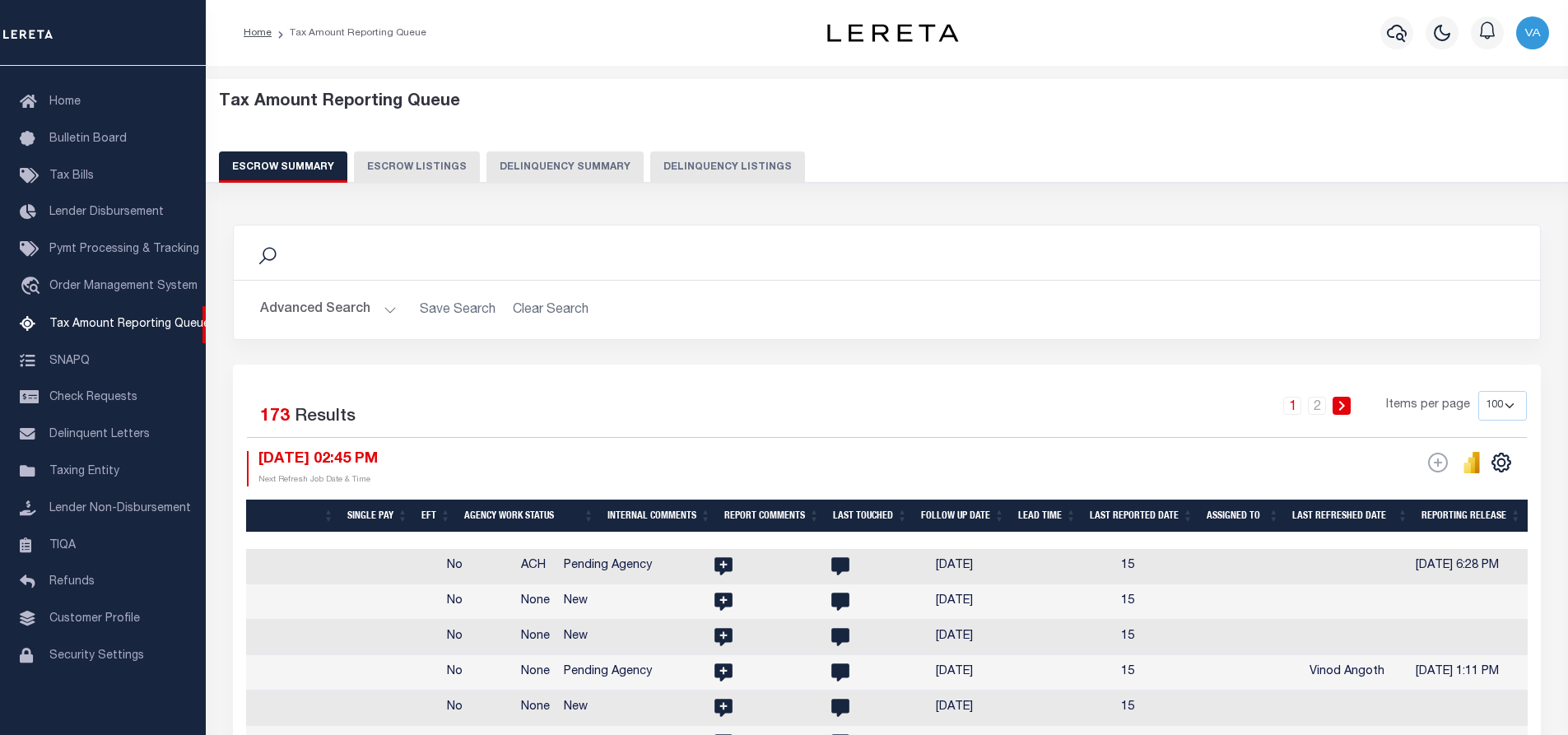
click at [1266, 506] on th "Assigned To" at bounding box center [1242, 516] width 86 height 34
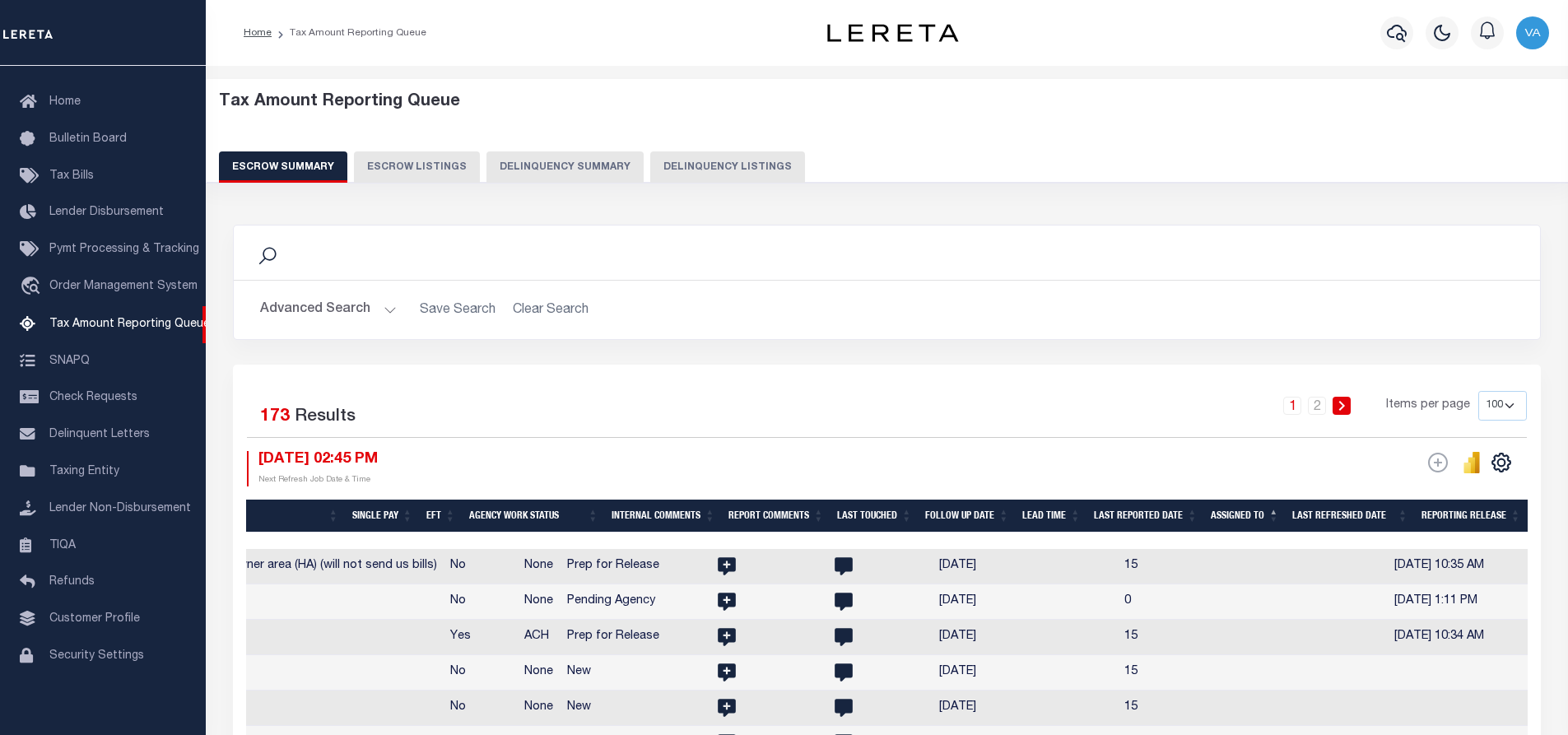
click at [1272, 509] on th "Assigned To" at bounding box center [1245, 516] width 81 height 34
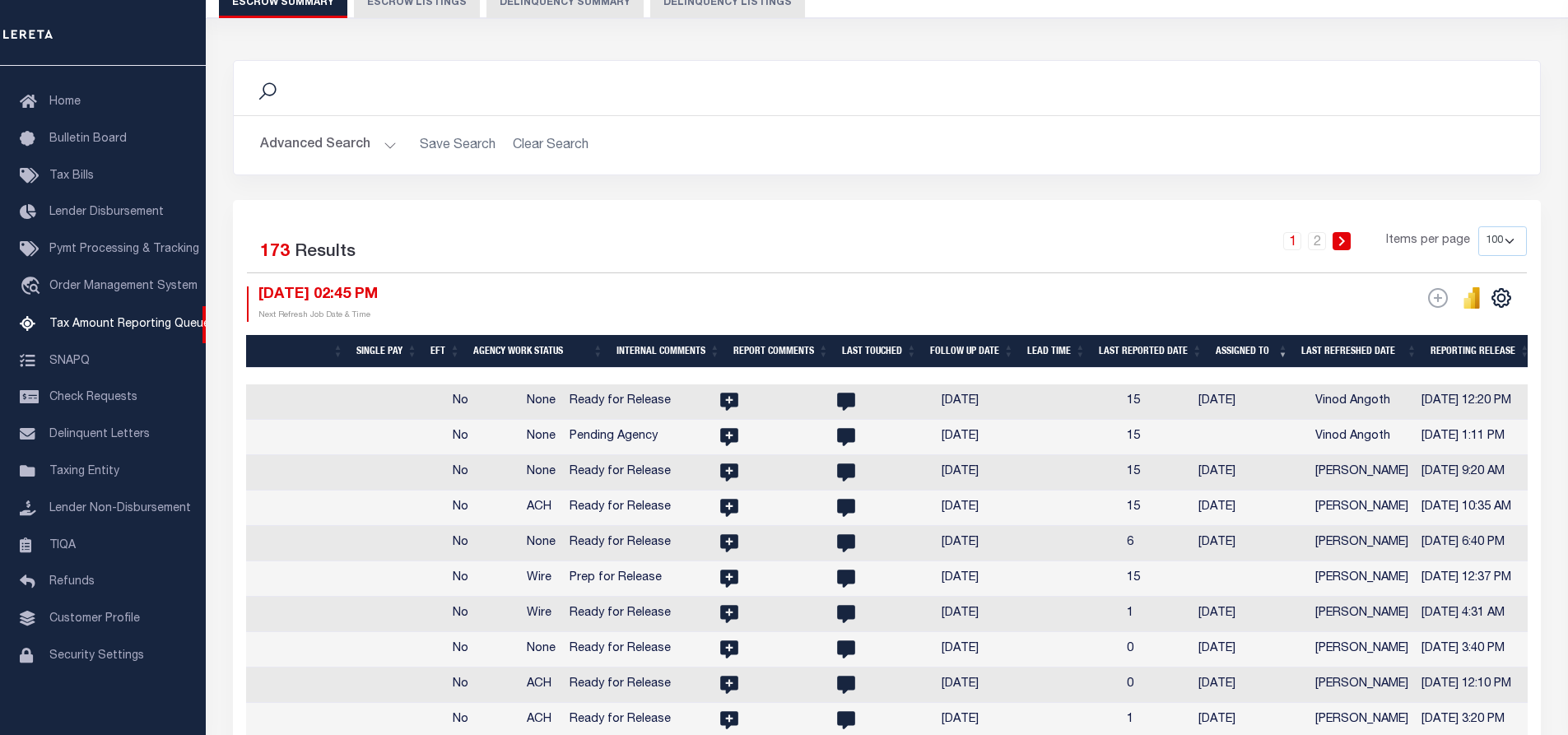
click at [1109, 148] on h2 "Advanced Search Save Search Clear Search EscrowSummaryGridWrapper_dynamictable_…" at bounding box center [886, 145] width 1280 height 32
click at [868, 233] on div "1 2 Items per page 10 25 50 100 500" at bounding box center [1049, 248] width 954 height 42
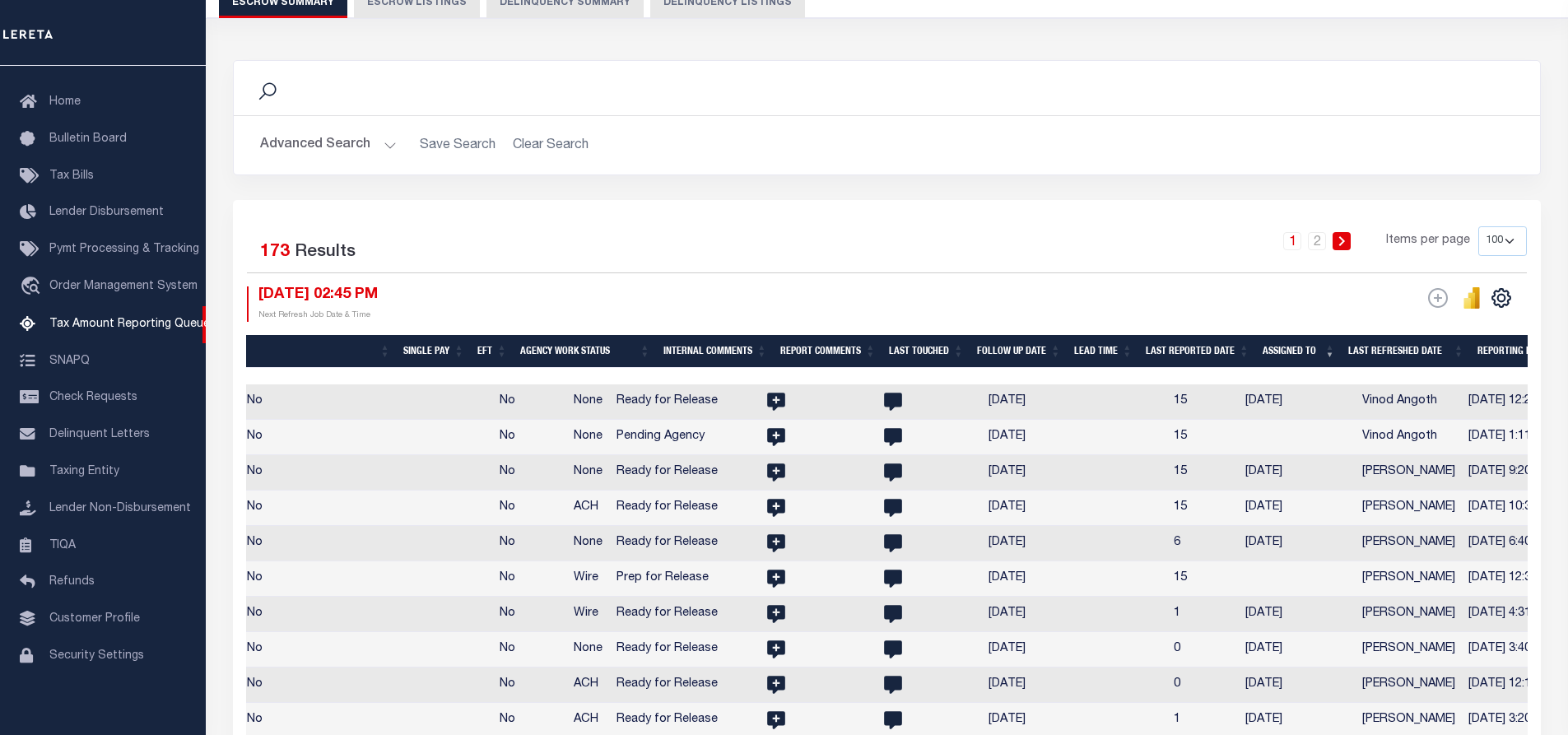
click at [752, 259] on div "1 2 Items per page 10 25 50 100 500" at bounding box center [1049, 248] width 954 height 42
click at [871, 284] on div "Selected 173 Results 1 2 Items per page 10 25 50 100 500 08/14/2025 02:45 PM Ne…" at bounding box center [886, 274] width 1306 height 95
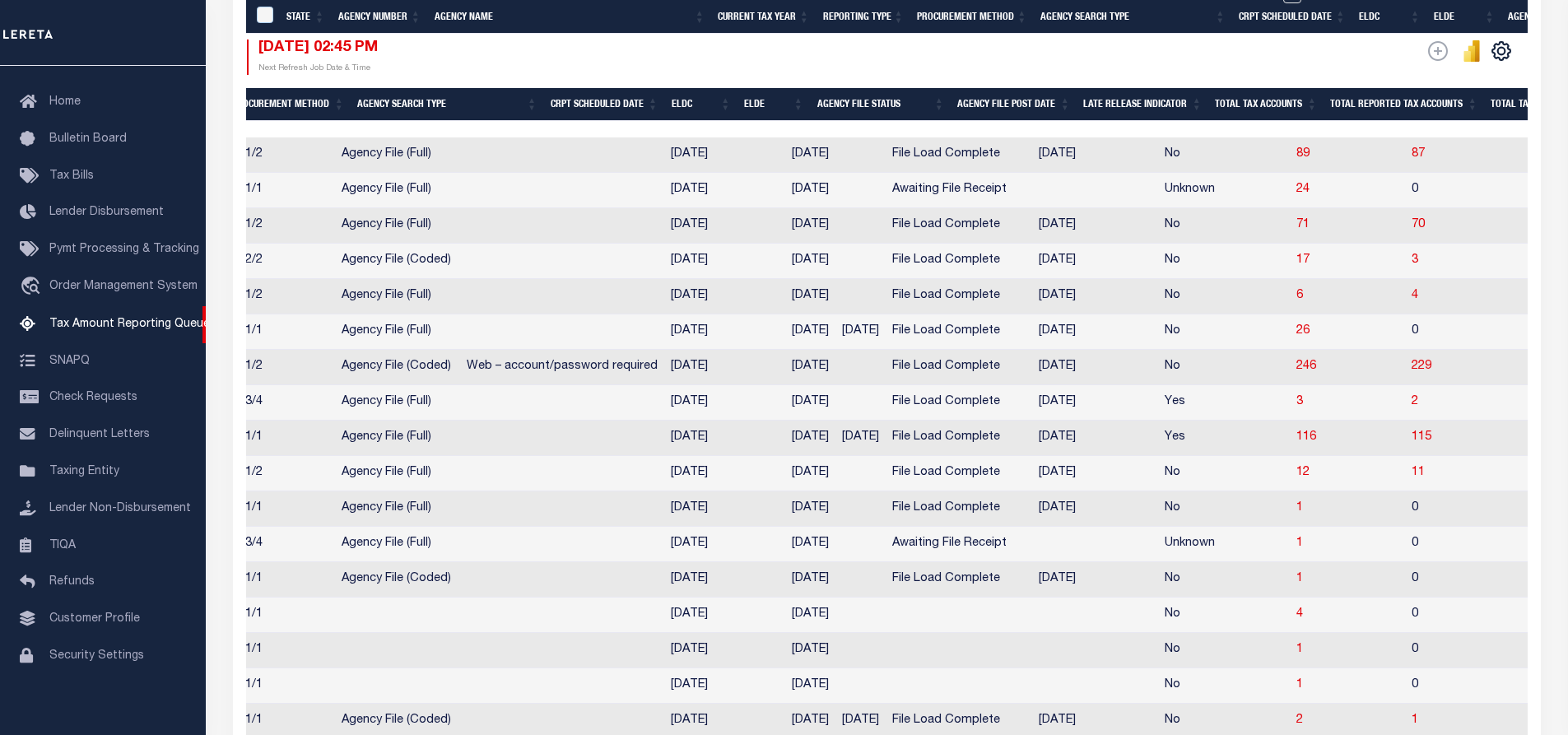
scroll to position [659, 0]
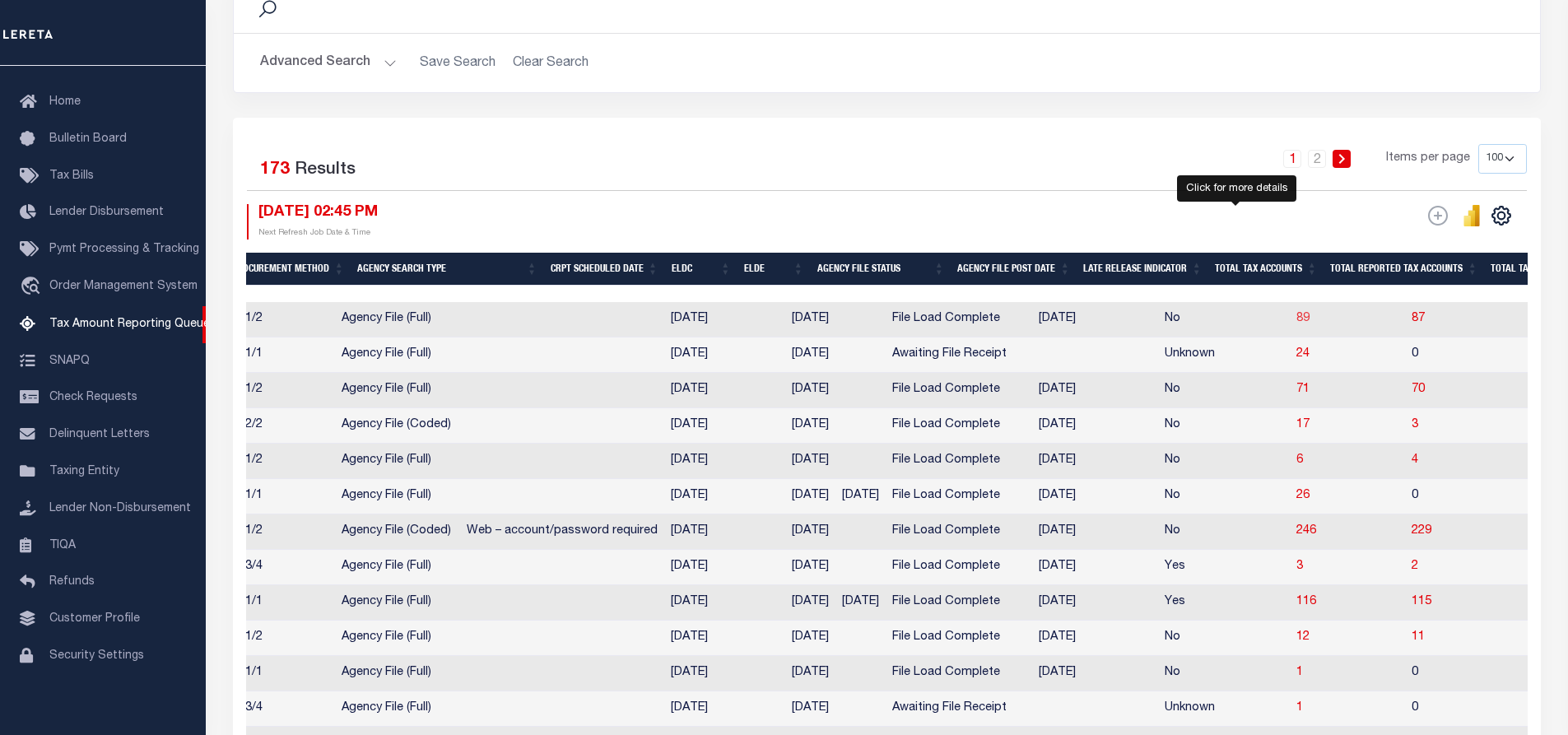
click at [1296, 317] on span "89" at bounding box center [1303, 318] width 14 height 12
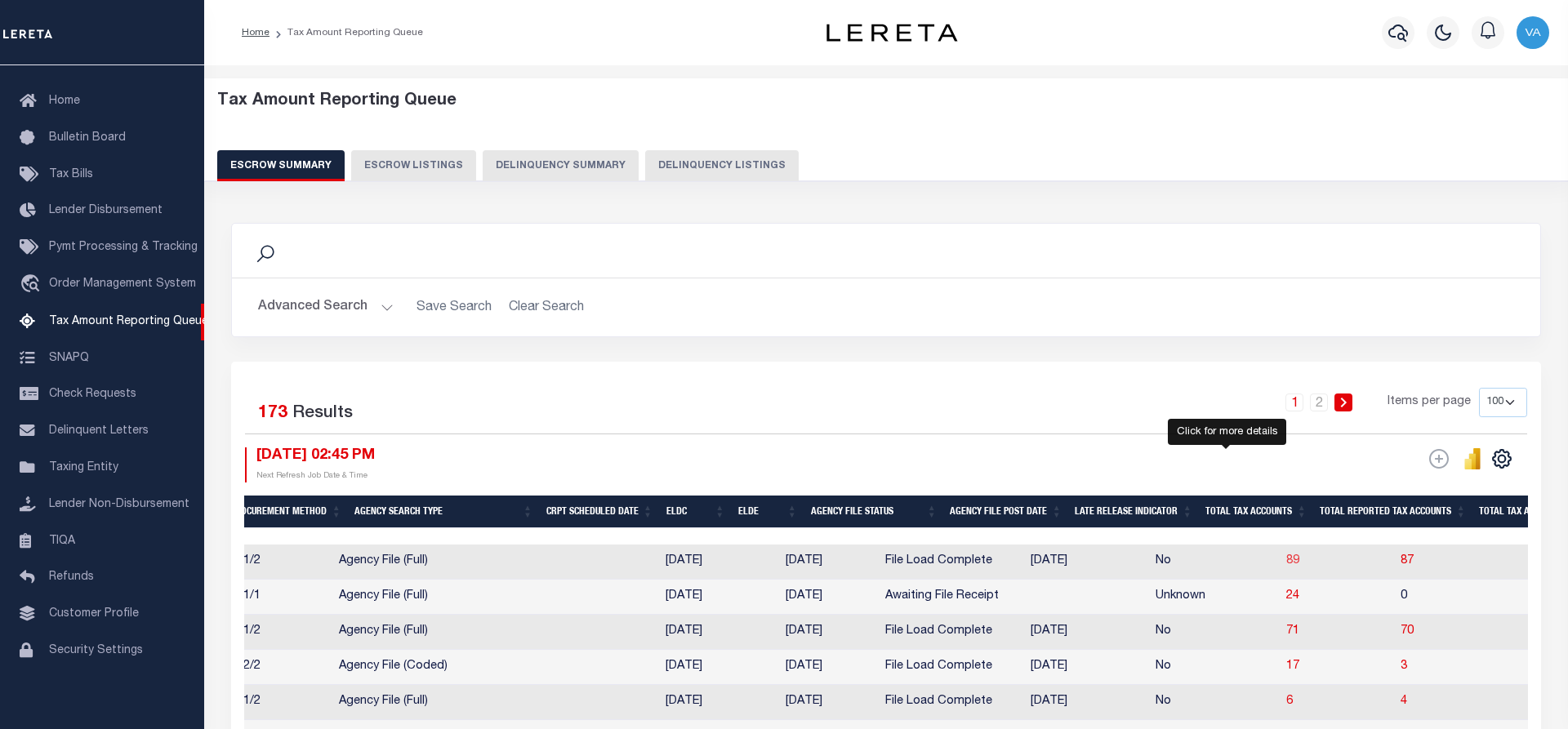
select select "100"
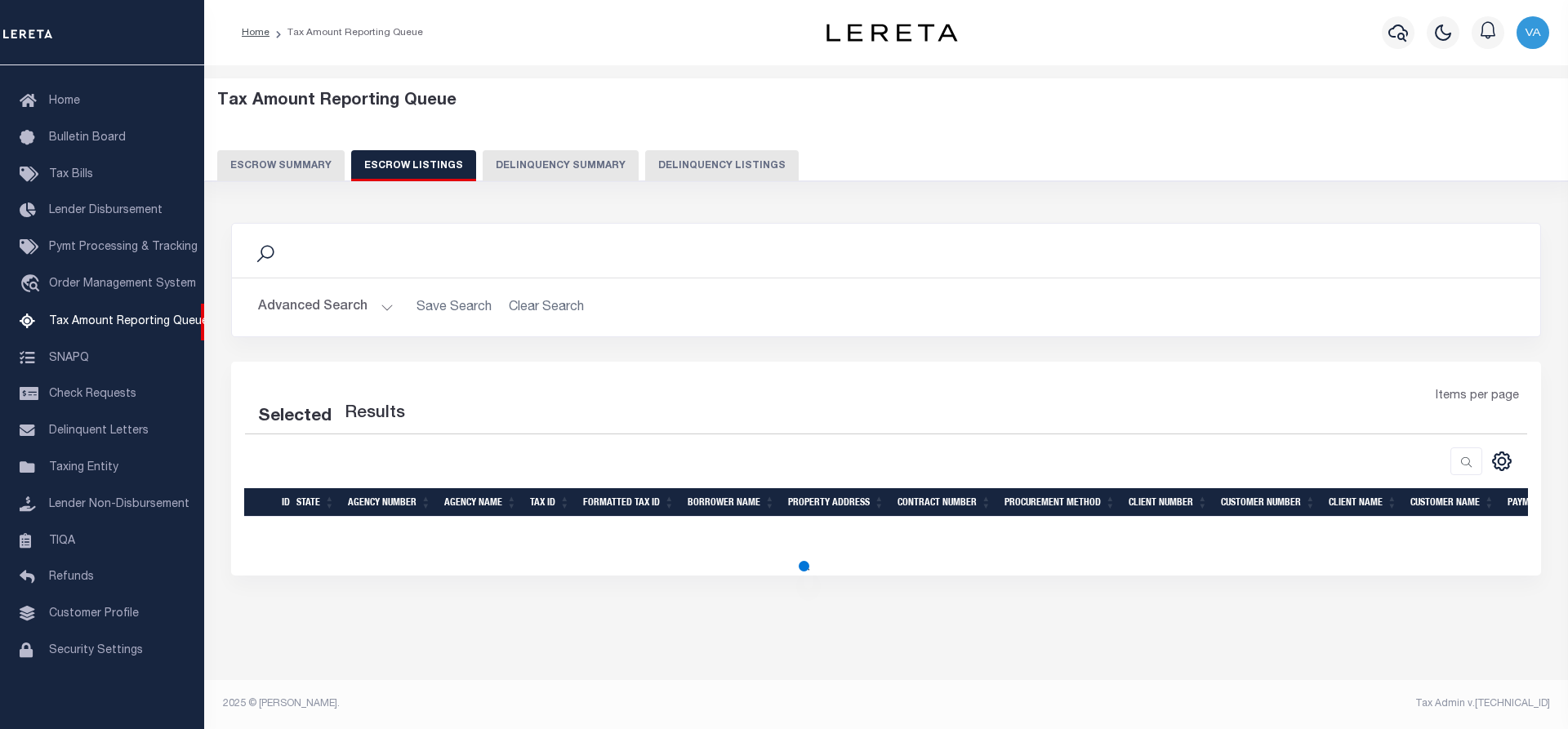
select select "100"
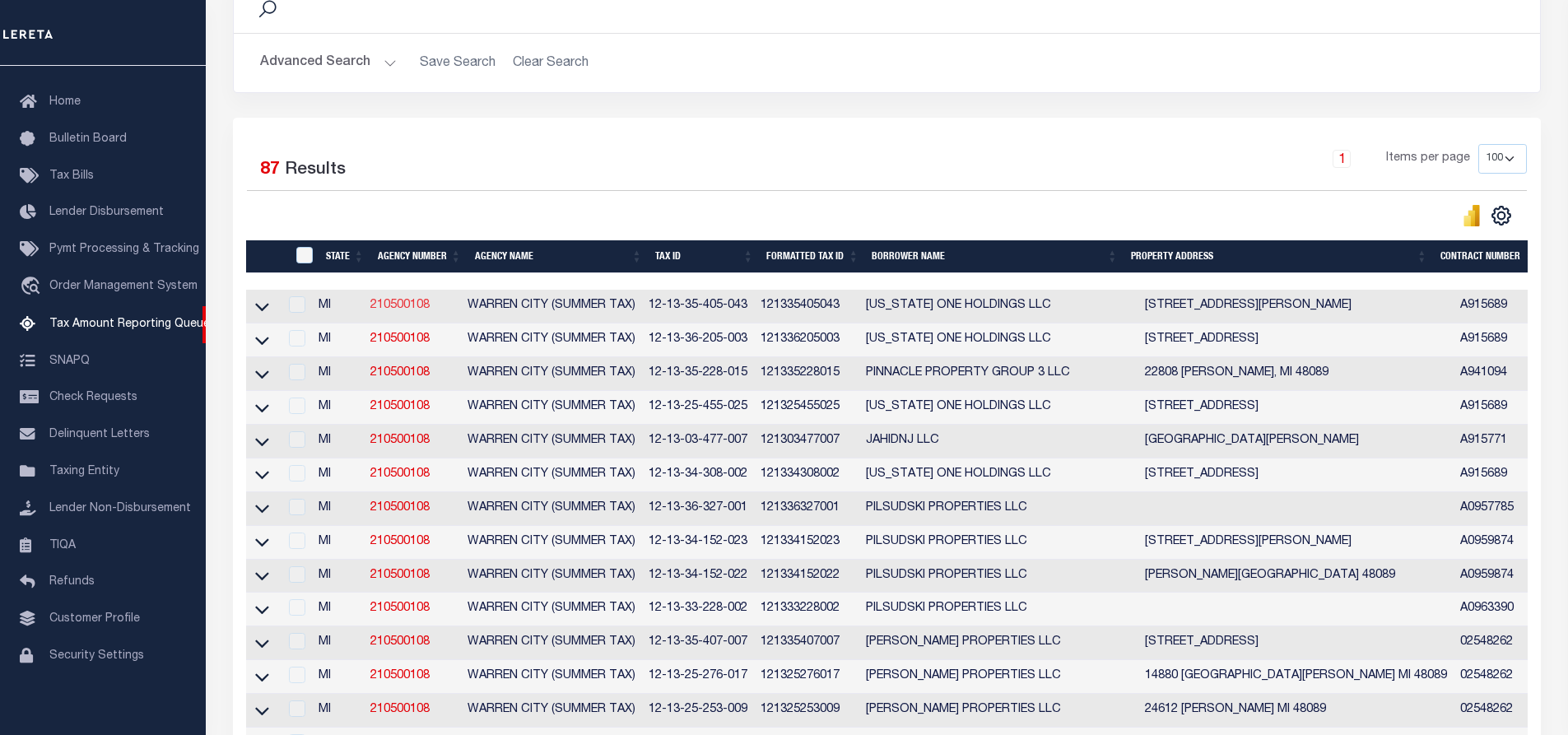
click at [401, 312] on link "210500108" at bounding box center [399, 306] width 59 height 12
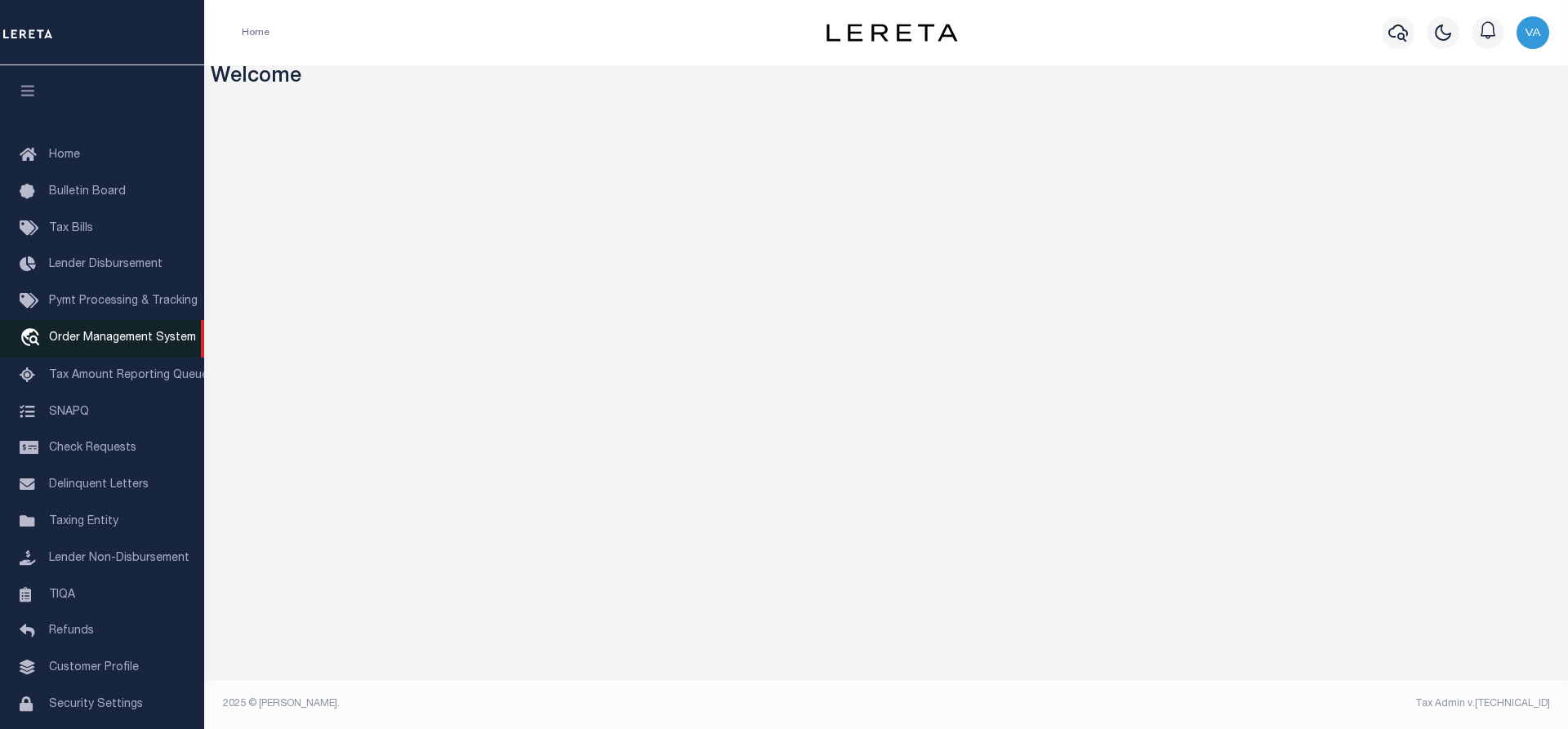
click at [95, 343] on span "Order Management System" at bounding box center [122, 338] width 147 height 11
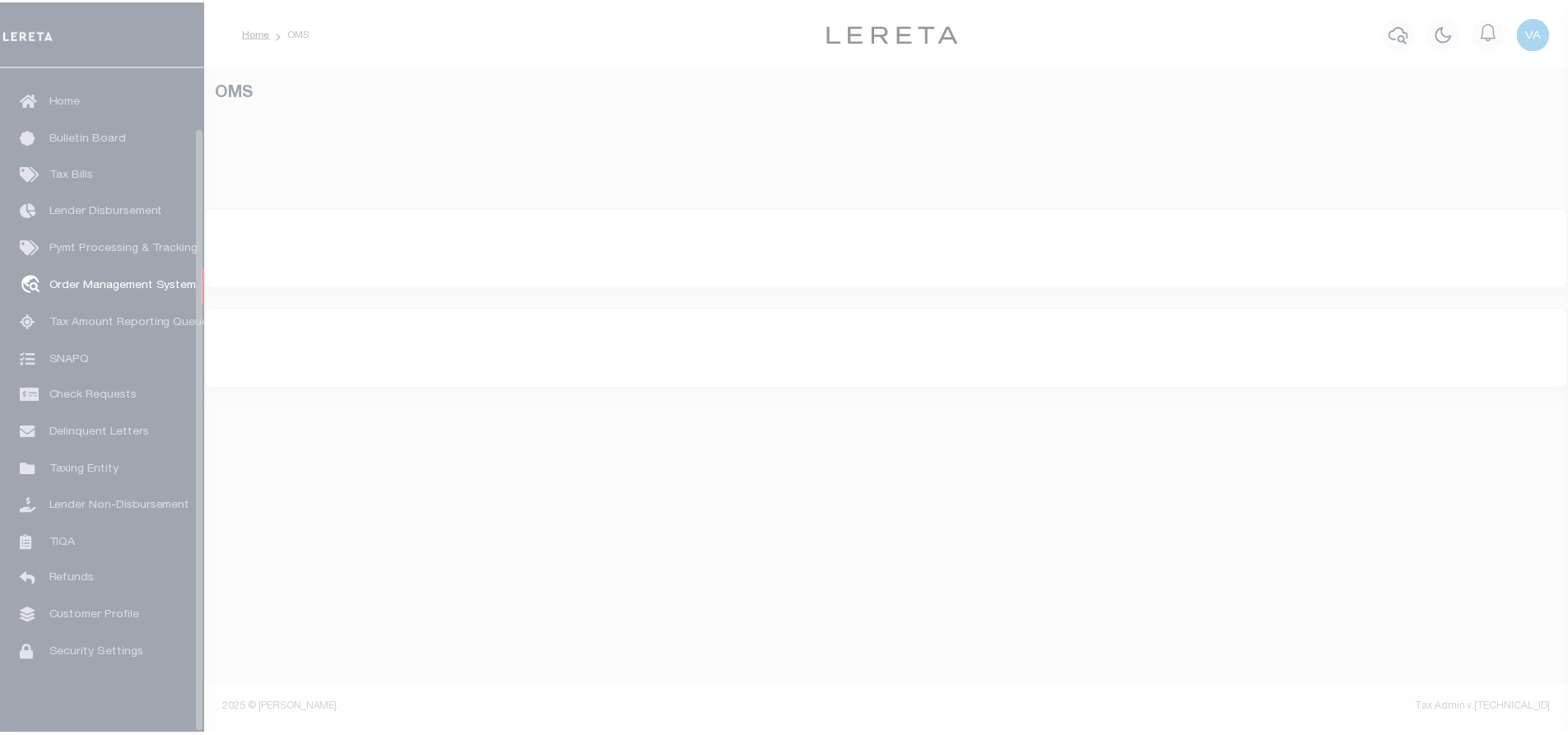
scroll to position [67, 0]
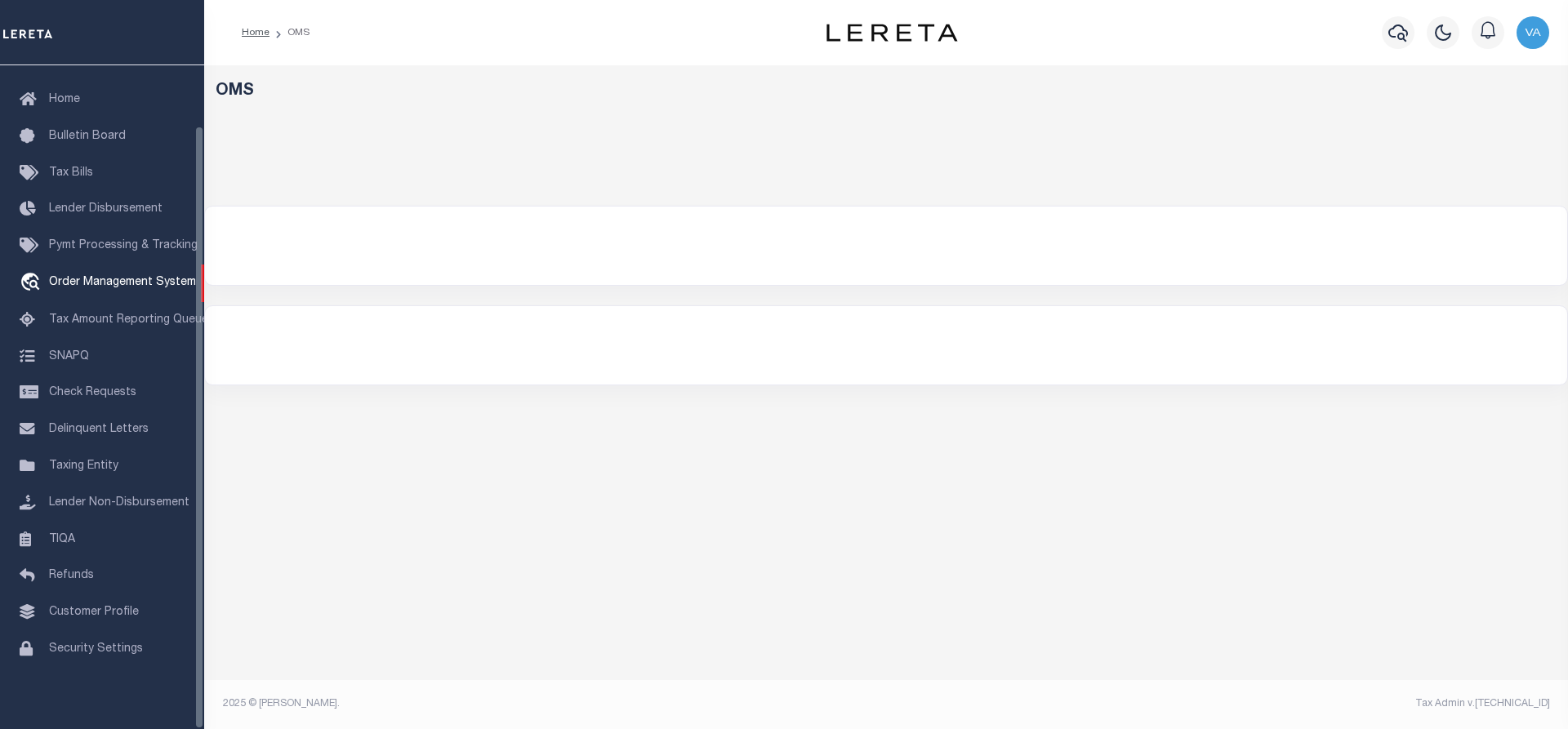
select select "200"
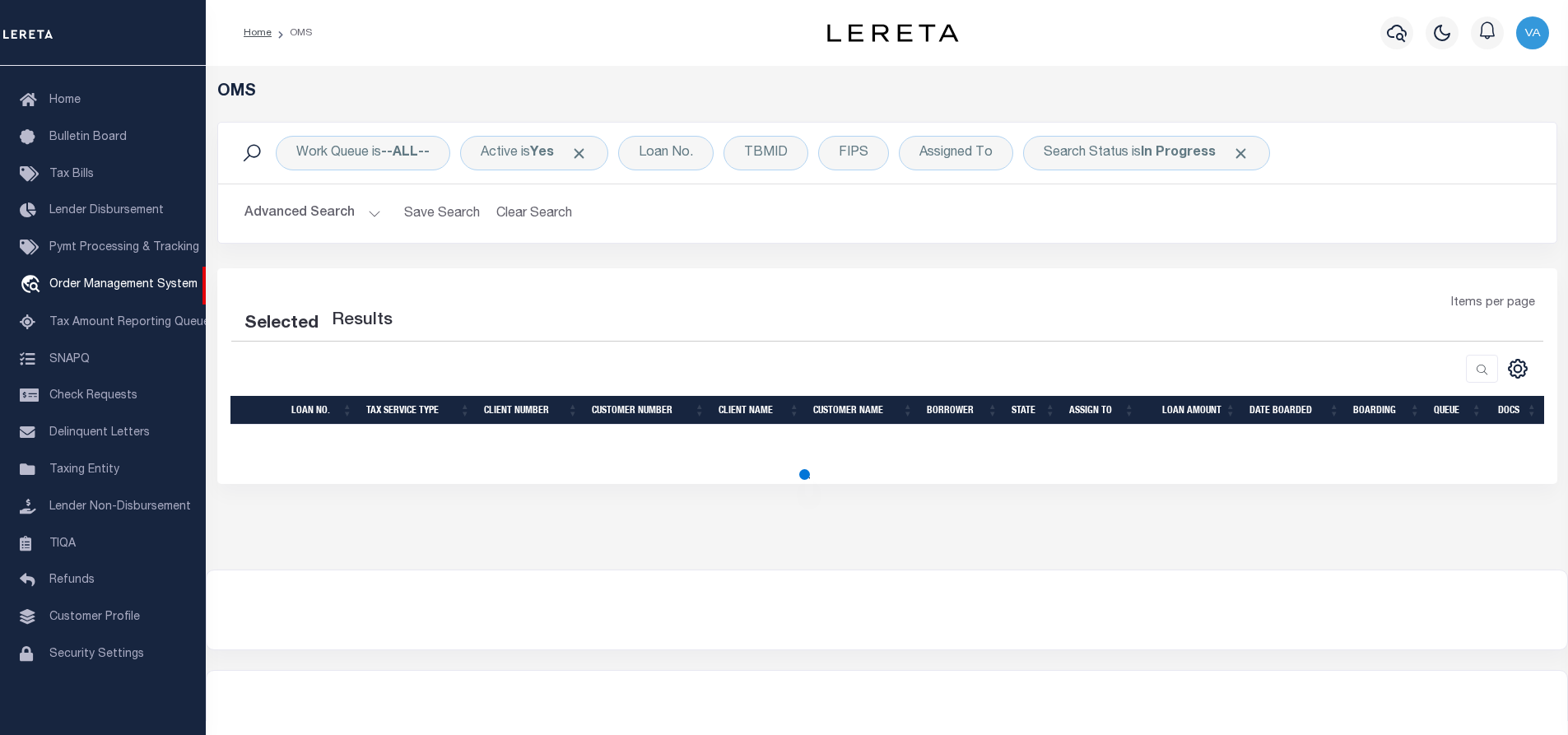
select select "200"
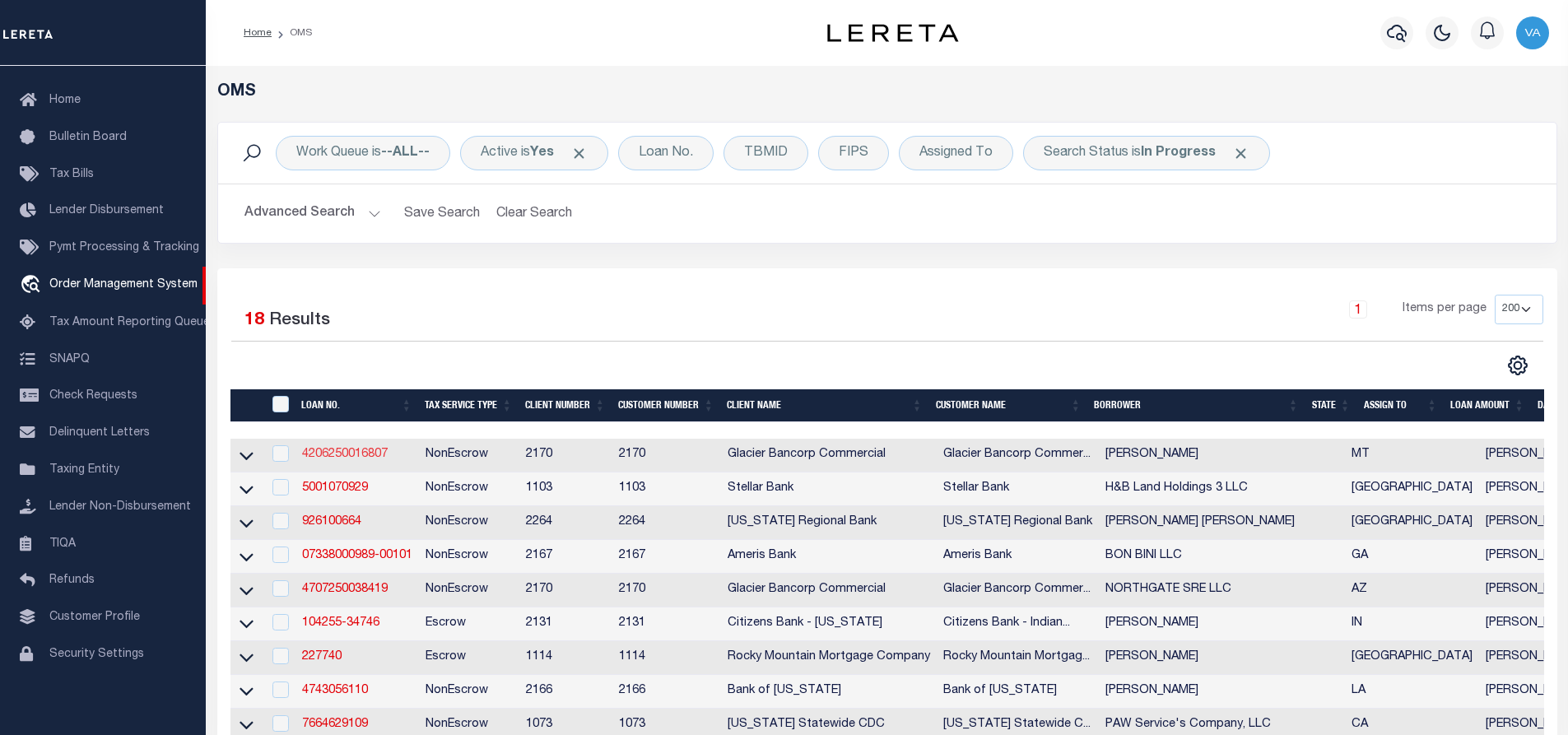
click at [358, 452] on link "4206250016807" at bounding box center [344, 454] width 86 height 12
type input "4206250016807"
type input "[PERSON_NAME]"
select select
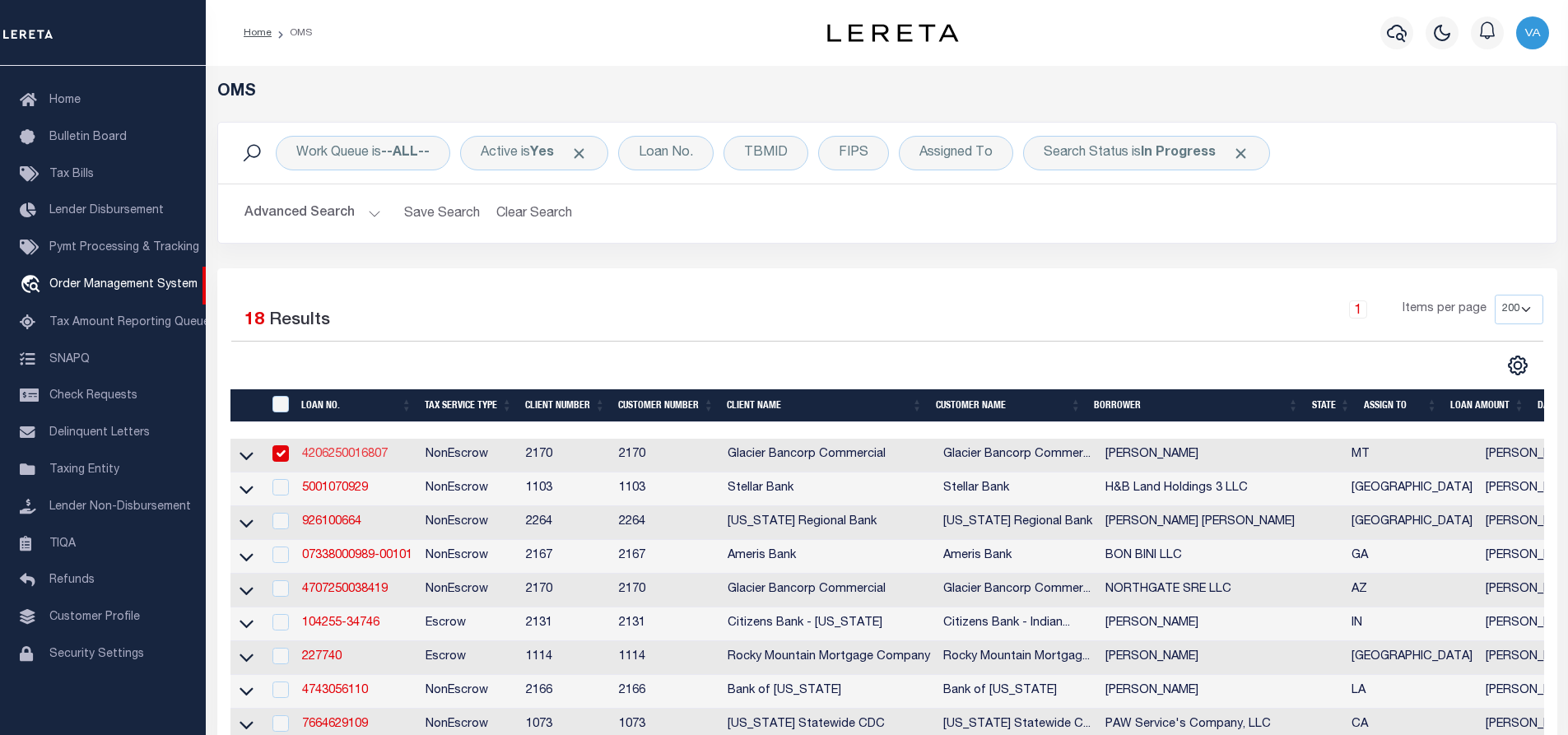
type input "PO BOX 92"
type input "[PERSON_NAME] MT 59489-0092"
type input "[DATE]"
select select "20"
select select "NonEscrow"
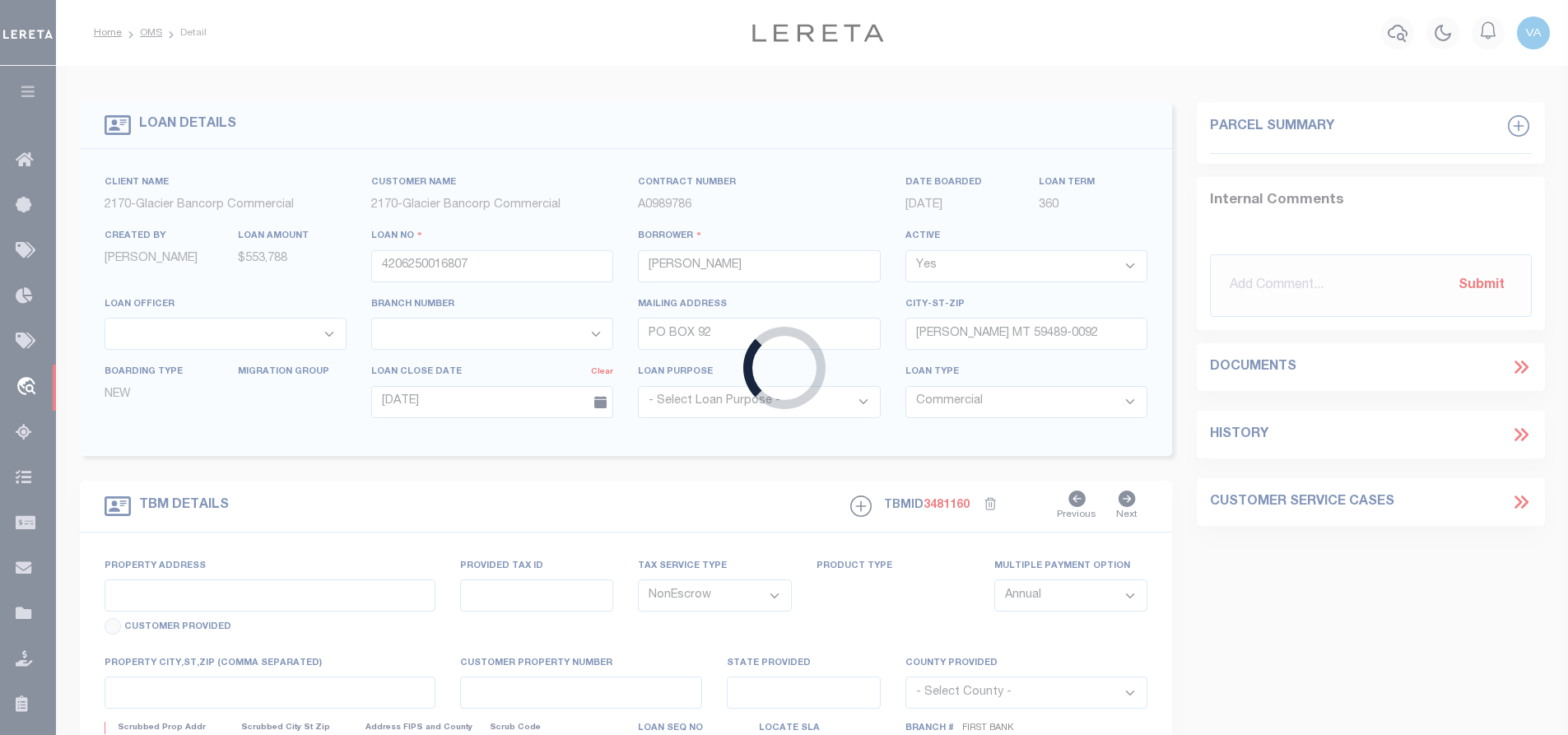
type input "[STREET_ADDRESS][PERSON_NAME]"
type input "452500"
select select
type input "[PERSON_NAME] MT 59489"
type input "MT"
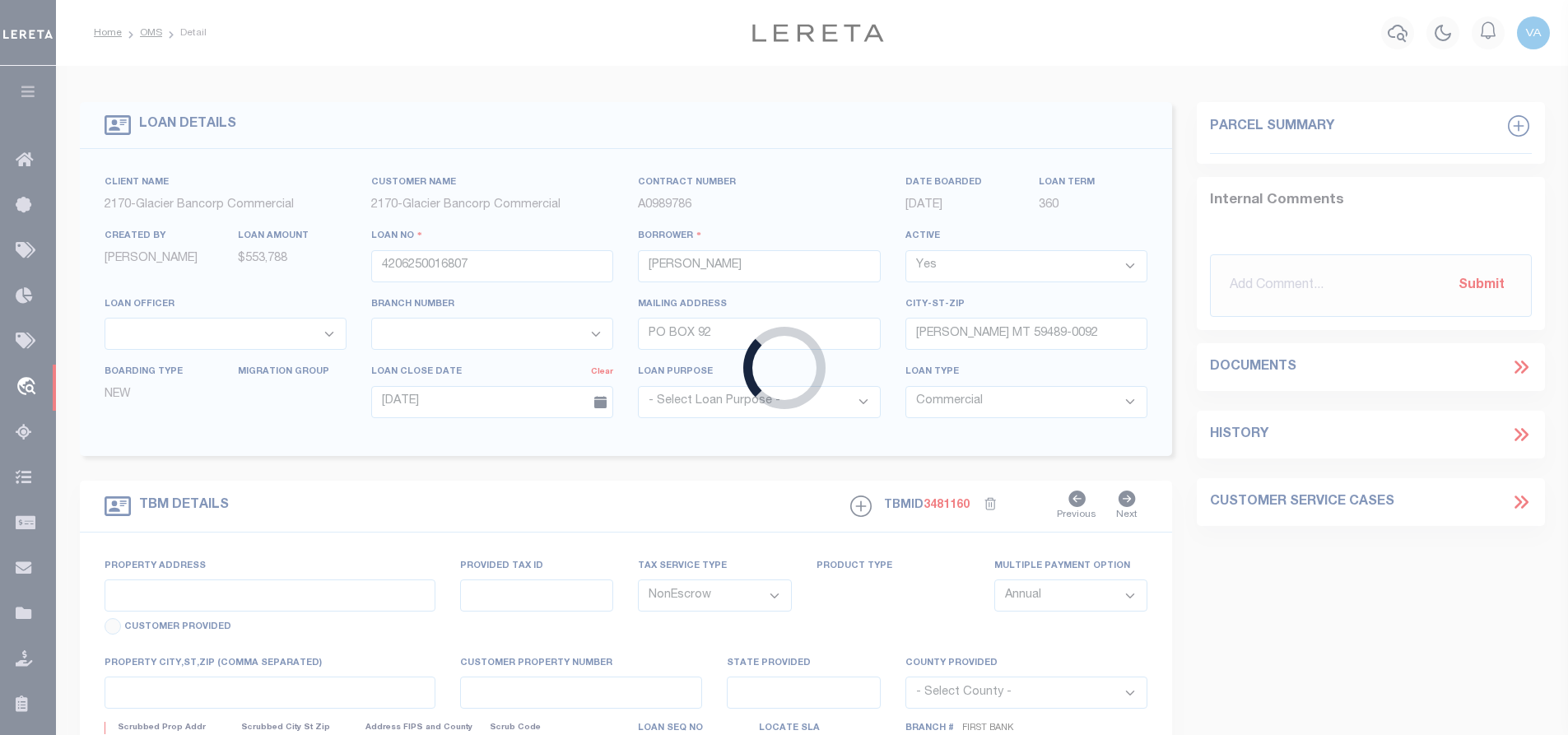
type textarea "SEE ATTACHED"
select select "4572"
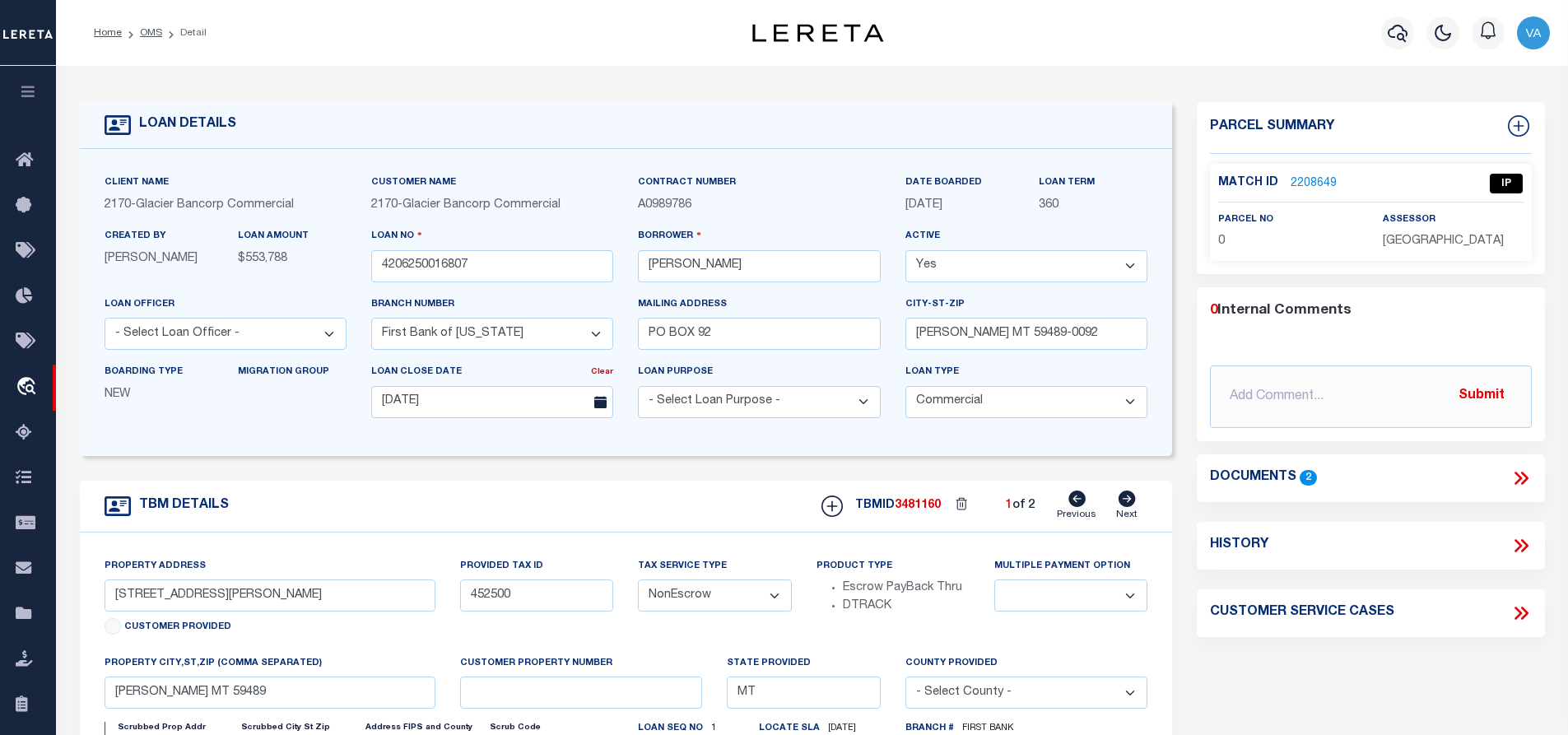
click at [1516, 478] on icon at bounding box center [1521, 478] width 21 height 21
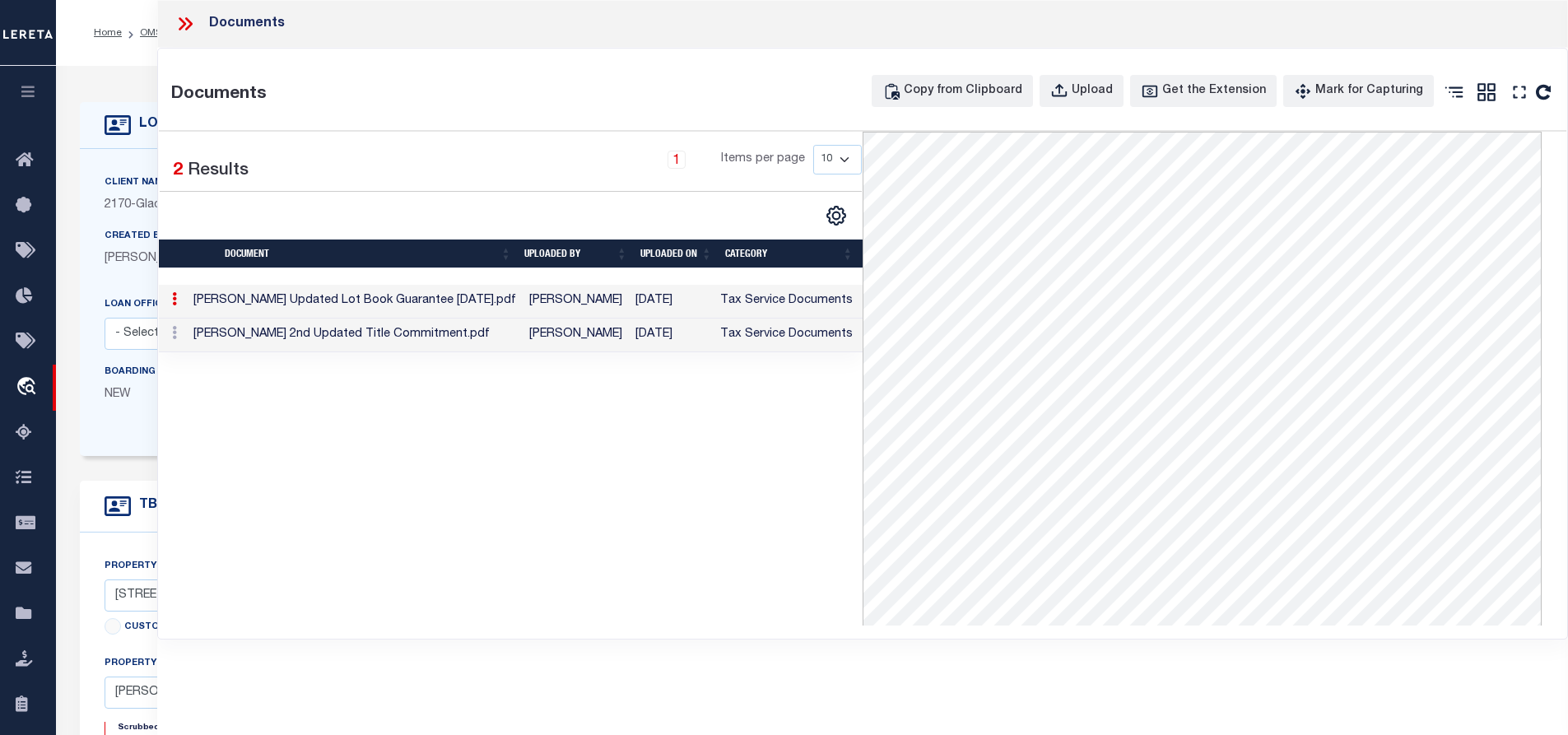
click at [188, 19] on icon at bounding box center [188, 24] width 8 height 14
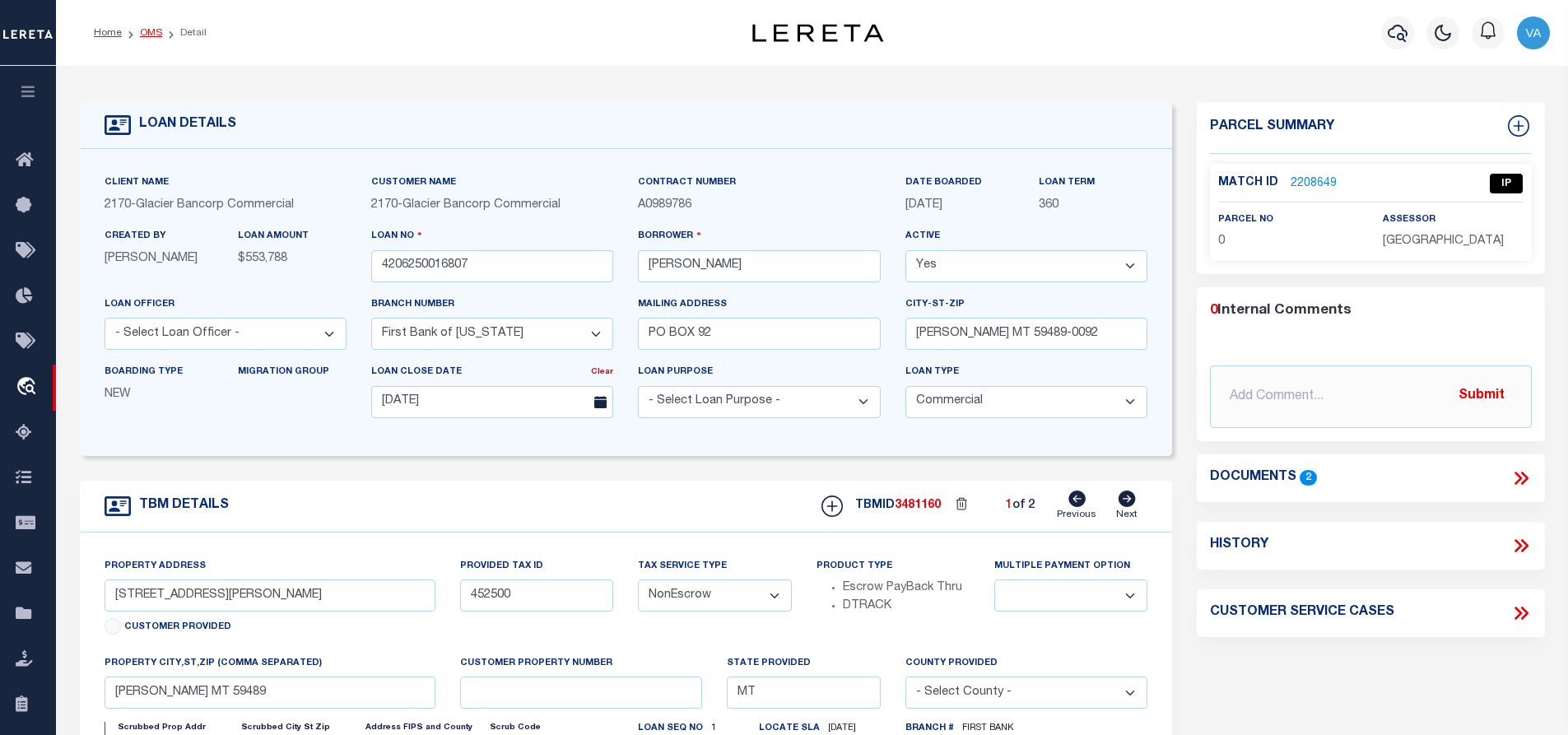
click at [144, 31] on link "OMS" at bounding box center [150, 33] width 22 height 10
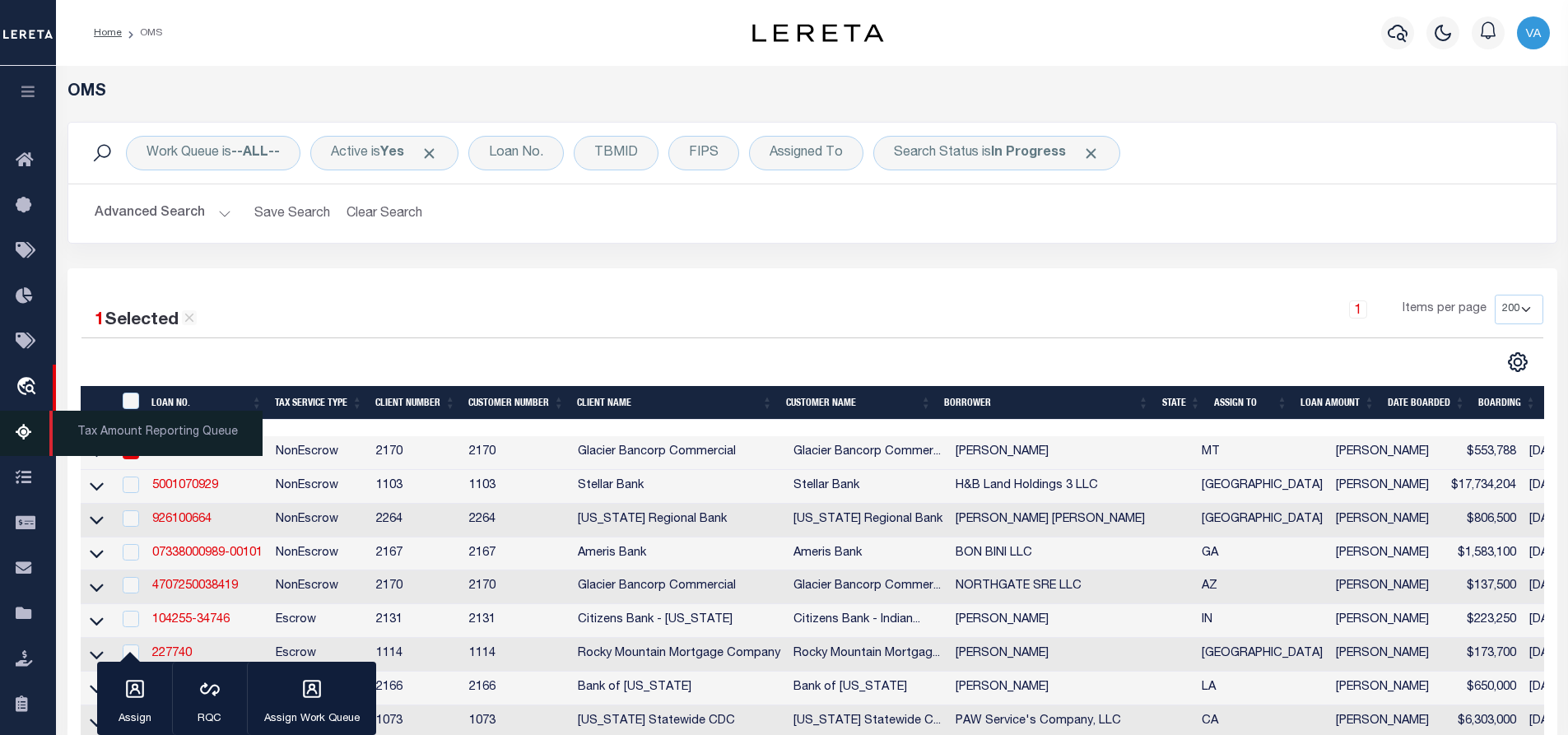
click at [25, 433] on icon at bounding box center [28, 433] width 26 height 20
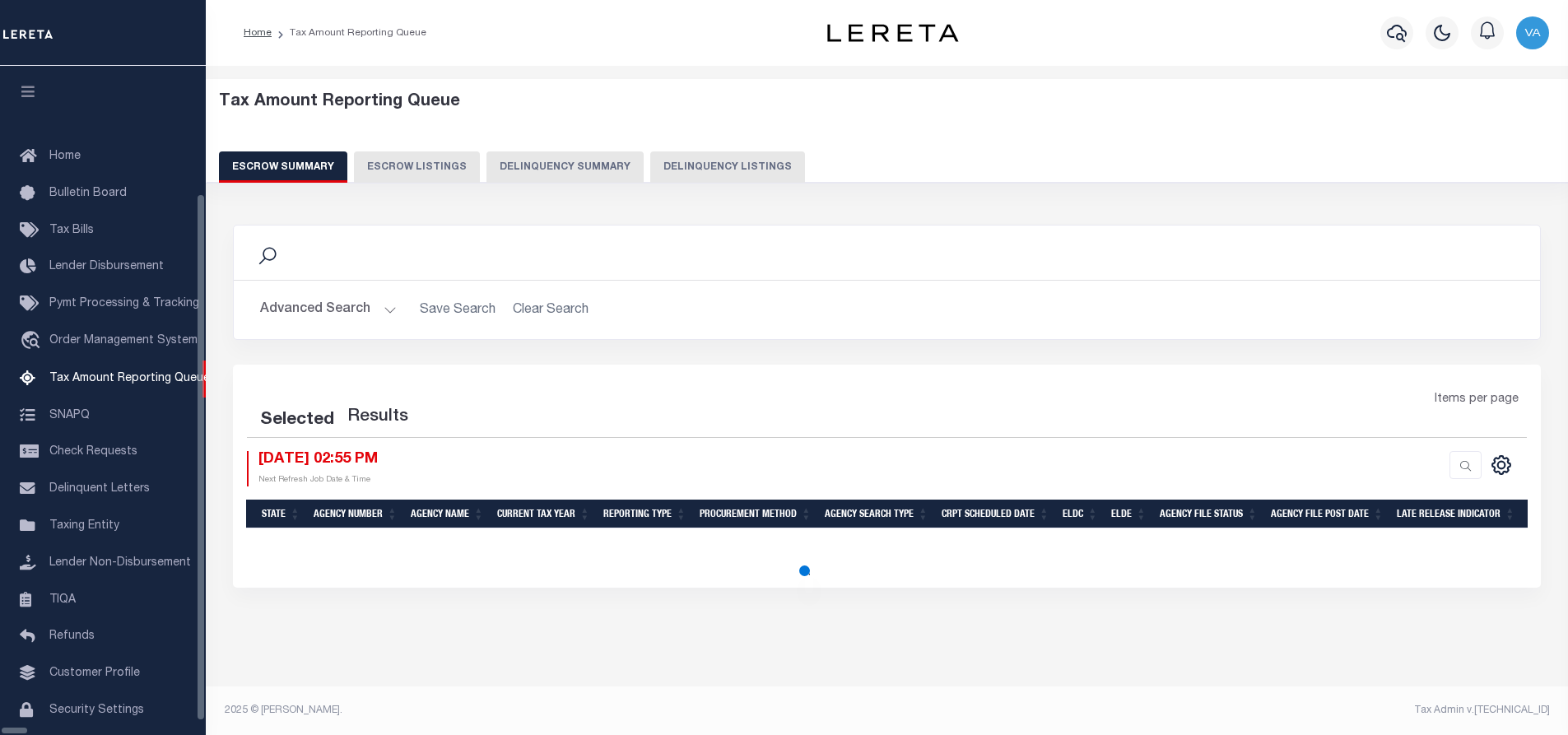
select select "100"
click at [1567, 449] on html "Home Tax Amount Reporting Queue Profile" at bounding box center [784, 368] width 1568 height 736
select select "100"
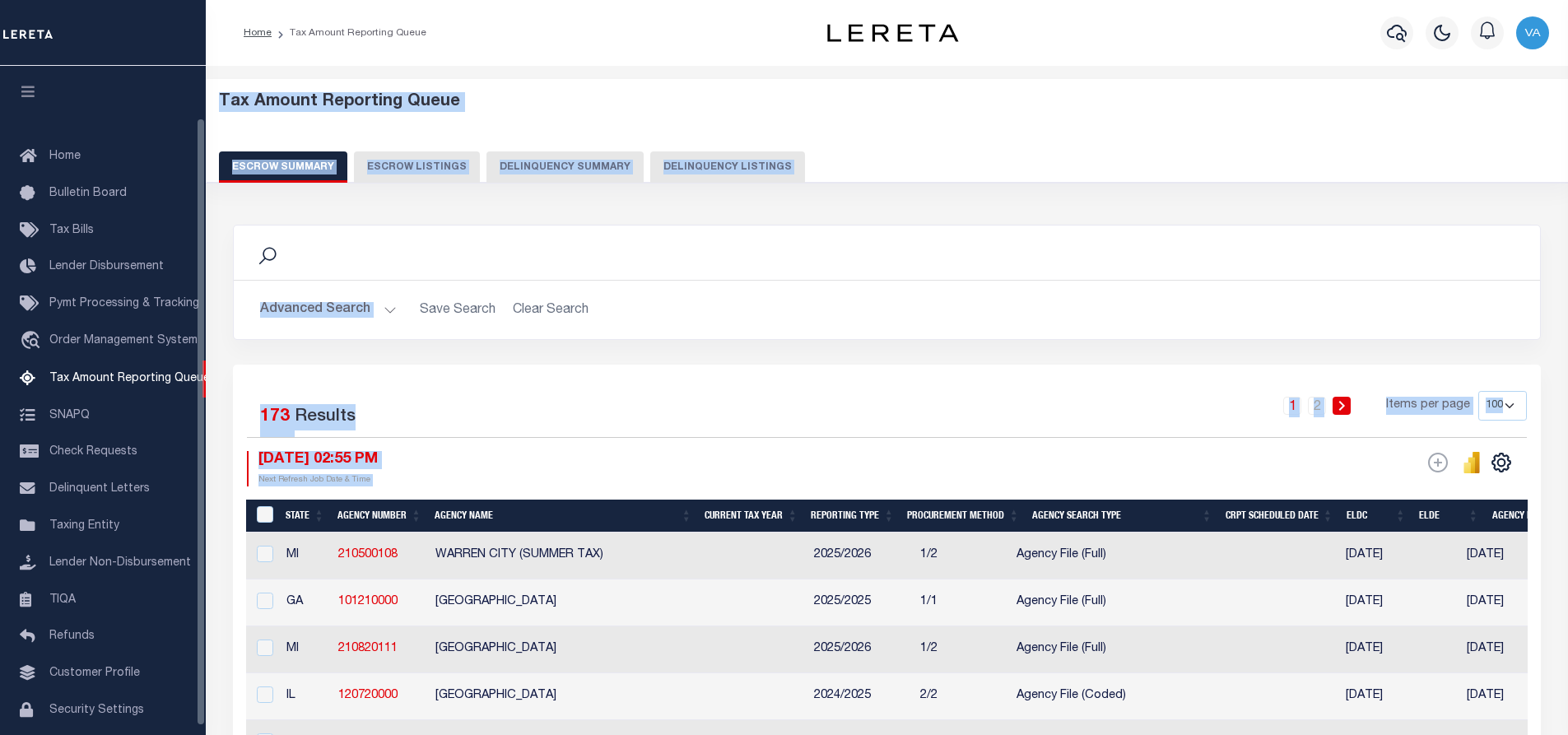
scroll to position [57, 0]
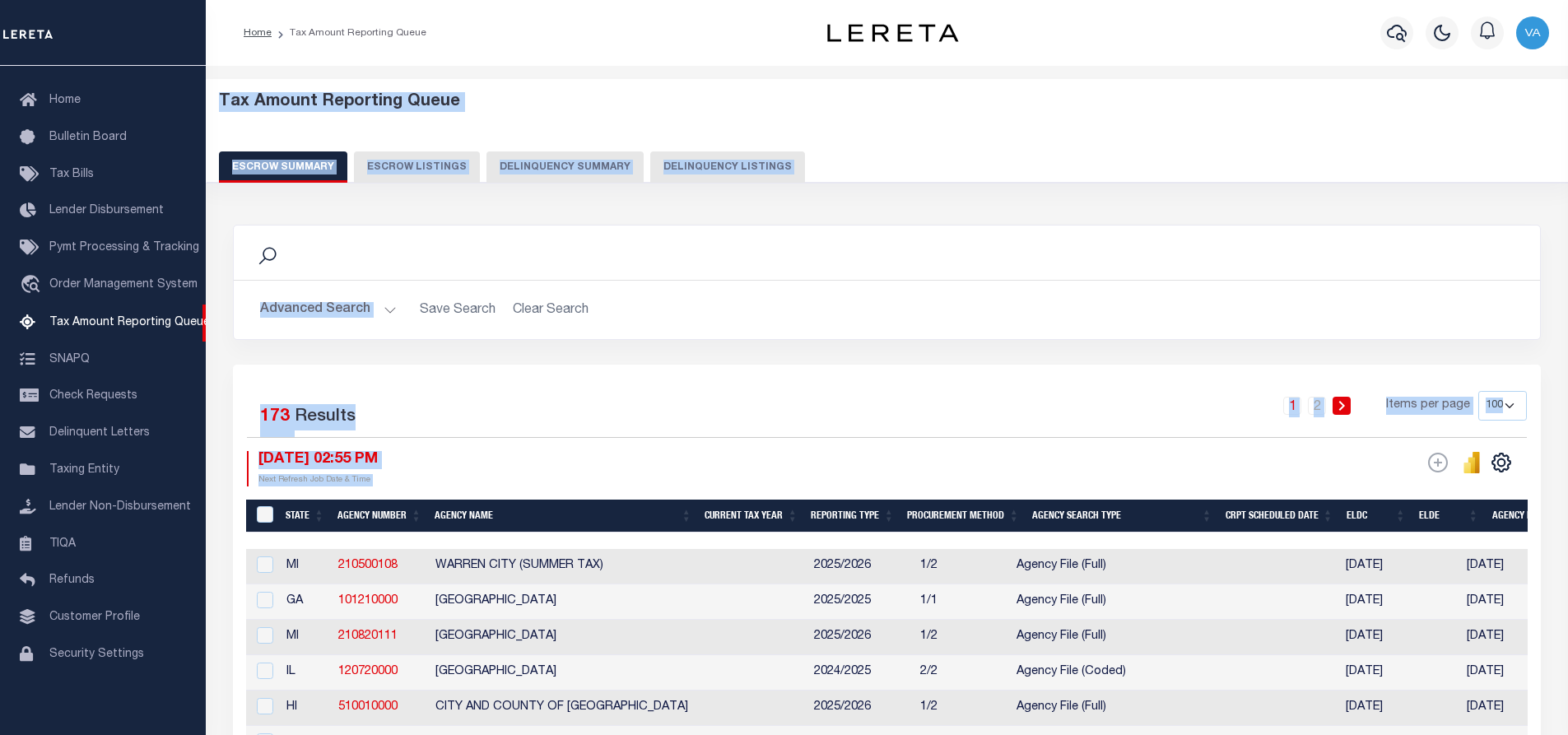
click at [1098, 256] on div "Search" at bounding box center [886, 253] width 1280 height 28
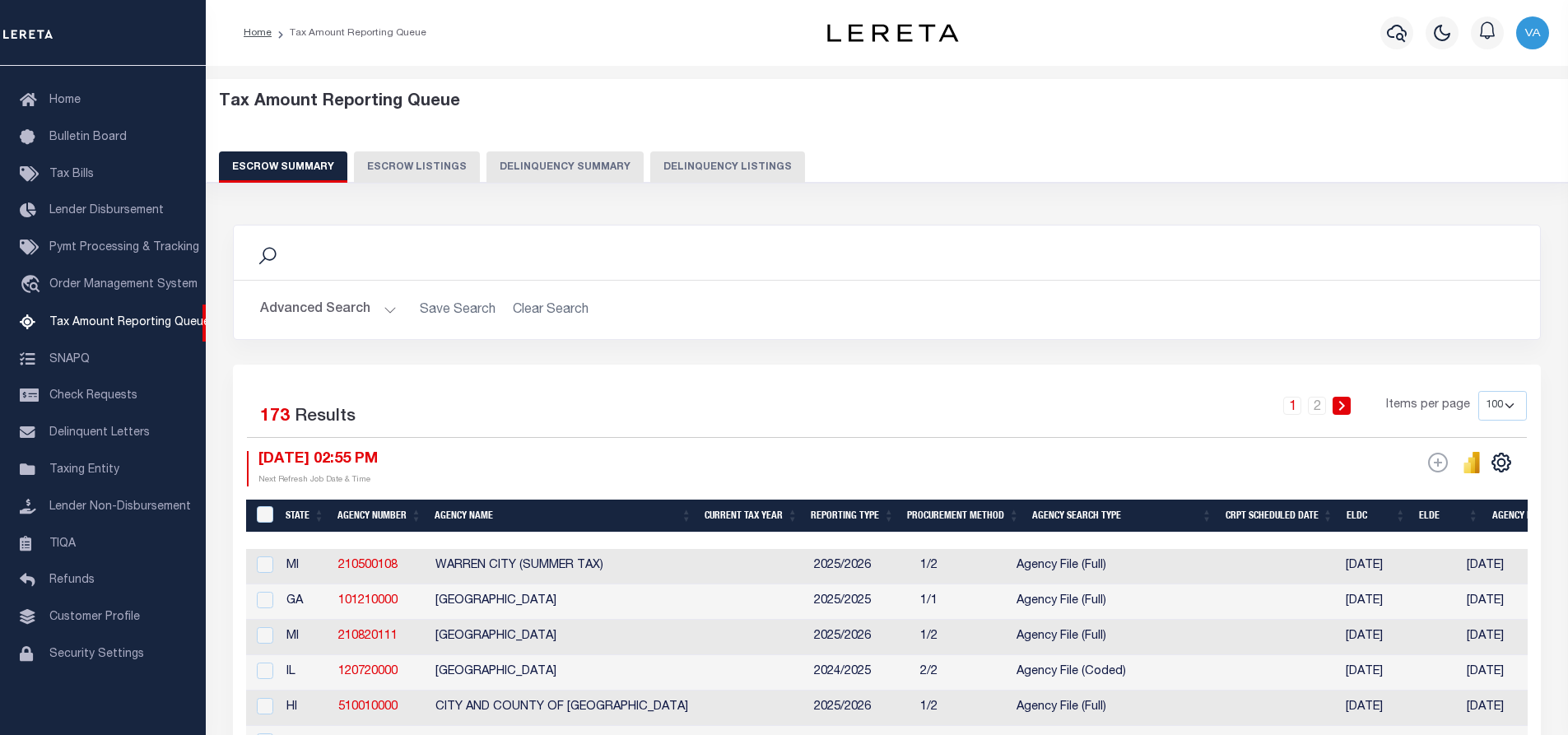
click at [997, 259] on div "Search" at bounding box center [886, 253] width 1280 height 28
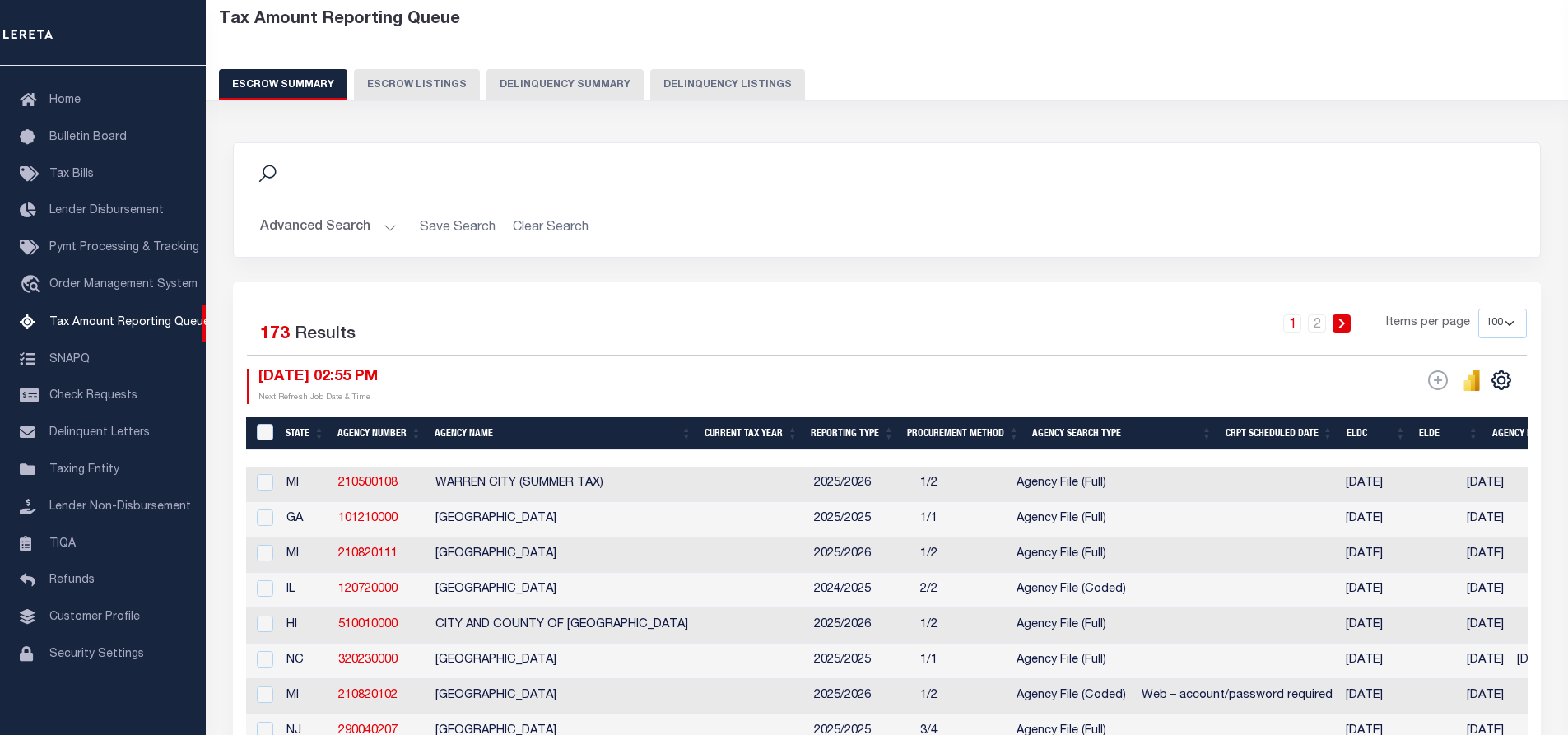
scroll to position [165, 0]
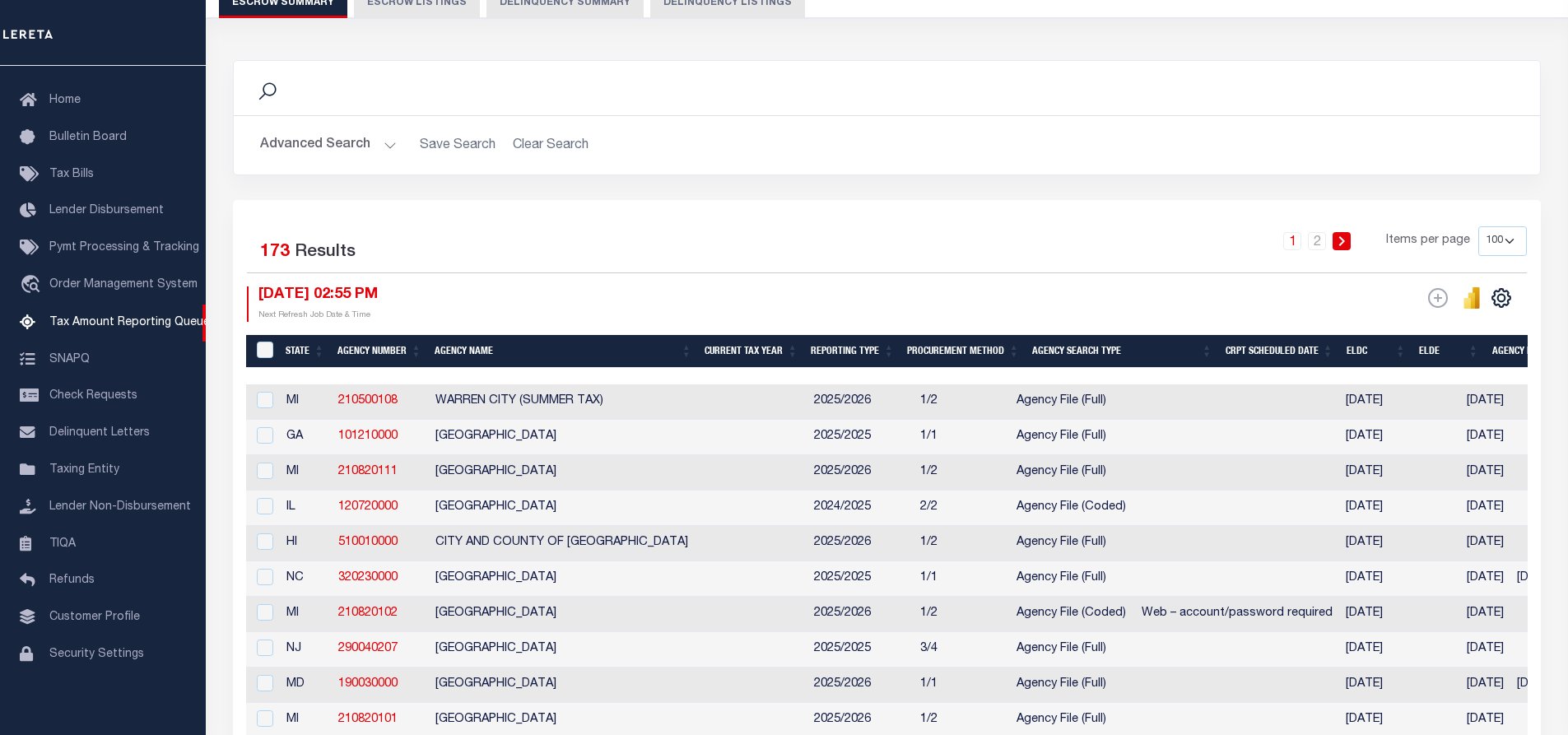
click at [397, 138] on h2 "Advanced Search Save Search Clear Search EscrowSummaryGridWrapper_dynamictable_…" at bounding box center [886, 145] width 1280 height 32
click at [379, 144] on button "Advanced Search" at bounding box center [329, 145] width 137 height 32
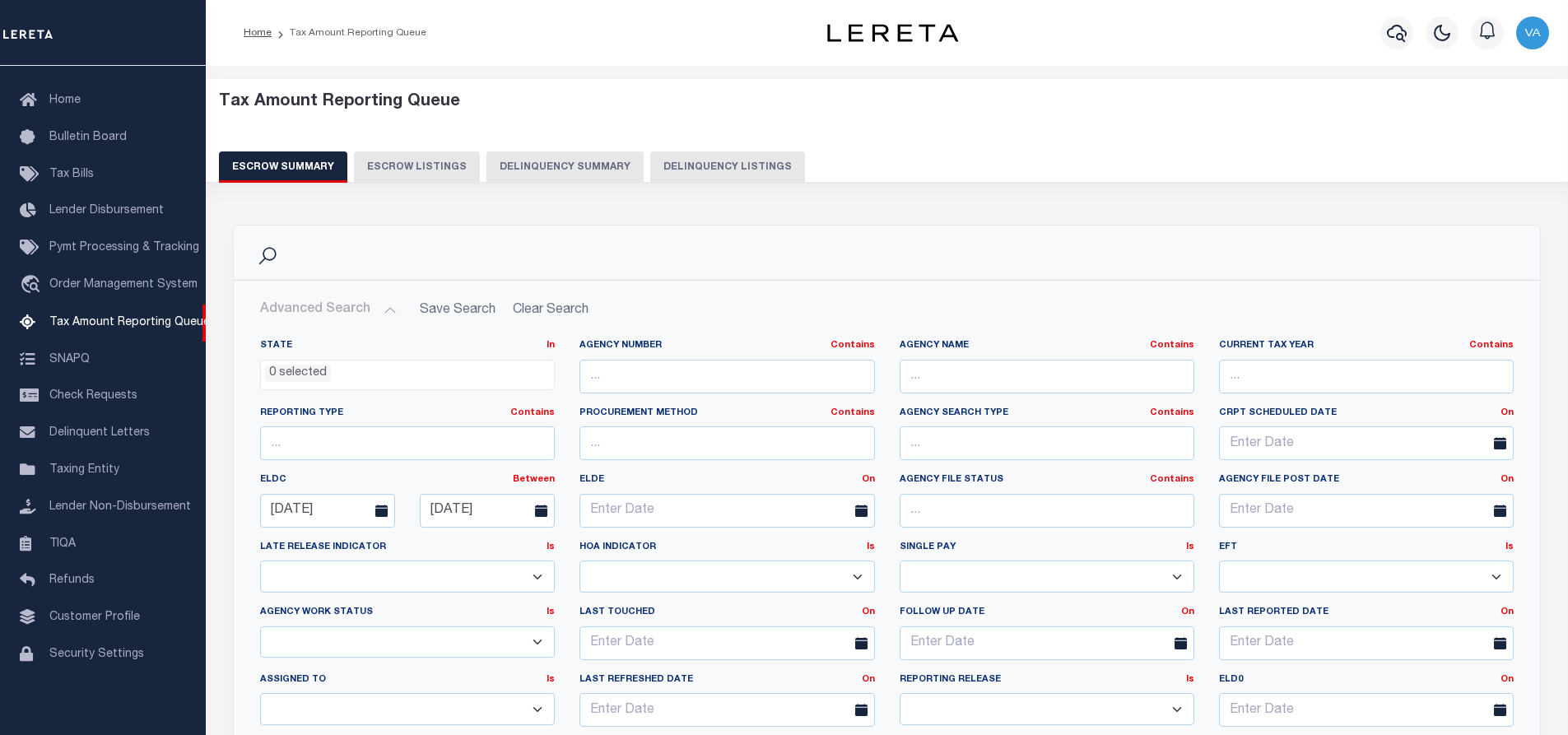
scroll to position [329, 0]
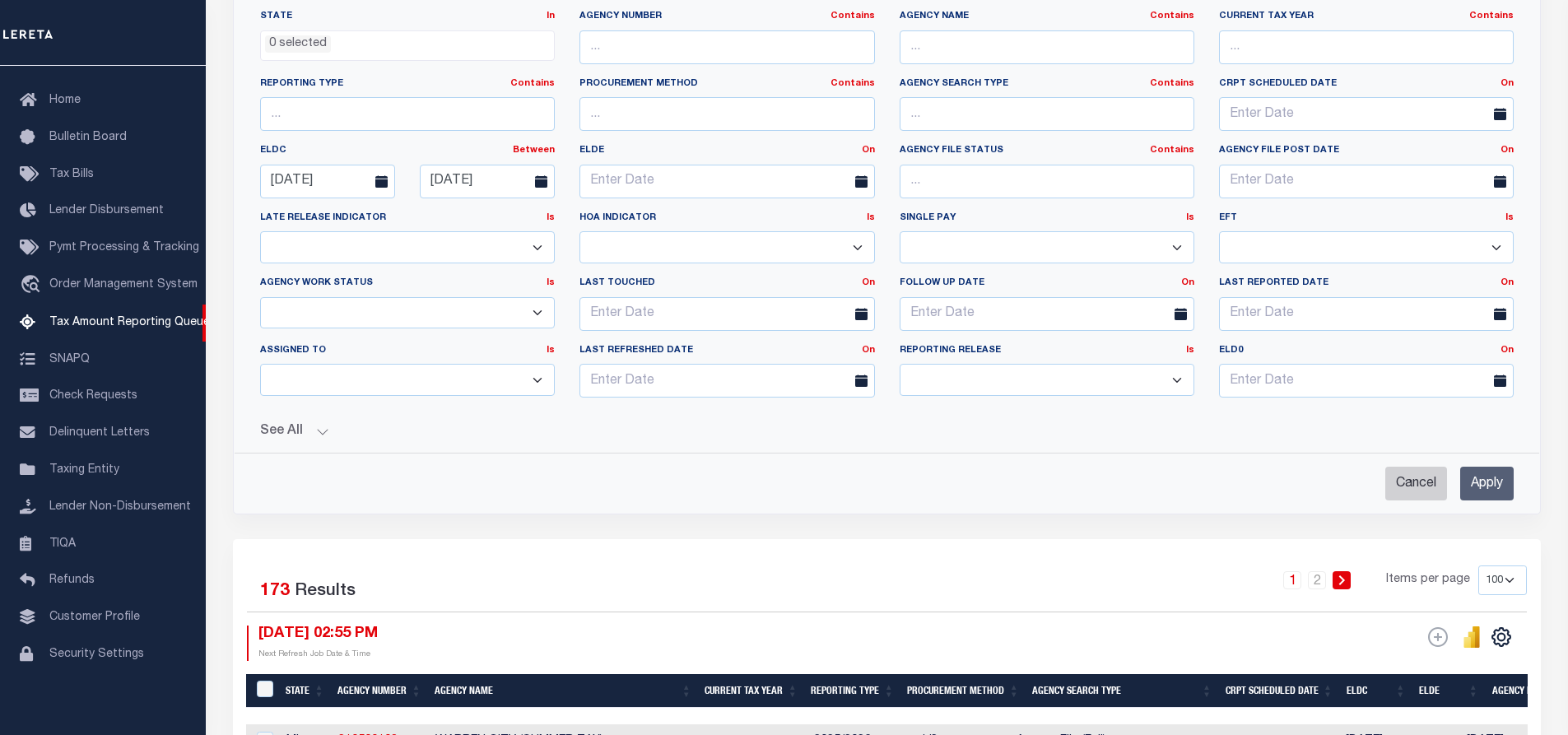
click at [1403, 479] on input "Cancel" at bounding box center [1416, 483] width 62 height 34
checkbox input "true"
select select
